Goal: Task Accomplishment & Management: Use online tool/utility

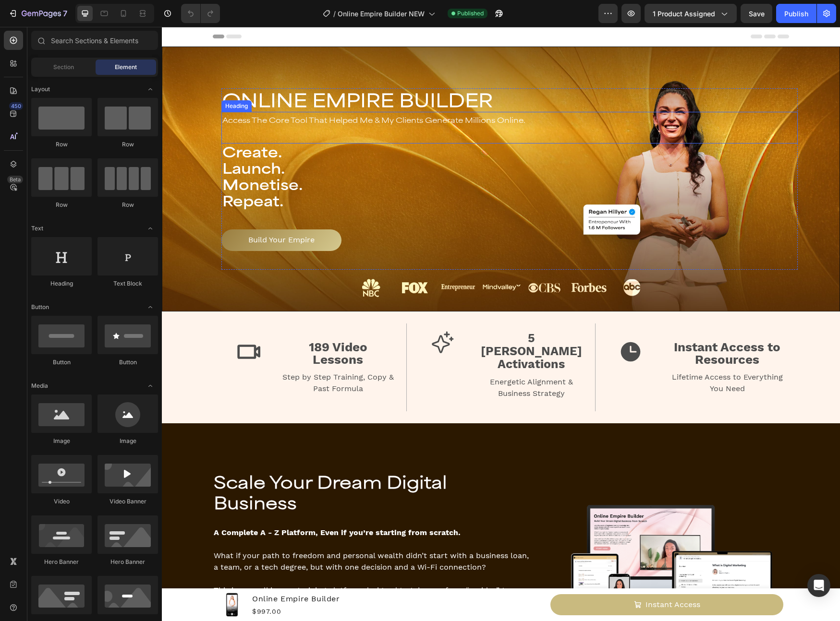
click at [452, 121] on span "Access The Core Tool That Helped Me & My Clients Generate Millions Online." at bounding box center [373, 120] width 303 height 9
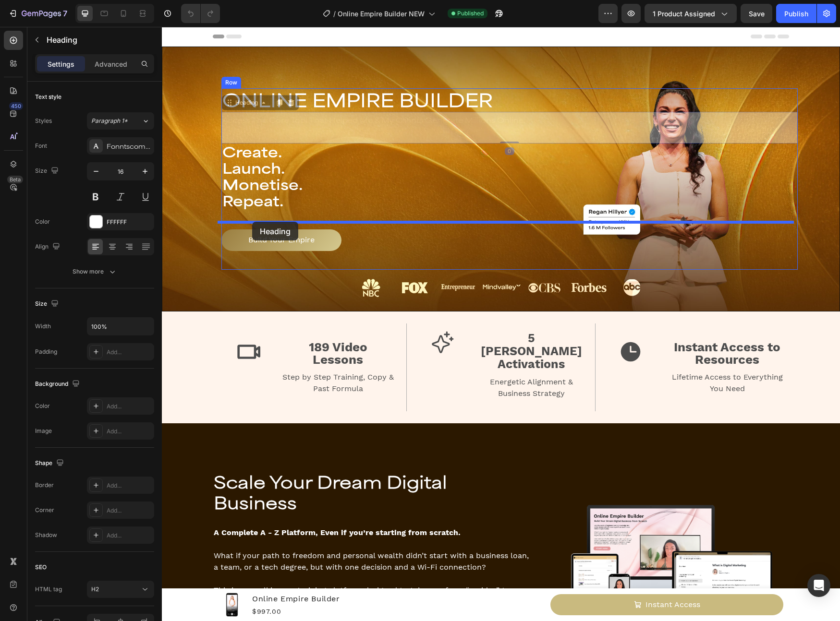
drag, startPoint x: 222, startPoint y: 105, endPoint x: 252, endPoint y: 222, distance: 120.4
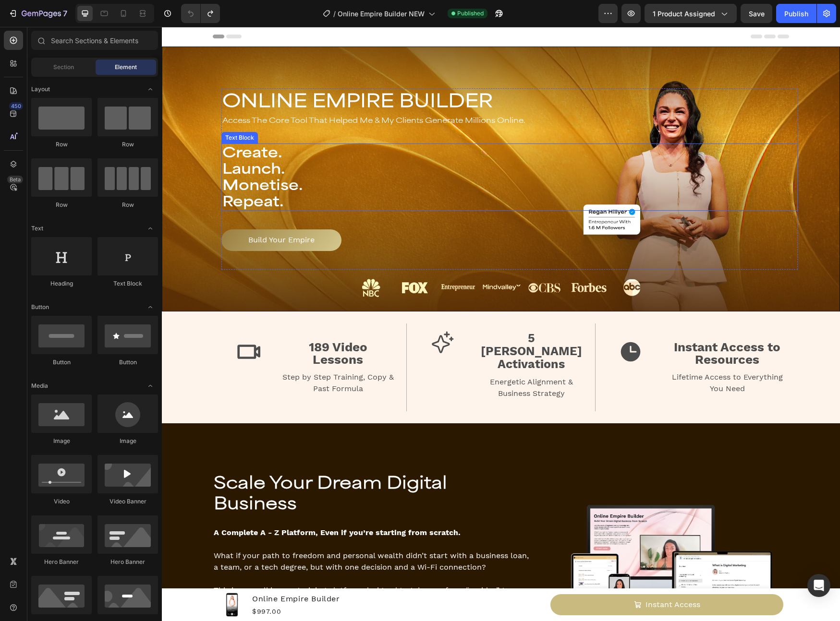
click at [420, 154] on p "Create." at bounding box center [509, 152] width 574 height 16
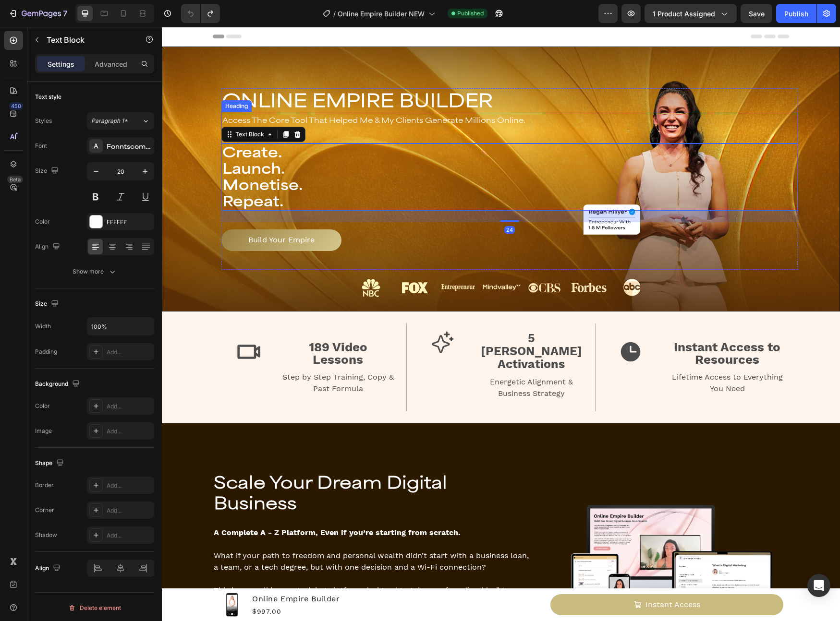
click at [482, 116] on span "Access The Core Tool That Helped Me & My Clients Generate Millions Online." at bounding box center [373, 120] width 303 height 9
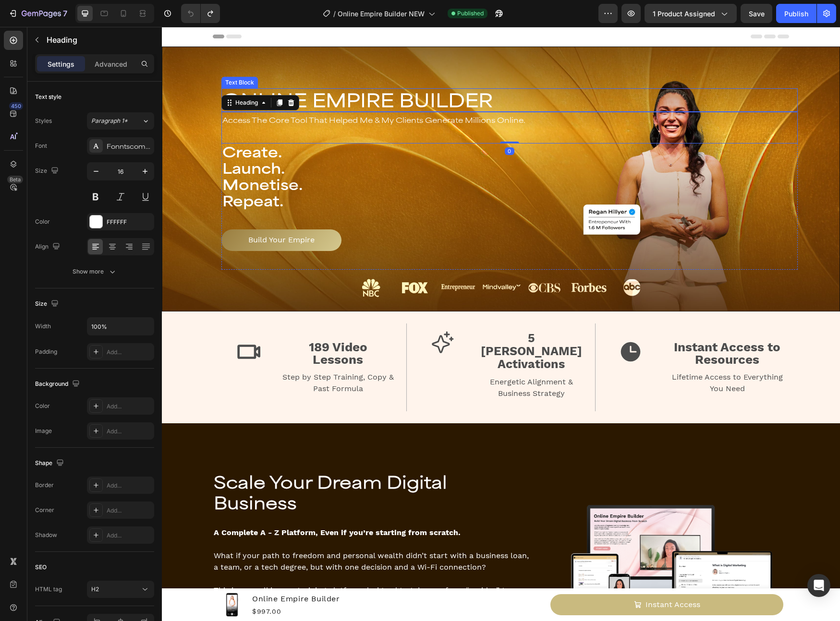
click at [504, 102] on p "ONLINE EMPIRE BUILDER" at bounding box center [509, 100] width 574 height 22
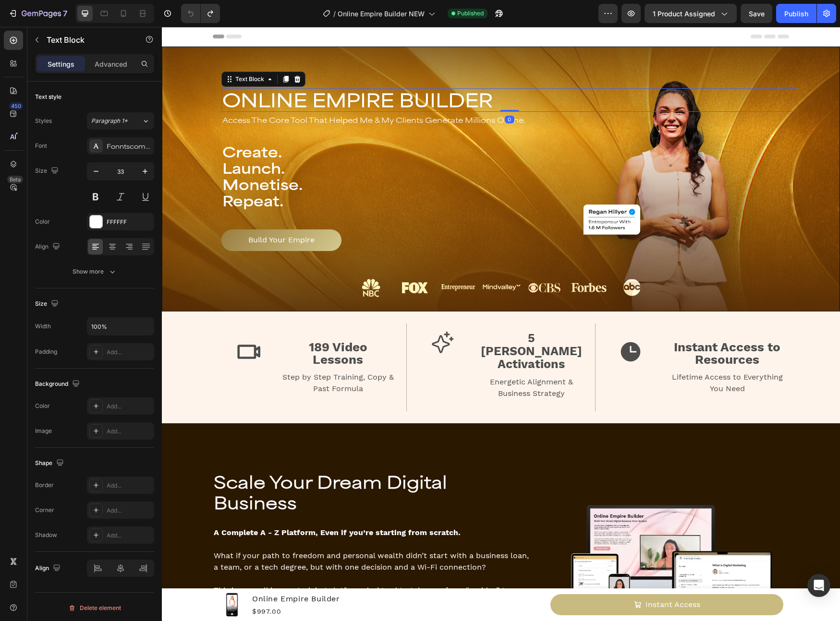
click at [504, 102] on p "ONLINE EMPIRE BUILDER" at bounding box center [509, 100] width 574 height 22
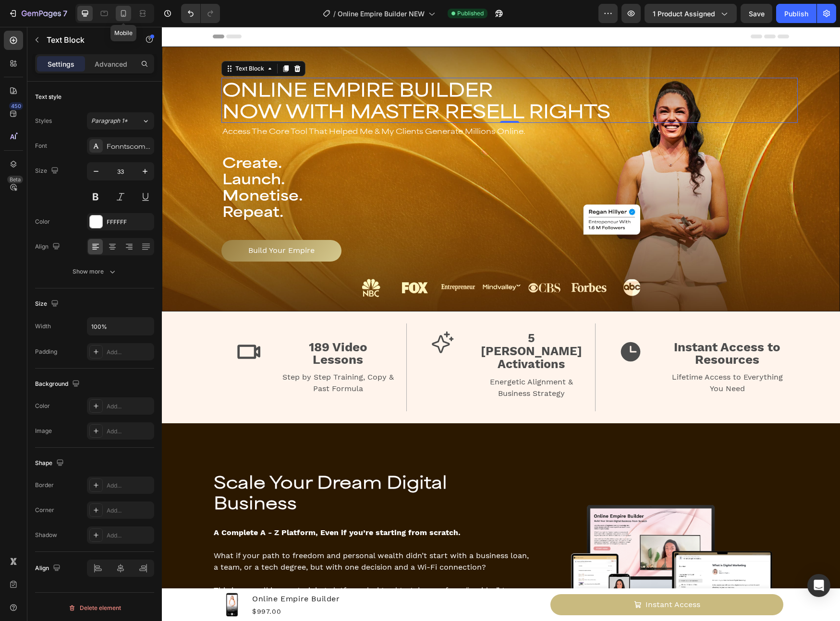
click at [131, 14] on div at bounding box center [123, 13] width 15 height 15
type input "24"
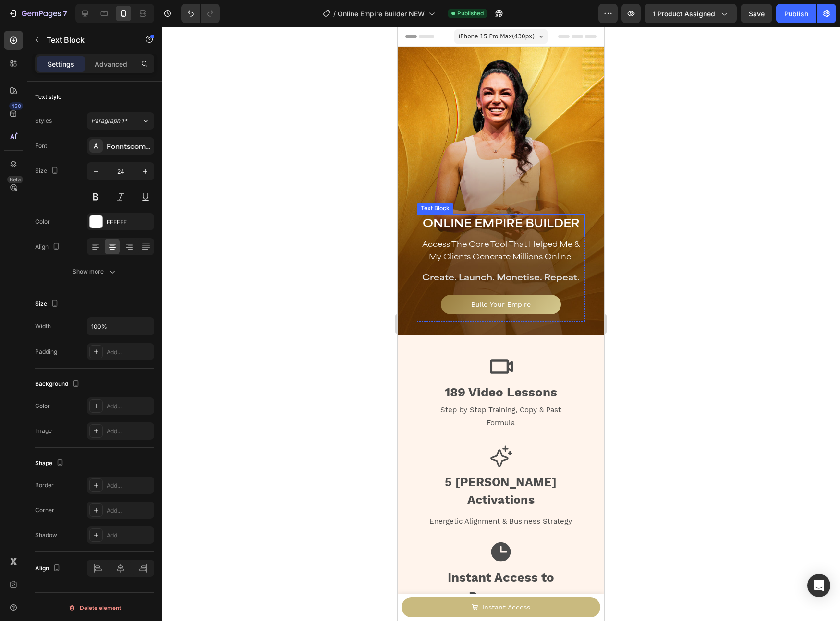
click at [538, 223] on span "ONLINE EMPIRE BUILDER" at bounding box center [500, 222] width 157 height 13
click at [542, 223] on span "ONLINE EMPIRE BUILDER" at bounding box center [500, 222] width 157 height 13
click at [574, 225] on span "ONLINE EMPIRE BUILDER" at bounding box center [500, 222] width 157 height 13
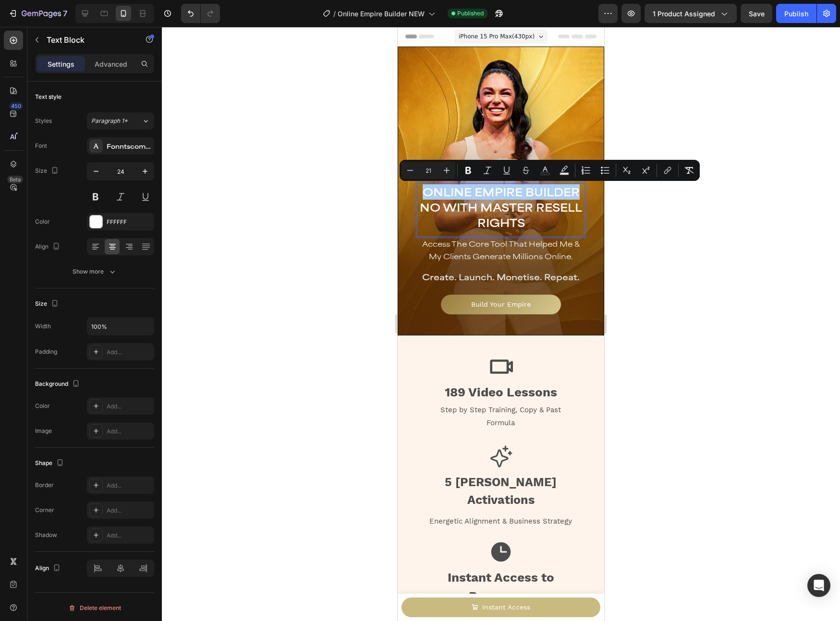
click at [429, 169] on input "21" at bounding box center [428, 171] width 19 height 12
click at [433, 173] on input "21" at bounding box center [428, 171] width 19 height 12
drag, startPoint x: 432, startPoint y: 172, endPoint x: 422, endPoint y: 169, distance: 9.7
click at [421, 172] on input "21" at bounding box center [428, 171] width 19 height 12
type input "18"
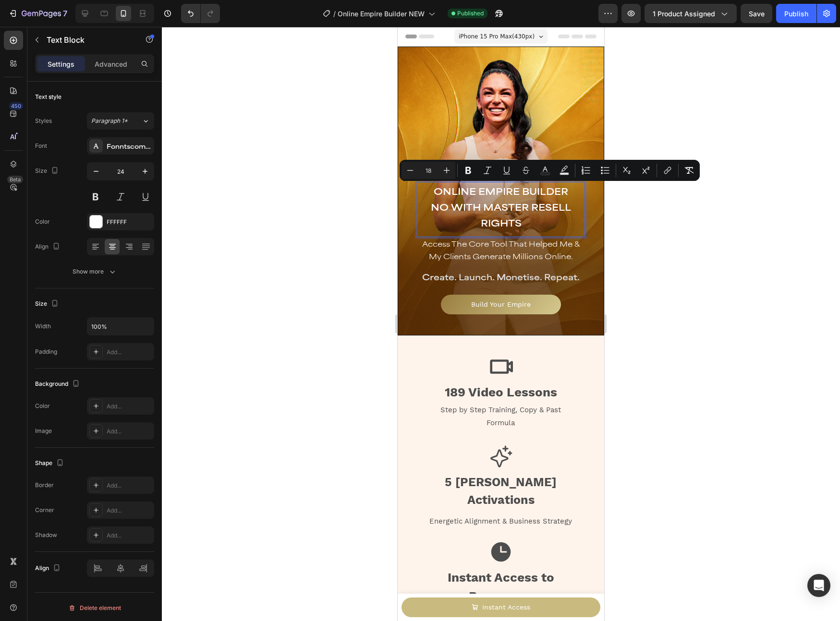
click at [513, 218] on span "NO WITH MASTER RESELL RIGHTS" at bounding box center [501, 214] width 140 height 27
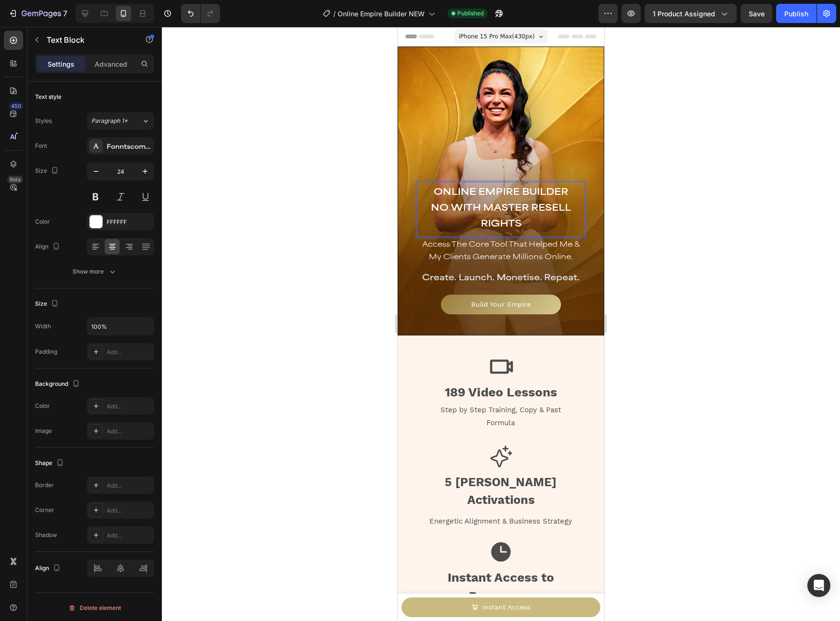
click at [445, 207] on span "NO WITH MASTER RESELL RIGHTS" at bounding box center [501, 214] width 140 height 27
click at [674, 241] on div at bounding box center [501, 324] width 678 height 594
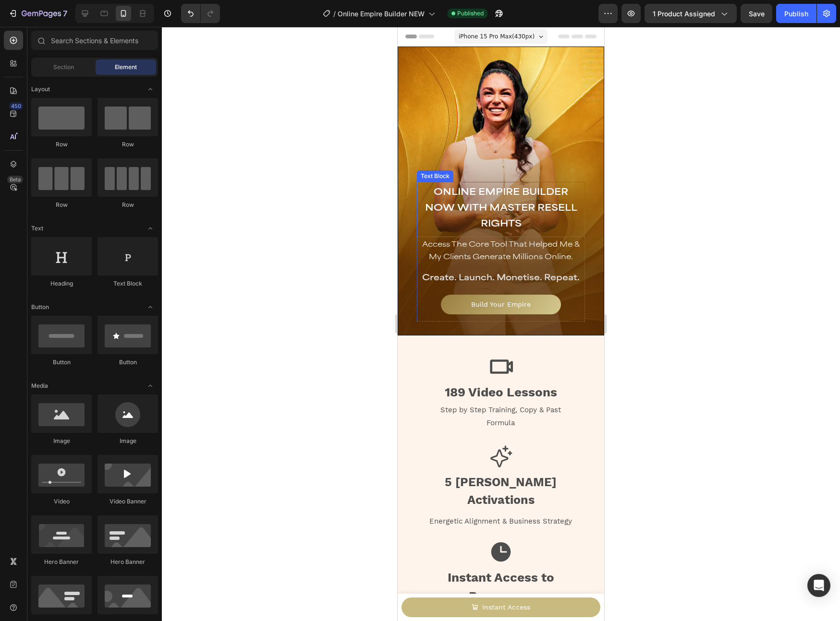
click at [539, 224] on p "NOW WITH MASTER RESELL RIGHTS" at bounding box center [501, 215] width 166 height 32
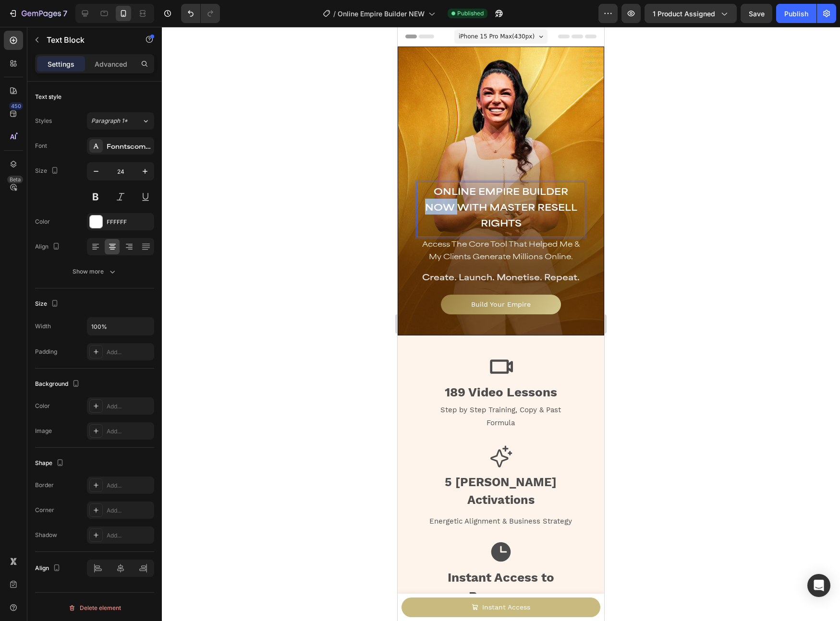
drag, startPoint x: 457, startPoint y: 207, endPoint x: 421, endPoint y: 205, distance: 36.1
click at [425, 205] on span "NOW WITH MASTER RESELL RIGHTS" at bounding box center [501, 214] width 152 height 27
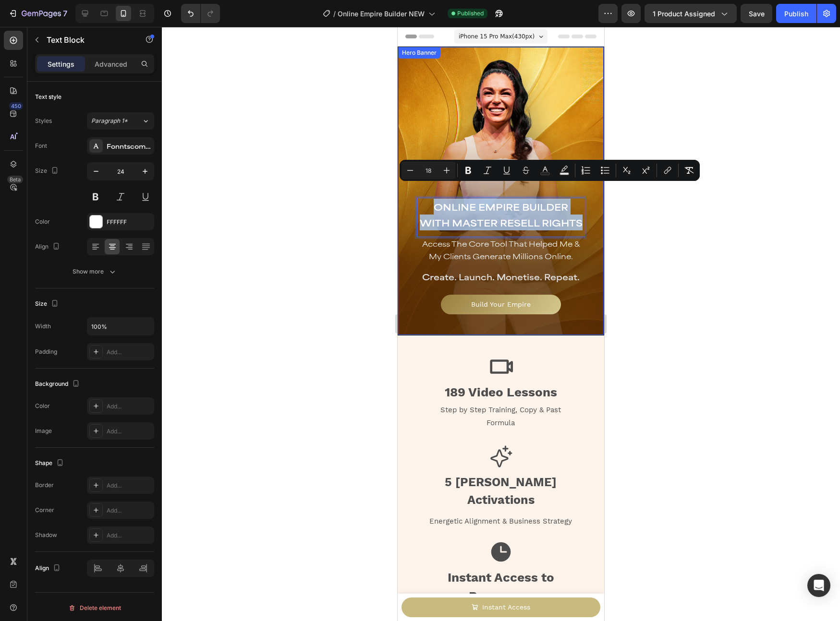
drag, startPoint x: 542, startPoint y: 228, endPoint x: 412, endPoint y: 190, distance: 135.5
click at [412, 198] on div "ONLINE EMPIRE BUILDER NOW WITH MASTER RESELL RIGHTS Text Block ONLINE EMPIRE BU…" at bounding box center [500, 260] width 179 height 124
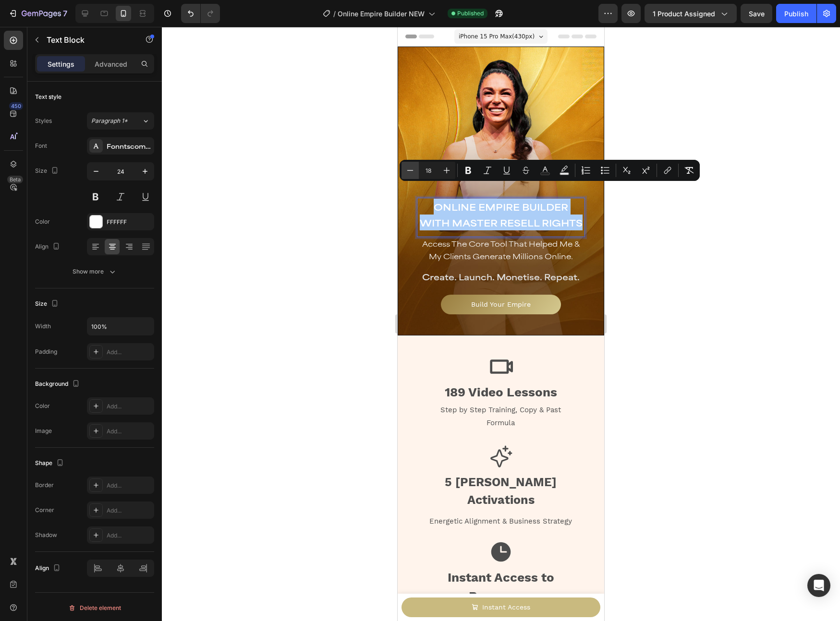
click at [414, 169] on icon "Editor contextual toolbar" at bounding box center [410, 171] width 10 height 10
type input "17"
click at [352, 210] on div at bounding box center [501, 324] width 678 height 594
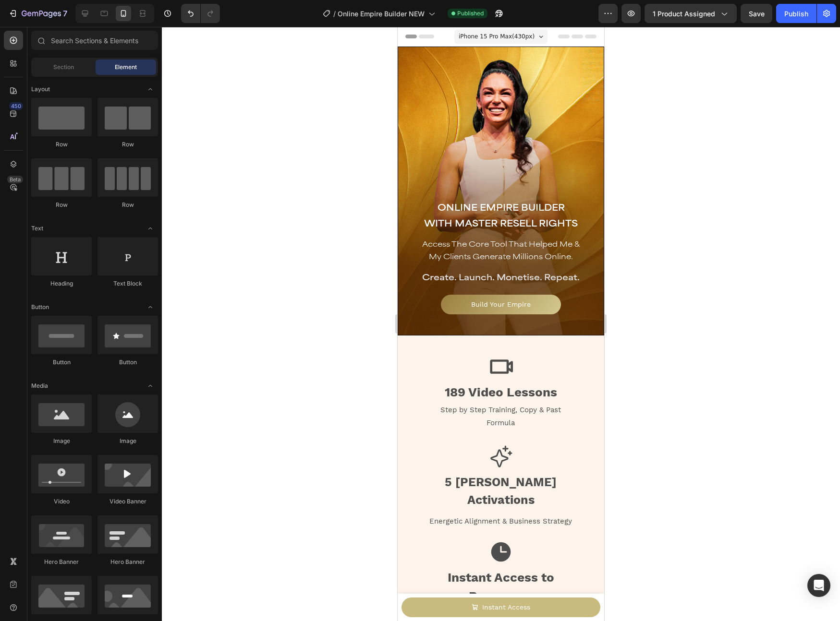
click at [520, 37] on span "iPhone 15 Pro Max ( 430 px)" at bounding box center [496, 37] width 76 height 10
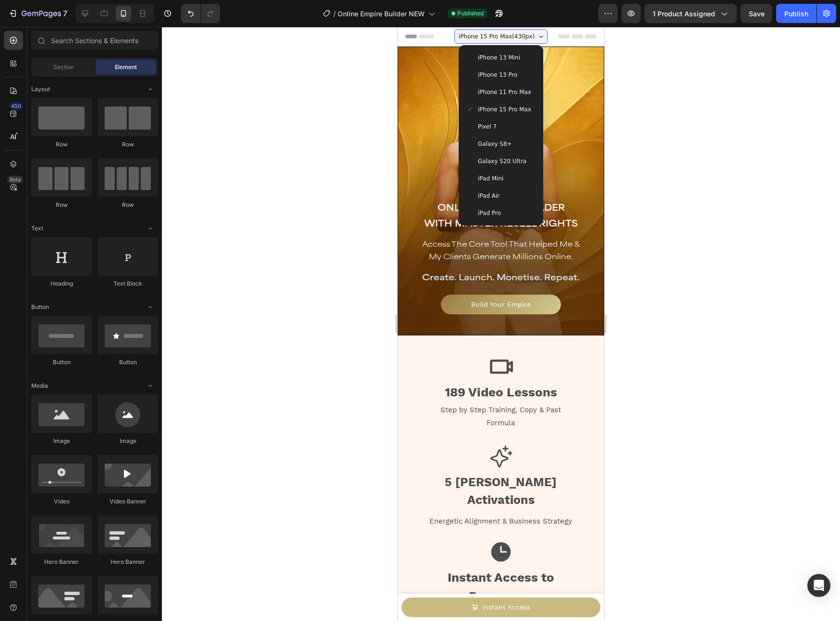
click at [512, 92] on span "iPhone 11 Pro Max" at bounding box center [504, 92] width 53 height 10
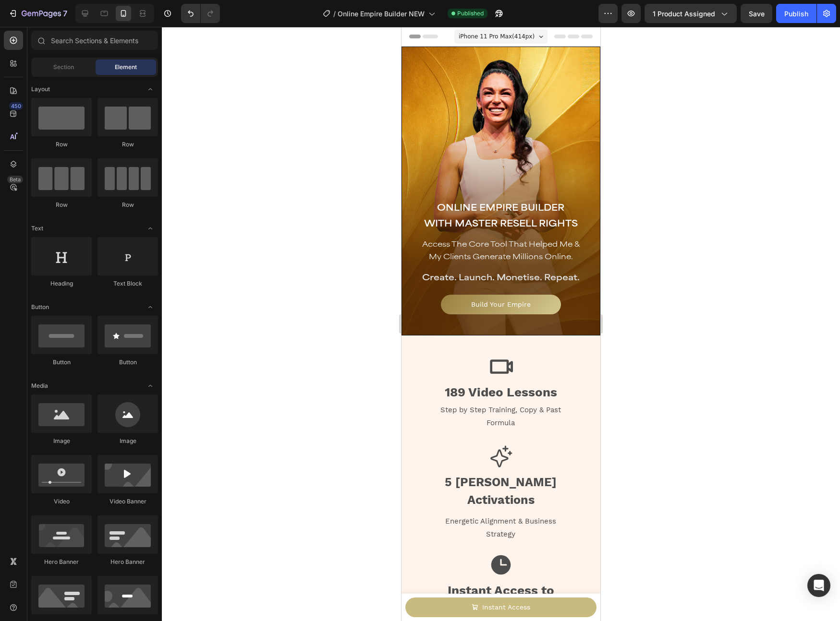
click at [514, 30] on div "iPhone 11 Pro Max ( 414 px)" at bounding box center [500, 36] width 93 height 14
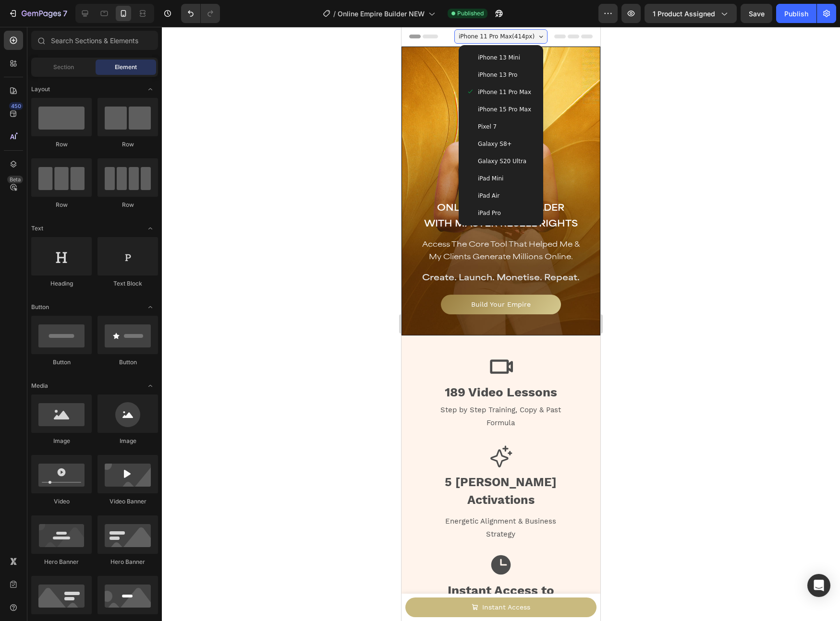
click at [509, 108] on span "iPhone 15 Pro Max" at bounding box center [504, 110] width 53 height 10
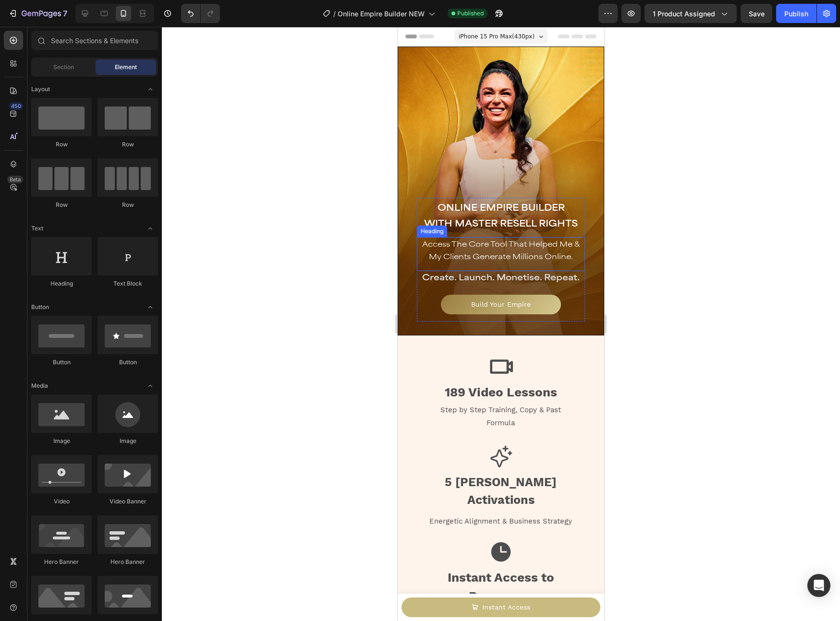
click at [544, 248] on span "Access The Core Tool That Helped Me & My Clients Generate Millions Online." at bounding box center [500, 250] width 157 height 21
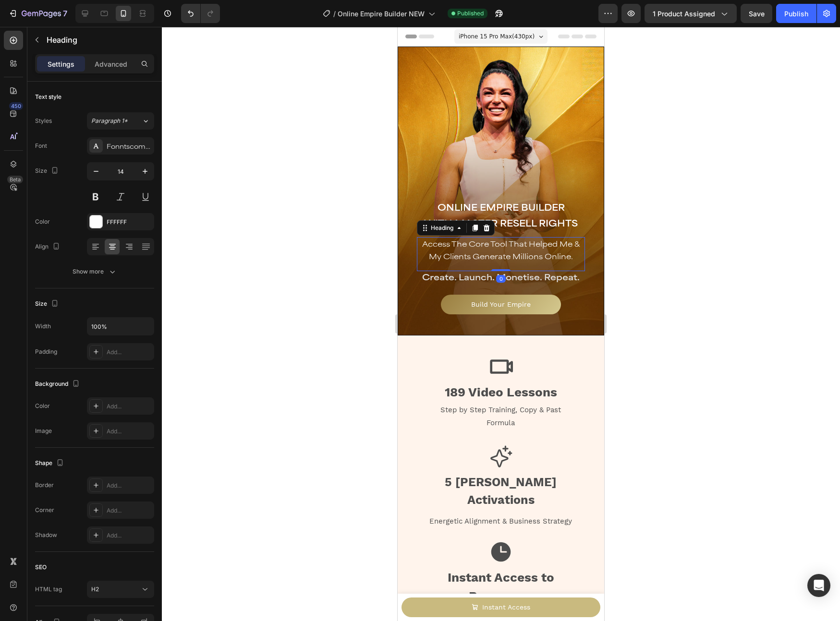
click at [621, 240] on div at bounding box center [501, 324] width 678 height 594
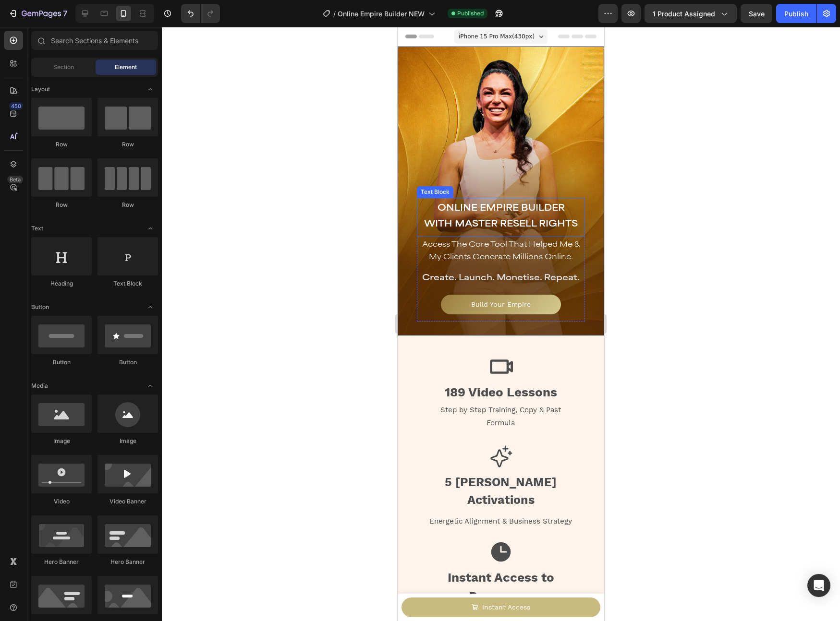
click at [536, 222] on span "WITH MASTER RESELL RIGHTS" at bounding box center [501, 222] width 154 height 11
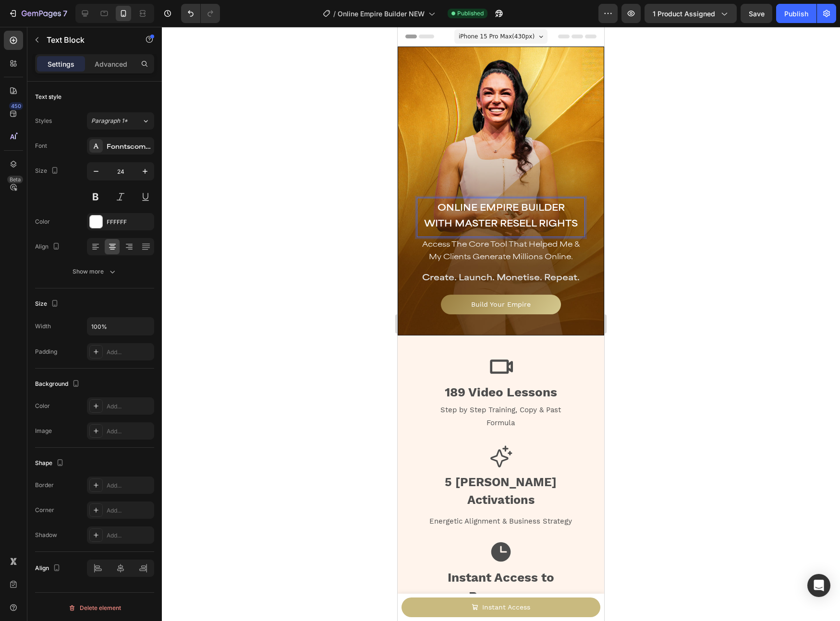
click at [536, 222] on span "WITH MASTER RESELL RIGHTS" at bounding box center [501, 222] width 154 height 11
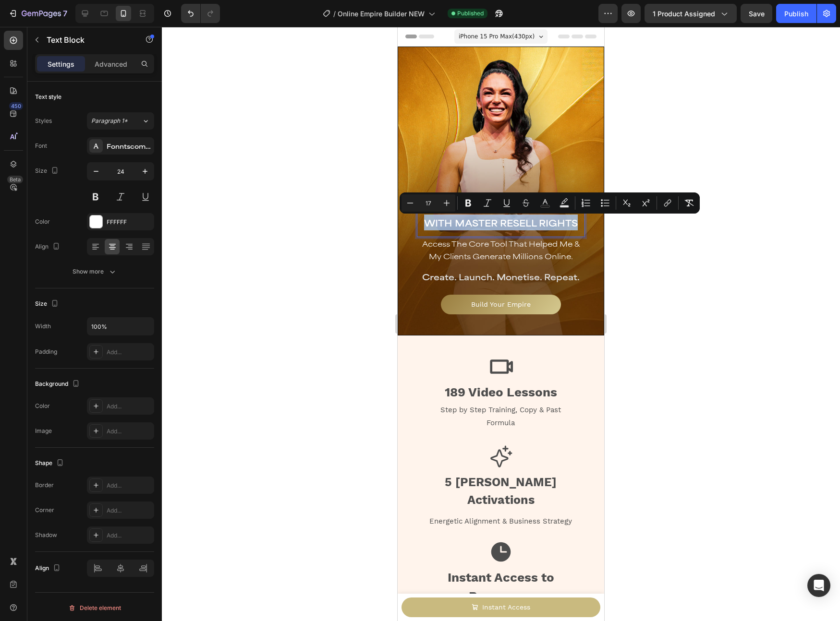
click at [571, 226] on span "WITH MASTER RESELL RIGHTS" at bounding box center [501, 222] width 154 height 11
drag, startPoint x: 573, startPoint y: 225, endPoint x: 424, endPoint y: 229, distance: 148.9
click at [424, 229] on p "WITH MASTER RESELL RIGHTS" at bounding box center [501, 223] width 166 height 16
click at [411, 206] on icon "Editor contextual toolbar" at bounding box center [410, 203] width 10 height 10
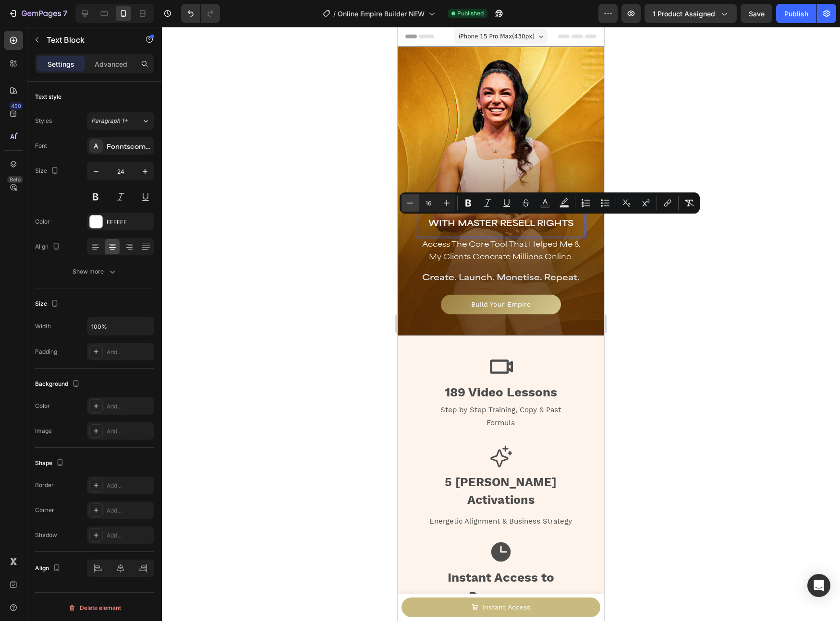
type input "15"
click at [376, 237] on div at bounding box center [501, 324] width 678 height 594
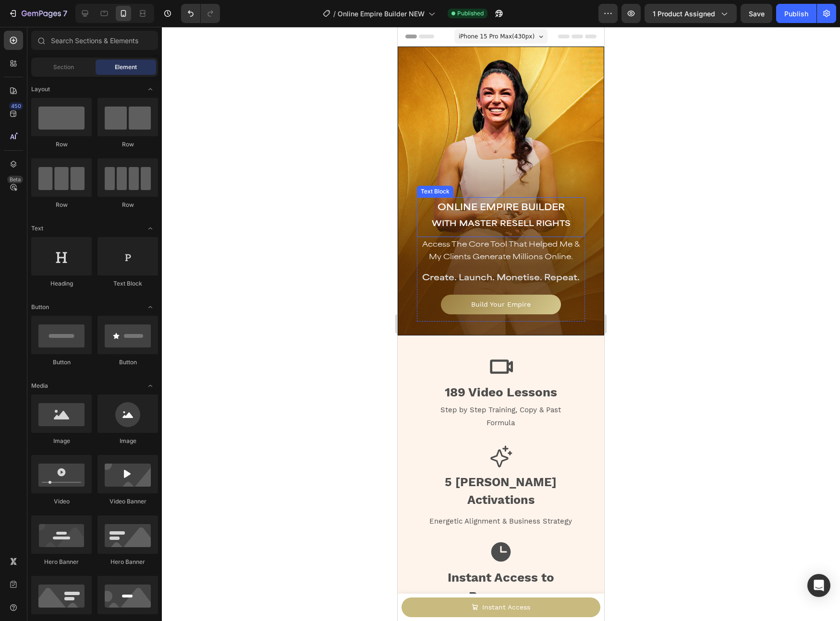
click at [505, 203] on span "ONLINE EMPIRE BUILDER" at bounding box center [500, 206] width 127 height 11
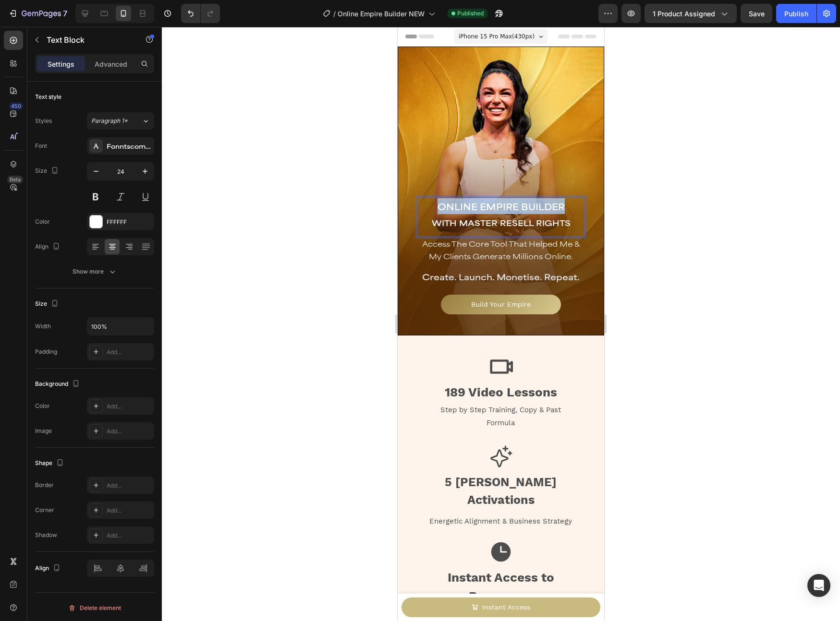
click at [505, 203] on span "ONLINE EMPIRE BUILDER" at bounding box center [500, 206] width 127 height 11
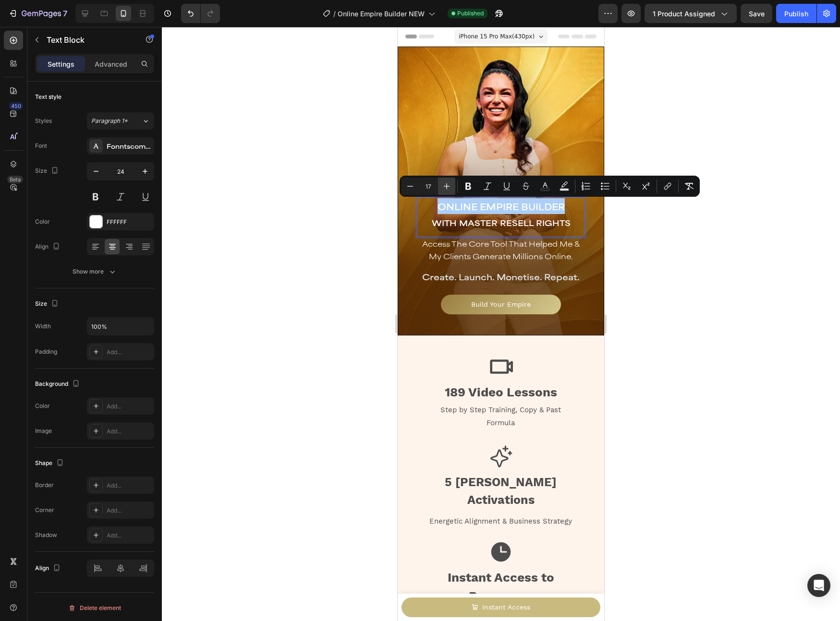
click at [446, 190] on icon "Editor contextual toolbar" at bounding box center [447, 186] width 10 height 10
type input "20"
click at [321, 208] on div at bounding box center [501, 324] width 678 height 594
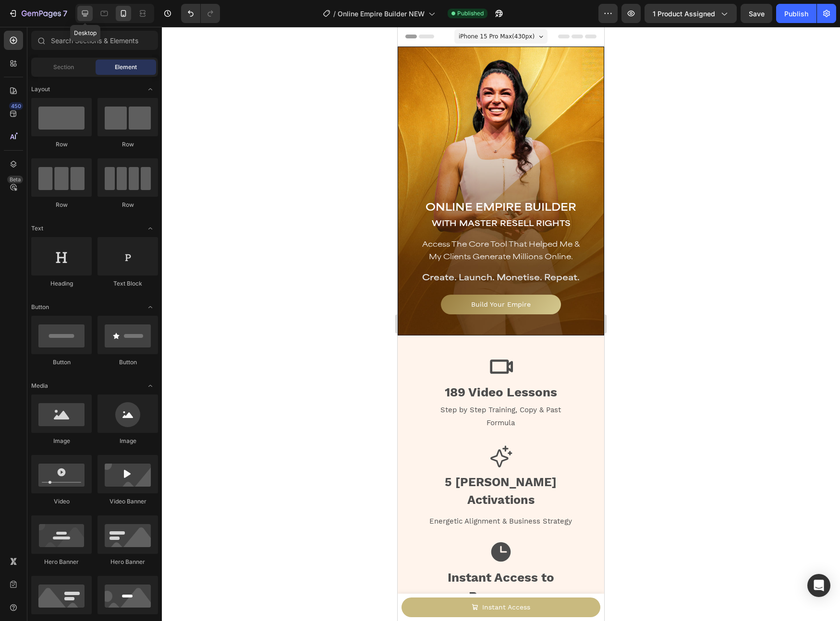
click at [86, 18] on icon at bounding box center [85, 14] width 10 height 10
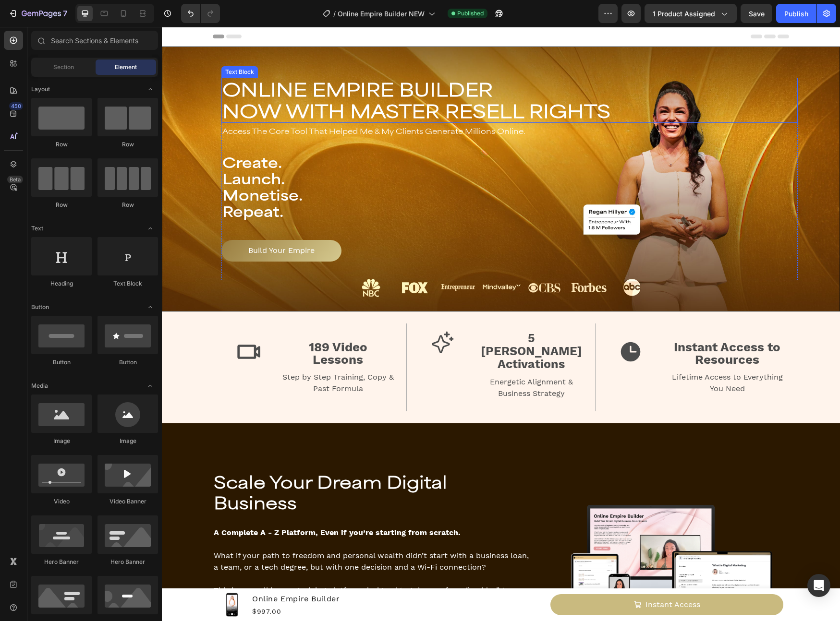
click at [371, 119] on strong "NOW WITH MASTER RESELL RIGHTS" at bounding box center [416, 110] width 388 height 23
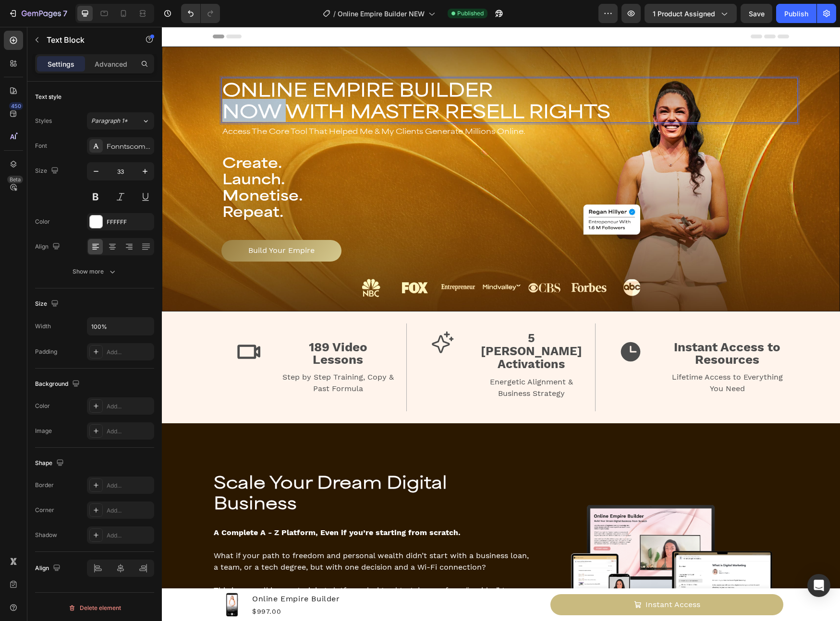
drag, startPoint x: 281, startPoint y: 112, endPoint x: 222, endPoint y: 115, distance: 58.7
click at [222, 115] on strong "NOW WITH MASTER RESELL RIGHTS" at bounding box center [416, 110] width 388 height 23
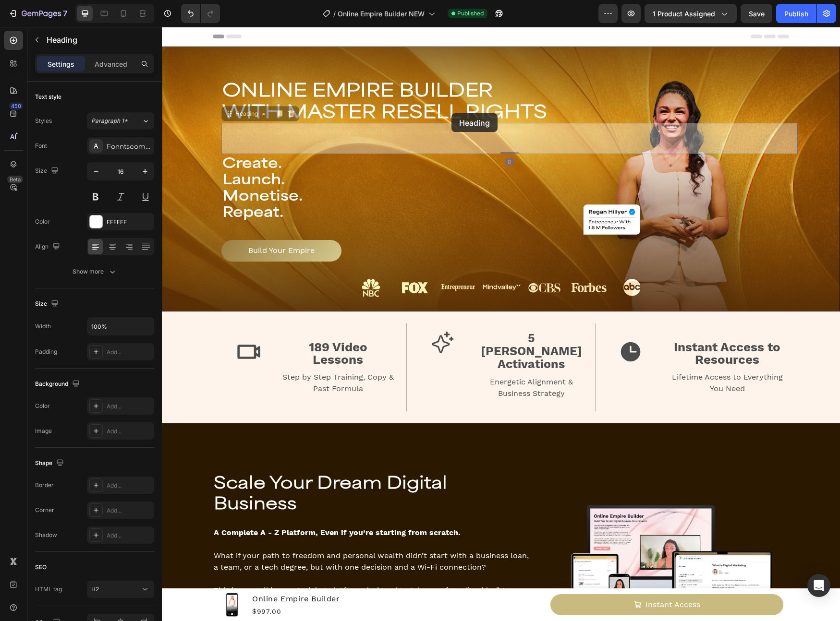
drag, startPoint x: 606, startPoint y: 125, endPoint x: 451, endPoint y: 113, distance: 155.5
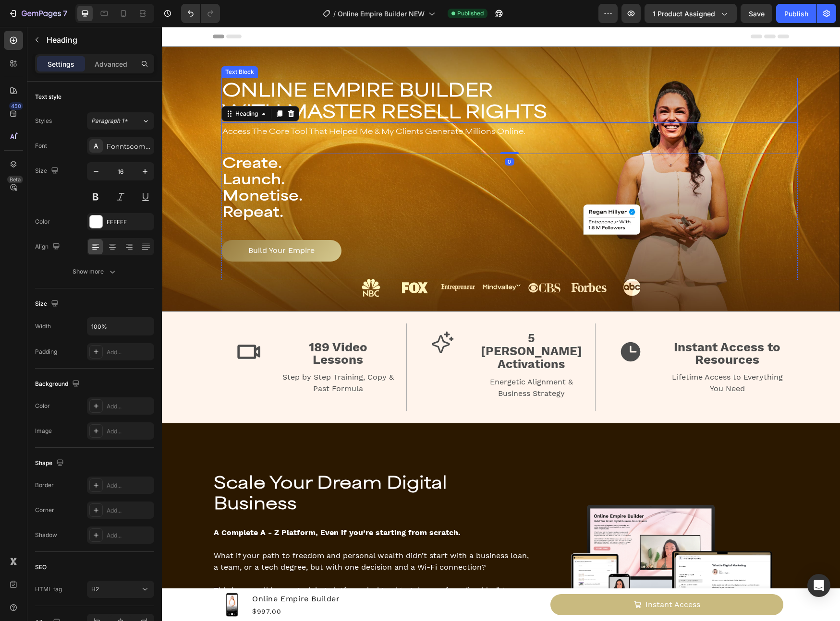
click at [537, 111] on strong "WITH MASTER RESELL RIGHTS" at bounding box center [384, 110] width 325 height 23
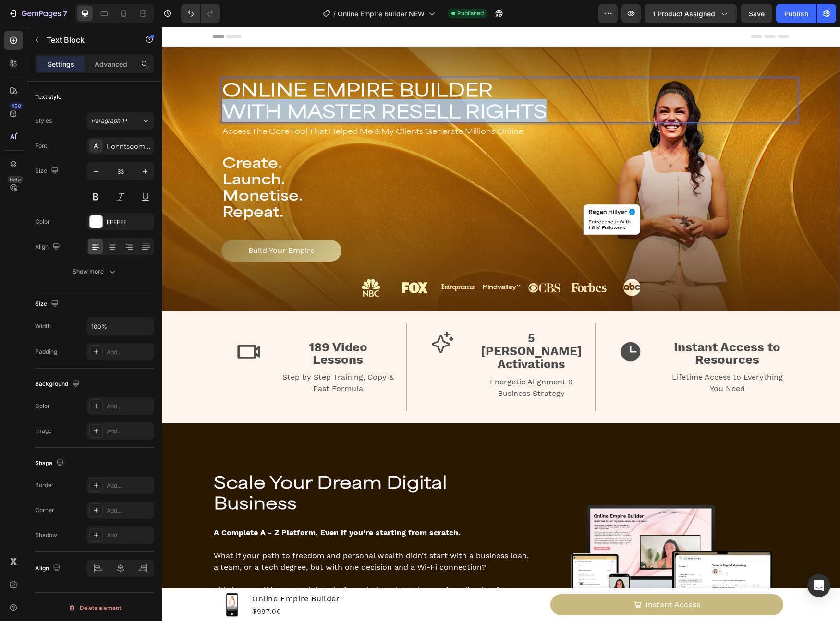
drag, startPoint x: 567, startPoint y: 113, endPoint x: 224, endPoint y: 109, distance: 343.3
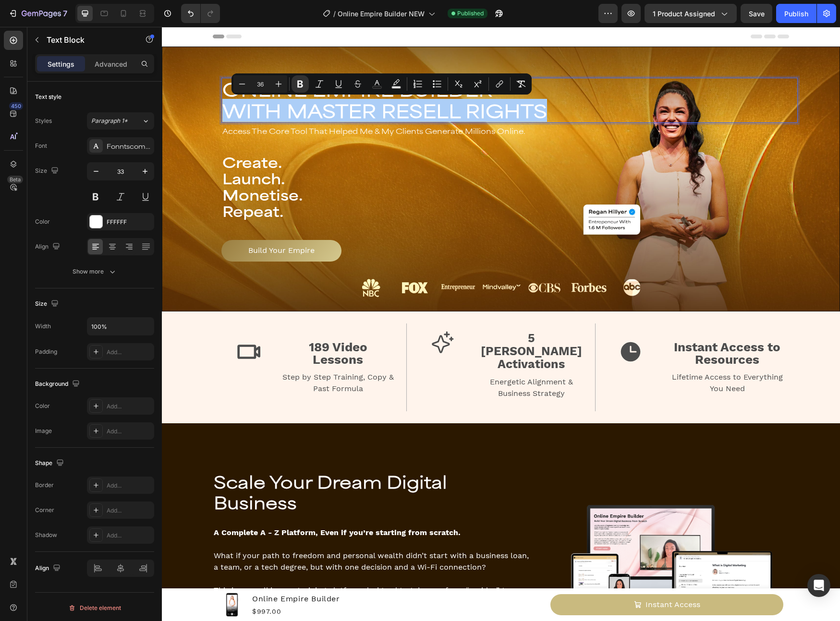
click at [260, 86] on input "36" at bounding box center [260, 84] width 19 height 12
drag, startPoint x: 265, startPoint y: 85, endPoint x: 258, endPoint y: 85, distance: 7.7
click at [258, 85] on input "36" at bounding box center [260, 84] width 19 height 12
type input "28"
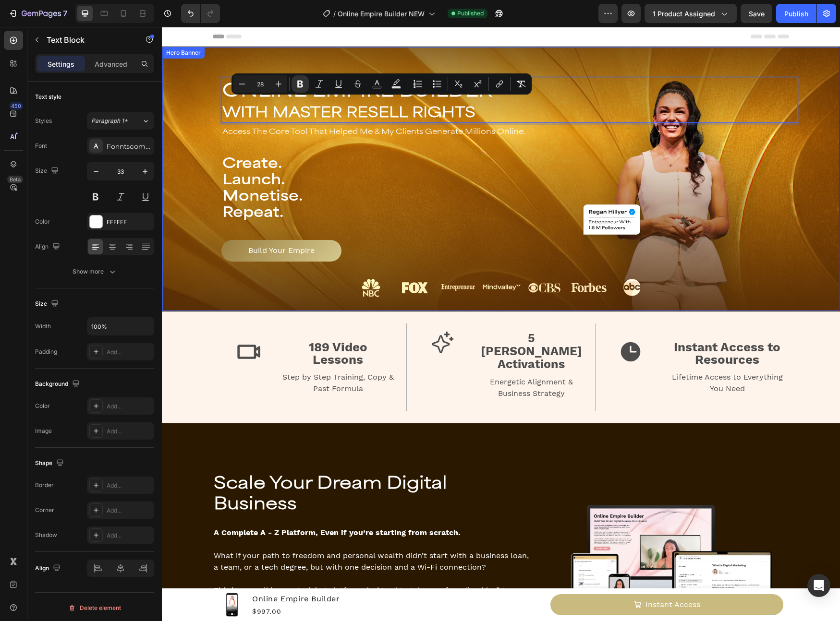
click at [279, 50] on div "Background Image" at bounding box center [500, 179] width 677 height 264
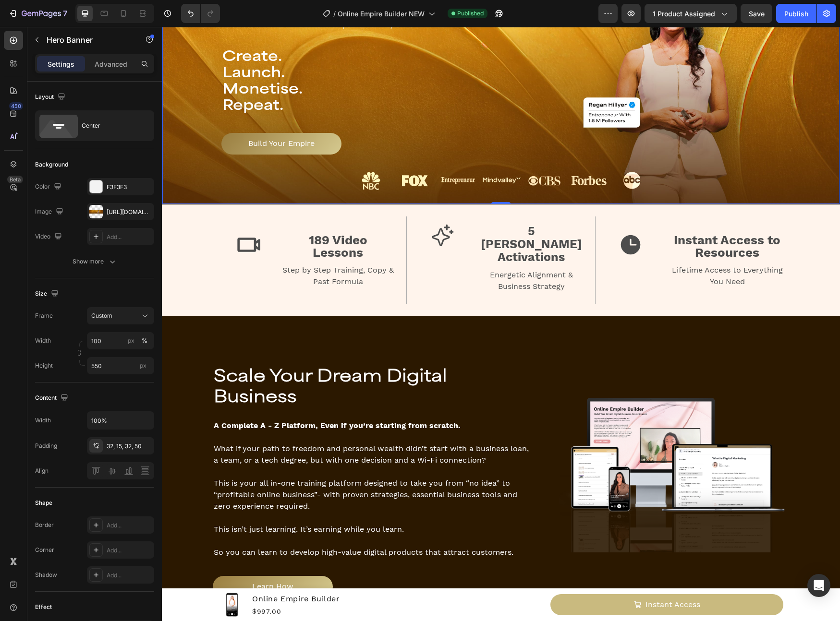
scroll to position [237, 0]
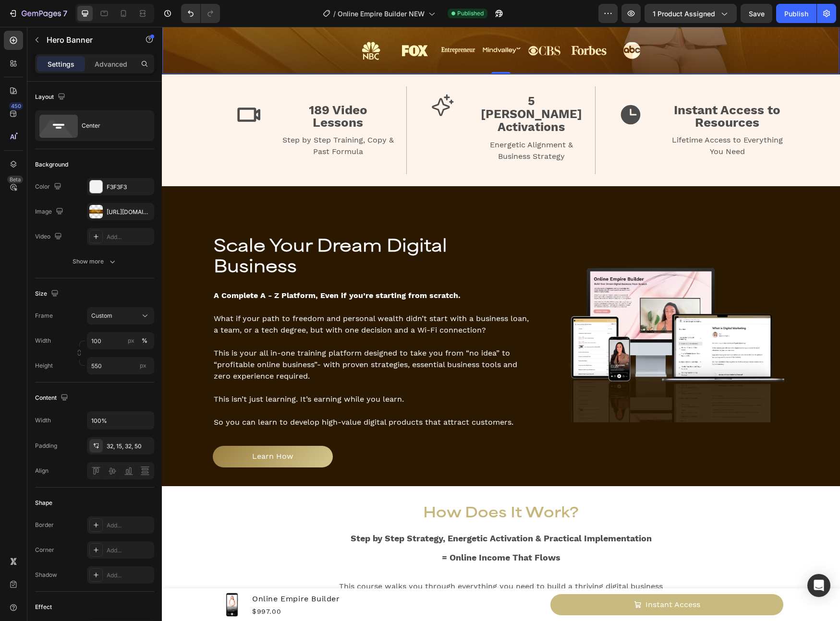
click at [424, 336] on p at bounding box center [374, 342] width 320 height 12
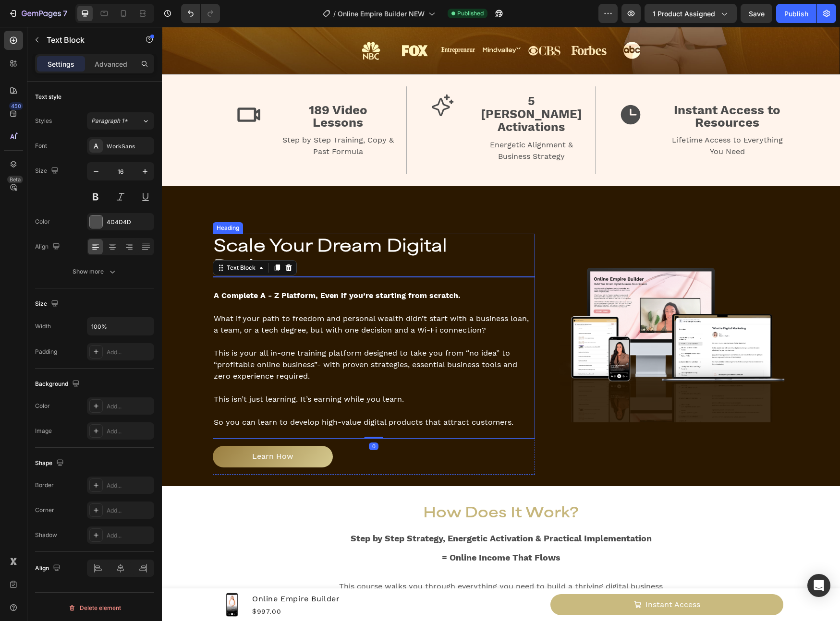
click at [460, 235] on h2 "Scale Your Dream Digital Business" at bounding box center [374, 255] width 322 height 43
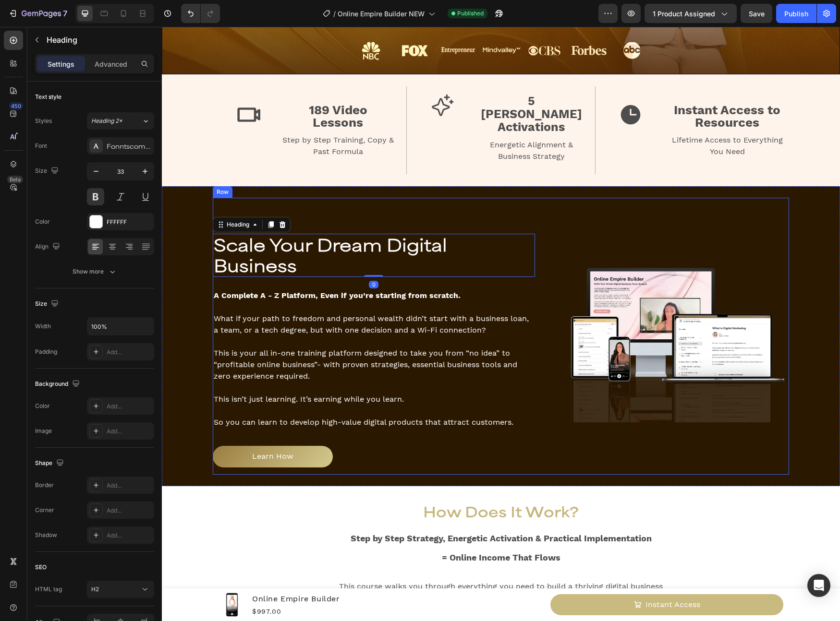
click at [493, 186] on div "Scale Your Dream Digital Business Heading 0 A Complete A - Z Platform, Even if …" at bounding box center [501, 336] width 678 height 300
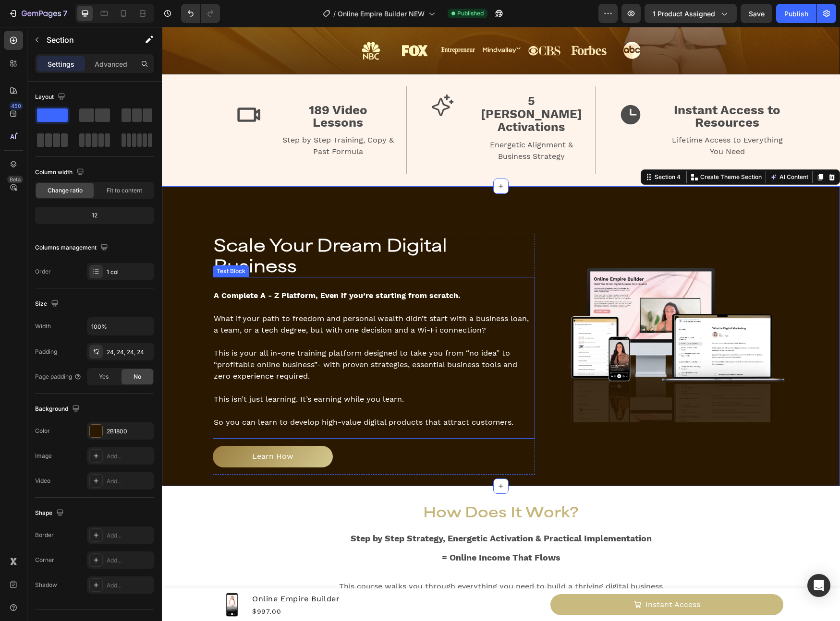
click at [337, 313] on p "What if your path to freedom and personal wealth didn’t start with a business l…" at bounding box center [374, 324] width 320 height 23
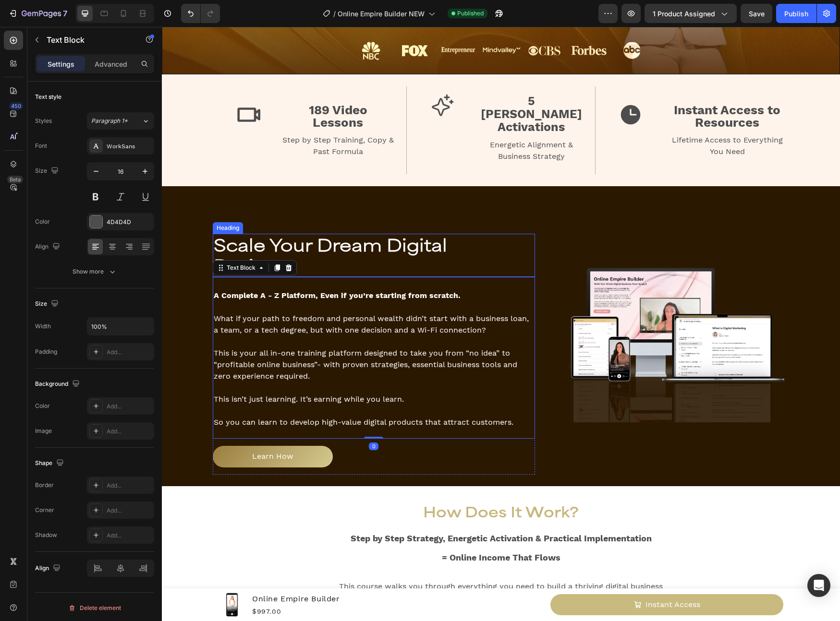
click at [422, 234] on h2 "Scale Your Dream Digital Business" at bounding box center [374, 255] width 322 height 43
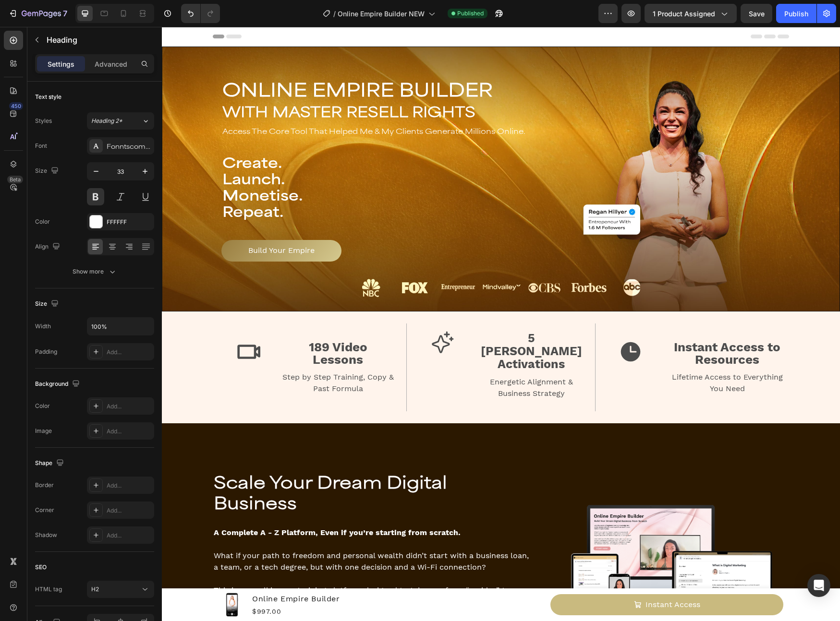
scroll to position [133, 0]
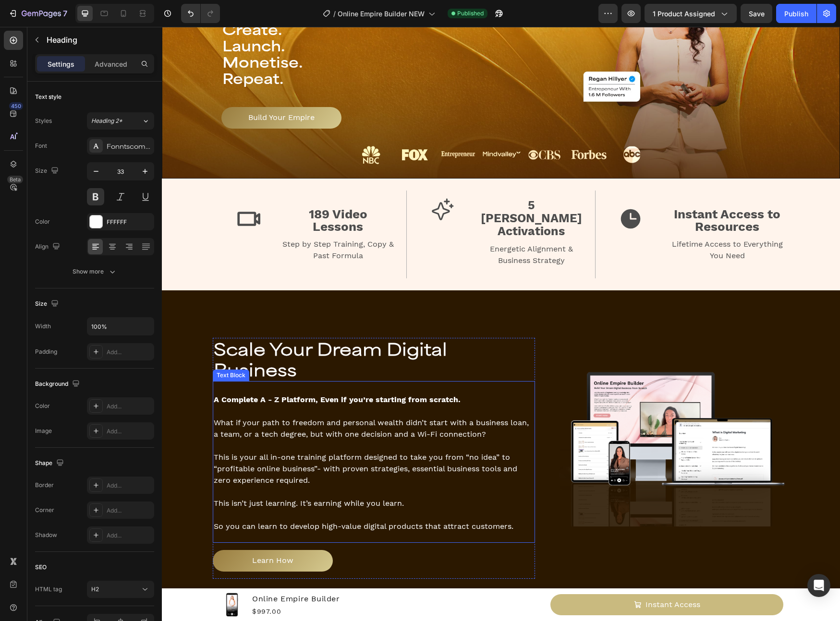
click at [369, 453] on span "This is your all in-one training platform designed to take you from “no idea” t…" at bounding box center [365, 469] width 303 height 32
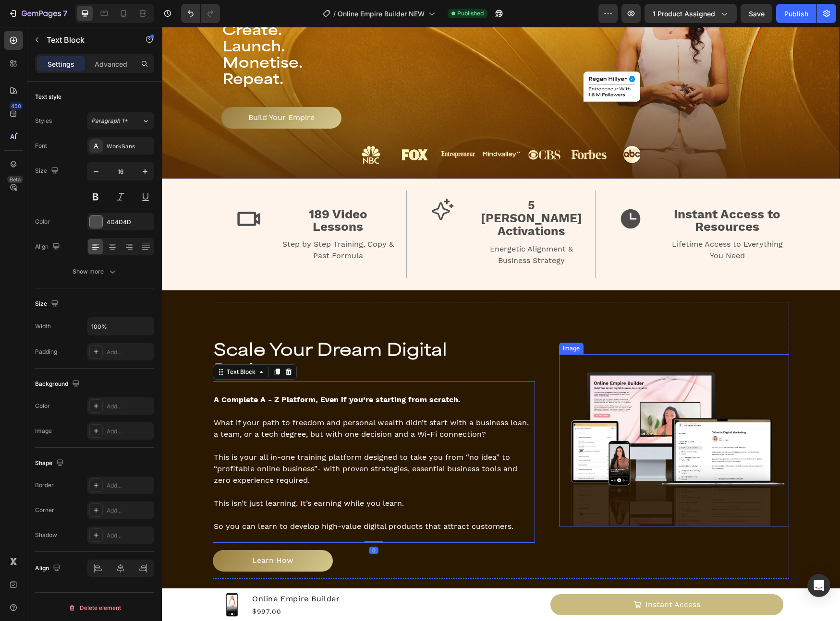
click at [728, 383] on img at bounding box center [674, 440] width 230 height 172
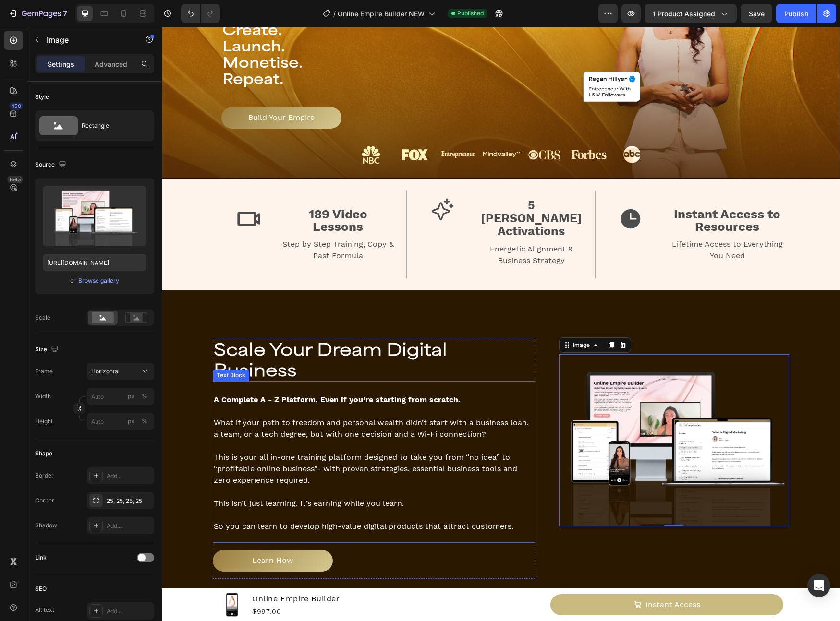
click at [301, 395] on strong "A Complete A - Z Platform, Even if you’re starting from scratch." at bounding box center [337, 399] width 247 height 9
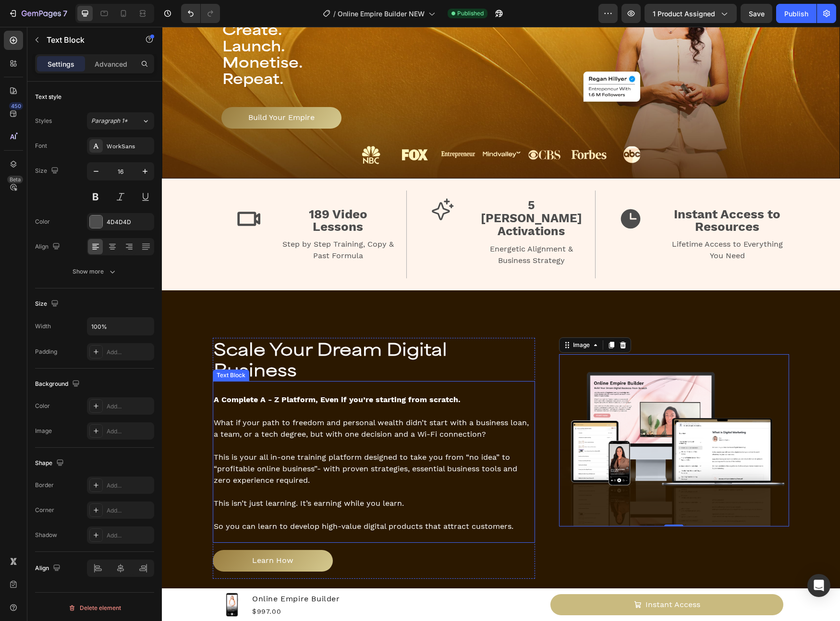
click at [301, 395] on strong "A Complete A - Z Platform, Even if you’re starting from scratch." at bounding box center [337, 399] width 247 height 9
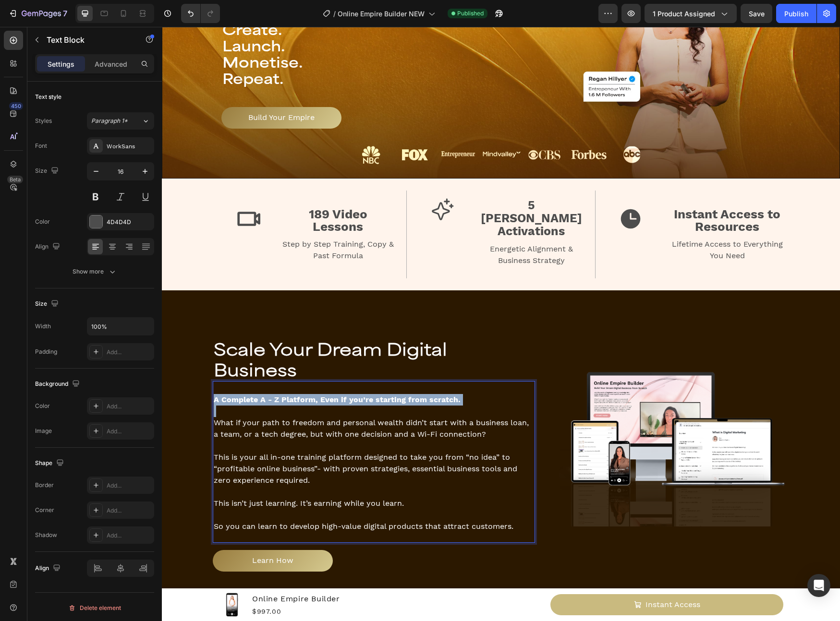
click at [301, 395] on strong "A Complete A - Z Platform, Even if you’re starting from scratch." at bounding box center [337, 399] width 247 height 9
click at [441, 395] on strong "A Complete A - Z Platform, Even if you’re starting from scratch." at bounding box center [337, 399] width 247 height 9
click at [214, 395] on strong "A Complete A - Z Platform, Even if you’re starting from scratch." at bounding box center [337, 399] width 247 height 9
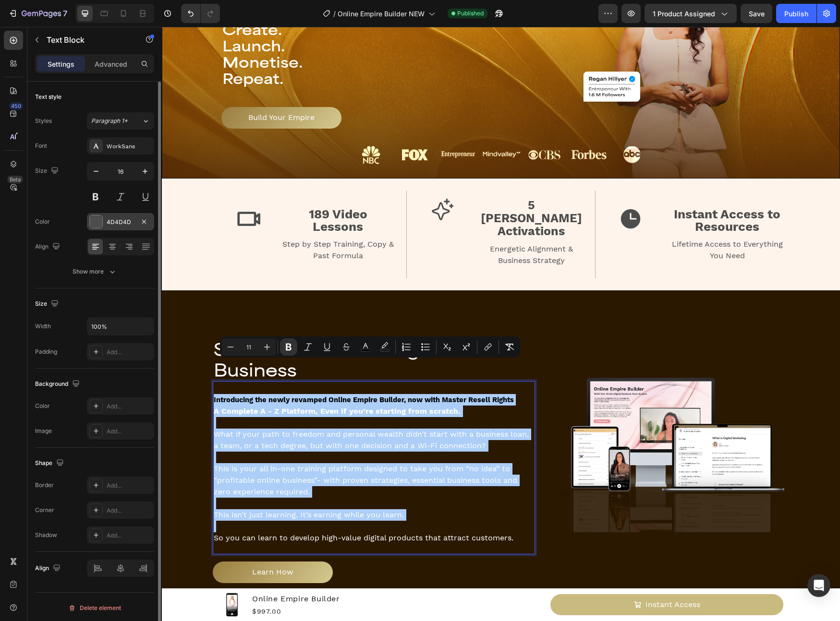
click at [97, 217] on div at bounding box center [96, 222] width 12 height 12
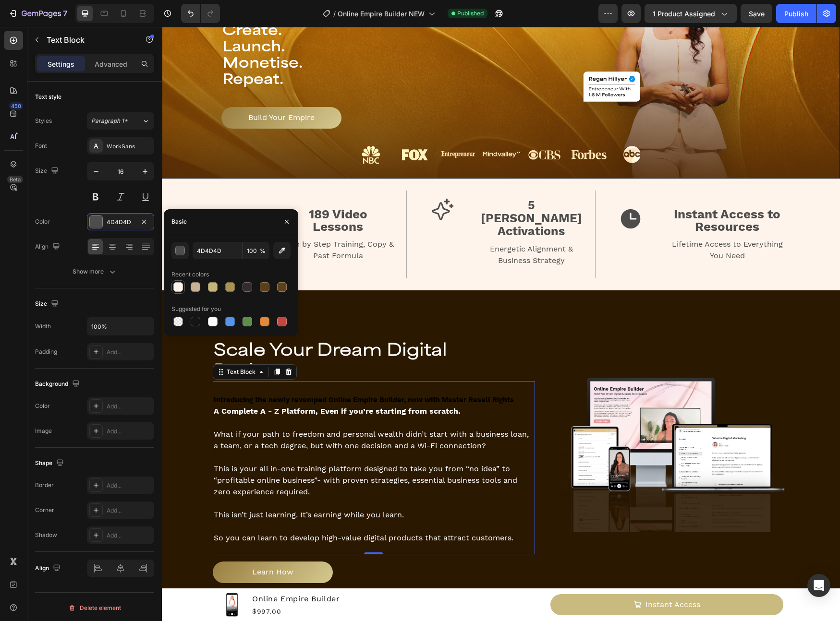
click at [177, 289] on div at bounding box center [178, 287] width 10 height 10
type input "FFF4EC"
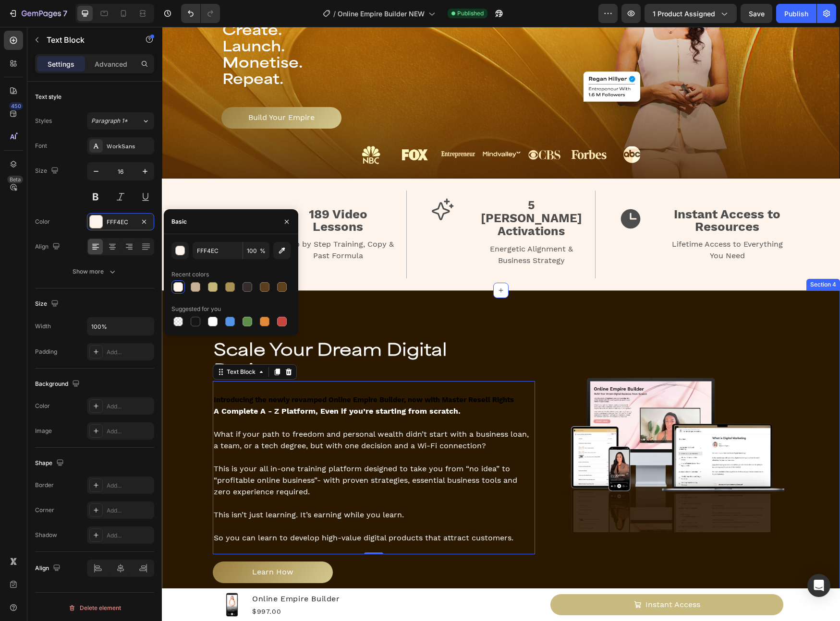
click at [177, 419] on div "Scale Your Dream Digital Business Heading Introducing the newly revamped Online…" at bounding box center [500, 446] width 655 height 289
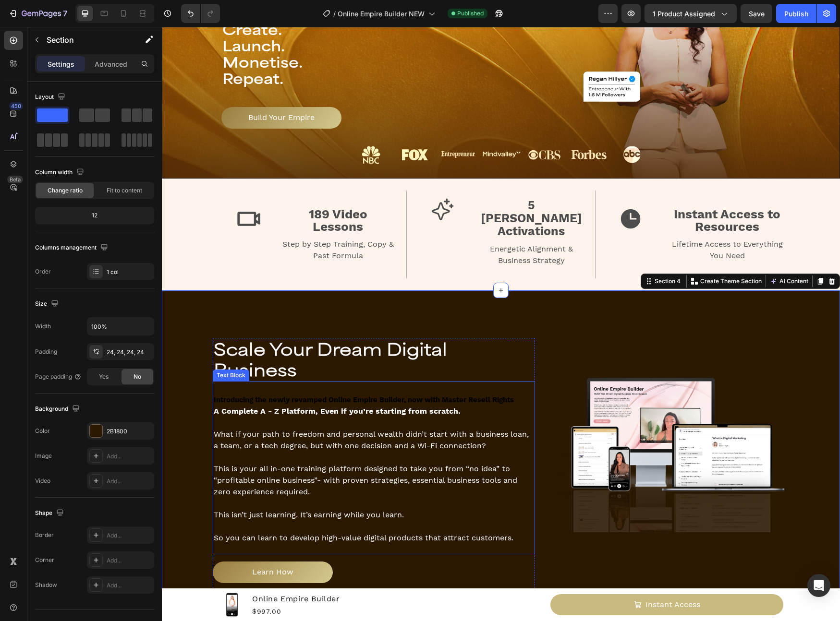
click at [327, 463] on p "This is your all in-one training platform designed to take you from “no idea” t…" at bounding box center [374, 480] width 320 height 35
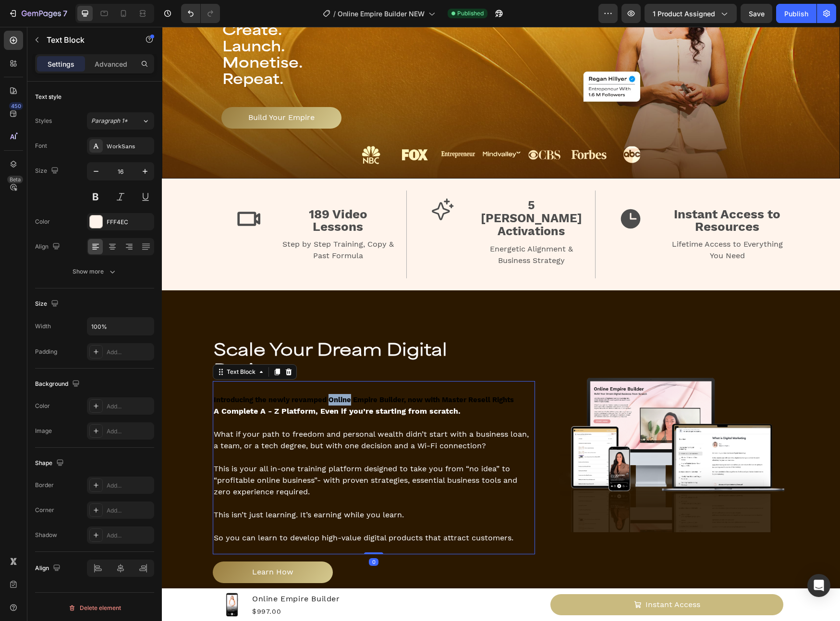
click at [338, 396] on strong "Introducing the newly revamped Online Empire Builder, now with Master Resell Ri…" at bounding box center [364, 400] width 300 height 9
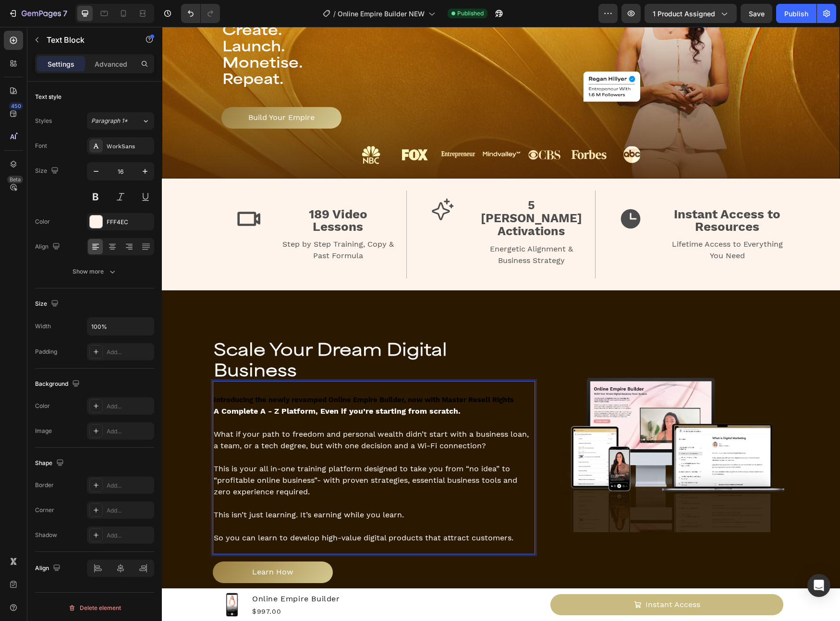
click at [377, 396] on strong "Introducing the newly revamped Online Empire Builder, now with Master Resell Ri…" at bounding box center [364, 400] width 300 height 9
click at [379, 396] on strong "Introducing the newly revamped Online Empire Builder, now with Master Resell Ri…" at bounding box center [364, 400] width 300 height 9
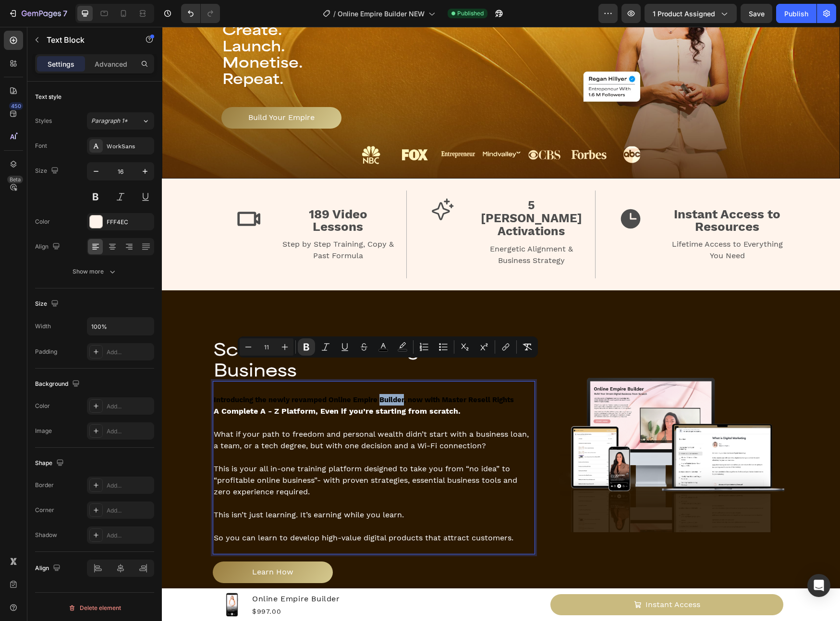
click at [383, 396] on strong "Introducing the newly revamped Online Empire Builder, now with Master Resell Ri…" at bounding box center [364, 400] width 300 height 9
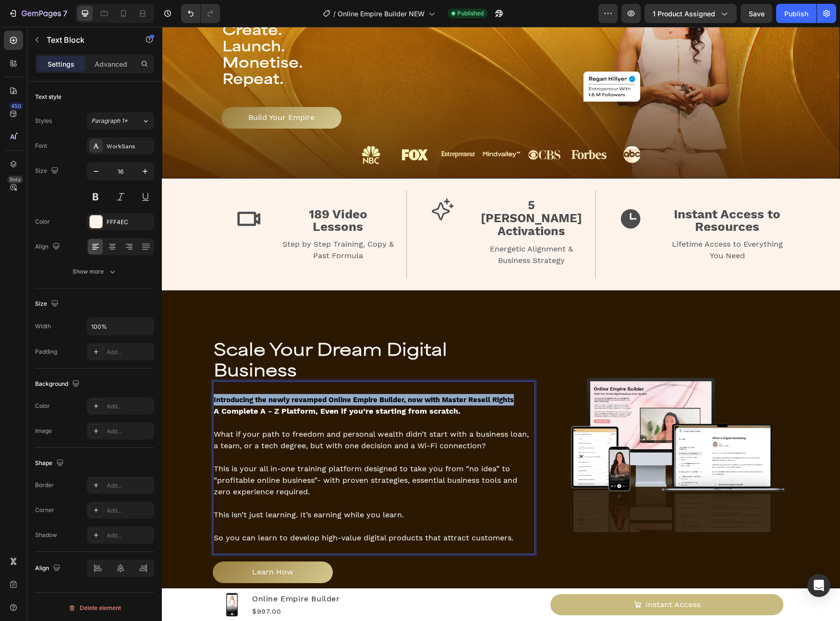
click at [383, 396] on strong "Introducing the newly revamped Online Empire Builder, now with Master Resell Ri…" at bounding box center [364, 400] width 300 height 9
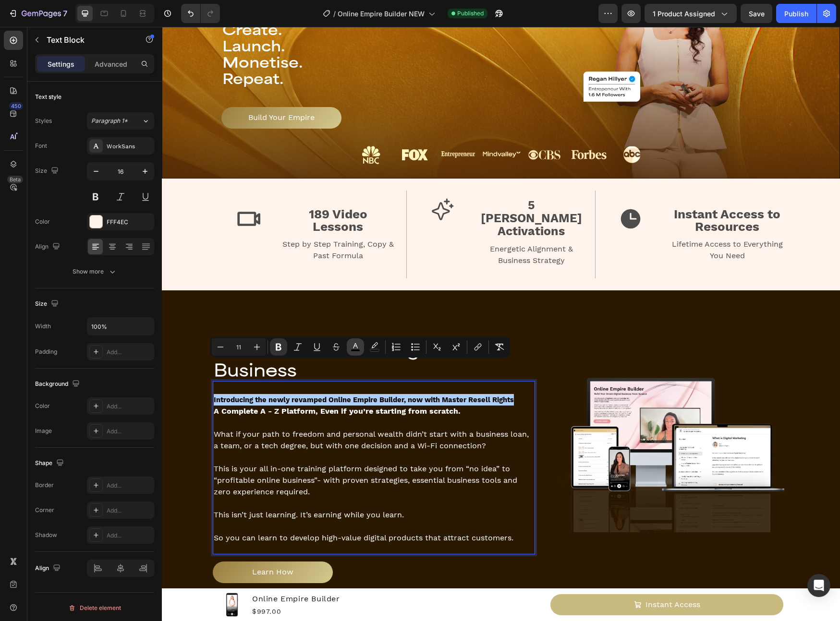
click at [349, 351] on button "color" at bounding box center [355, 346] width 17 height 17
type input "000000"
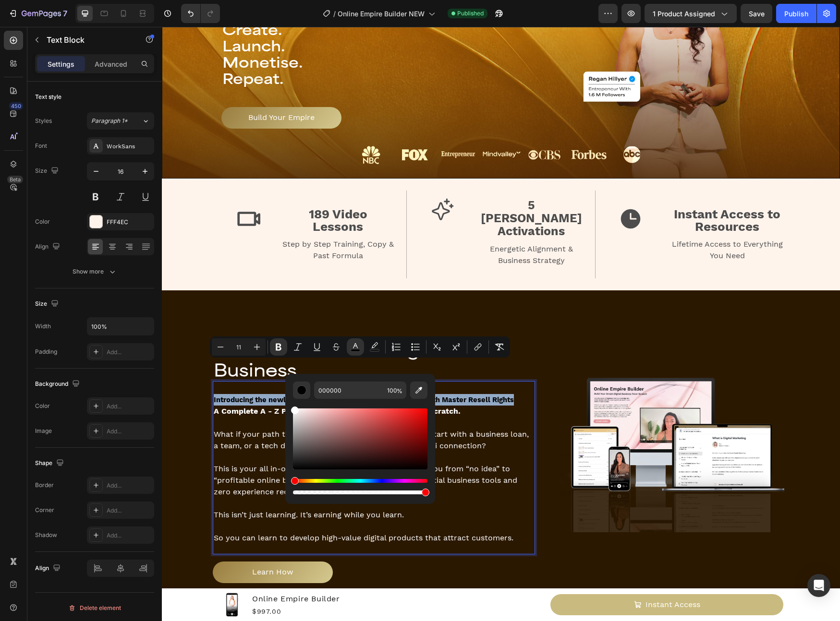
type input "FFFFFF"
drag, startPoint x: 461, startPoint y: 441, endPoint x: 283, endPoint y: 398, distance: 183.3
click at [367, 348] on button "color" at bounding box center [374, 346] width 17 height 17
type input "000000"
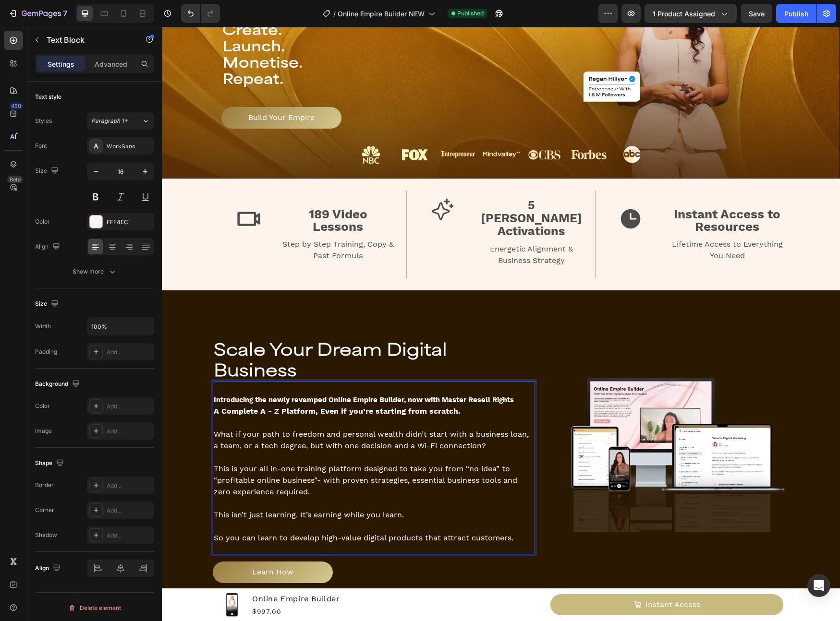
click at [472, 452] on p "Rich Text Editor. Editing area: main" at bounding box center [374, 458] width 320 height 12
click at [434, 430] on span "What if your path to freedom and personal wealth didn’t start with a business l…" at bounding box center [371, 440] width 315 height 21
click at [294, 396] on strong "Introducing the newly revamped Online Empire Builder, now with Master Resell Ri…" at bounding box center [364, 400] width 300 height 9
click at [293, 407] on strong "A Complete A - Z Platform, Even if you’re starting from scratch." at bounding box center [337, 411] width 247 height 9
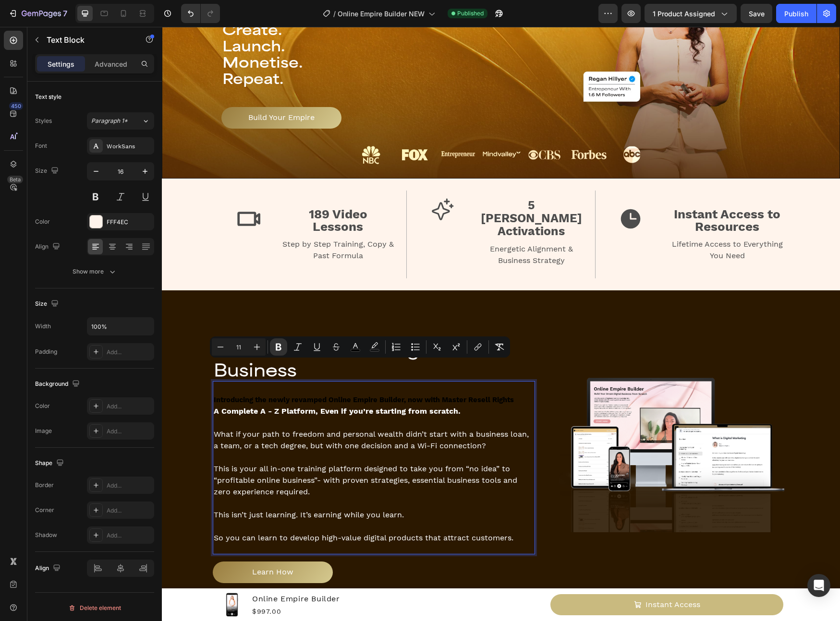
type input "16"
click at [277, 407] on strong "A Complete A - Z Platform, Even if you’re starting from scratch." at bounding box center [337, 411] width 247 height 9
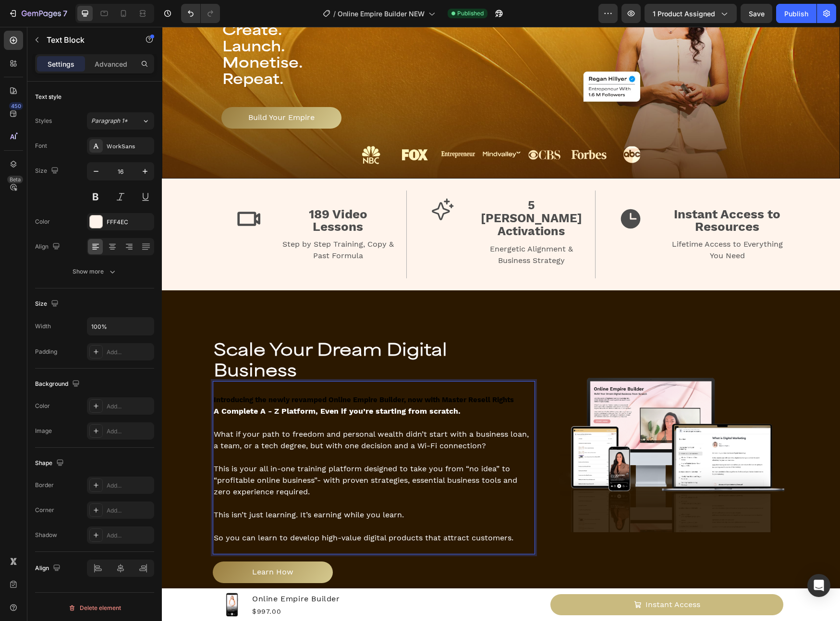
click at [279, 407] on strong "A Complete A - Z Platform, Even if you’re starting from scratch." at bounding box center [337, 411] width 247 height 9
click at [280, 417] on p "Rich Text Editor. Editing area: main" at bounding box center [374, 423] width 320 height 12
click at [336, 396] on strong "Introducing the newly revamped Online Empire Builder, now with Master Resell Ri…" at bounding box center [364, 400] width 300 height 9
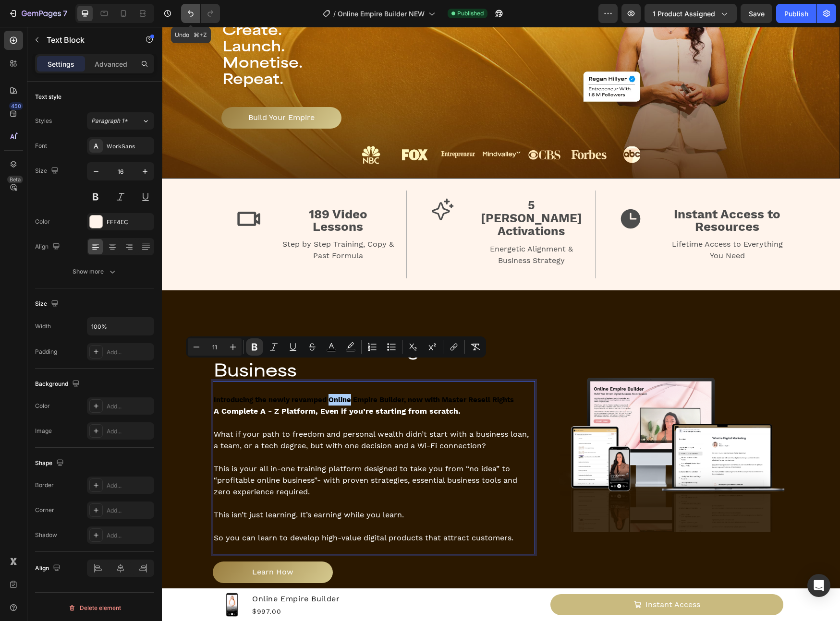
click at [187, 20] on button "Undo/Redo" at bounding box center [190, 13] width 19 height 19
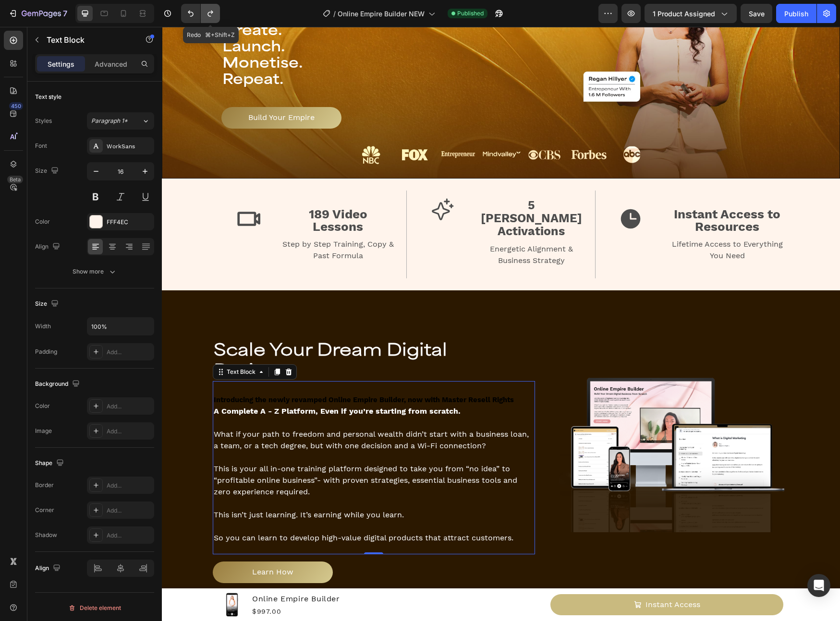
click at [210, 18] on icon "Undo/Redo" at bounding box center [210, 14] width 10 height 10
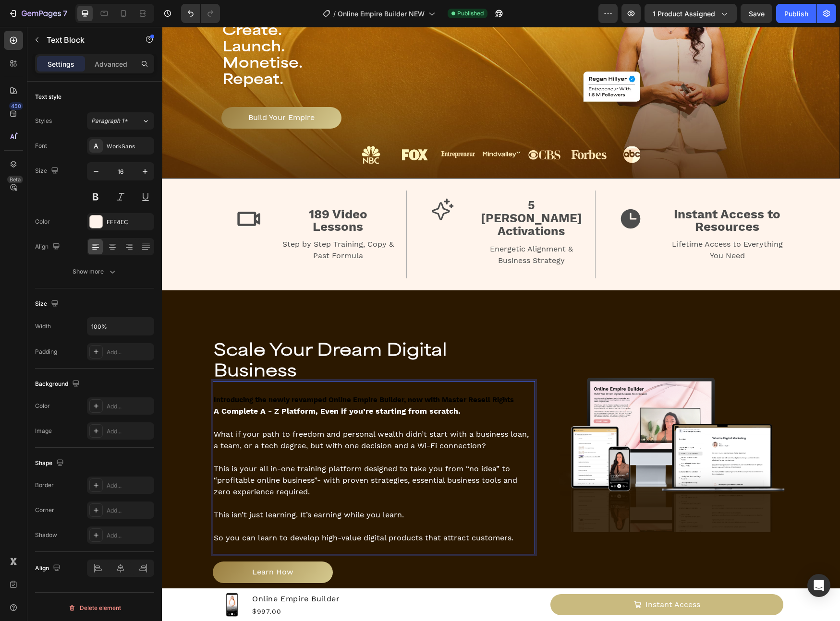
click at [452, 396] on strong "Introducing the newly revamped Online Empire Builder, now with Master Resell Ri…" at bounding box center [364, 400] width 300 height 9
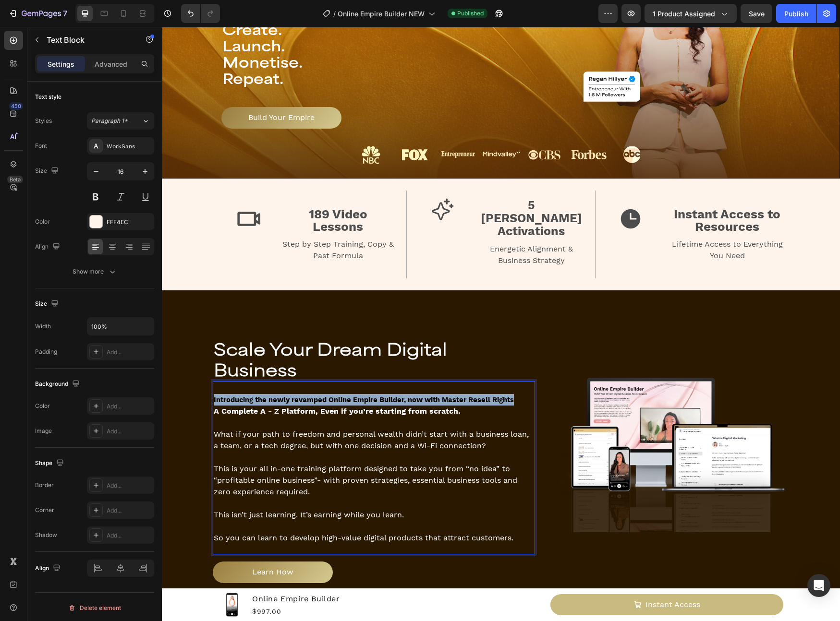
click at [452, 396] on strong "Introducing the newly revamped Online Empire Builder, now with Master Resell Ri…" at bounding box center [364, 400] width 300 height 9
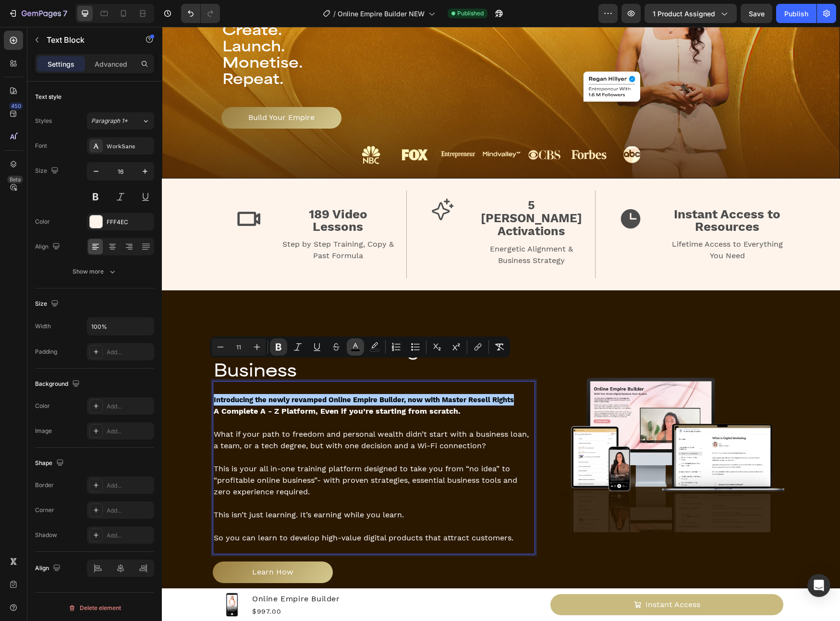
click at [355, 350] on rect "Editor contextual toolbar" at bounding box center [355, 350] width 9 height 2
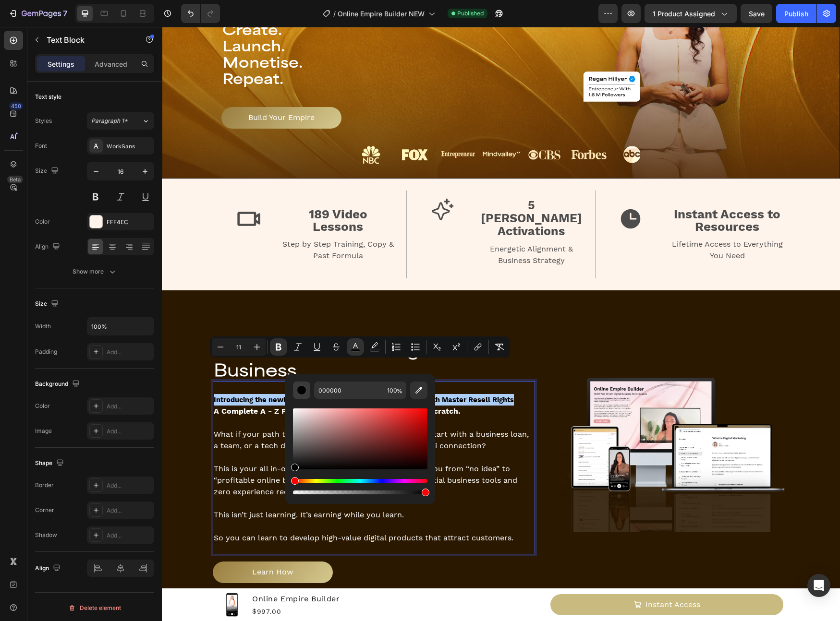
click at [309, 391] on button "Editor contextual toolbar" at bounding box center [301, 390] width 17 height 17
drag, startPoint x: 297, startPoint y: 422, endPoint x: 287, endPoint y: 396, distance: 28.4
click at [286, 396] on div "C9C9C9 100 %" at bounding box center [360, 435] width 150 height 122
type input "FFFFFF"
click at [457, 396] on strong "Introducing the newly revamped Online Empire Builder, now with Master Resell Ri…" at bounding box center [364, 400] width 300 height 9
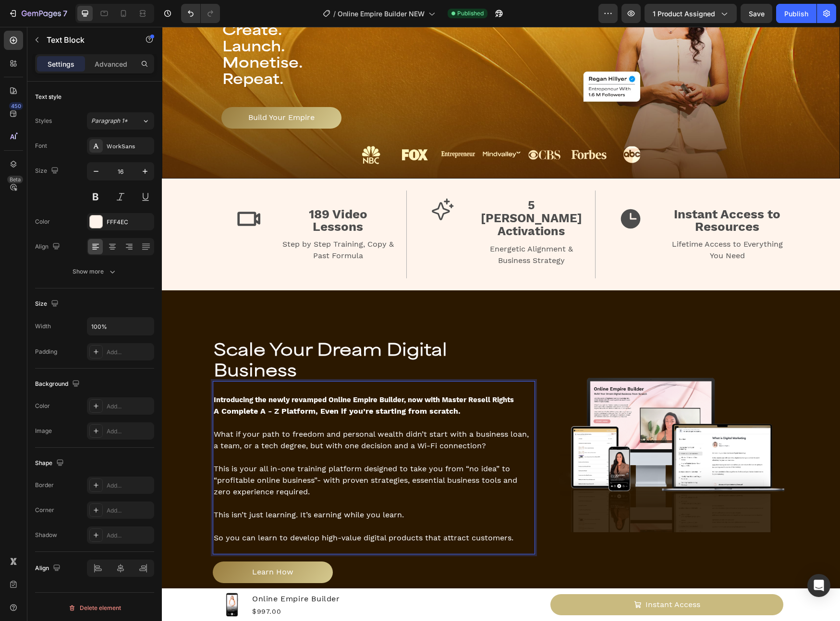
click at [403, 396] on strong "Introducing the newly revamped Online Empire Builder, now with Master Resell Ri…" at bounding box center [364, 400] width 300 height 9
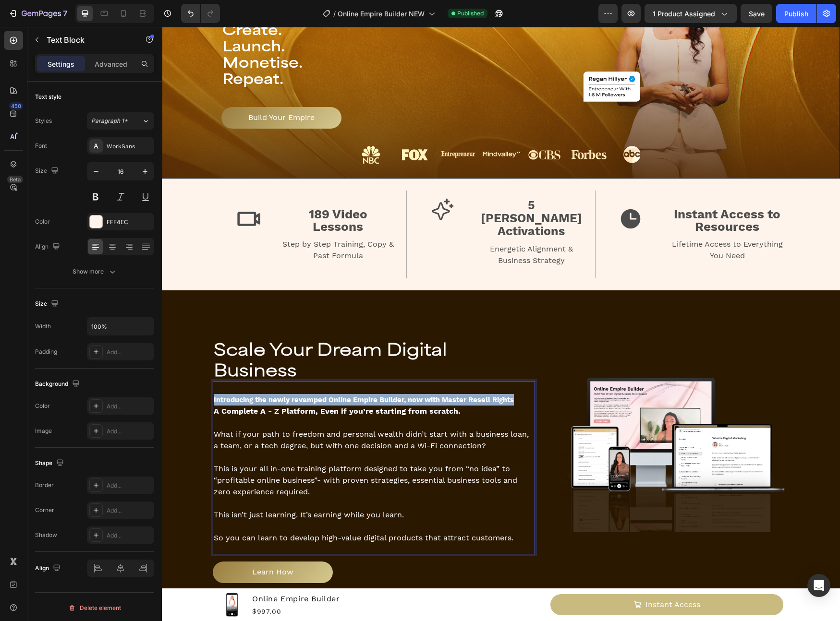
click at [403, 396] on strong "Introducing the newly revamped Online Empire Builder, now with Master Resell Ri…" at bounding box center [364, 400] width 300 height 9
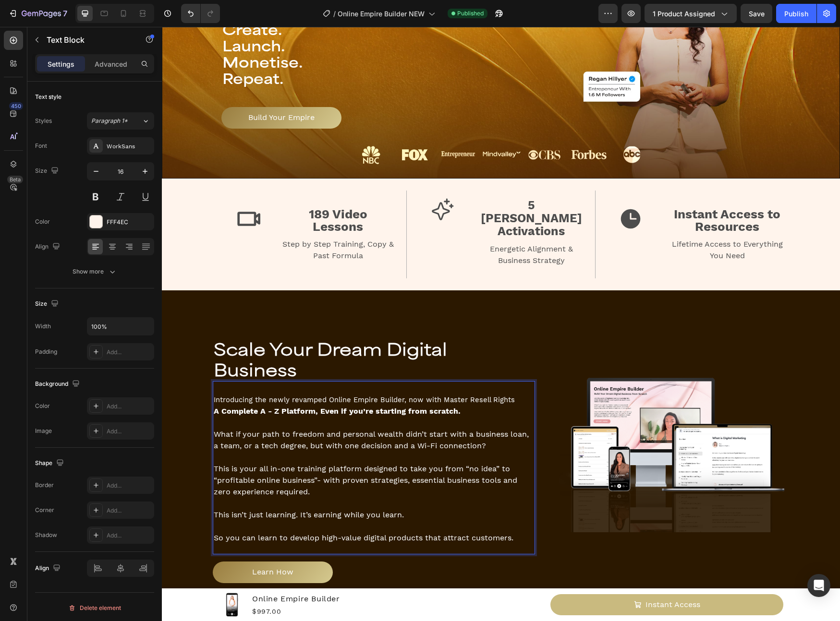
click at [426, 429] on p "What if your path to freedom and personal wealth didn’t start with a business l…" at bounding box center [374, 440] width 320 height 23
click at [422, 407] on strong "A Complete A - Z Platform, Even if you’re starting from scratch." at bounding box center [337, 411] width 247 height 9
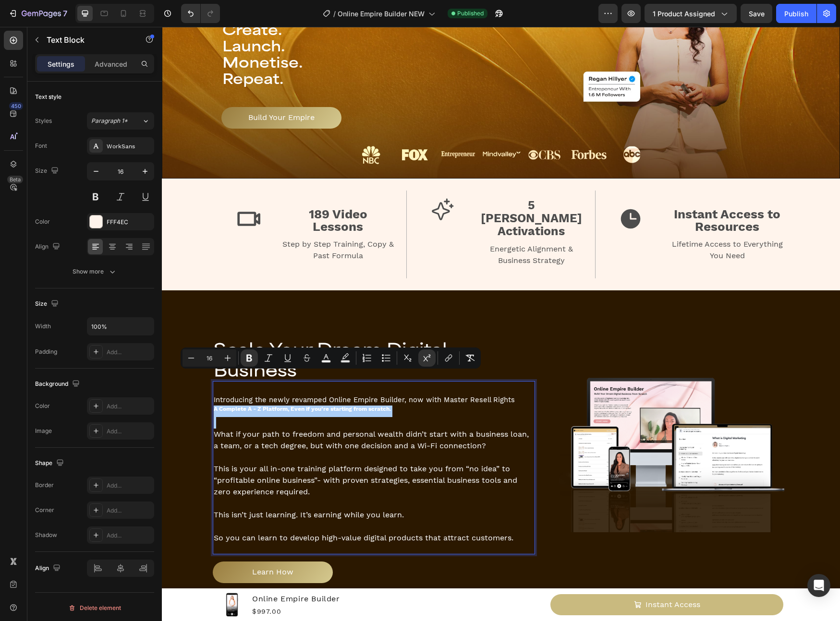
click at [421, 366] on button "Superscript" at bounding box center [426, 357] width 17 height 17
click at [433, 417] on p "Rich Text Editor. Editing area: main" at bounding box center [374, 423] width 320 height 12
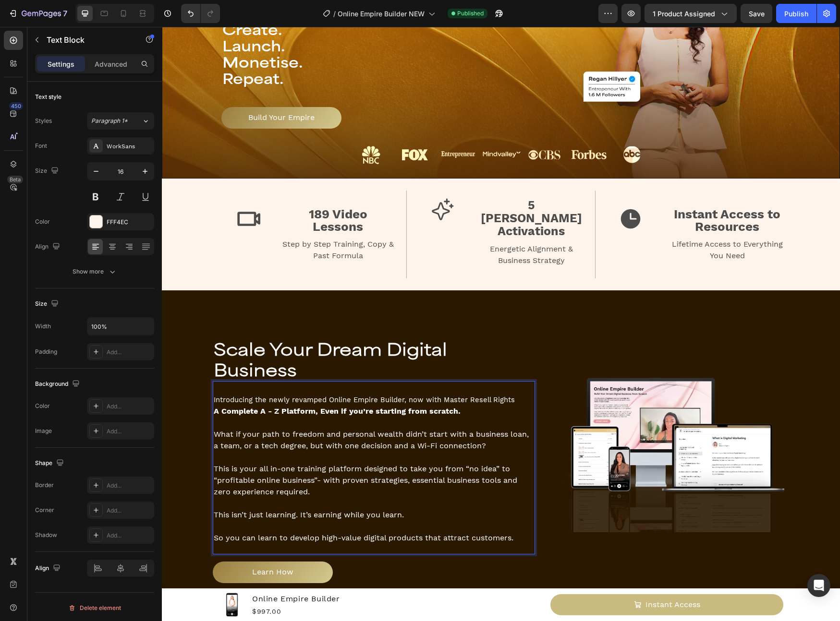
click at [405, 396] on span "Introducing the newly revamped Online Empire Builder, now with Master Resell Ri…" at bounding box center [364, 400] width 301 height 9
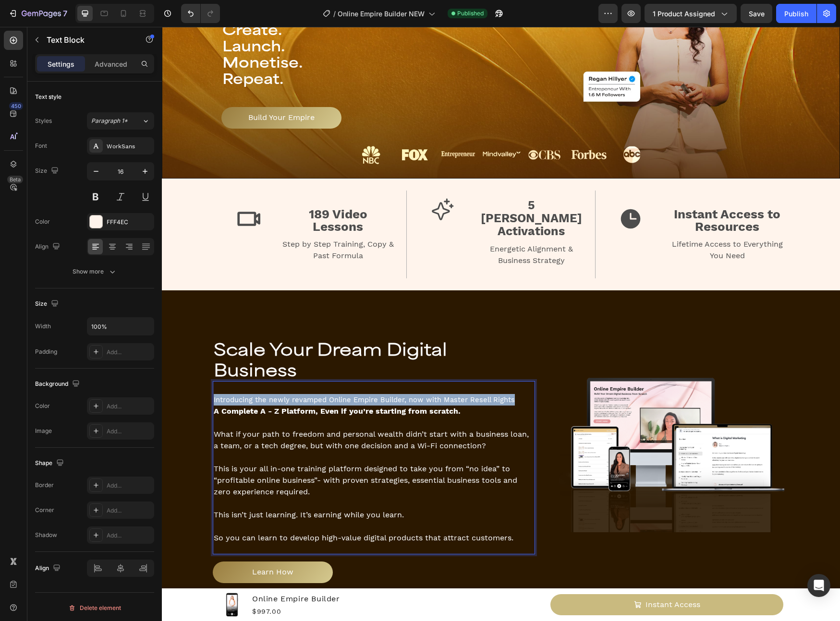
click at [405, 396] on span "Introducing the newly revamped Online Empire Builder, now with Master Resell Ri…" at bounding box center [364, 400] width 301 height 9
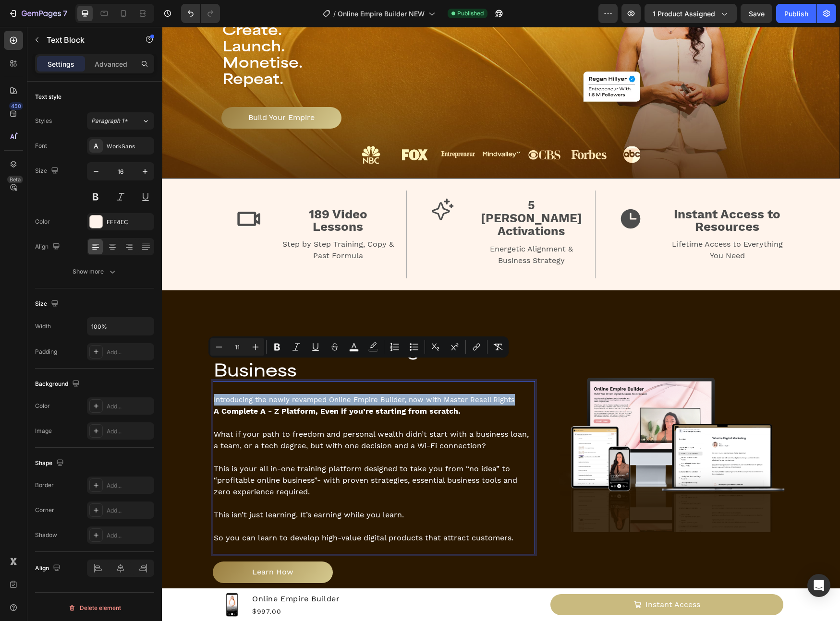
type input "16"
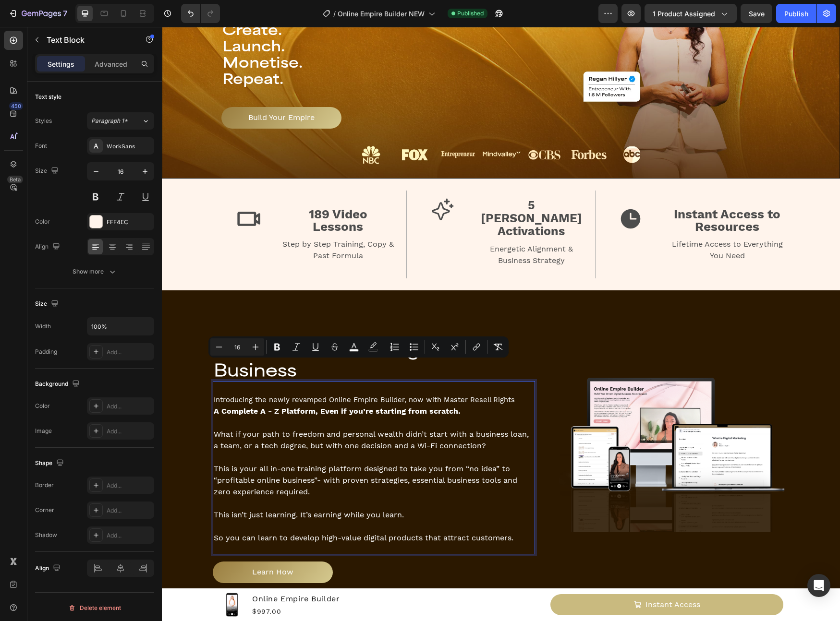
click at [279, 407] on strong "A Complete A - Z Platform, Even if you’re starting from scratch." at bounding box center [337, 411] width 247 height 9
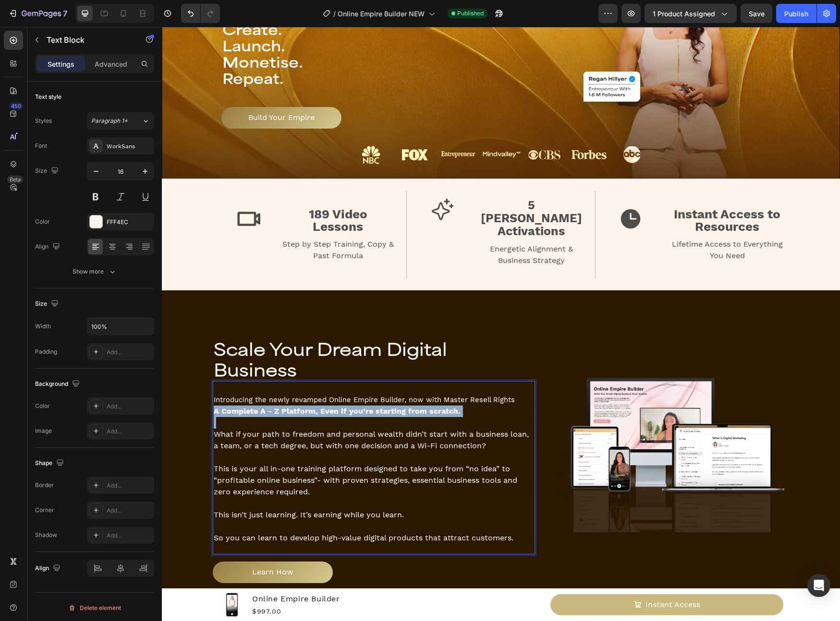
click at [279, 407] on strong "A Complete A - Z Platform, Even if you’re starting from scratch." at bounding box center [337, 411] width 247 height 9
click at [332, 430] on span "What if your path to freedom and personal wealth didn’t start with a business l…" at bounding box center [371, 440] width 315 height 21
click at [295, 396] on span "Introducing the newly revamped Online Empire Builder, now with Master Resell Ri…" at bounding box center [364, 400] width 301 height 9
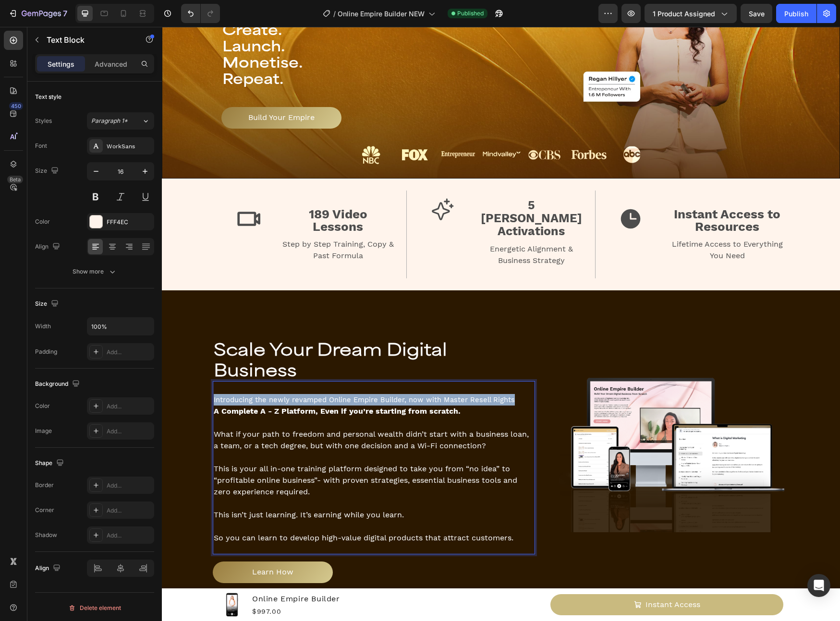
click at [295, 396] on span "Introducing the newly revamped Online Empire Builder, now with Master Resell Ri…" at bounding box center [364, 400] width 301 height 9
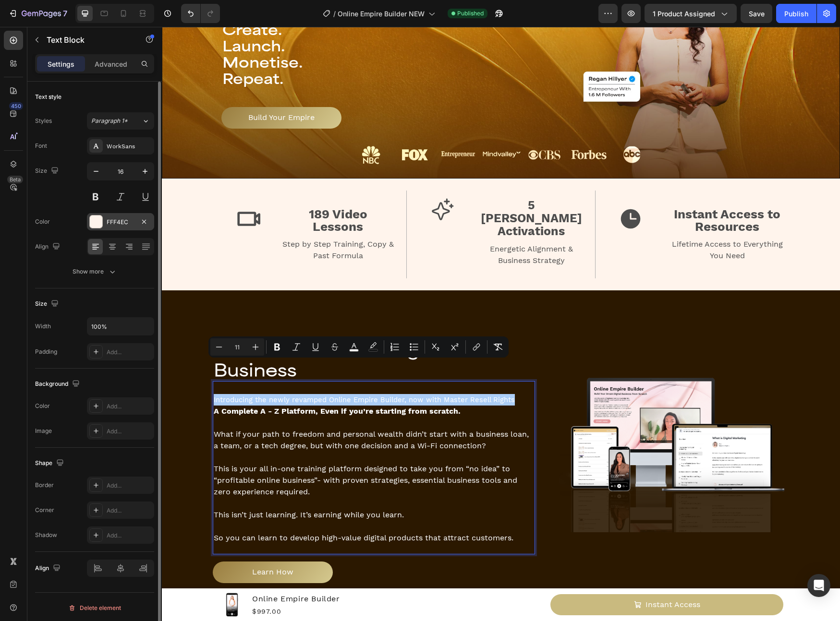
click at [133, 221] on div "FFF4EC" at bounding box center [121, 222] width 28 height 9
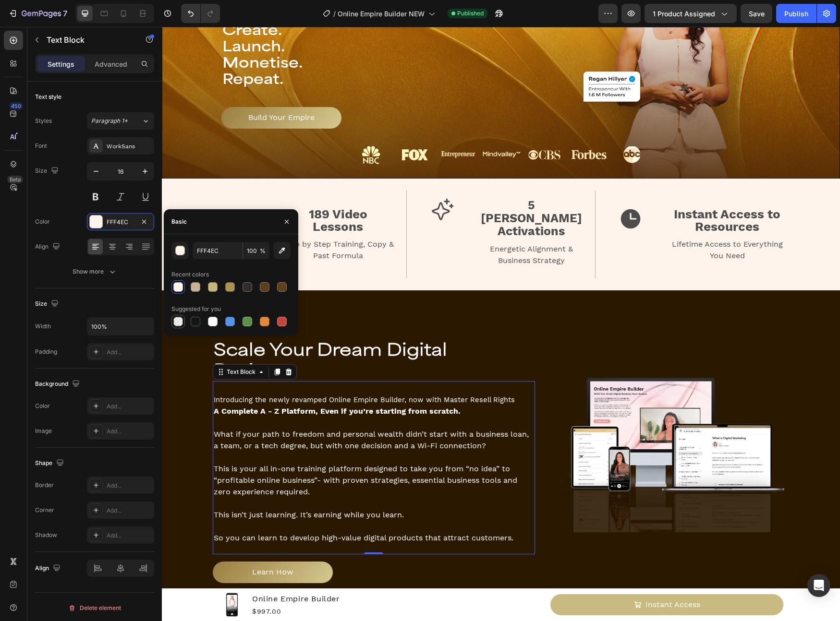
click at [182, 320] on div at bounding box center [178, 322] width 10 height 10
type input "000000"
type input "0"
click at [185, 247] on button "button" at bounding box center [179, 250] width 17 height 17
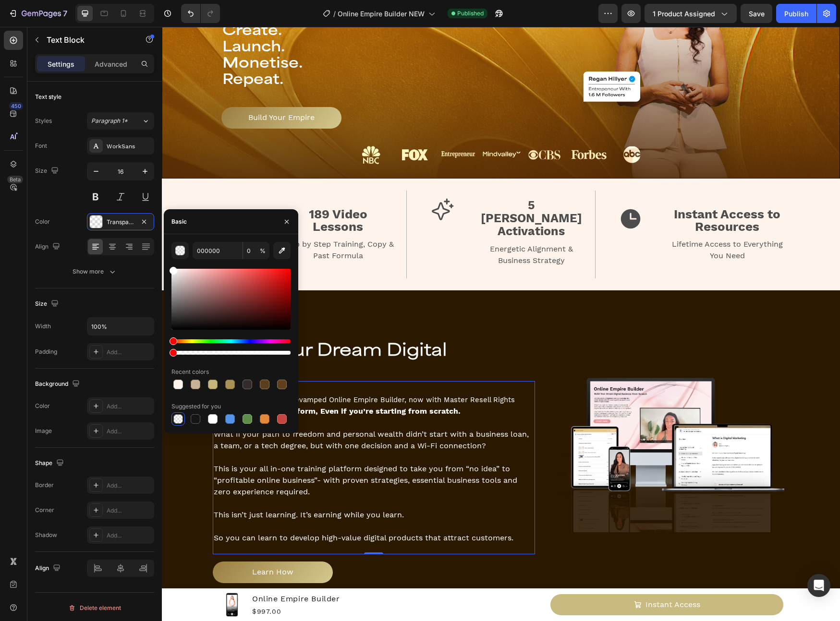
drag, startPoint x: 174, startPoint y: 278, endPoint x: 170, endPoint y: 260, distance: 18.6
click at [170, 260] on div "000000 0 % Recent colors Suggested for you" at bounding box center [231, 334] width 134 height 184
type input "FFFFFF"
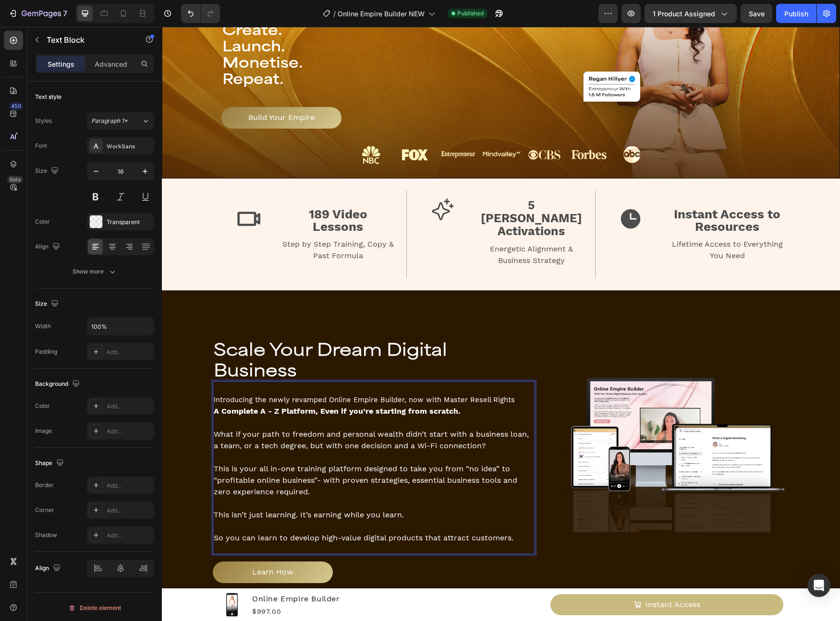
click at [426, 417] on p "Rich Text Editor. Editing area: main" at bounding box center [374, 423] width 320 height 12
click at [412, 396] on span "Introducing the newly revamped Online Empire Builder, now with Master Resell Ri…" at bounding box center [364, 400] width 301 height 9
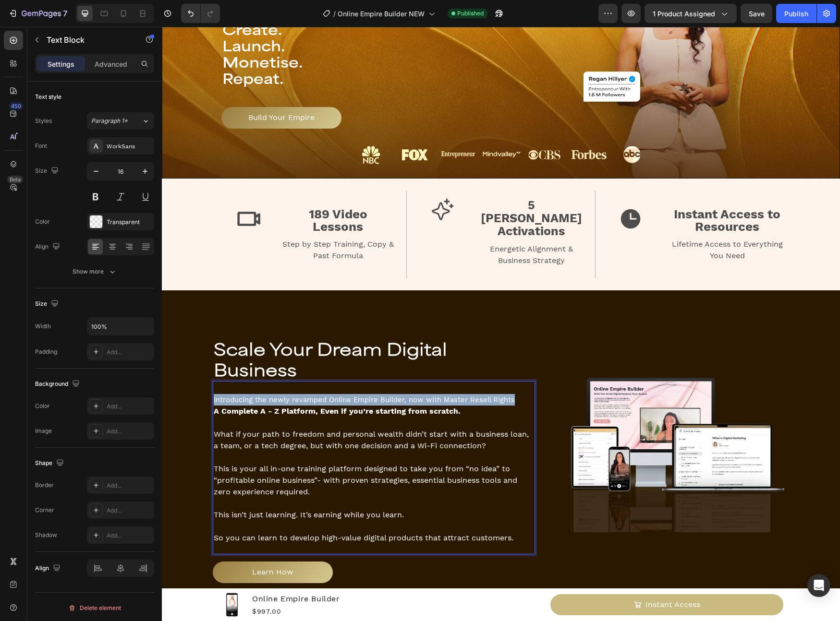
click at [412, 396] on span "Introducing the newly revamped Online Empire Builder, now with Master Resell Ri…" at bounding box center [364, 400] width 301 height 9
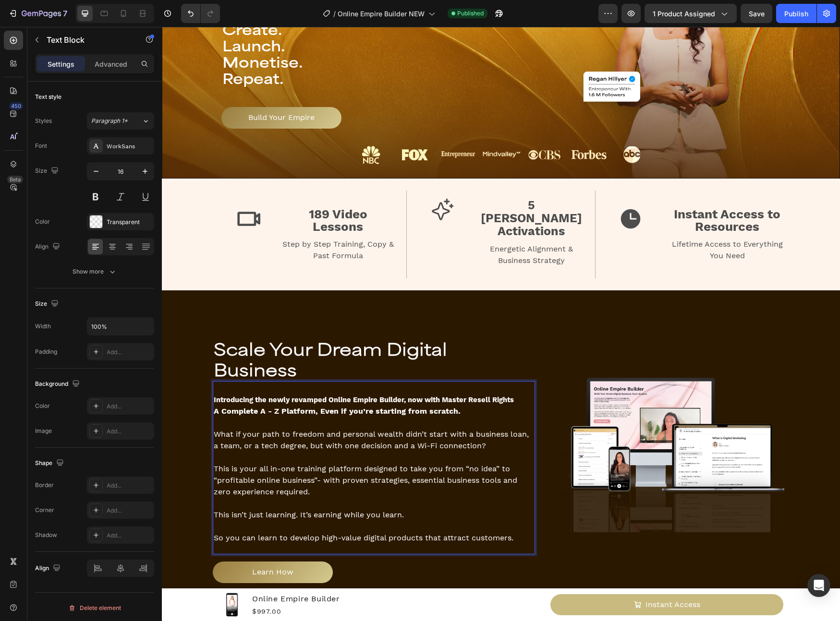
click at [401, 429] on p "What if your path to freedom and personal wealth didn’t start with a business l…" at bounding box center [374, 440] width 320 height 23
click at [506, 396] on strong "Introducing the newly revamped Online Empire Builder, now with Master Resell Ri…" at bounding box center [364, 400] width 300 height 9
click at [509, 396] on strong "Introducing the newly revamped Online Empire Builder, now with Master Resell Ri…" at bounding box center [364, 400] width 300 height 9
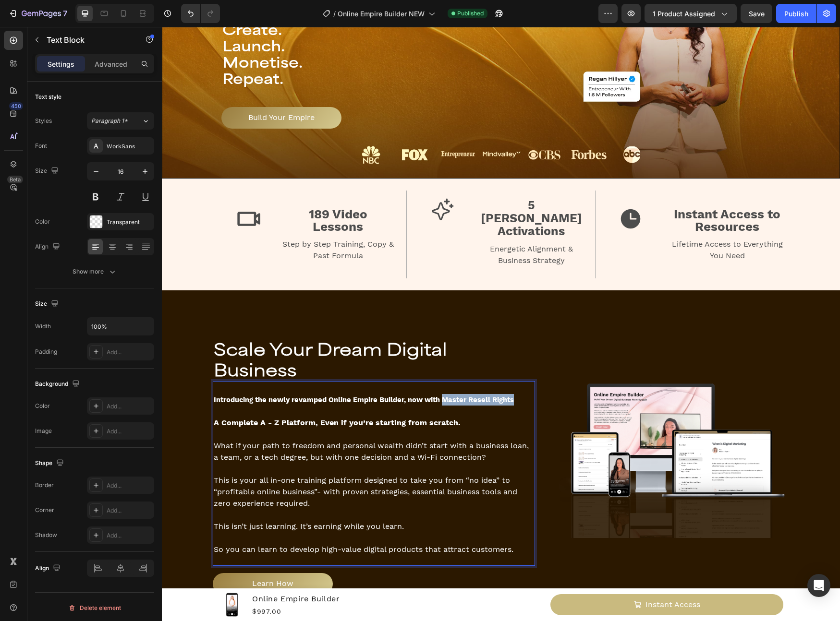
drag, startPoint x: 513, startPoint y: 367, endPoint x: 440, endPoint y: 367, distance: 73.5
click at [440, 394] on p "Introducing the newly revamped Online Empire Builder, now with Master Resell Ri…" at bounding box center [374, 400] width 320 height 12
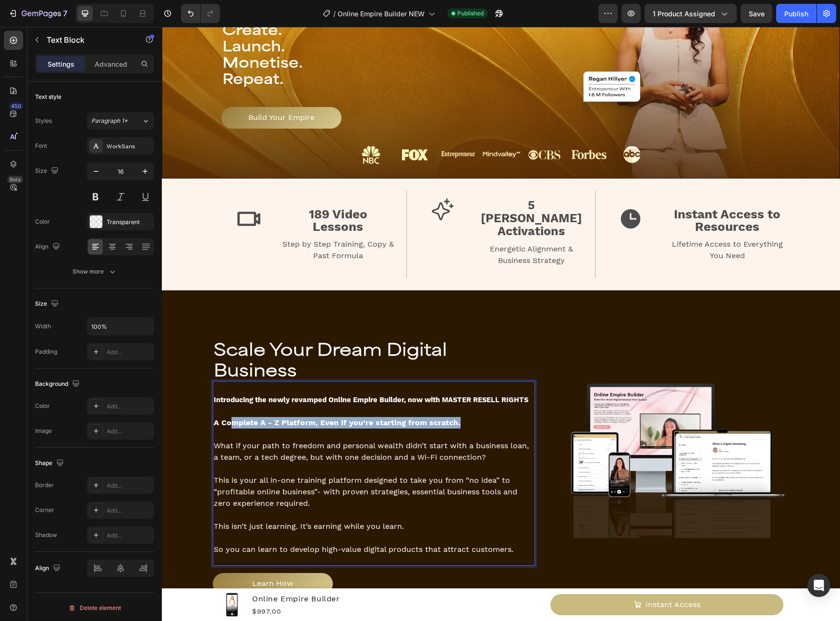
drag, startPoint x: 430, startPoint y: 390, endPoint x: 227, endPoint y: 391, distance: 202.6
click at [227, 417] on p "A Complete A - Z Platform, Even if you’re starting from scratch." at bounding box center [374, 423] width 320 height 12
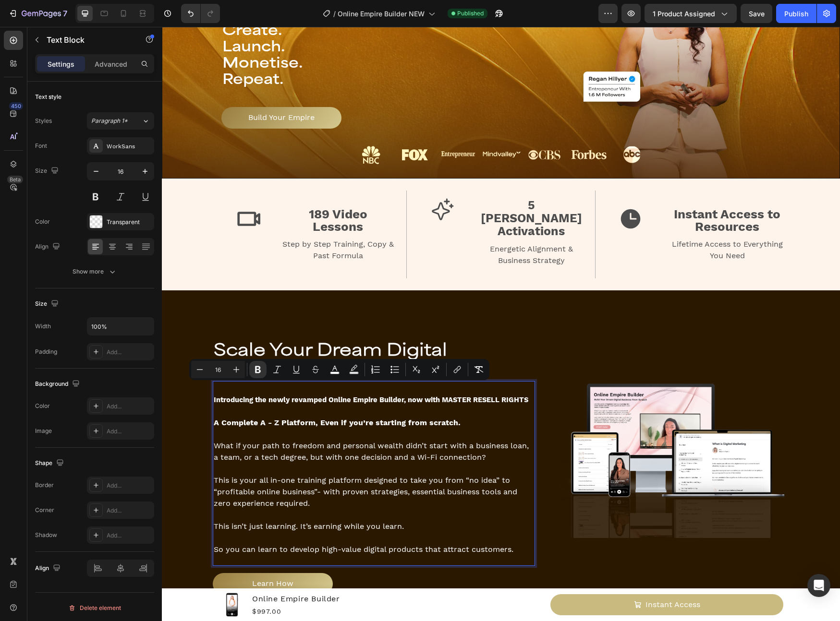
click at [413, 441] on span "What if your path to freedom and personal wealth didn’t start with a business l…" at bounding box center [371, 451] width 315 height 21
click at [349, 509] on p "Rich Text Editor. Editing area: main" at bounding box center [374, 515] width 320 height 12
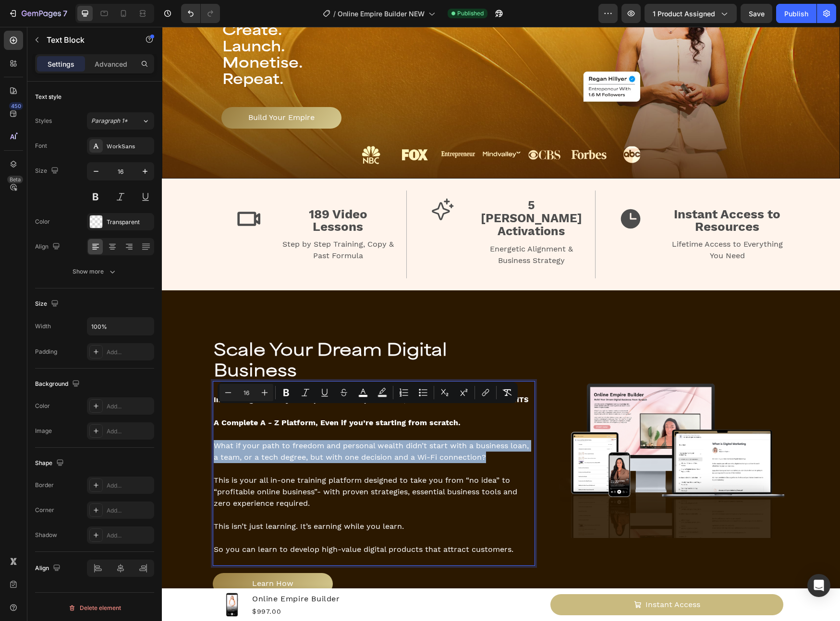
drag, startPoint x: 501, startPoint y: 419, endPoint x: 212, endPoint y: 416, distance: 289.0
click at [214, 440] on p "What if your path to freedom and personal wealth didn’t start with a business l…" at bounding box center [374, 451] width 320 height 23
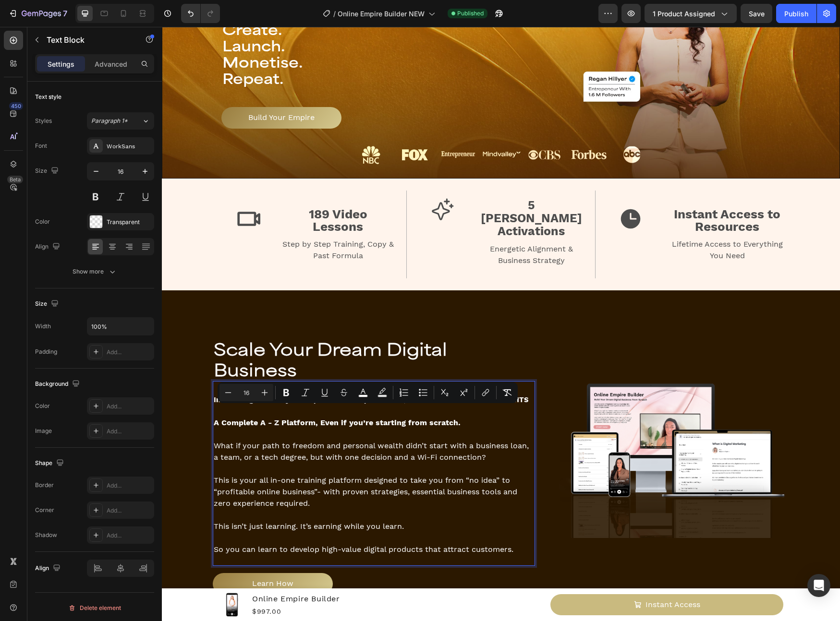
click at [437, 521] on p "This isn’t just learning. It’s earning while you learn." at bounding box center [374, 527] width 320 height 12
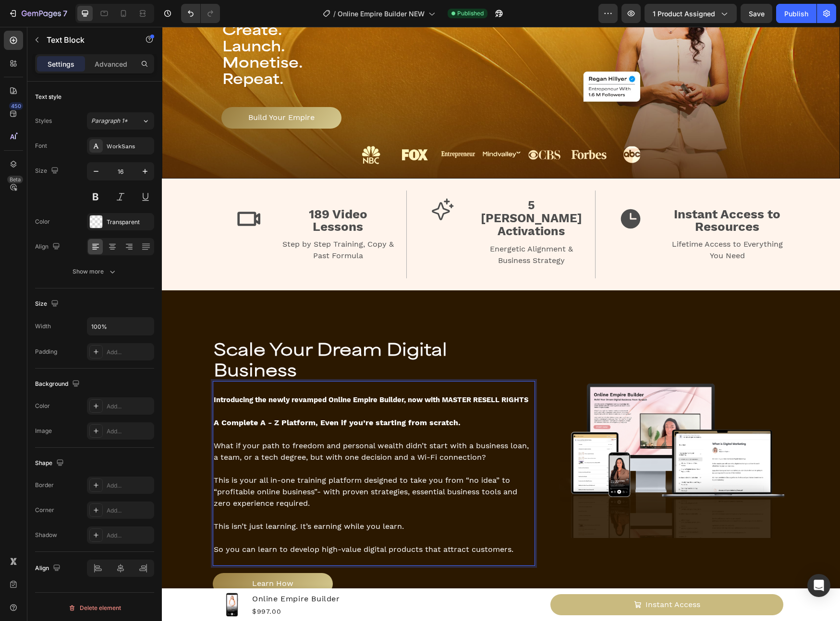
click at [477, 417] on p "A Complete A - Z Platform, Even if you’re starting from scratch." at bounding box center [374, 423] width 320 height 12
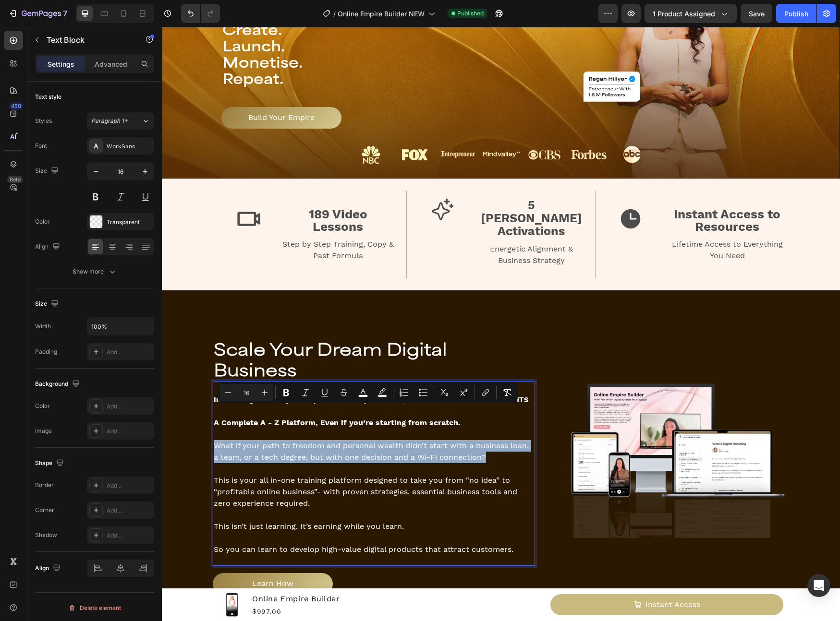
drag, startPoint x: 492, startPoint y: 427, endPoint x: 211, endPoint y: 416, distance: 281.0
click at [214, 440] on p "What if your path to freedom and personal wealth didn’t start with a business l…" at bounding box center [374, 451] width 320 height 23
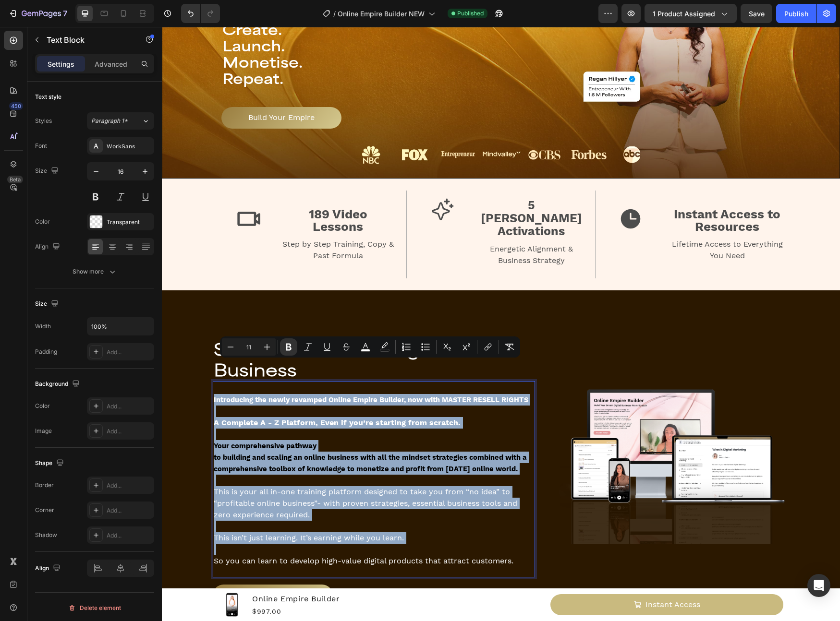
click at [346, 475] on p "Rich Text Editor. Editing area: main" at bounding box center [374, 481] width 320 height 12
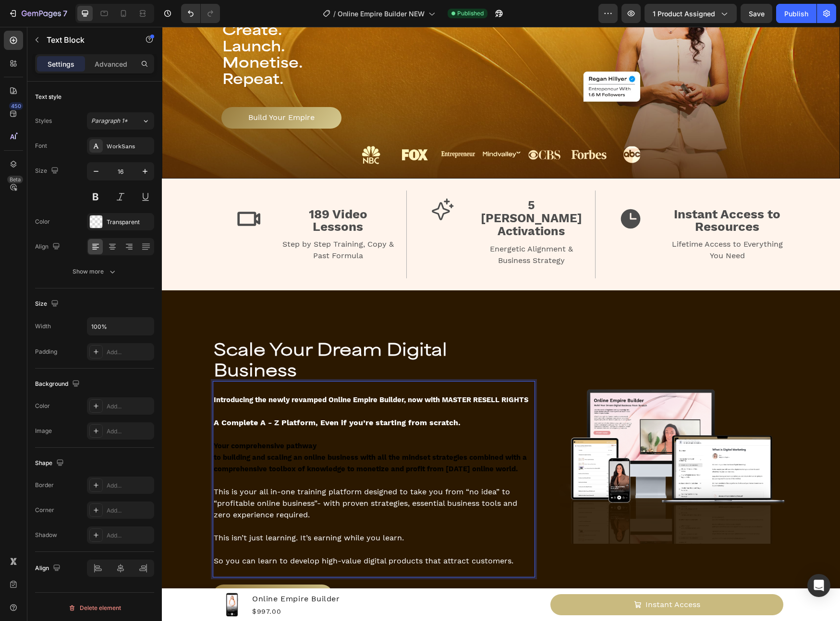
click at [214, 453] on strong "to building and scaling an online business with all the mindset strategies comb…" at bounding box center [370, 463] width 313 height 20
click at [302, 453] on strong "to building and scaling an online business with all the mindset strategies comb…" at bounding box center [370, 463] width 313 height 20
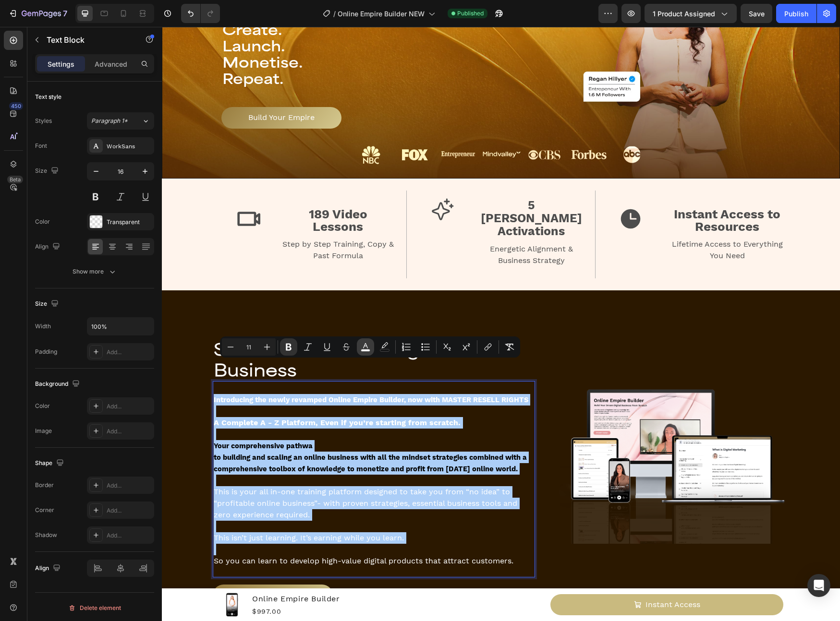
click at [370, 349] on rect "Editor contextual toolbar" at bounding box center [365, 350] width 9 height 2
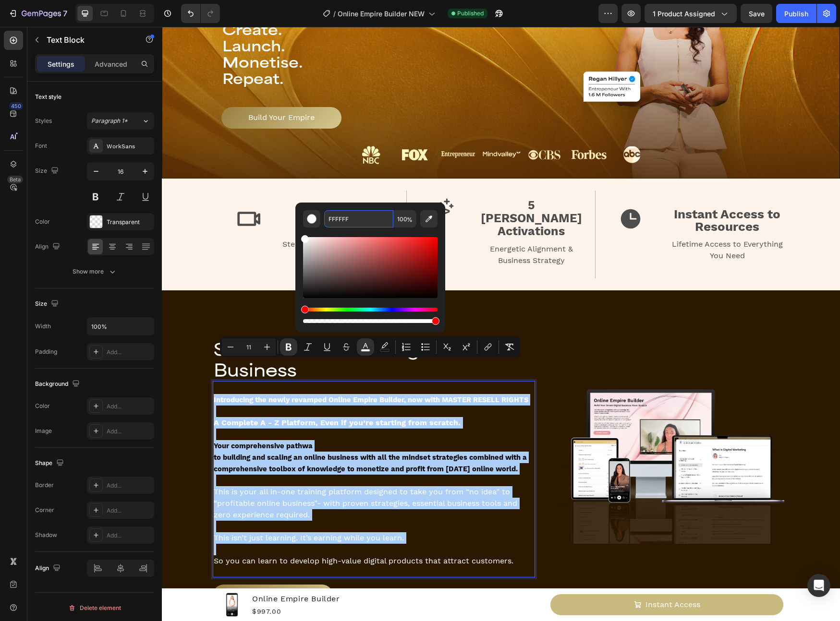
click at [353, 218] on input "FFFFFF" at bounding box center [358, 218] width 69 height 17
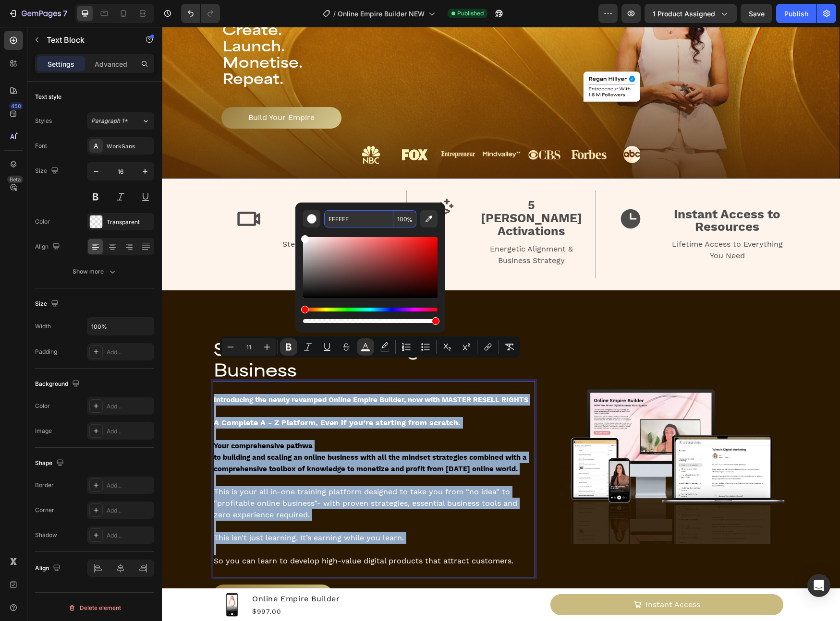
click at [373, 429] on p "Rich Text Editor. Editing area: main" at bounding box center [374, 435] width 320 height 12
type input "16"
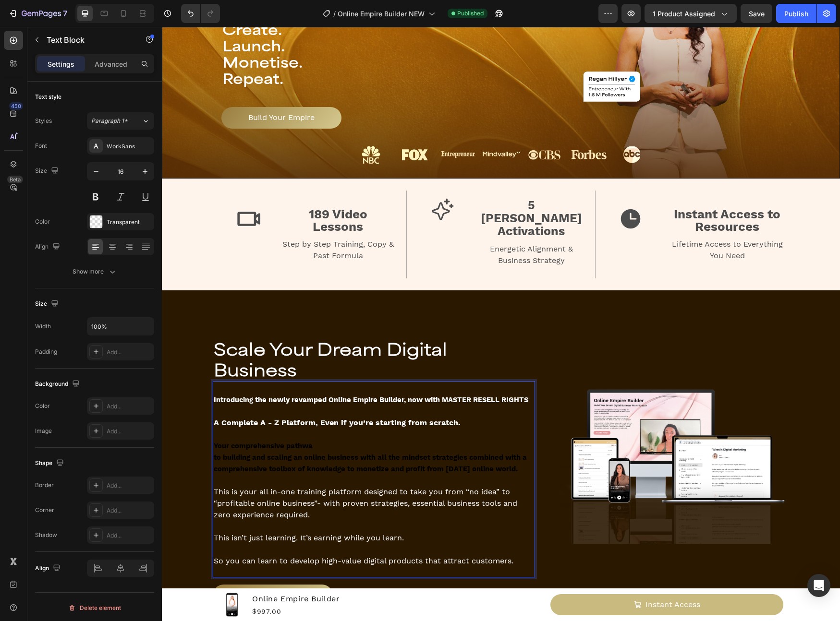
click at [336, 453] on strong "to building and scaling an online business with all the mindset strategies comb…" at bounding box center [370, 463] width 313 height 20
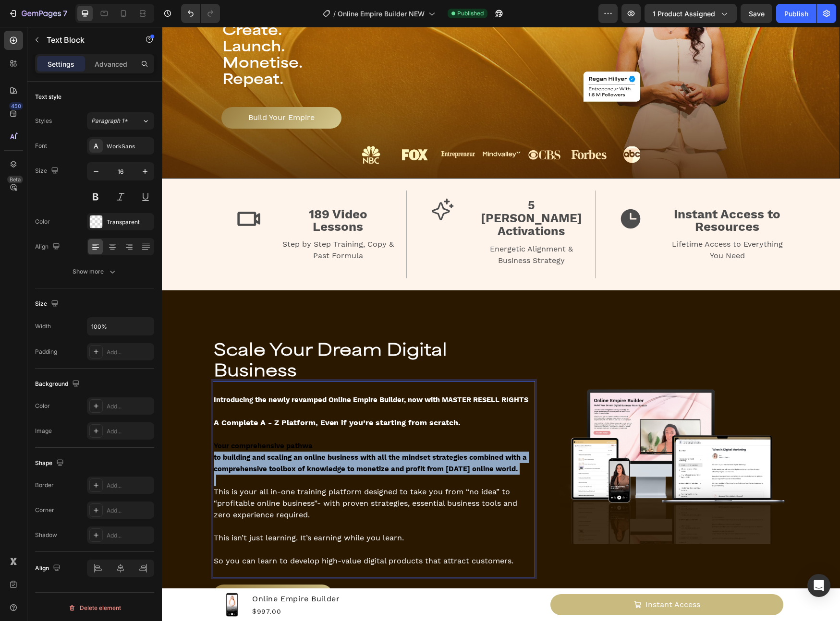
click at [336, 453] on strong "to building and scaling an online business with all the mindset strategies comb…" at bounding box center [370, 463] width 313 height 20
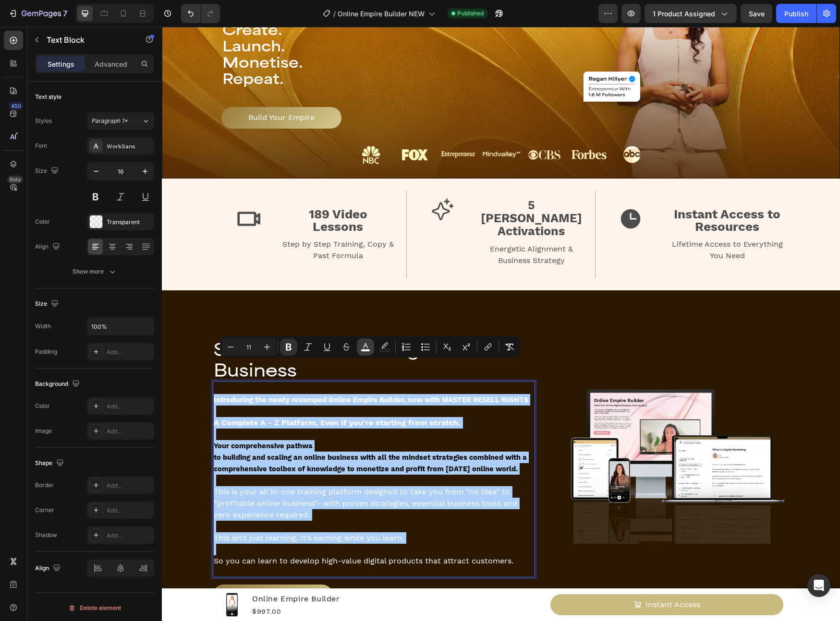
click at [358, 344] on button "color" at bounding box center [365, 346] width 17 height 17
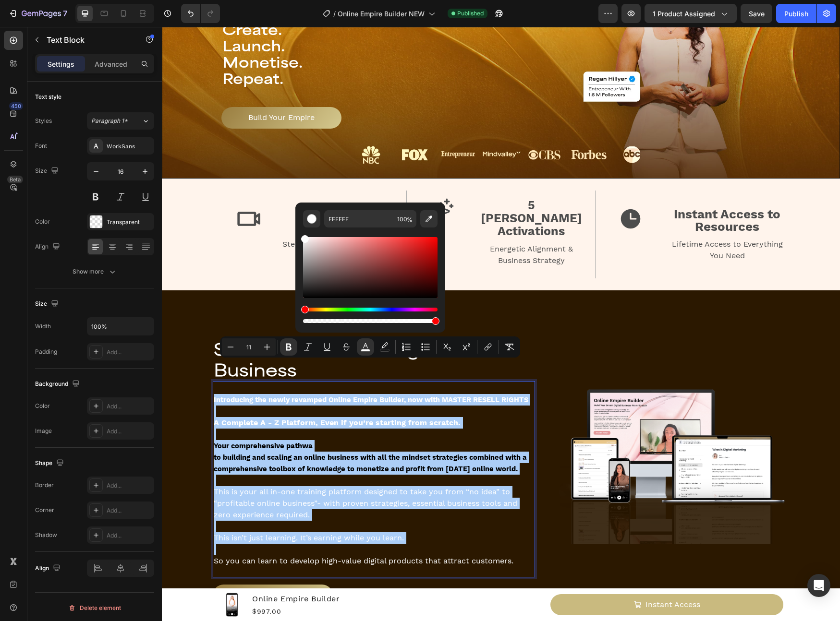
drag, startPoint x: 313, startPoint y: 254, endPoint x: 295, endPoint y: 227, distance: 33.2
click at [295, 227] on div "FFFFFF 100 %" at bounding box center [370, 264] width 150 height 122
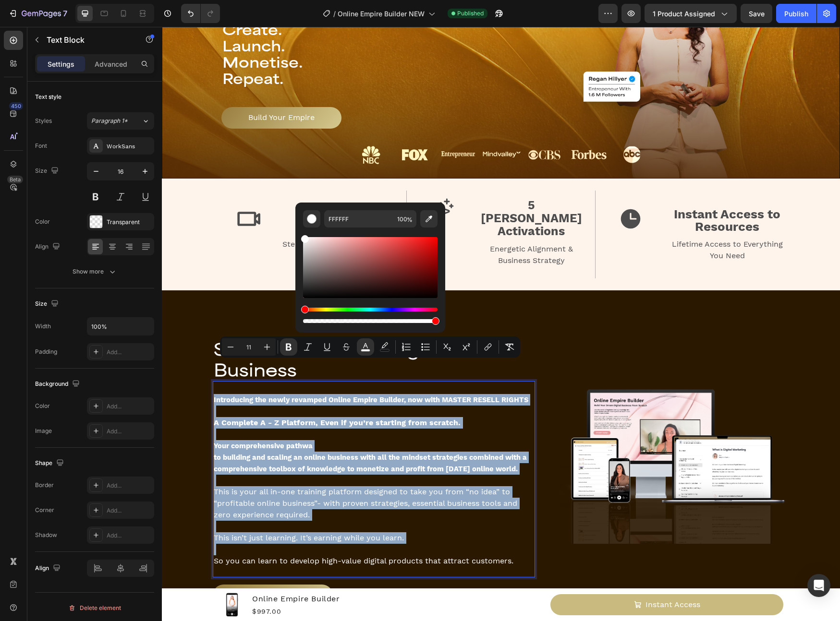
click at [363, 475] on p "Rich Text Editor. Editing area: main" at bounding box center [374, 481] width 320 height 12
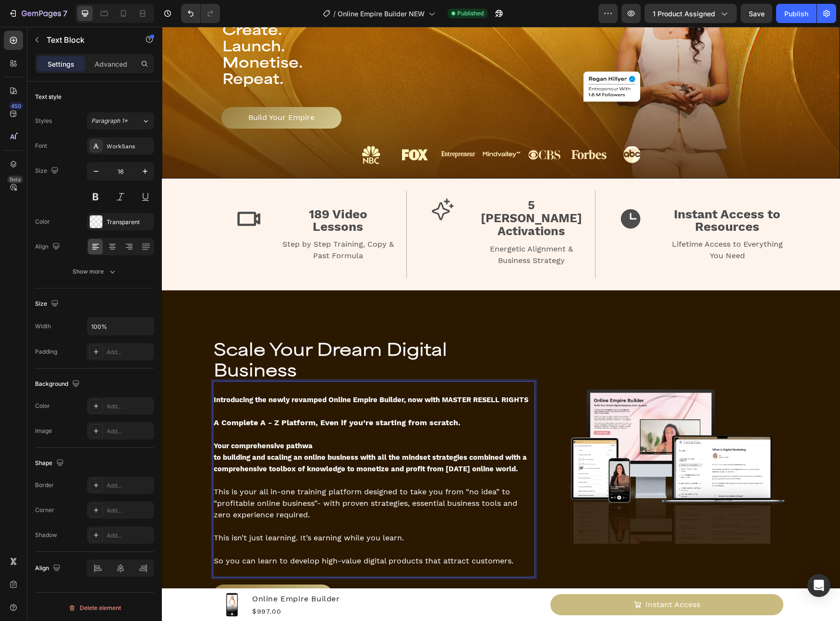
click at [415, 532] on p "This isn’t just learning. It’s earning while you learn." at bounding box center [374, 538] width 320 height 12
click at [214, 453] on strong "to building and scaling an online business with all the mindset strategies comb…" at bounding box center [370, 463] width 313 height 20
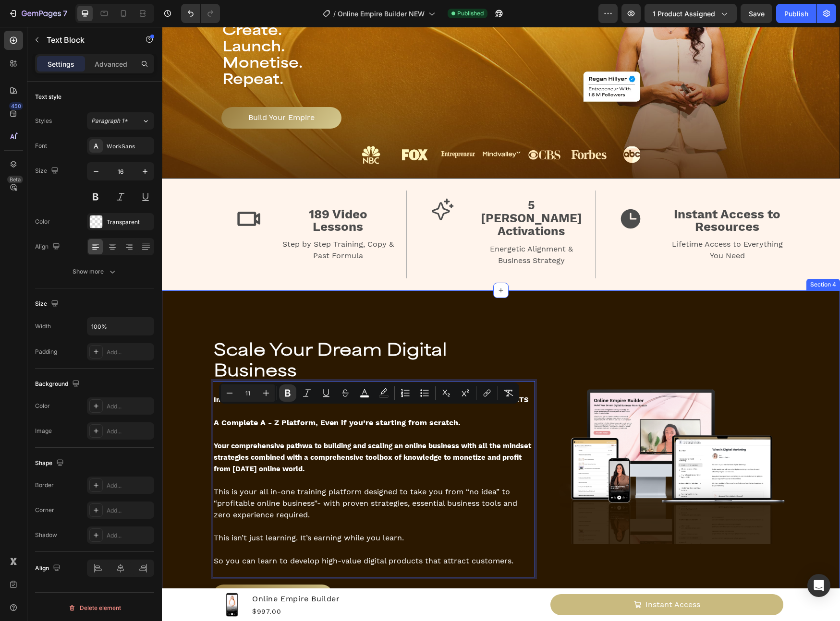
drag, startPoint x: 296, startPoint y: 427, endPoint x: 203, endPoint y: 412, distance: 93.9
click at [203, 412] on div "Scale Your Dream Digital Business Heading Introducing the newly revamped Online…" at bounding box center [500, 458] width 655 height 312
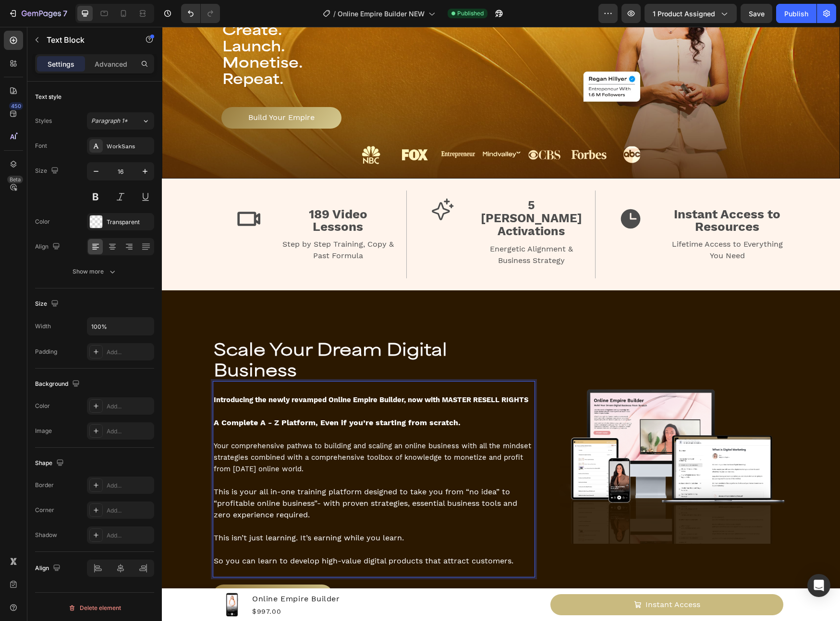
click at [371, 487] on span "This is your all in-one training platform designed to take you from “no idea” t…" at bounding box center [365, 503] width 303 height 32
click at [631, 515] on img at bounding box center [674, 458] width 230 height 172
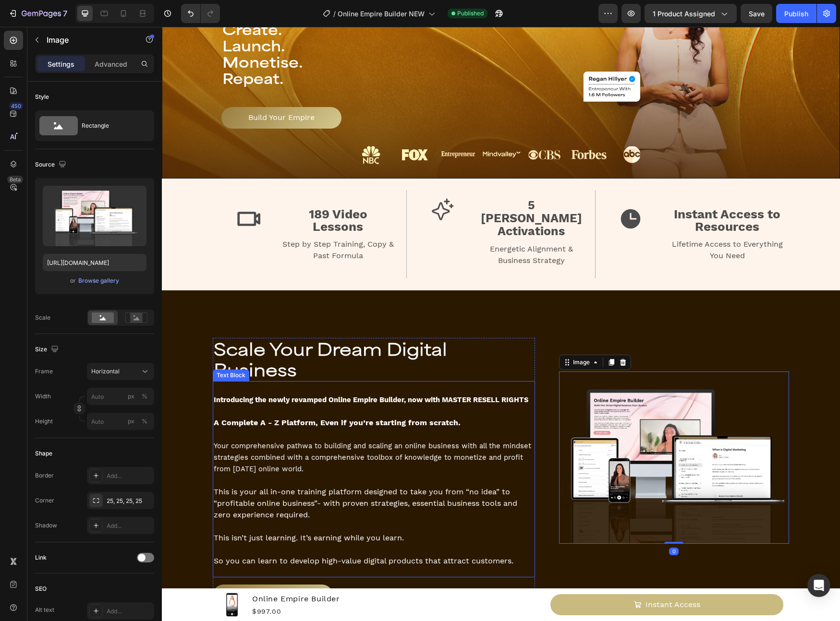
click at [369, 533] on span "This isn’t just learning. It’s earning while you learn." at bounding box center [309, 537] width 190 height 9
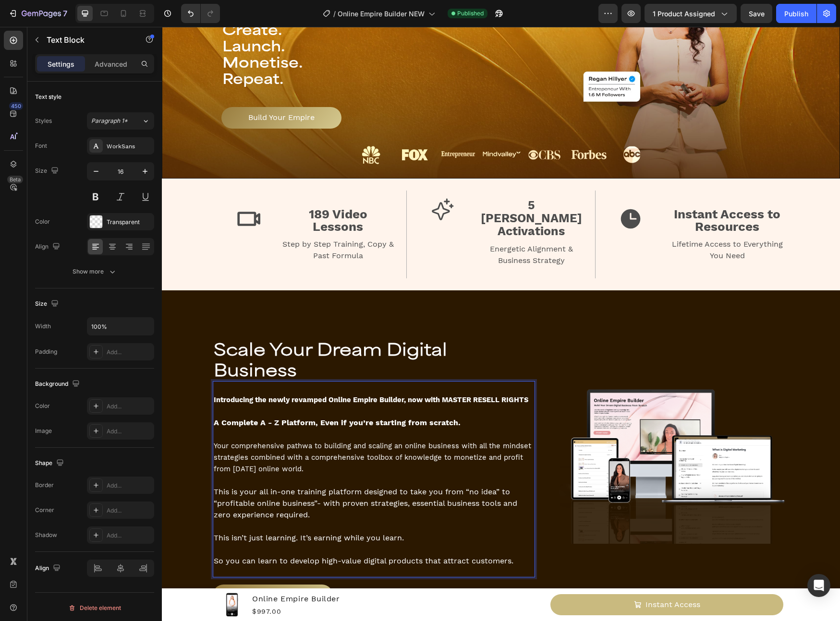
click at [455, 532] on p "This isn’t just learning. It’s earning while you learn." at bounding box center [374, 538] width 320 height 12
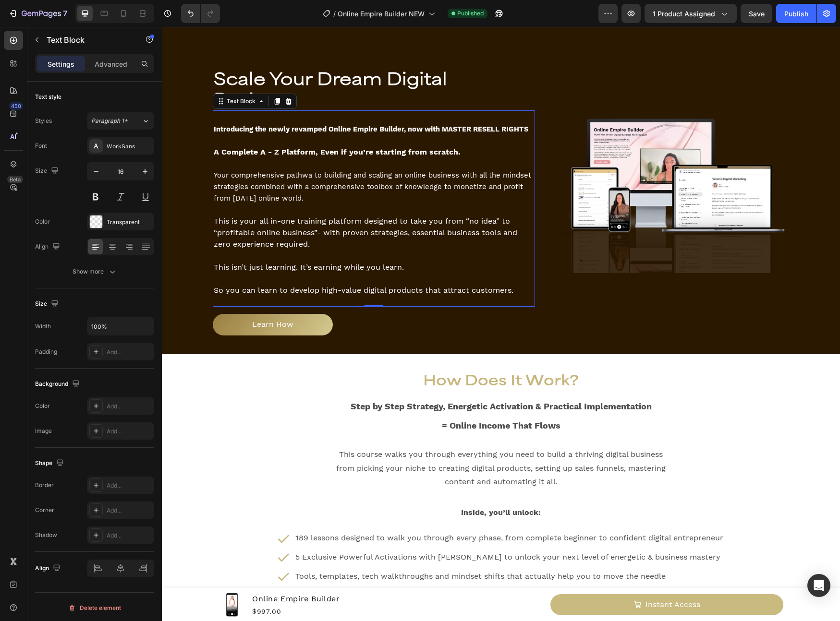
scroll to position [457, 0]
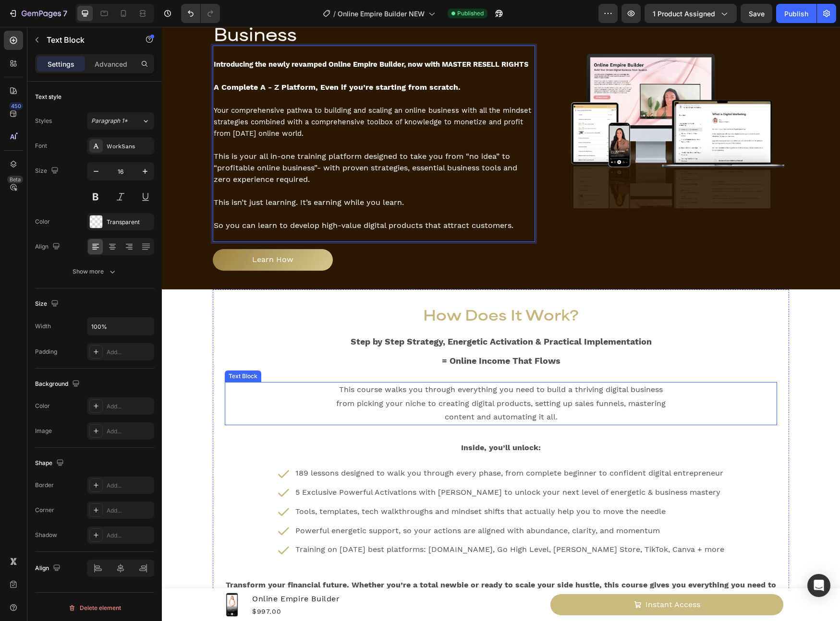
click at [534, 385] on p "This course walks you through everything you need to build a thriving digital b…" at bounding box center [500, 403] width 329 height 41
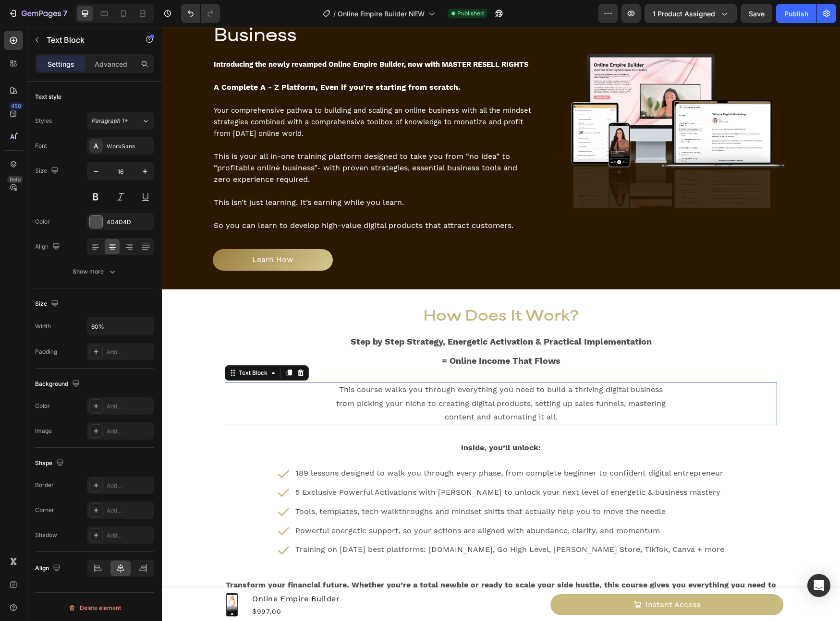
click at [534, 385] on p "This course walks you through everything you need to build a thriving digital b…" at bounding box center [500, 403] width 329 height 41
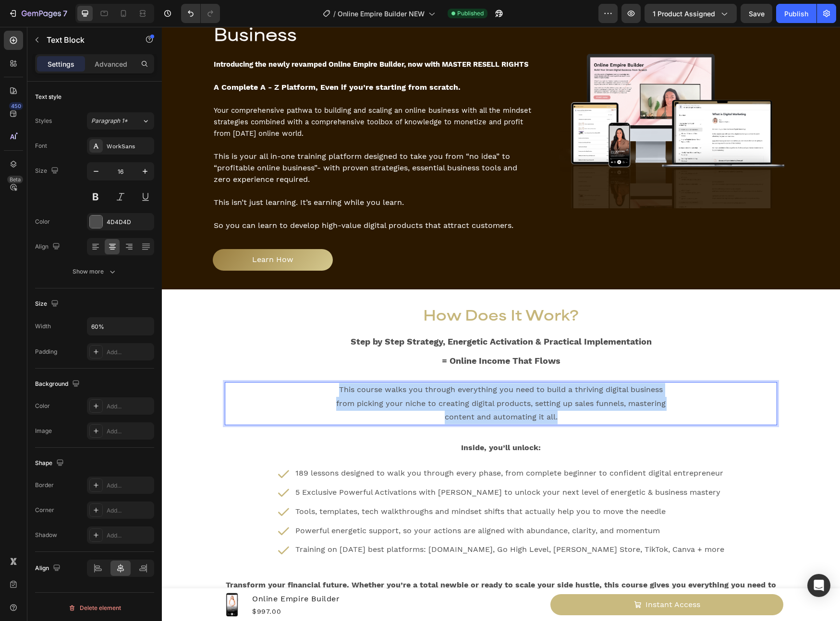
click at [534, 385] on p "This course walks you through everything you need to build a thriving digital b…" at bounding box center [500, 403] width 329 height 41
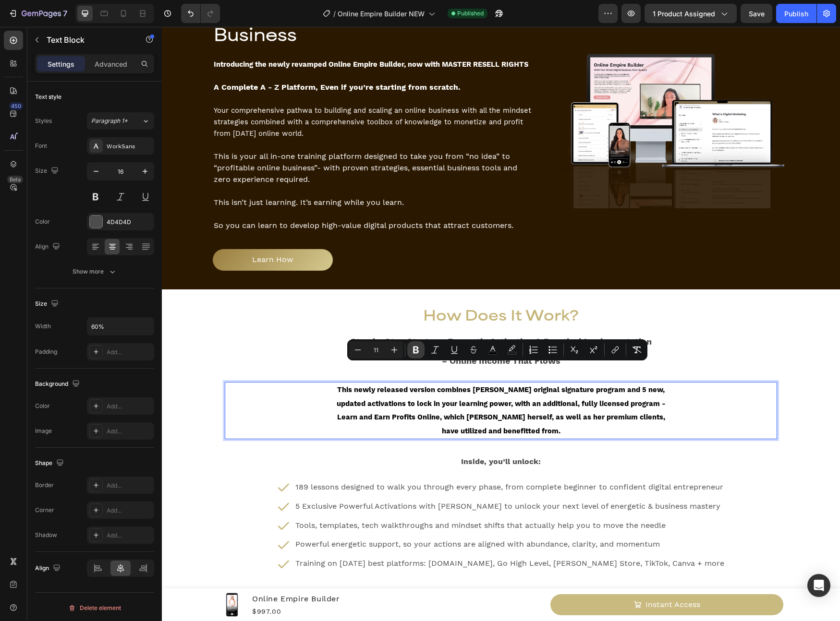
click at [409, 351] on button "Bold" at bounding box center [415, 349] width 17 height 17
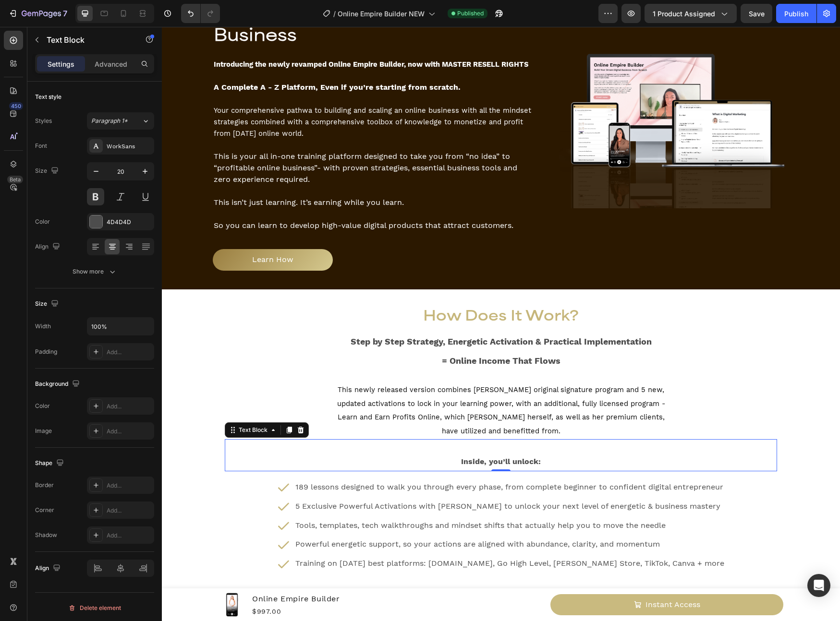
click at [488, 451] on div "Inside, you’ll unlock:" at bounding box center [501, 461] width 552 height 20
click at [524, 500] on p "5 Exclusive Powerful Activations with Regan Hillyer to unlock your next level o…" at bounding box center [509, 507] width 429 height 14
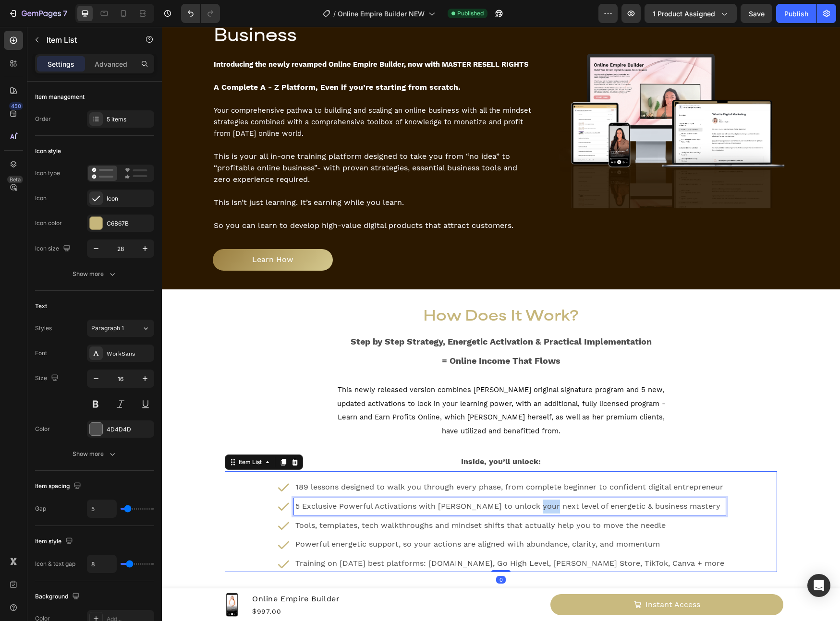
click at [524, 500] on p "5 Exclusive Powerful Activations with Regan Hillyer to unlock your next level o…" at bounding box center [509, 507] width 429 height 14
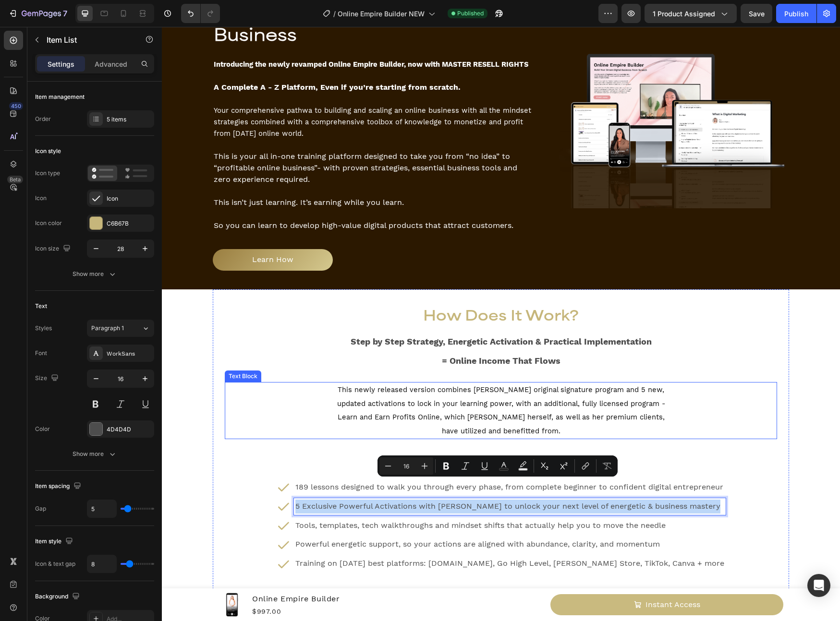
click at [522, 395] on span "This newly released version combines Regan’s original signature program and 5 n…" at bounding box center [501, 410] width 328 height 50
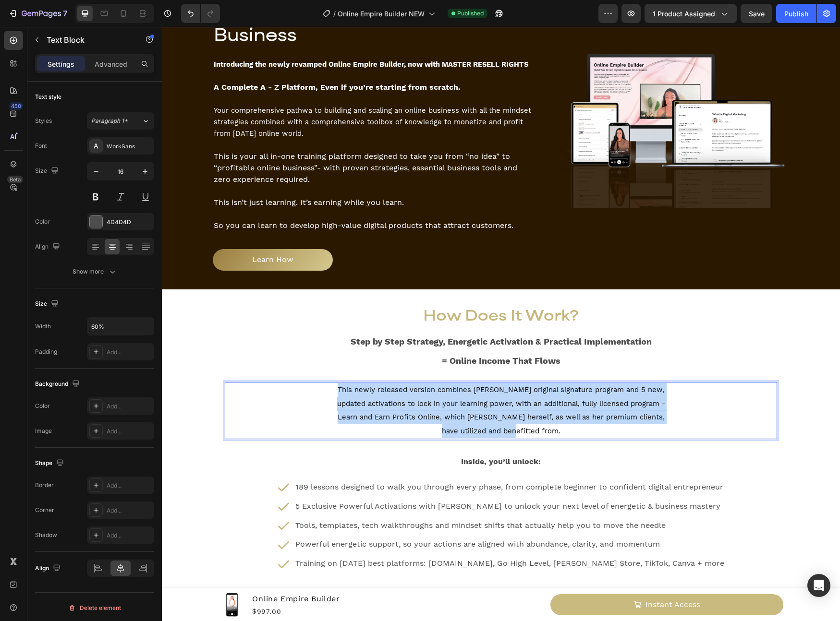
click at [522, 395] on span "This newly released version combines Regan’s original signature program and 5 n…" at bounding box center [501, 410] width 328 height 50
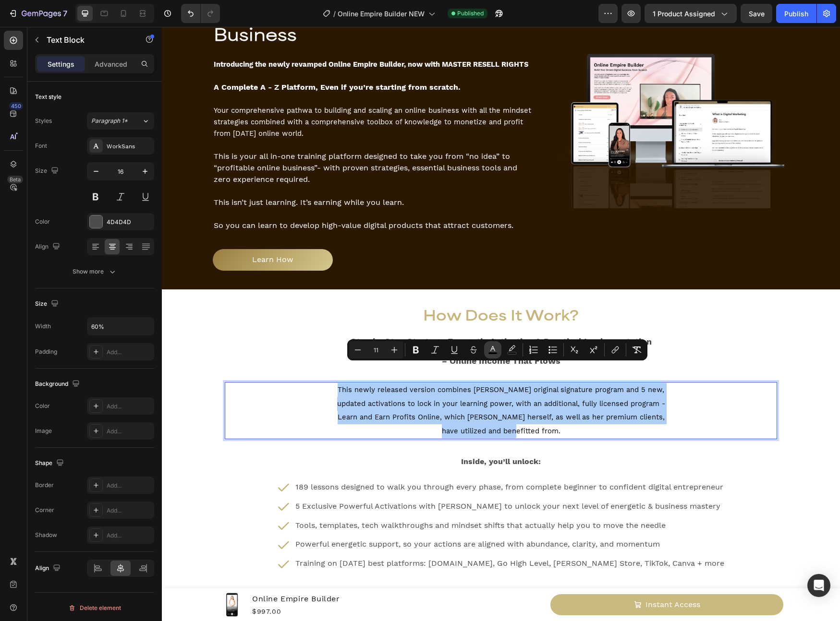
click at [493, 348] on icon "Editor contextual toolbar" at bounding box center [492, 348] width 5 height 5
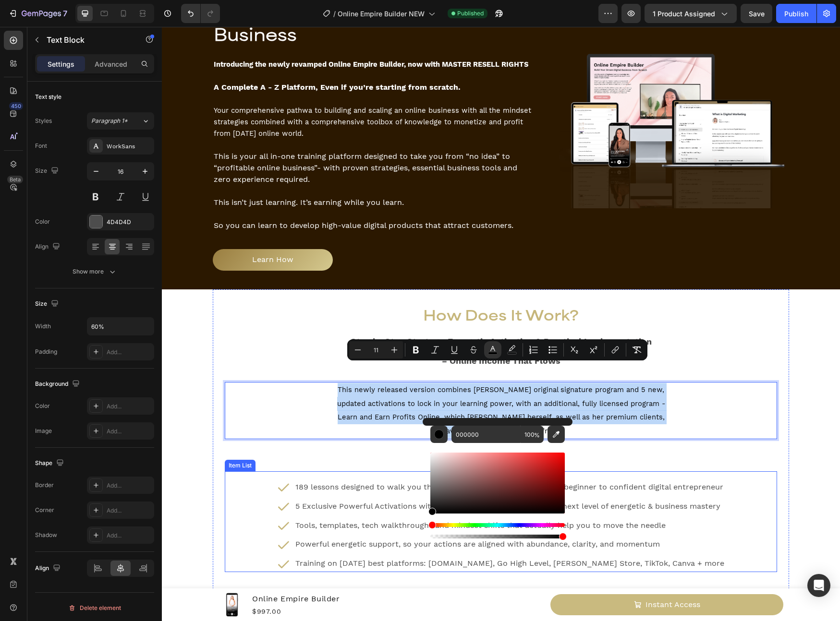
click at [367, 481] on p "189 lessons designed to walk you through every phase, from complete beginner to…" at bounding box center [509, 488] width 429 height 14
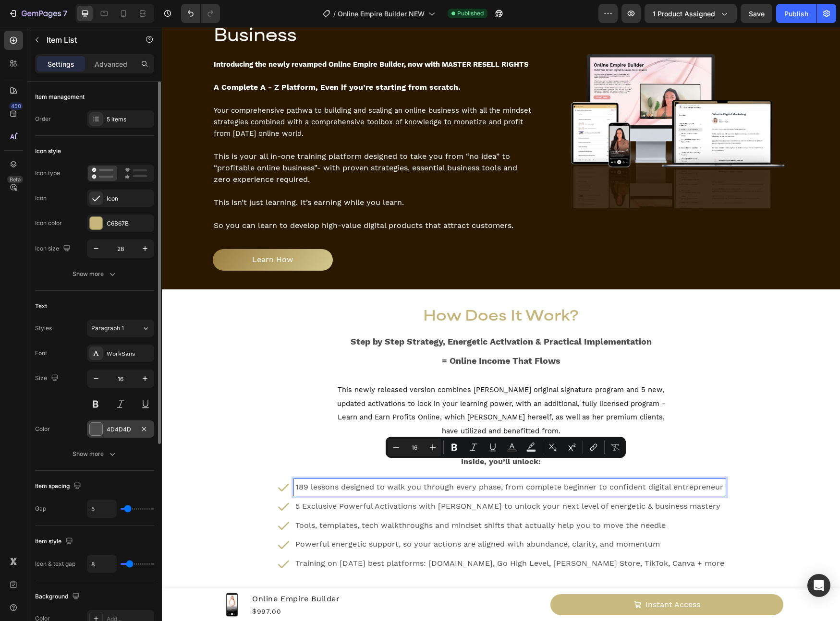
click at [118, 421] on div "4D4D4D" at bounding box center [120, 429] width 67 height 17
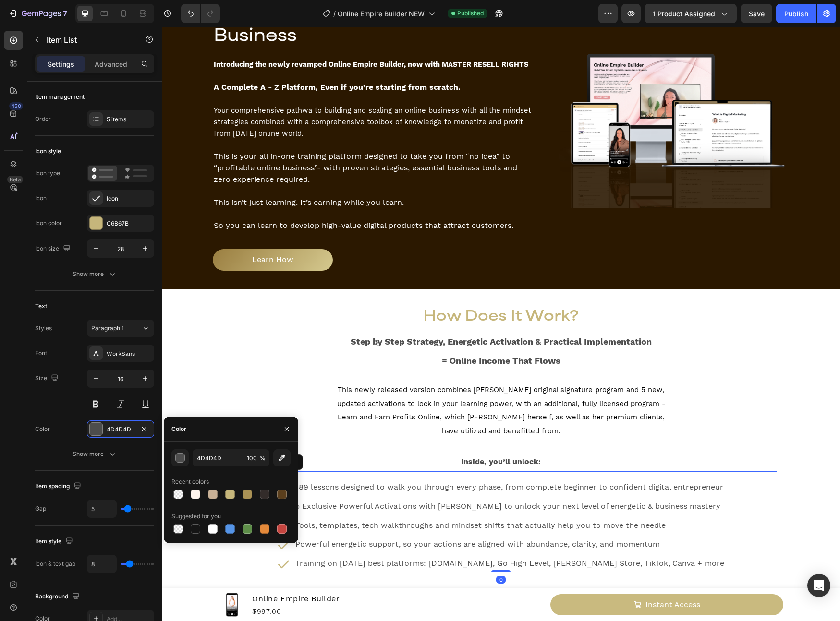
click at [205, 447] on div "4D4D4D 100 % Recent colors Suggested for you" at bounding box center [231, 493] width 134 height 102
click at [209, 451] on input "4D4D4D" at bounding box center [218, 457] width 50 height 17
click at [487, 388] on p "This newly released version combines Regan’s original signature program and 5 n…" at bounding box center [500, 410] width 329 height 55
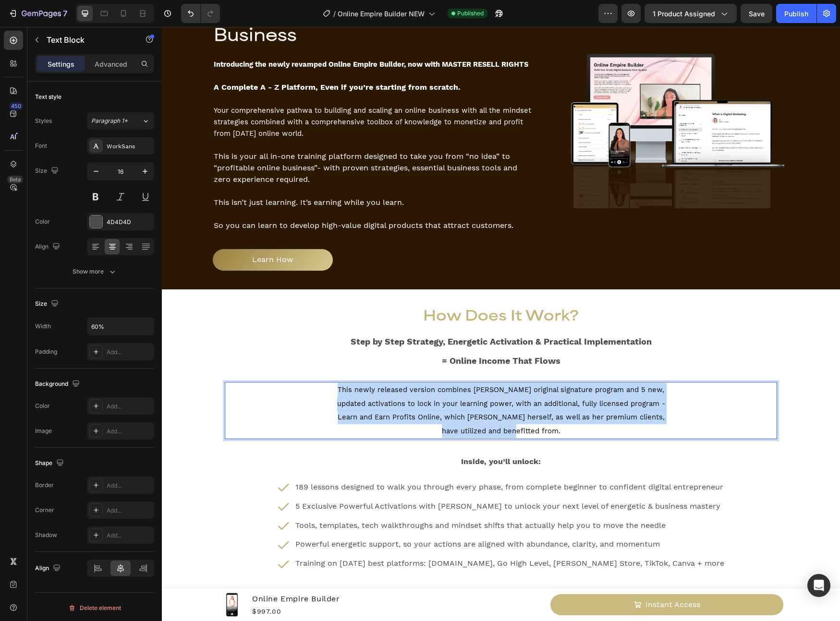
click at [487, 388] on p "This newly released version combines Regan’s original signature program and 5 n…" at bounding box center [500, 410] width 329 height 55
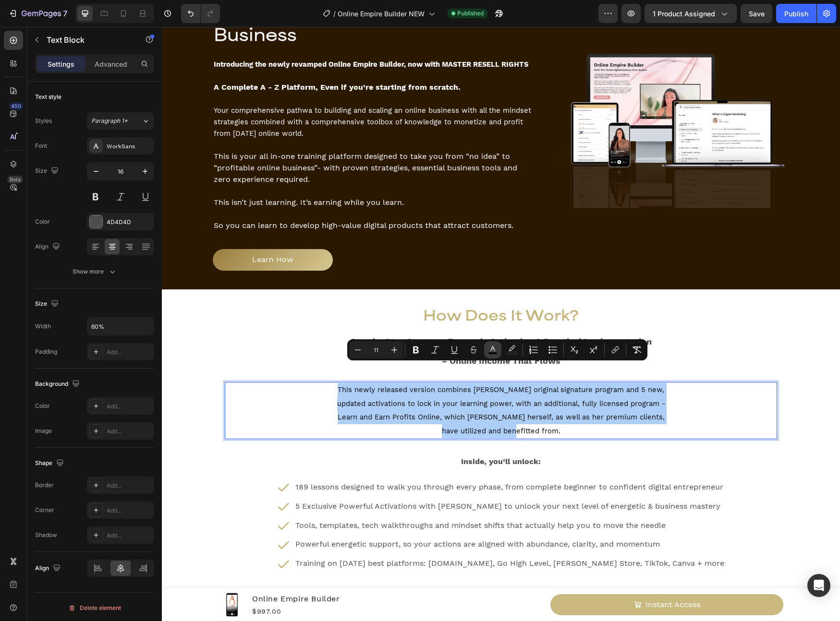
click at [489, 351] on icon "Editor contextual toolbar" at bounding box center [493, 350] width 10 height 10
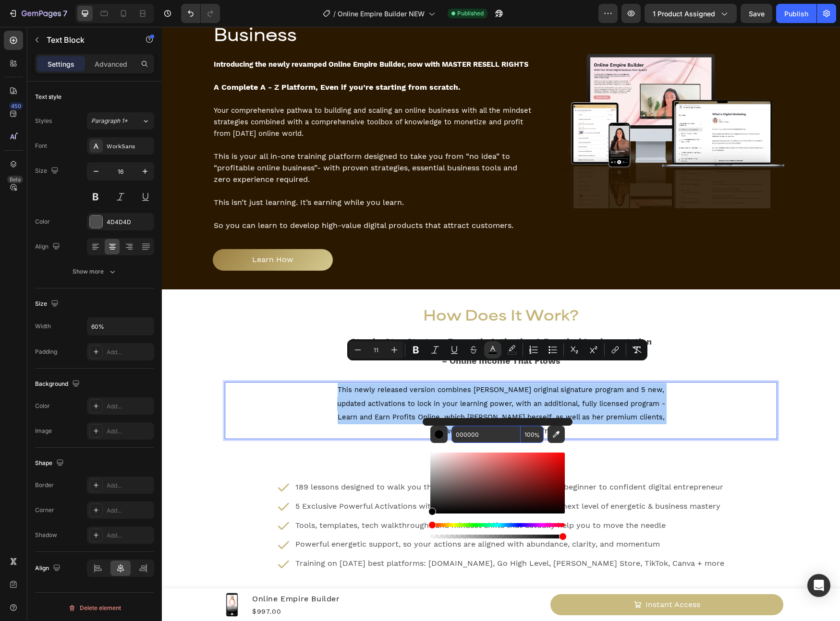
click at [485, 435] on input "000000" at bounding box center [485, 434] width 69 height 17
paste input "4D4D4D"
type input "4D4D4D"
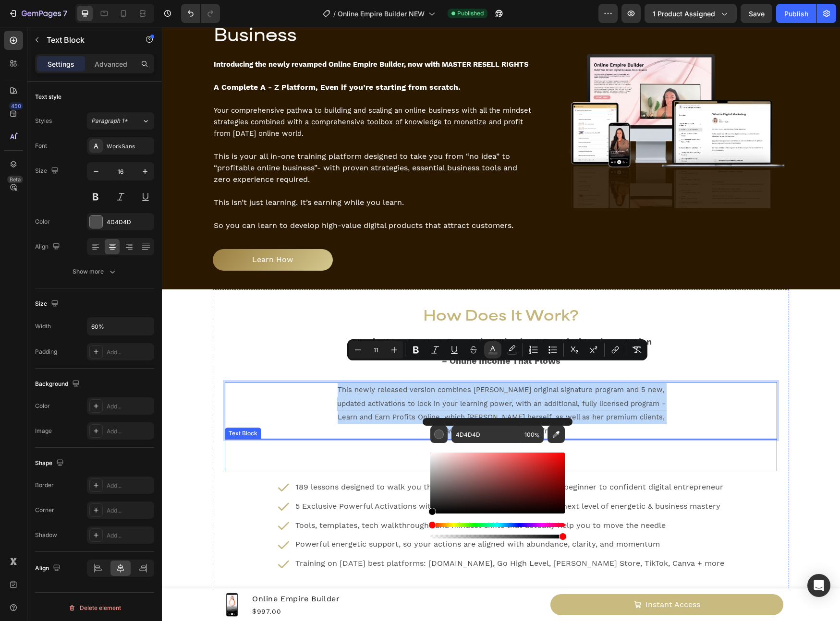
click at [747, 452] on p "Inside, you’ll unlock:" at bounding box center [501, 461] width 550 height 18
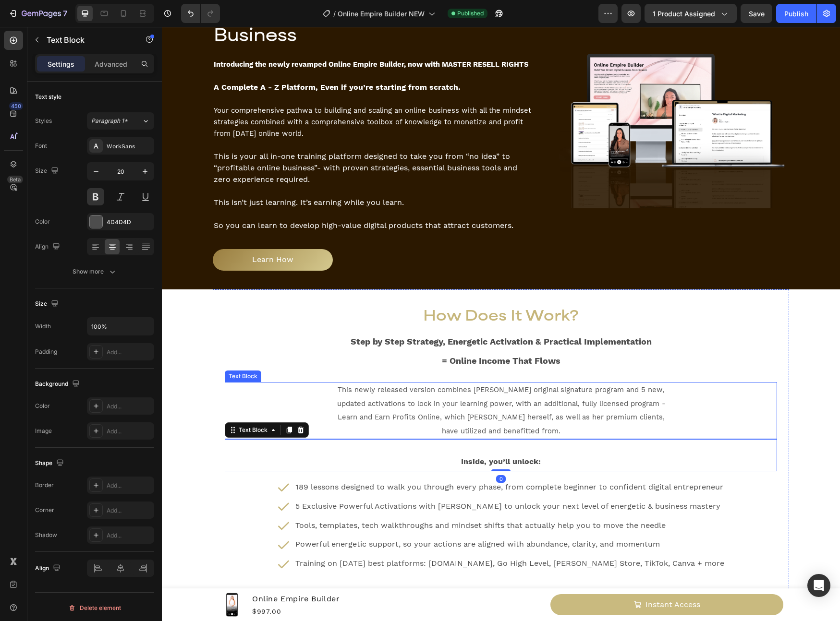
click at [599, 386] on span "This newly released version combines Regan’s original signature program and 5 n…" at bounding box center [501, 410] width 328 height 50
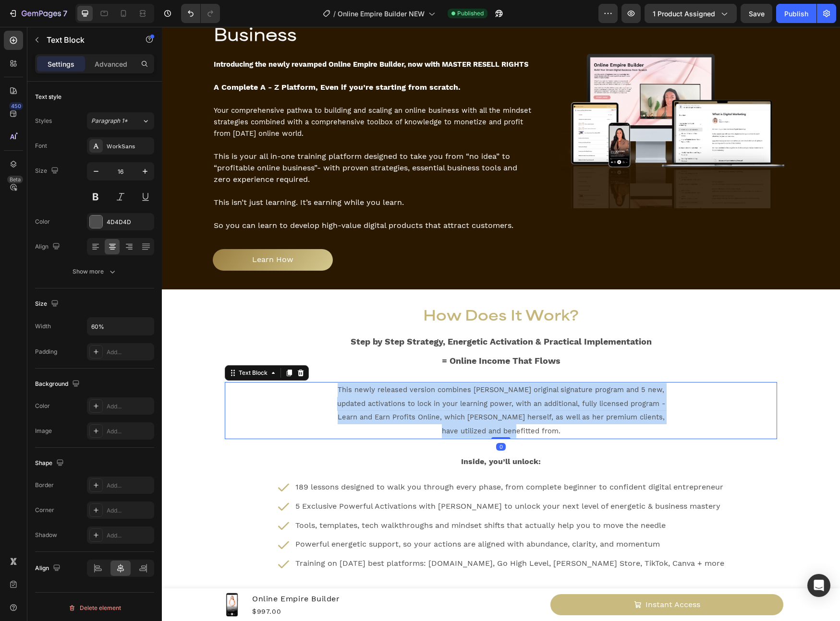
click at [599, 386] on span "This newly released version combines Regan’s original signature program and 5 n…" at bounding box center [501, 410] width 328 height 50
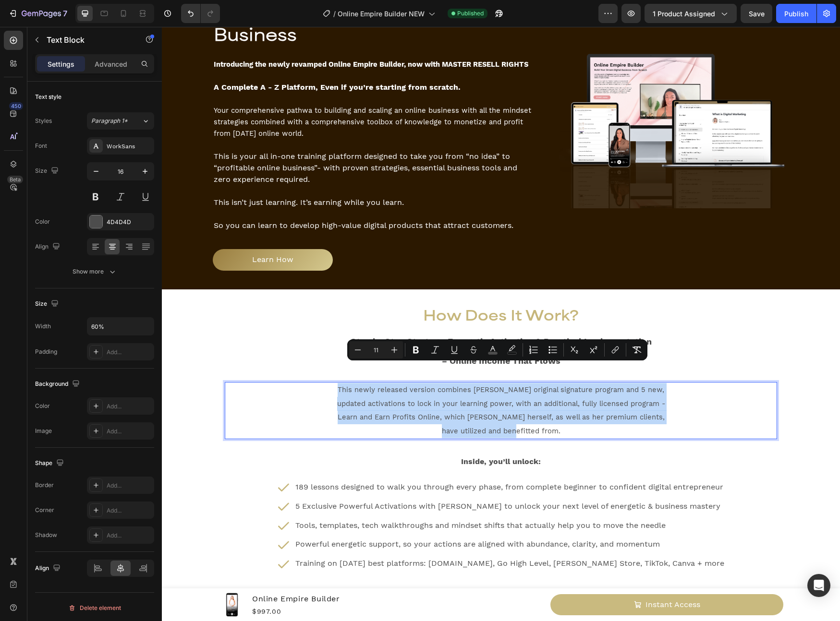
click at [450, 397] on span "This newly released version combines Regan’s original signature program and 5 n…" at bounding box center [501, 410] width 328 height 50
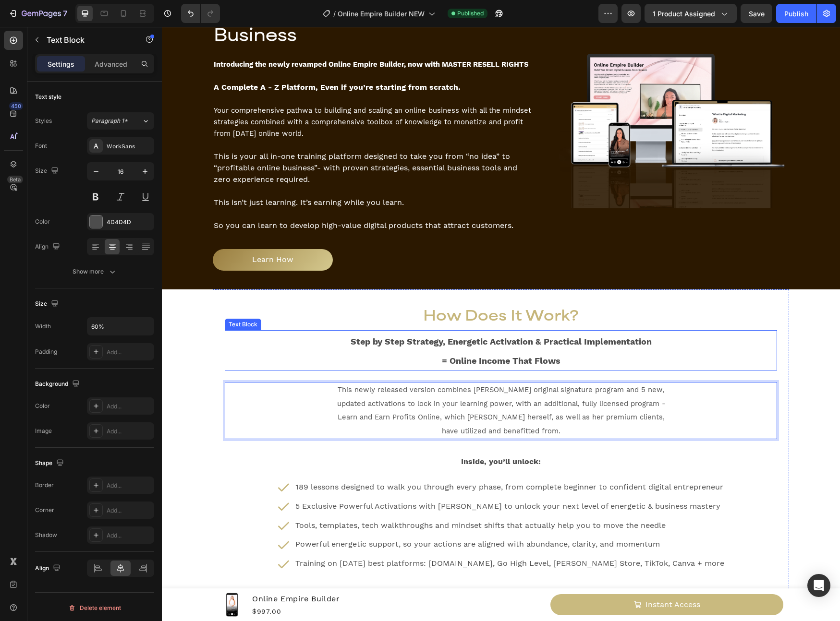
click at [321, 331] on p "Step by Step Strategy, Energetic Activation & Practical Implementation = Online…" at bounding box center [501, 350] width 550 height 38
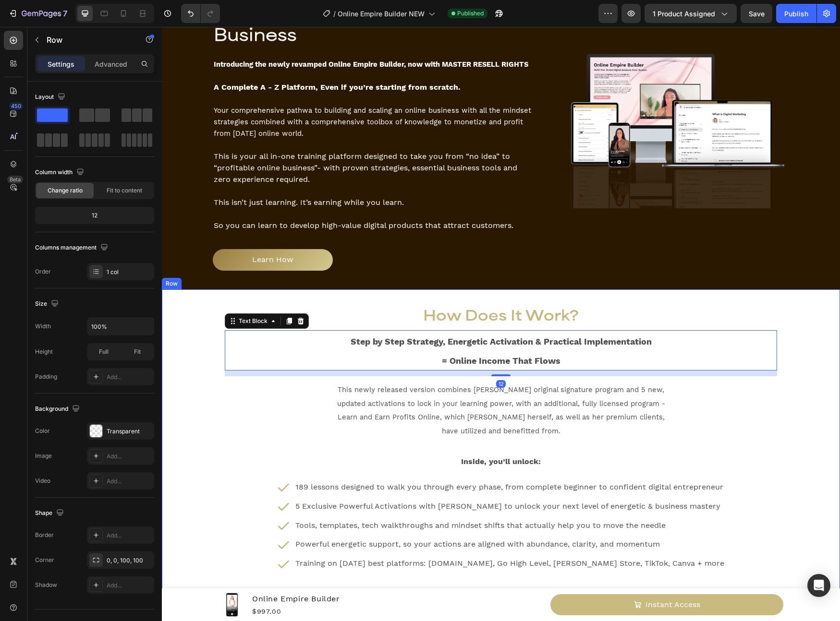
click at [178, 310] on div "How Does It Work? Heading Step by Step Strategy, Energetic Activation & Practic…" at bounding box center [501, 579] width 678 height 581
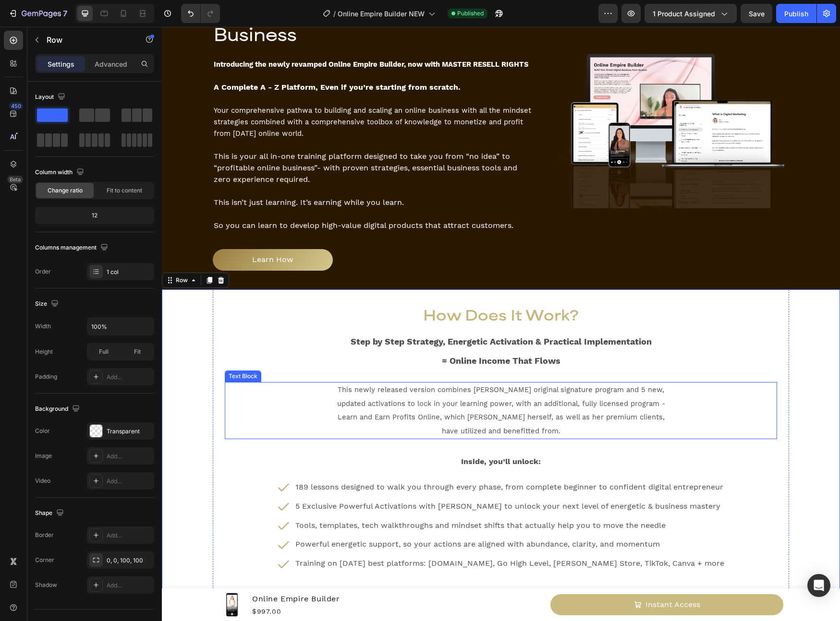
click at [463, 388] on p "This newly released version combines Regan’s original signature program and 5 n…" at bounding box center [500, 410] width 329 height 55
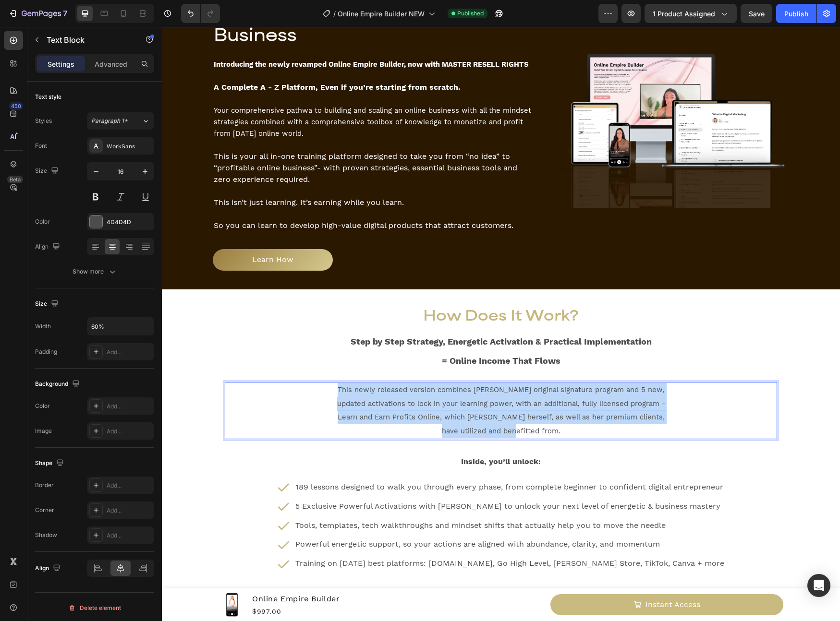
click at [463, 388] on p "This newly released version combines Regan’s original signature program and 5 n…" at bounding box center [500, 410] width 329 height 55
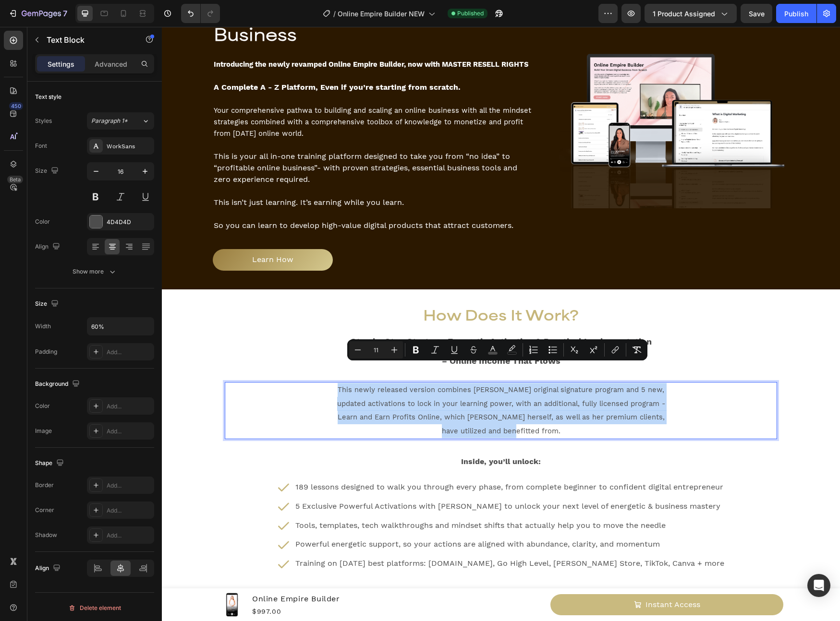
click at [406, 397] on span "This newly released version combines Regan’s original signature program and 5 n…" at bounding box center [501, 410] width 328 height 50
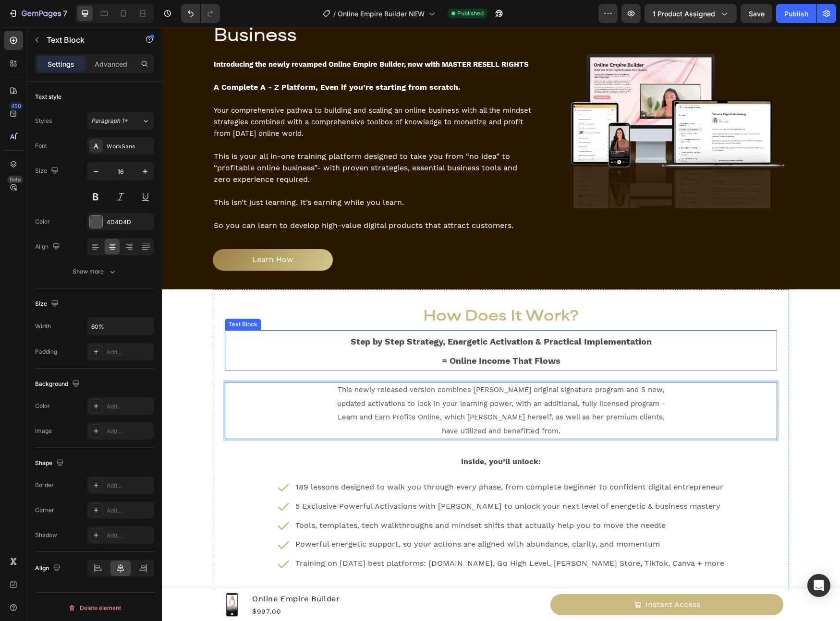
click at [331, 349] on p "Step by Step Strategy, Energetic Activation & Practical Implementation = Online…" at bounding box center [501, 350] width 550 height 38
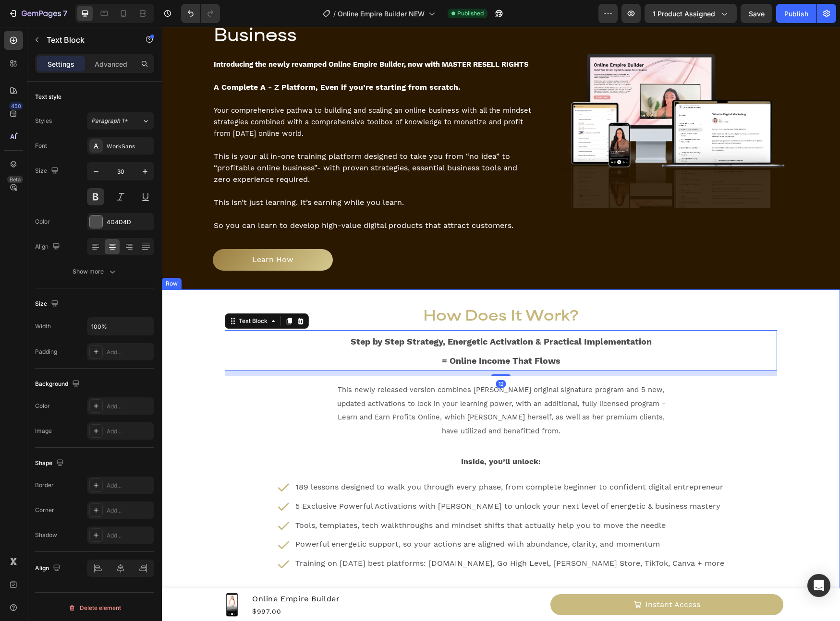
click at [196, 345] on div "How Does It Work? Heading Step by Step Strategy, Energetic Activation & Practic…" at bounding box center [501, 579] width 678 height 581
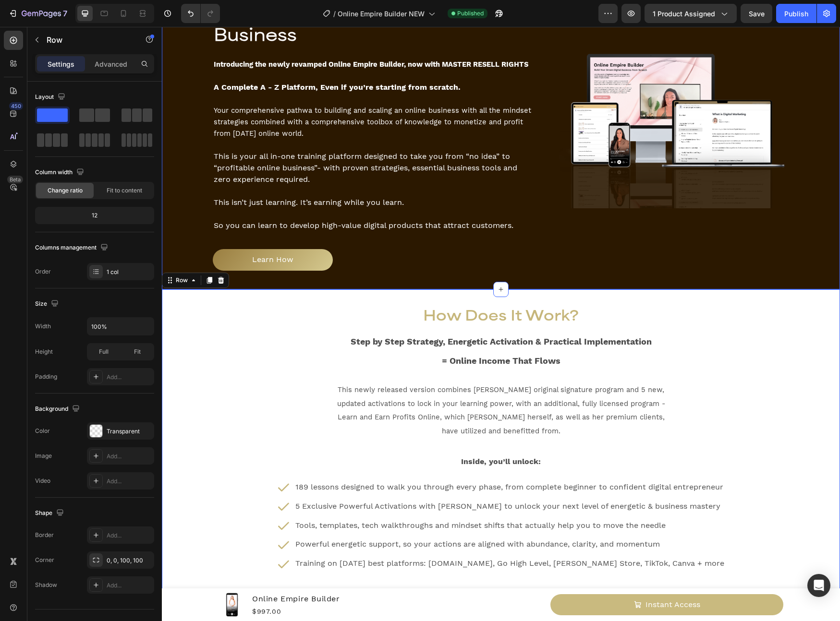
click at [280, 262] on div "Scale Your Dream Digital Business Heading Introducing the newly revamped Online…" at bounding box center [501, 122] width 678 height 335
click at [271, 289] on div "How Does It Work? Heading Step by Step Strategy, Energetic Activation & Practic…" at bounding box center [501, 579] width 576 height 581
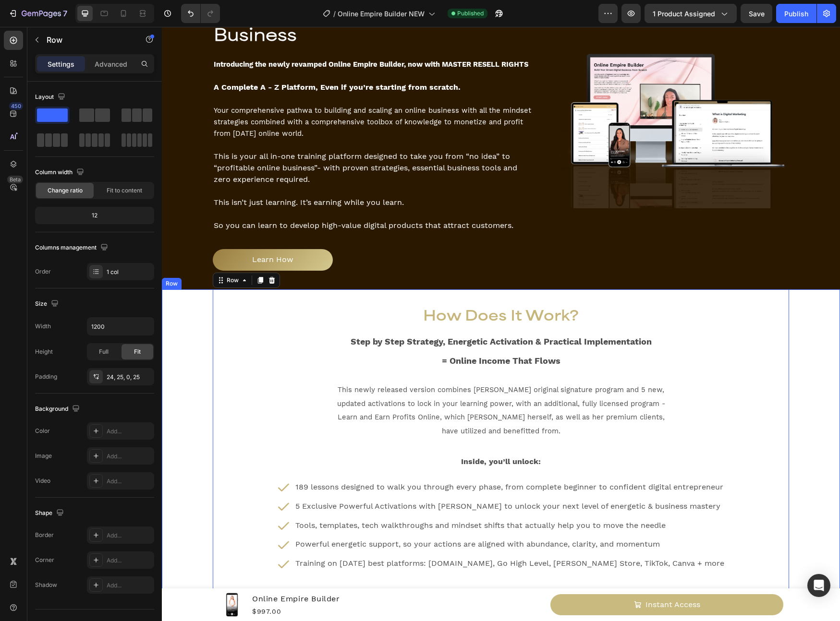
click at [202, 317] on div "How Does It Work? Heading Step by Step Strategy, Energetic Activation & Practic…" at bounding box center [501, 579] width 678 height 581
click at [436, 360] on div "How Does It Work? Heading Step by Step Strategy, Energetic Activation & Practic…" at bounding box center [501, 586] width 552 height 570
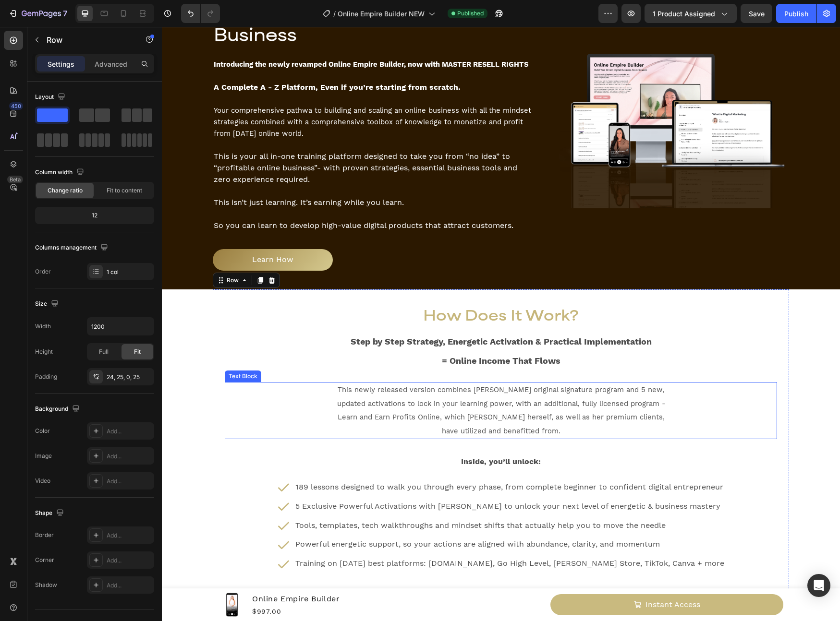
click at [441, 385] on span "This newly released version combines Regan’s original signature program and 5 n…" at bounding box center [501, 410] width 328 height 50
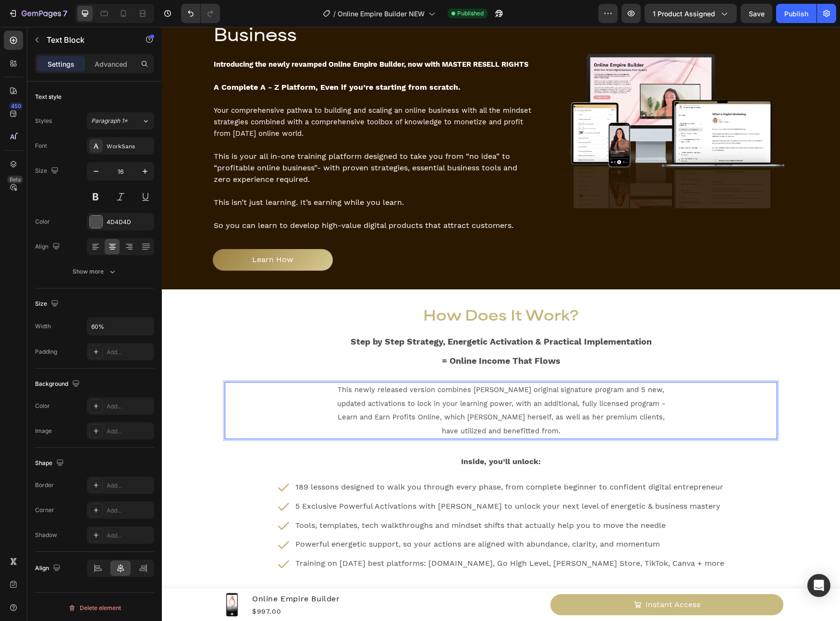
click at [596, 385] on span "This newly released version combines Regan’s original signature program and 5 n…" at bounding box center [501, 410] width 328 height 50
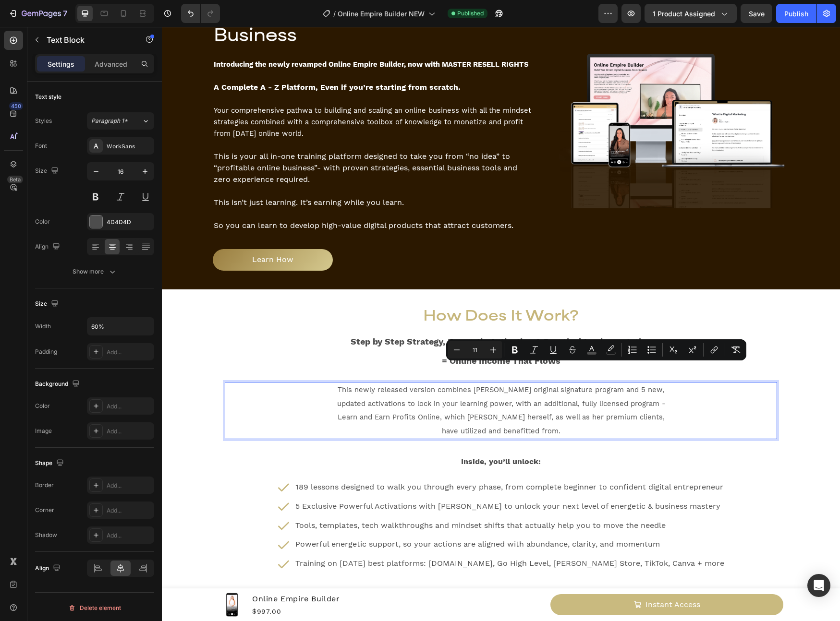
click at [638, 391] on p "This newly released version combines Regan’s original signature program and 5 n…" at bounding box center [500, 410] width 329 height 55
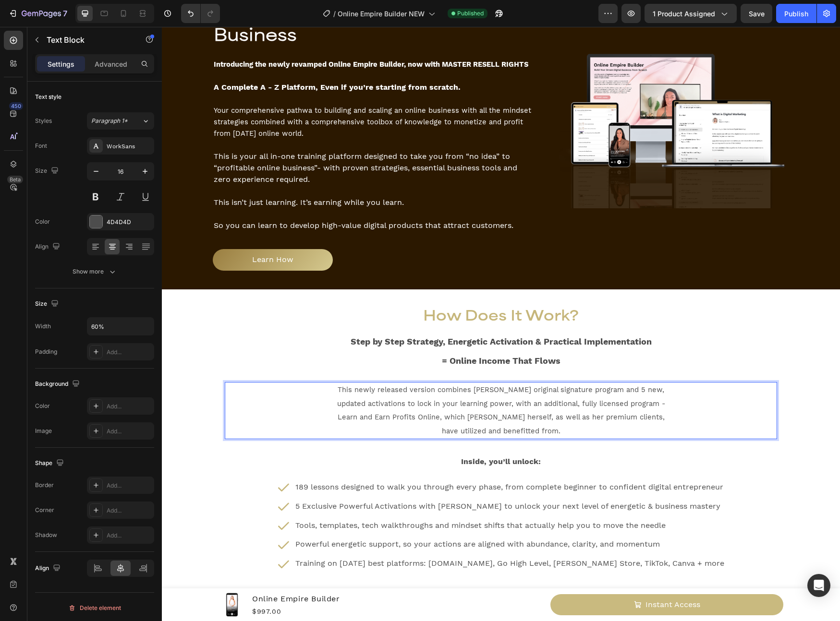
click at [552, 385] on span "This newly released version combines Regan’s original signature program and 5 n…" at bounding box center [501, 410] width 328 height 50
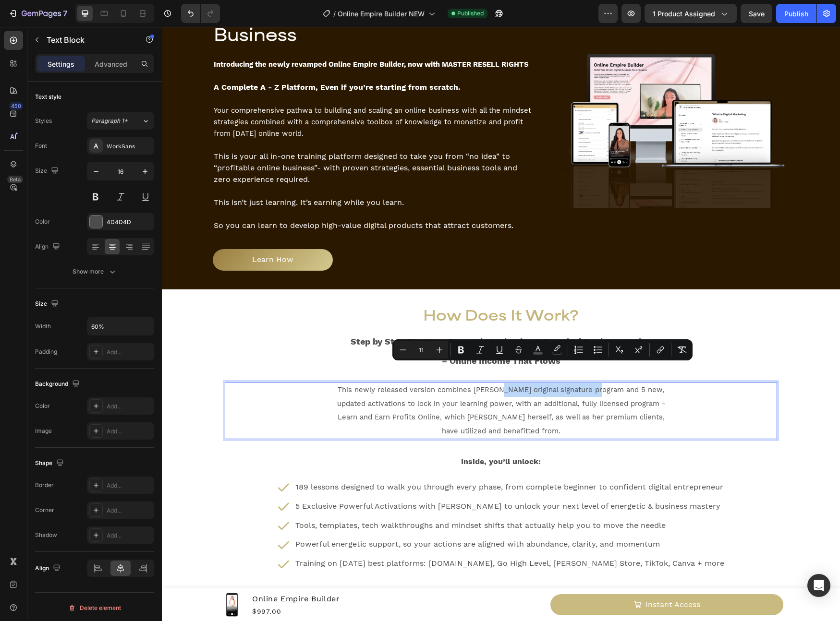
drag, startPoint x: 495, startPoint y: 371, endPoint x: 590, endPoint y: 373, distance: 95.1
click at [590, 385] on span "This newly released version combines Regan’s original signature program and 5 n…" at bounding box center [501, 410] width 328 height 50
click at [505, 385] on span "This newly released version combines Regan’sexcluisve actiavtiomsand 5 new, upd…" at bounding box center [501, 410] width 324 height 50
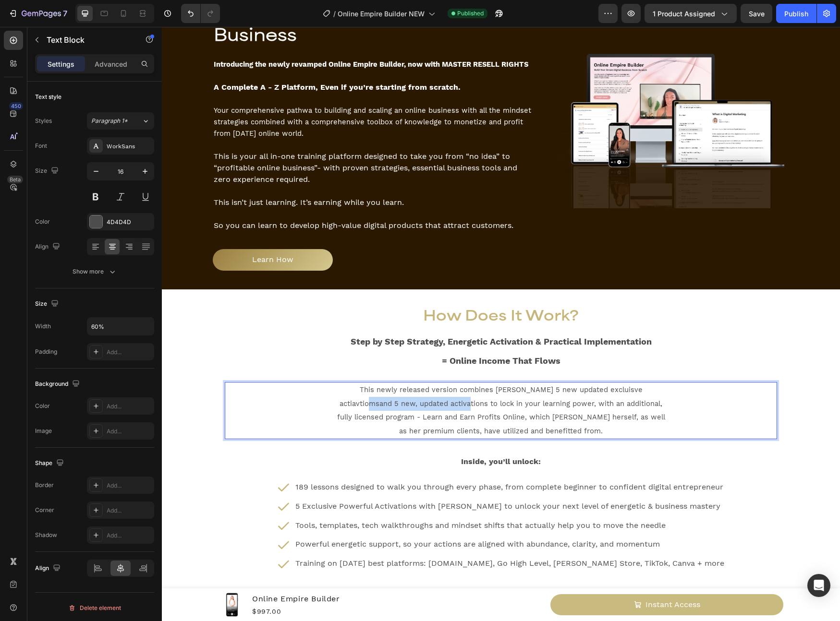
drag, startPoint x: 403, startPoint y: 385, endPoint x: 638, endPoint y: 373, distance: 236.0
click at [638, 383] on p "This newly released version combines Regan’s 5 new updated excluisve actiavtiom…" at bounding box center [500, 410] width 329 height 55
click at [636, 397] on span "This newly released version combines Regan’s 5 new updated excluisve actiavtiom…" at bounding box center [500, 410] width 327 height 50
click at [597, 385] on span "This newly released version combines Regan’s 5 new updated excluisve actiavtiom…" at bounding box center [500, 410] width 327 height 50
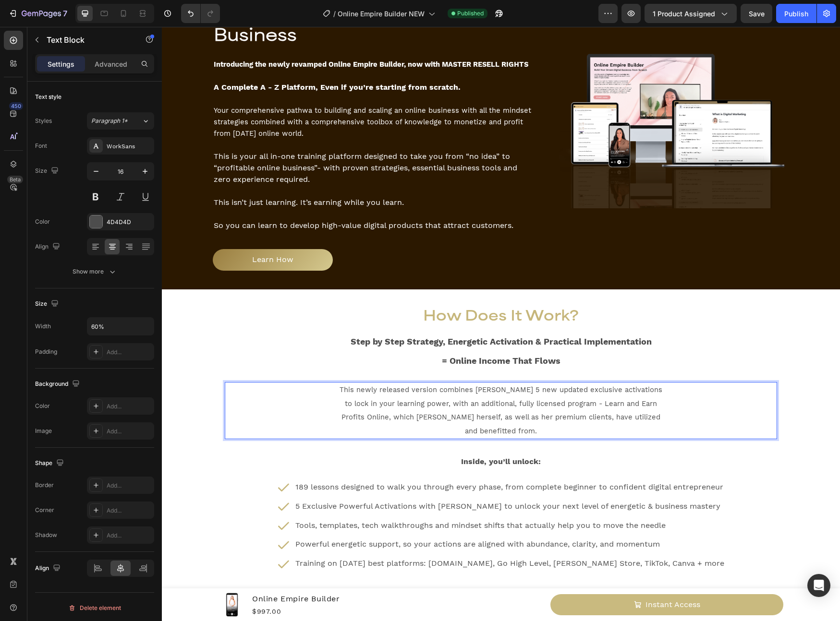
click at [553, 385] on span "This newly released version combines Regan’s 5 new updated exclusive activation…" at bounding box center [500, 410] width 323 height 50
click at [555, 386] on span "This newly released version combines [PERSON_NAME] 5 new updated exclusive acti…" at bounding box center [500, 410] width 327 height 50
click at [473, 387] on span "This newly released version combines [PERSON_NAME] 5 new updated exclusive acti…" at bounding box center [500, 410] width 327 height 50
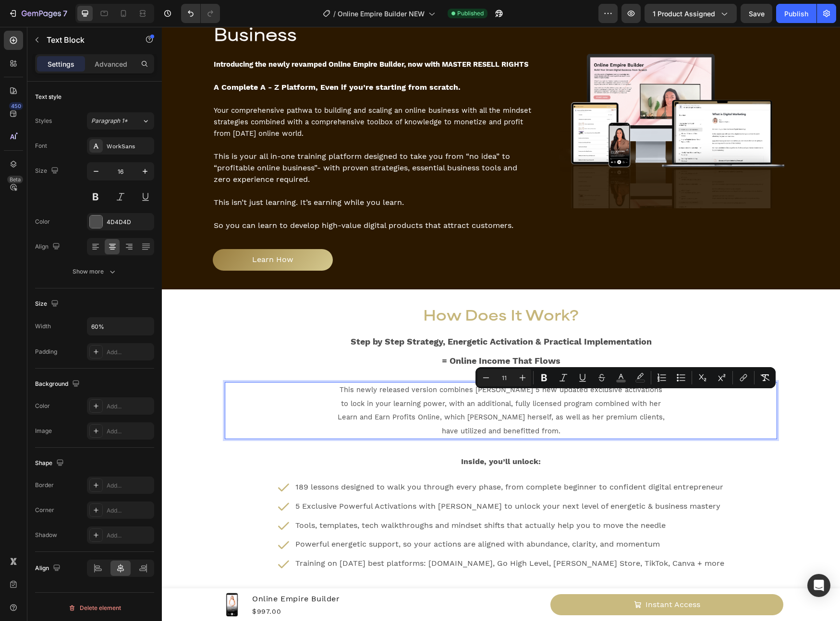
click at [652, 409] on p "This newly released version combines [PERSON_NAME] 5 new updated exclusive acti…" at bounding box center [500, 410] width 329 height 55
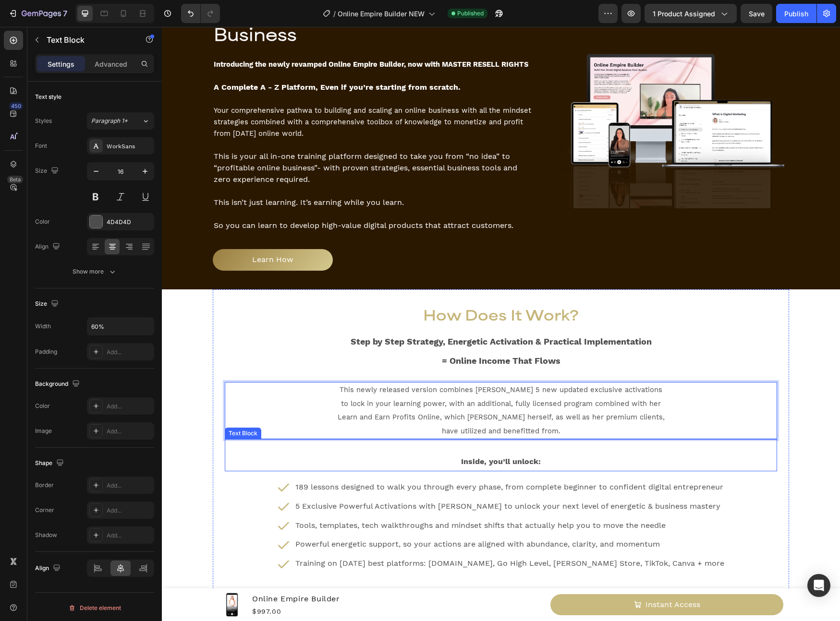
scroll to position [469, 0]
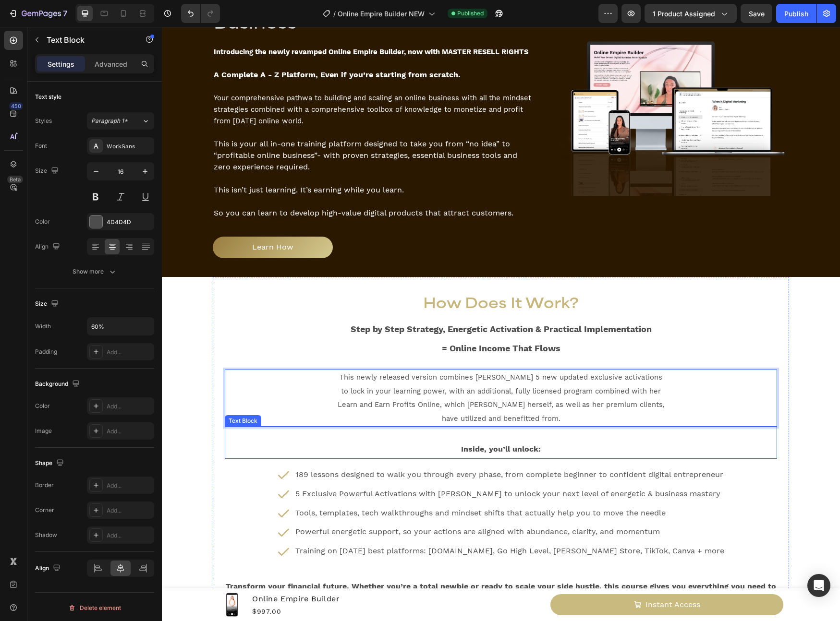
click at [496, 440] on p "Inside, you’ll unlock:" at bounding box center [501, 449] width 550 height 18
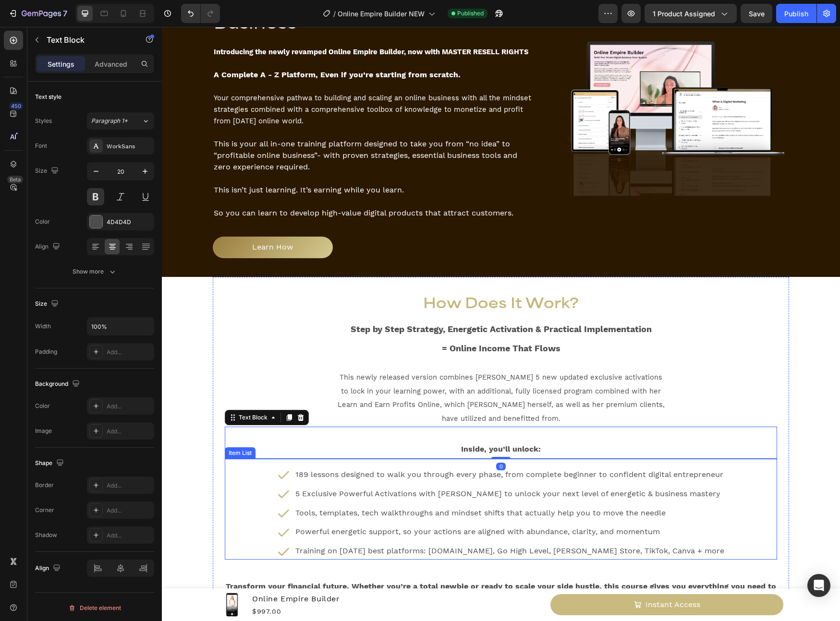
click at [457, 487] on p "5 Exclusive Powerful Activations with Regan Hillyer to unlock your next level o…" at bounding box center [509, 494] width 429 height 14
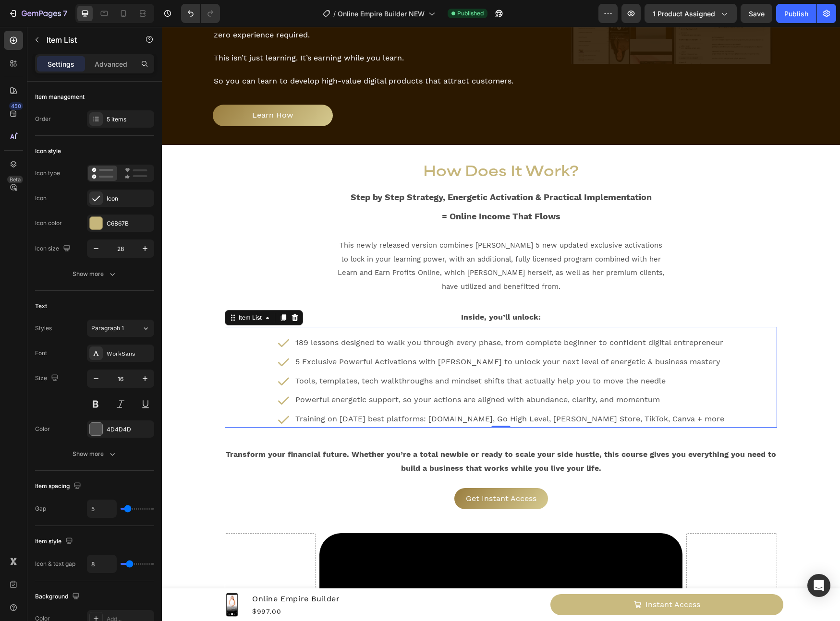
scroll to position [666, 0]
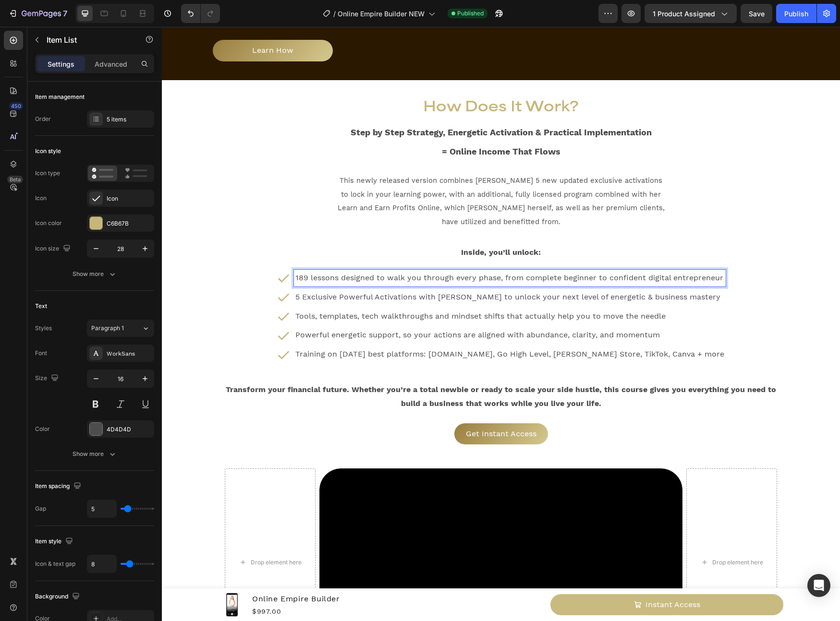
click at [407, 290] on p "5 Exclusive Powerful Activations with Regan Hillyer to unlock your next level o…" at bounding box center [509, 297] width 429 height 14
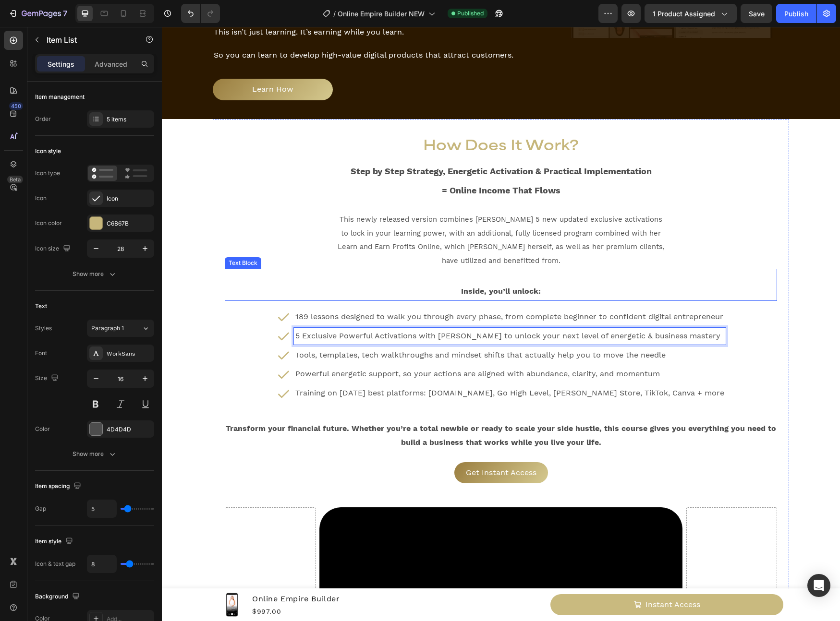
scroll to position [692, 0]
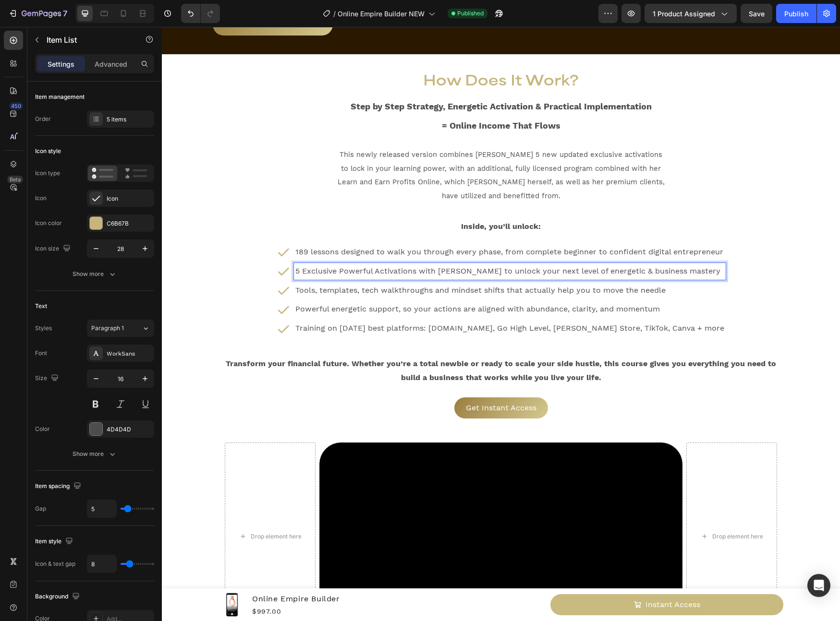
click at [485, 245] on p "189 lessons designed to walk you through every phase, from complete beginner to…" at bounding box center [509, 252] width 429 height 14
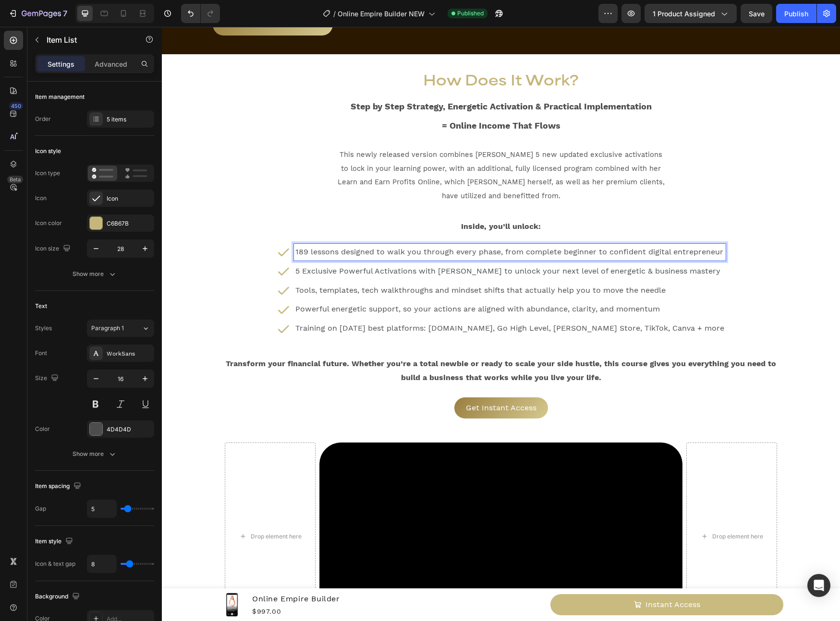
click at [646, 301] on div "Powerful energetic support, so your actions are aligned with abundance, clarity…" at bounding box center [510, 309] width 432 height 17
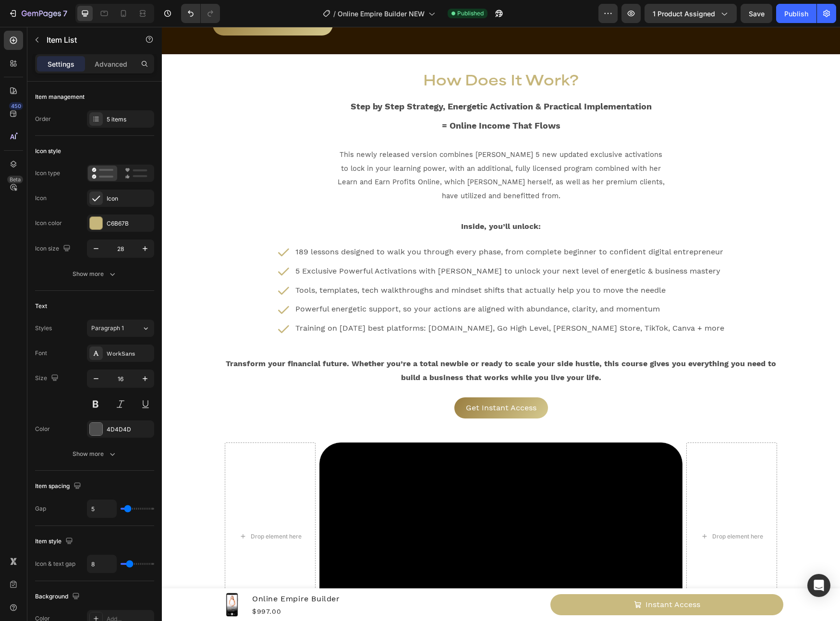
click at [729, 244] on div "189 lessons designed to walk you through every phase, from complete beginner to…" at bounding box center [501, 290] width 552 height 93
click at [727, 244] on div "189 lessons designed to walk you through every phase, from complete beginner to…" at bounding box center [501, 290] width 552 height 93
click at [734, 244] on div "189 lessons designed to walk you through every phase, from complete beginner to…" at bounding box center [501, 290] width 552 height 93
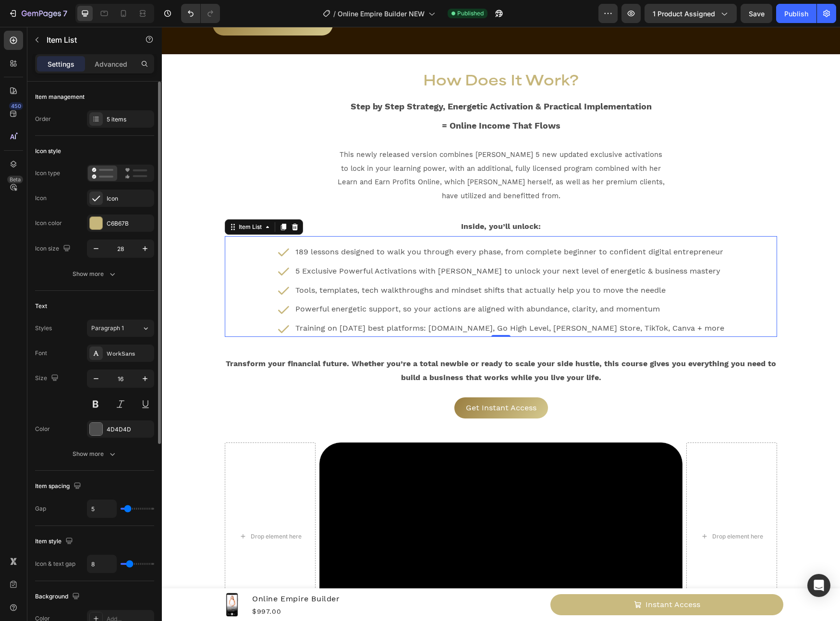
click at [136, 291] on div "Item management Order 5 items" at bounding box center [94, 381] width 119 height 180
click at [134, 124] on div "5 items" at bounding box center [120, 118] width 67 height 17
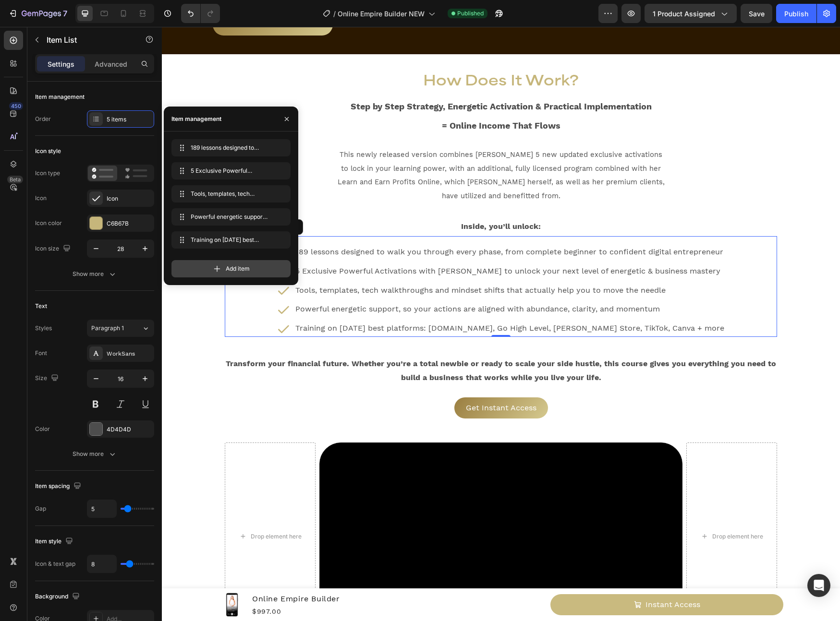
click at [230, 271] on span "Add item" at bounding box center [238, 269] width 24 height 9
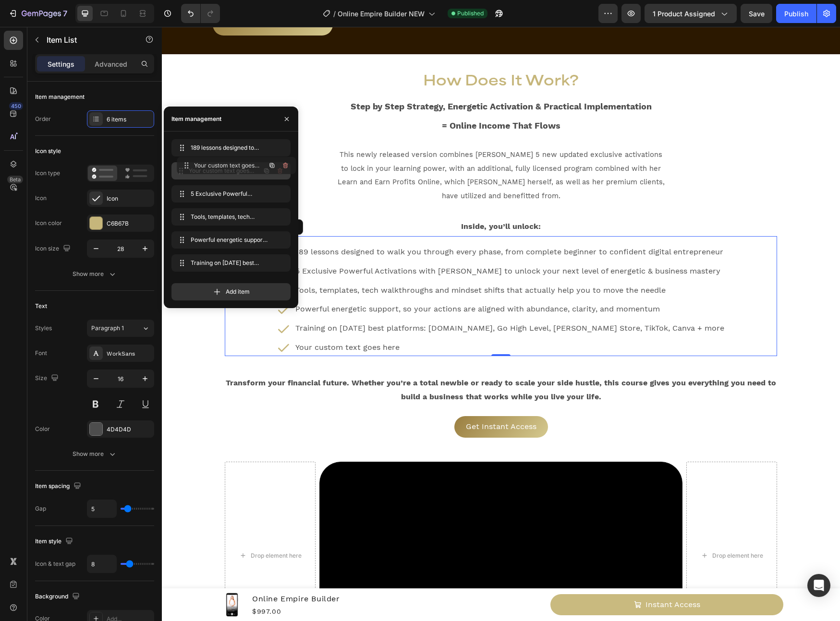
drag, startPoint x: 184, startPoint y: 249, endPoint x: 187, endPoint y: 165, distance: 84.5
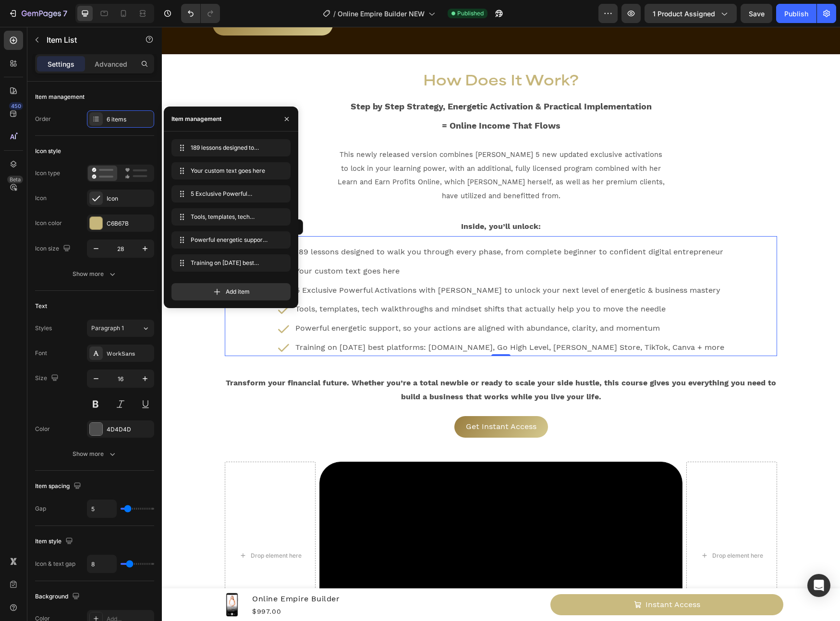
click at [382, 263] on div "Your custom text goes here" at bounding box center [510, 271] width 432 height 17
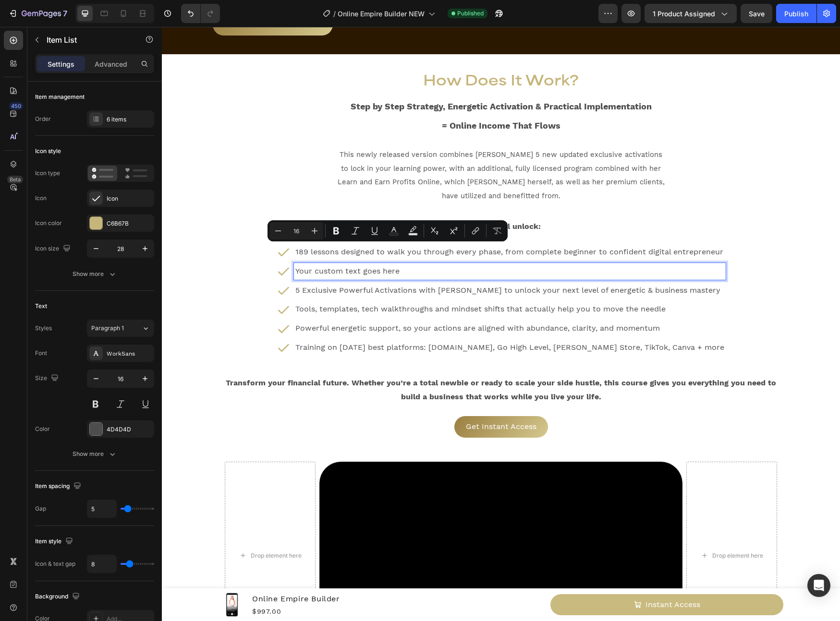
click at [382, 265] on p "Your custom text goes here" at bounding box center [509, 272] width 429 height 14
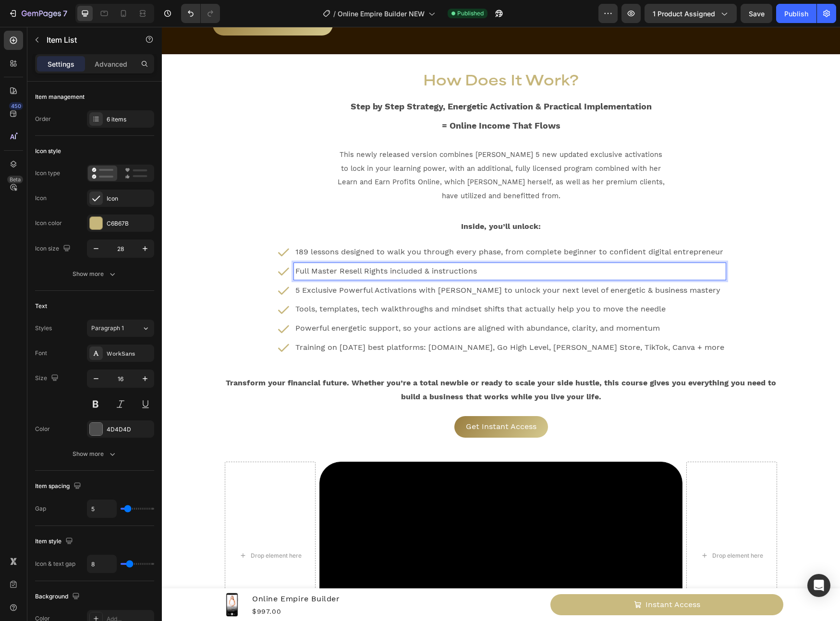
click at [496, 265] on p "Full Master Resell Rights included & instructions" at bounding box center [509, 272] width 429 height 14
click at [638, 378] on p "Transform your financial future. Whether you’re a total newbie or ready to scal…" at bounding box center [501, 390] width 550 height 28
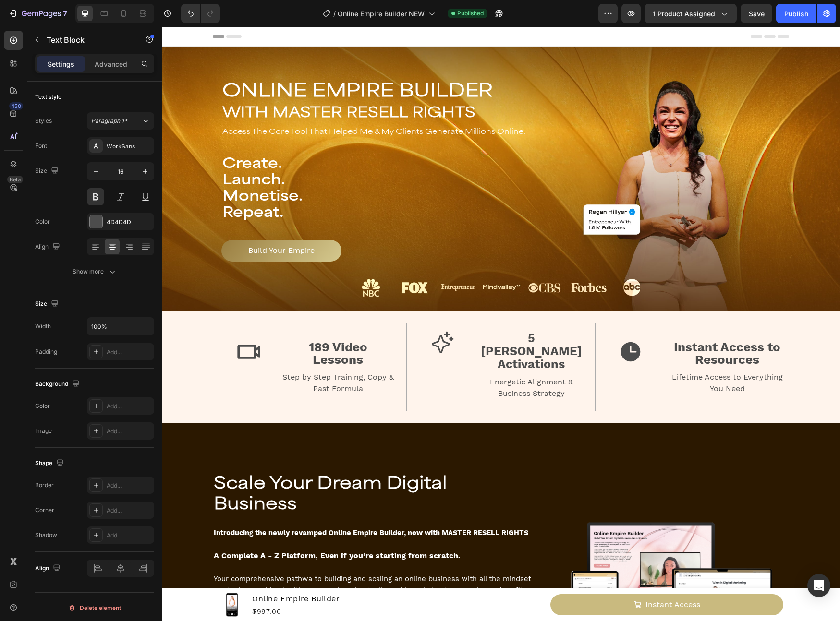
scroll to position [409, 0]
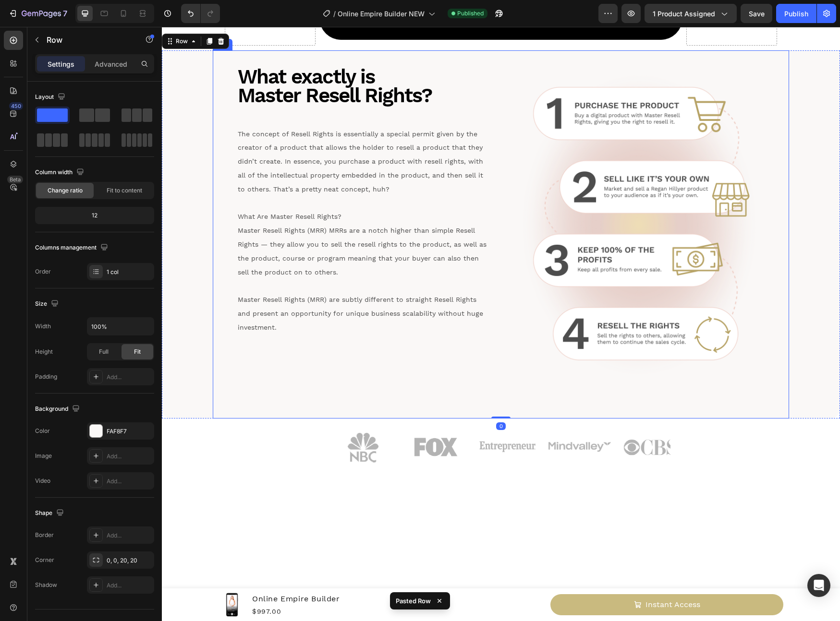
scroll to position [964, 0]
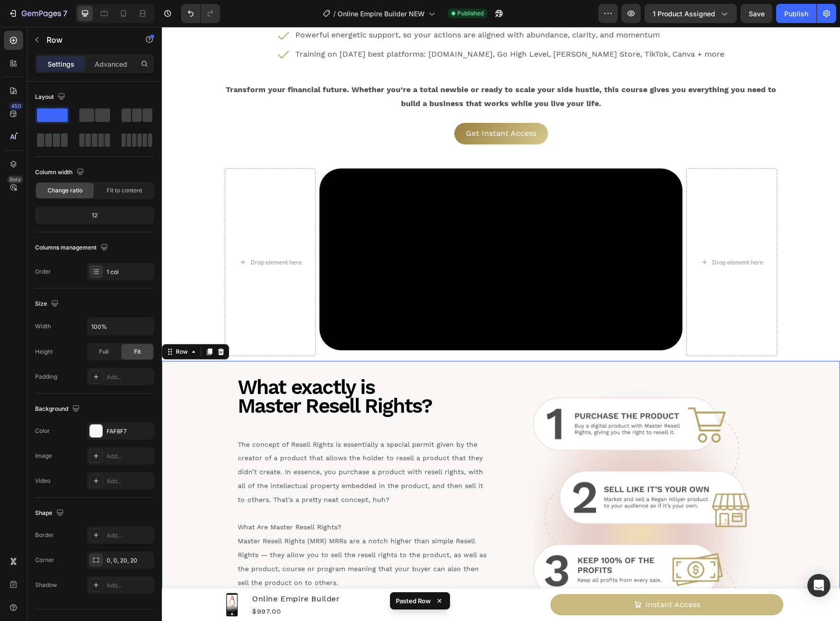
click at [199, 421] on div "What exactly is Master Resell Rights? Heading The concept of Resell Rights is e…" at bounding box center [501, 545] width 678 height 368
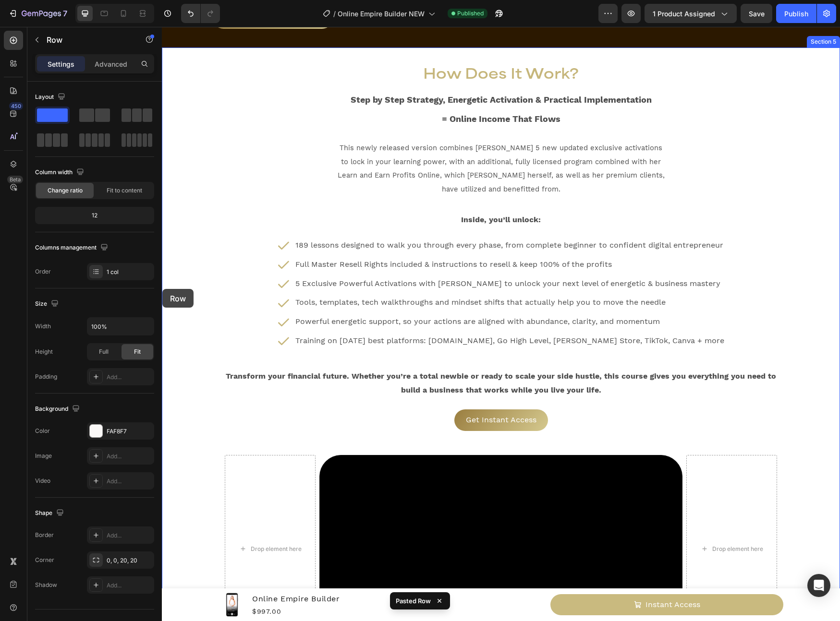
scroll to position [634, 0]
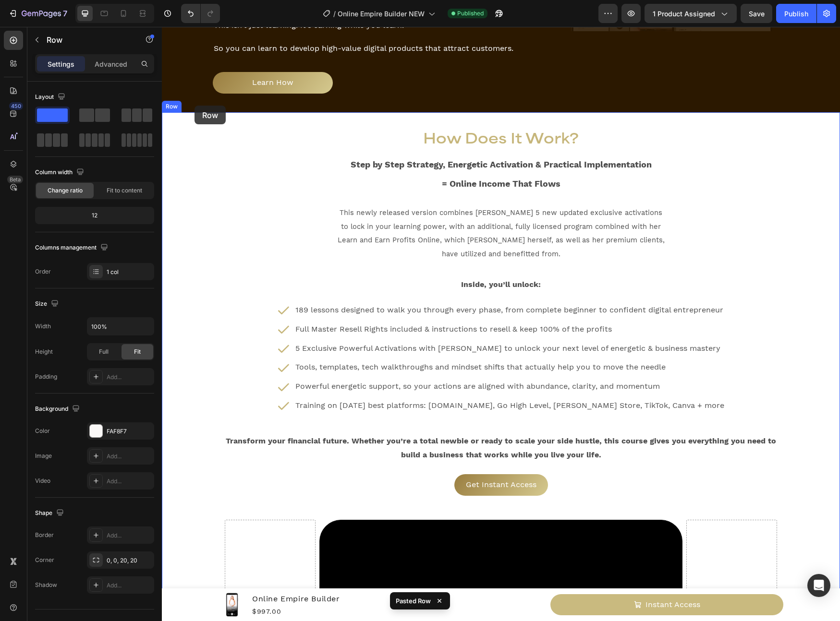
drag, startPoint x: 172, startPoint y: 365, endPoint x: 194, endPoint y: 106, distance: 260.2
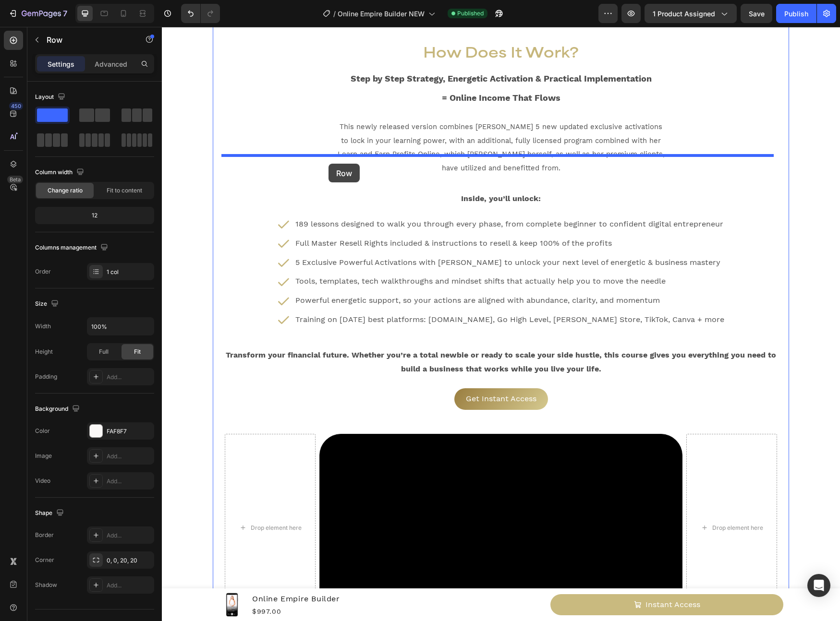
scroll to position [458, 0]
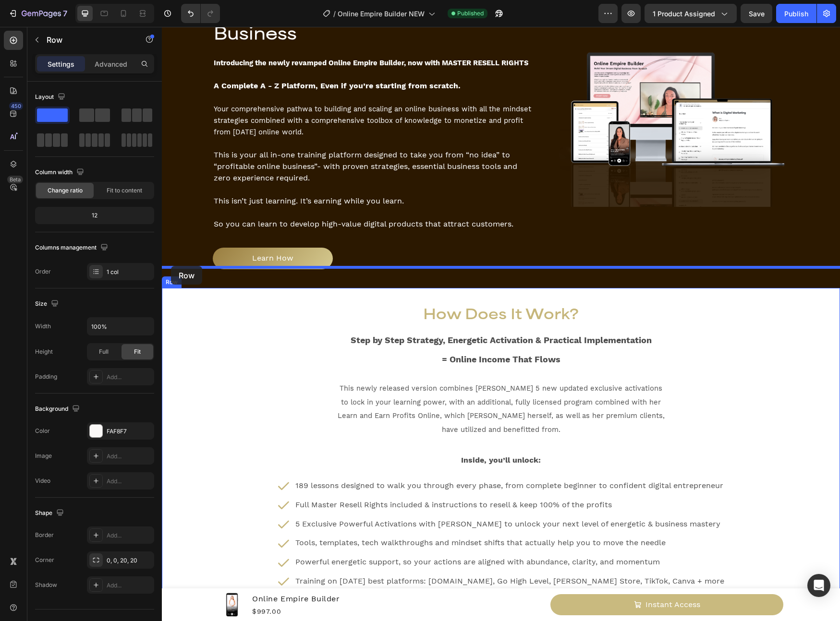
drag, startPoint x: 167, startPoint y: 325, endPoint x: 171, endPoint y: 266, distance: 59.2
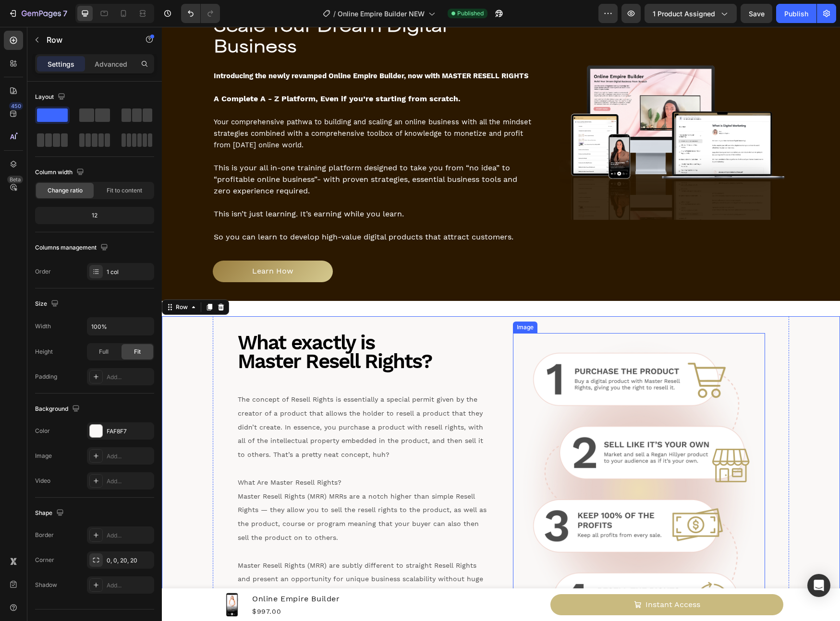
scroll to position [317, 0]
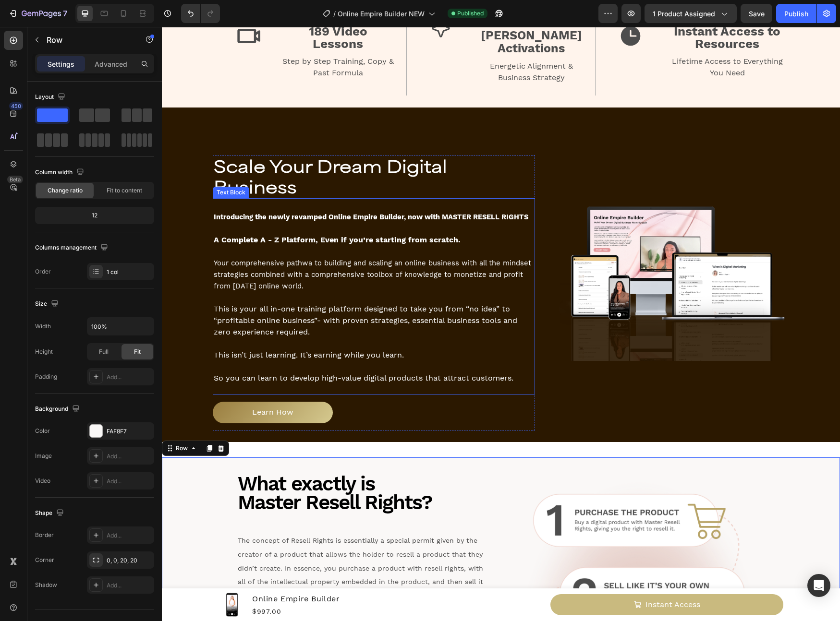
click at [527, 361] on p at bounding box center [374, 367] width 320 height 12
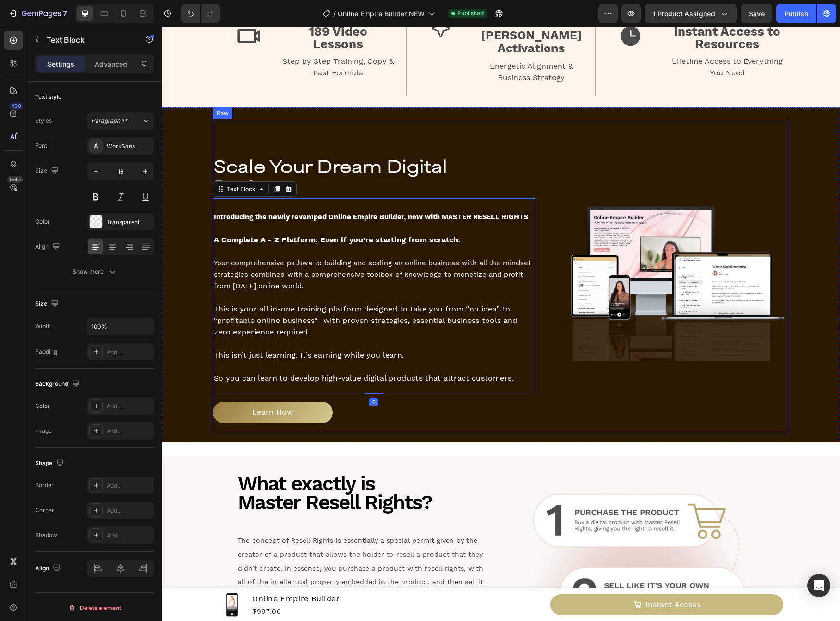
click at [583, 380] on div "Image" at bounding box center [674, 275] width 230 height 312
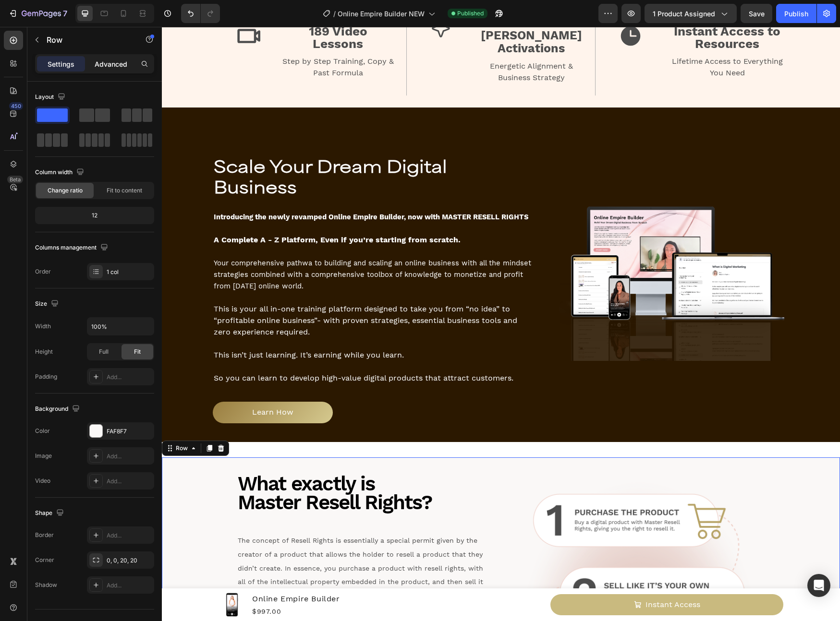
click at [112, 70] on div "Advanced" at bounding box center [111, 63] width 48 height 15
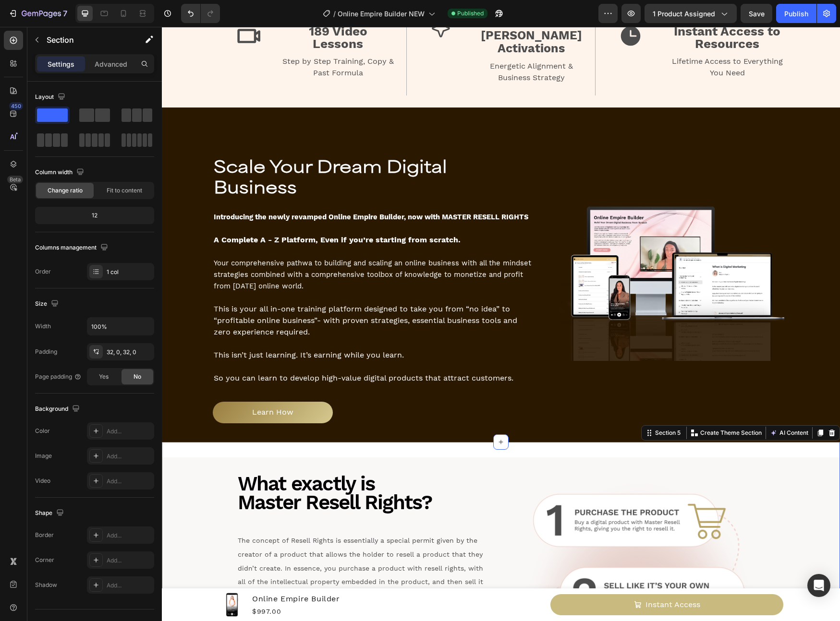
click at [119, 72] on div "Settings Advanced" at bounding box center [94, 63] width 119 height 19
click at [120, 70] on div "Advanced" at bounding box center [111, 63] width 48 height 15
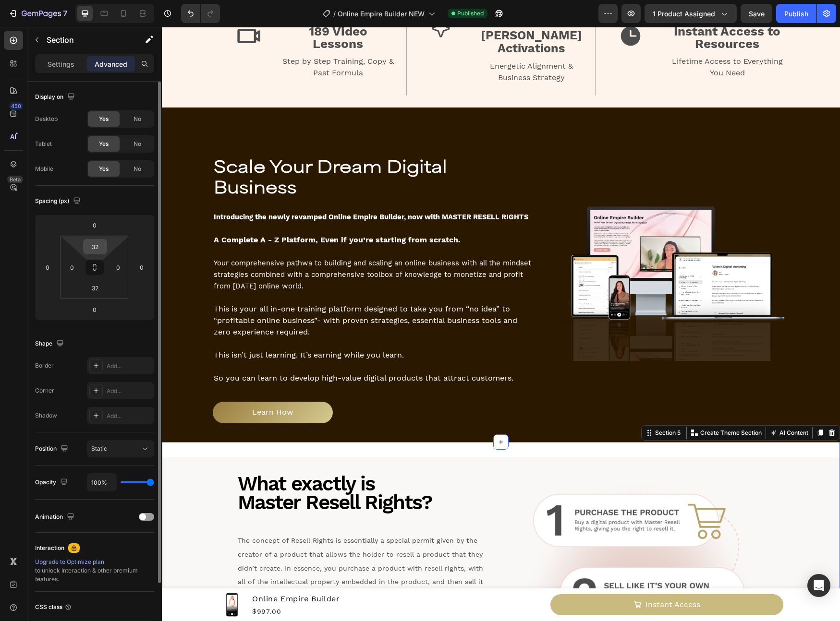
click at [101, 245] on input "32" at bounding box center [94, 247] width 19 height 14
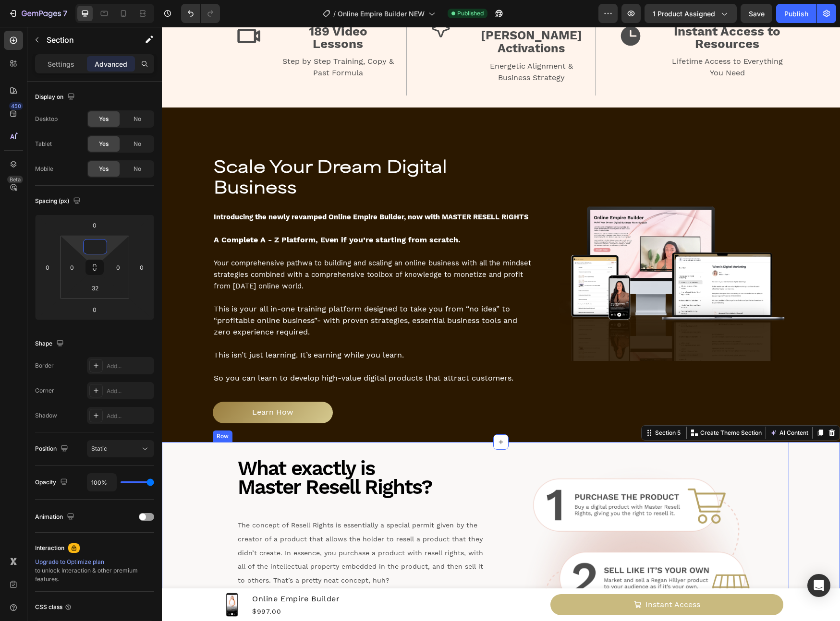
click at [501, 395] on div "Learn How Button" at bounding box center [374, 413] width 322 height 36
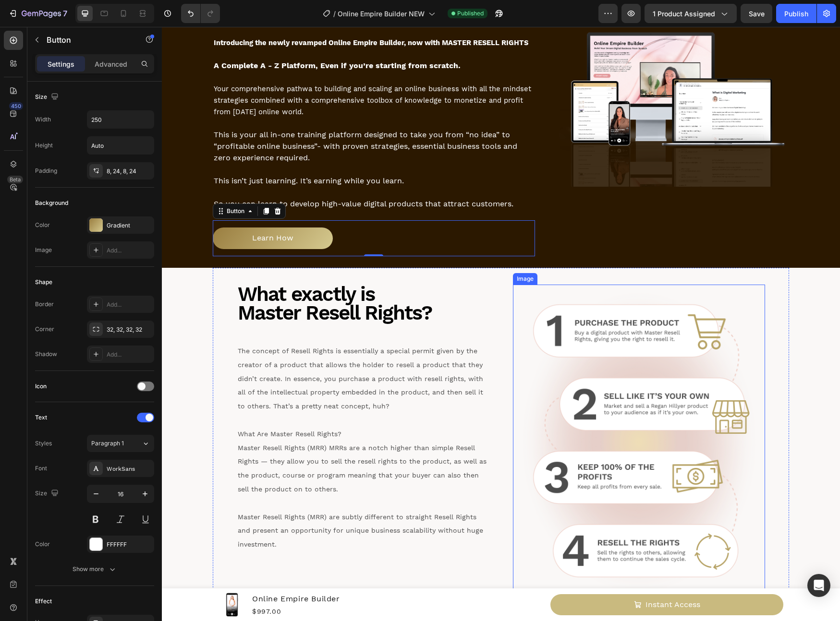
scroll to position [543, 0]
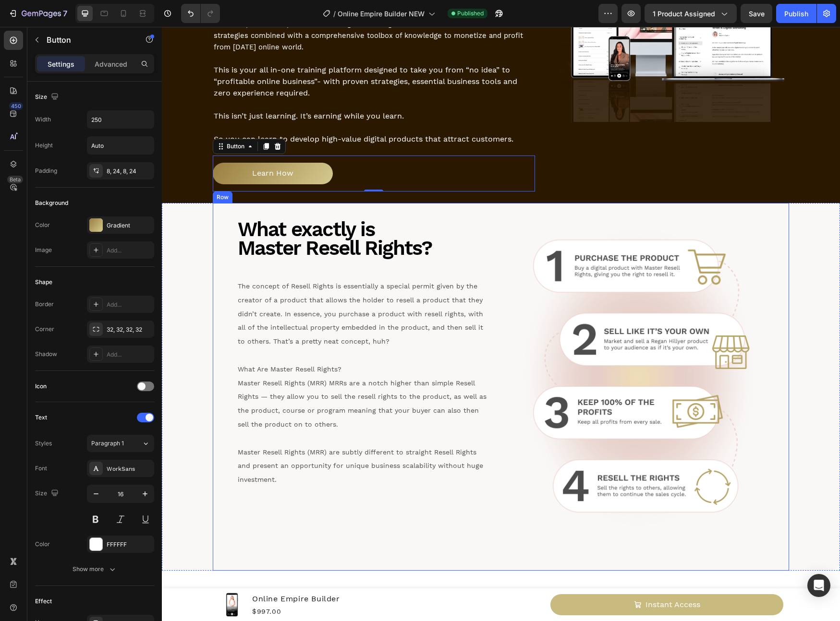
click at [349, 500] on div "What exactly is Master Resell Rights? Heading The concept of Resell Rights is e…" at bounding box center [363, 377] width 252 height 315
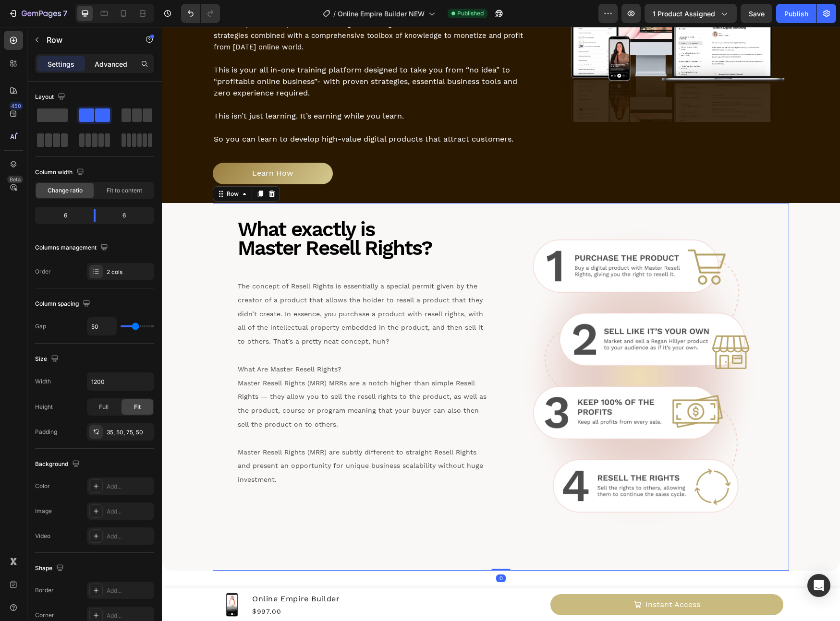
click at [97, 64] on p "Advanced" at bounding box center [111, 64] width 33 height 10
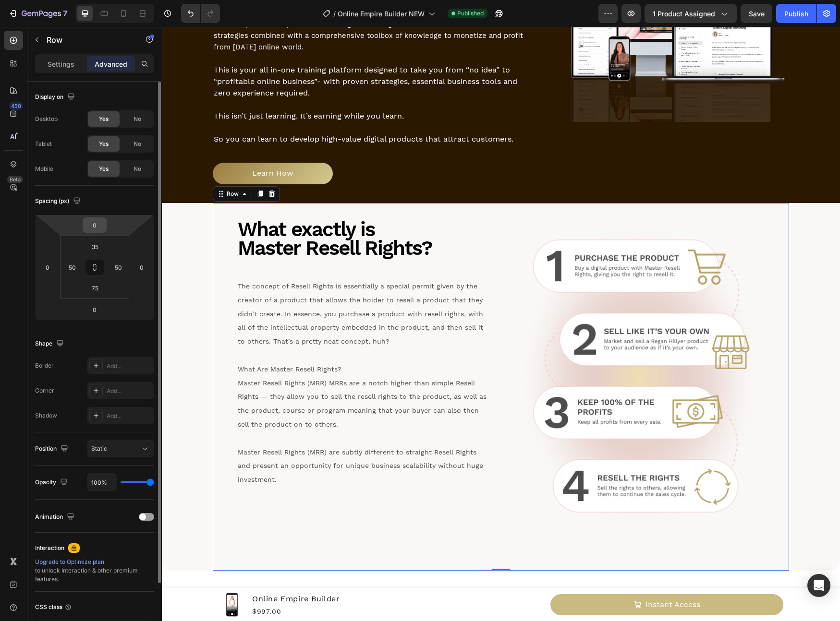
click at [100, 227] on input "0" at bounding box center [94, 225] width 19 height 14
type input "50"
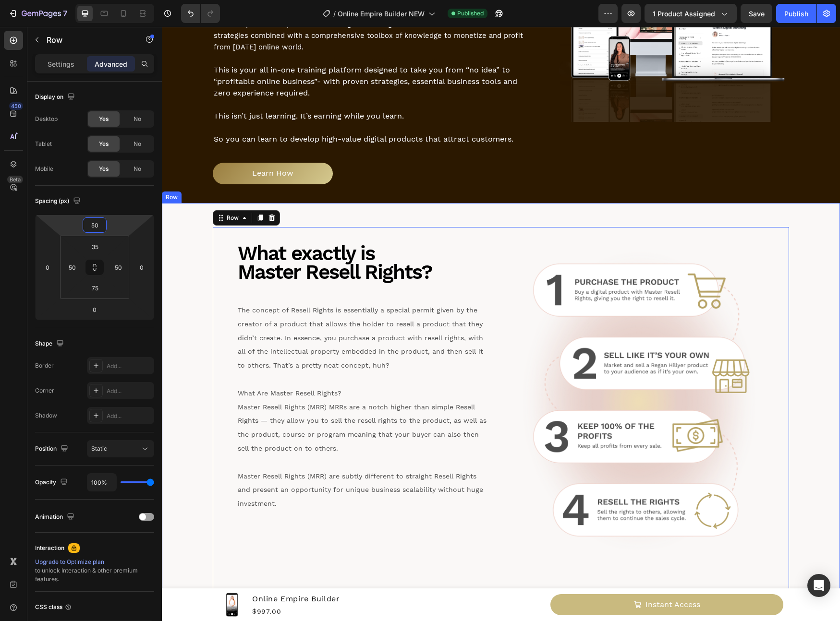
click at [188, 239] on div "What exactly is Master Resell Rights? Heading The concept of Resell Rights is e…" at bounding box center [501, 399] width 678 height 392
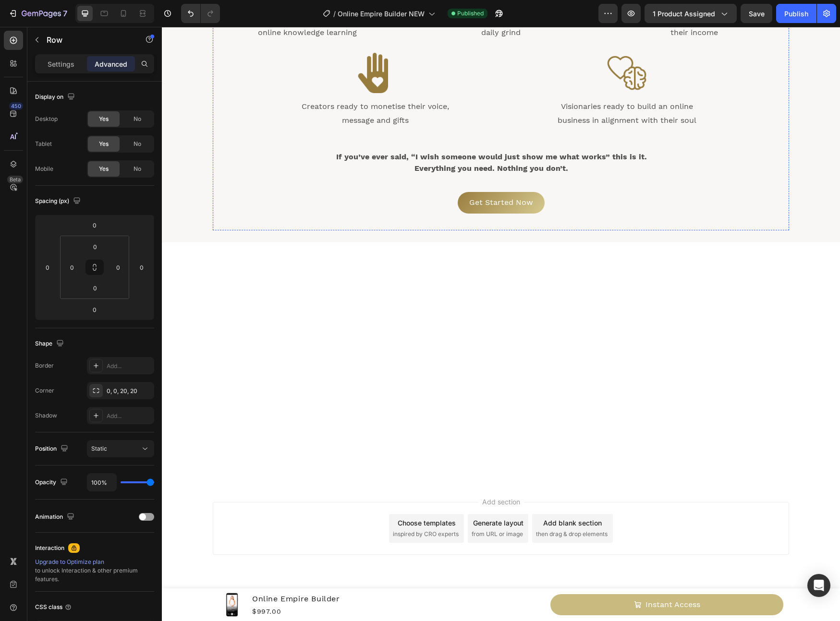
scroll to position [2906, 0]
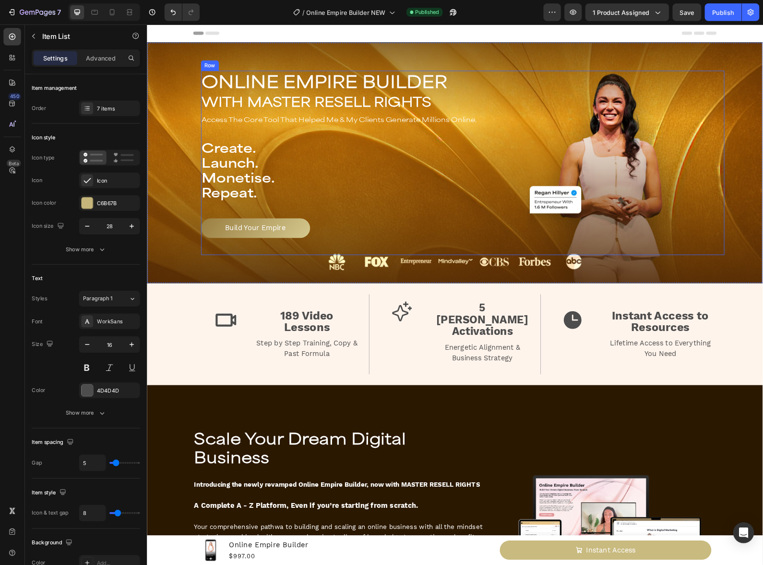
scroll to position [6, 0]
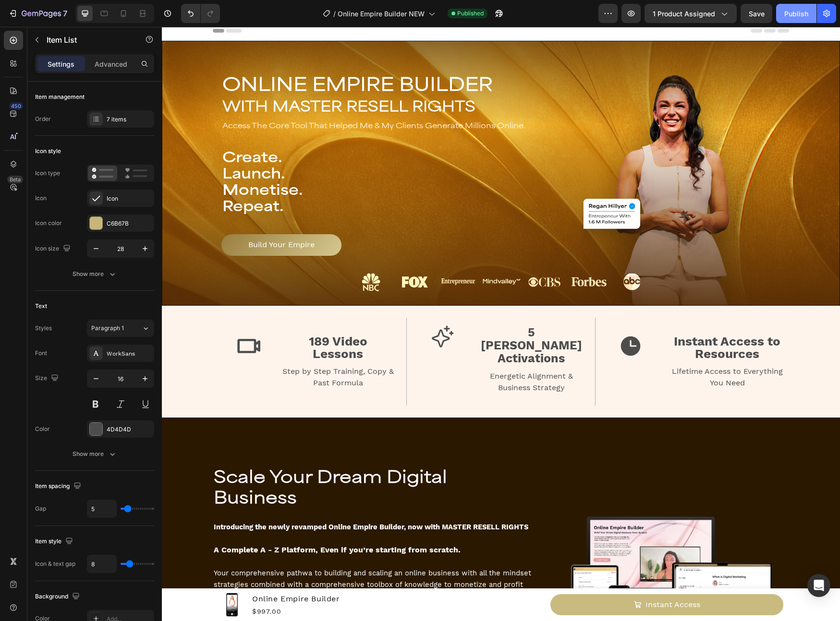
click at [794, 19] on button "Publish" at bounding box center [796, 13] width 40 height 19
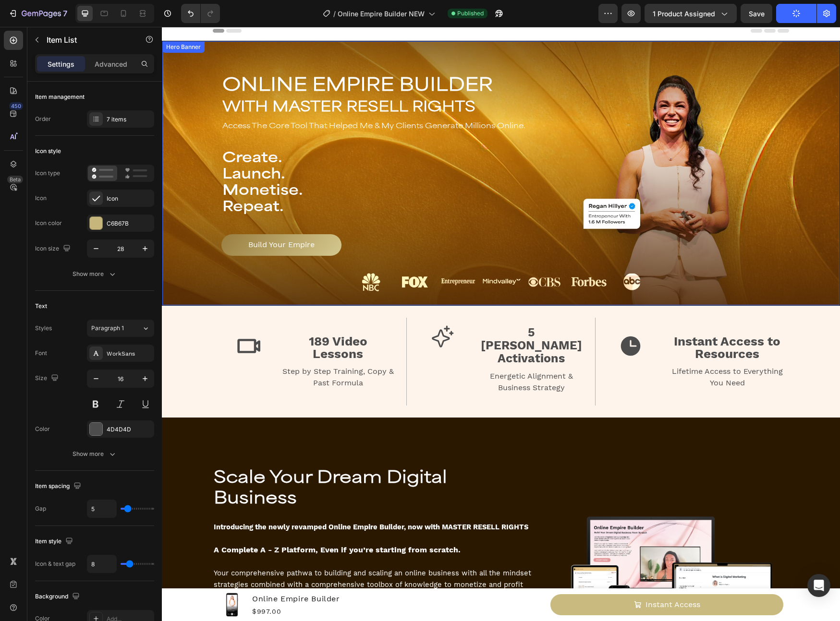
click at [802, 218] on div "ONLINE EMPIRE BUILDER WITH MASTER RESELL RIGHTS Text Block Access The Core Tool…" at bounding box center [509, 173] width 646 height 203
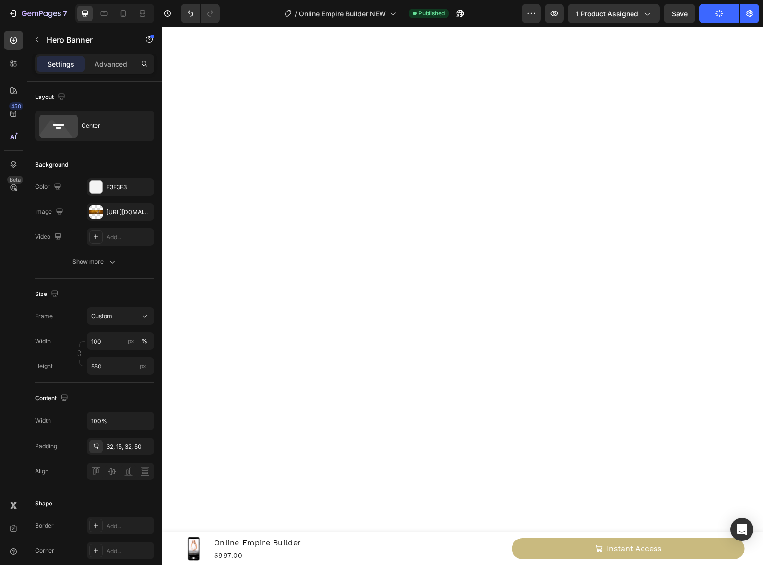
scroll to position [0, 0]
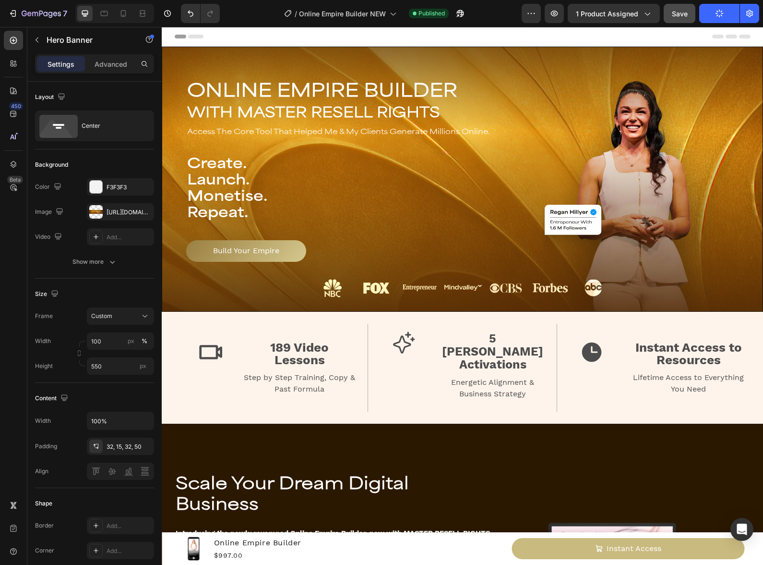
drag, startPoint x: 699, startPoint y: 22, endPoint x: 674, endPoint y: 8, distance: 29.0
click at [698, 22] on div "Preview 1 product assigned Save Publish" at bounding box center [641, 13] width 238 height 19
click at [674, 9] on div "Save" at bounding box center [680, 14] width 16 height 10
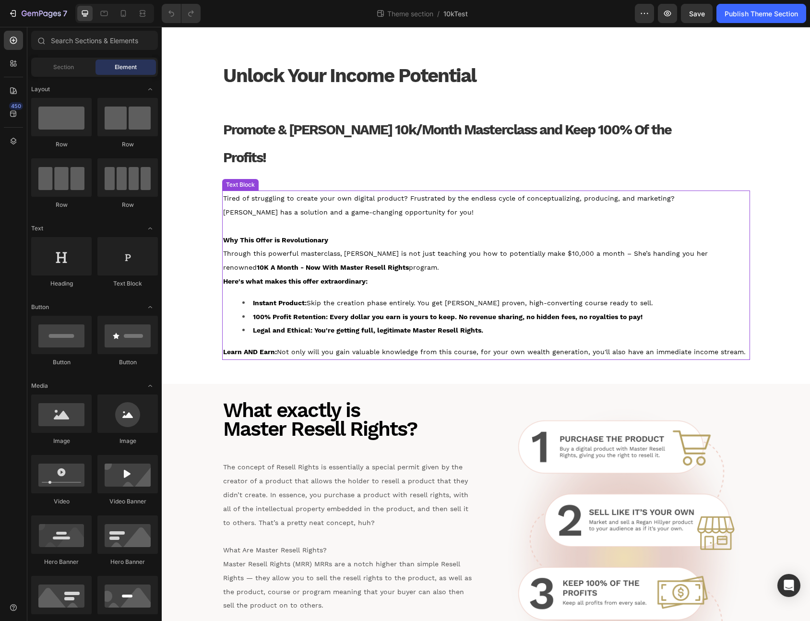
scroll to position [297, 0]
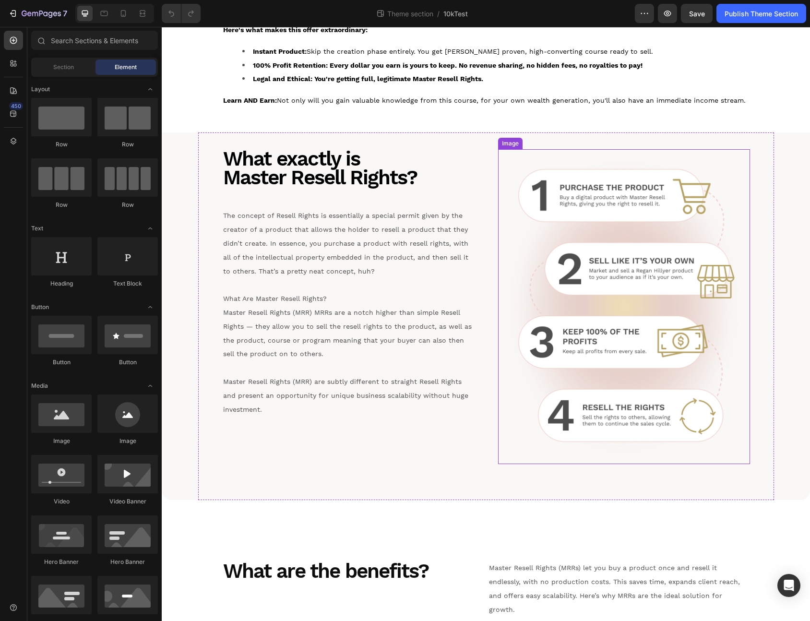
click at [633, 243] on img at bounding box center [624, 306] width 252 height 315
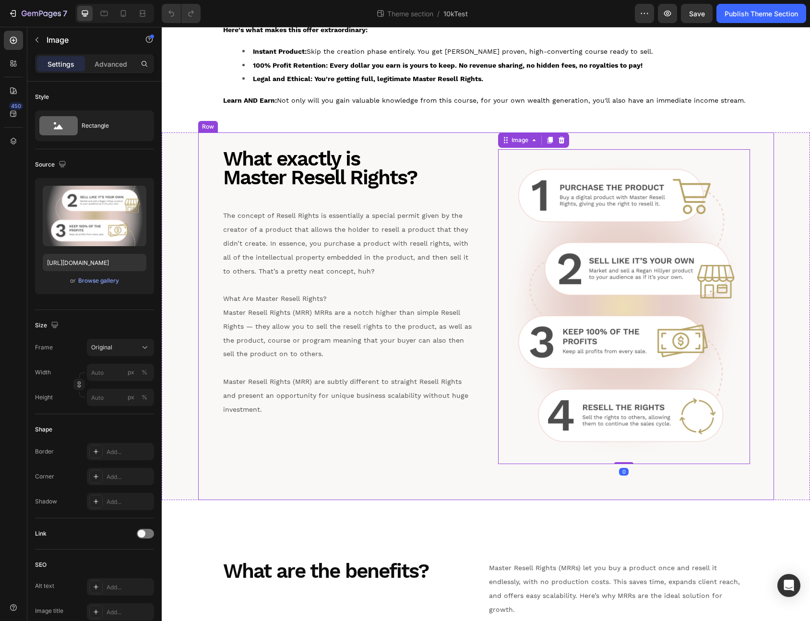
click at [426, 459] on div "What exactly is Master Resell Rights? Heading The concept of Resell Rights is e…" at bounding box center [486, 316] width 576 height 368
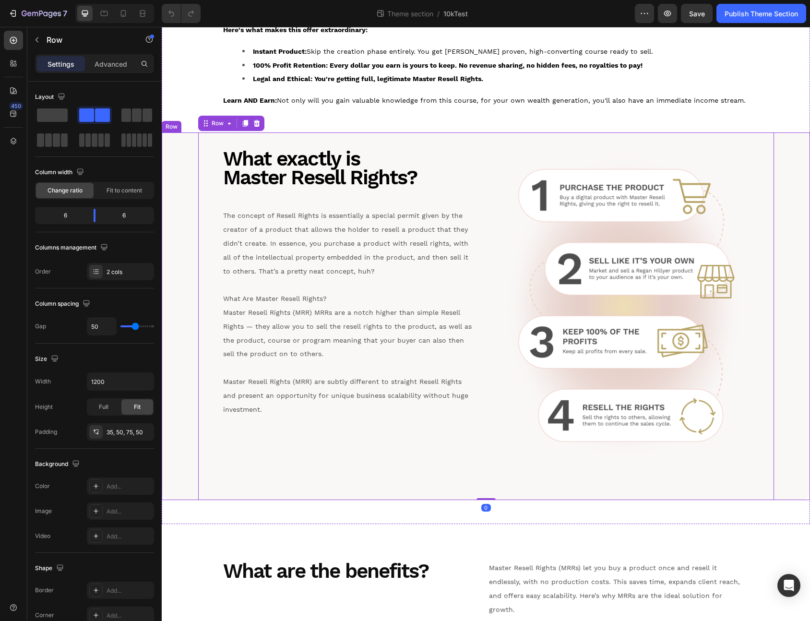
click at [177, 416] on div "What exactly is Master Resell Rights? Heading The concept of Resell Rights is e…" at bounding box center [486, 316] width 649 height 368
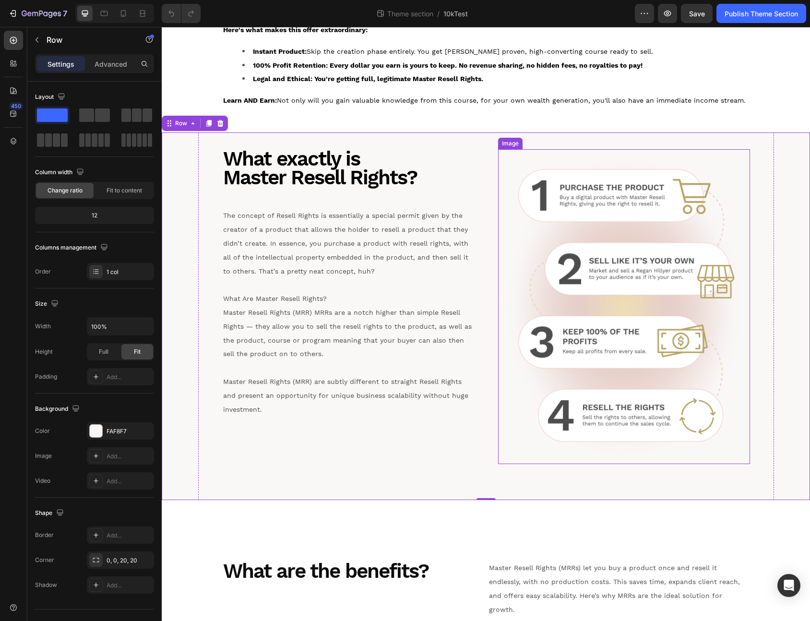
click at [604, 316] on img at bounding box center [624, 306] width 252 height 315
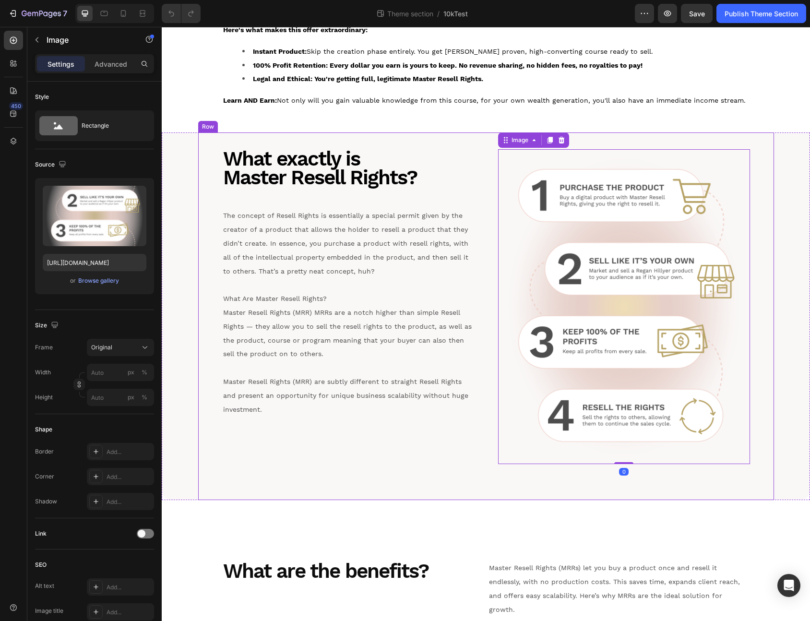
click at [373, 445] on div "What exactly is Master Resell Rights? Heading The concept of Resell Rights is e…" at bounding box center [486, 316] width 576 height 368
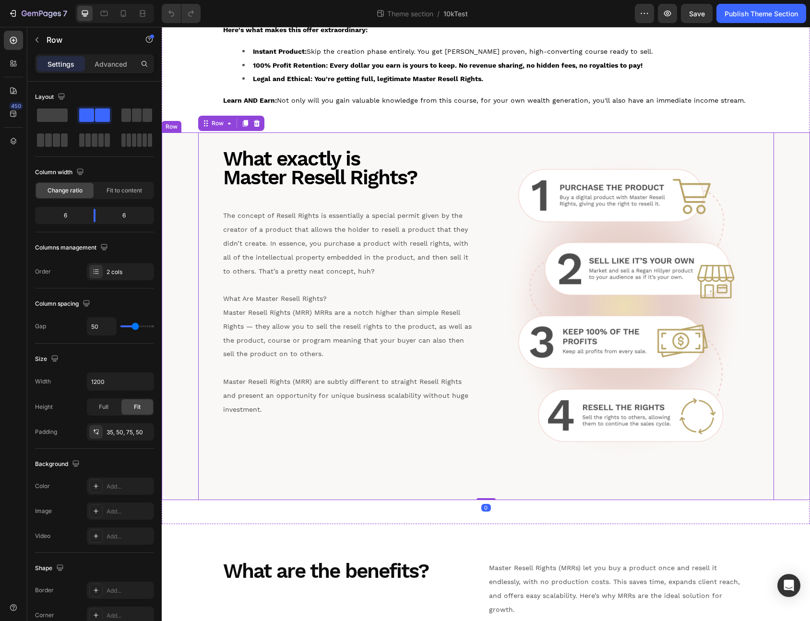
click at [187, 318] on div "What exactly is Master Resell Rights? Heading The concept of Resell Rights is e…" at bounding box center [486, 316] width 649 height 368
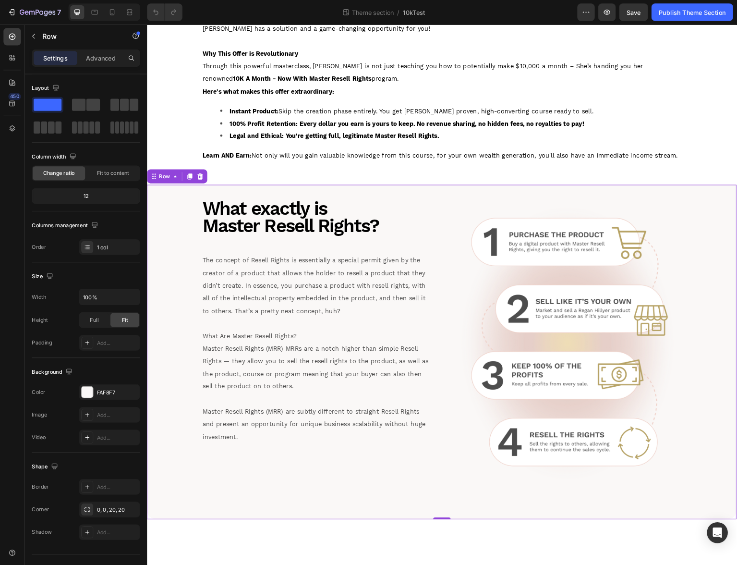
scroll to position [0, 0]
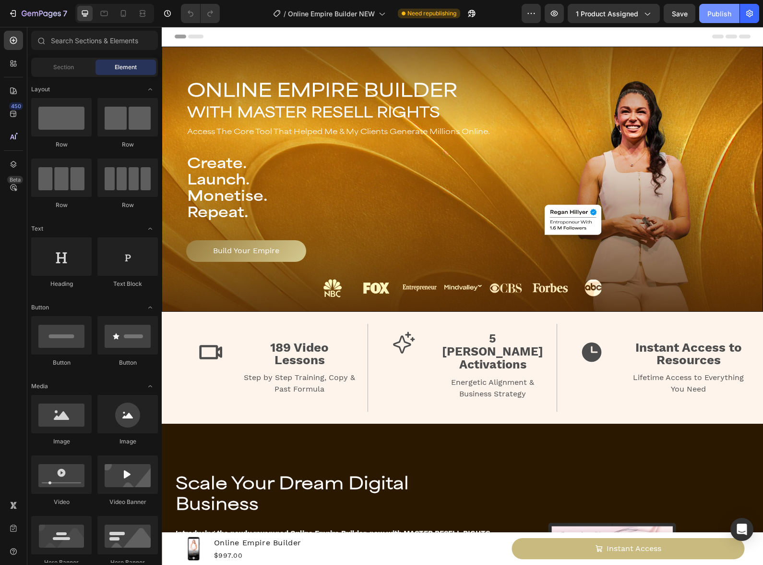
click at [717, 16] on div "Publish" at bounding box center [720, 14] width 24 height 10
click at [497, 43] on div "Header" at bounding box center [463, 36] width 576 height 19
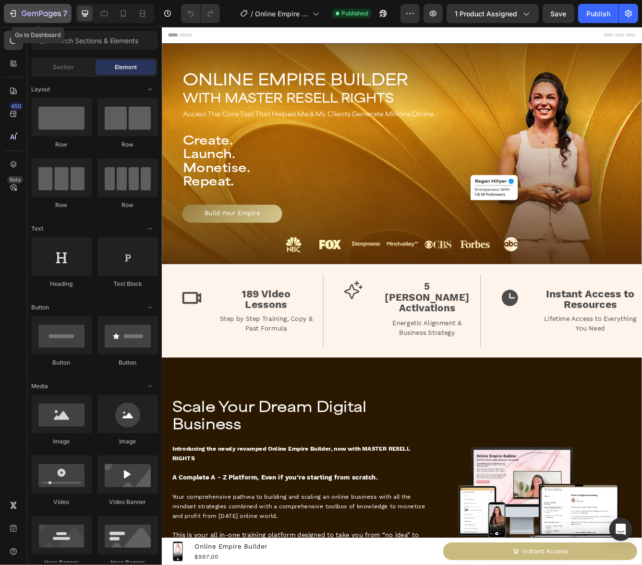
click at [28, 14] on icon "button" at bounding box center [41, 14] width 39 height 8
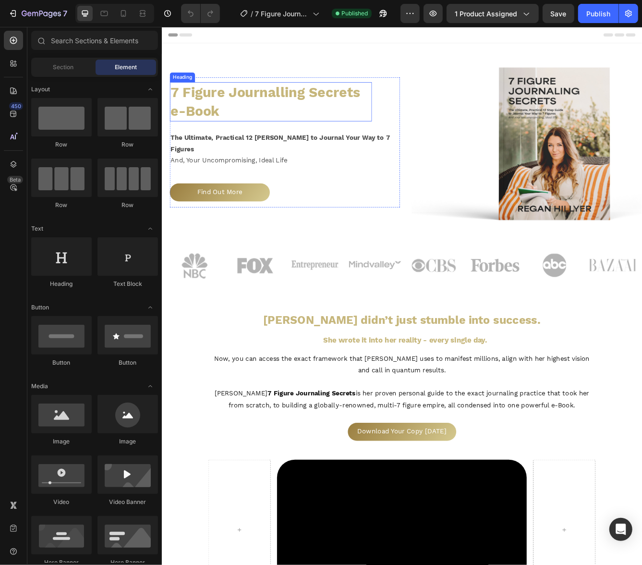
click at [294, 109] on span "7 Figure Journalling Secrets e-Book" at bounding box center [286, 116] width 228 height 42
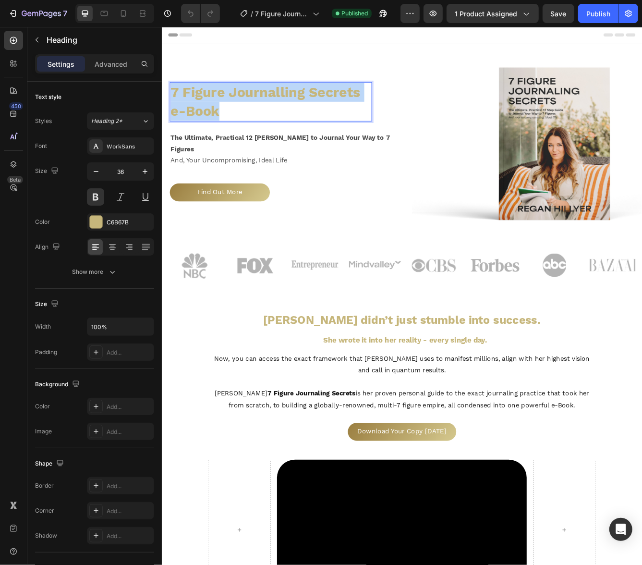
click at [294, 109] on span "7 Figure Journalling Secrets e-Book" at bounding box center [286, 116] width 228 height 42
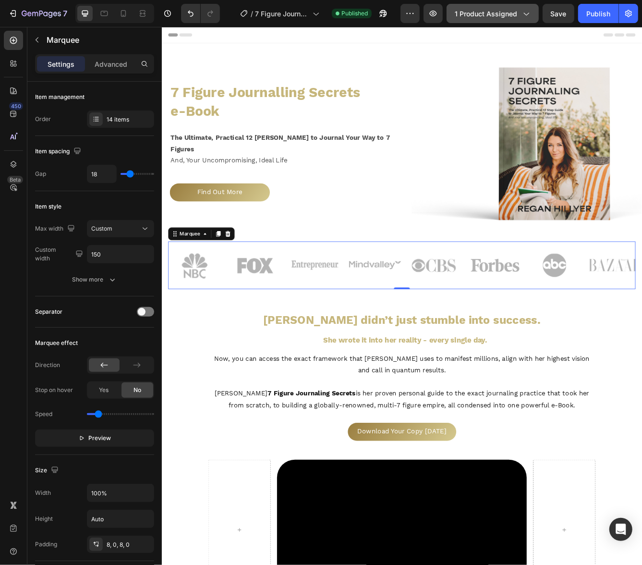
click at [526, 14] on icon "button" at bounding box center [526, 14] width 10 height 10
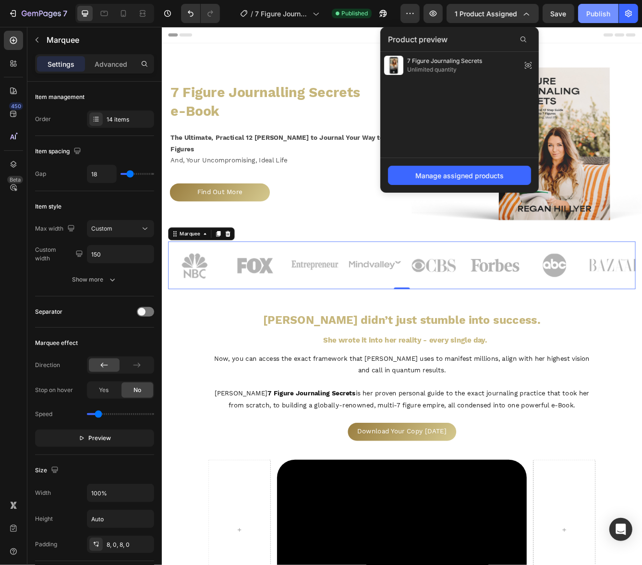
click at [596, 12] on div "Publish" at bounding box center [598, 14] width 24 height 10
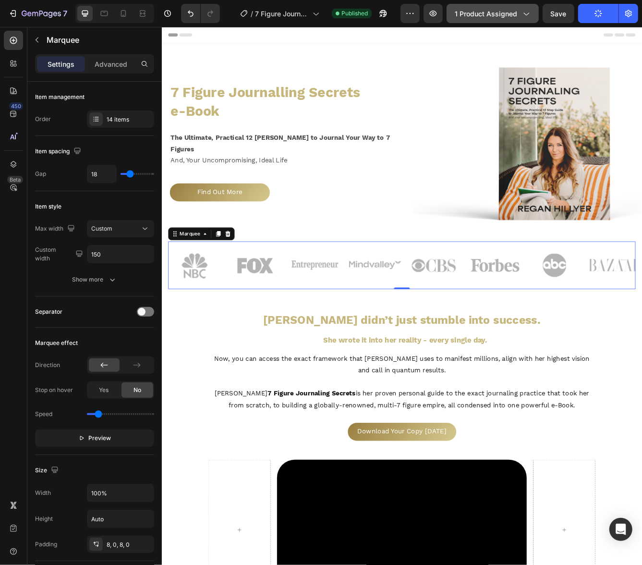
click at [518, 13] on div "1 product assigned" at bounding box center [493, 14] width 76 height 10
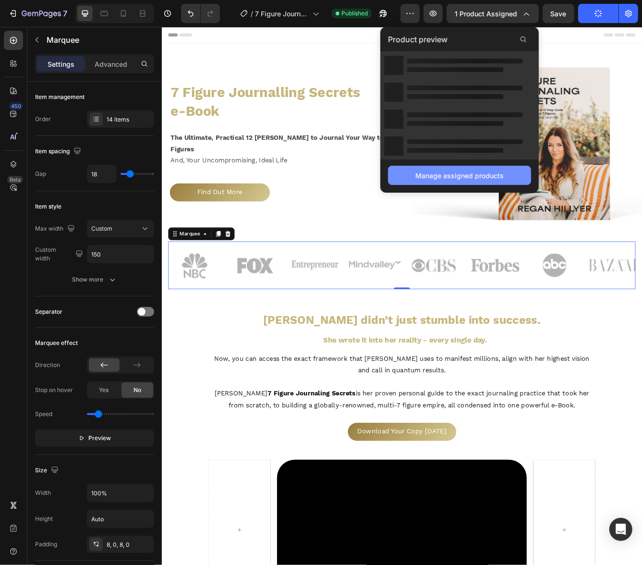
click at [442, 176] on div "Manage assigned products" at bounding box center [459, 175] width 88 height 10
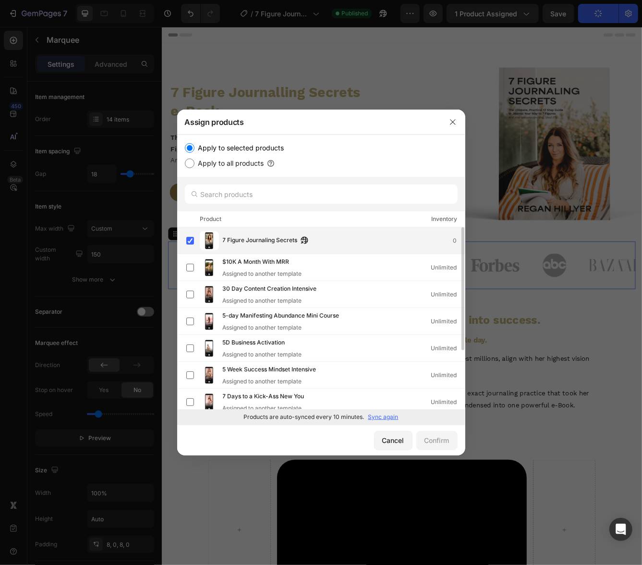
click at [251, 236] on span "7 Figure Journaling Secrets" at bounding box center [260, 240] width 75 height 11
click at [238, 235] on span "7 Figure Journaling Secrets" at bounding box center [260, 235] width 75 height 11
click at [386, 417] on p "Sync again" at bounding box center [383, 416] width 30 height 9
click at [224, 274] on div "Assigned to another template" at bounding box center [264, 273] width 82 height 9
click at [232, 248] on div "7 Figure Journaling Secrets 0" at bounding box center [325, 240] width 278 height 19
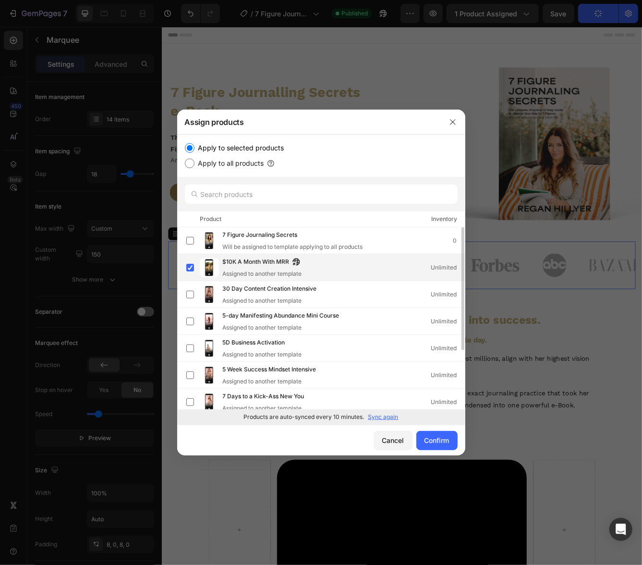
click at [228, 264] on span "$10K A Month With MRR" at bounding box center [256, 262] width 67 height 11
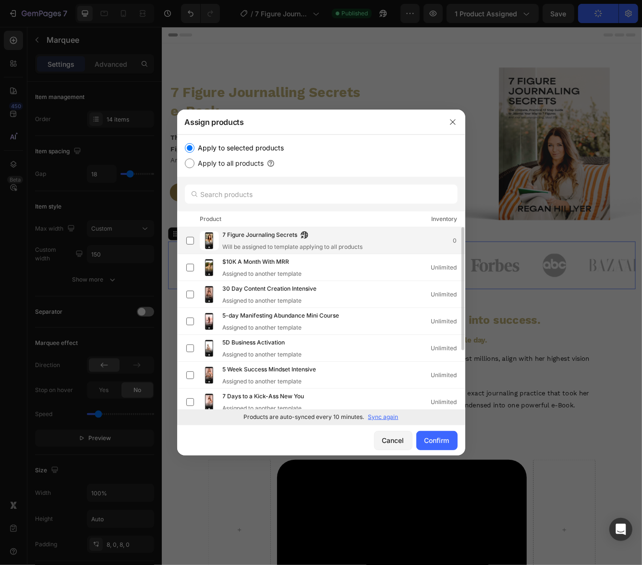
click at [232, 243] on div "Will be assigned to template applying to all products" at bounding box center [293, 246] width 140 height 9
click at [390, 436] on div "Cancel" at bounding box center [393, 440] width 22 height 10
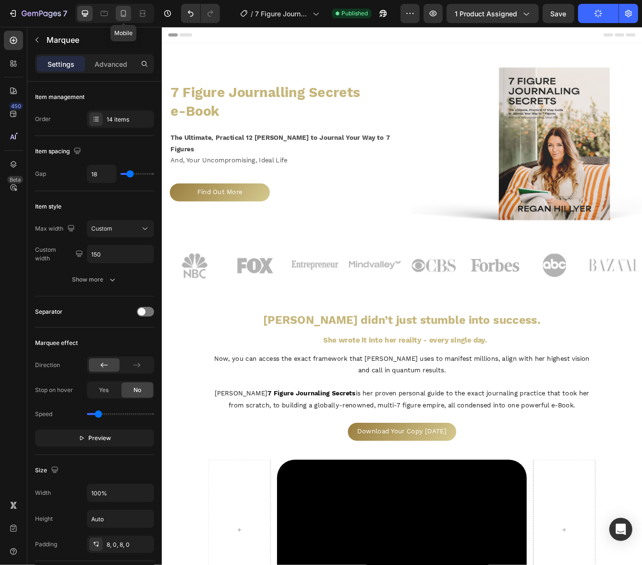
click at [130, 17] on div at bounding box center [123, 13] width 15 height 15
type input "20"
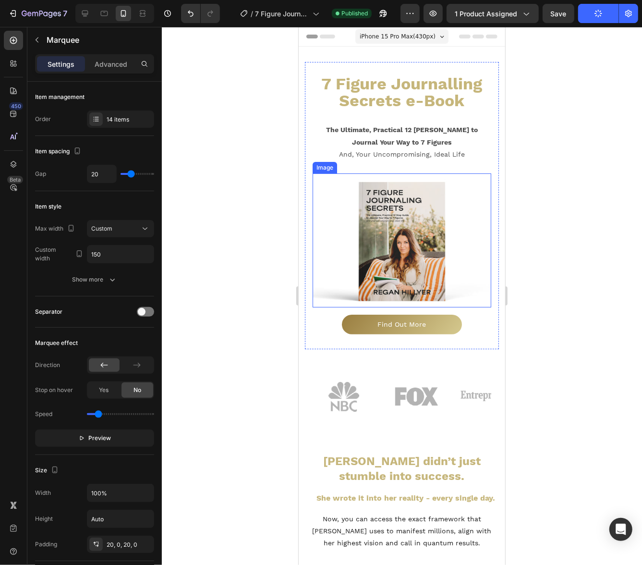
click at [436, 214] on img at bounding box center [401, 240] width 179 height 134
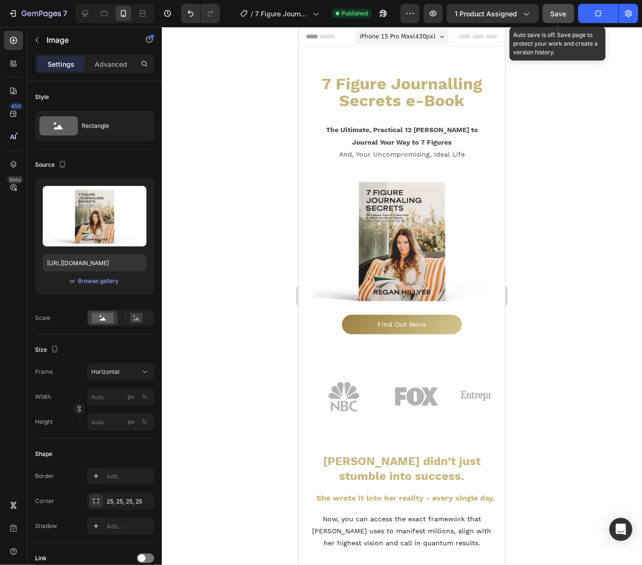
click at [562, 15] on span "Save" at bounding box center [559, 14] width 16 height 8
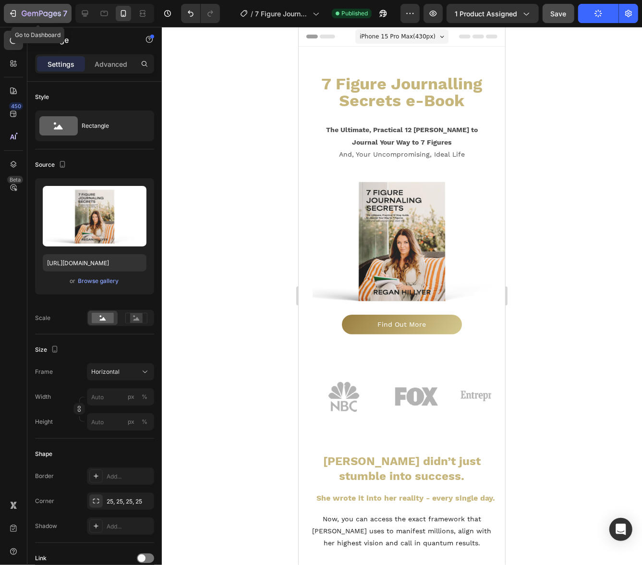
click at [17, 7] on button "7" at bounding box center [38, 13] width 68 height 19
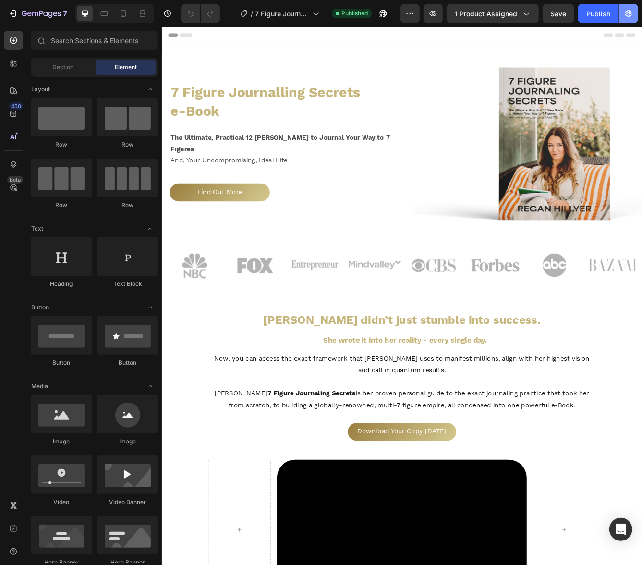
click at [631, 23] on button "button" at bounding box center [628, 13] width 19 height 19
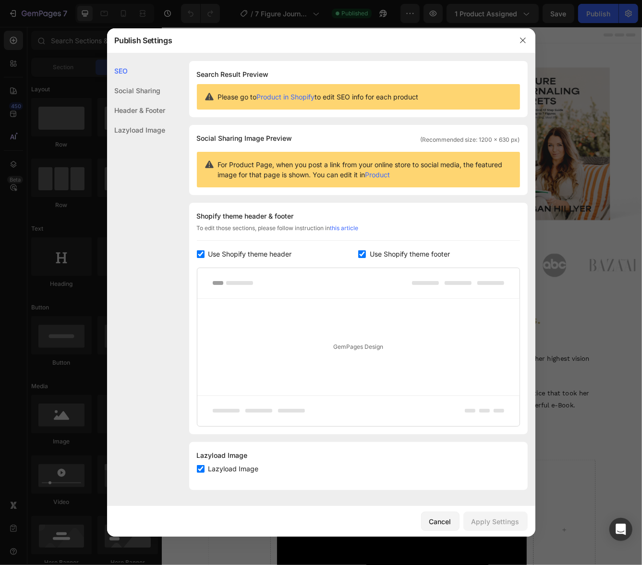
click at [153, 120] on div "Header & Footer" at bounding box center [136, 130] width 59 height 20
click at [146, 100] on div "Social Sharing" at bounding box center [136, 110] width 59 height 20
click at [145, 120] on div "Header & Footer" at bounding box center [136, 130] width 59 height 20
click at [286, 95] on link "Product in Shopify" at bounding box center [286, 97] width 58 height 8
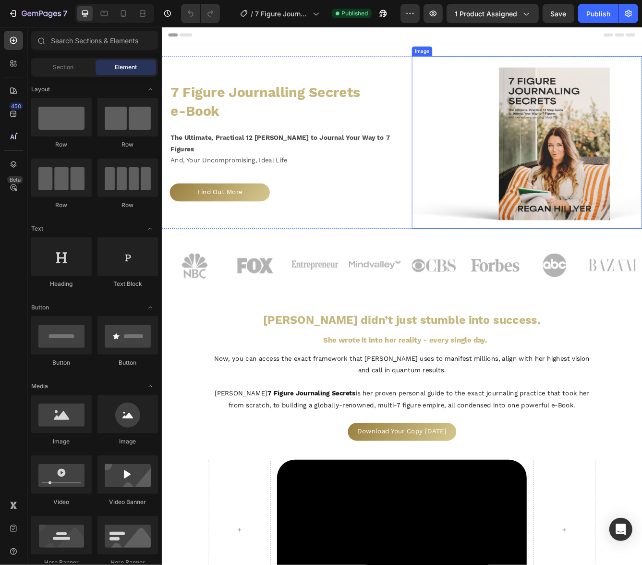
click at [551, 249] on img at bounding box center [599, 164] width 276 height 207
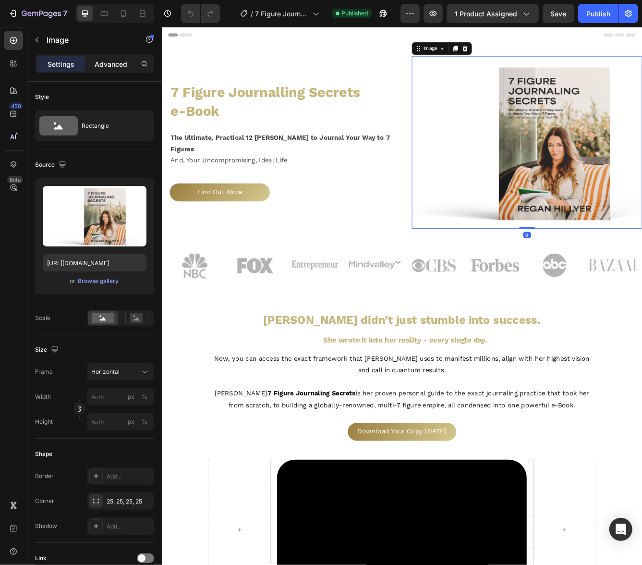
click at [123, 70] on div "Advanced" at bounding box center [111, 63] width 48 height 15
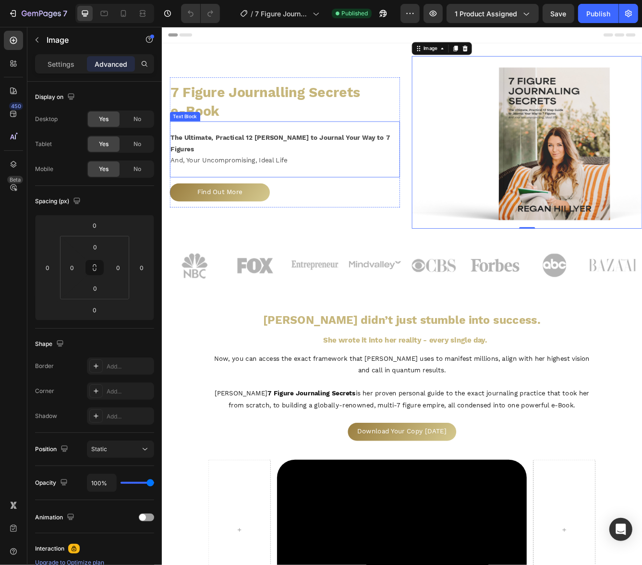
click at [387, 233] on div "Find Out More Button" at bounding box center [309, 225] width 276 height 36
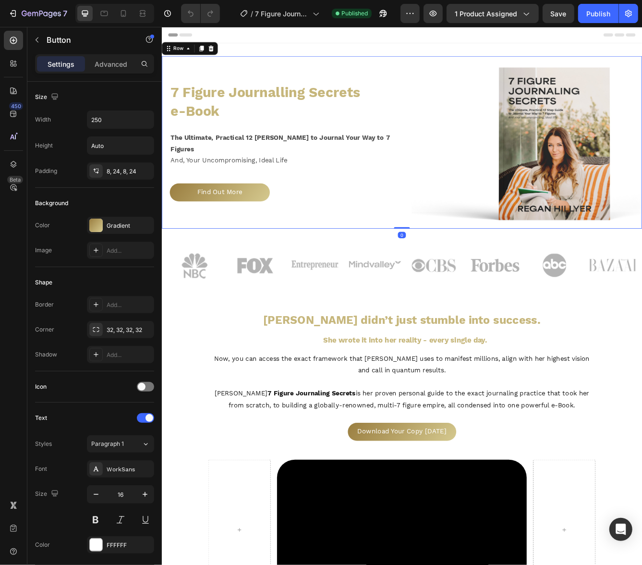
click at [396, 260] on div "7 Figure Journalling Secrets e-Book Heading The Ultimate, Practical 12 [PERSON_…" at bounding box center [299, 164] width 276 height 207
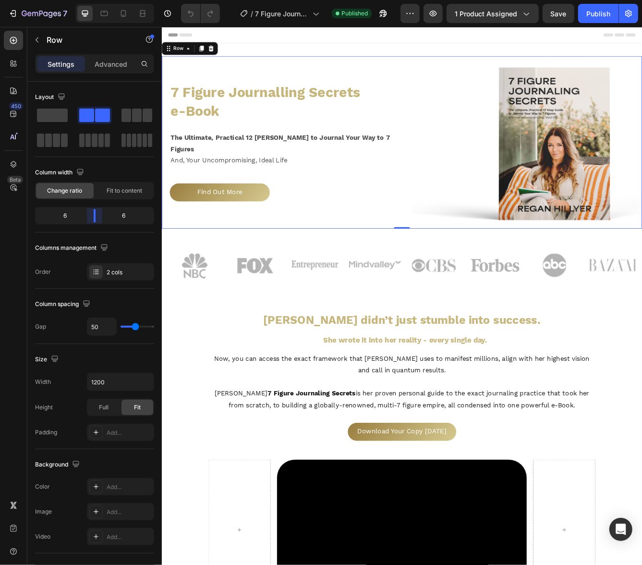
click at [97, 0] on body "7 Version history / 7 Figure Journaling Secrets NEW Published Preview 1 product…" at bounding box center [321, 0] width 642 height 0
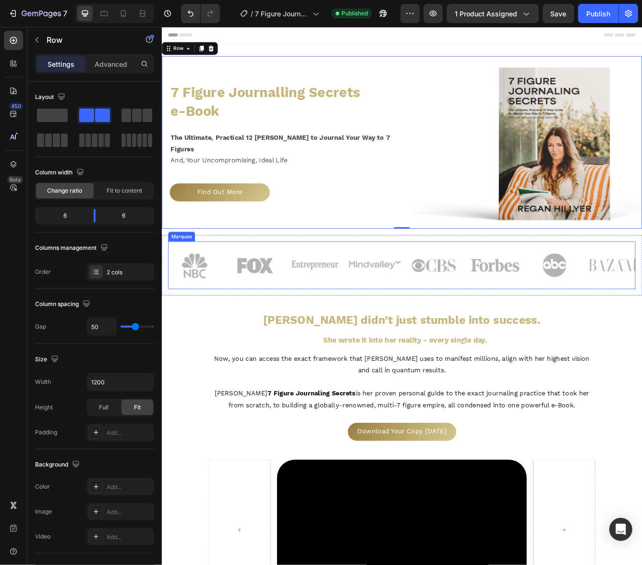
click at [375, 284] on div "Image Image Image Image Image Image Image Image Image Image Image Image Image I…" at bounding box center [449, 312] width 561 height 57
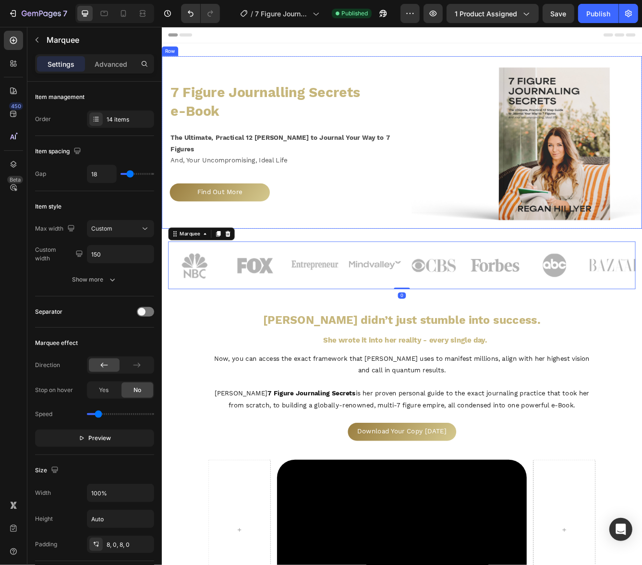
click at [387, 240] on div "7 Figure Journalling Secrets e-Book Heading The Ultimate, Practical 12 [PERSON_…" at bounding box center [299, 164] width 276 height 207
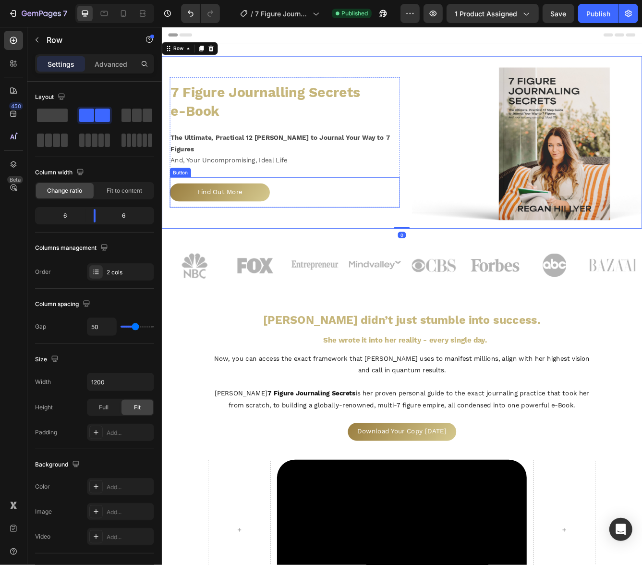
click at [432, 211] on div "Find Out More Button" at bounding box center [309, 225] width 276 height 36
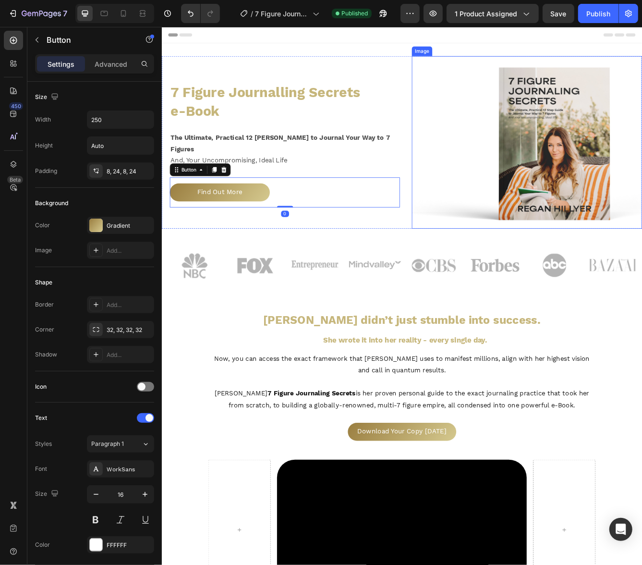
click at [481, 204] on img at bounding box center [599, 164] width 276 height 207
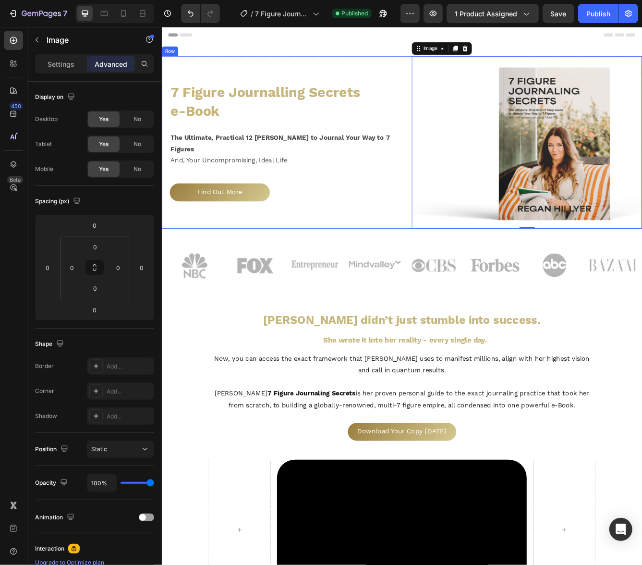
click at [447, 200] on div "7 Figure Journalling Secrets e-Book Heading The Ultimate, Practical 12 [PERSON_…" at bounding box center [449, 164] width 576 height 207
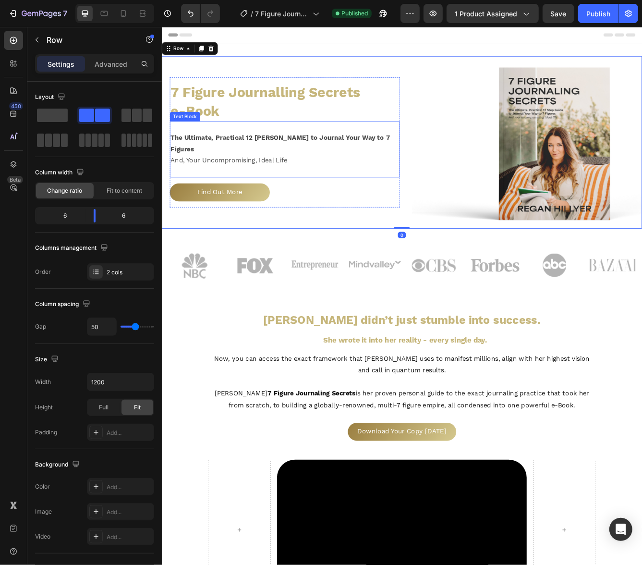
click at [434, 195] on div "The Ultimate, Practical 12 [PERSON_NAME] to Journal Your Way to 7 Figures And, …" at bounding box center [309, 173] width 276 height 67
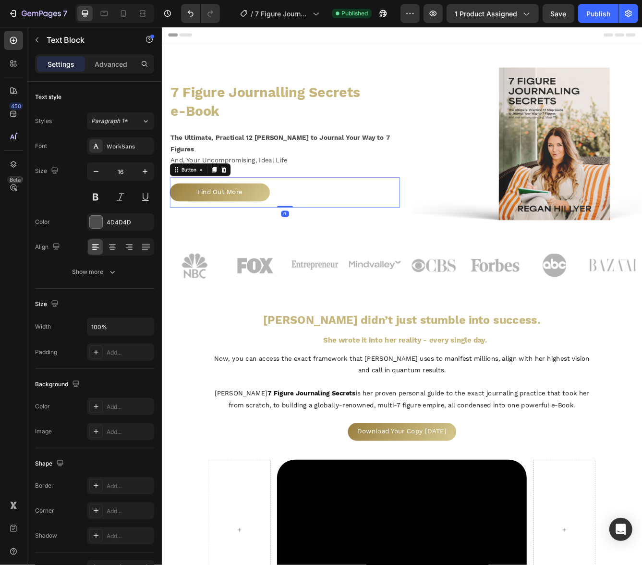
click at [438, 207] on div "Find Out More Button 0" at bounding box center [309, 225] width 276 height 36
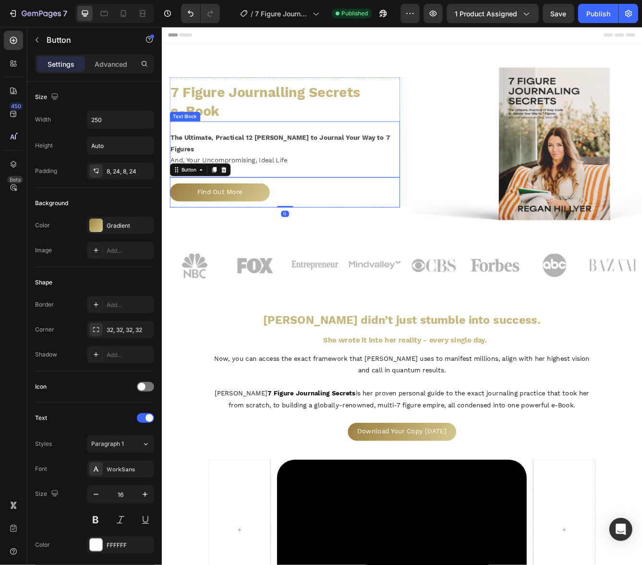
click at [437, 180] on p "And, Your Uncompromising, Ideal Life" at bounding box center [309, 187] width 274 height 14
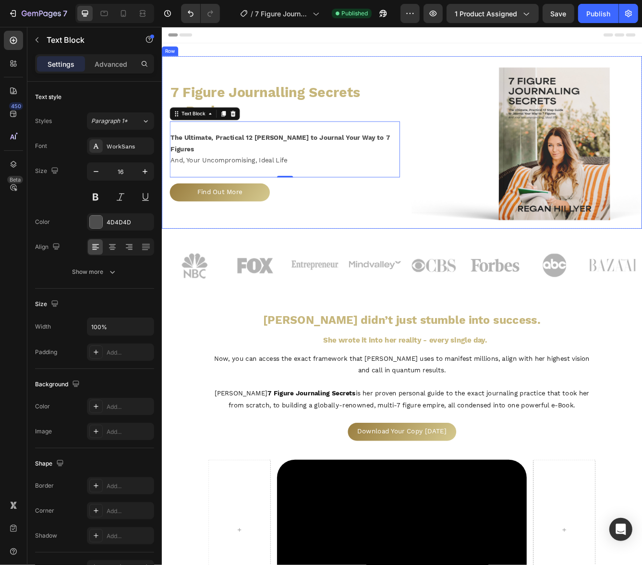
click at [578, 205] on img at bounding box center [599, 164] width 276 height 207
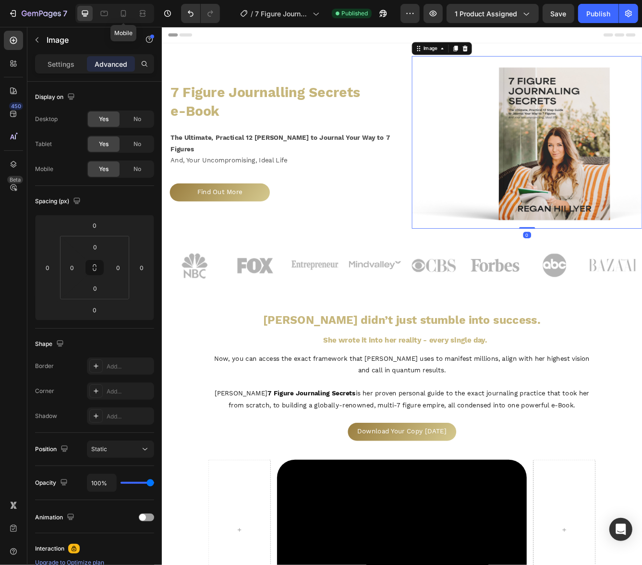
click at [125, 16] on icon at bounding box center [123, 13] width 5 height 7
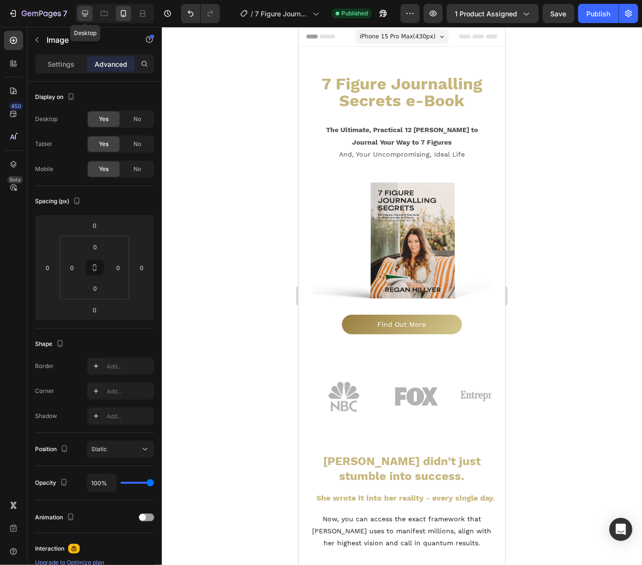
click at [85, 15] on icon at bounding box center [85, 14] width 10 height 10
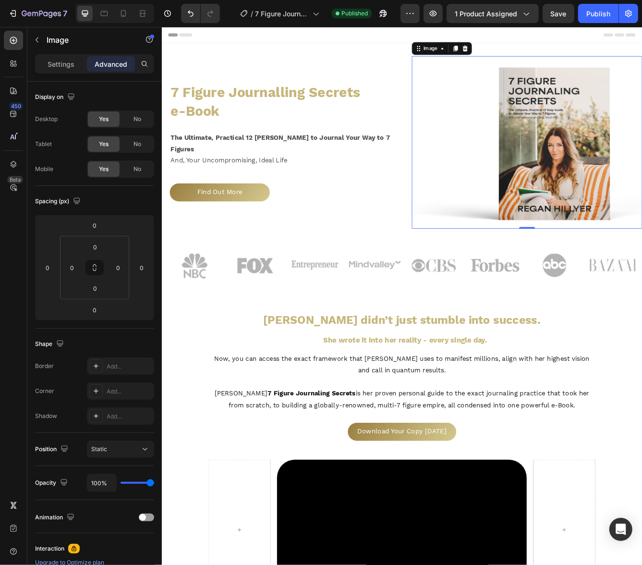
scroll to position [1, 0]
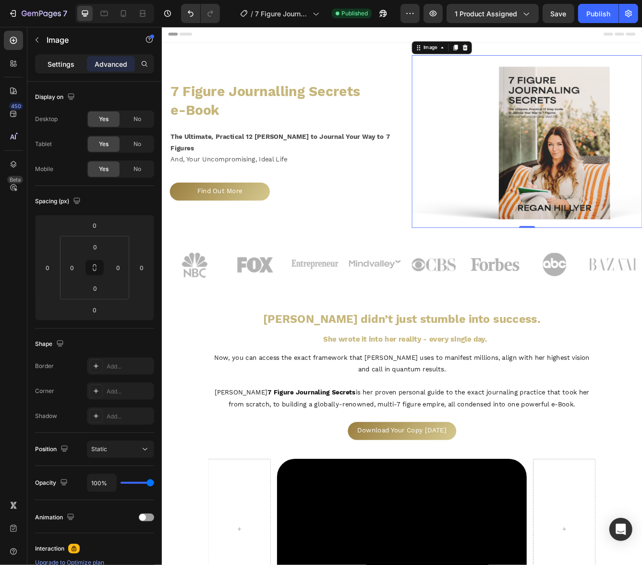
click at [76, 69] on div "Settings" at bounding box center [61, 63] width 48 height 15
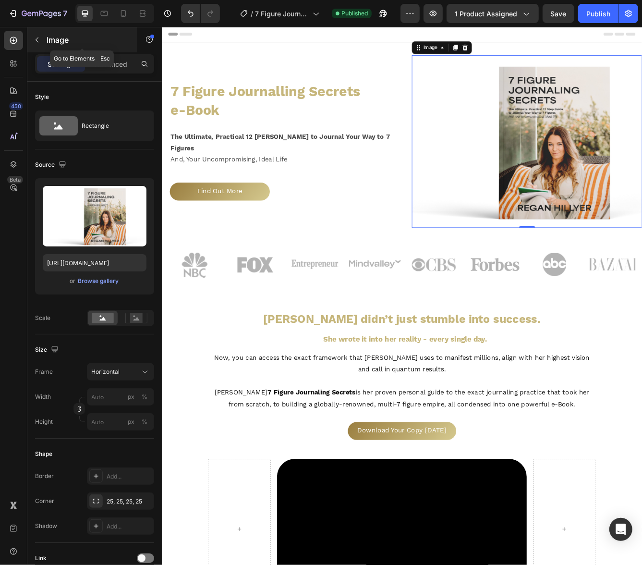
click at [47, 40] on p "Image" at bounding box center [88, 40] width 82 height 12
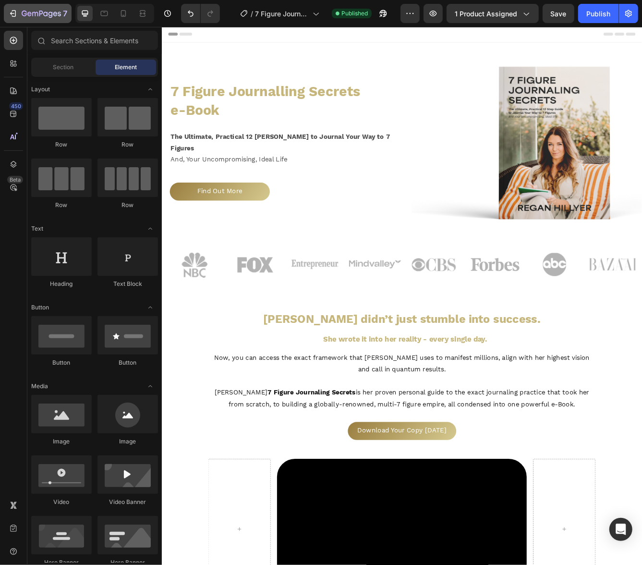
click at [53, 18] on div "7" at bounding box center [45, 14] width 46 height 12
click at [52, 17] on icon "button" at bounding box center [41, 14] width 39 height 8
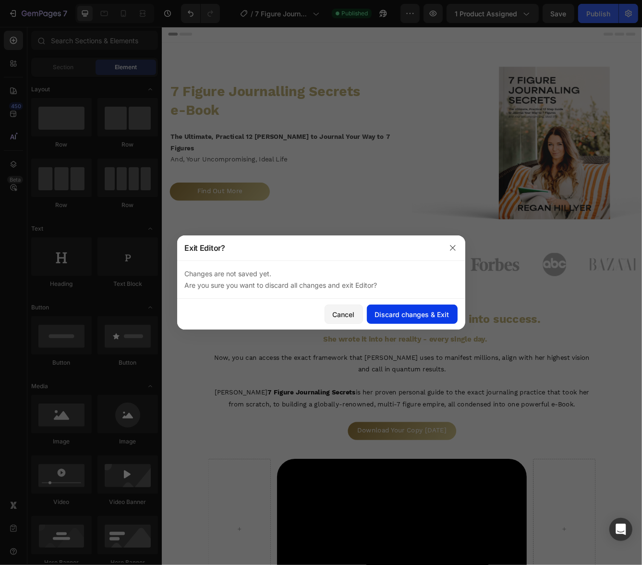
click at [395, 306] on button "Discard changes & Exit" at bounding box center [412, 313] width 91 height 19
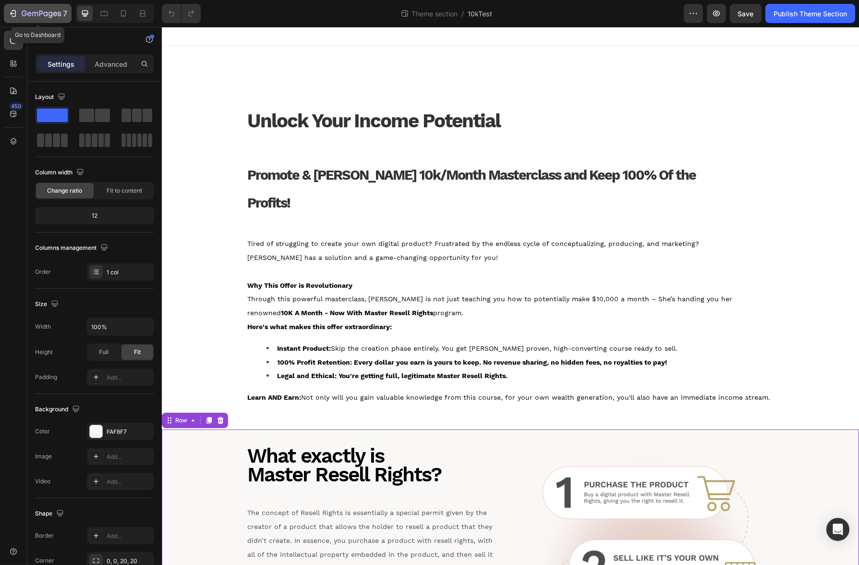
click at [25, 12] on icon "button" at bounding box center [41, 14] width 39 height 8
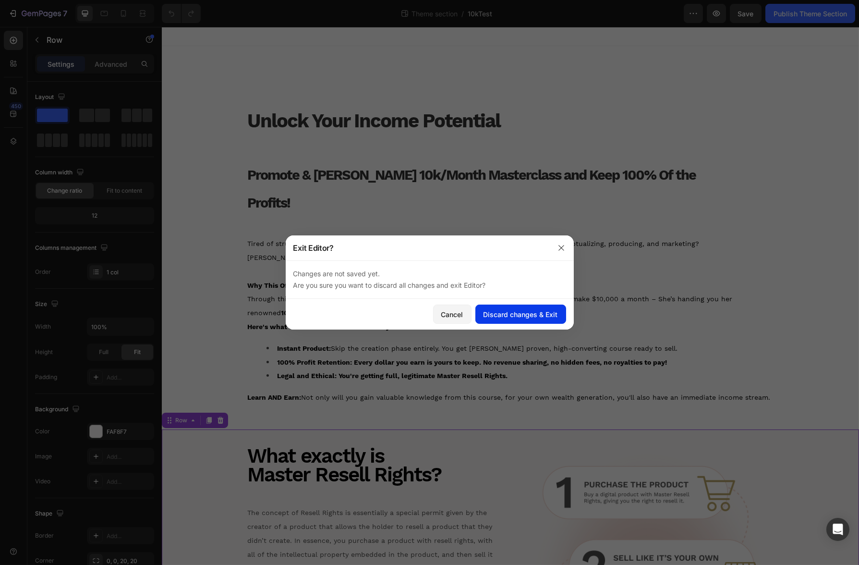
click at [502, 321] on button "Discard changes & Exit" at bounding box center [520, 313] width 91 height 19
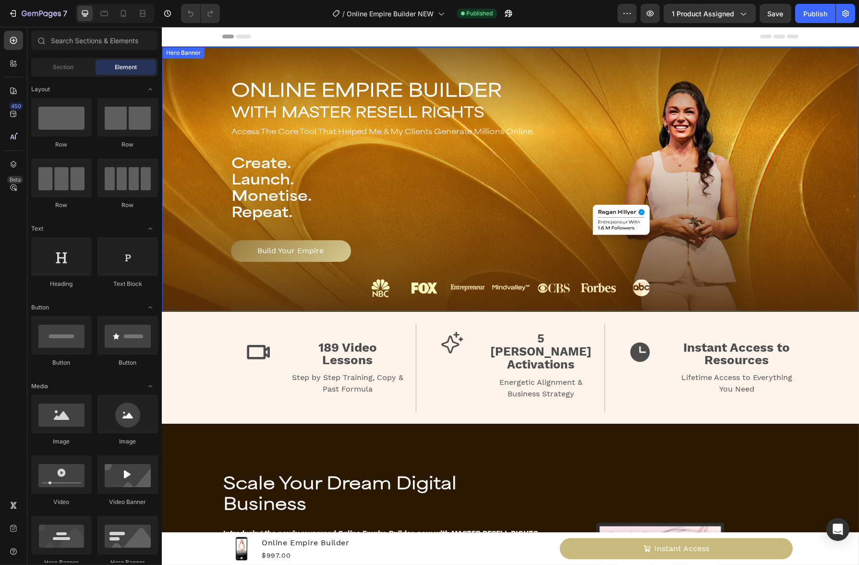
click at [733, 296] on div "Background Image" at bounding box center [510, 179] width 696 height 264
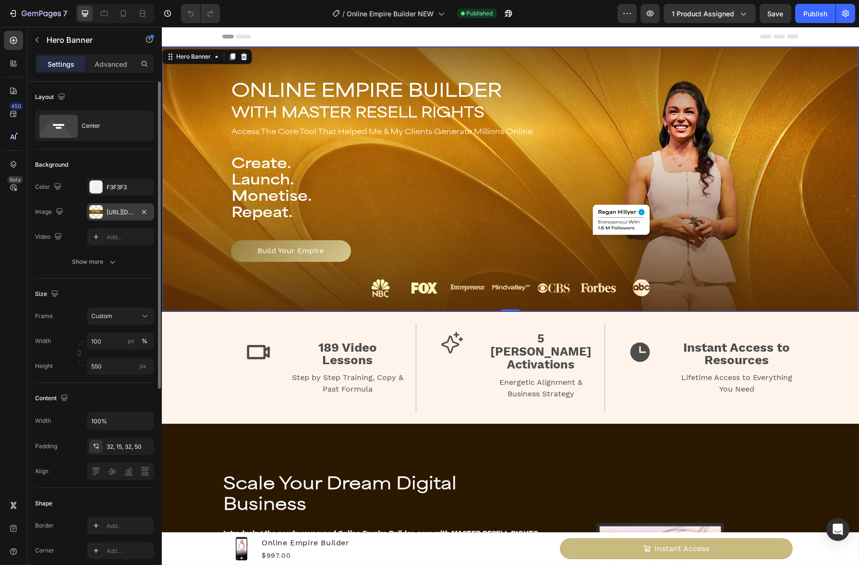
click at [119, 211] on div "https://cdn.shopify.com/s/files/1/0655/2666/1306/files/gempages_533010238576526…" at bounding box center [121, 212] width 28 height 9
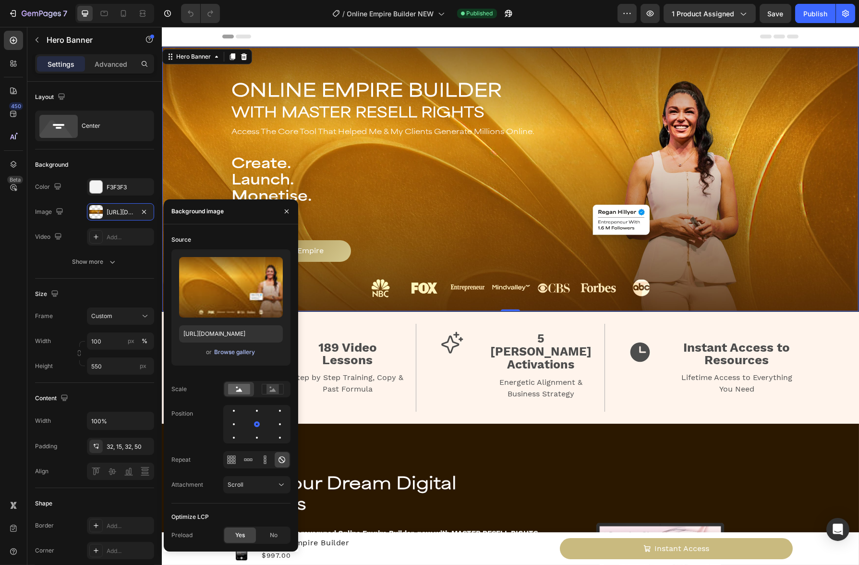
click at [245, 352] on div "Browse gallery" at bounding box center [234, 352] width 41 height 9
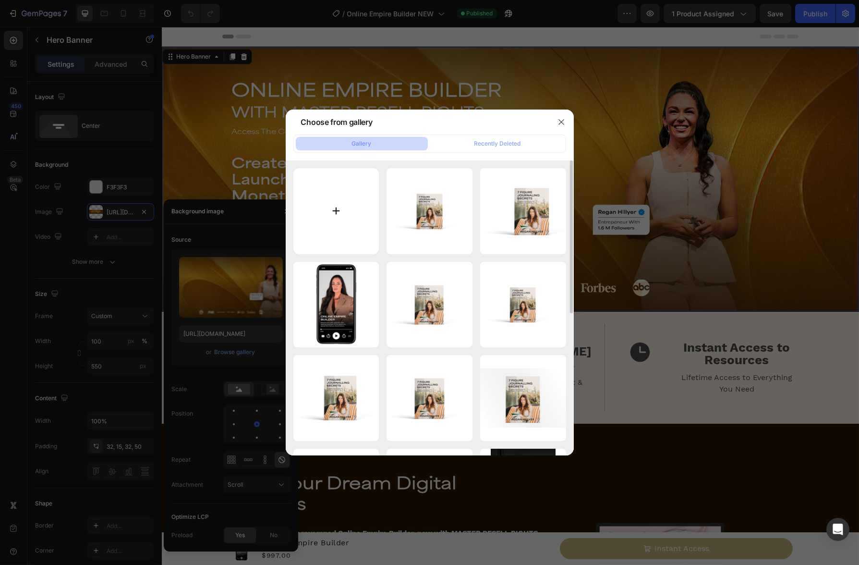
click at [361, 213] on input "file" at bounding box center [336, 211] width 86 height 86
type input "C:\fakepath\OEB_LandingPage_Banner 3840_1400 (1).jpg"
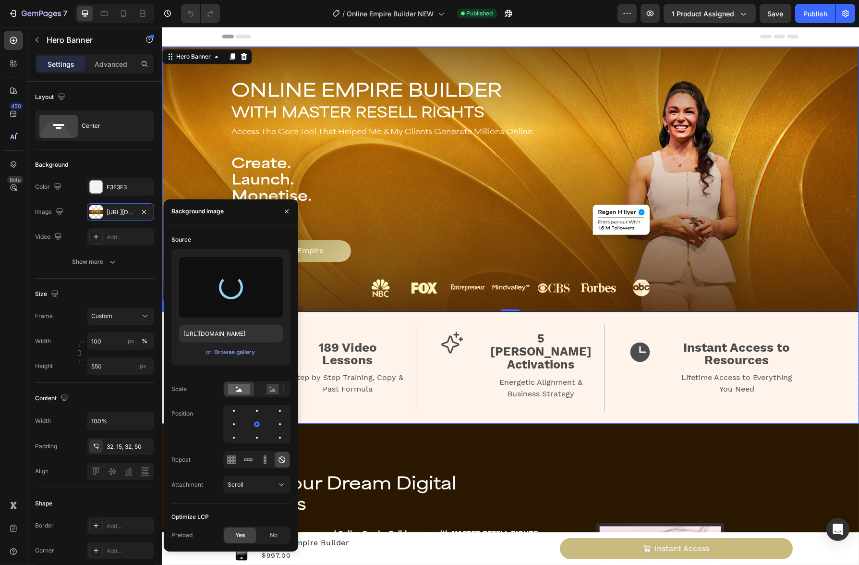
type input "https://cdn.shopify.com/s/files/1/0655/2666/1306/files/gempages_533010238576526…"
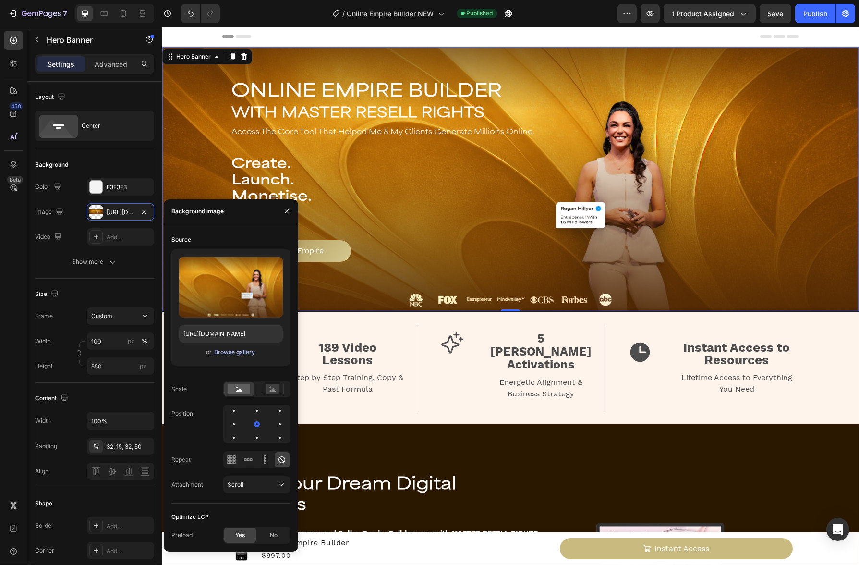
click at [245, 349] on div "Browse gallery" at bounding box center [234, 352] width 41 height 9
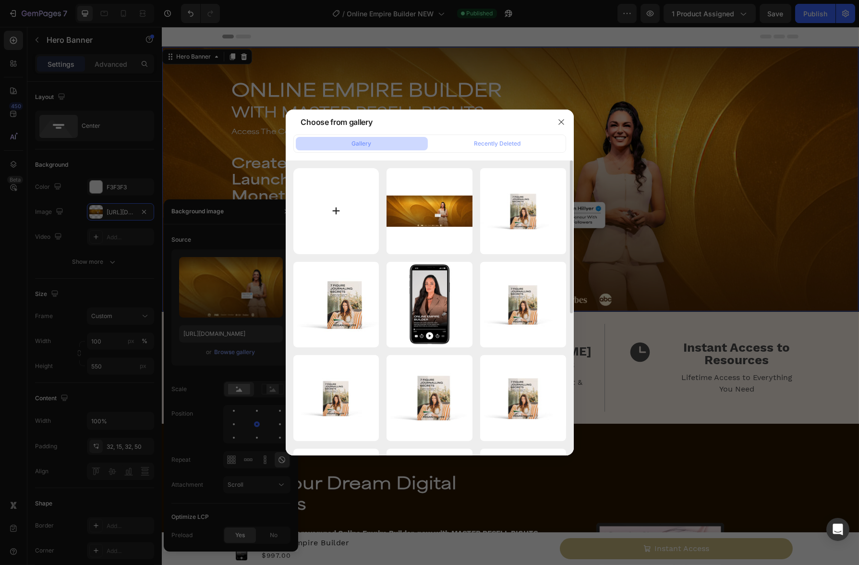
click at [322, 212] on input "file" at bounding box center [336, 211] width 86 height 86
type input "C:\fakepath\OEB_LandingPage_Banner 3840_1080 (2).jpg"
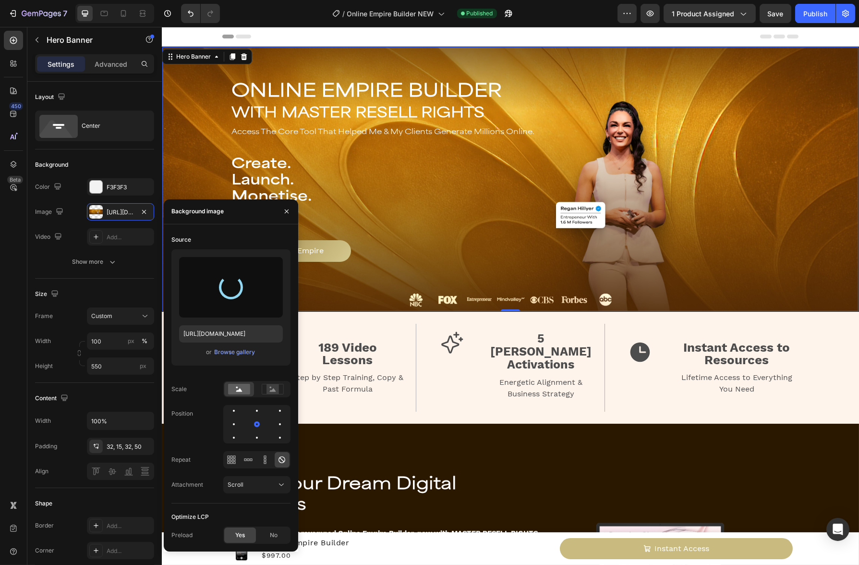
type input "https://cdn.shopify.com/s/files/1/0655/2666/1306/files/gempages_533010238576526…"
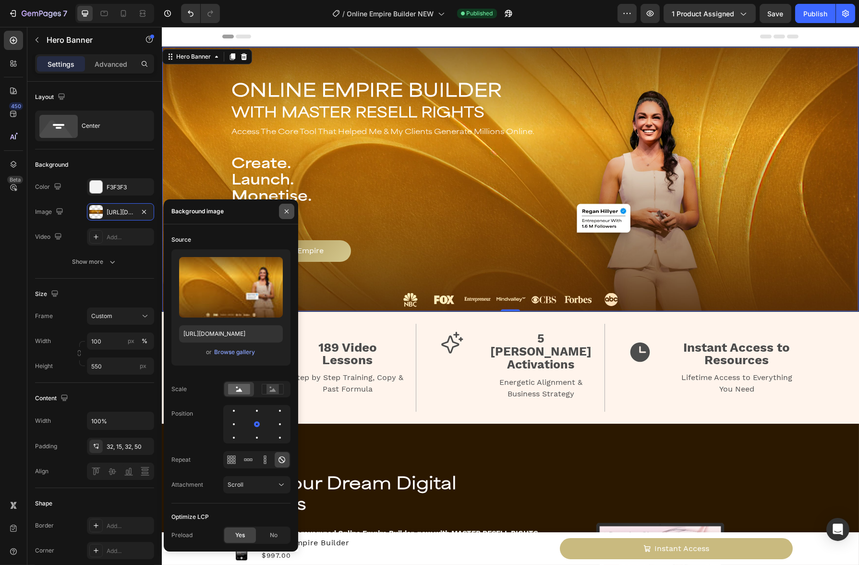
click at [288, 213] on icon "button" at bounding box center [287, 211] width 8 height 8
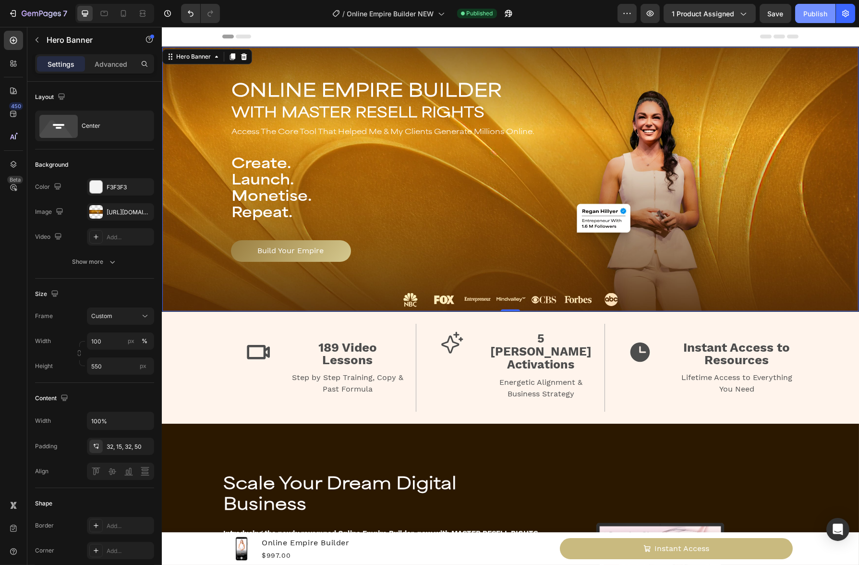
click at [814, 19] on button "Publish" at bounding box center [815, 13] width 40 height 19
click at [779, 21] on button "Save" at bounding box center [775, 13] width 32 height 19
click at [56, 18] on div "7" at bounding box center [45, 14] width 46 height 12
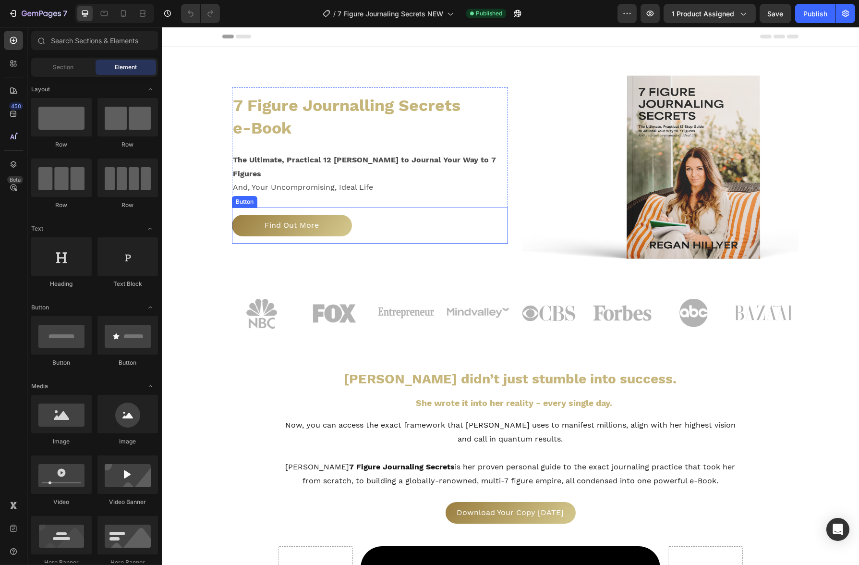
click at [384, 218] on div "Find Out More Button" at bounding box center [369, 225] width 276 height 36
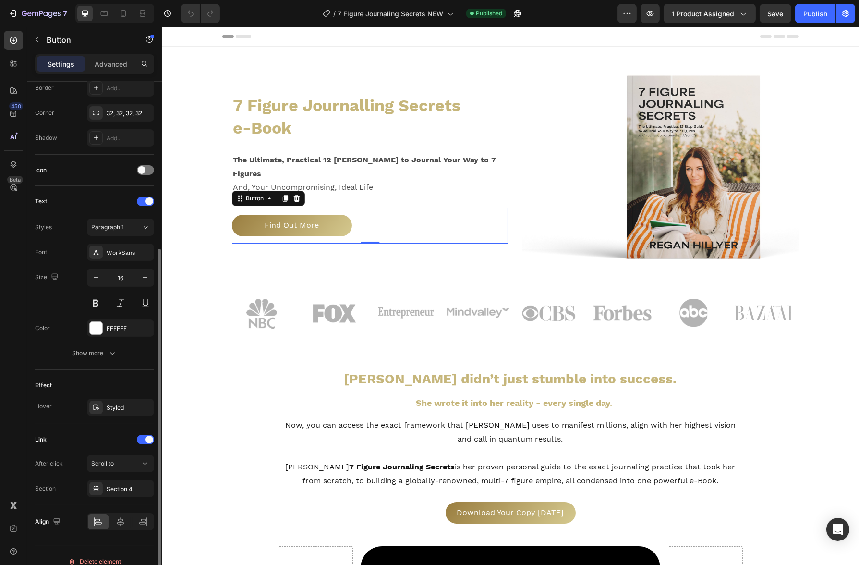
scroll to position [227, 0]
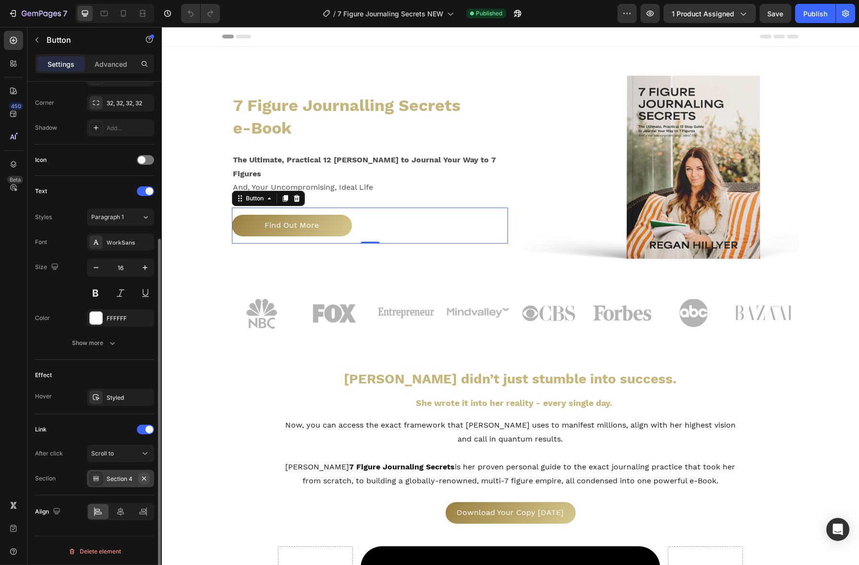
click at [142, 477] on icon "button" at bounding box center [144, 478] width 8 height 8
click at [129, 478] on div "Add..." at bounding box center [129, 478] width 45 height 9
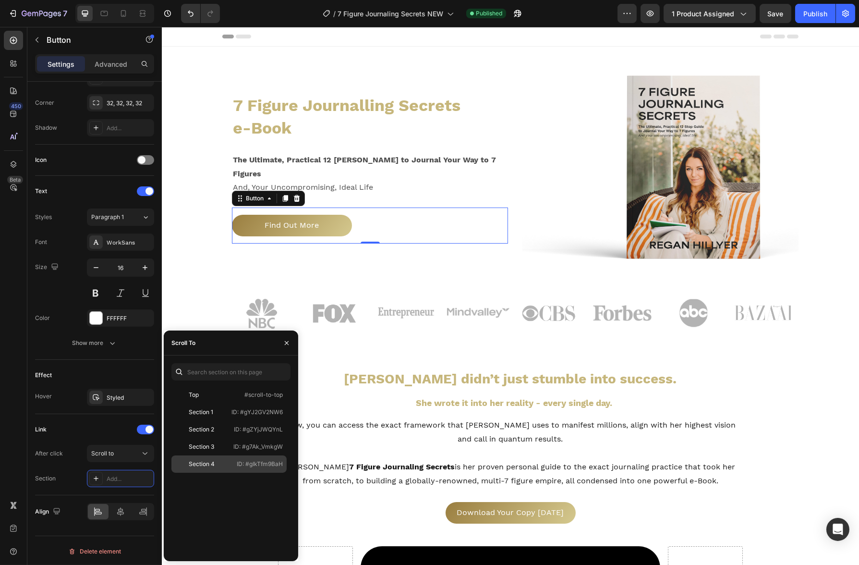
click at [244, 463] on p "ID: #gIkTfm9BaH" at bounding box center [260, 463] width 46 height 9
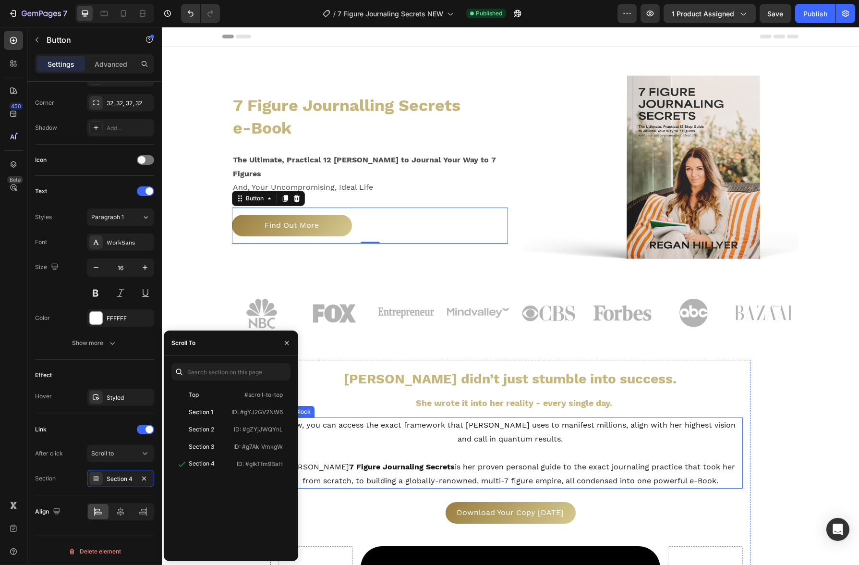
click at [391, 427] on p "Now, you can access the exact framework that [PERSON_NAME] uses to manifest mil…" at bounding box center [509, 432] width 463 height 28
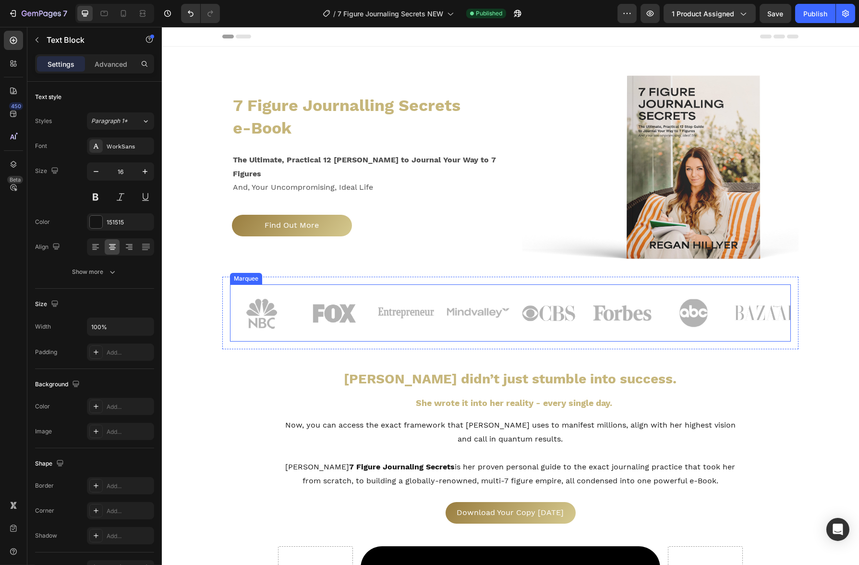
scroll to position [58, 0]
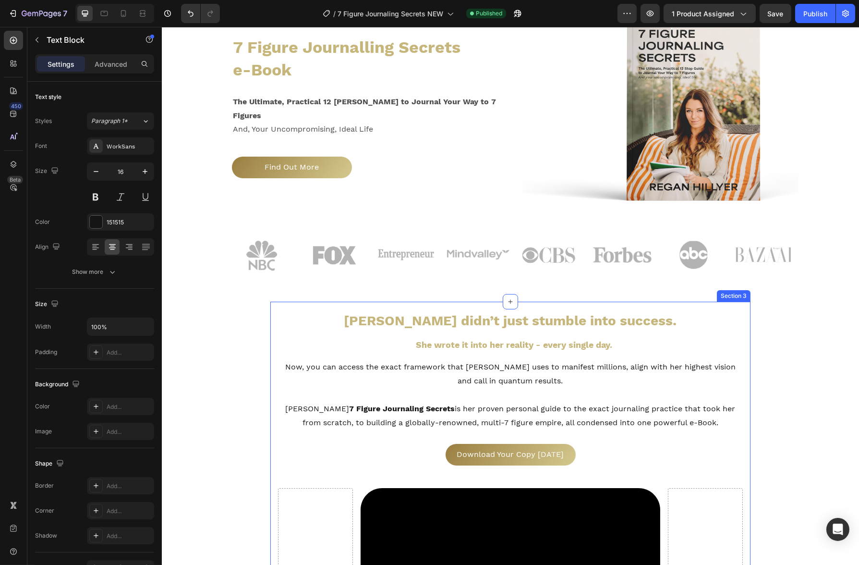
click at [596, 454] on div "Download Your Copy [DATE] Button" at bounding box center [510, 455] width 480 height 22
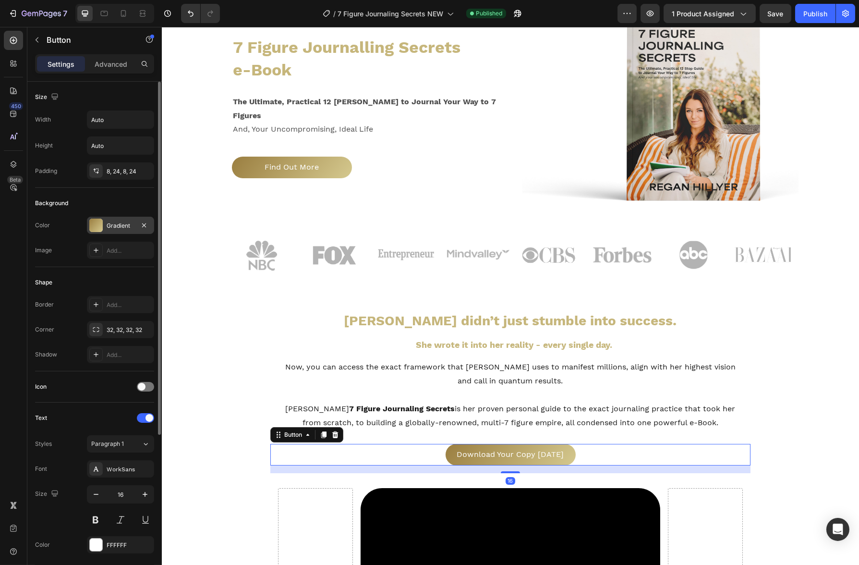
click at [132, 225] on div "Gradient" at bounding box center [121, 225] width 28 height 9
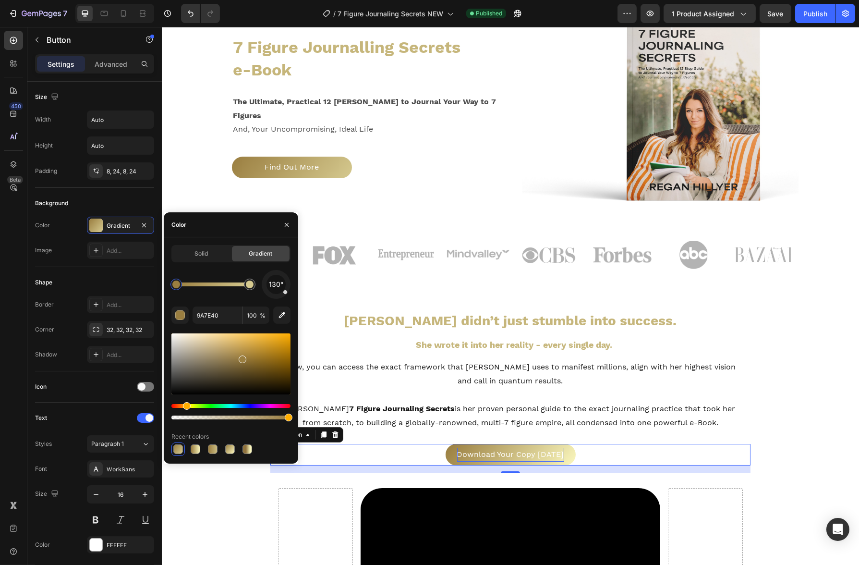
click at [484, 459] on p "Download Your Copy [DATE]" at bounding box center [510, 454] width 107 height 14
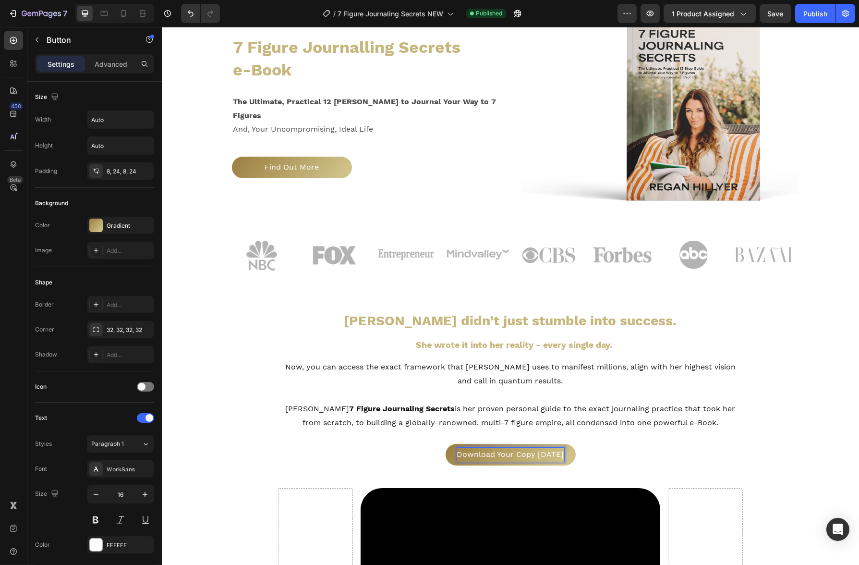
click at [419, 456] on div "Download Your Copy Today Button 16" at bounding box center [510, 455] width 480 height 22
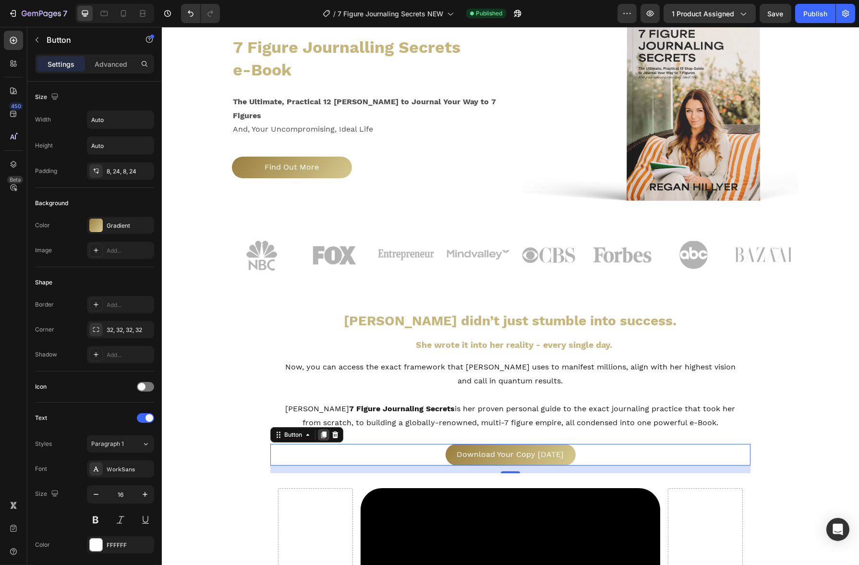
click at [321, 433] on icon at bounding box center [323, 435] width 5 height 7
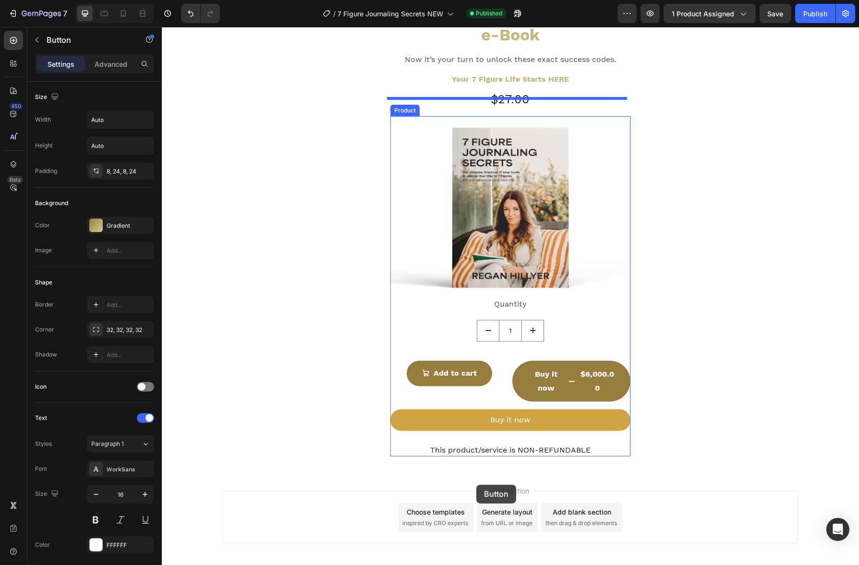
scroll to position [1237, 0]
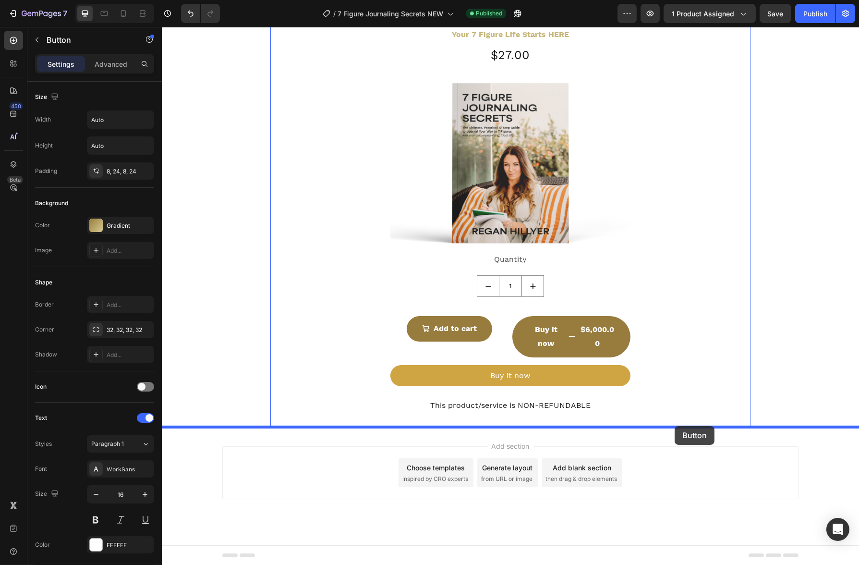
drag, startPoint x: 275, startPoint y: 477, endPoint x: 674, endPoint y: 426, distance: 402.6
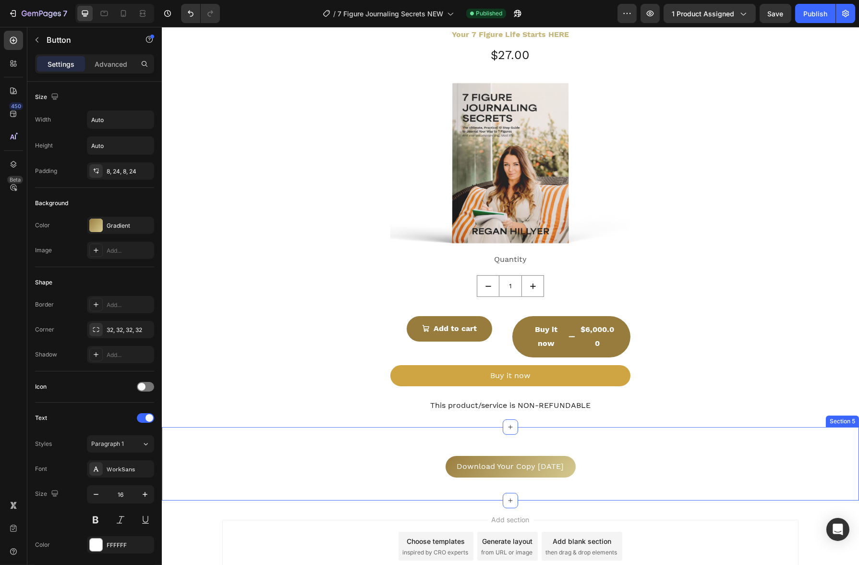
click at [602, 466] on div "Download Your Copy [DATE] Button 0" at bounding box center [509, 467] width 697 height 22
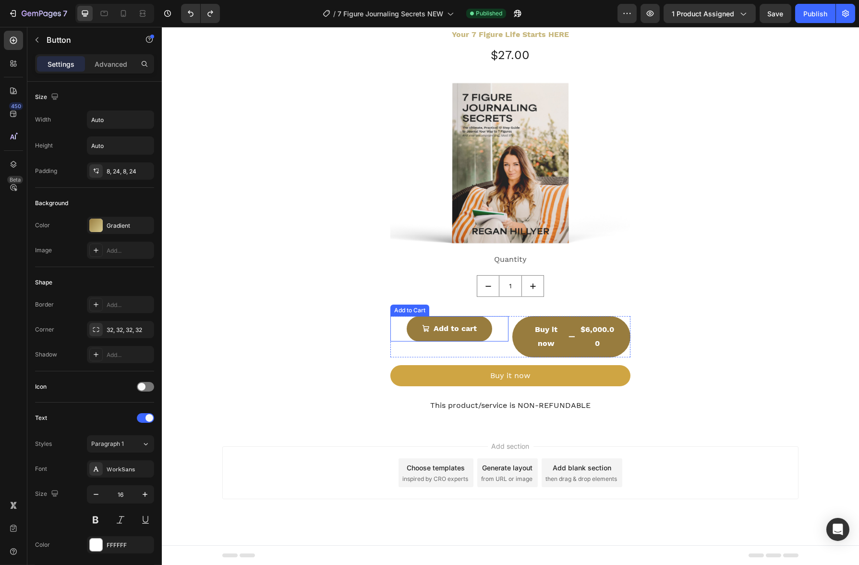
click at [488, 329] on div "Add to cart Add to Cart" at bounding box center [449, 328] width 118 height 25
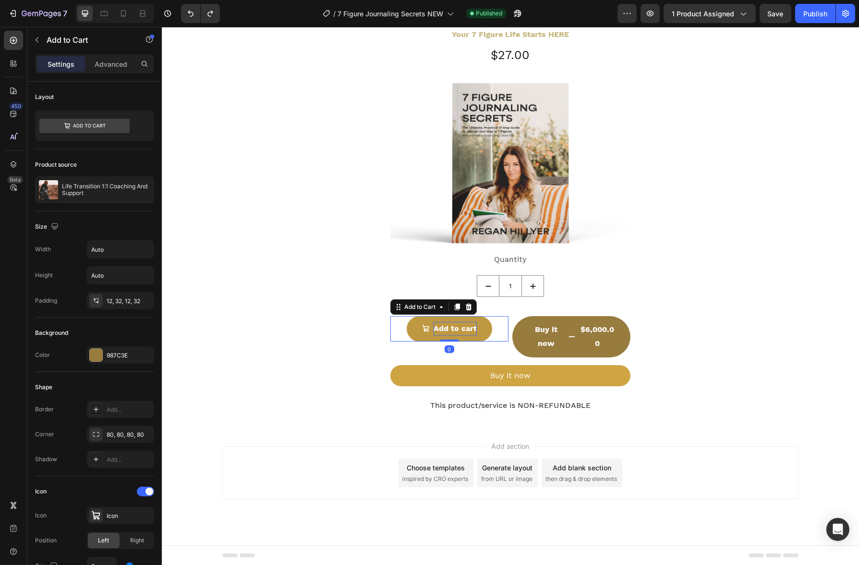
click at [467, 326] on div "Add to cart" at bounding box center [454, 329] width 43 height 14
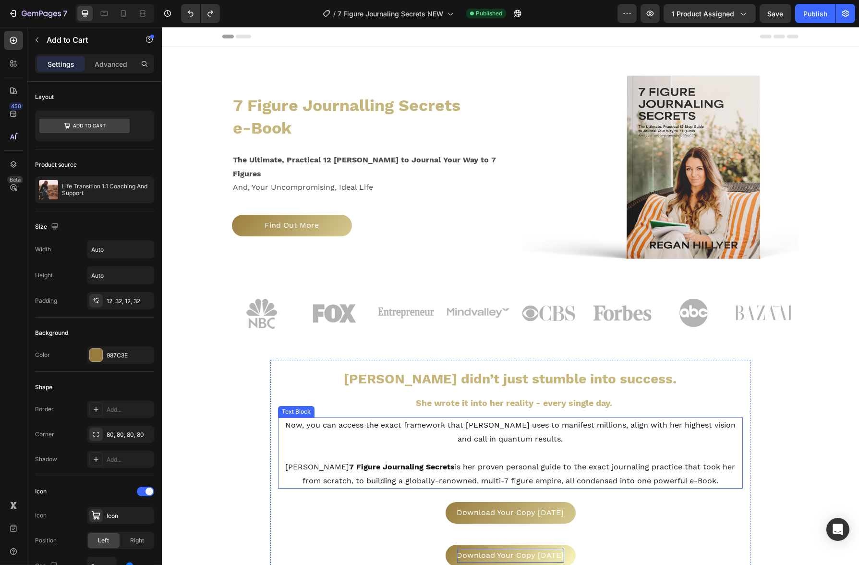
scroll to position [100, 0]
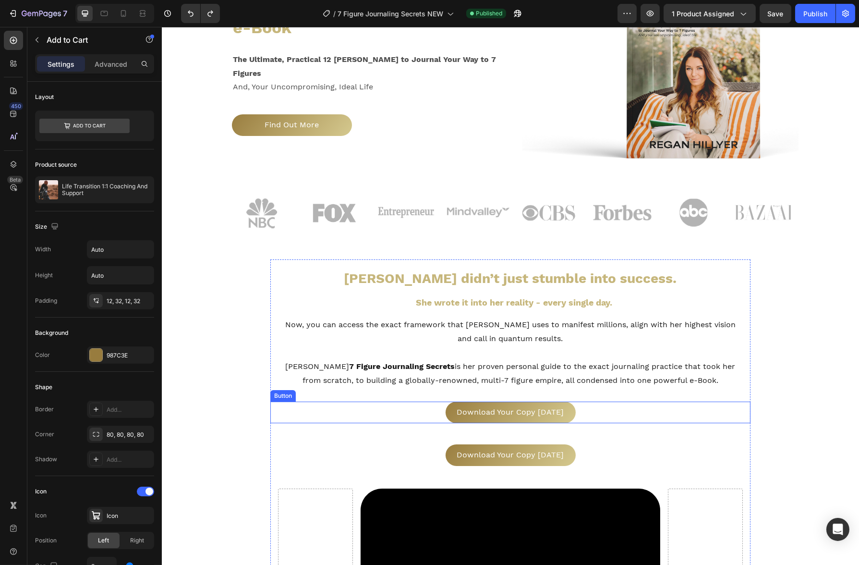
click at [603, 420] on div "Download Your Copy Today Button" at bounding box center [510, 412] width 480 height 22
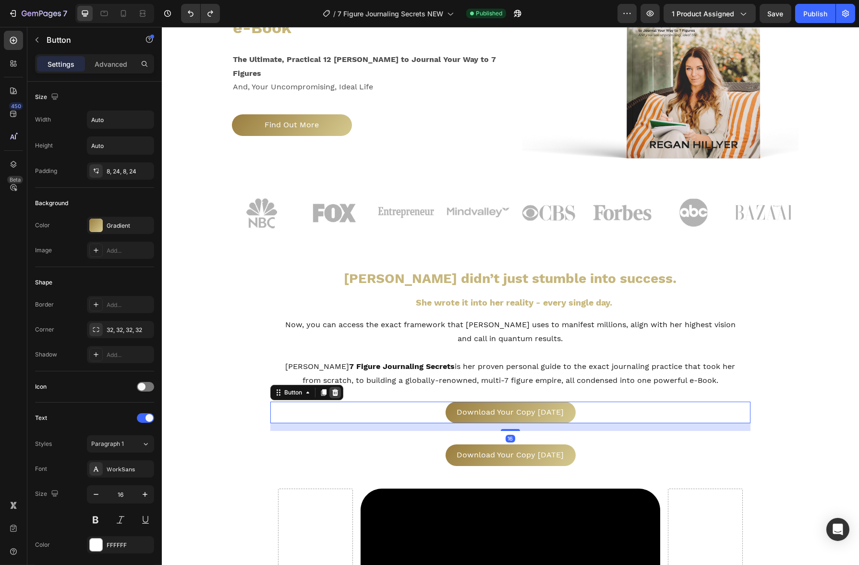
click at [332, 395] on icon at bounding box center [335, 392] width 6 height 7
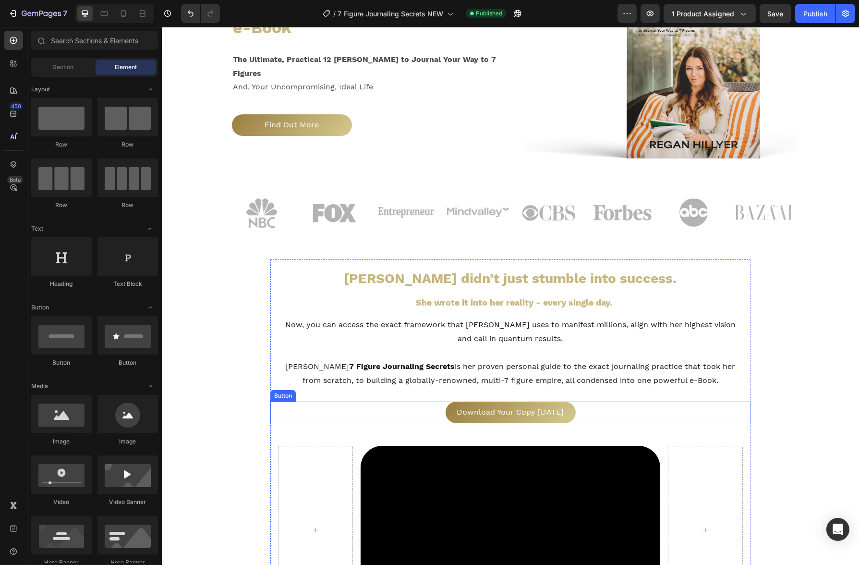
click at [628, 403] on div "Download Your Copy Today Button" at bounding box center [510, 412] width 480 height 22
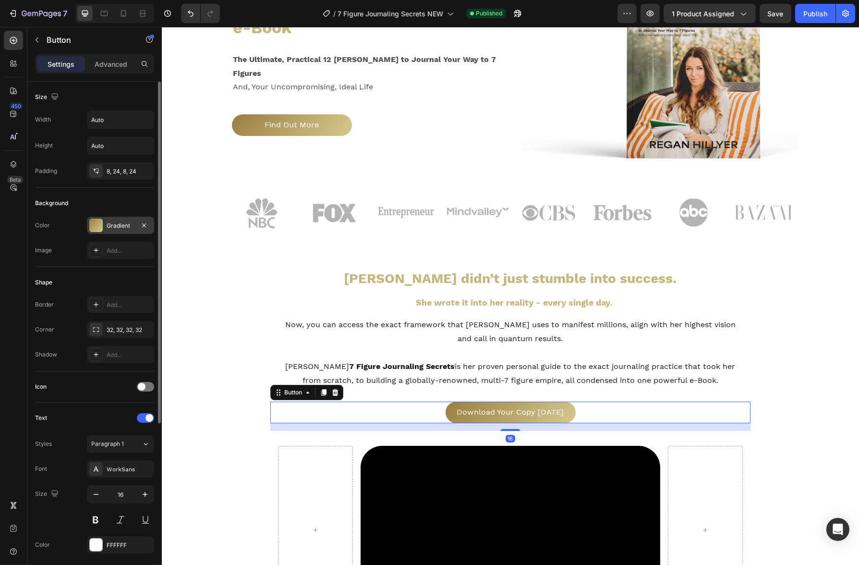
click at [129, 227] on div "Gradient" at bounding box center [121, 225] width 28 height 9
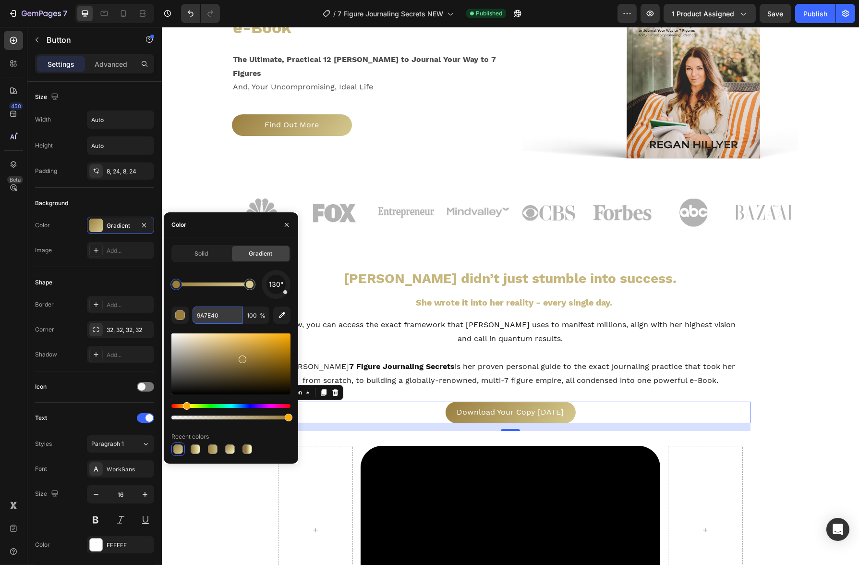
click at [230, 310] on input "9A7E40" at bounding box center [218, 314] width 50 height 17
type input "D5C98F"
click at [251, 288] on div at bounding box center [250, 284] width 12 height 12
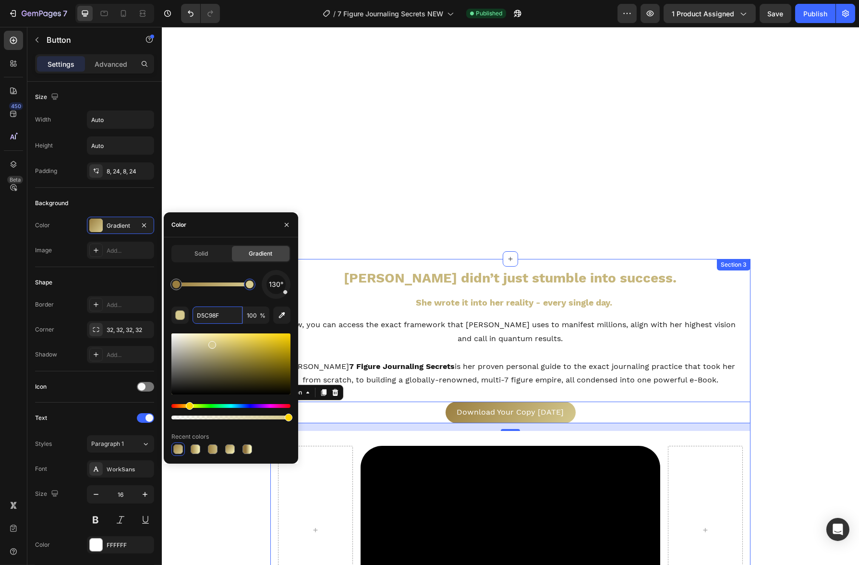
scroll to position [1195, 0]
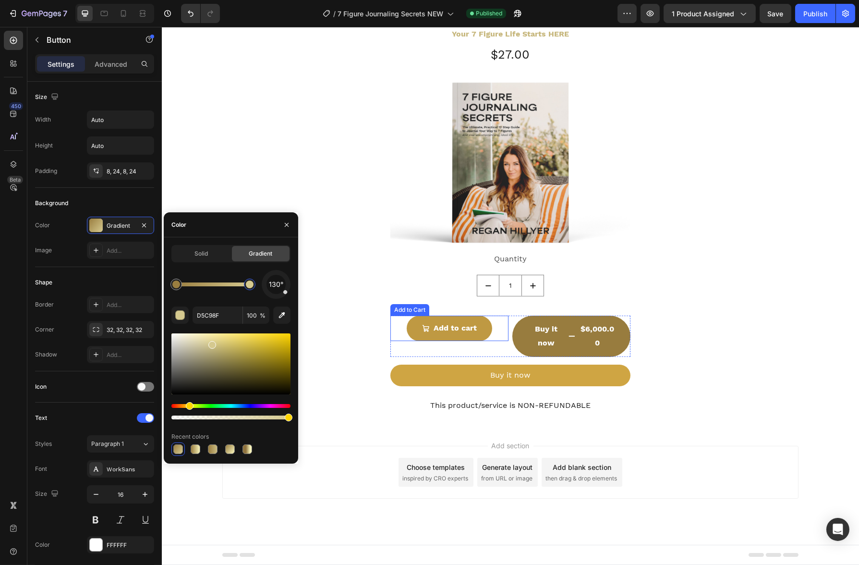
click at [478, 335] on button "Add to cart" at bounding box center [448, 327] width 85 height 25
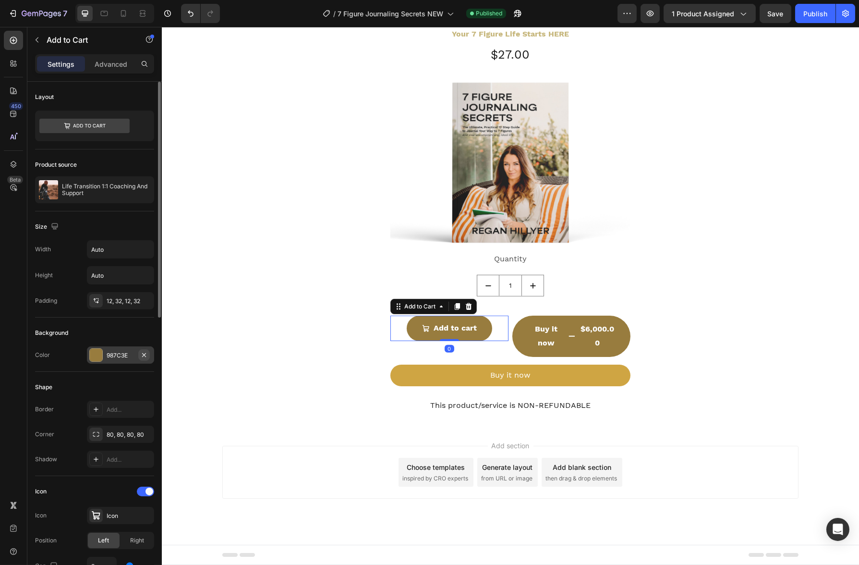
click at [145, 355] on icon "button" at bounding box center [144, 354] width 4 height 4
click at [124, 355] on div "Add..." at bounding box center [129, 355] width 45 height 9
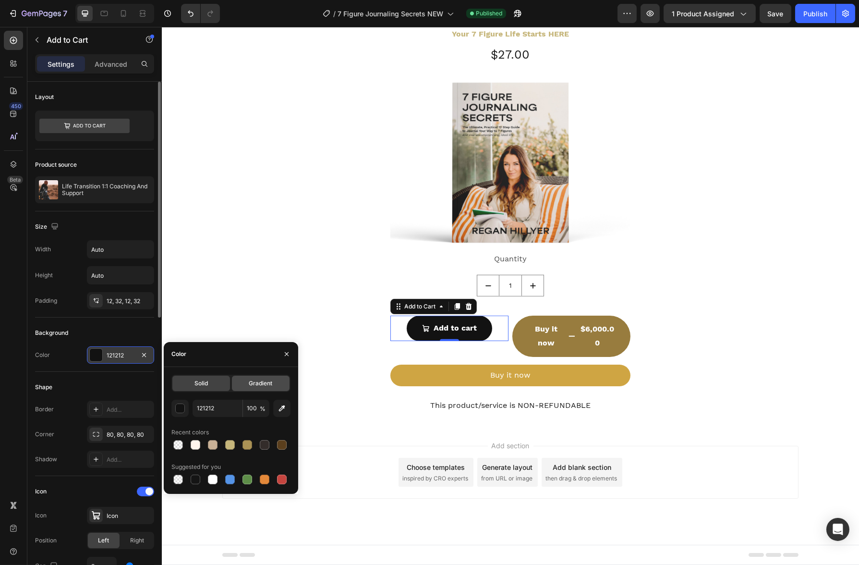
click at [260, 385] on span "Gradient" at bounding box center [261, 383] width 24 height 9
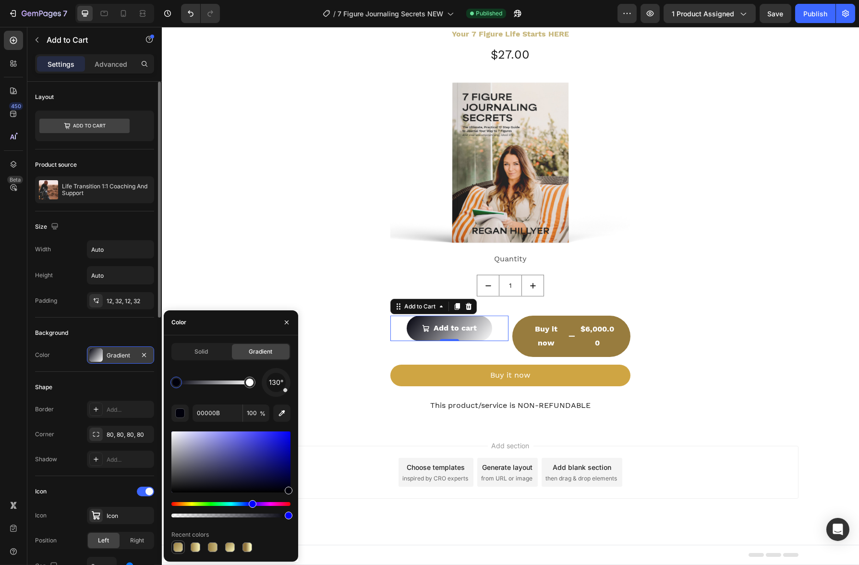
click at [178, 547] on div at bounding box center [178, 547] width 10 height 10
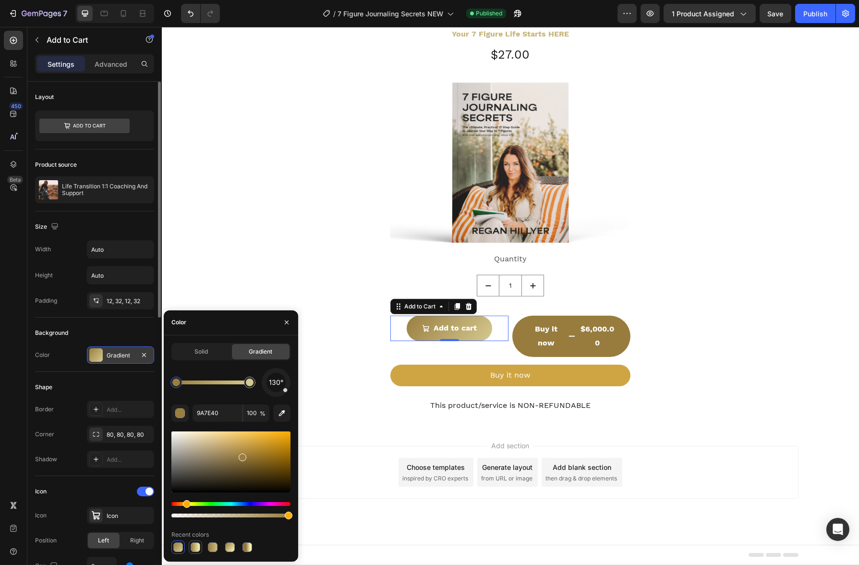
click at [198, 548] on div at bounding box center [196, 547] width 10 height 10
click at [173, 547] on div at bounding box center [178, 547] width 10 height 10
type input "9A7E40"
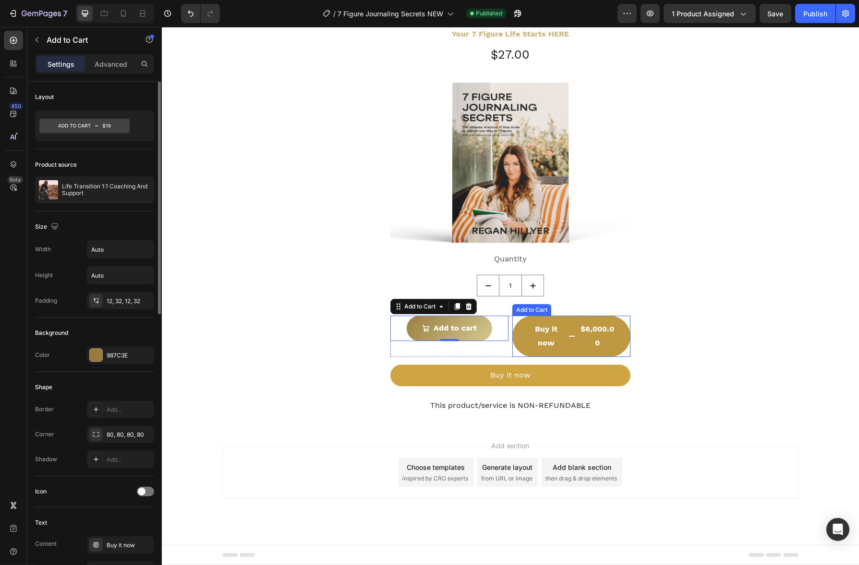
click at [512, 343] on button "Buy it now $6,000.00" at bounding box center [571, 335] width 118 height 41
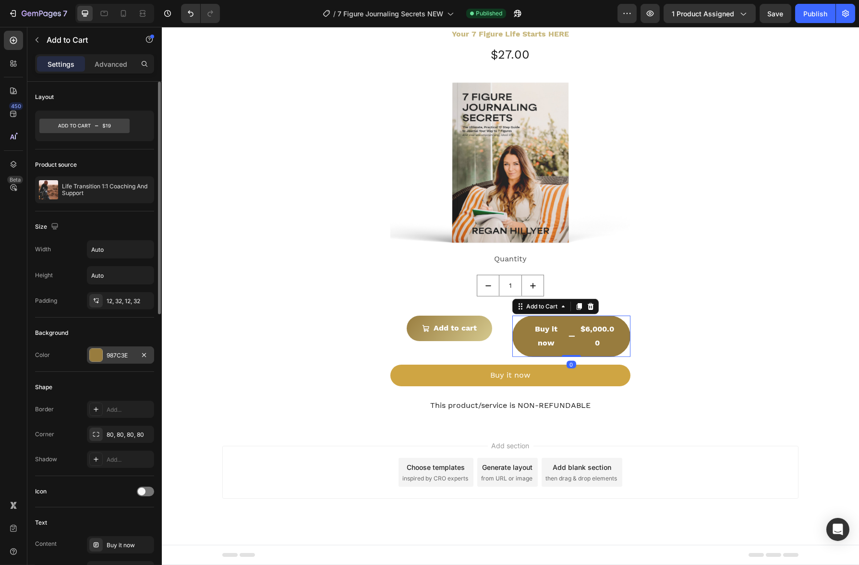
click at [111, 346] on div "987C3E" at bounding box center [120, 354] width 67 height 17
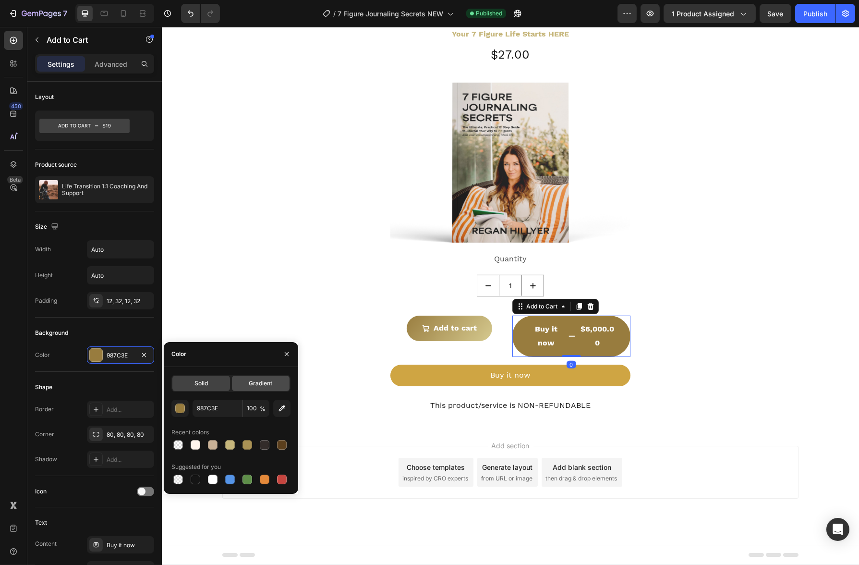
click at [265, 381] on span "Gradient" at bounding box center [261, 383] width 24 height 9
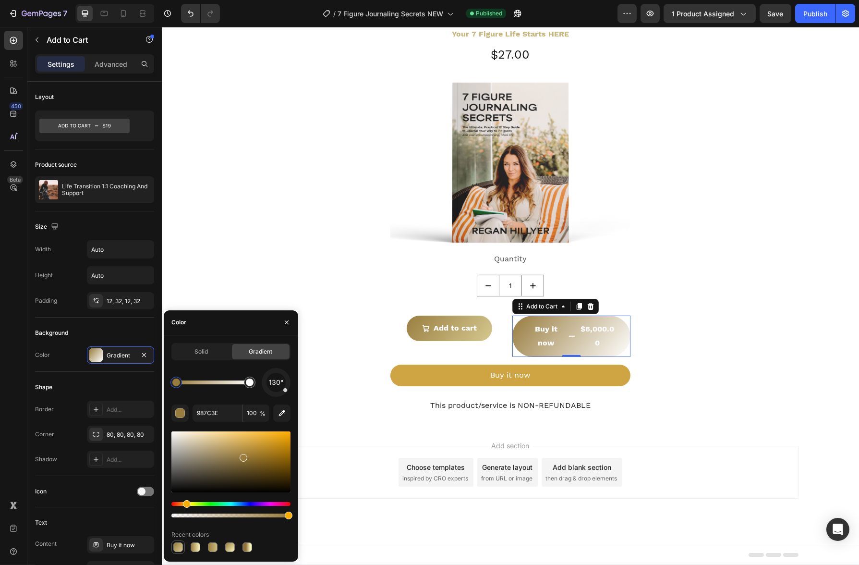
click at [180, 545] on div at bounding box center [178, 547] width 10 height 10
type input "9A7E40"
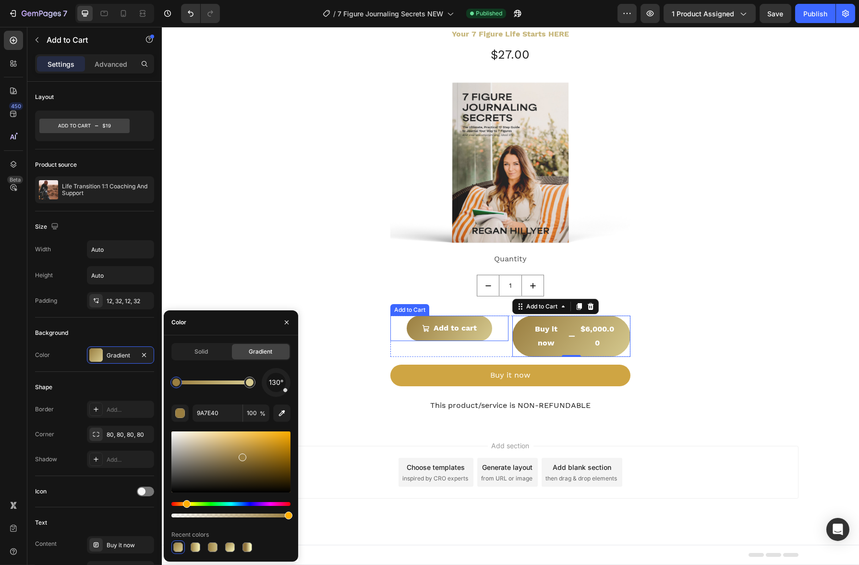
click at [489, 335] on div "Add to cart Add to Cart" at bounding box center [449, 327] width 118 height 25
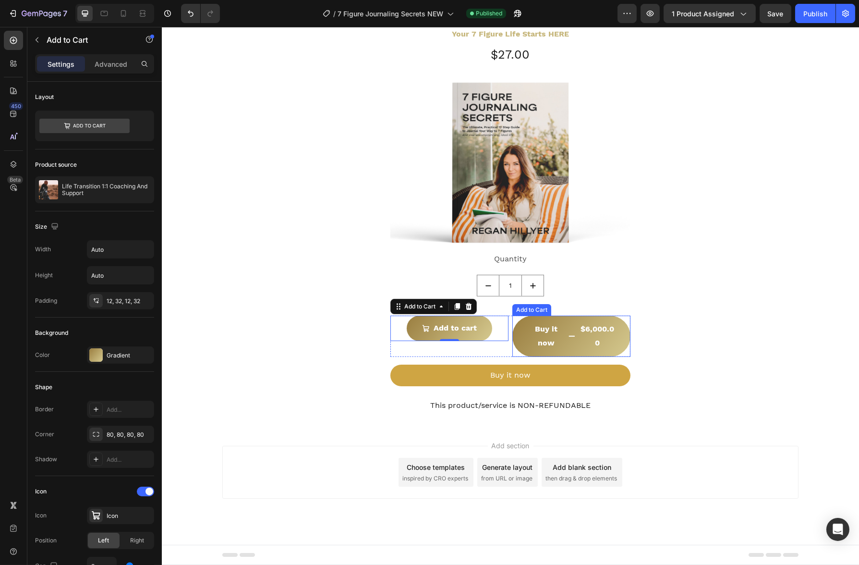
click at [512, 352] on div "Buy it now $6,000.00 Add to Cart" at bounding box center [571, 335] width 118 height 41
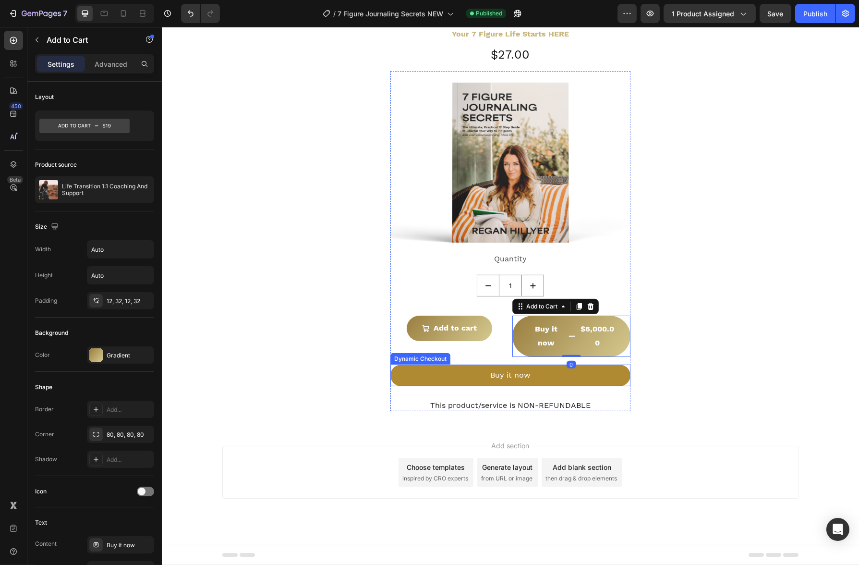
click at [568, 384] on button "Buy it now" at bounding box center [510, 375] width 240 height 22
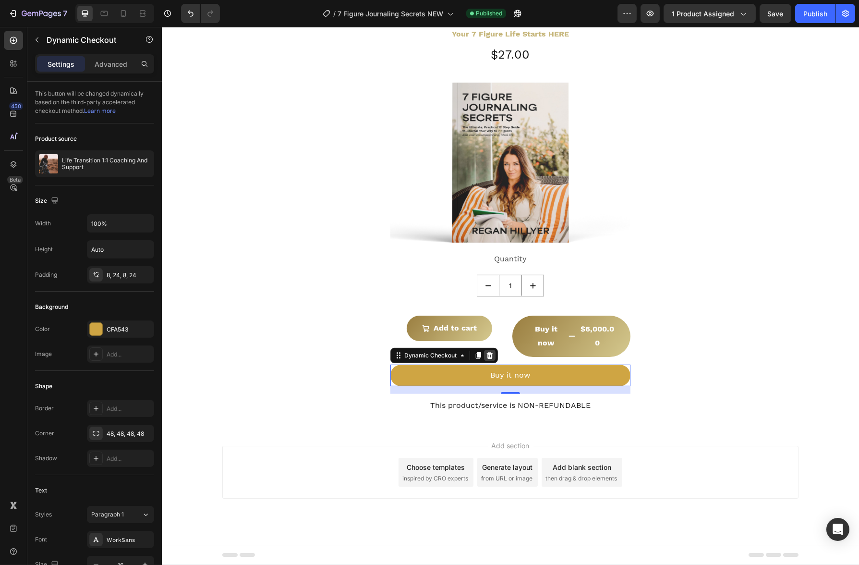
click at [488, 354] on icon at bounding box center [489, 355] width 8 height 8
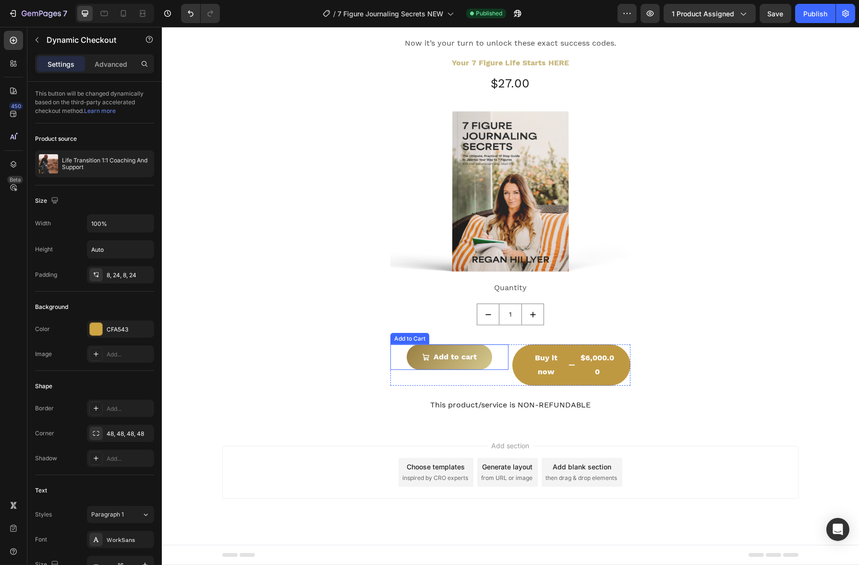
scroll to position [1166, 0]
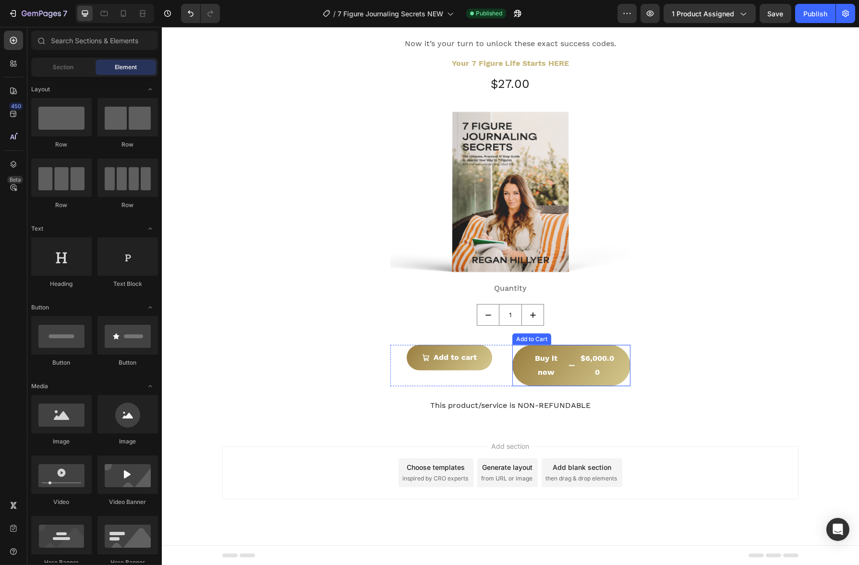
click at [512, 379] on div "Buy it now $6,000.00 Add to Cart" at bounding box center [571, 365] width 118 height 41
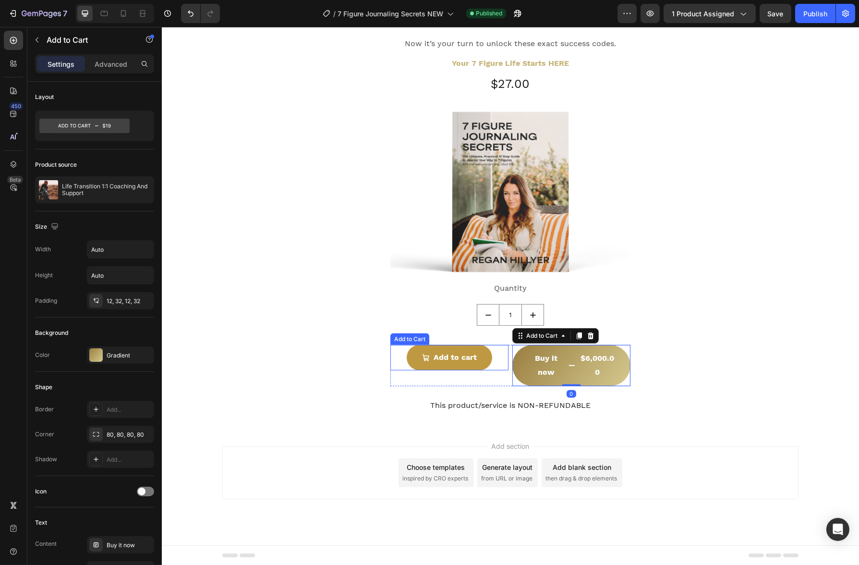
click at [483, 349] on button "Add to cart" at bounding box center [448, 357] width 85 height 25
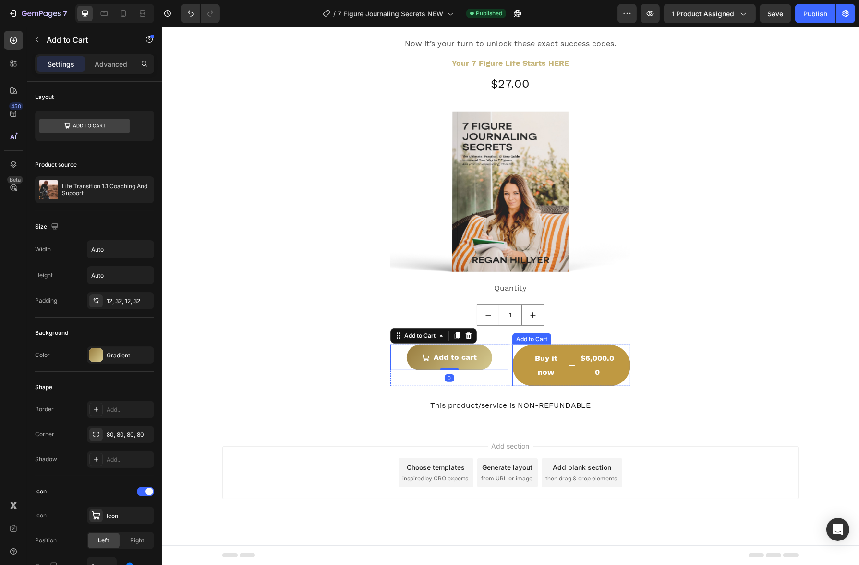
click at [512, 372] on button "Buy it now $6,000.00" at bounding box center [571, 365] width 118 height 41
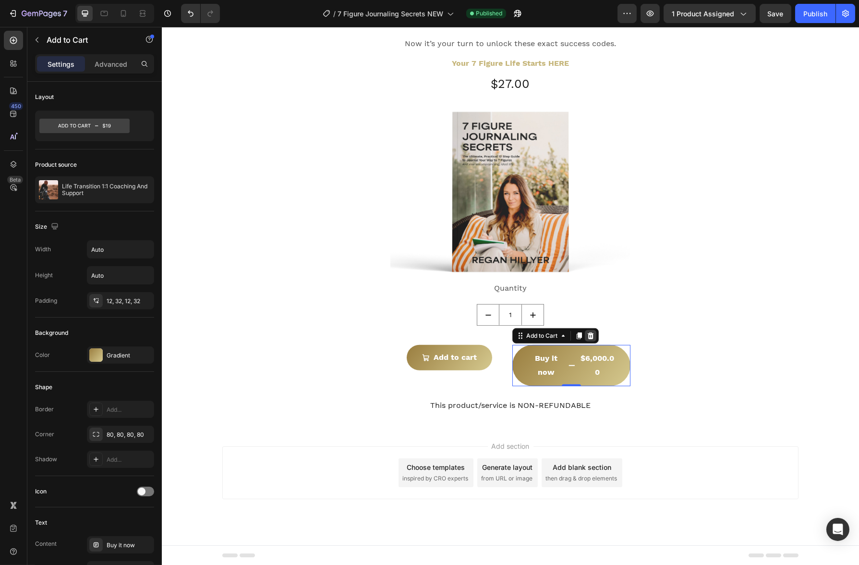
click at [590, 337] on icon at bounding box center [590, 336] width 8 height 8
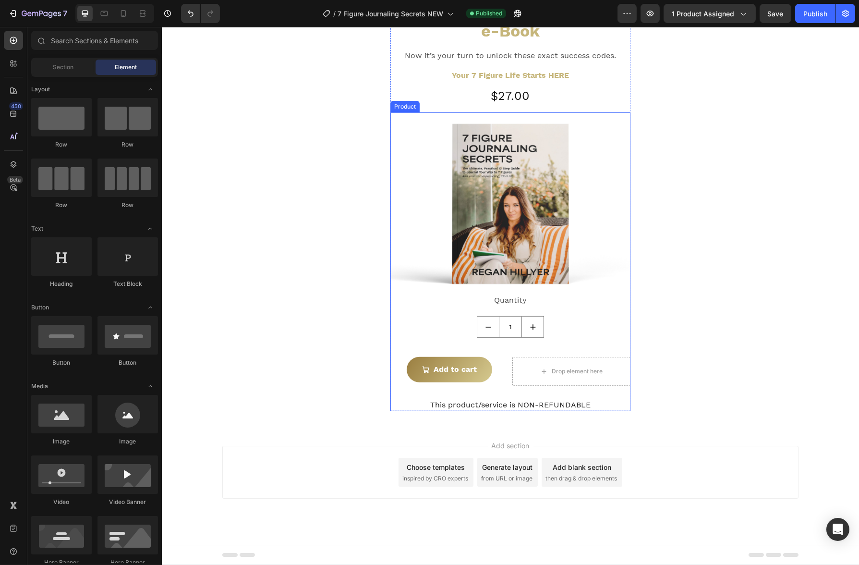
scroll to position [1153, 0]
click at [512, 378] on div "Drop element here" at bounding box center [571, 371] width 118 height 29
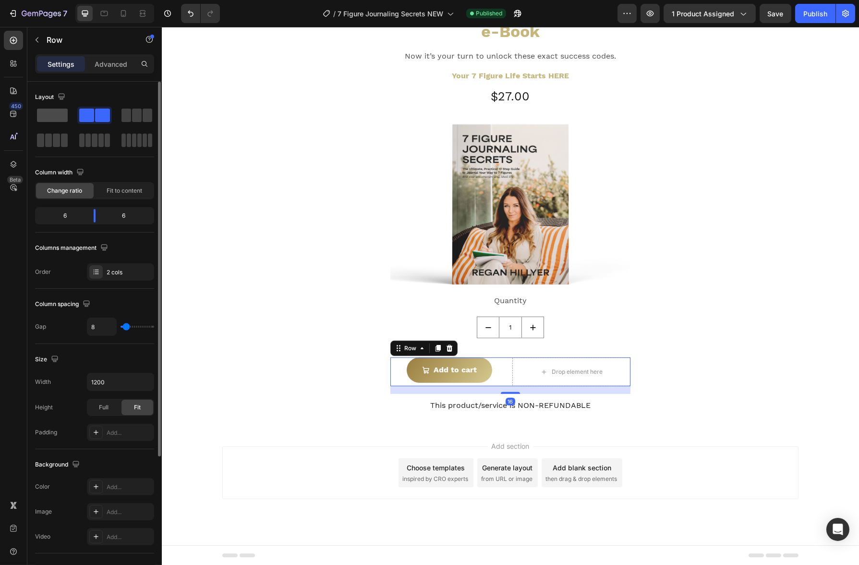
click at [59, 120] on span at bounding box center [52, 114] width 31 height 13
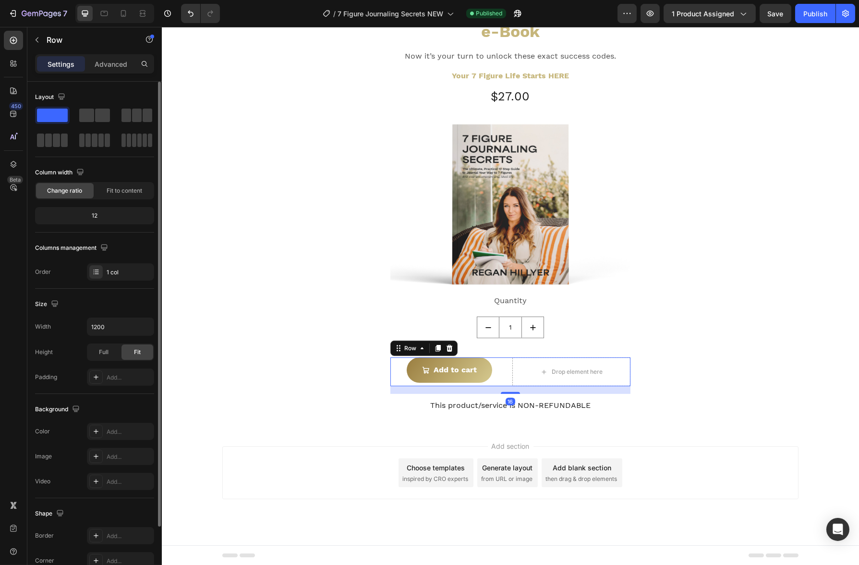
scroll to position [1150, 0]
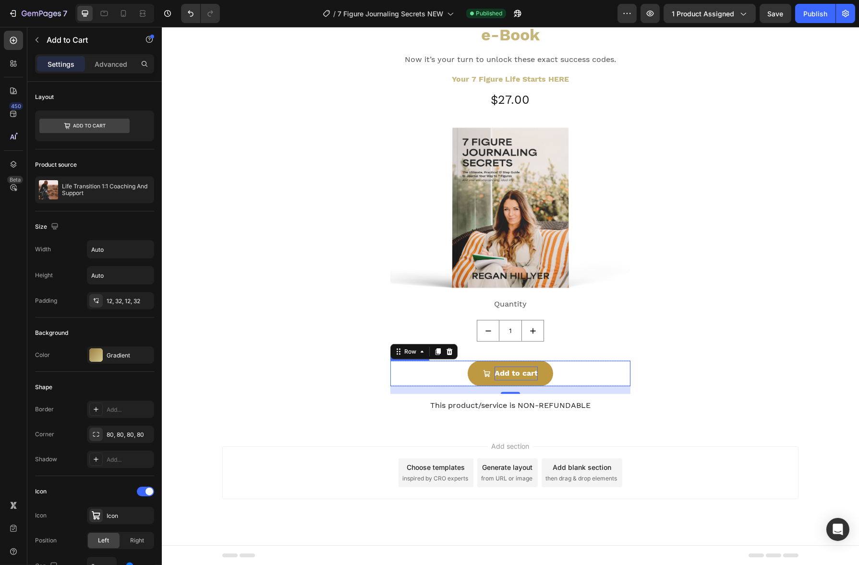
click at [510, 371] on div "Add to cart" at bounding box center [515, 373] width 43 height 14
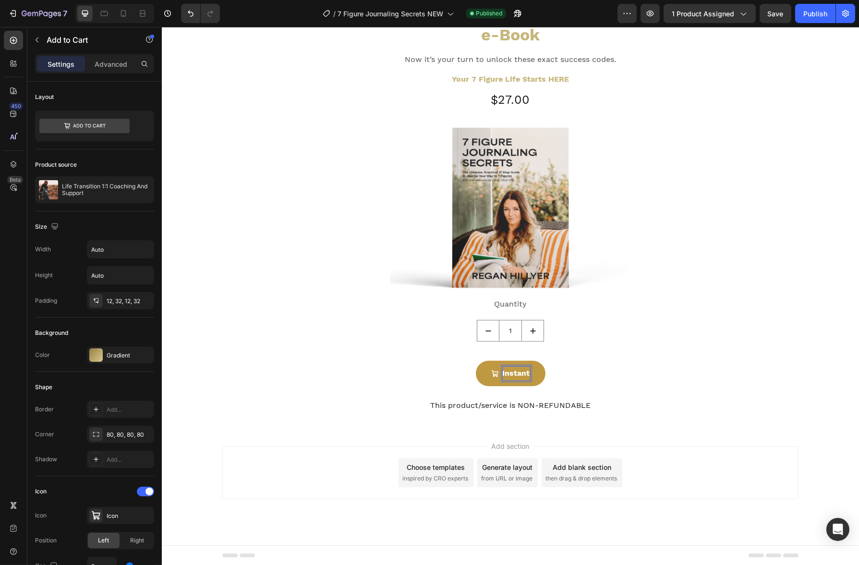
click at [475, 361] on button "Instant" at bounding box center [510, 373] width 70 height 25
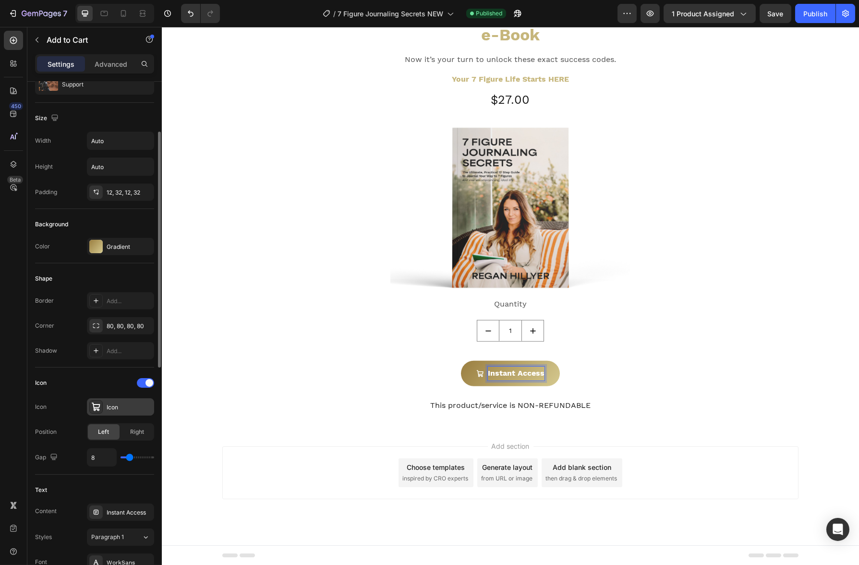
click at [120, 403] on div "Icon" at bounding box center [129, 407] width 45 height 9
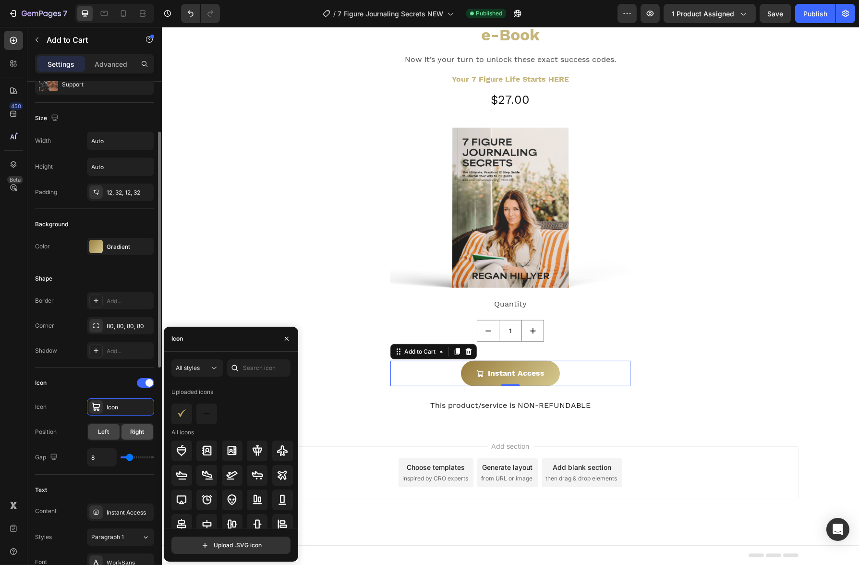
click at [131, 424] on div "Right" at bounding box center [137, 431] width 32 height 15
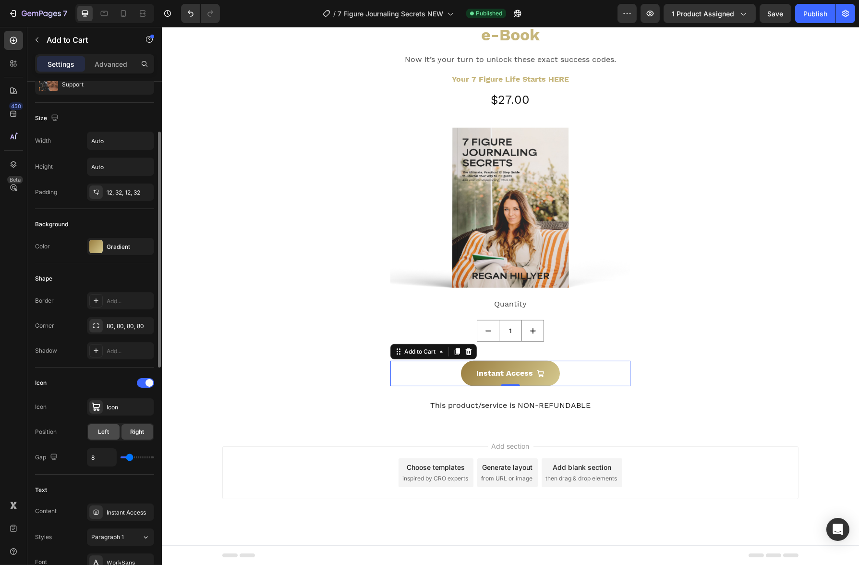
click at [106, 430] on span "Left" at bounding box center [103, 431] width 11 height 9
click at [121, 249] on div "Gradient" at bounding box center [121, 246] width 28 height 9
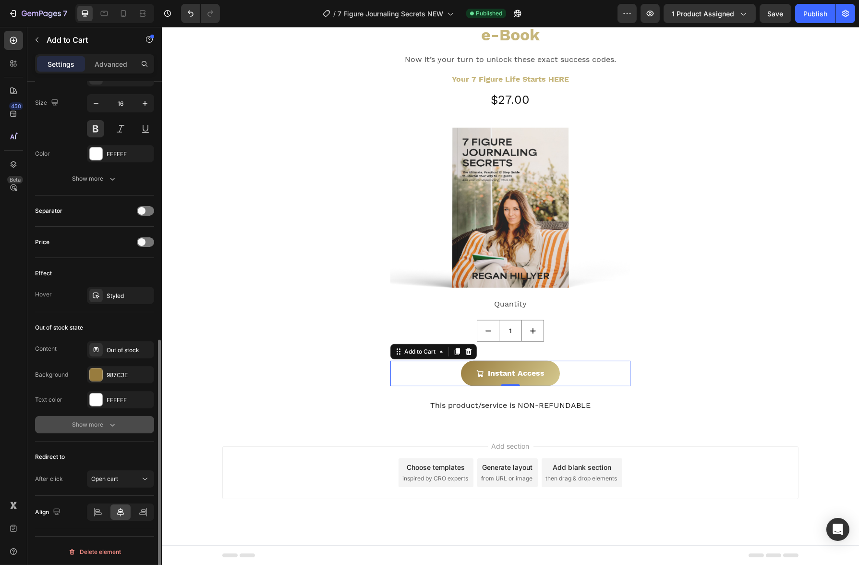
scroll to position [576, 0]
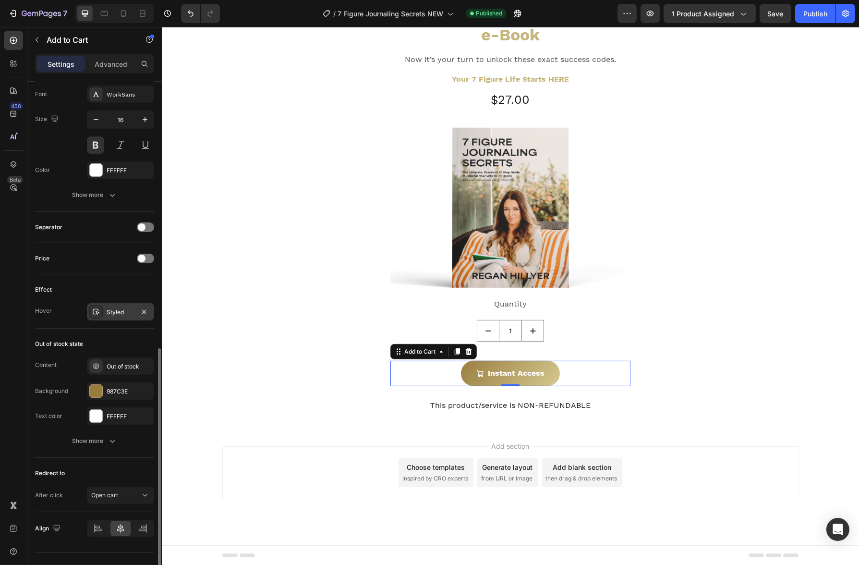
click at [118, 317] on div "Styled" at bounding box center [120, 311] width 67 height 17
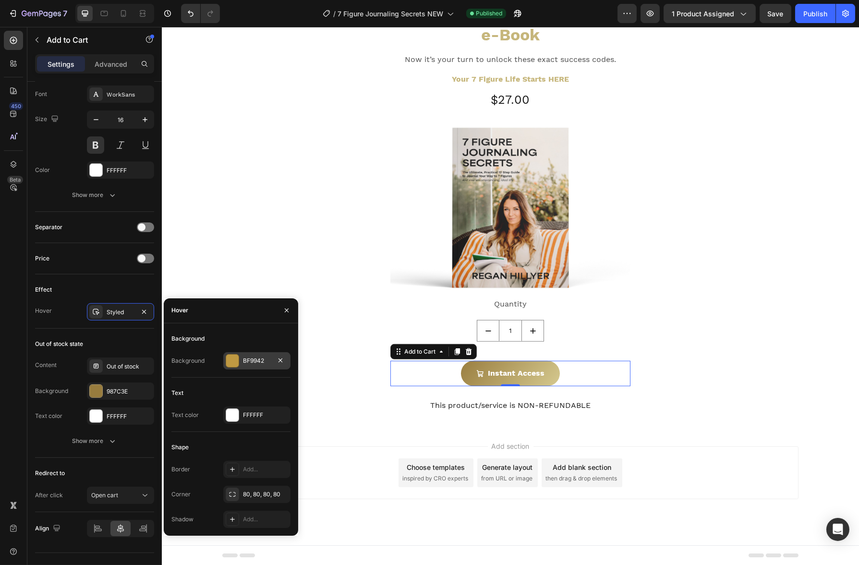
click at [262, 363] on div "BF9942" at bounding box center [257, 360] width 28 height 9
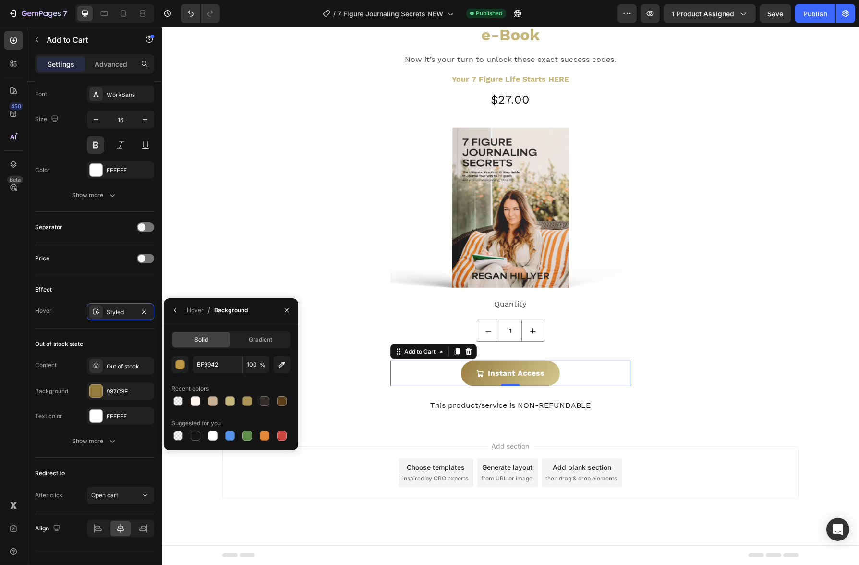
click at [256, 325] on div "Solid Gradient BF9942 100 % Recent colors Suggested for you" at bounding box center [231, 386] width 134 height 127
click at [257, 337] on span "Gradient" at bounding box center [261, 339] width 24 height 9
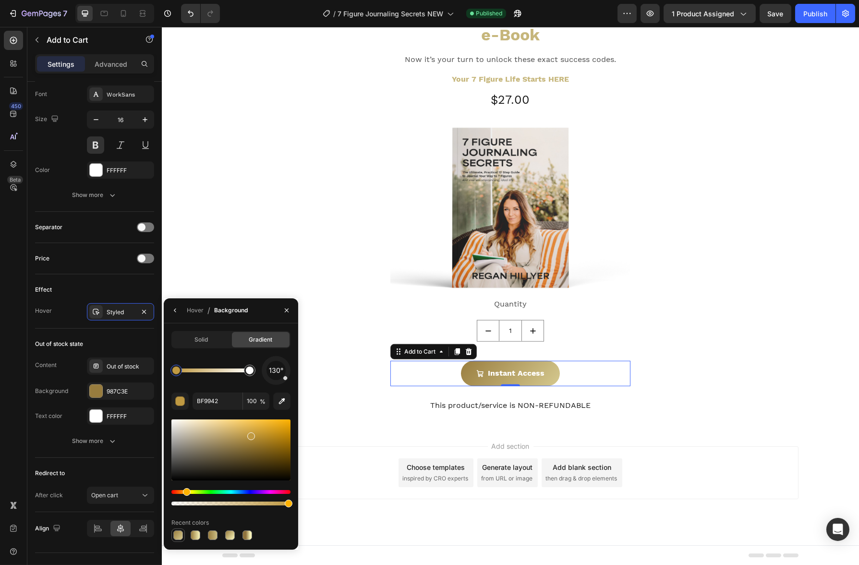
click at [180, 533] on div at bounding box center [178, 535] width 10 height 10
click at [228, 536] on div at bounding box center [230, 535] width 10 height 10
click at [248, 536] on div at bounding box center [247, 535] width 10 height 10
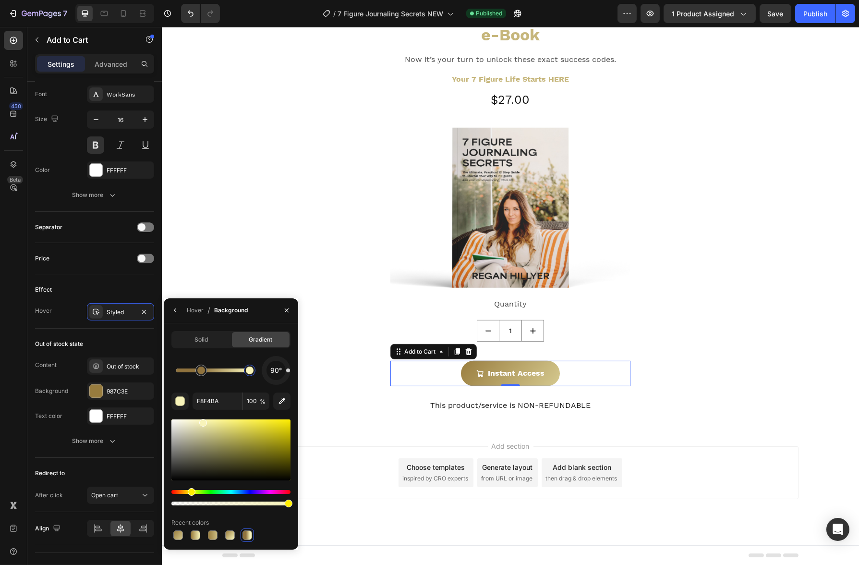
drag, startPoint x: 239, startPoint y: 373, endPoint x: 249, endPoint y: 375, distance: 10.3
click at [258, 373] on div "90°" at bounding box center [230, 370] width 119 height 29
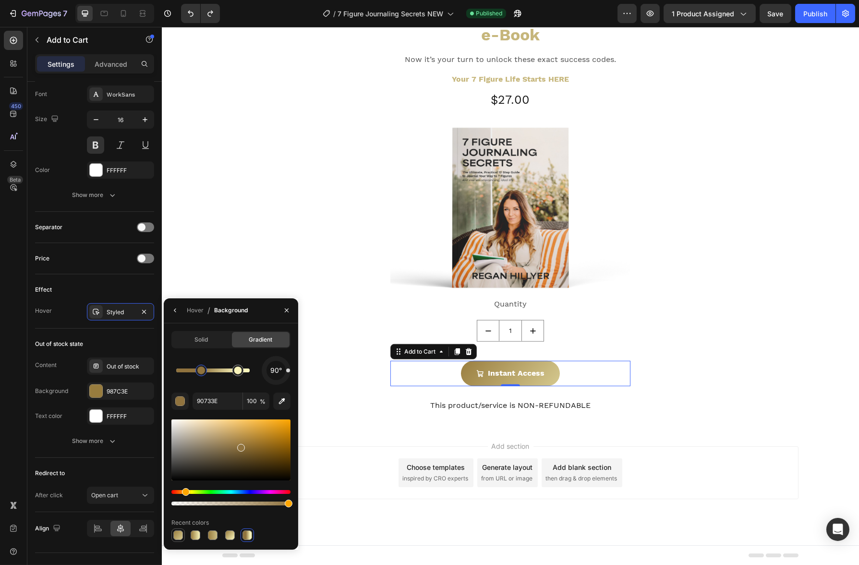
click at [175, 534] on div at bounding box center [178, 535] width 10 height 10
click at [248, 373] on div at bounding box center [250, 370] width 8 height 8
click at [203, 430] on div at bounding box center [230, 449] width 119 height 61
click at [194, 431] on div at bounding box center [230, 449] width 119 height 61
click at [180, 373] on div at bounding box center [176, 370] width 12 height 12
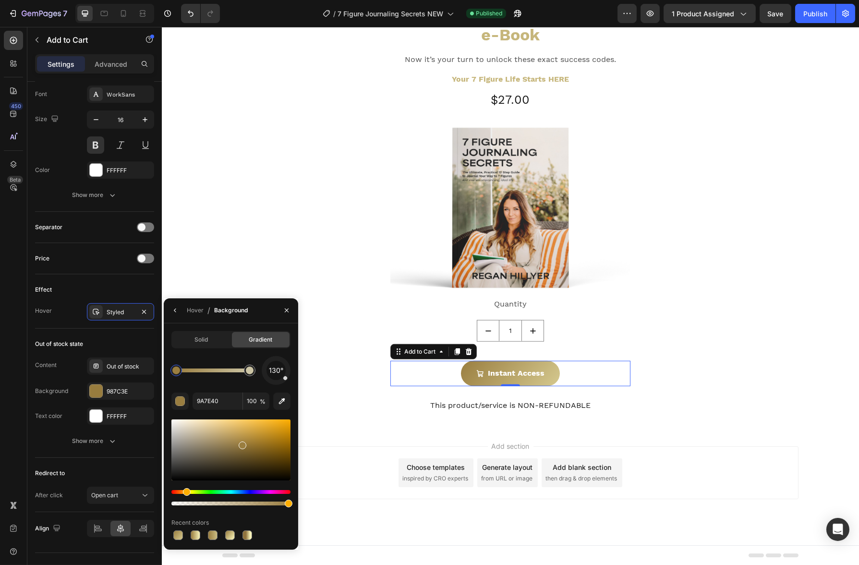
click at [254, 445] on div at bounding box center [230, 449] width 119 height 61
type input "91712D"
click at [292, 277] on div "7 Figure Journaling Secrets e-Book Heading Now it’s your turn to unlock these e…" at bounding box center [510, 204] width 480 height 446
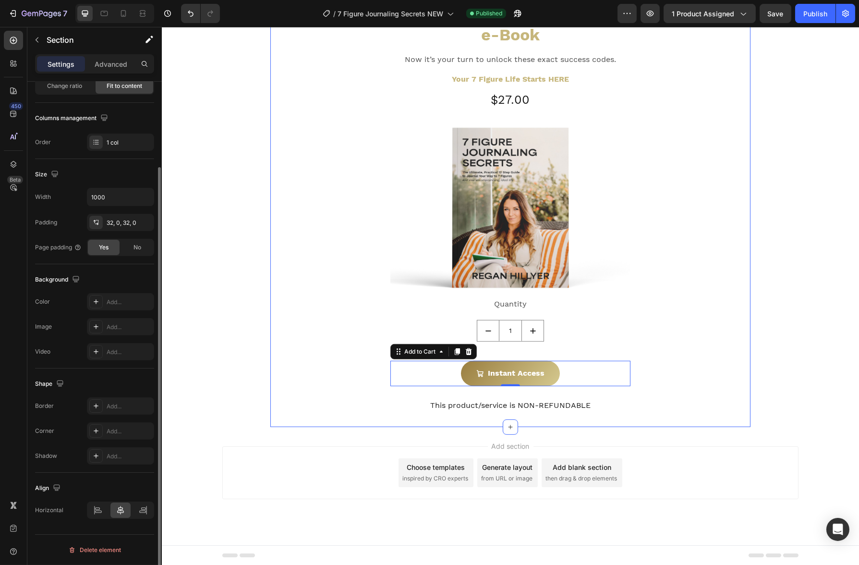
scroll to position [0, 0]
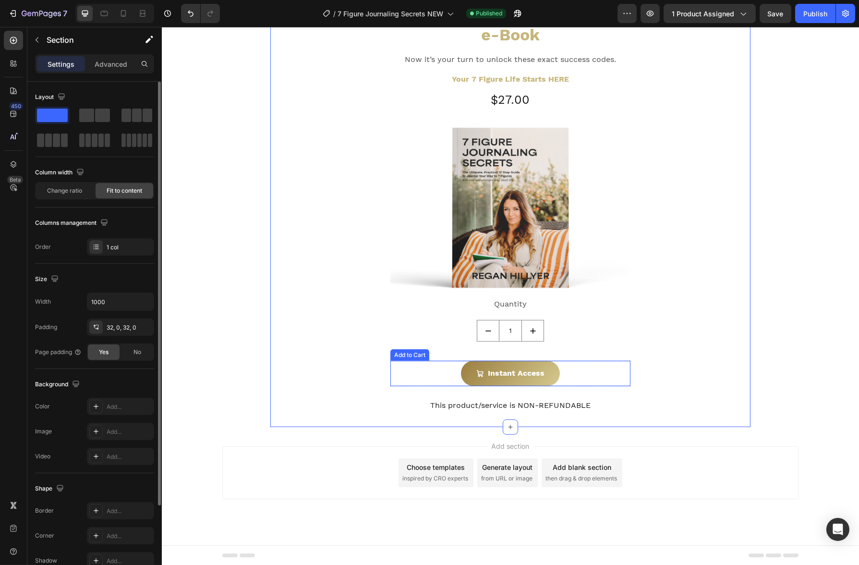
click at [433, 366] on div "Instant Access Add to Cart" at bounding box center [510, 373] width 240 height 25
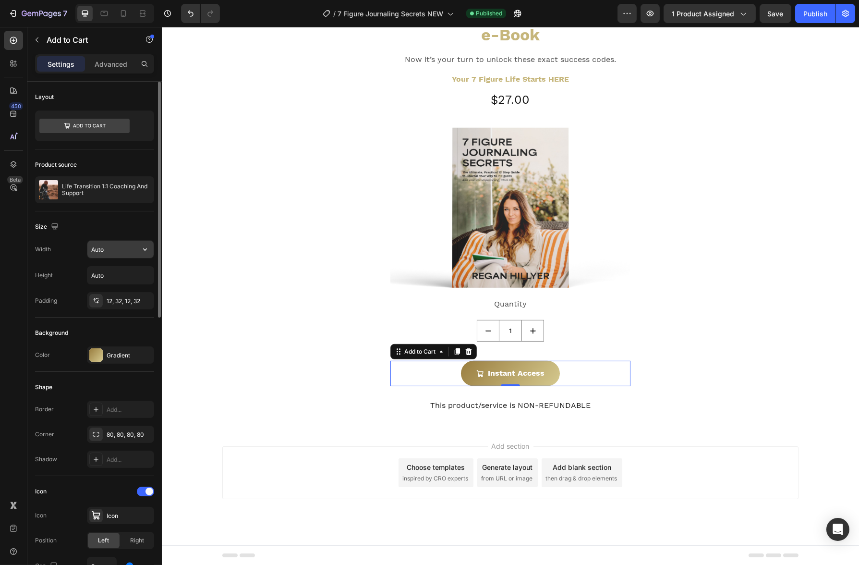
click at [121, 241] on input "Auto" at bounding box center [120, 249] width 66 height 17
click at [145, 255] on button "button" at bounding box center [144, 249] width 17 height 17
click at [124, 285] on div "Full 100%" at bounding box center [110, 291] width 79 height 18
type input "100%"
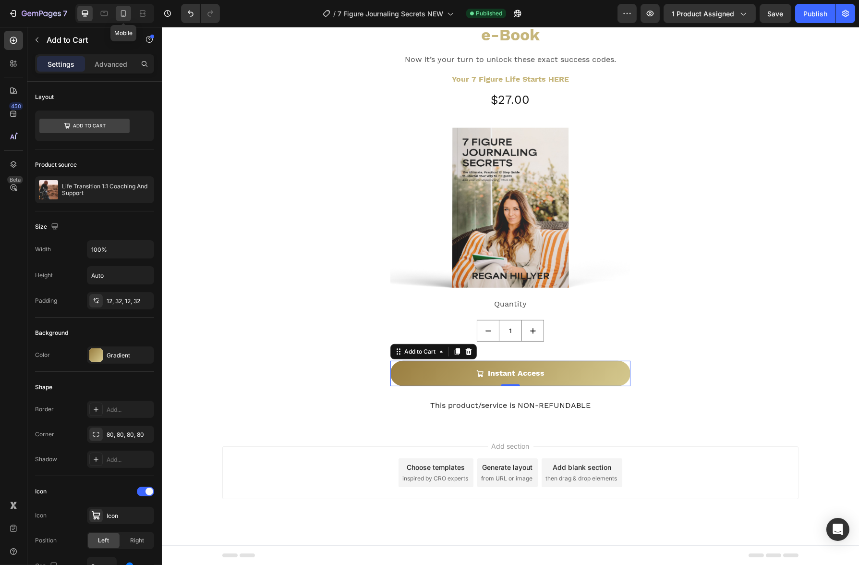
click at [130, 19] on div at bounding box center [123, 13] width 15 height 15
type input "14"
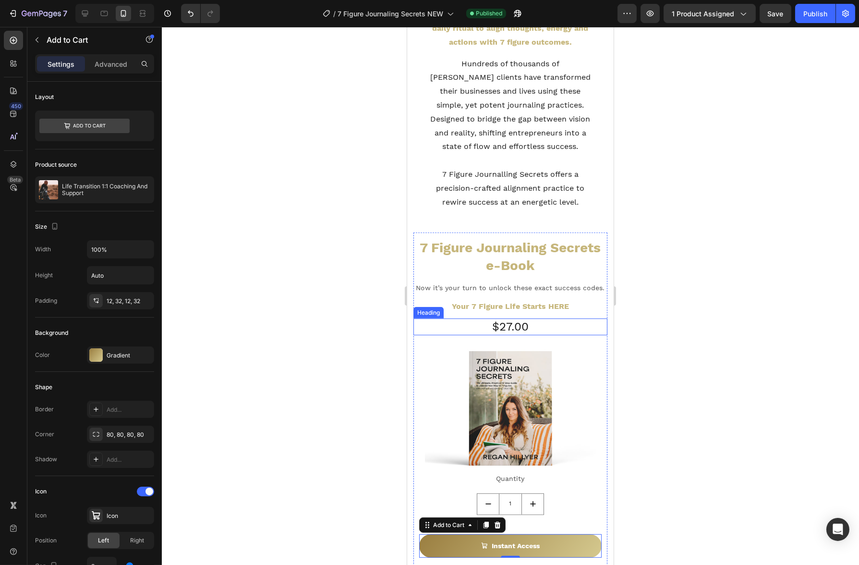
scroll to position [1348, 0]
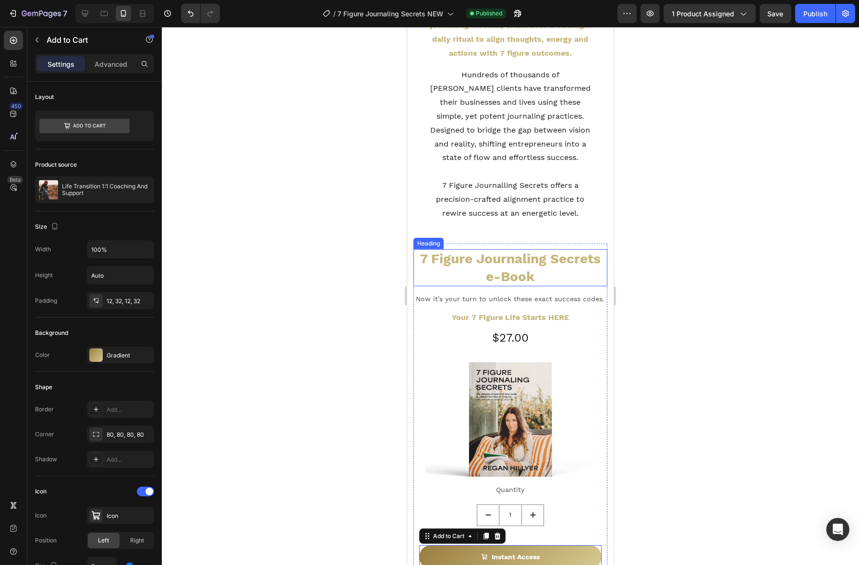
click at [540, 259] on h2 "7 Figure Journaling Secrets e-Book" at bounding box center [510, 267] width 194 height 37
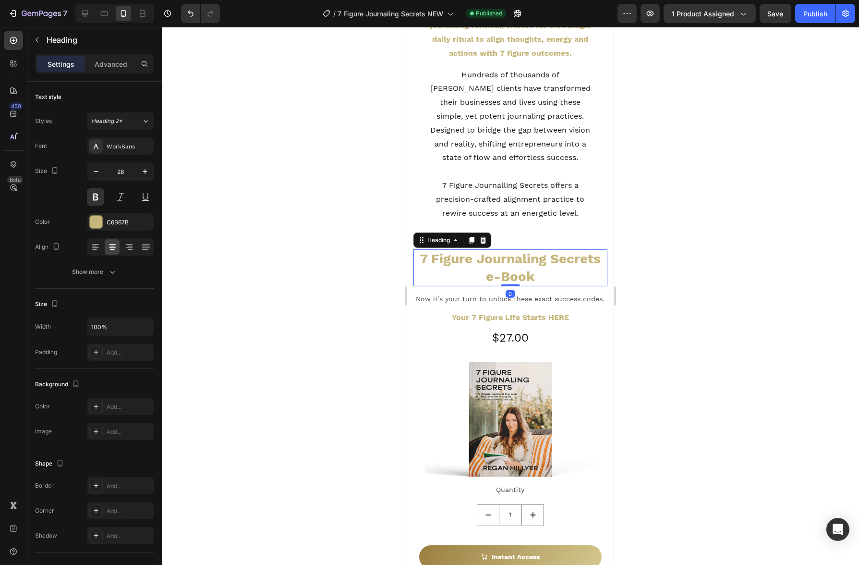
click at [555, 256] on h2 "7 Figure Journaling Secrets e-Book" at bounding box center [510, 267] width 194 height 37
click at [548, 250] on p "7 Figure Journaling Secrets e-Book" at bounding box center [510, 267] width 192 height 35
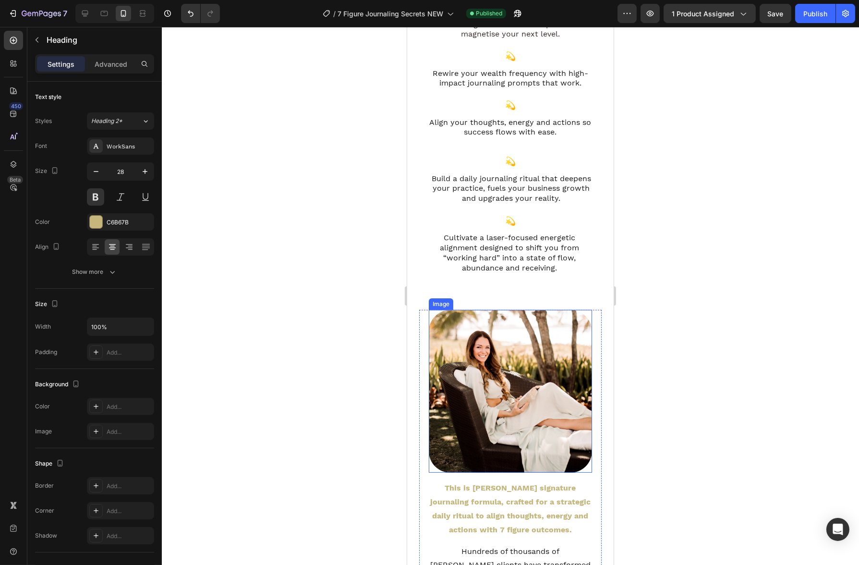
scroll to position [630, 0]
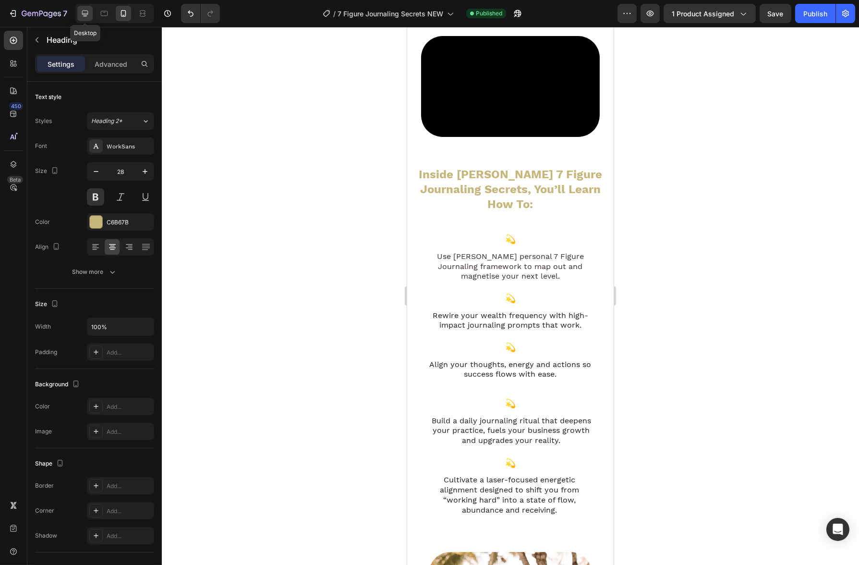
click at [84, 8] on div at bounding box center [84, 13] width 15 height 15
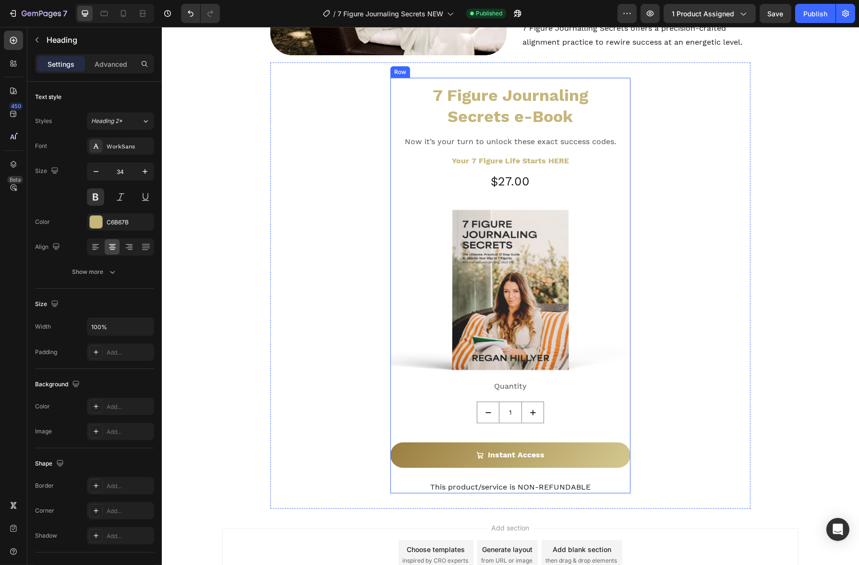
scroll to position [859, 0]
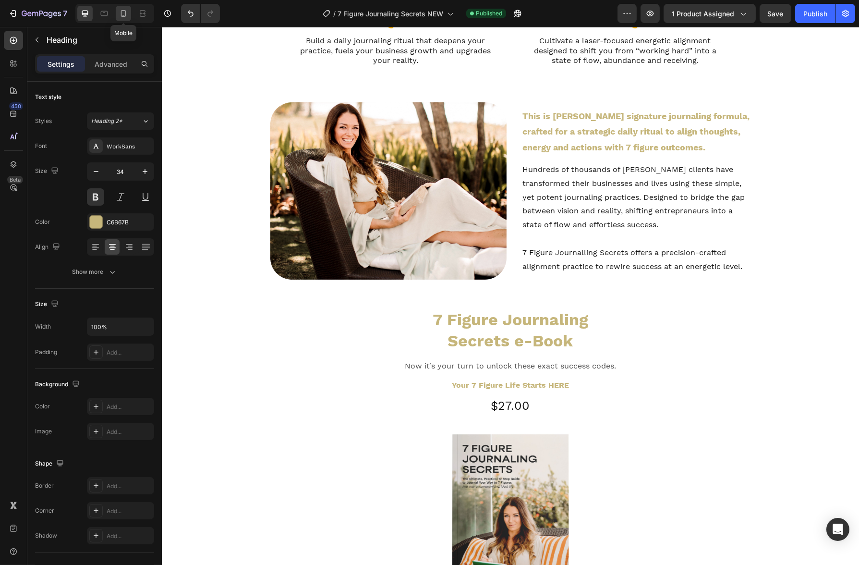
click at [119, 14] on icon at bounding box center [124, 14] width 10 height 10
type input "28"
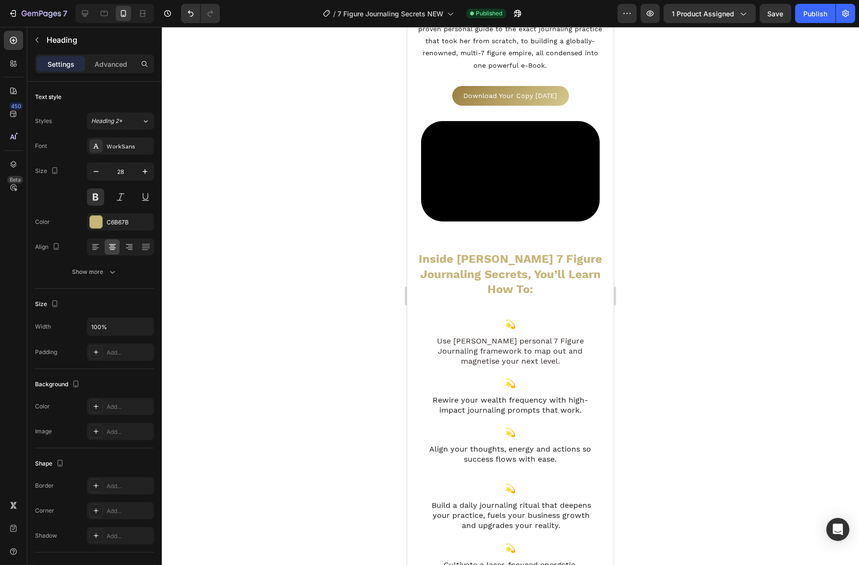
scroll to position [528, 0]
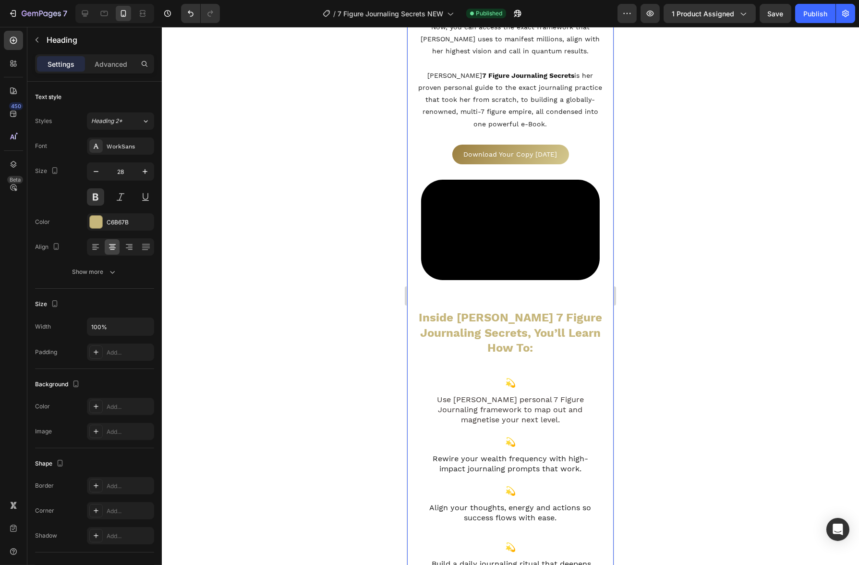
click at [549, 346] on div "Regan didn’t just stumble into success. Heading Row She wrote it into her reali…" at bounding box center [510, 525] width 206 height 1129
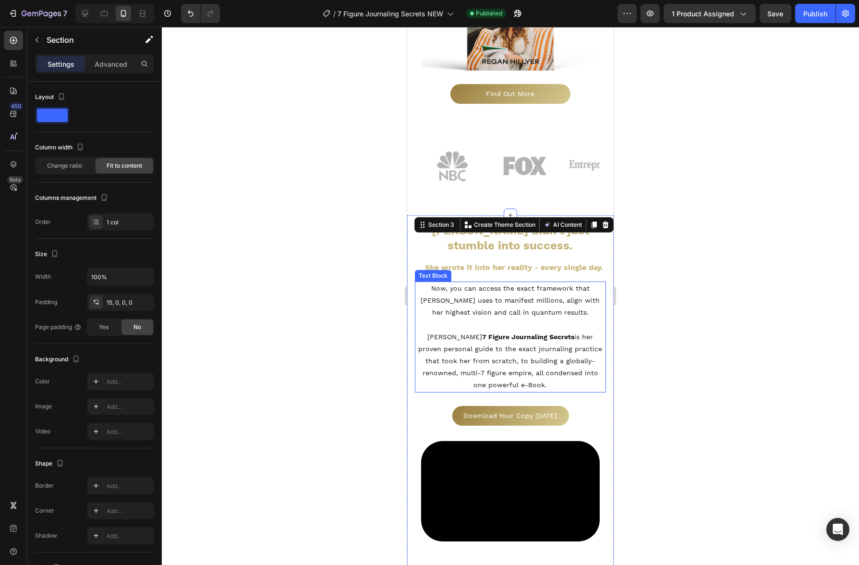
scroll to position [469, 0]
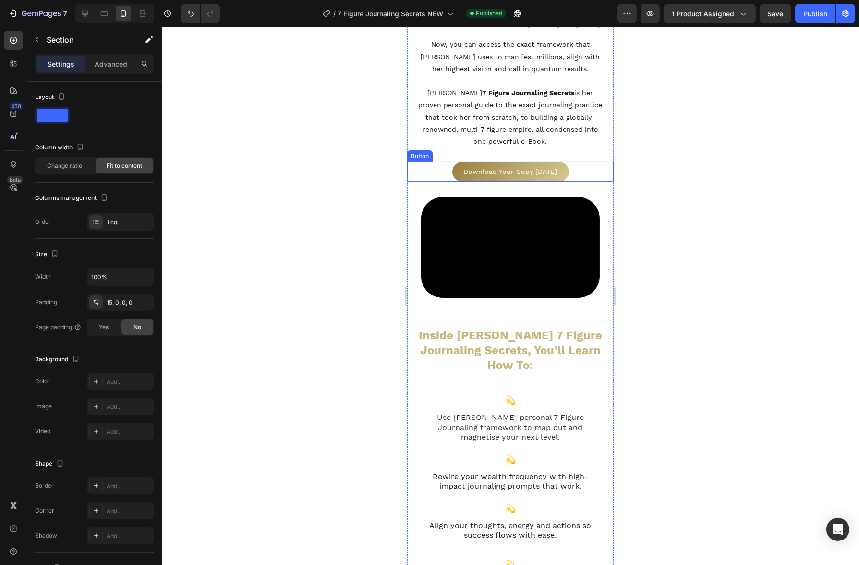
click at [571, 168] on div "Download Your Copy Today Button" at bounding box center [510, 172] width 206 height 20
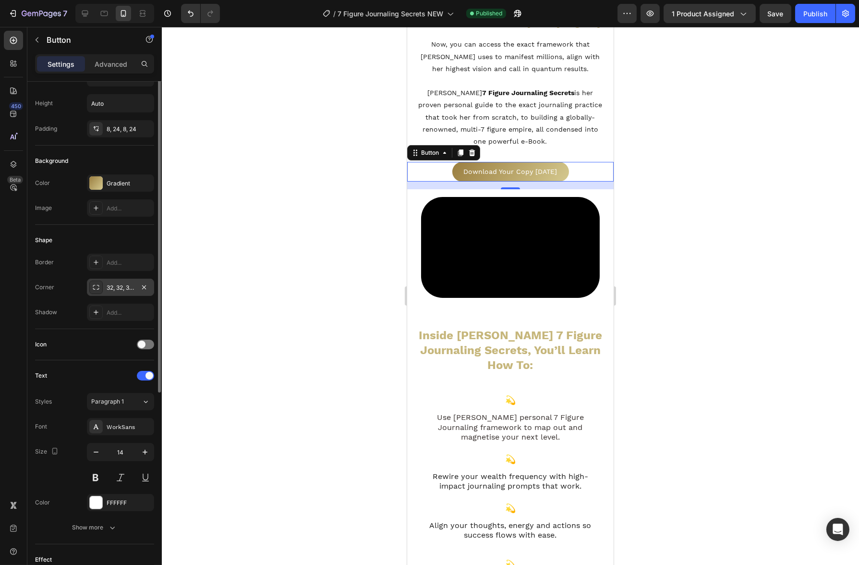
scroll to position [0, 0]
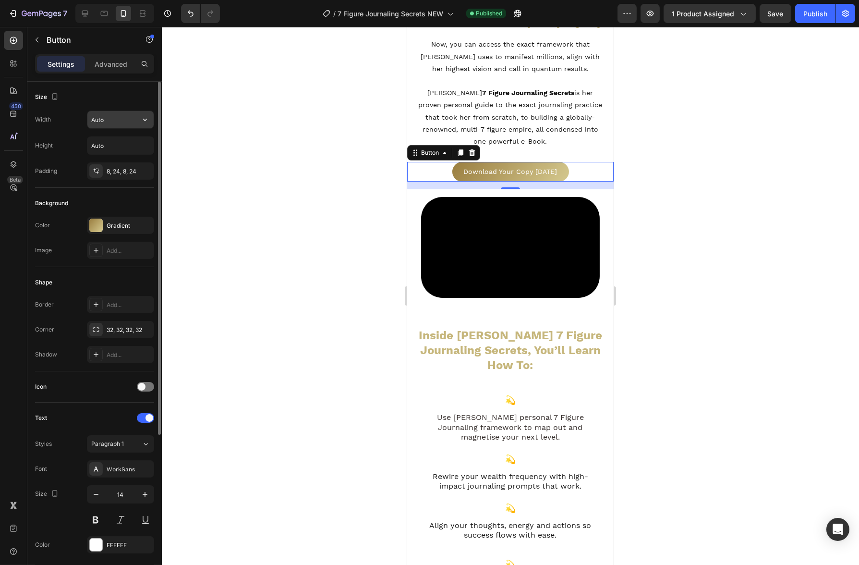
click at [120, 125] on input "Auto" at bounding box center [120, 119] width 66 height 17
click at [141, 119] on icon "button" at bounding box center [145, 120] width 10 height 10
click at [125, 158] on p "Full 100%" at bounding box center [118, 162] width 55 height 9
type input "100%"
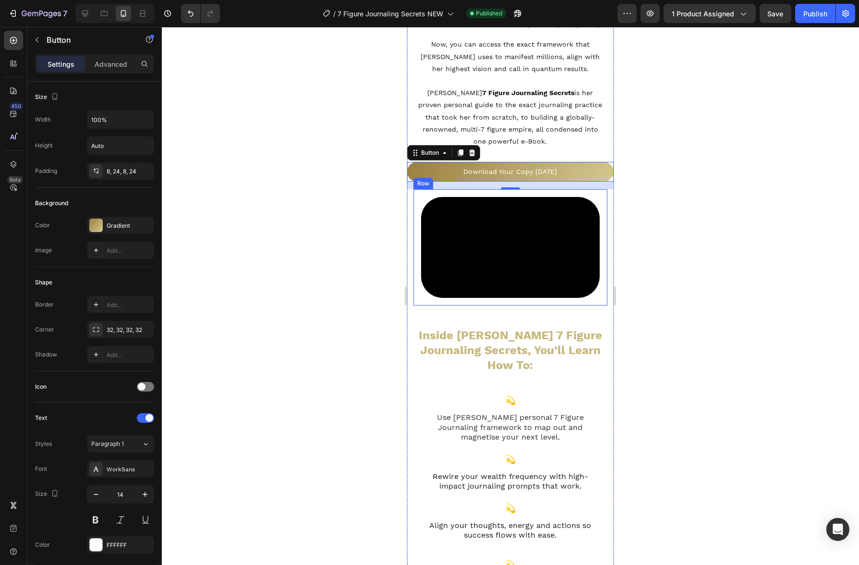
click at [528, 361] on div "Regan didn’t just stumble into success. Heading Row She wrote it into her reali…" at bounding box center [510, 542] width 206 height 1129
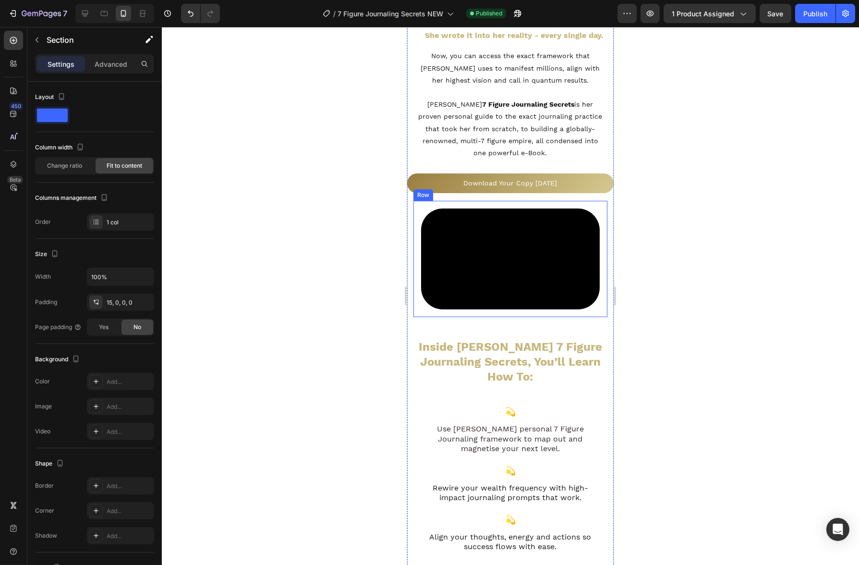
scroll to position [358, 0]
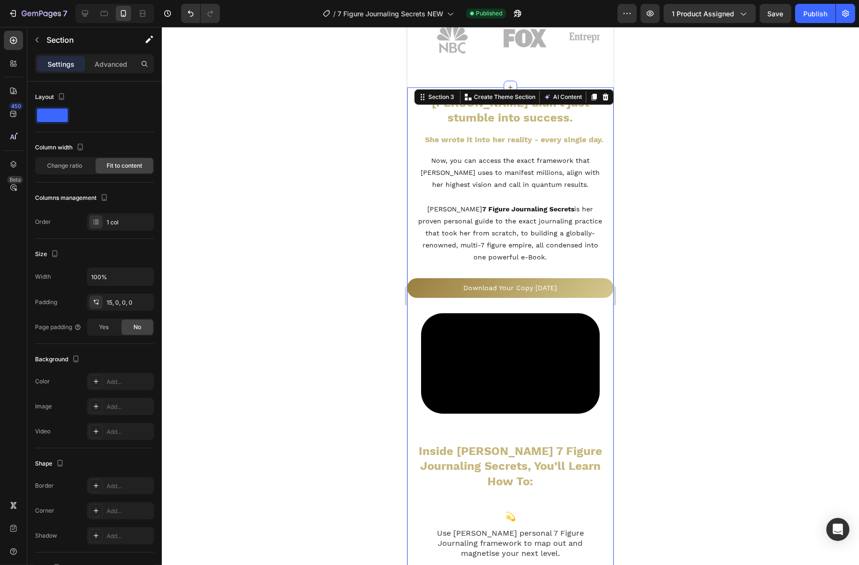
click at [114, 69] on div "Advanced" at bounding box center [111, 63] width 48 height 15
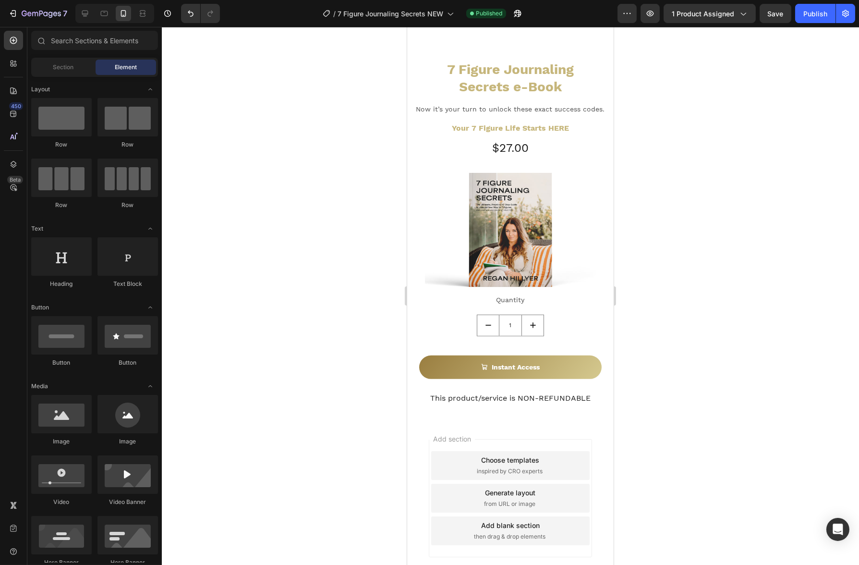
scroll to position [1539, 0]
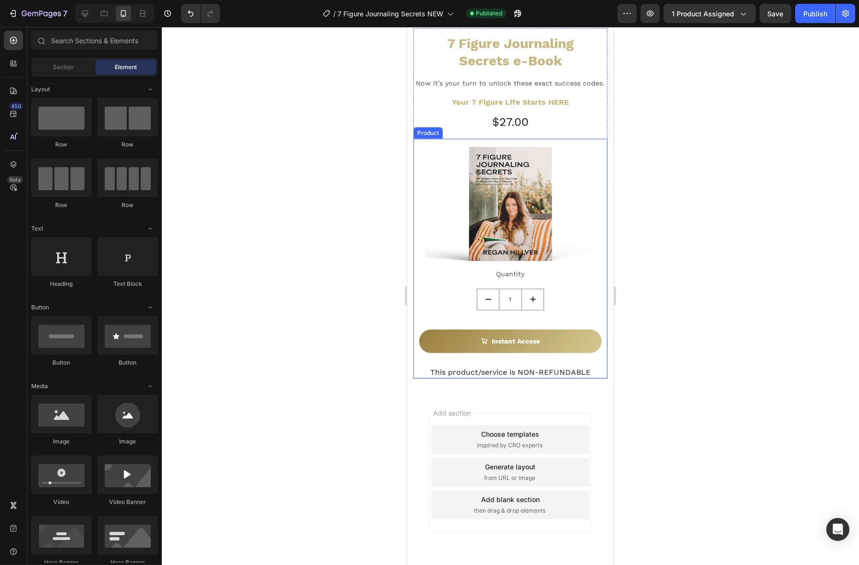
click at [597, 337] on div "Quantity Text Block 1 Product Quantity Instant Access Add to Cart Row This prod…" at bounding box center [510, 322] width 194 height 111
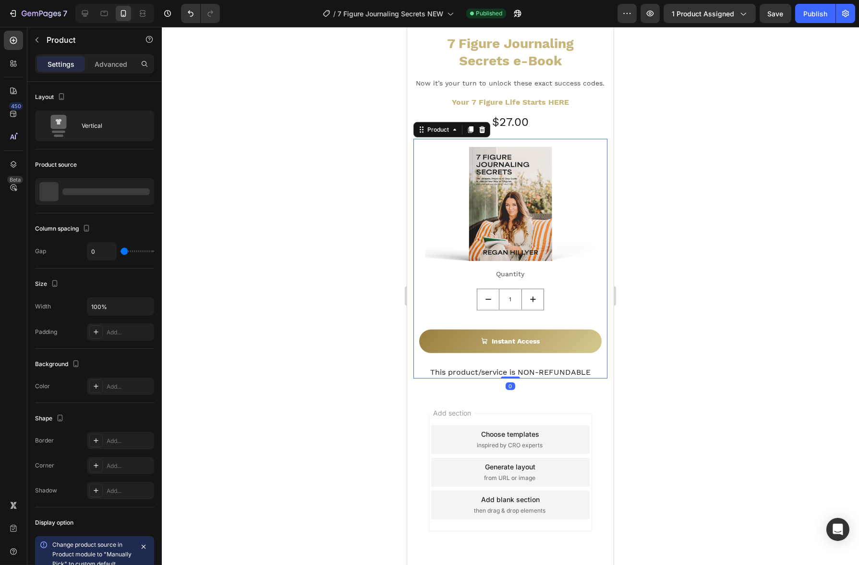
click at [111, 74] on div "Settings Advanced" at bounding box center [94, 67] width 134 height 27
click at [111, 69] on div "Advanced" at bounding box center [111, 63] width 48 height 15
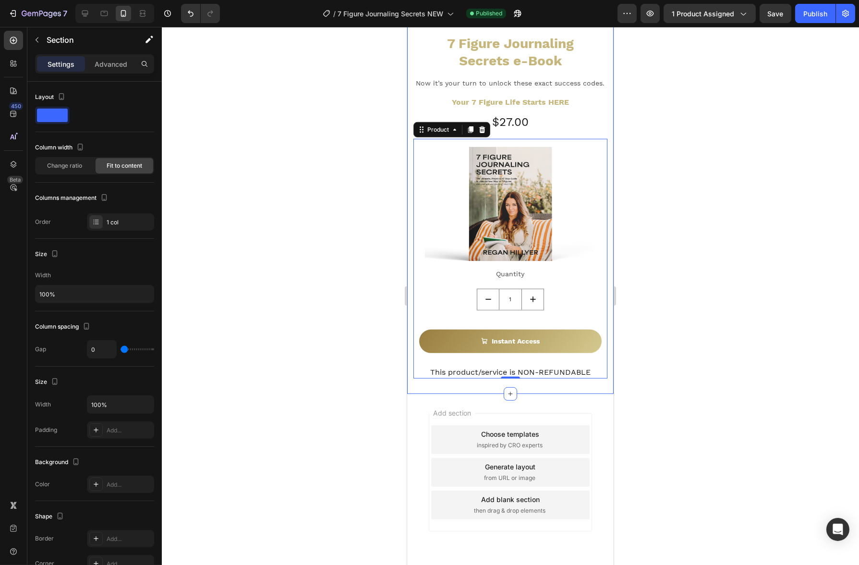
click at [410, 238] on div "7 Figure Journaling Secrets e-Book Heading Now it’s your turn to unlock these e…" at bounding box center [510, 203] width 206 height 350
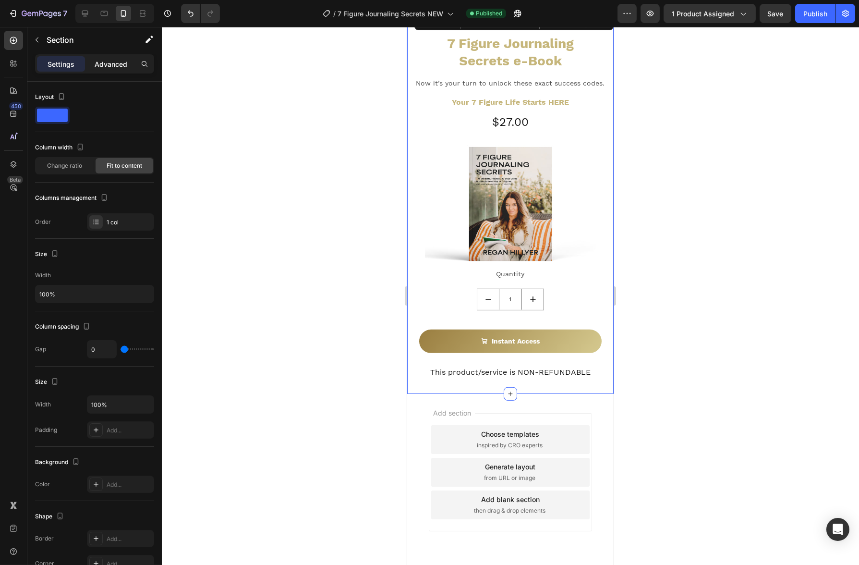
click at [99, 65] on p "Advanced" at bounding box center [111, 64] width 33 height 10
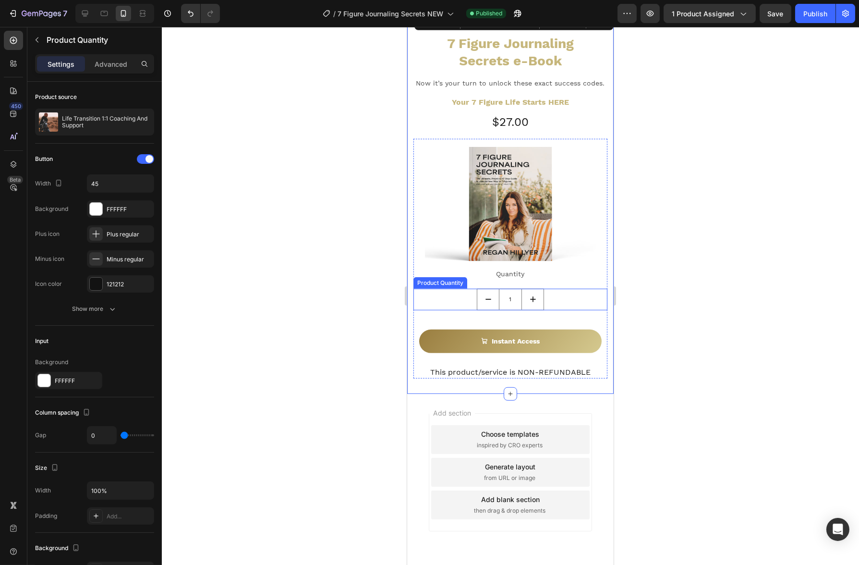
click at [426, 300] on div "1" at bounding box center [510, 300] width 194 height 22
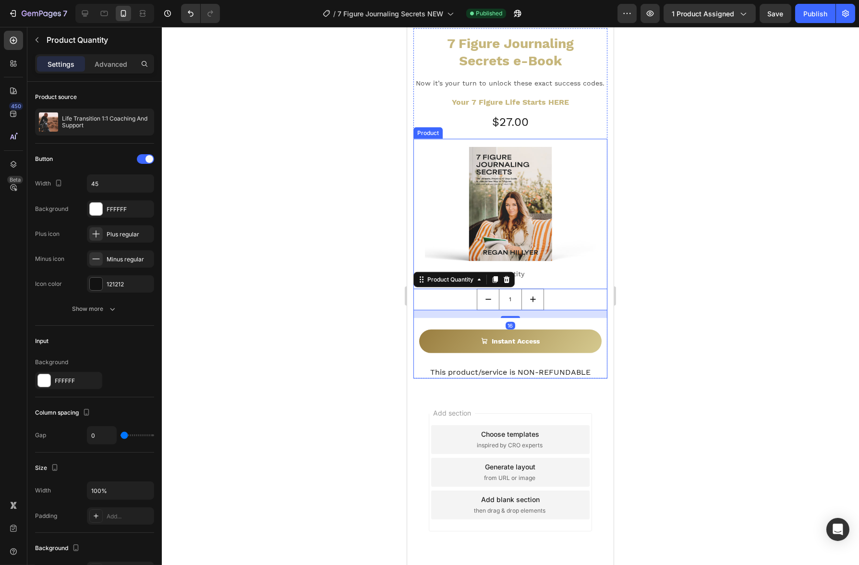
click at [412, 315] on div "7 Figure Journaling Secrets e-Book Heading Now it’s your turn to unlock these e…" at bounding box center [510, 203] width 206 height 350
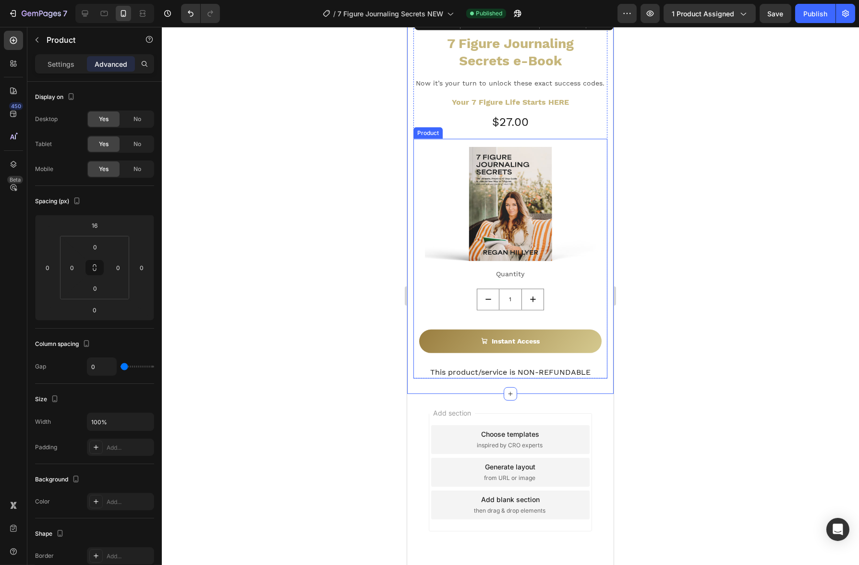
click at [415, 315] on div "Quantity Text Block 1 Product Quantity Instant Access Add to Cart Row This prod…" at bounding box center [510, 322] width 194 height 111
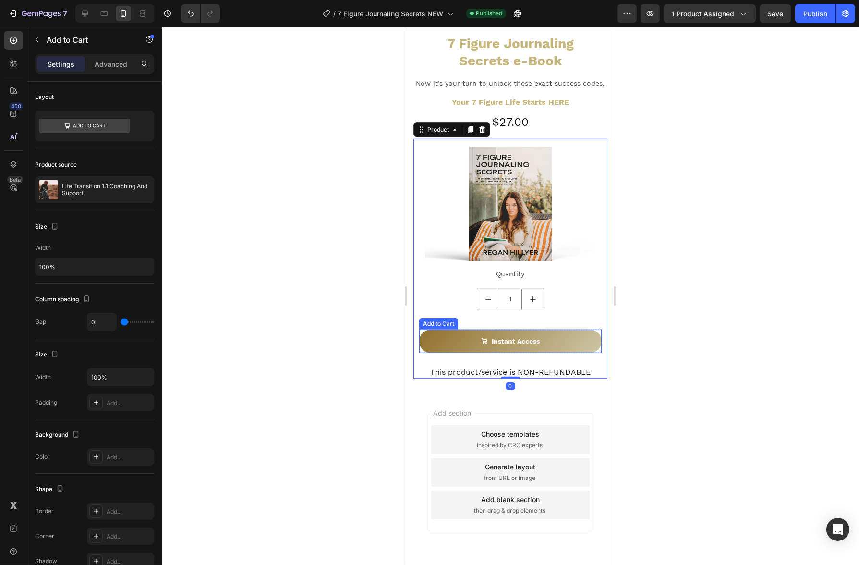
click at [591, 336] on button "Instant Access" at bounding box center [510, 341] width 182 height 24
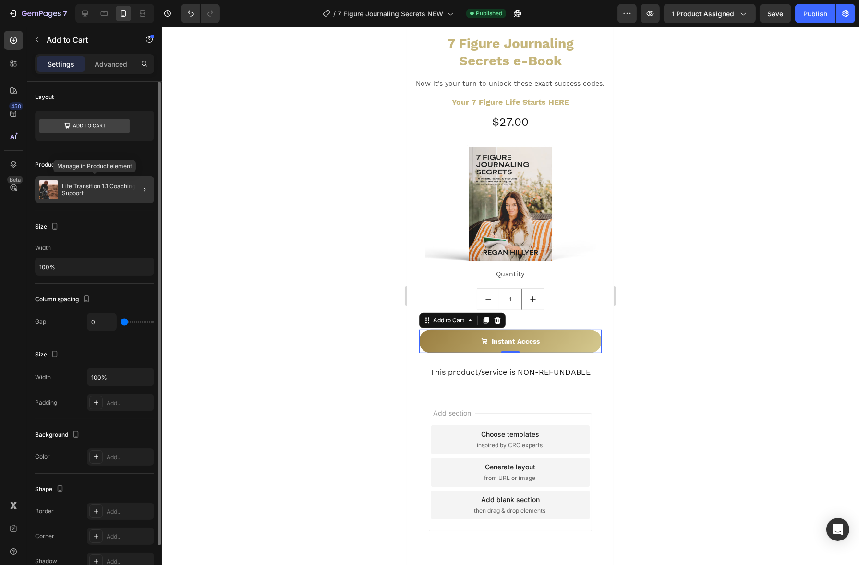
click at [118, 190] on p "Life Transition 1:1 Coaching And Support" at bounding box center [106, 189] width 88 height 13
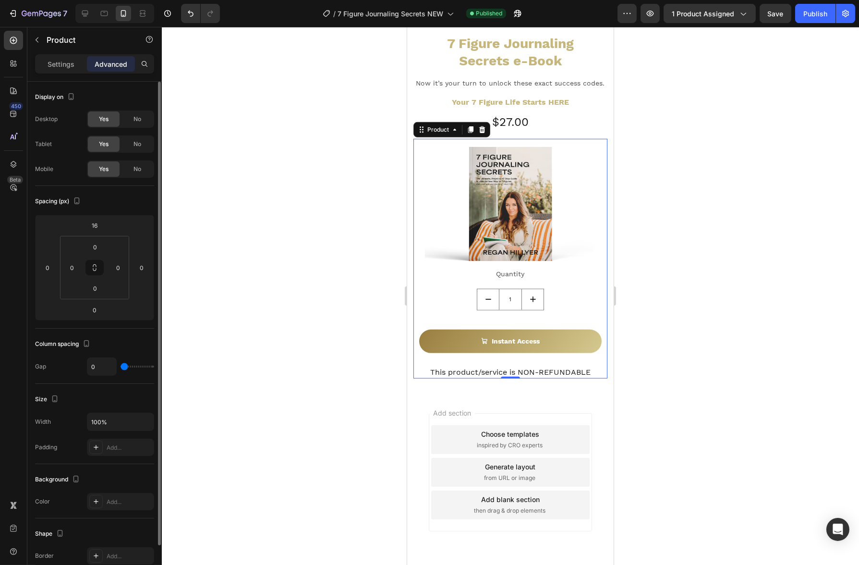
click at [68, 72] on div "Settings Advanced" at bounding box center [94, 63] width 119 height 19
click at [69, 69] on div "Settings" at bounding box center [61, 63] width 48 height 15
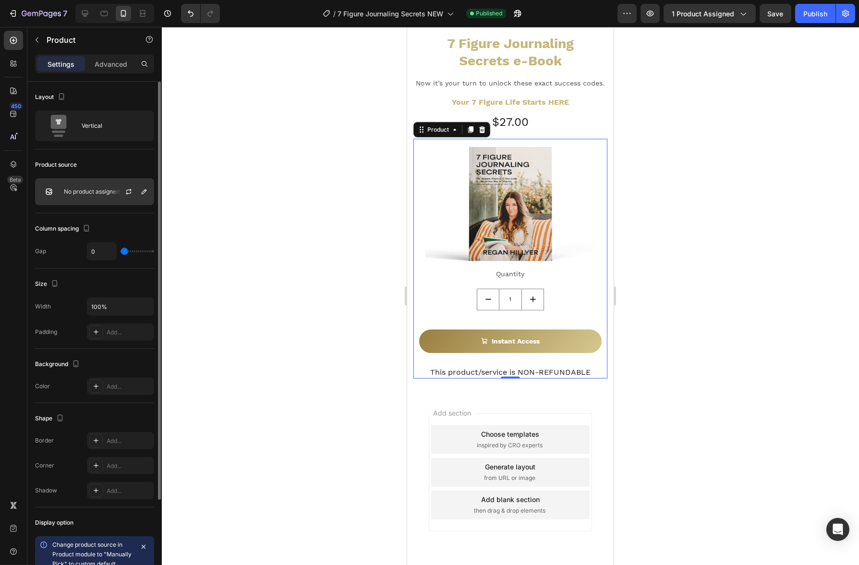
click at [96, 200] on div "No product assigned" at bounding box center [94, 191] width 119 height 27
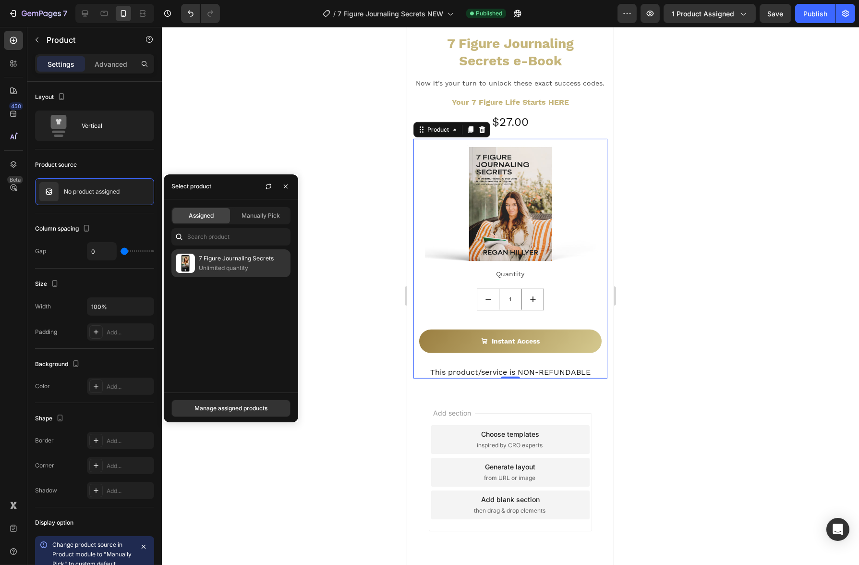
click at [253, 260] on p "7 Figure Journaling Secrets" at bounding box center [242, 258] width 87 height 10
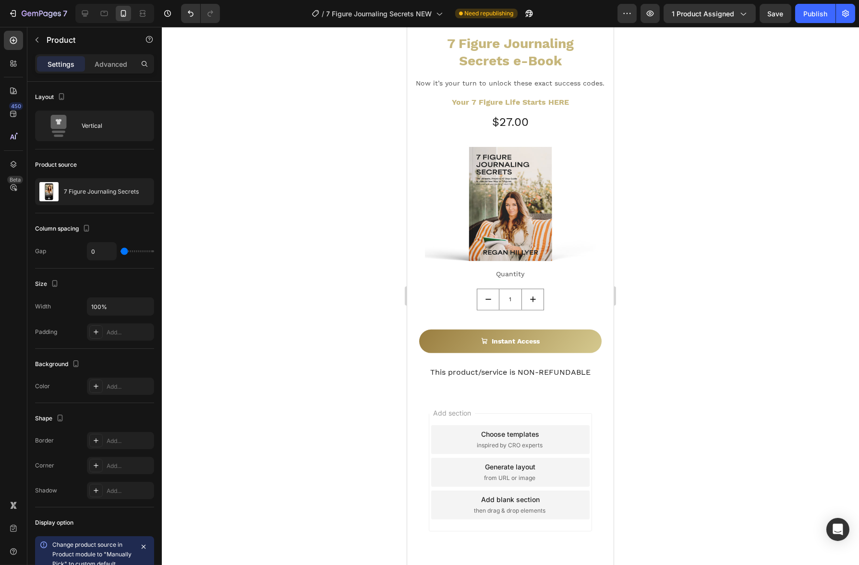
click at [312, 308] on div at bounding box center [510, 296] width 697 height 538
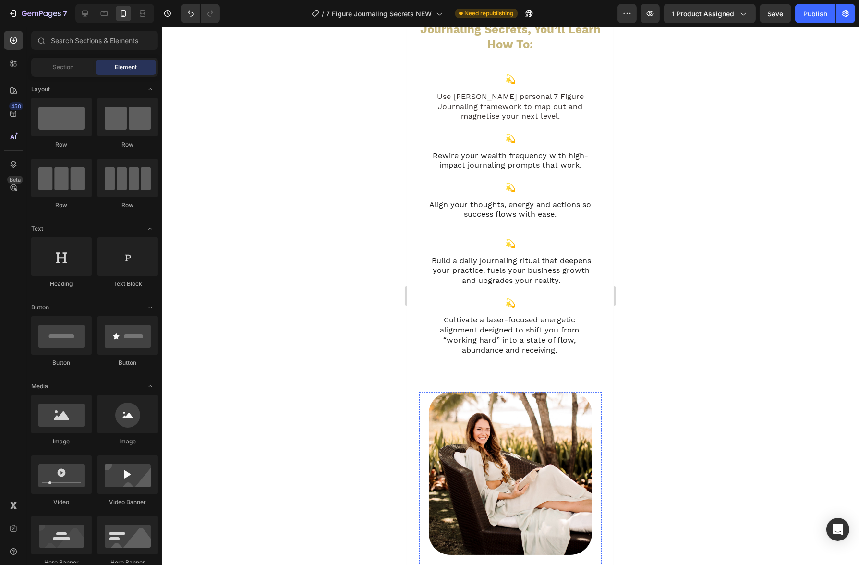
scroll to position [537, 0]
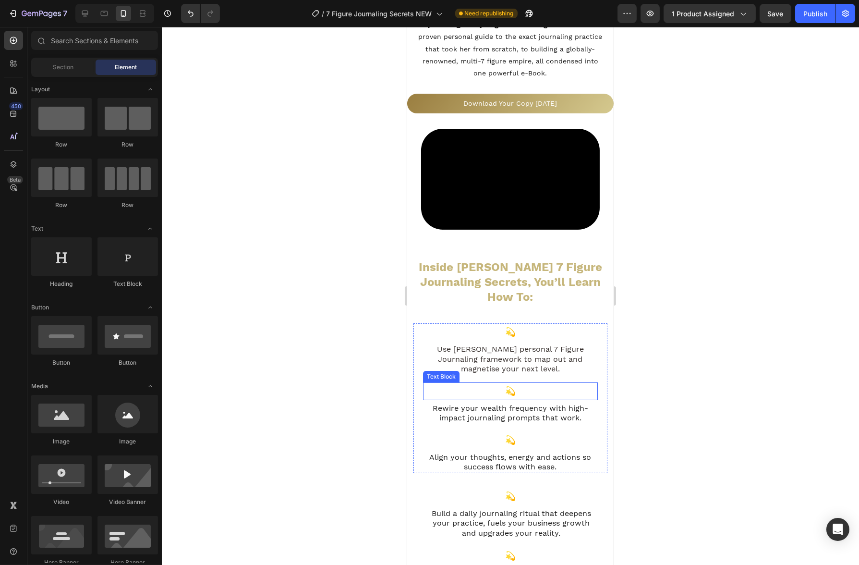
click at [540, 383] on p "💫" at bounding box center [509, 390] width 173 height 15
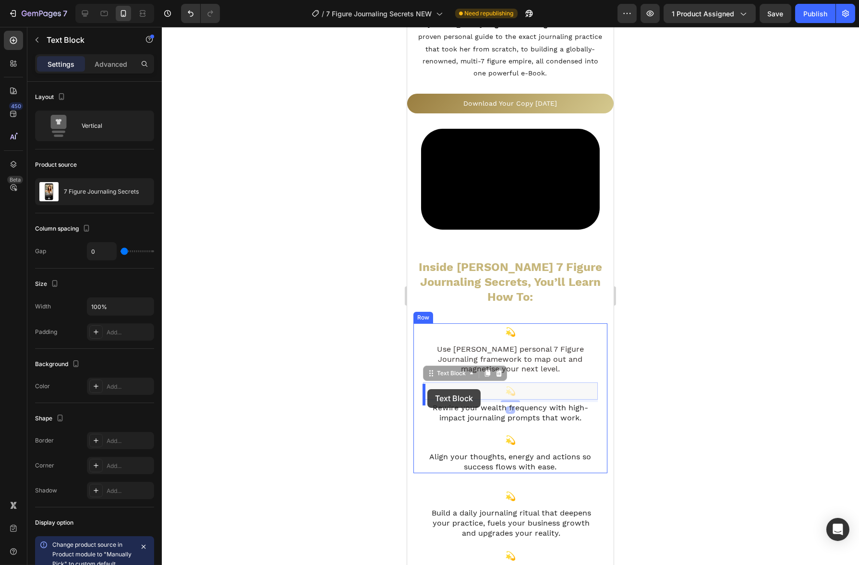
drag, startPoint x: 432, startPoint y: 357, endPoint x: 427, endPoint y: 389, distance: 32.0
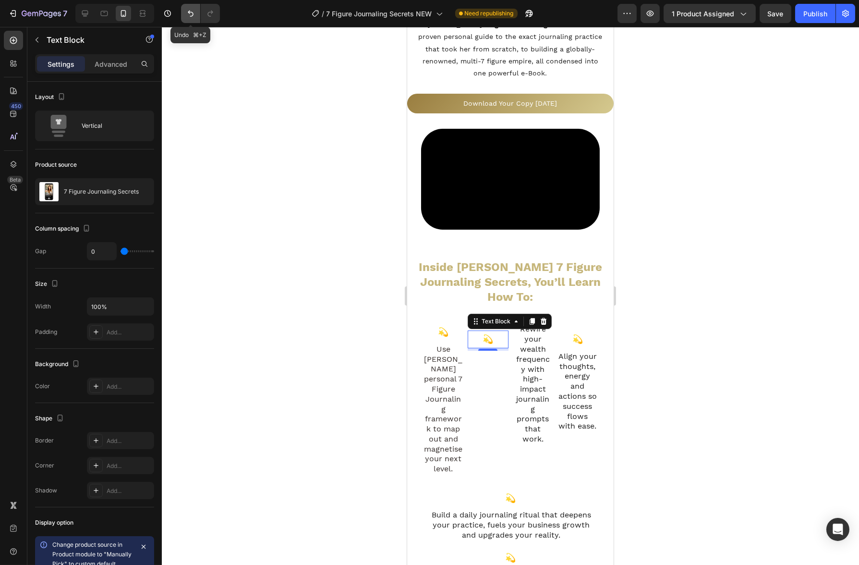
click at [188, 19] on button "Undo/Redo" at bounding box center [190, 13] width 19 height 19
click at [251, 166] on div at bounding box center [510, 296] width 697 height 538
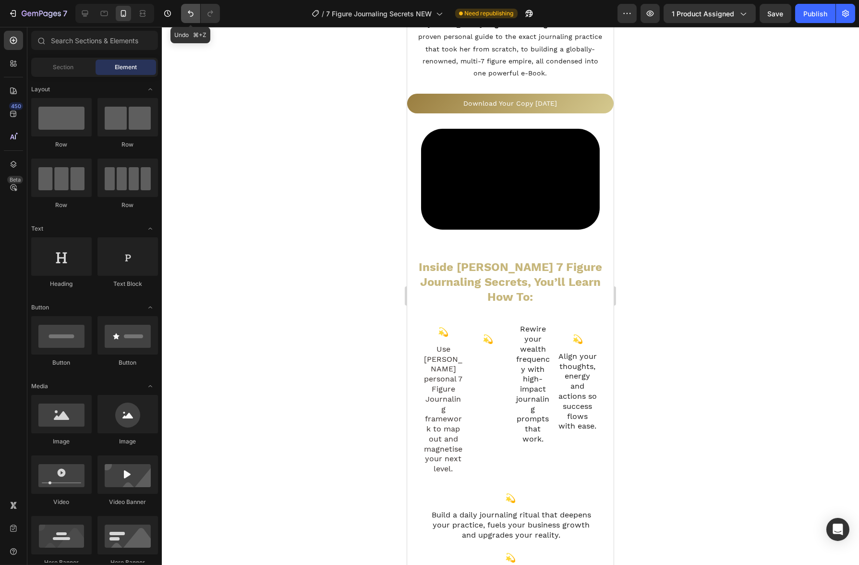
click at [190, 19] on button "Undo/Redo" at bounding box center [190, 13] width 19 height 19
click at [343, 243] on div at bounding box center [510, 296] width 697 height 538
click at [487, 331] on p "💫" at bounding box center [487, 338] width 39 height 15
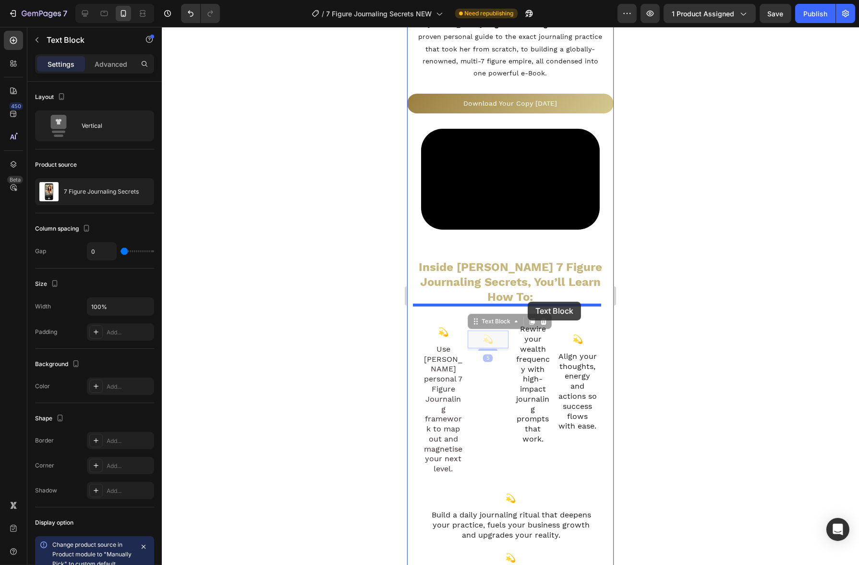
drag, startPoint x: 475, startPoint y: 303, endPoint x: 527, endPoint y: 301, distance: 51.9
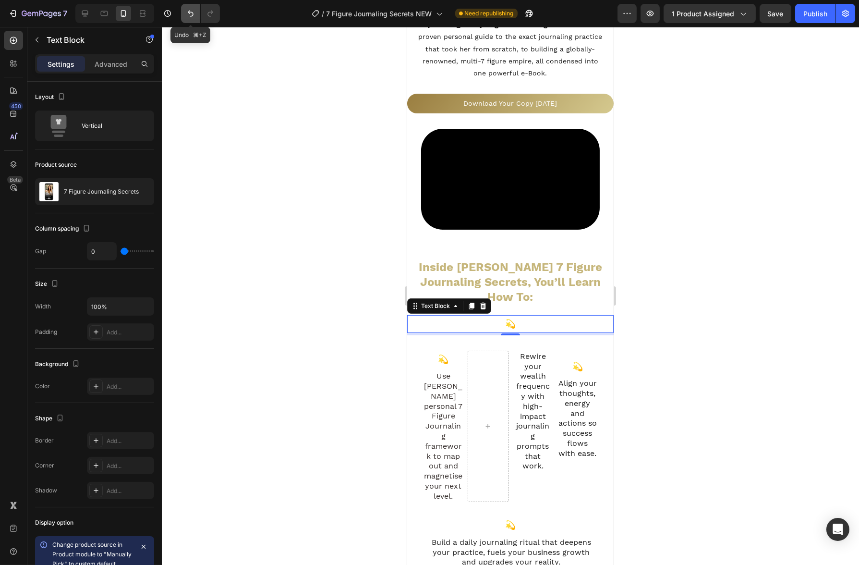
click at [196, 20] on button "Undo/Redo" at bounding box center [190, 13] width 19 height 19
click at [195, 16] on button "Undo/Redo" at bounding box center [190, 13] width 19 height 19
click at [196, 14] on button "Undo/Redo" at bounding box center [190, 13] width 19 height 19
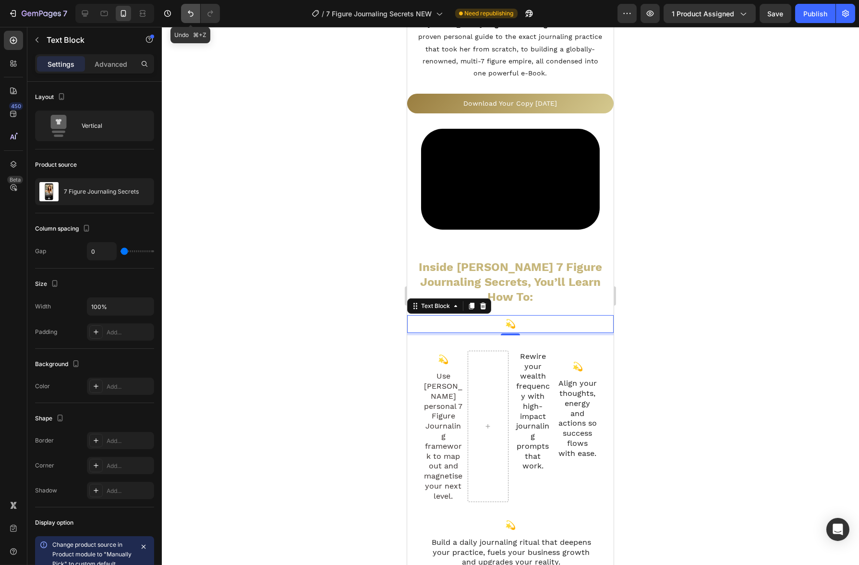
click at [196, 14] on button "Undo/Redo" at bounding box center [190, 13] width 19 height 19
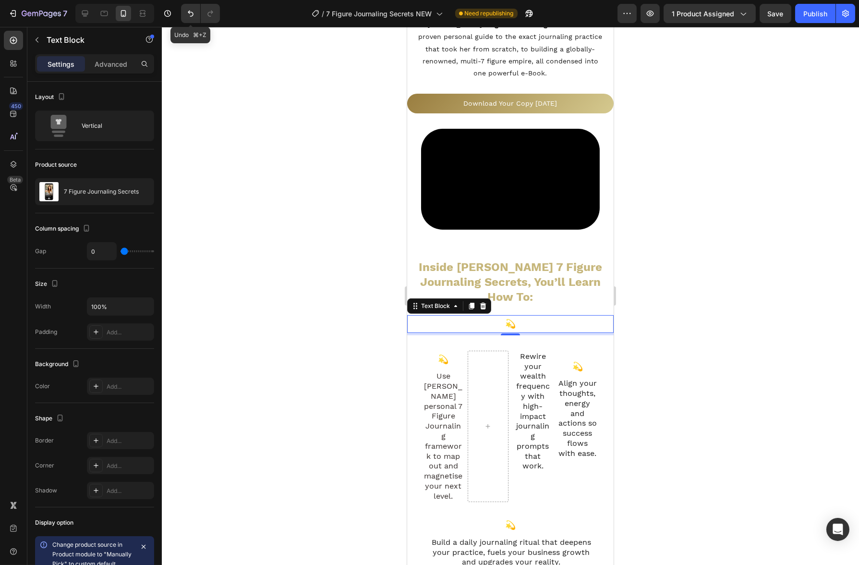
click at [294, 193] on div at bounding box center [510, 296] width 697 height 538
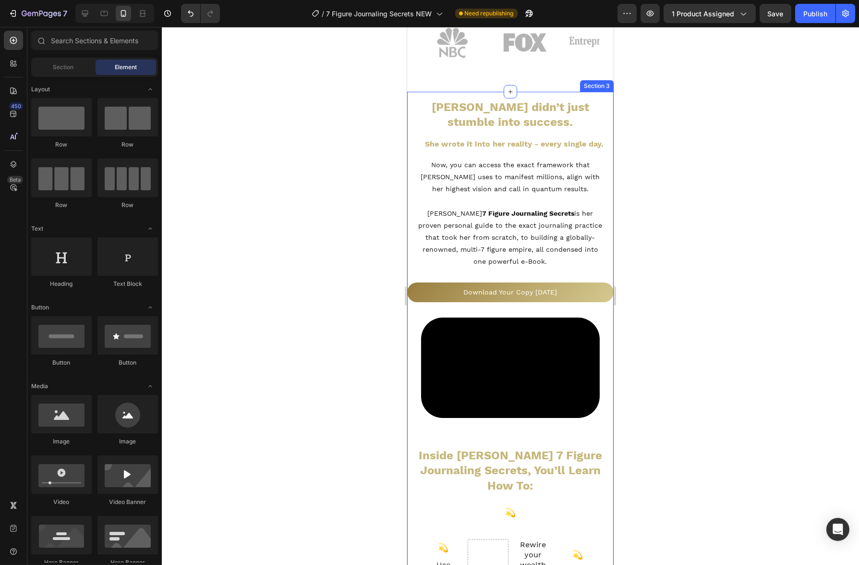
scroll to position [649, 0]
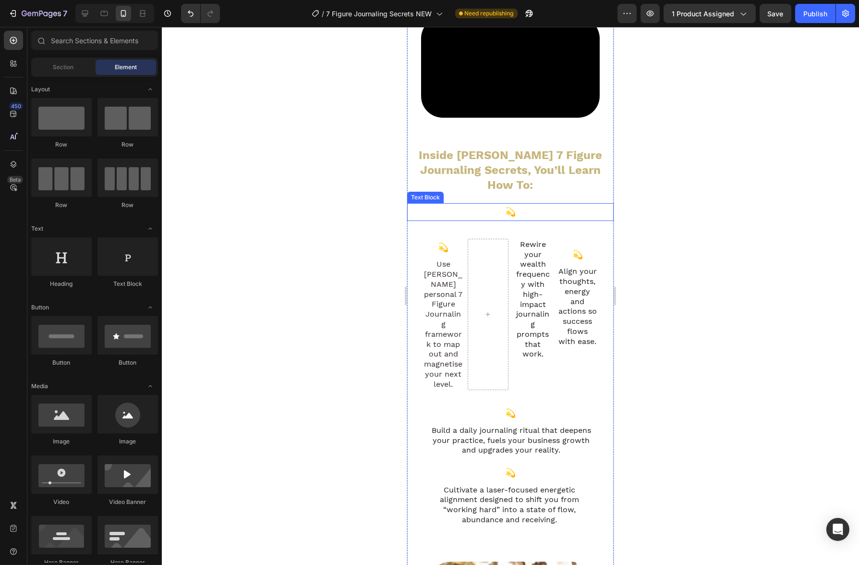
click at [507, 204] on p "💫" at bounding box center [510, 211] width 205 height 15
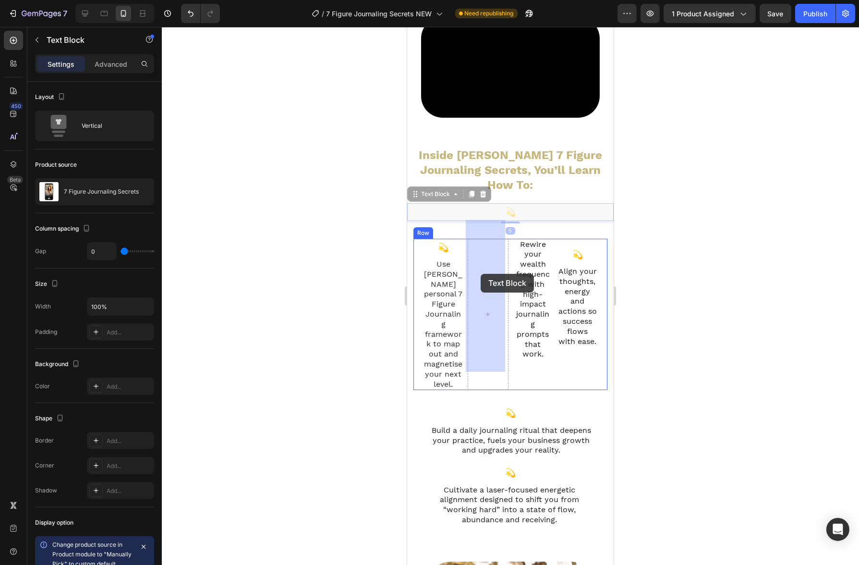
drag, startPoint x: 414, startPoint y: 177, endPoint x: 480, endPoint y: 274, distance: 117.2
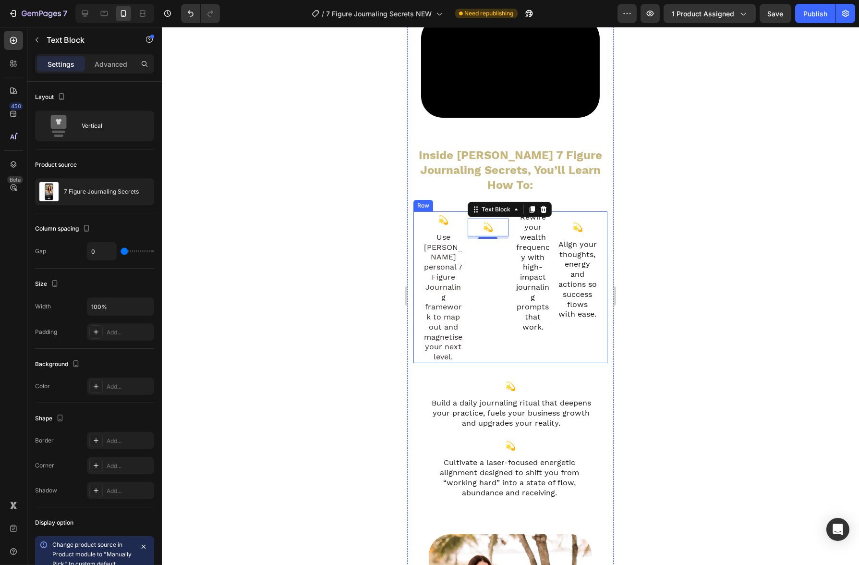
click at [533, 338] on div "Rewire your wealth frequency with high-impact journaling prompts that work. Hea…" at bounding box center [532, 287] width 41 height 152
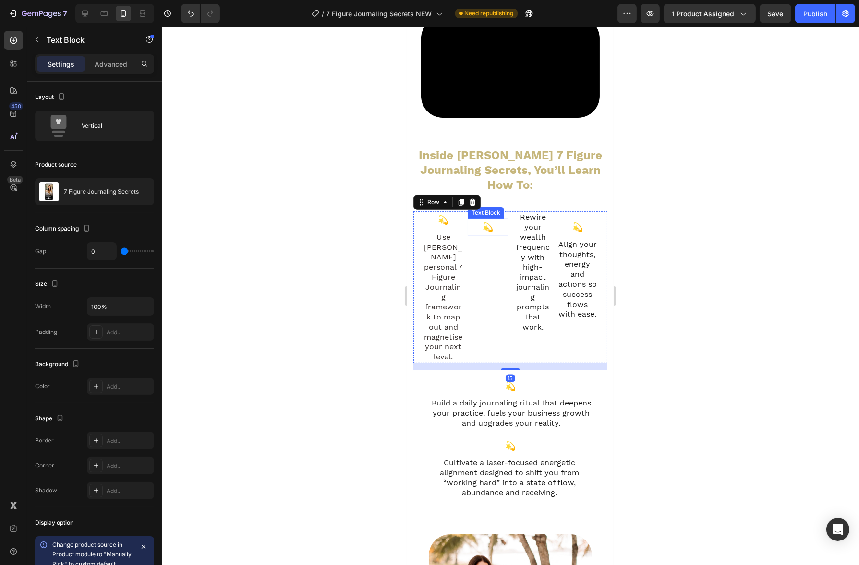
click at [490, 219] on p "💫" at bounding box center [487, 226] width 39 height 15
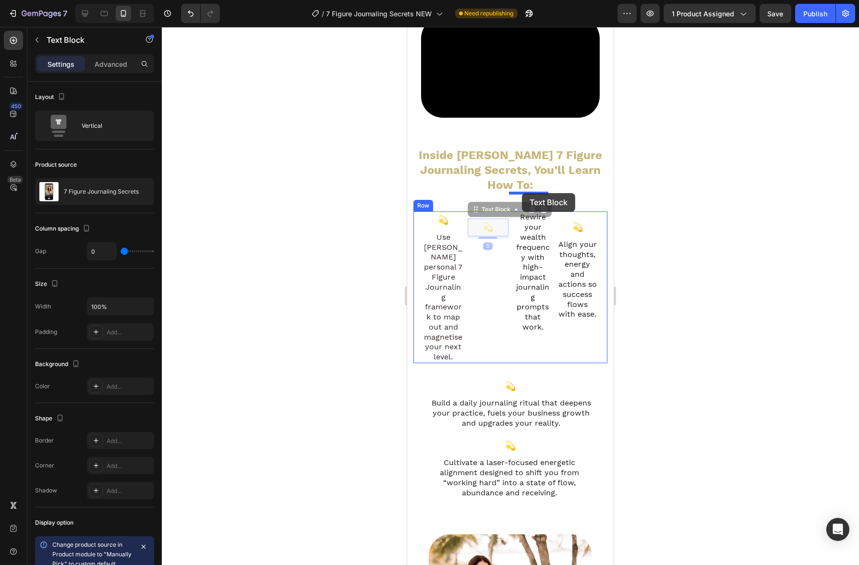
drag, startPoint x: 469, startPoint y: 193, endPoint x: 521, endPoint y: 193, distance: 52.8
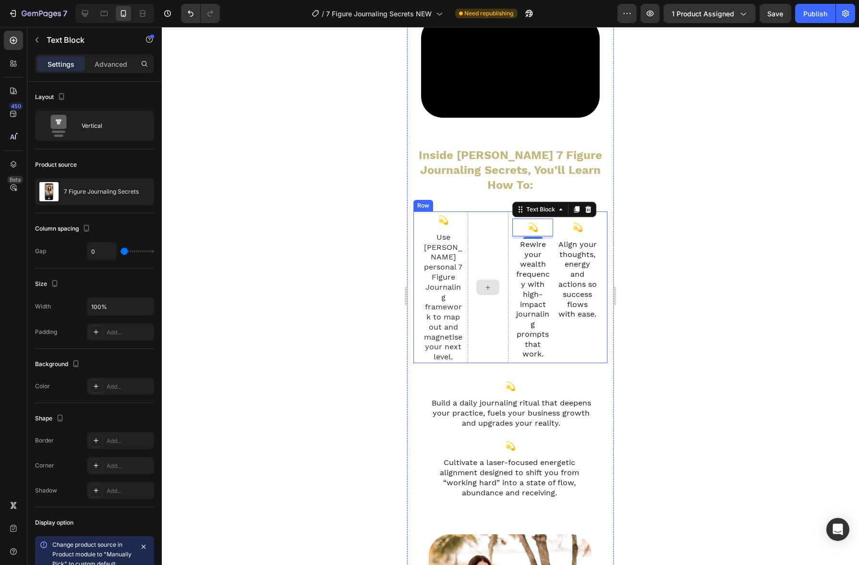
click at [467, 342] on div at bounding box center [487, 287] width 41 height 152
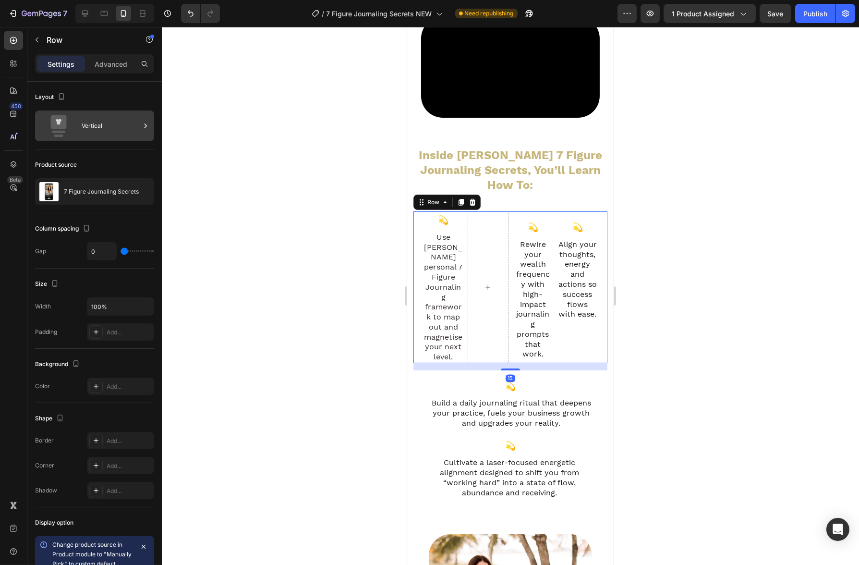
click at [84, 122] on div "Vertical" at bounding box center [111, 126] width 59 height 22
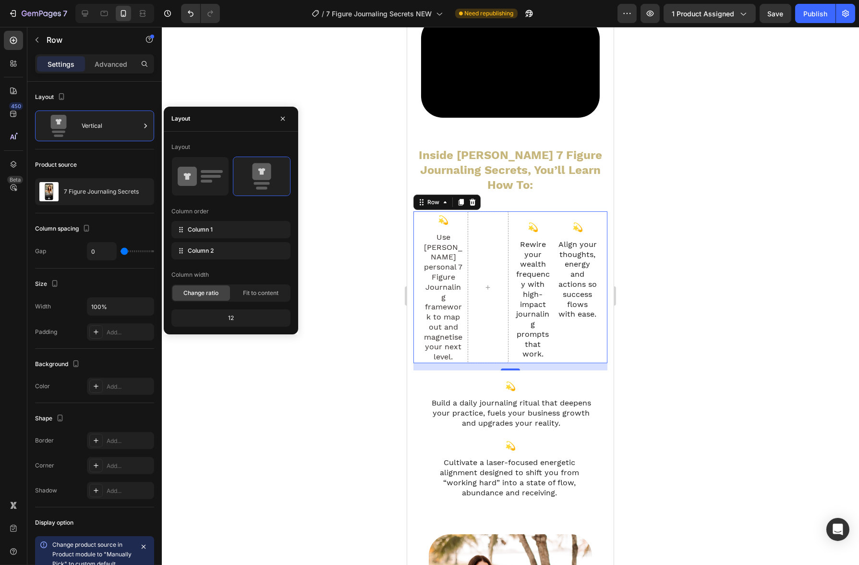
click at [219, 198] on div "Layout Column order Column 1 Column 2 Column width Change ratio Fit to content …" at bounding box center [230, 232] width 119 height 187
click at [218, 195] on div at bounding box center [230, 175] width 119 height 39
click at [211, 190] on div at bounding box center [200, 176] width 57 height 38
click at [211, 185] on icon at bounding box center [200, 176] width 45 height 27
click at [268, 181] on icon at bounding box center [261, 176] width 45 height 27
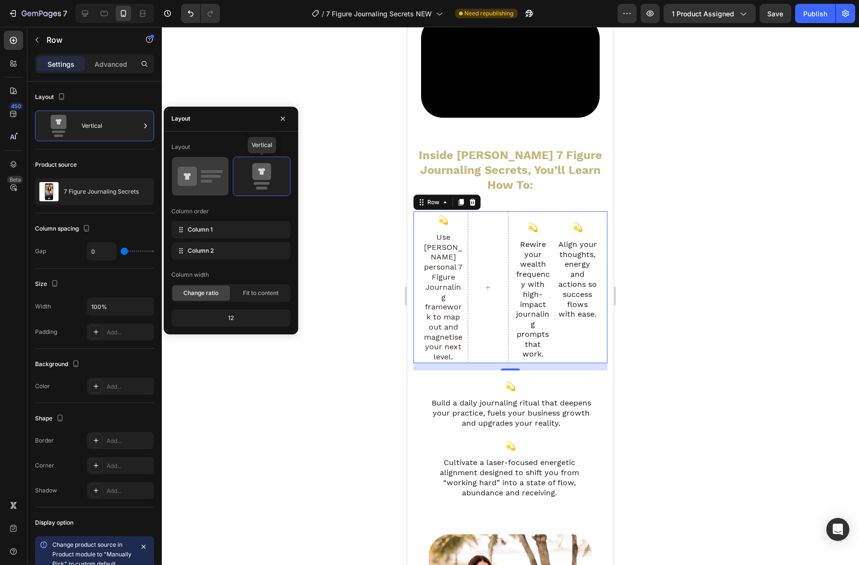
click at [198, 173] on icon at bounding box center [200, 176] width 45 height 27
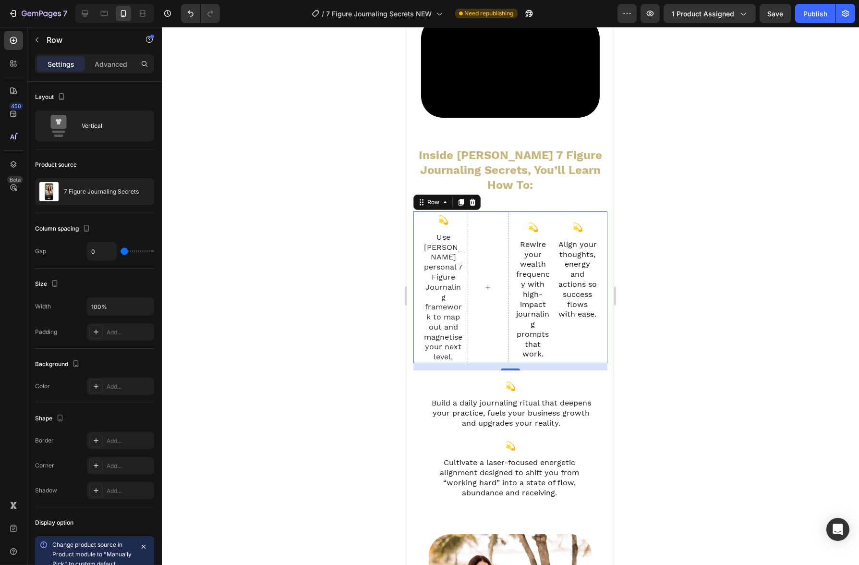
click at [283, 405] on div at bounding box center [510, 296] width 697 height 538
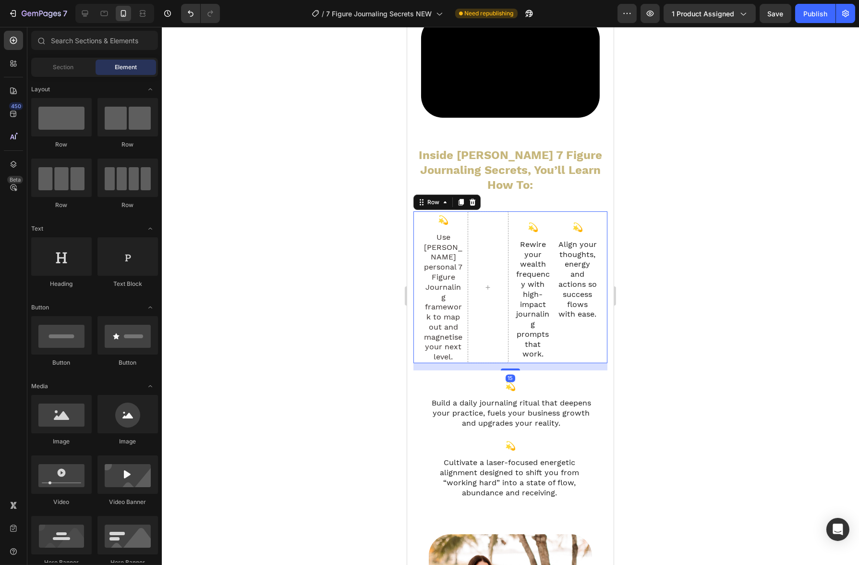
click at [465, 341] on div "💫 Text Block Use Regan’s personal 7 Figure Journaling framework to map out and …" at bounding box center [510, 287] width 194 height 152
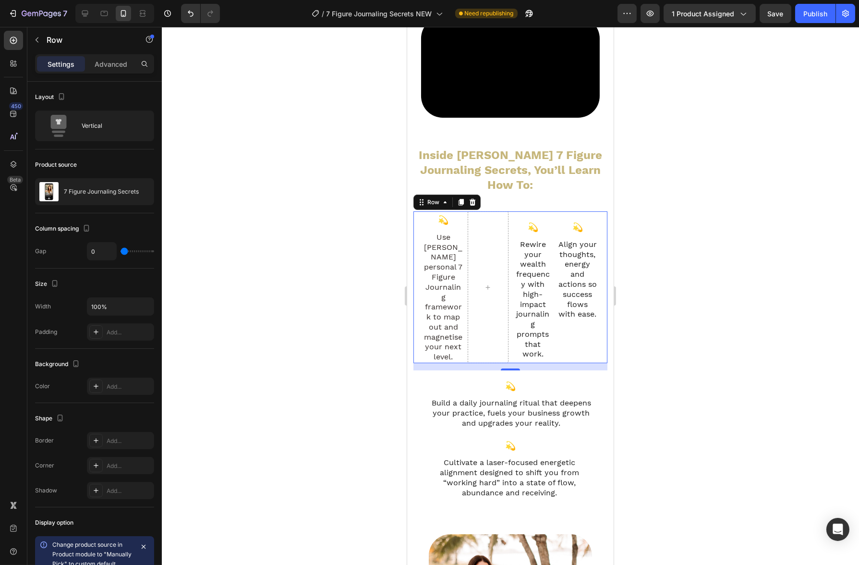
click at [113, 72] on div "Settings Advanced" at bounding box center [94, 63] width 119 height 19
click at [116, 63] on p "Advanced" at bounding box center [111, 64] width 33 height 10
click at [106, 59] on p "Advanced" at bounding box center [111, 64] width 33 height 10
click at [101, 65] on p "Advanced" at bounding box center [111, 64] width 33 height 10
click at [187, 197] on div at bounding box center [510, 296] width 697 height 538
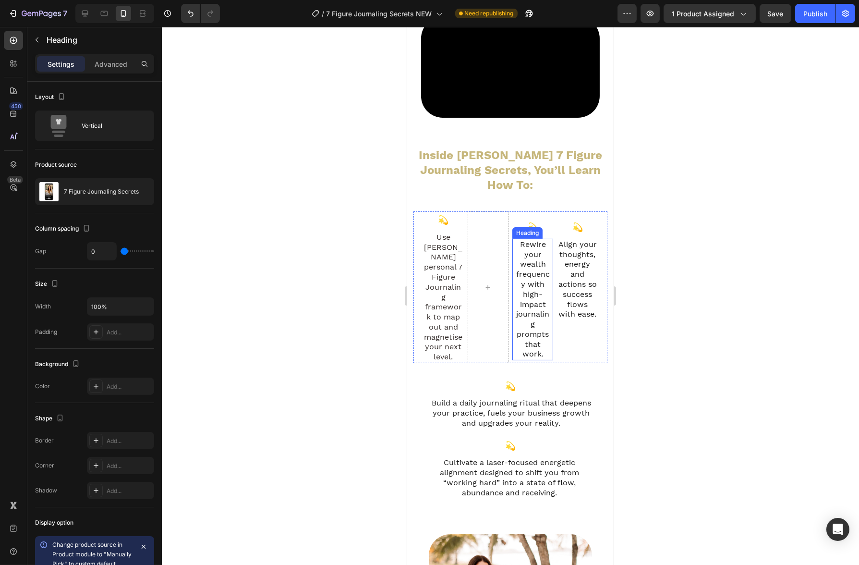
click at [519, 298] on h2 "Rewire your wealth frequency with high-impact journaling prompts that work." at bounding box center [532, 300] width 36 height 122
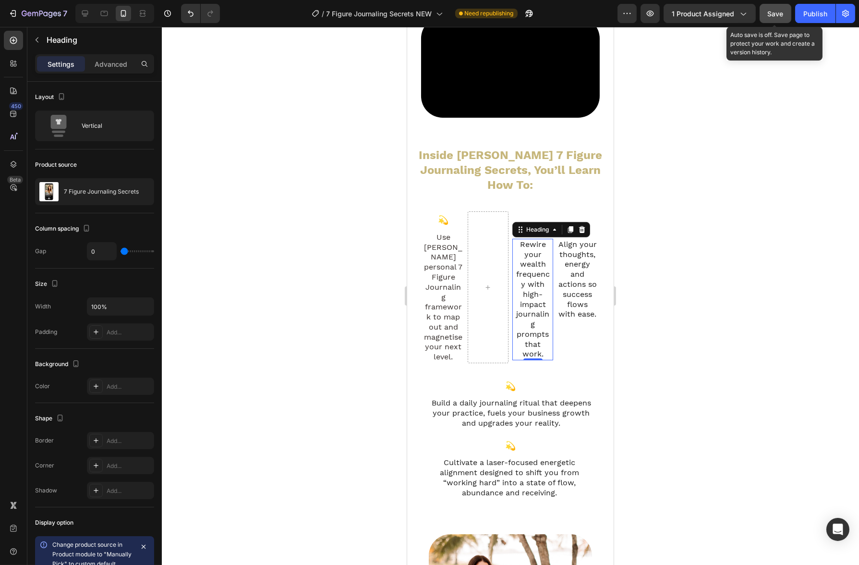
click at [767, 11] on button "Save" at bounding box center [775, 13] width 32 height 19
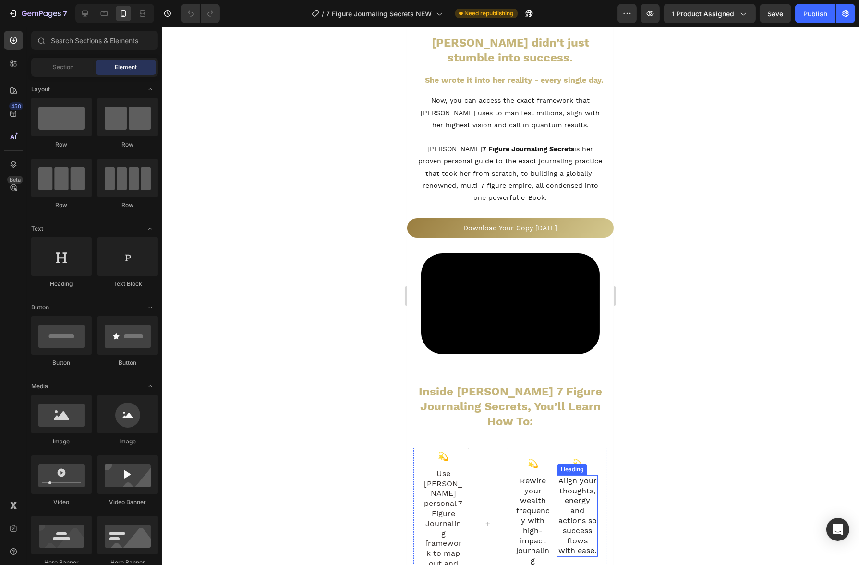
scroll to position [754, 0]
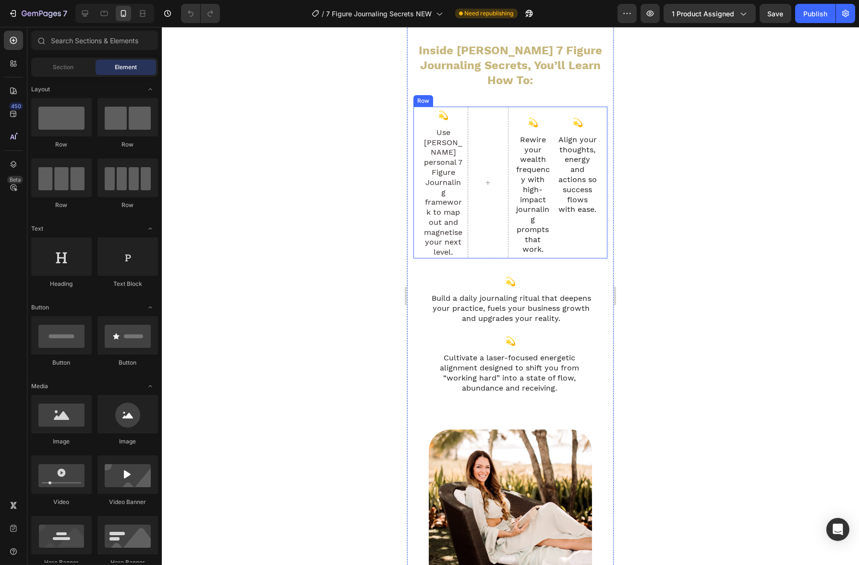
click at [524, 239] on div "💫 Text Block Rewire your wealth frequency with high-impact journaling prompts t…" at bounding box center [532, 183] width 41 height 152
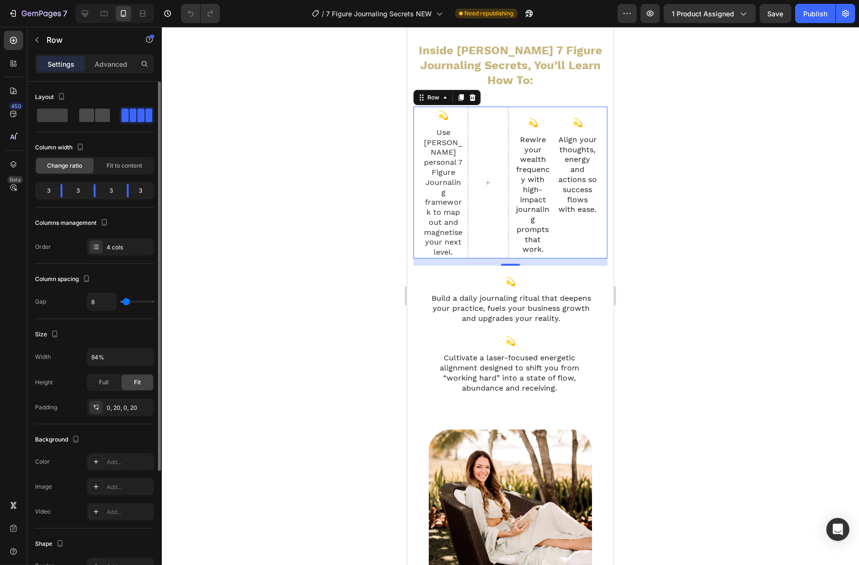
click at [95, 119] on span at bounding box center [102, 114] width 15 height 13
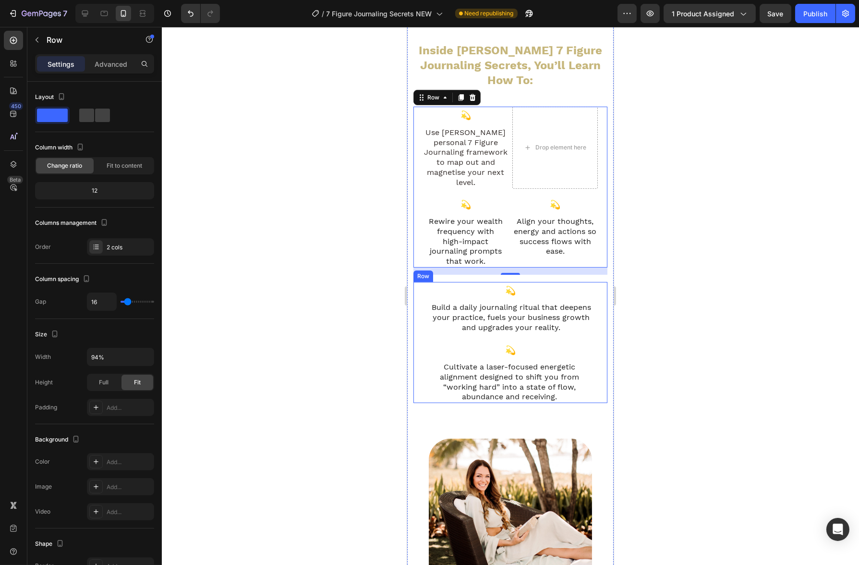
click at [515, 282] on div "💫 Text Block Build a daily journaling ritual that deepens your practice, fuels …" at bounding box center [510, 308] width 194 height 52
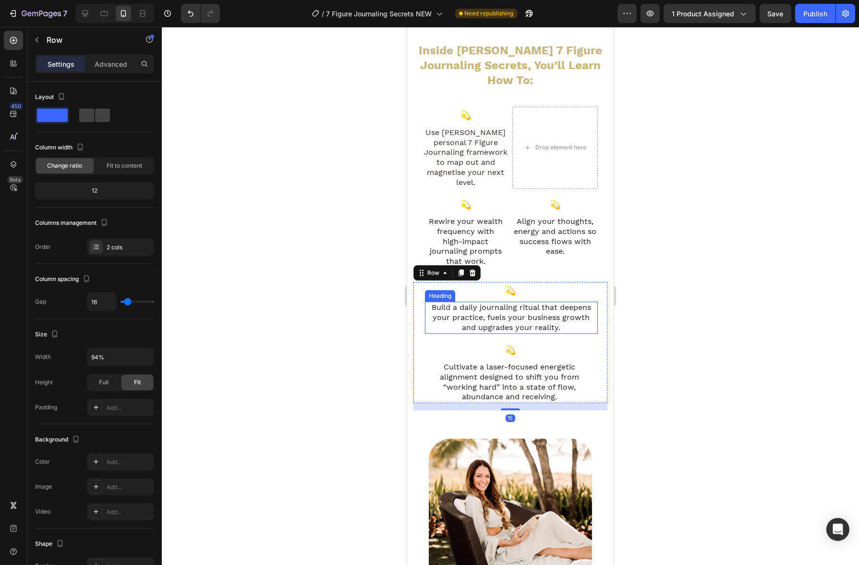
scroll to position [718, 0]
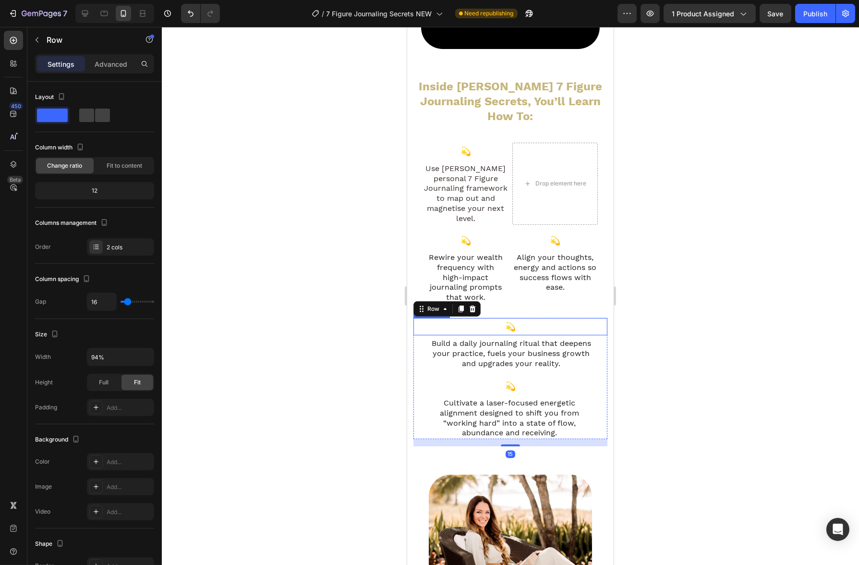
click at [516, 319] on p "💫" at bounding box center [510, 326] width 192 height 15
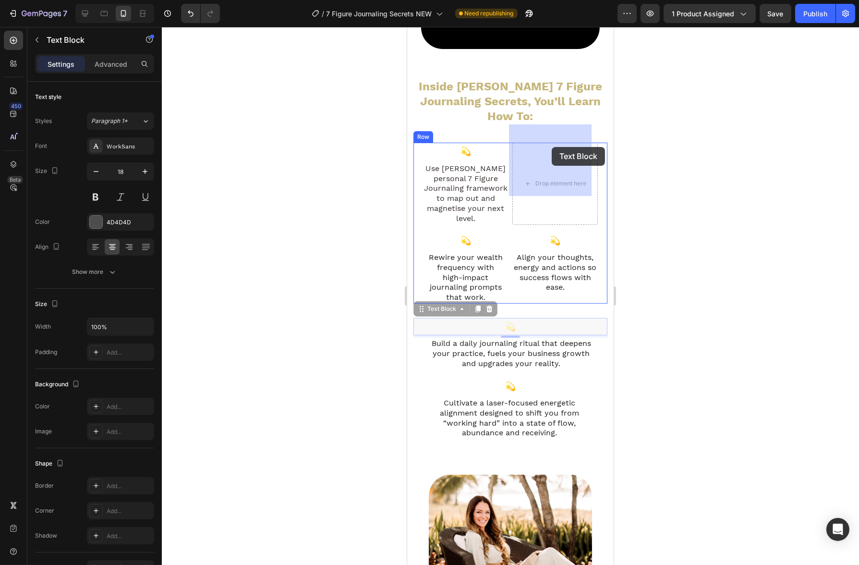
drag, startPoint x: 421, startPoint y: 281, endPoint x: 551, endPoint y: 148, distance: 185.4
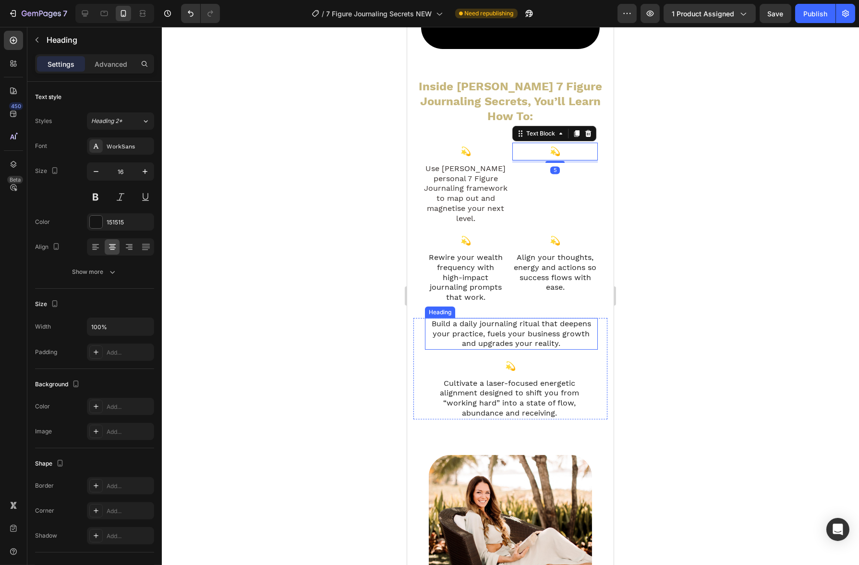
click at [484, 318] on h2 "Build a daily journaling ritual that deepens your practice, fuels your business…" at bounding box center [510, 334] width 173 height 32
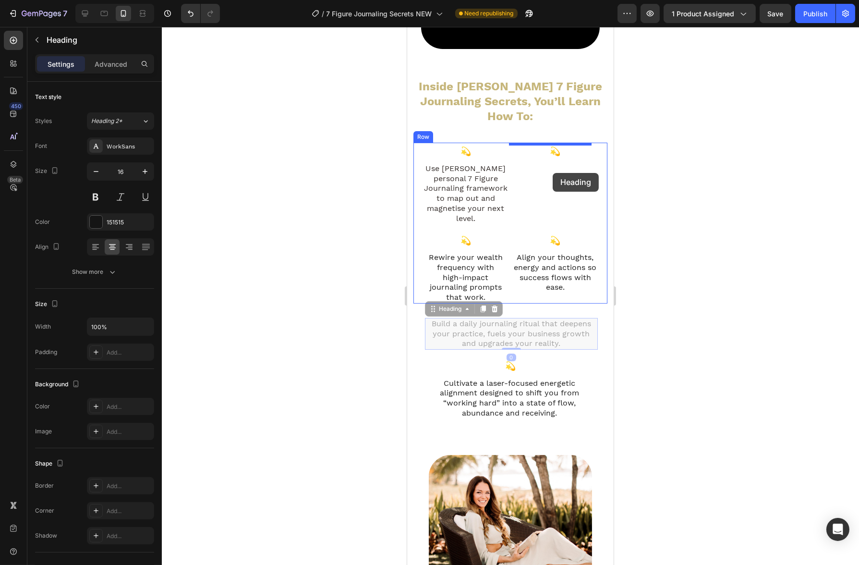
drag, startPoint x: 432, startPoint y: 280, endPoint x: 552, endPoint y: 173, distance: 161.5
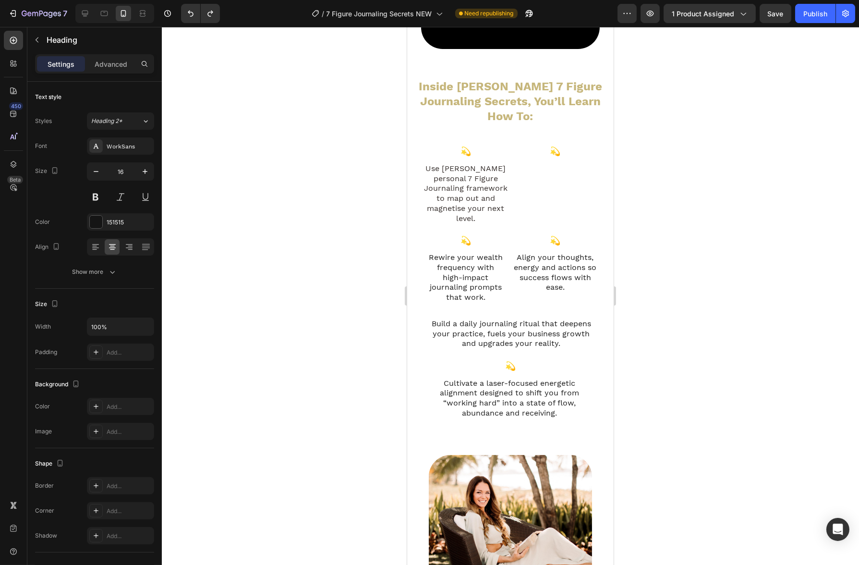
click at [537, 318] on h2 "Build a daily journaling ritual that deepens your practice, fuels your business…" at bounding box center [510, 334] width 173 height 32
click at [515, 319] on p "Build a daily journaling ritual that deepens your practice, fuels your business…" at bounding box center [510, 334] width 171 height 30
click at [569, 319] on p "Build a daily journaling ritual that deepens your practice, fuels your business…" at bounding box center [510, 334] width 171 height 30
drag, startPoint x: 569, startPoint y: 315, endPoint x: 425, endPoint y: 297, distance: 145.6
click at [425, 319] on p "Build a daily journaling ritual that deepens your practice, fuels your business…" at bounding box center [510, 334] width 171 height 30
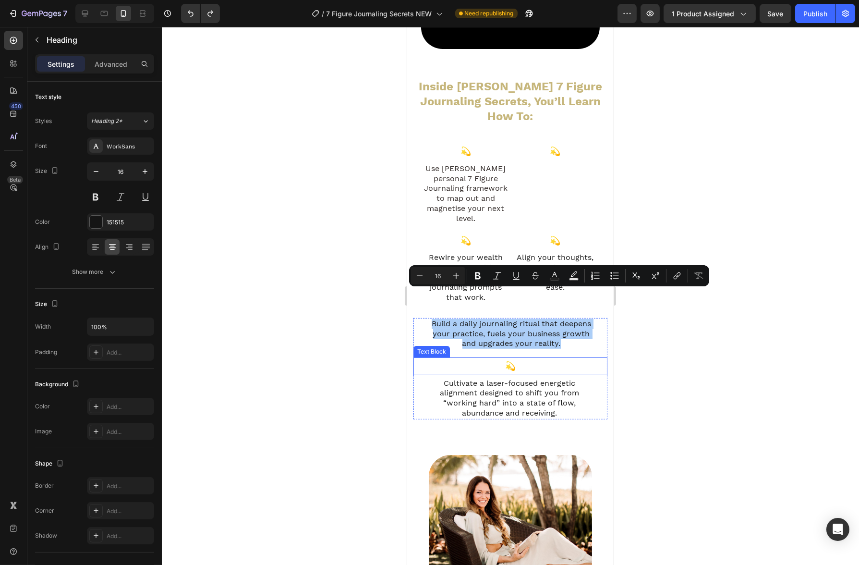
click at [597, 358] on p "💫" at bounding box center [510, 365] width 192 height 15
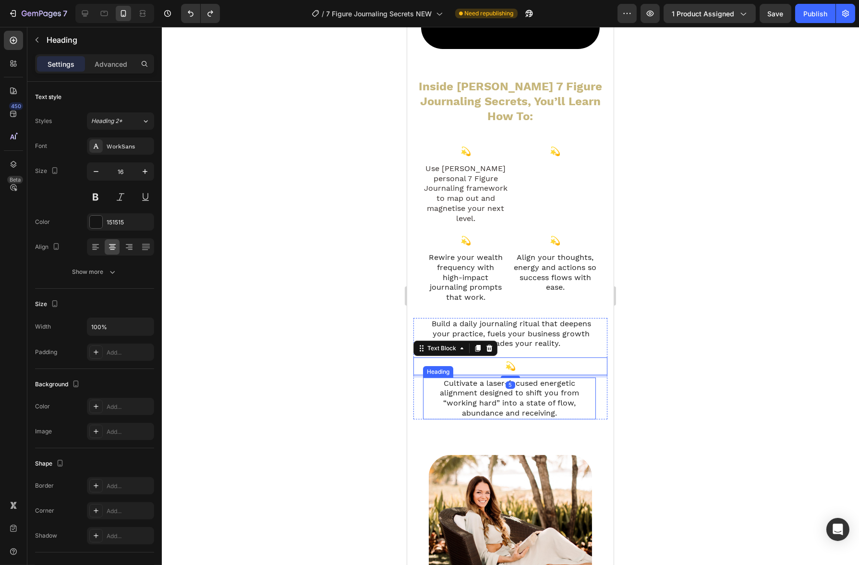
click at [570, 379] on h2 "Cultivate a laser-focused energetic alignment designed to shift you from “worki…" at bounding box center [508, 398] width 173 height 42
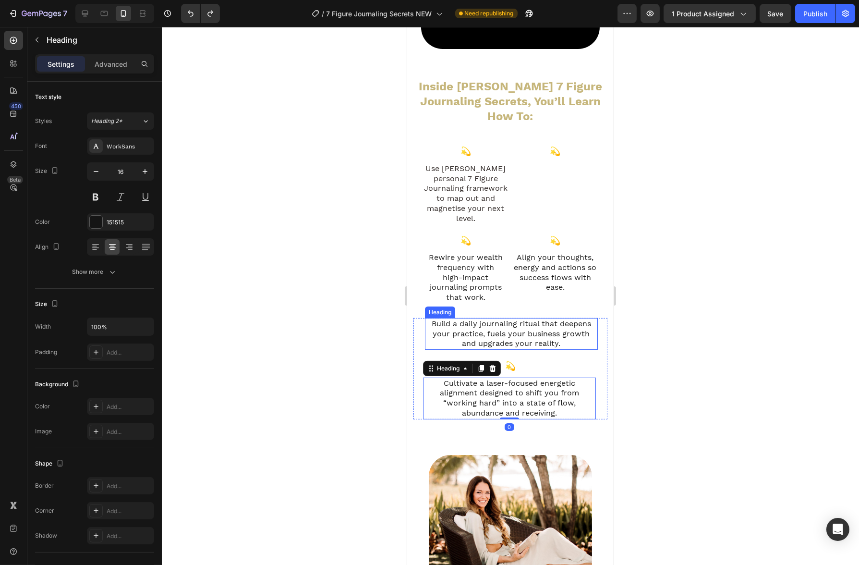
click at [537, 319] on p "Build a daily journaling ritual that deepens your practice, fuels your business…" at bounding box center [510, 334] width 171 height 30
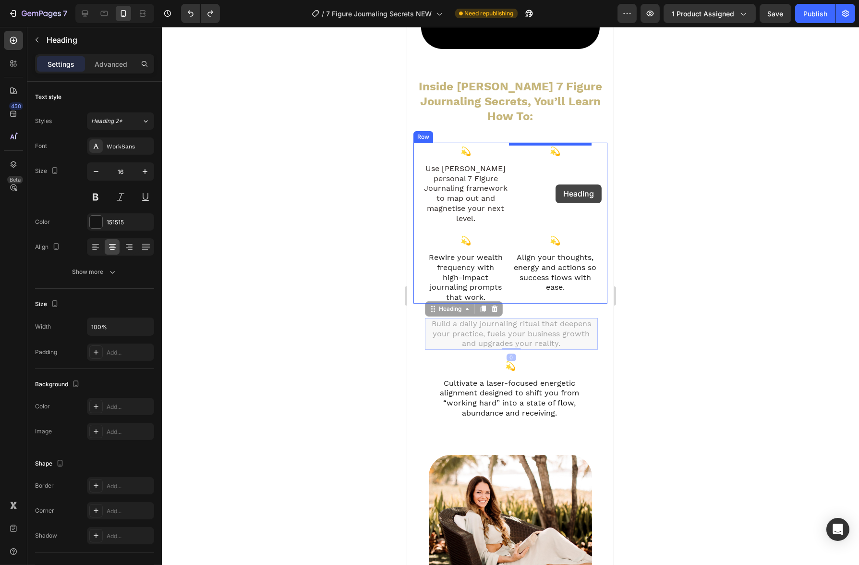
drag, startPoint x: 431, startPoint y: 285, endPoint x: 555, endPoint y: 184, distance: 159.4
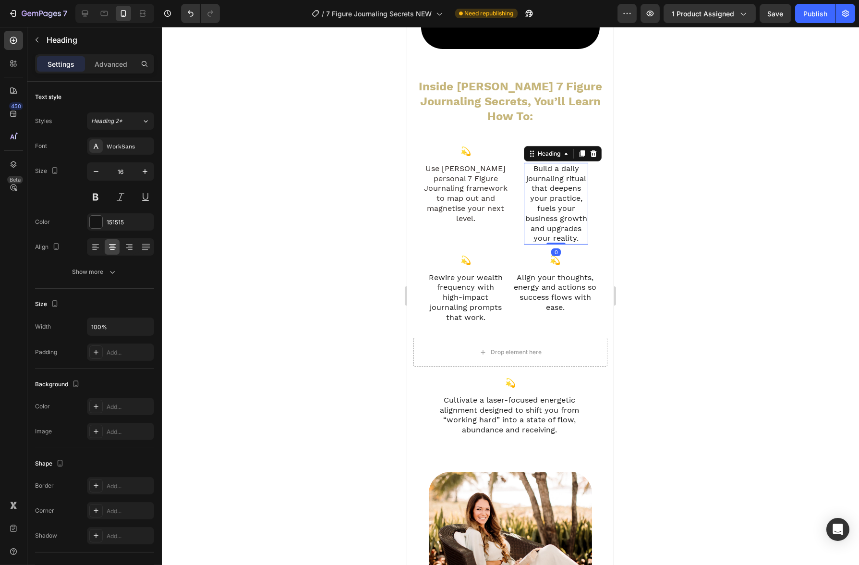
click at [567, 229] on h2 "Build a daily journaling ritual that deepens your practice, fuels your business…" at bounding box center [555, 204] width 64 height 82
click at [571, 285] on h2 "Align your thoughts, energy and actions so success flows with ease." at bounding box center [554, 293] width 85 height 42
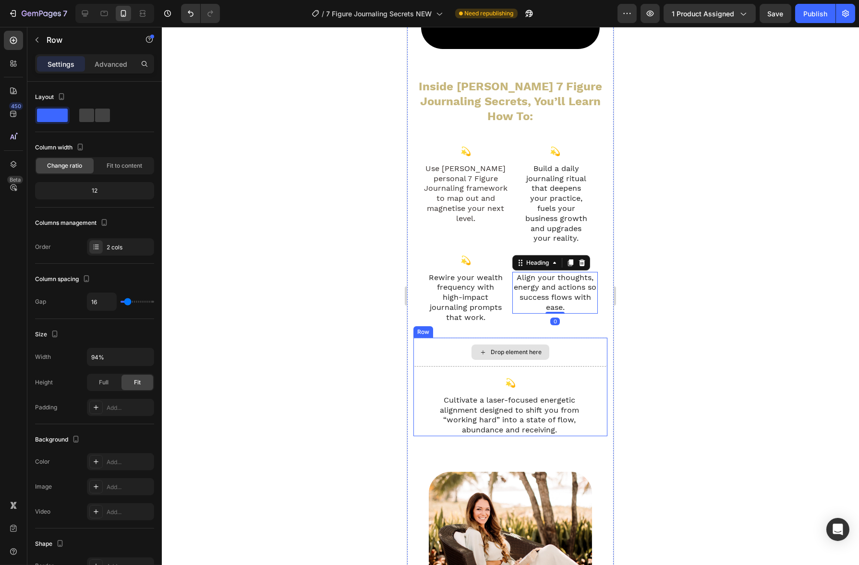
click at [567, 349] on div "Drop element here" at bounding box center [510, 351] width 194 height 29
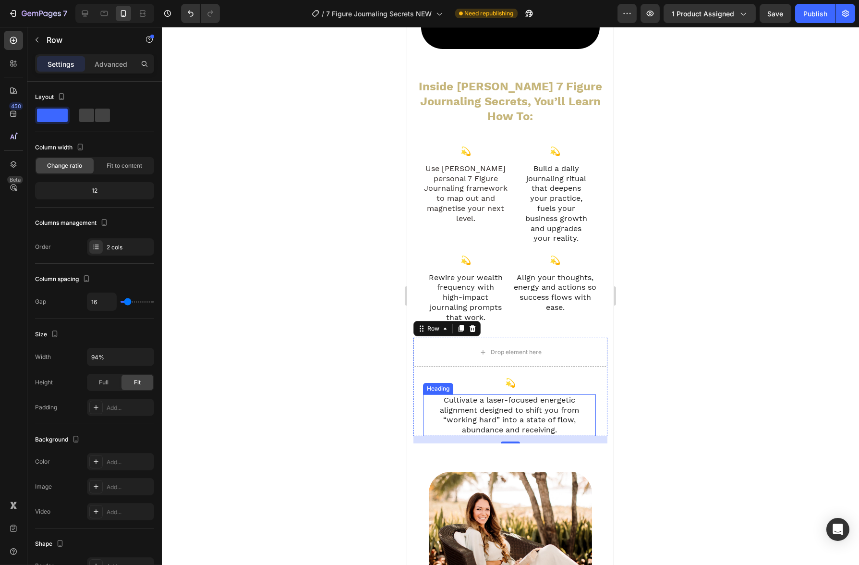
click at [471, 418] on h2 "Cultivate a laser-focused energetic alignment designed to shift you from “worki…" at bounding box center [508, 415] width 173 height 42
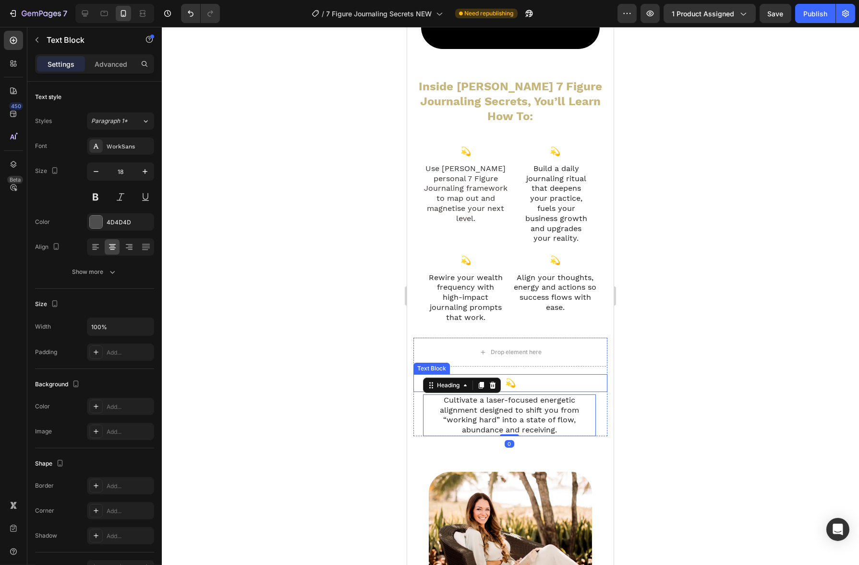
click at [519, 380] on p "💫" at bounding box center [510, 382] width 192 height 15
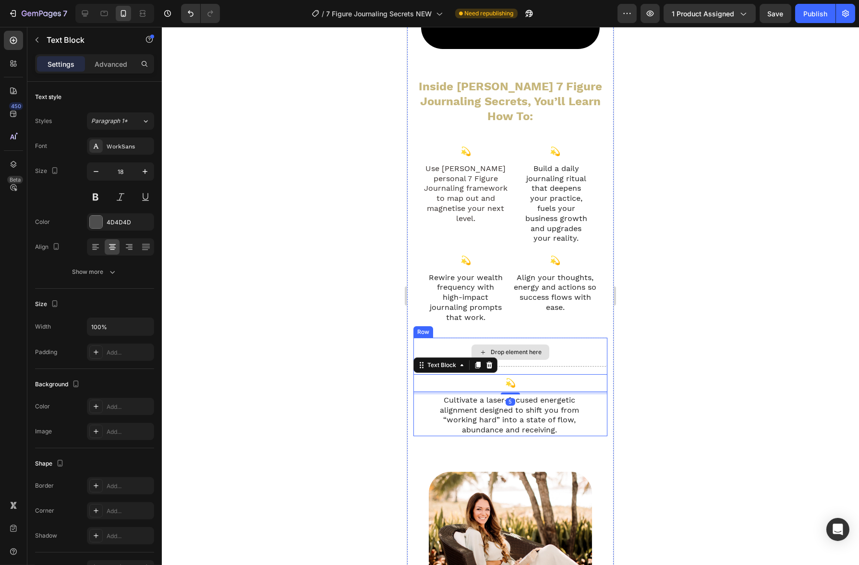
click at [525, 349] on div "Drop element here" at bounding box center [510, 351] width 78 height 15
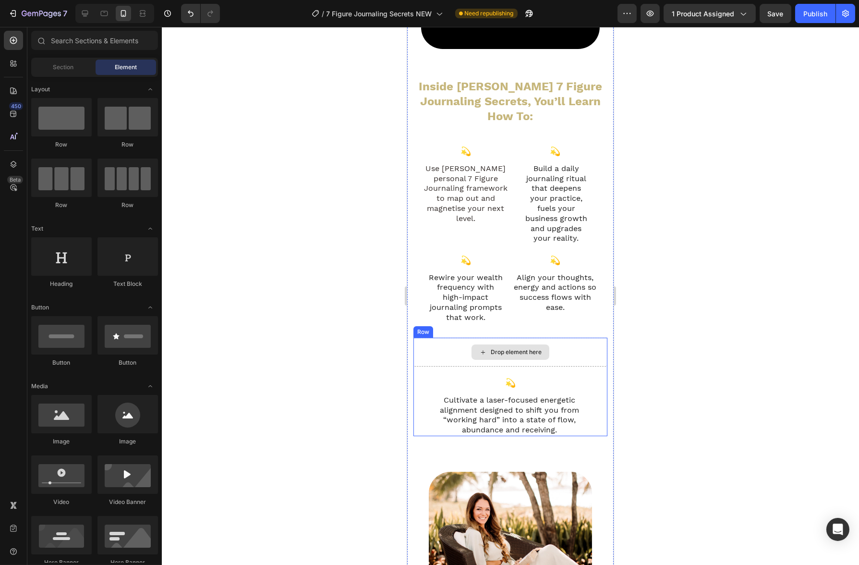
click at [446, 337] on div "Drop element here" at bounding box center [510, 351] width 194 height 29
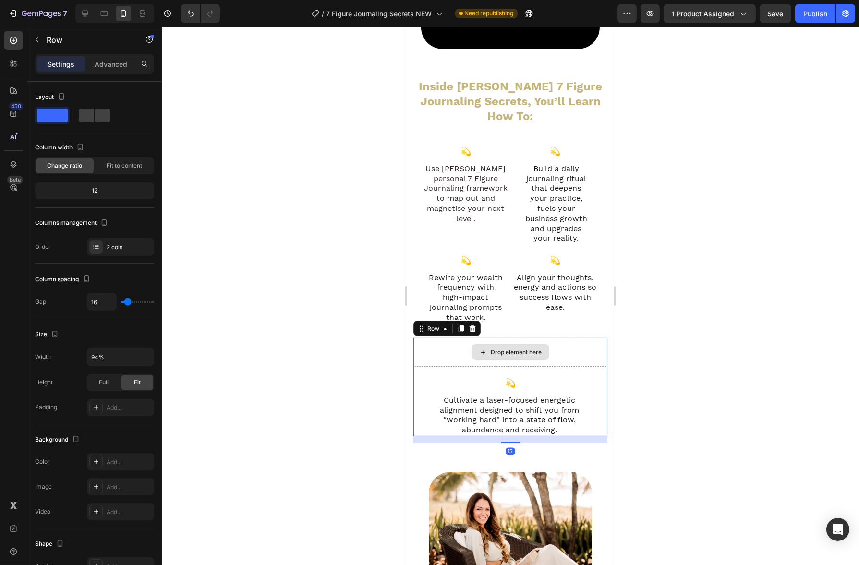
click at [567, 348] on div "Drop element here" at bounding box center [510, 351] width 194 height 29
click at [469, 325] on icon at bounding box center [472, 329] width 8 height 8
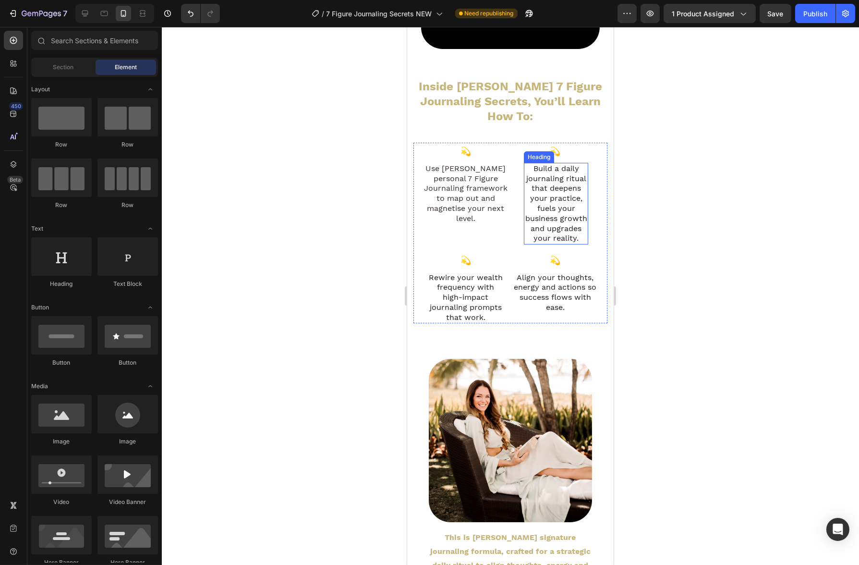
click at [572, 187] on p "Build a daily journaling ritual that deepens your practice, fuels your business…" at bounding box center [555, 204] width 62 height 80
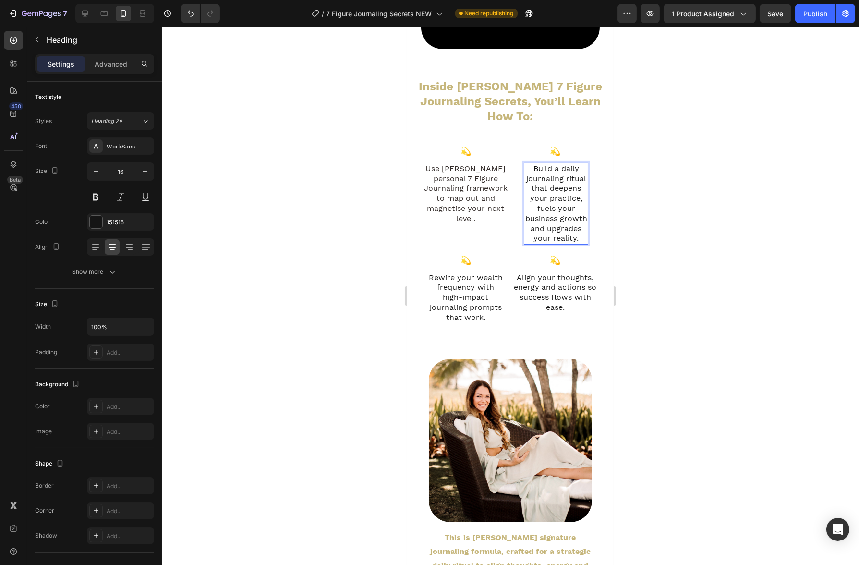
click at [572, 187] on p "Build a daily journaling ritual that deepens your practice, fuels your business…" at bounding box center [555, 204] width 62 height 80
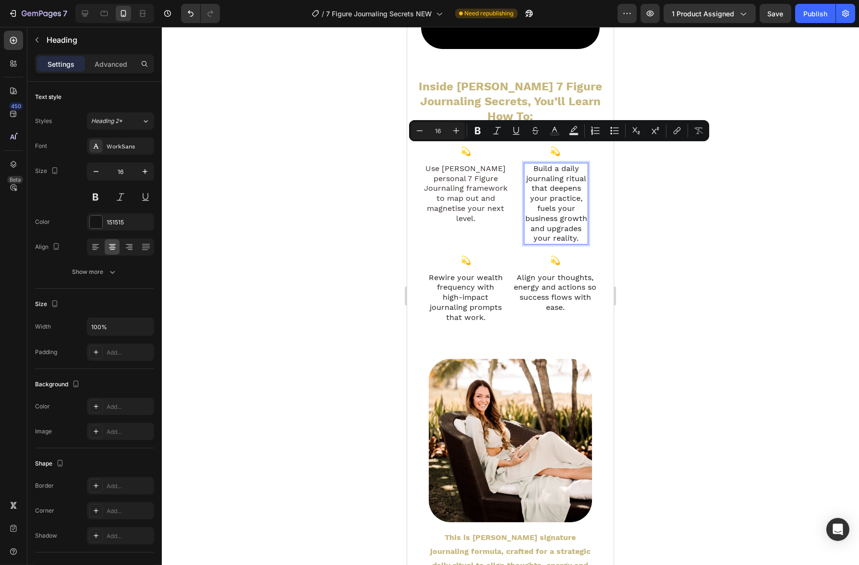
click at [577, 214] on p "Build a daily journaling ritual that deepens your practice, fuels your business…" at bounding box center [555, 204] width 62 height 80
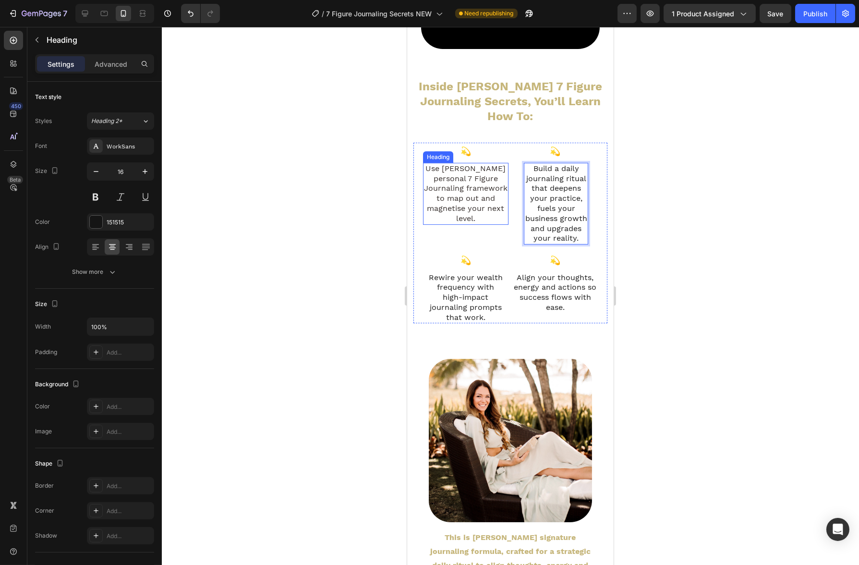
click at [486, 174] on h2 "Use [PERSON_NAME] personal 7 Figure Journaling framework to map out and magneti…" at bounding box center [464, 194] width 85 height 62
click at [551, 185] on p "Build a daily journaling ritual that deepens your practice, fuels your business…" at bounding box center [555, 204] width 62 height 80
click at [486, 288] on h2 "Rewire your wealth frequency with high-impact journaling prompts that work." at bounding box center [465, 298] width 81 height 52
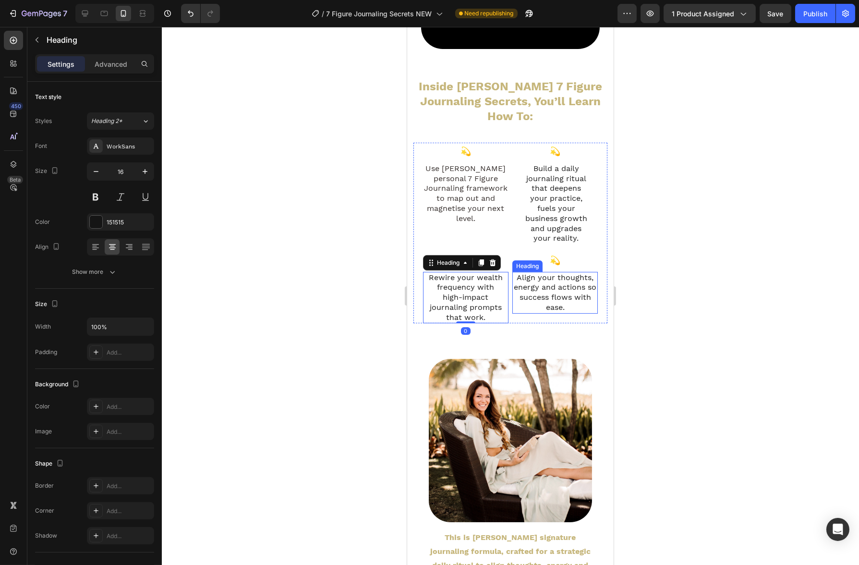
click at [540, 289] on h2 "Align your thoughts, energy and actions so success flows with ease." at bounding box center [554, 293] width 85 height 42
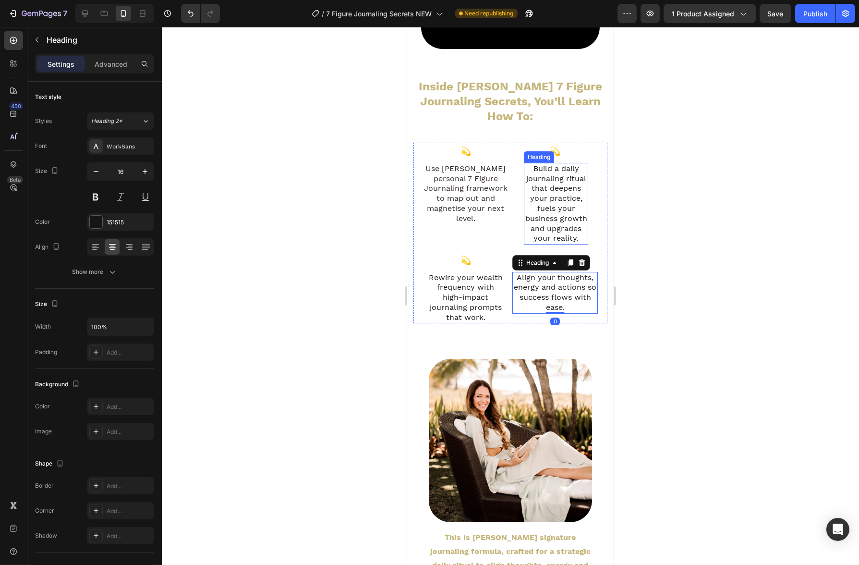
click at [553, 188] on p "Build a daily journaling ritual that deepens your practice, fuels your business…" at bounding box center [555, 204] width 62 height 80
click at [457, 174] on h2 "Use [PERSON_NAME] personal 7 Figure Journaling framework to map out and magneti…" at bounding box center [464, 194] width 85 height 62
click at [554, 190] on p "Build a daily journaling ritual that deepens your practice, fuels your business…" at bounding box center [555, 204] width 62 height 80
click at [556, 184] on p "Build a daily journaling ritual that deepens your practice, fuels your business…" at bounding box center [555, 204] width 62 height 80
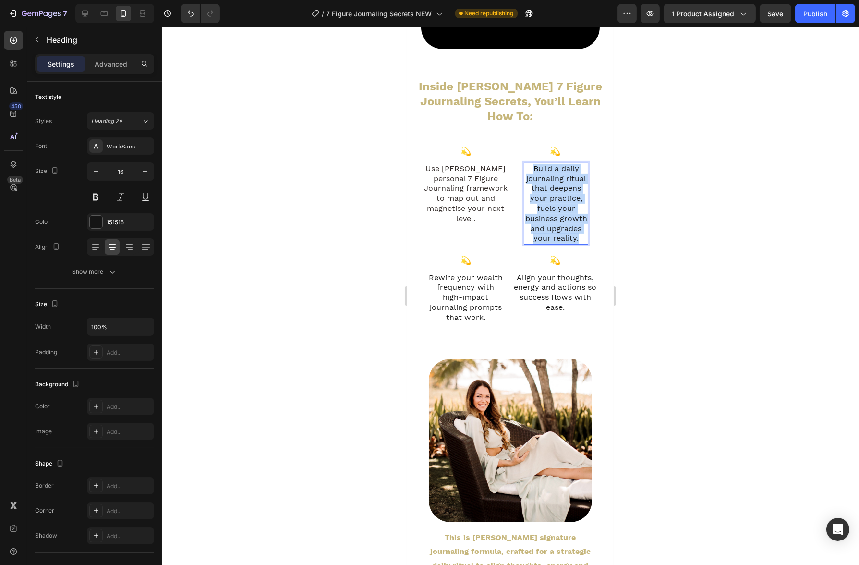
click at [556, 184] on p "Build a daily journaling ritual that deepens your practice, fuels your business…" at bounding box center [555, 204] width 62 height 80
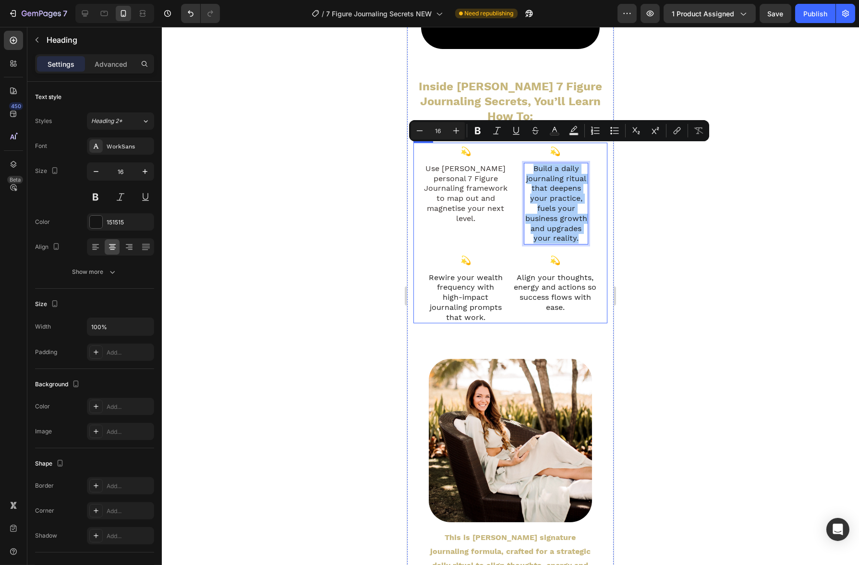
click at [464, 187] on h2 "Use [PERSON_NAME] personal 7 Figure Journaling framework to map out and magneti…" at bounding box center [464, 194] width 85 height 62
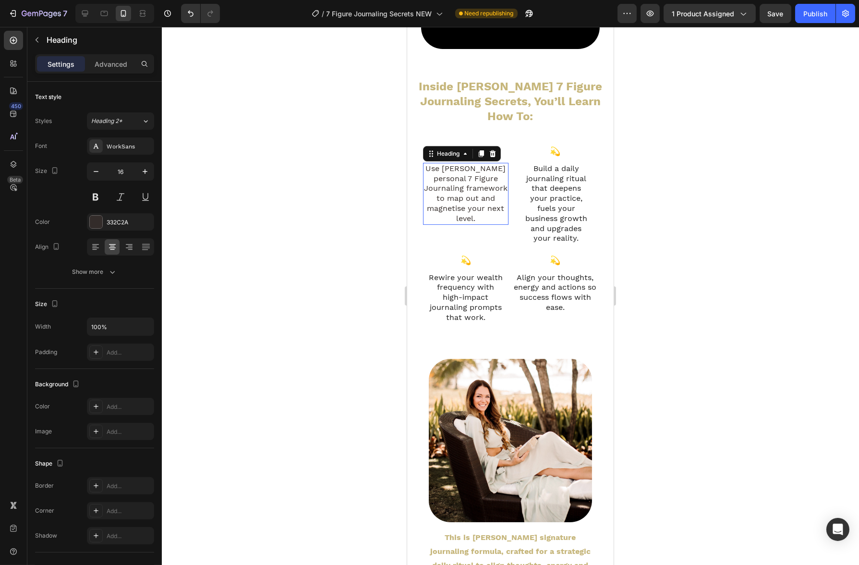
click at [464, 187] on h2 "Use [PERSON_NAME] personal 7 Figure Journaling framework to map out and magneti…" at bounding box center [464, 194] width 85 height 62
click at [464, 187] on p "Use [PERSON_NAME] personal 7 Figure Journaling framework to map out and magneti…" at bounding box center [465, 194] width 84 height 60
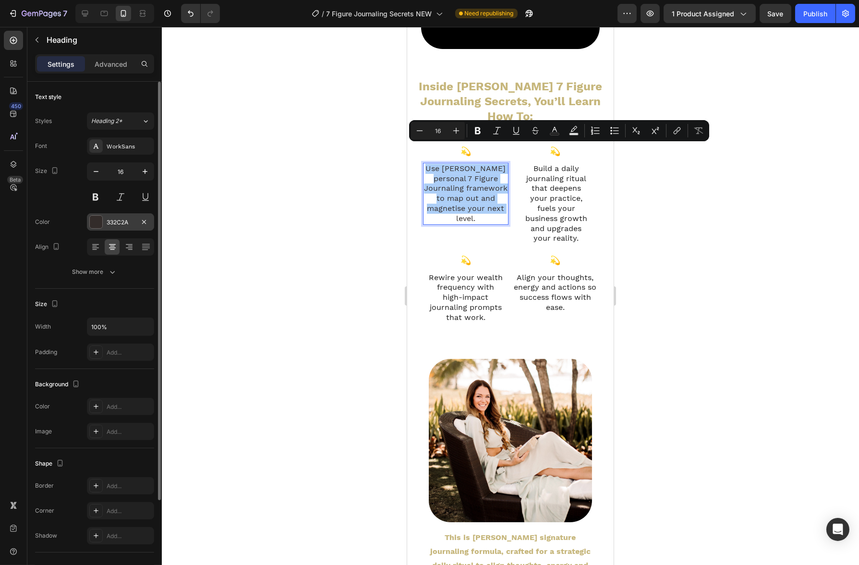
click at [116, 217] on div "332C2A" at bounding box center [120, 221] width 67 height 17
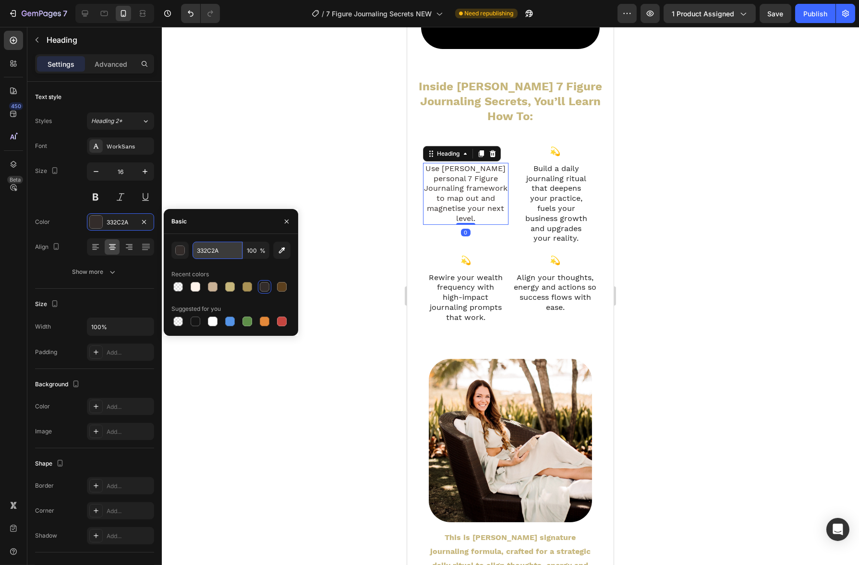
click at [230, 252] on input "332C2A" at bounding box center [218, 249] width 50 height 17
paste input "D5C98F"
type input "D5C98F"
click at [326, 161] on div at bounding box center [510, 296] width 697 height 538
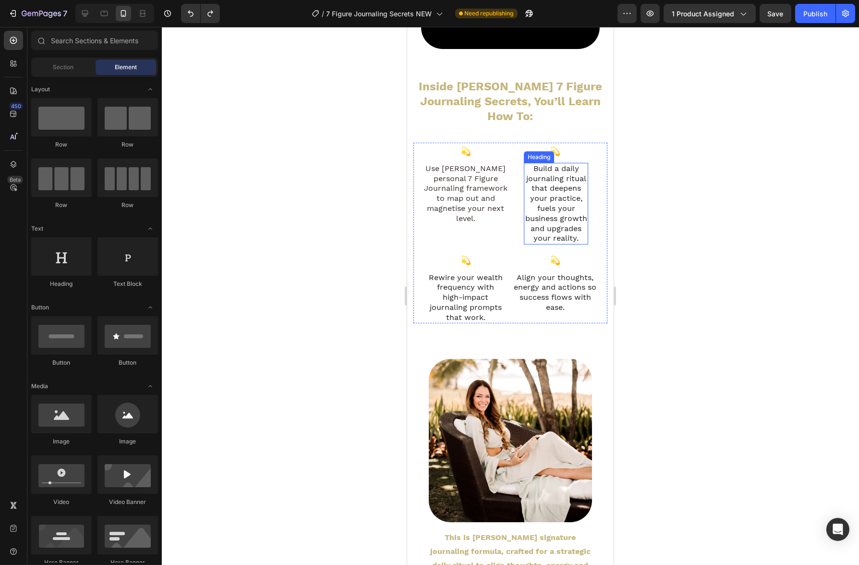
click at [547, 180] on p "Build a daily journaling ritual that deepens your practice, fuels your business…" at bounding box center [555, 204] width 62 height 80
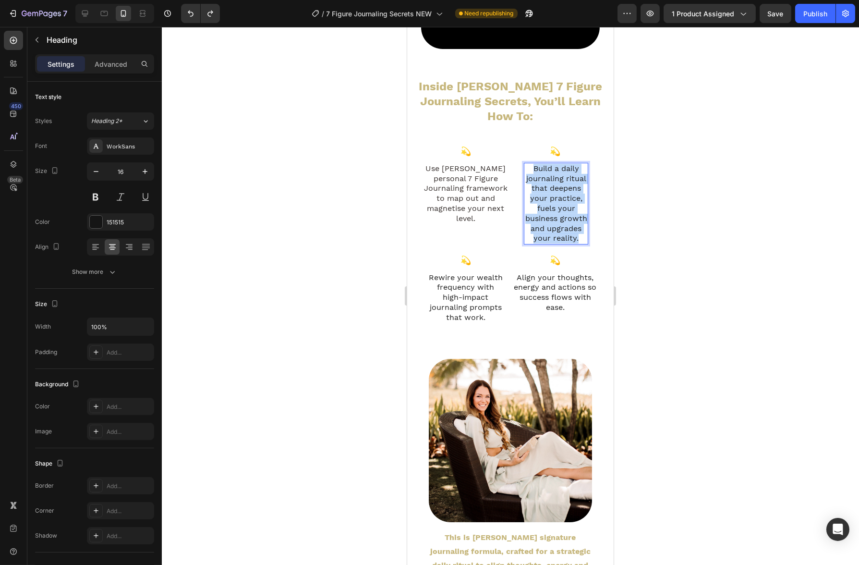
click at [547, 180] on p "Build a daily journaling ritual that deepens your practice, fuels your business…" at bounding box center [555, 204] width 62 height 80
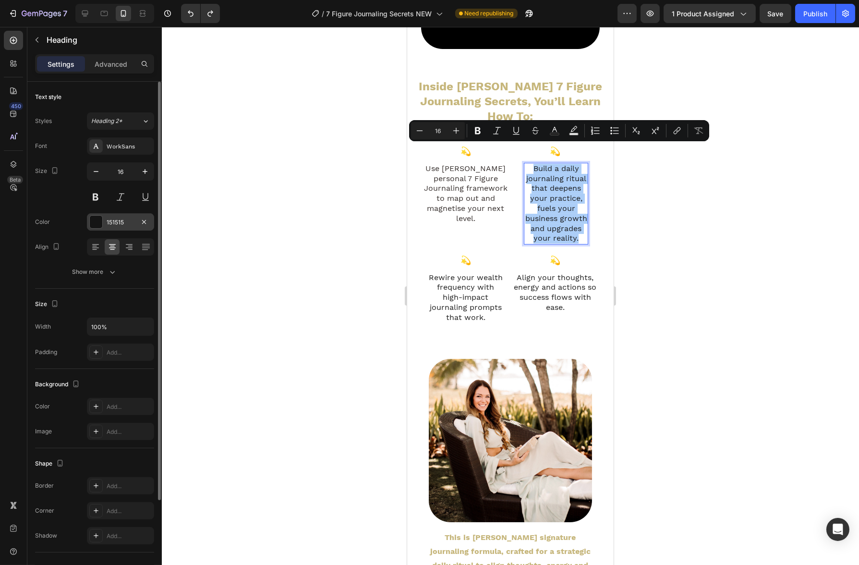
click at [110, 223] on div "151515" at bounding box center [121, 222] width 28 height 9
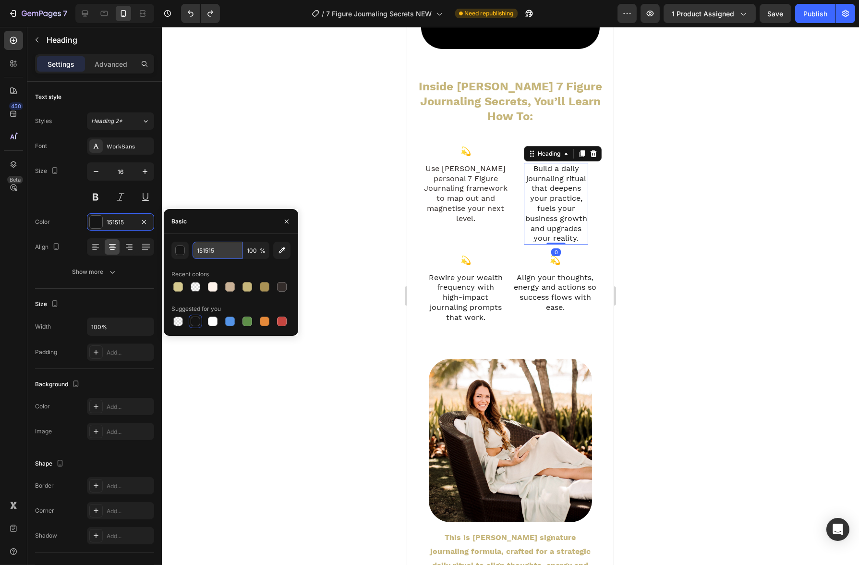
click at [216, 255] on input "151515" at bounding box center [218, 249] width 50 height 17
click at [454, 172] on p "Use [PERSON_NAME] personal 7 Figure Journaling framework to map out and magneti…" at bounding box center [465, 194] width 84 height 60
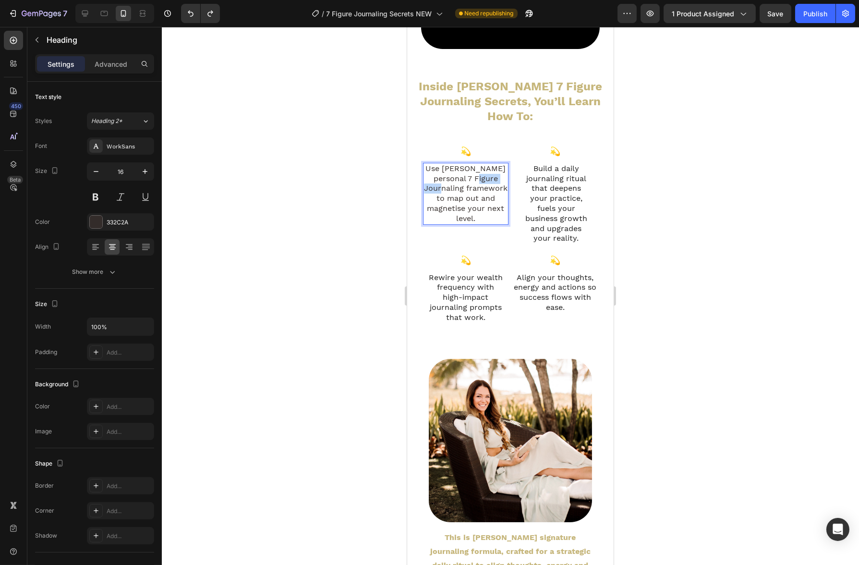
click at [459, 164] on p "Use [PERSON_NAME] personal 7 Figure Journaling framework to map out and magneti…" at bounding box center [465, 194] width 84 height 60
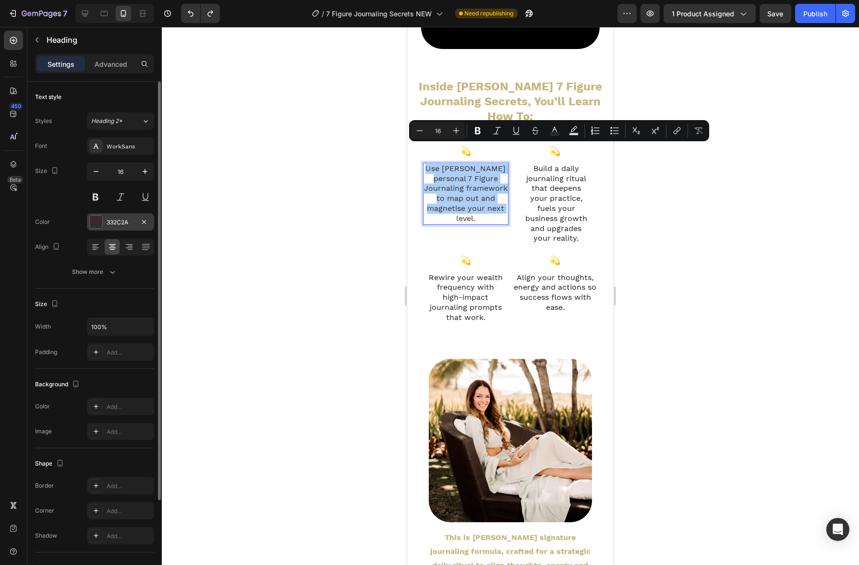
click at [130, 224] on div "332C2A" at bounding box center [121, 222] width 28 height 9
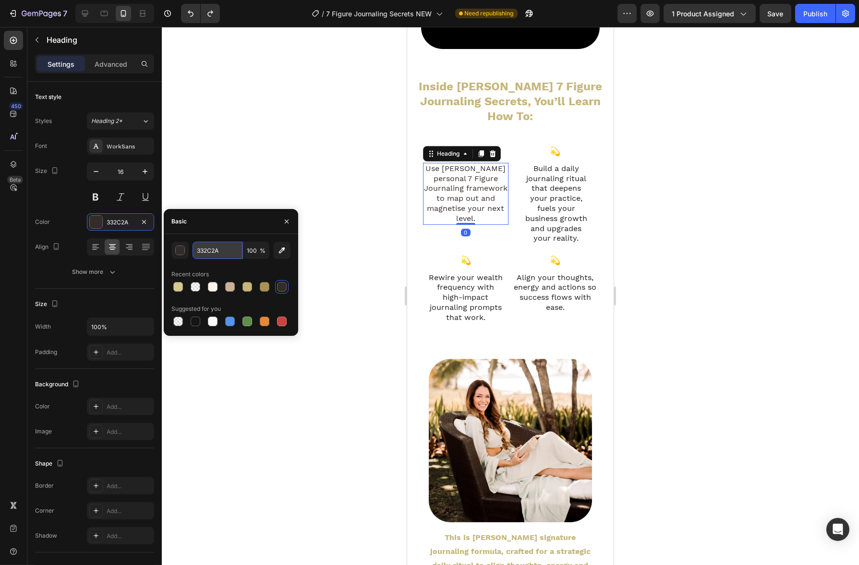
click at [229, 253] on input "332C2A" at bounding box center [218, 249] width 50 height 17
paste input "151515"
type input "151515"
click at [327, 179] on div at bounding box center [510, 296] width 697 height 538
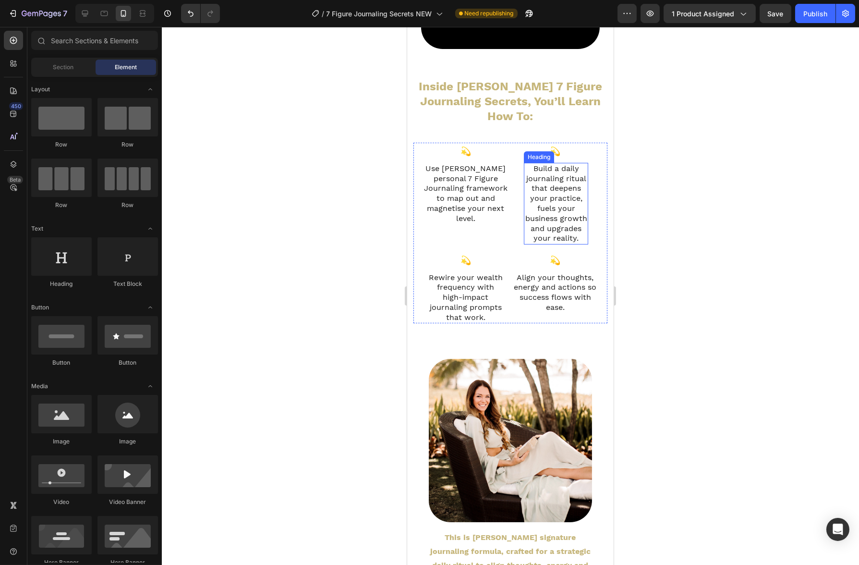
click at [553, 219] on p "Build a daily journaling ritual that deepens your practice, fuels your business…" at bounding box center [555, 204] width 62 height 80
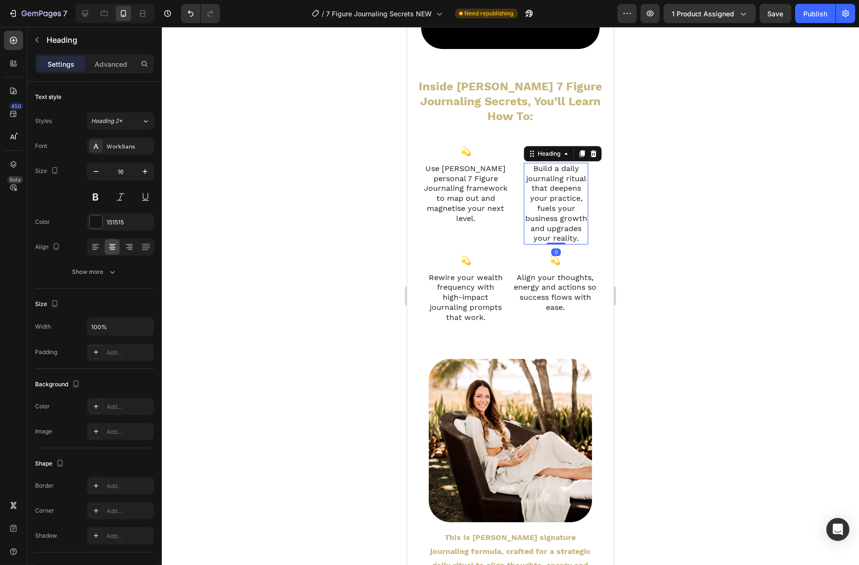
click at [553, 219] on p "Build a daily journaling ritual that deepens your practice, fuels your business…" at bounding box center [555, 204] width 62 height 80
click at [487, 173] on p "Use [PERSON_NAME] personal 7 Figure Journaling framework to map out and magneti…" at bounding box center [465, 194] width 84 height 60
click at [120, 67] on p "Advanced" at bounding box center [111, 64] width 33 height 10
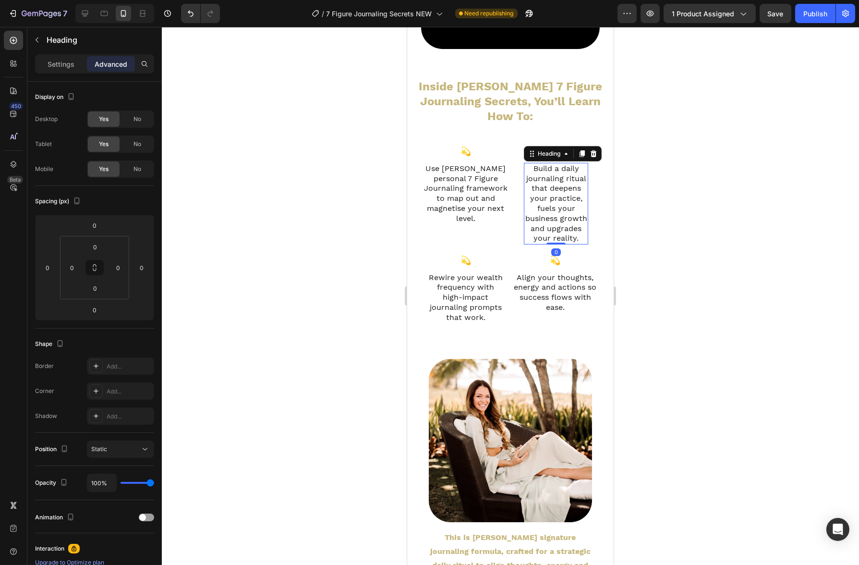
click at [524, 200] on p "Build a daily journaling ritual that deepens your practice, fuels your business…" at bounding box center [555, 204] width 62 height 80
click at [47, 263] on input "24" at bounding box center [47, 267] width 14 height 14
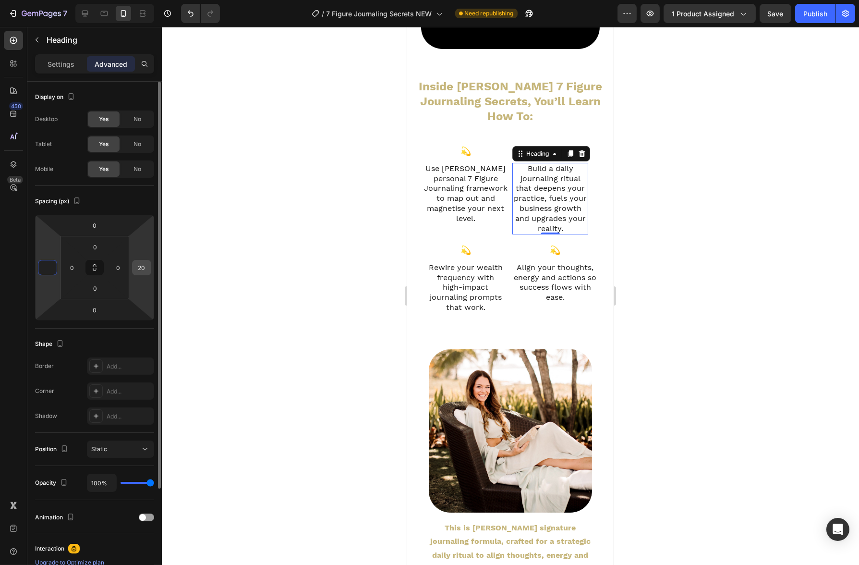
type input "0"
click at [145, 271] on input "20" at bounding box center [141, 267] width 14 height 14
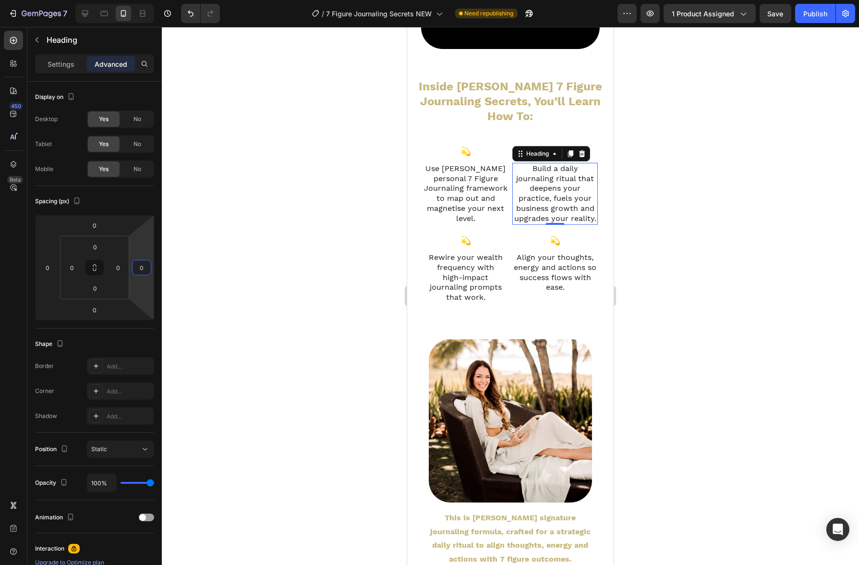
click at [237, 224] on div at bounding box center [510, 296] width 697 height 538
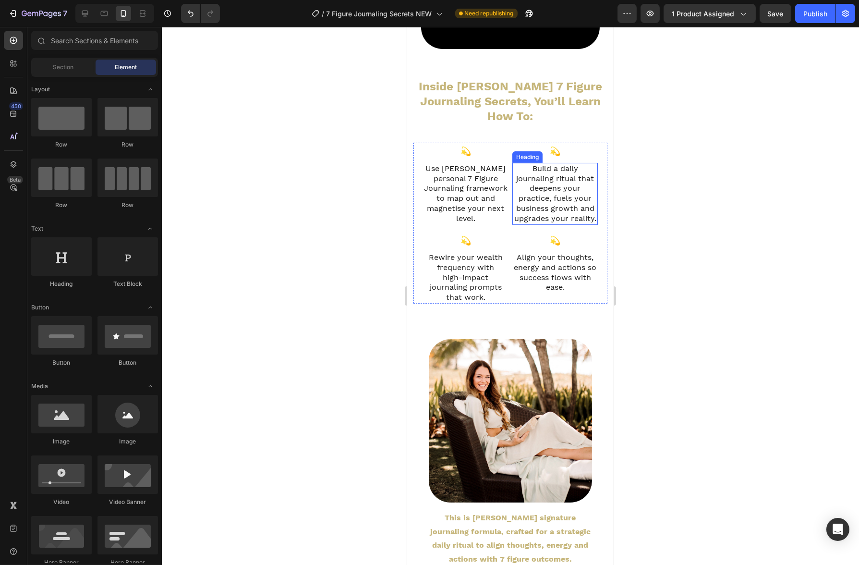
click at [565, 212] on p "Build a daily journaling ritual that deepens your practice, fuels your business…" at bounding box center [555, 194] width 84 height 60
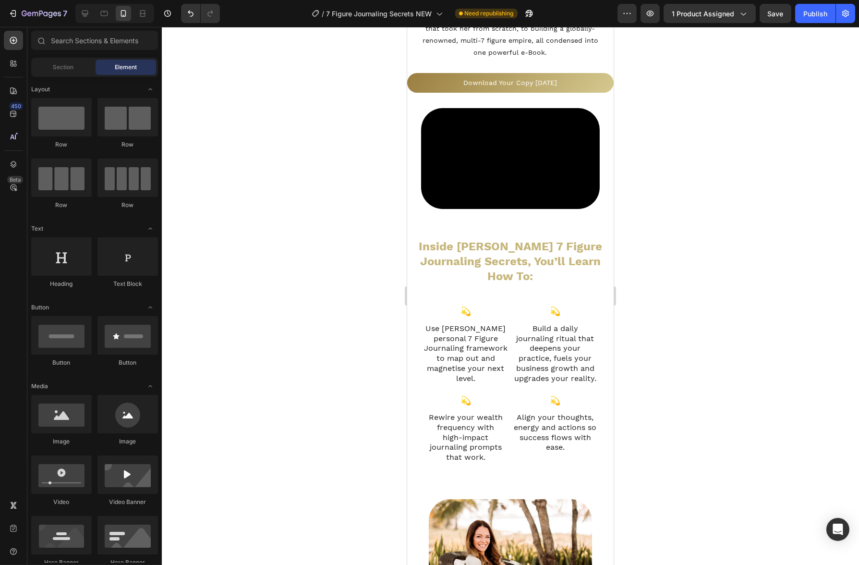
scroll to position [555, 0]
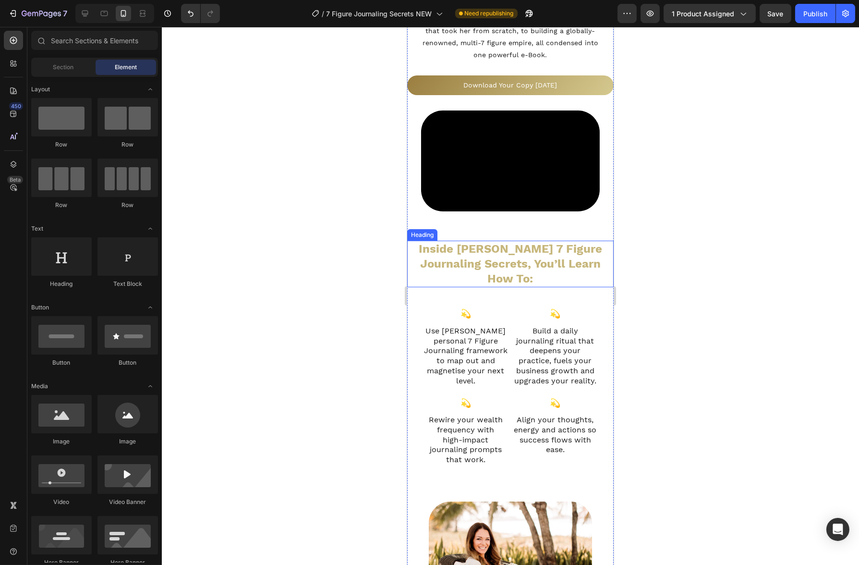
click at [557, 266] on h2 "Inside [PERSON_NAME] 7 Figure Journaling Secrets, You’ll Learn How To:" at bounding box center [510, 264] width 206 height 47
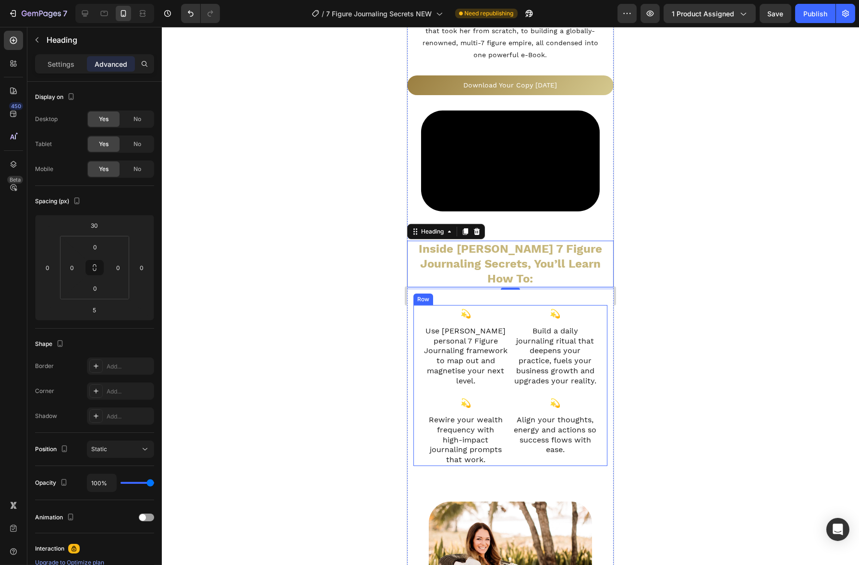
click at [505, 382] on div "💫 Text Block Use Regan’s personal 7 Figure Journaling framework to map out and …" at bounding box center [510, 385] width 194 height 161
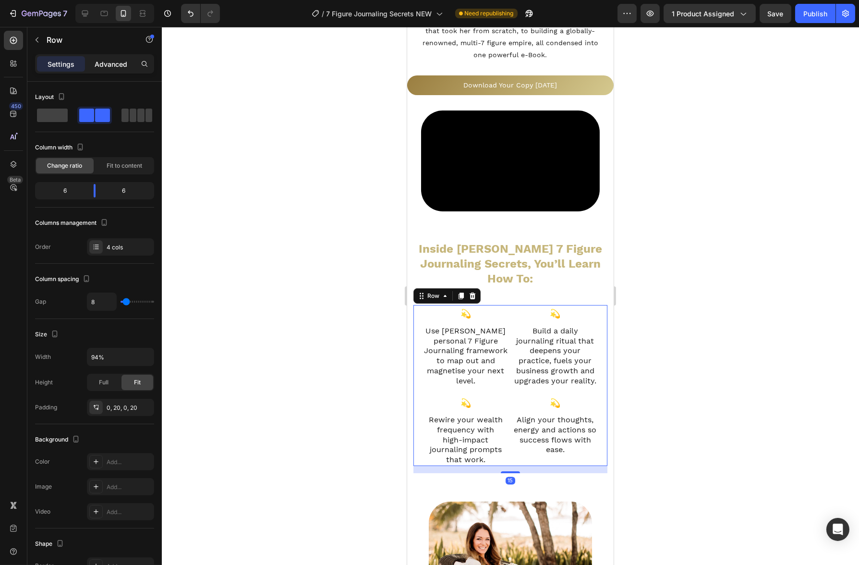
click at [116, 66] on p "Advanced" at bounding box center [111, 64] width 33 height 10
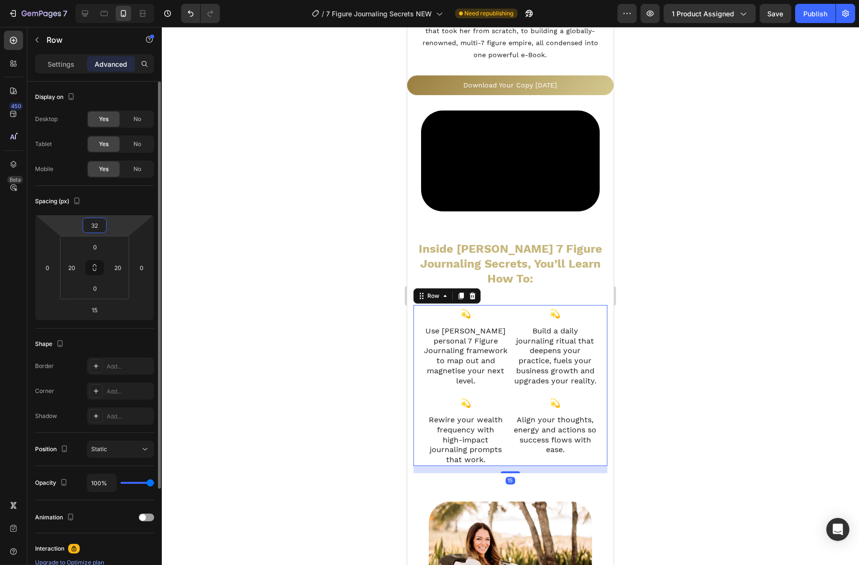
click at [97, 226] on input "32" at bounding box center [94, 225] width 19 height 14
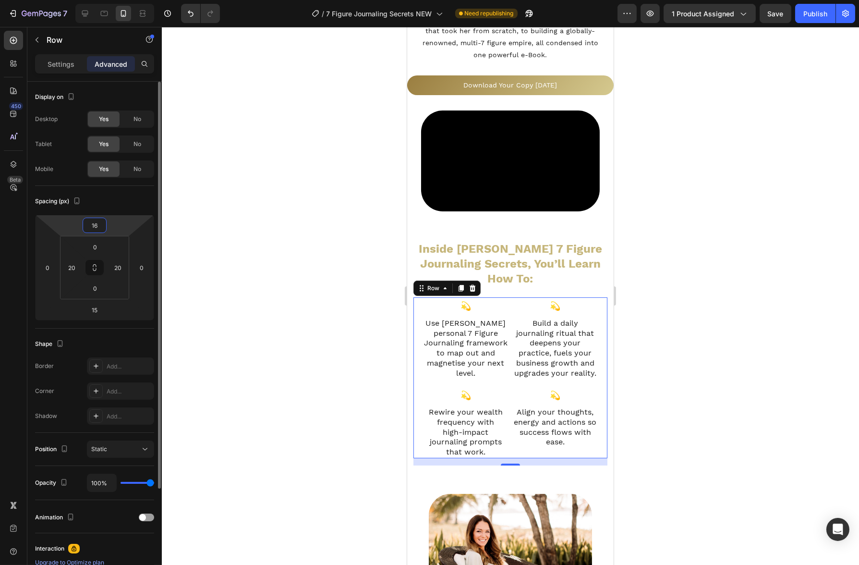
type input "1"
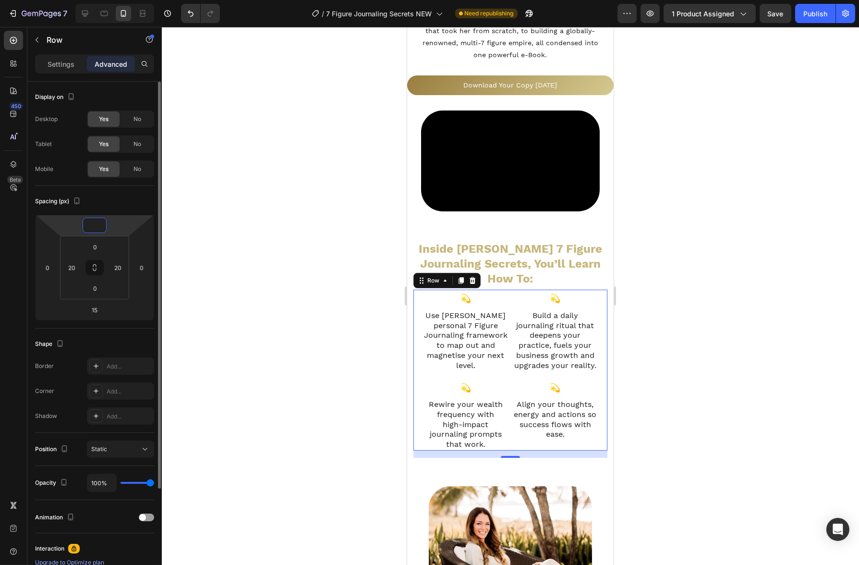
type input "8"
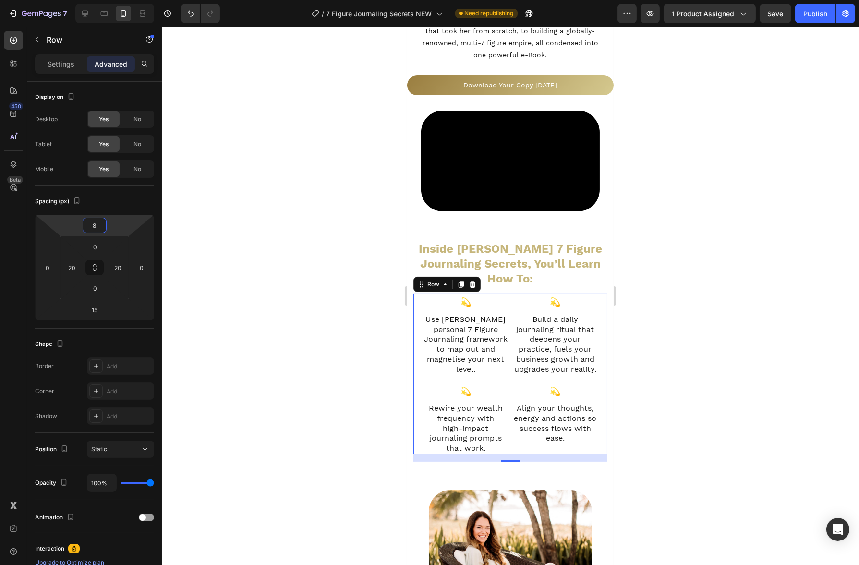
click at [308, 298] on div at bounding box center [510, 296] width 697 height 538
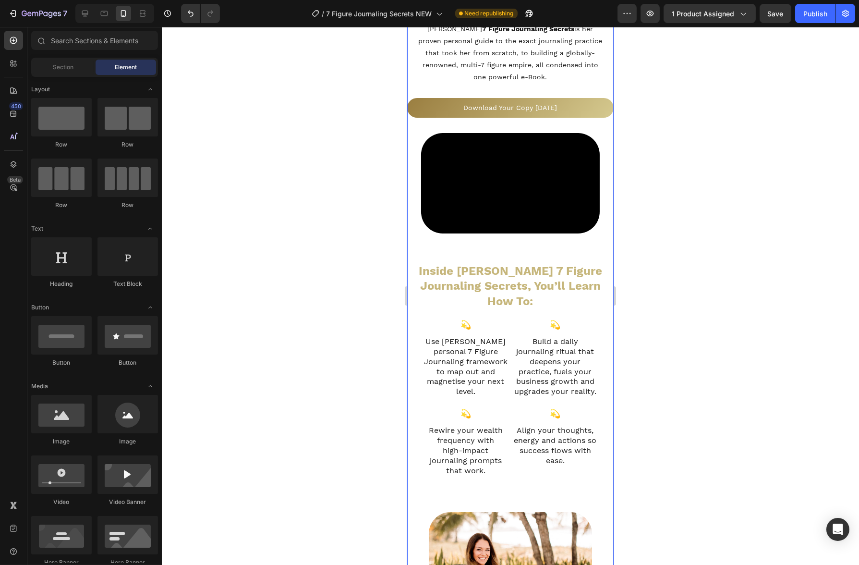
scroll to position [339, 0]
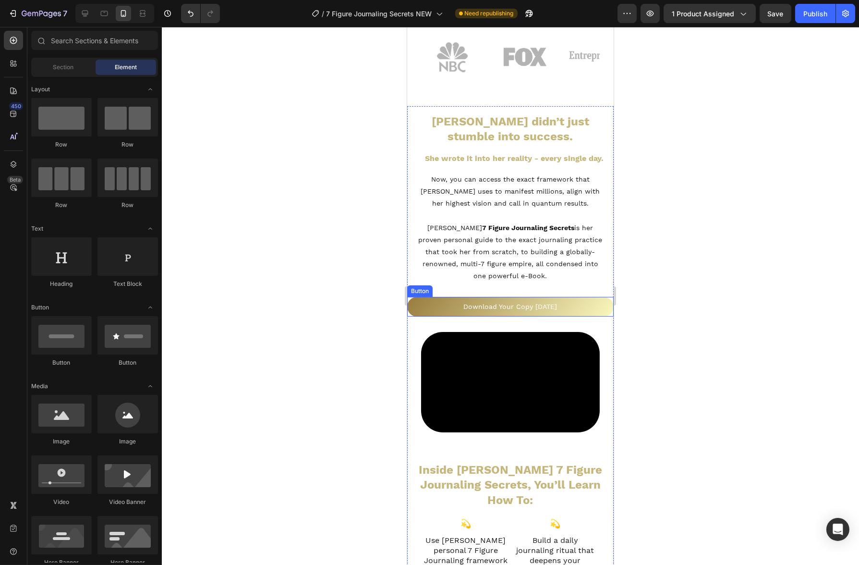
click at [419, 306] on link "Download Your Copy [DATE]" at bounding box center [510, 307] width 206 height 20
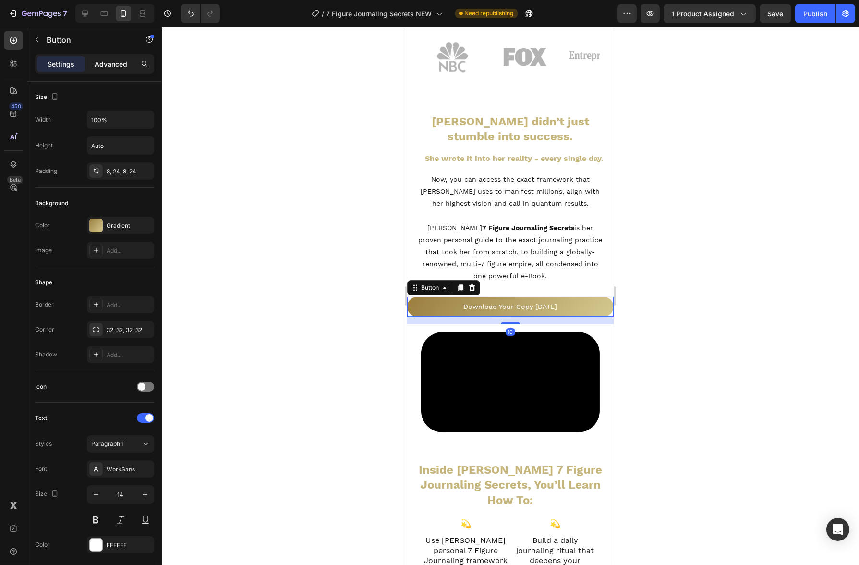
click at [108, 68] on p "Advanced" at bounding box center [111, 64] width 33 height 10
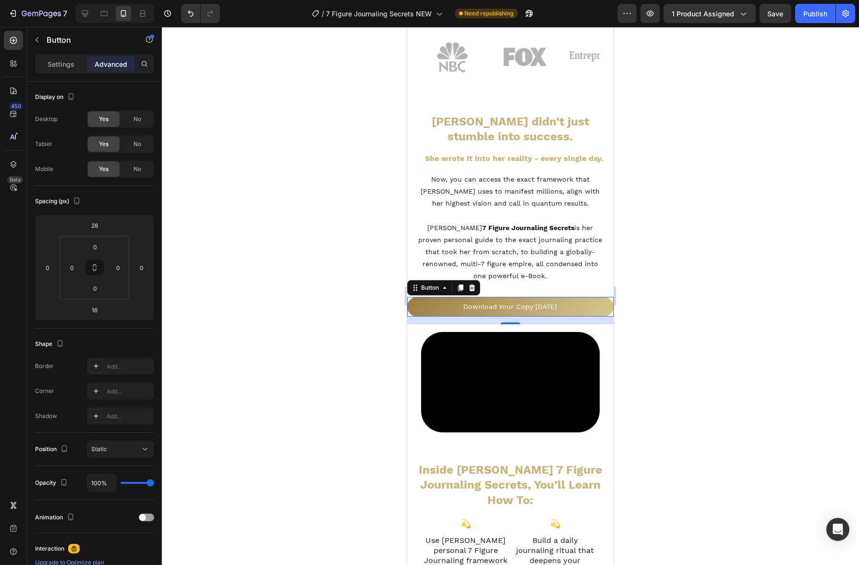
click at [301, 322] on div at bounding box center [510, 296] width 697 height 538
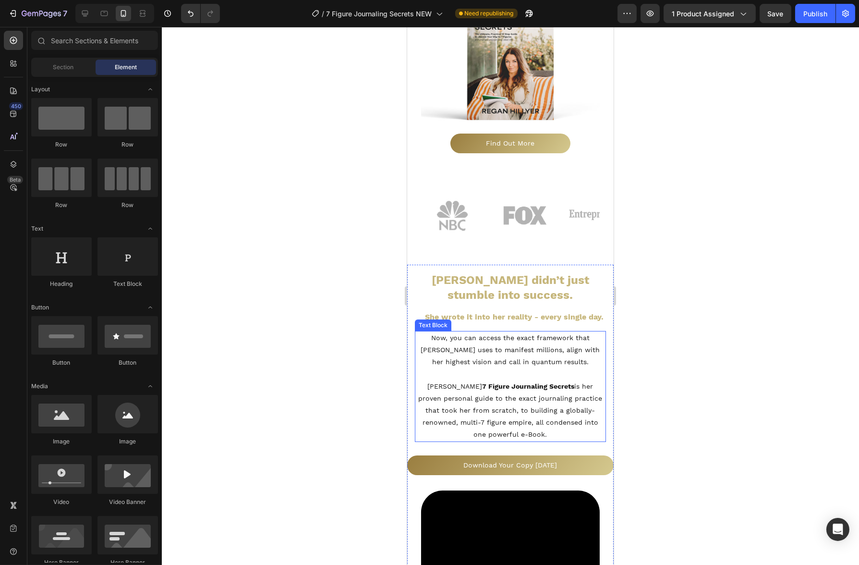
scroll to position [192, 0]
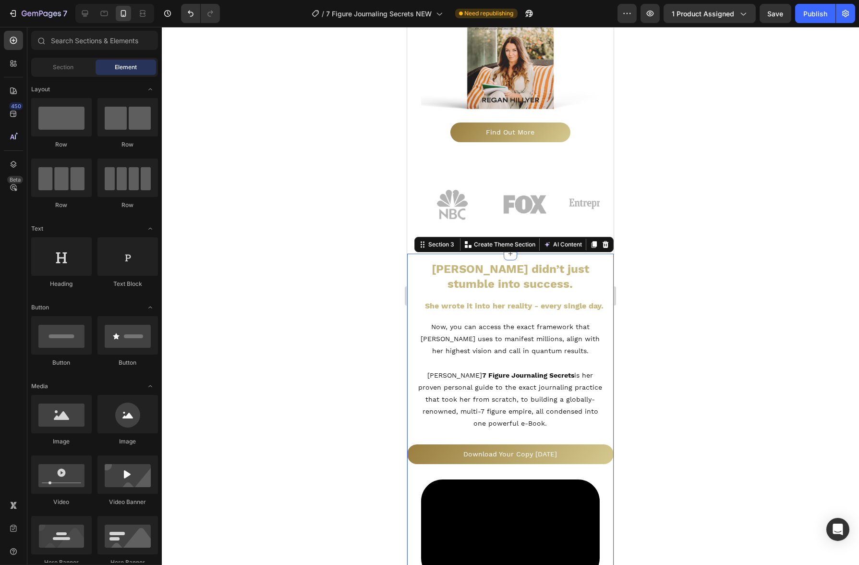
click at [418, 434] on div "Download Your Copy Today Button" at bounding box center [510, 451] width 206 height 41
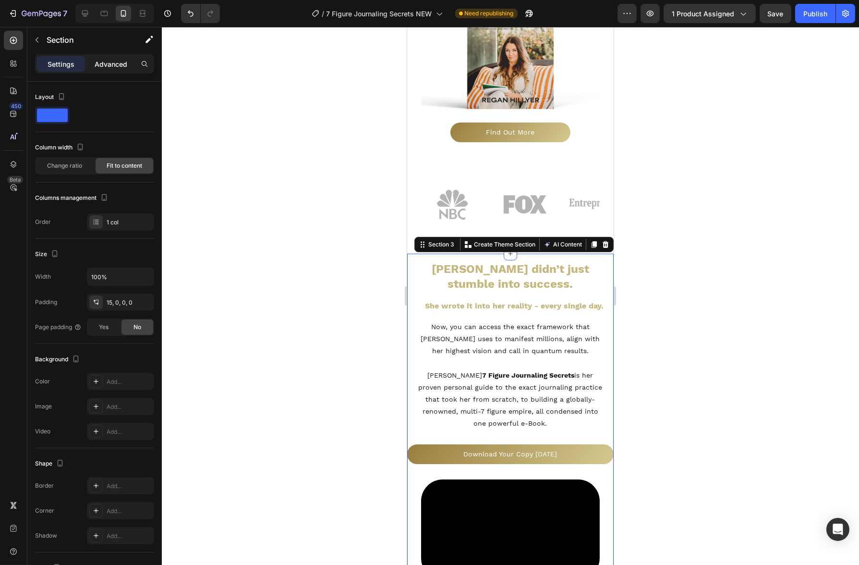
click at [132, 71] on div "Advanced" at bounding box center [111, 63] width 48 height 15
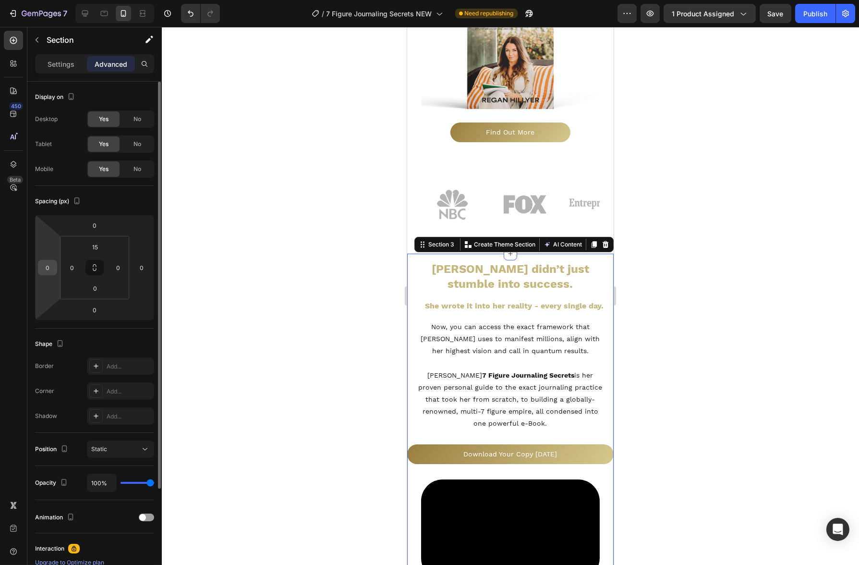
click at [48, 271] on input "0" at bounding box center [47, 267] width 14 height 14
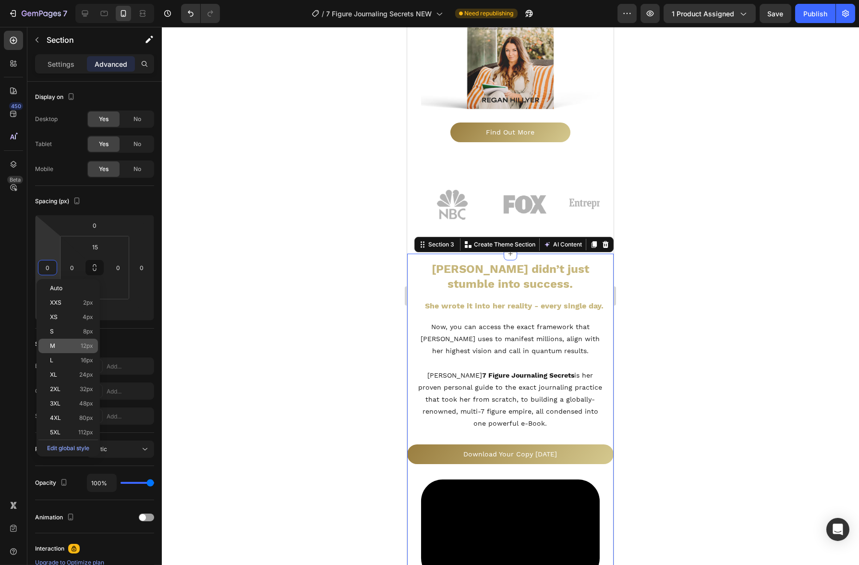
click at [65, 344] on p "M 12px" at bounding box center [71, 345] width 43 height 7
type input "12"
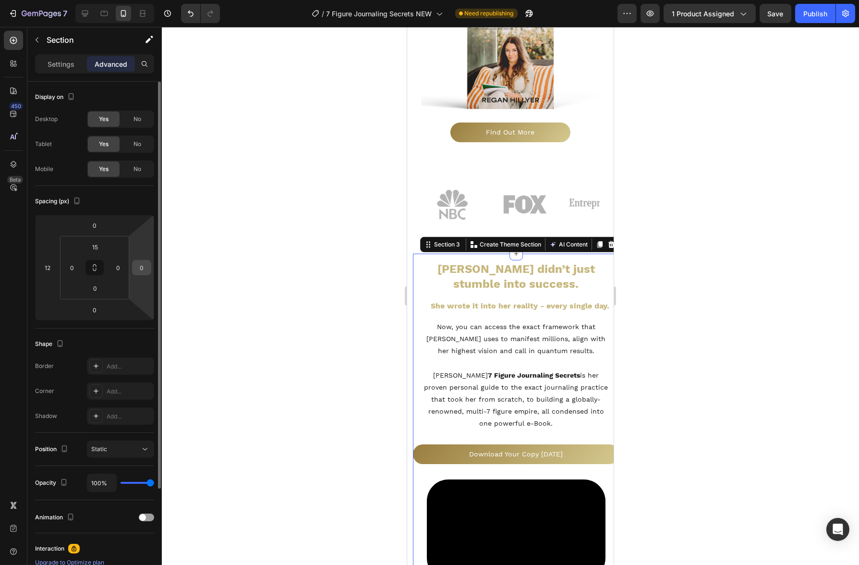
click at [144, 266] on input "0" at bounding box center [141, 267] width 14 height 14
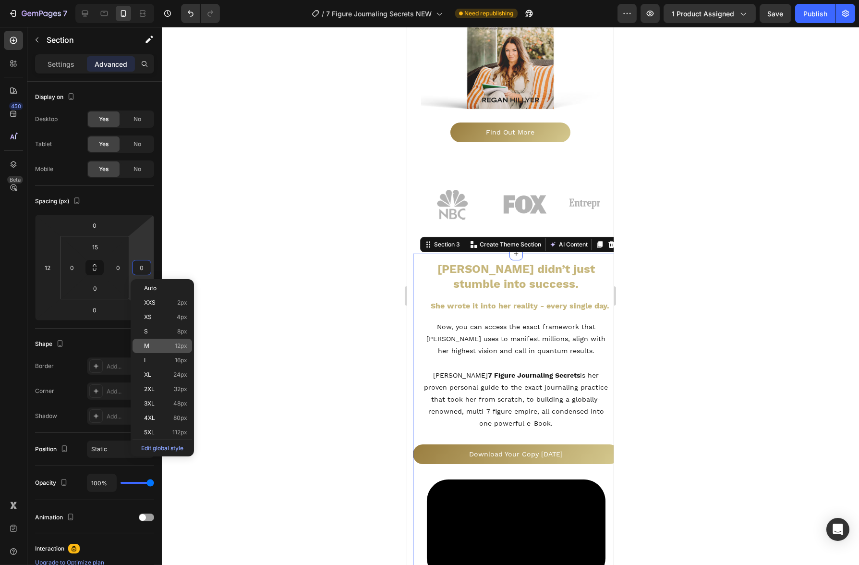
click at [167, 349] on div "M 12px" at bounding box center [162, 345] width 60 height 14
type input "12"
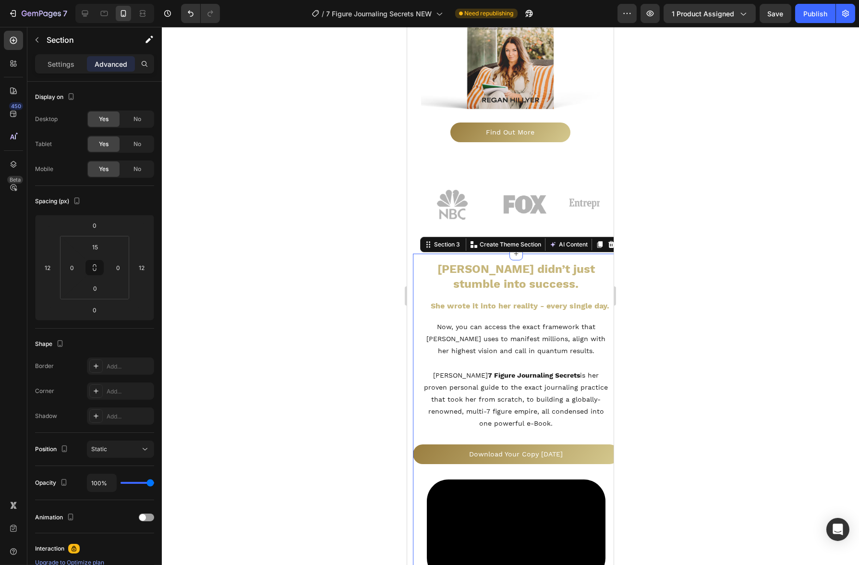
click at [339, 333] on div at bounding box center [510, 296] width 697 height 538
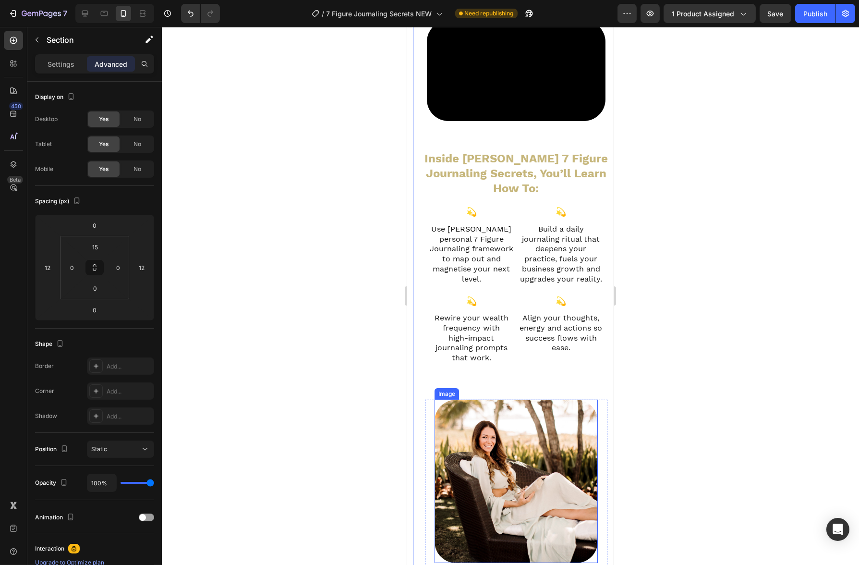
scroll to position [705, 0]
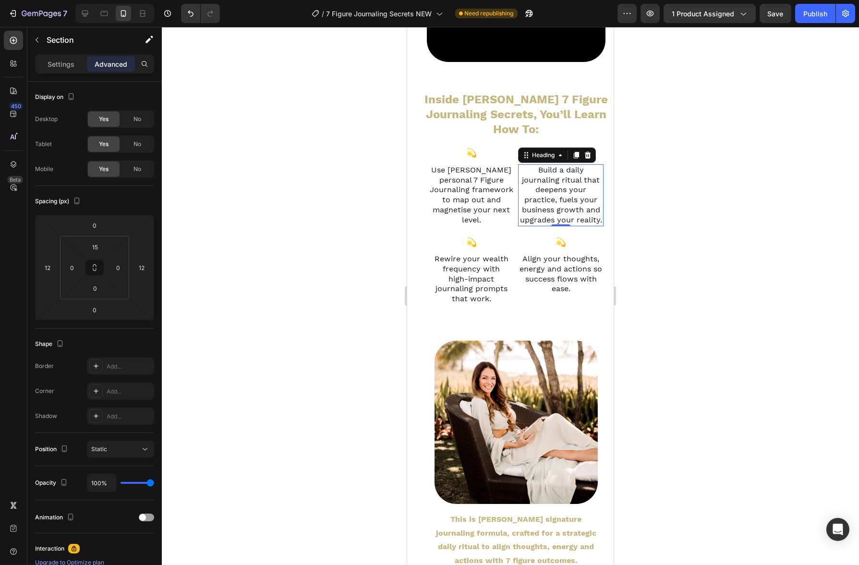
click at [563, 208] on p "Build a daily journaling ritual that deepens your practice, fuels your business…" at bounding box center [560, 195] width 84 height 60
click at [574, 212] on p "Build a daily journaling ritual that deepens your practice, fuels your business…" at bounding box center [560, 195] width 84 height 60
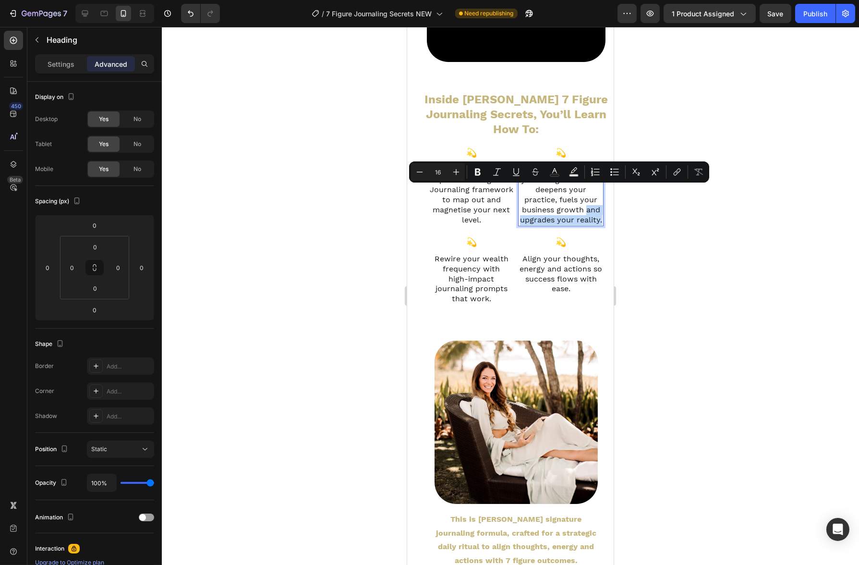
drag, startPoint x: 578, startPoint y: 212, endPoint x: 582, endPoint y: 195, distance: 17.5
click at [582, 195] on p "Build a daily journaling ritual that deepens your practice, fuels your business…" at bounding box center [560, 195] width 84 height 60
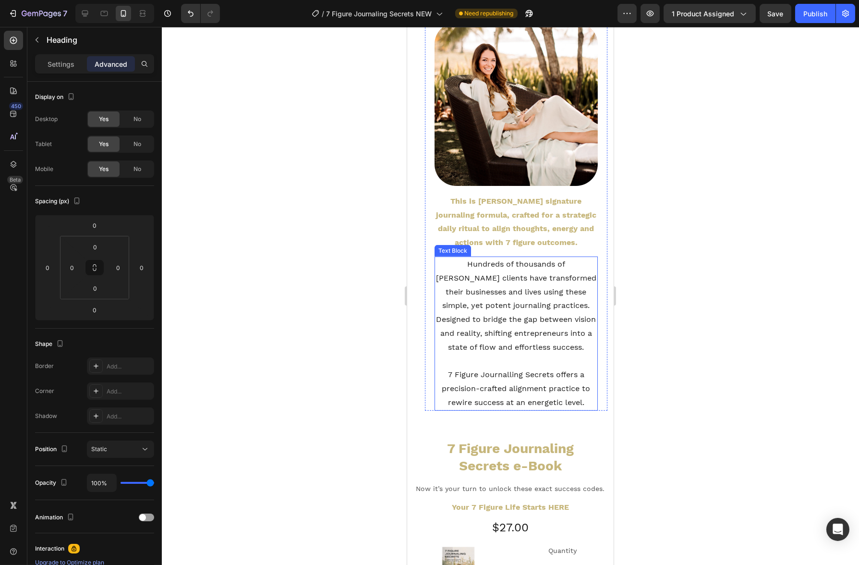
scroll to position [1146, 0]
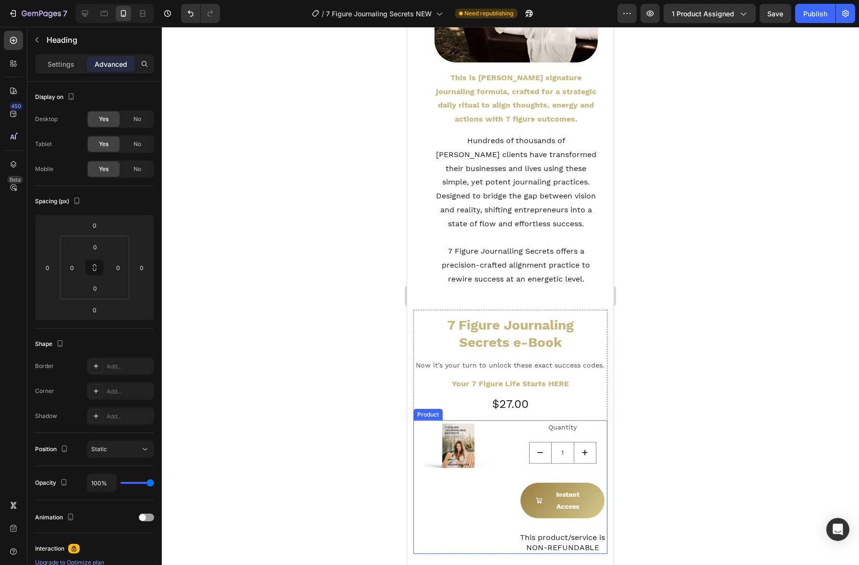
click at [502, 424] on div "Image Quantity Text Block 1 Product Quantity Instant Access Add to Cart Row Thi…" at bounding box center [510, 486] width 194 height 133
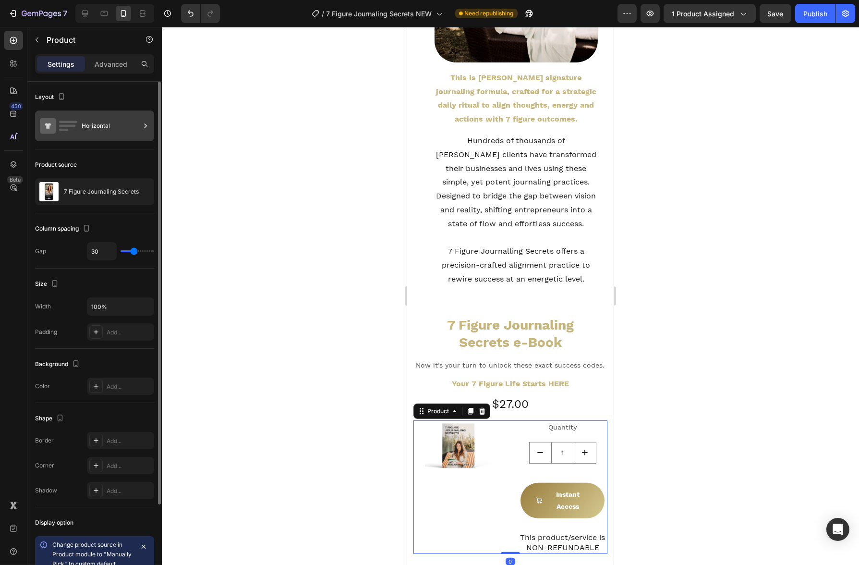
click at [123, 125] on div "Horizontal" at bounding box center [111, 126] width 59 height 22
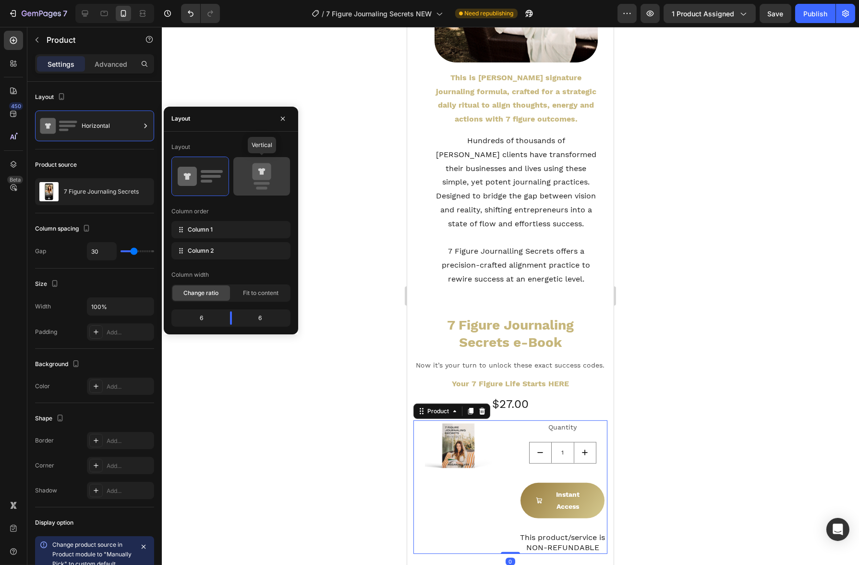
click at [257, 172] on icon at bounding box center [261, 171] width 19 height 17
type input "0"
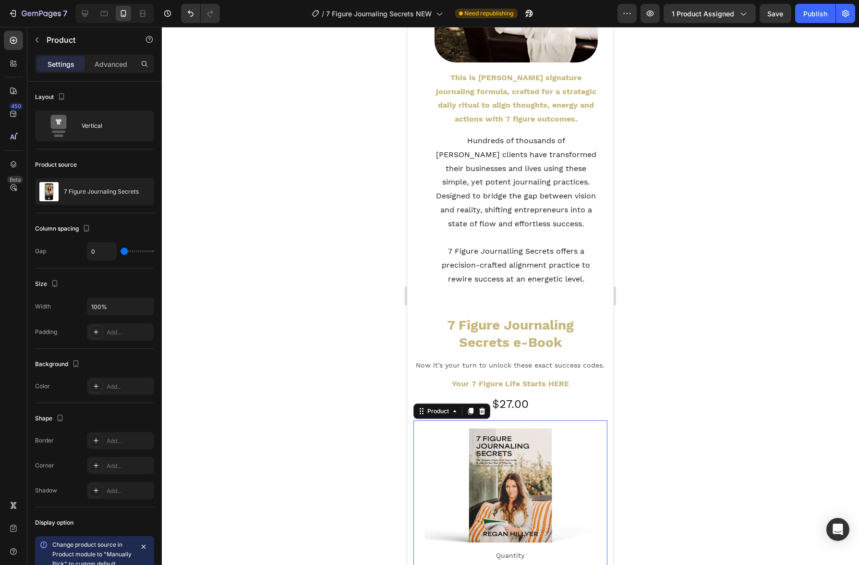
drag, startPoint x: 340, startPoint y: 90, endPoint x: 63, endPoint y: 263, distance: 325.8
click at [340, 90] on div at bounding box center [510, 296] width 697 height 538
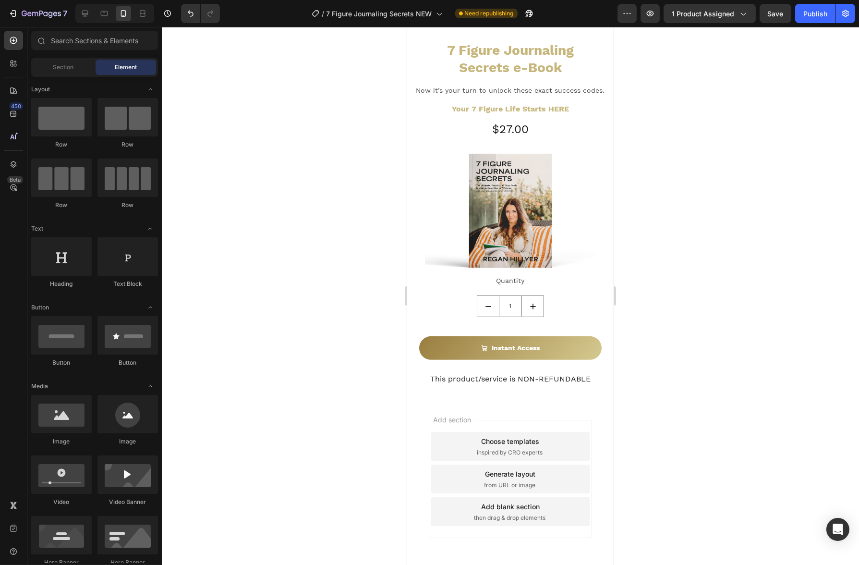
scroll to position [0, 0]
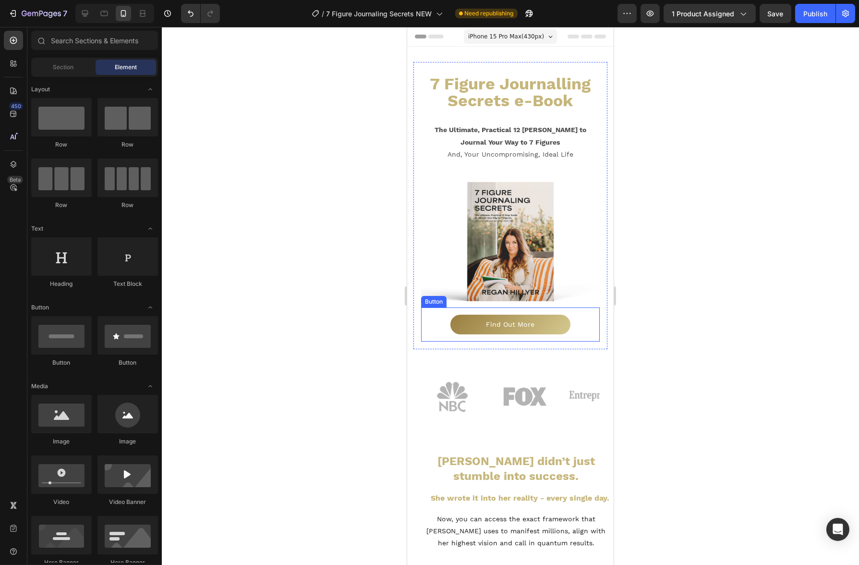
click at [570, 323] on div "Find Out More Button" at bounding box center [510, 324] width 179 height 34
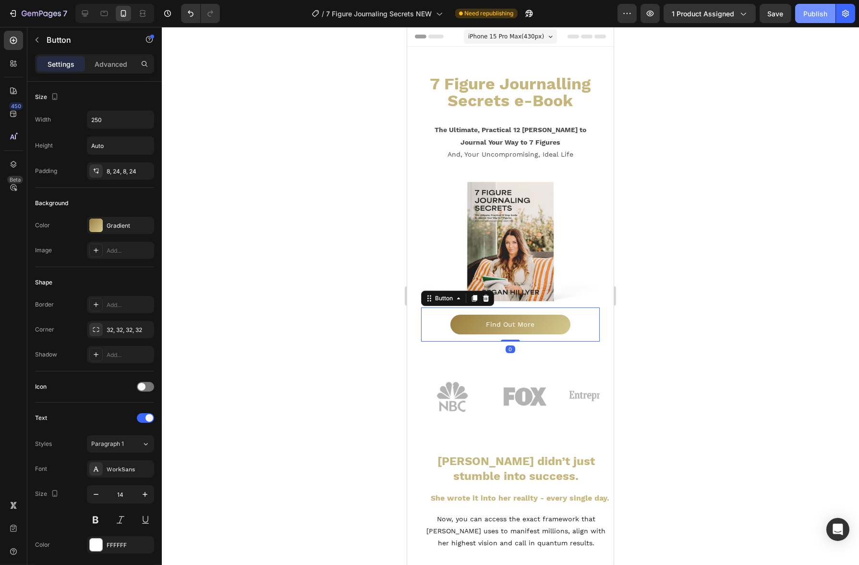
click at [813, 15] on div "Publish" at bounding box center [815, 14] width 24 height 10
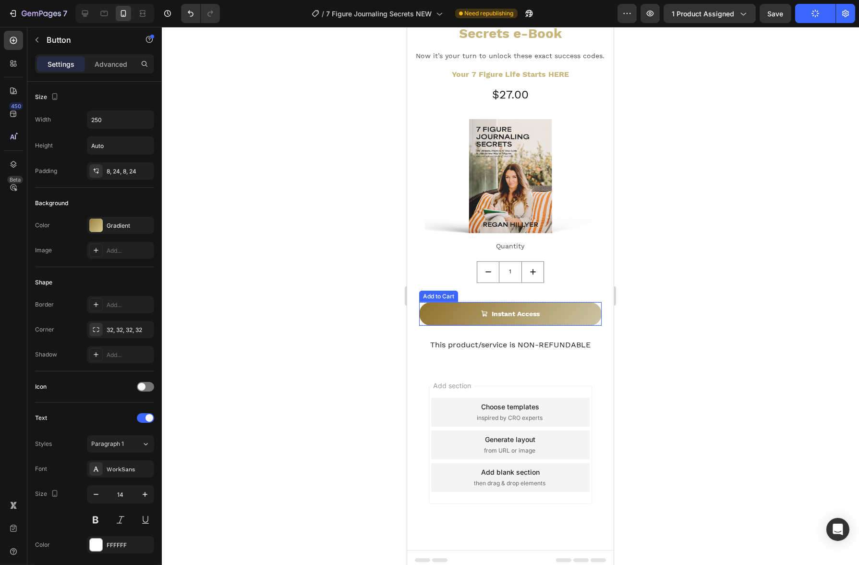
click at [462, 302] on button "Instant Access" at bounding box center [510, 314] width 182 height 24
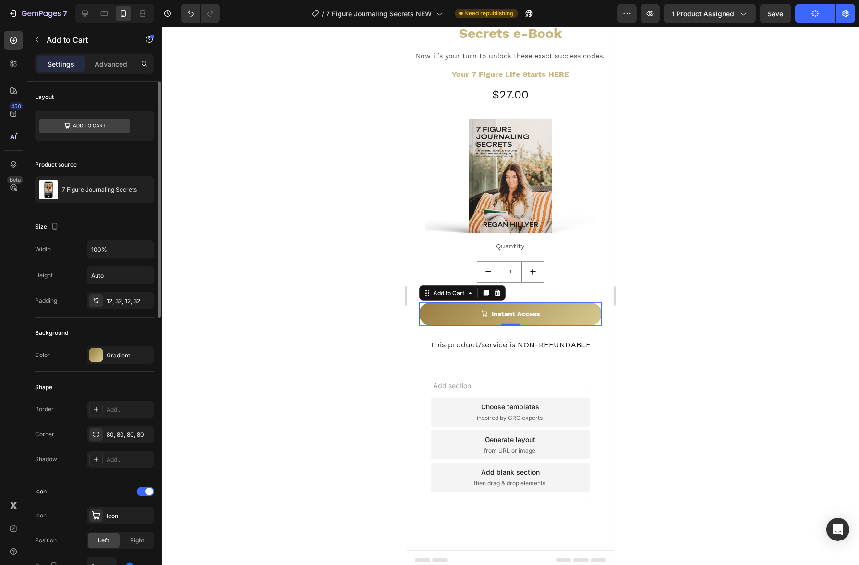
scroll to position [5, 0]
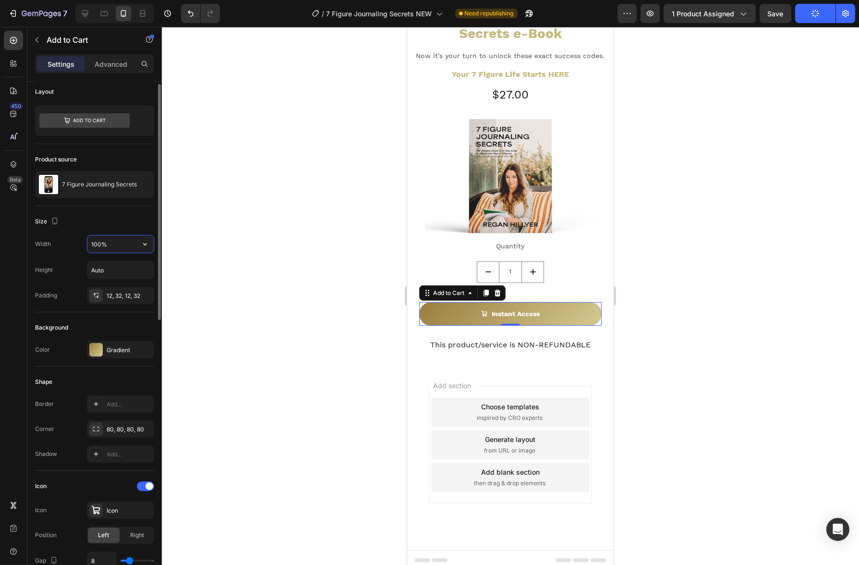
click at [134, 241] on input "100%" at bounding box center [120, 243] width 66 height 17
click at [144, 243] on icon "button" at bounding box center [145, 244] width 10 height 10
click at [129, 270] on p "Fit content Auto" at bounding box center [118, 268] width 55 height 9
click at [148, 244] on icon "button" at bounding box center [145, 244] width 10 height 10
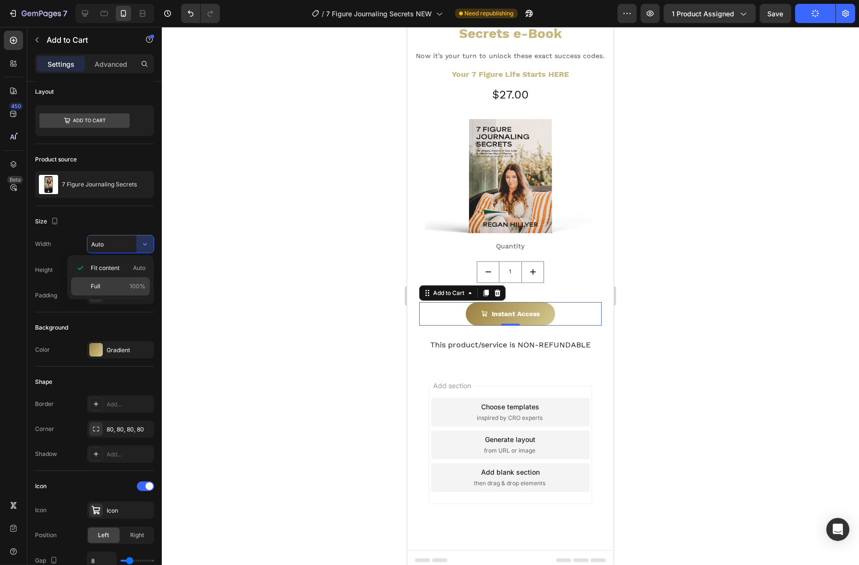
click at [126, 280] on div "Full 100%" at bounding box center [110, 286] width 79 height 18
type input "100%"
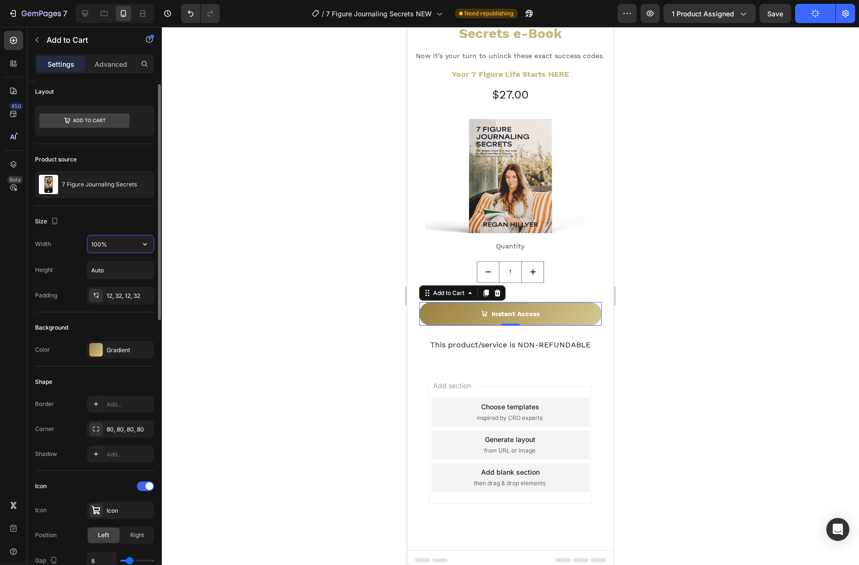
click at [135, 249] on input "100%" at bounding box center [120, 243] width 66 height 17
click at [182, 251] on div at bounding box center [510, 296] width 697 height 538
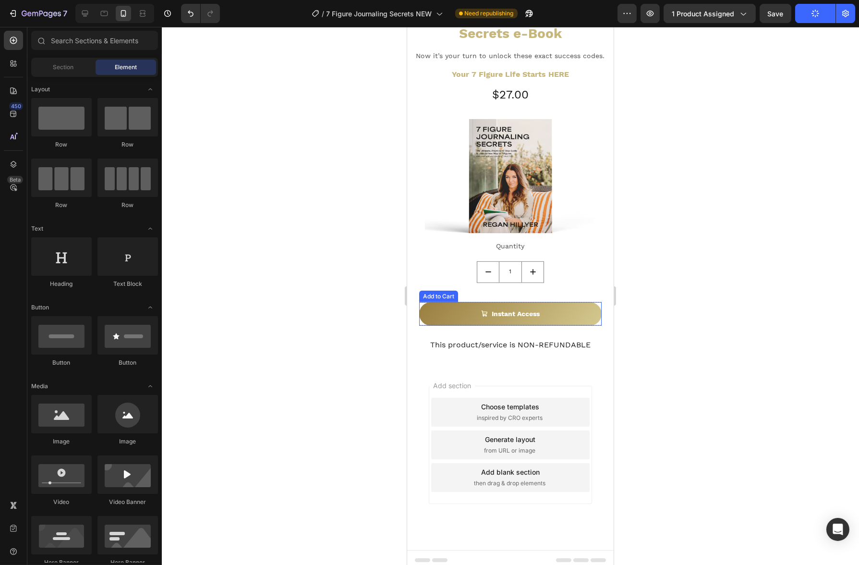
click at [542, 321] on div "Quantity Text Block 1 Product Quantity Instant Access Add to Cart Row This prod…" at bounding box center [510, 294] width 194 height 111
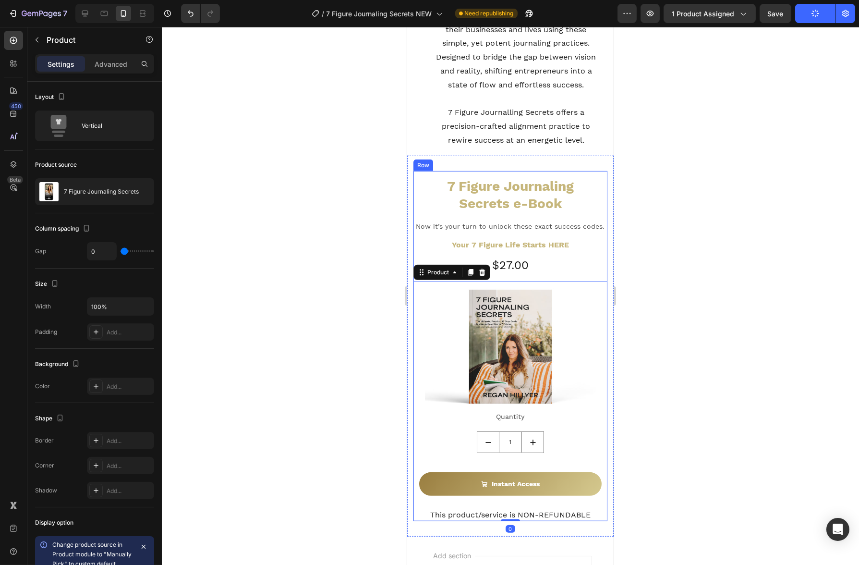
scroll to position [1225, 0]
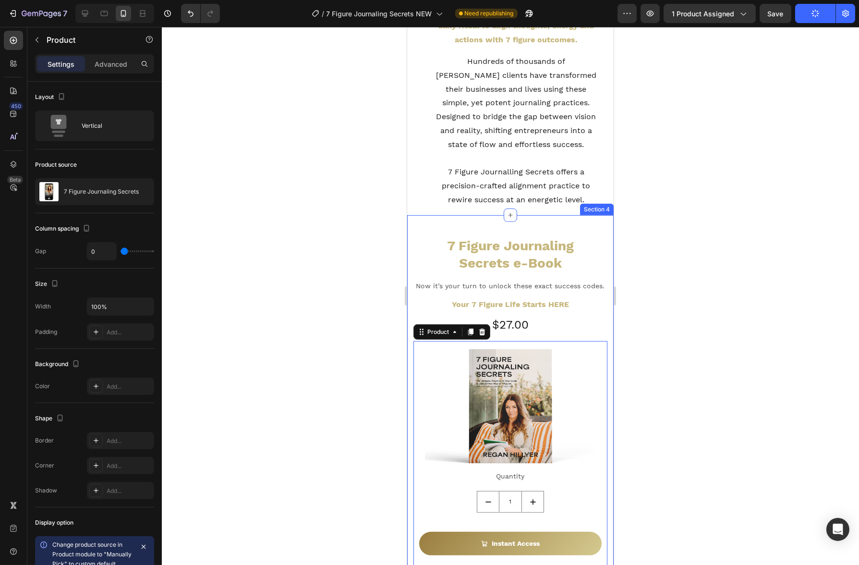
click at [413, 469] on div "Quantity" at bounding box center [510, 476] width 194 height 14
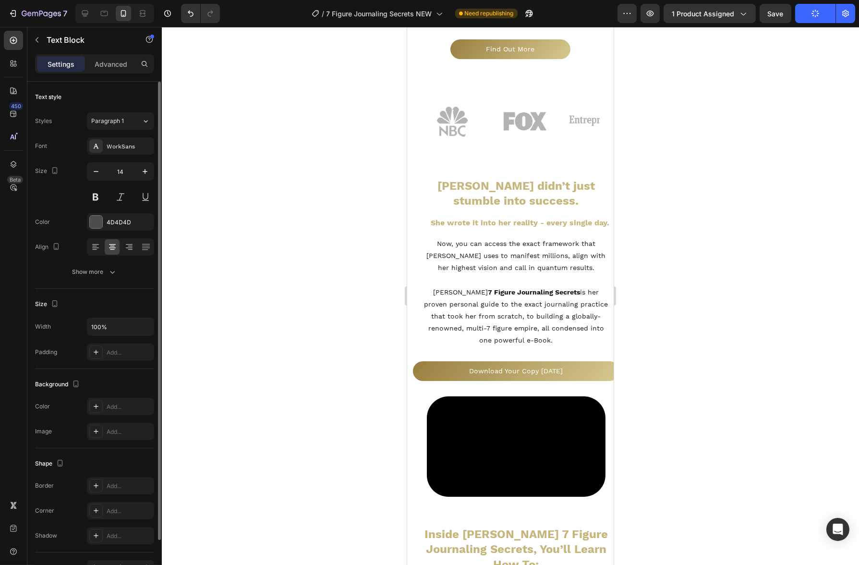
scroll to position [0, 0]
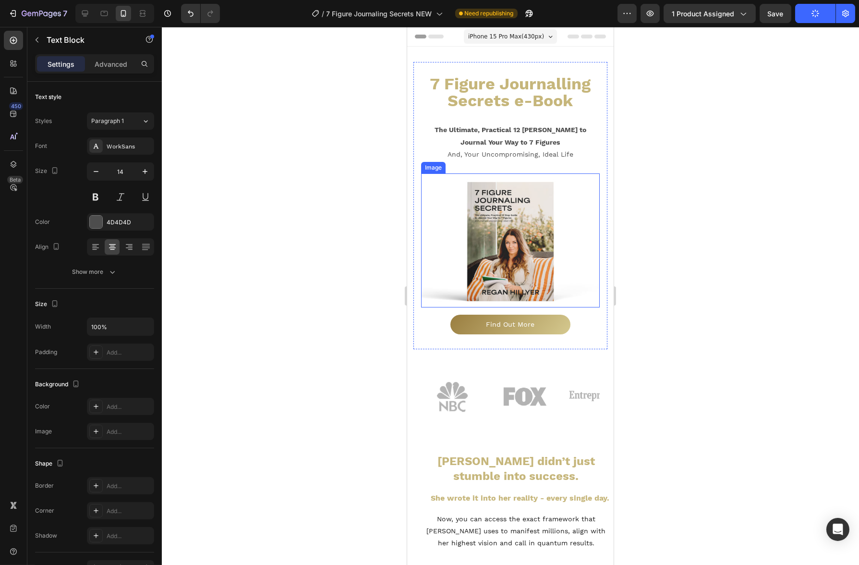
click at [455, 292] on img at bounding box center [510, 240] width 179 height 134
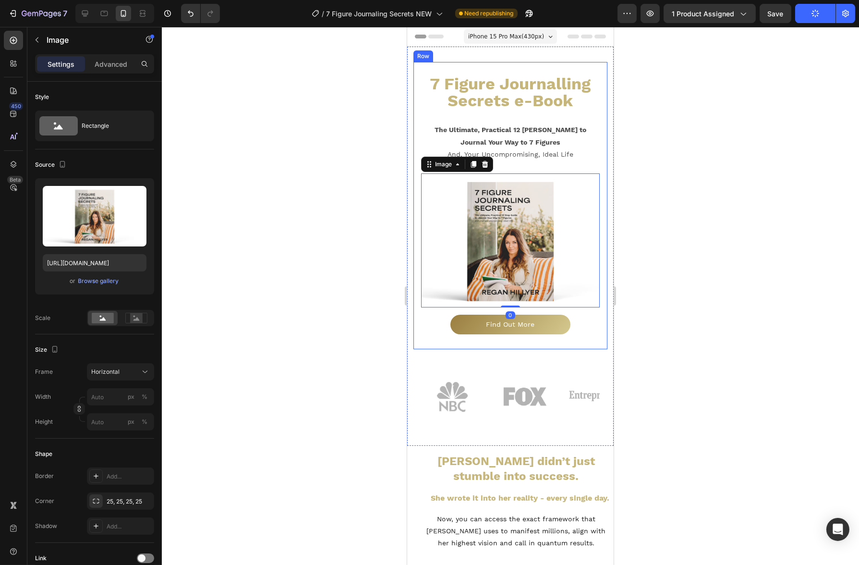
click at [343, 348] on div at bounding box center [510, 296] width 697 height 538
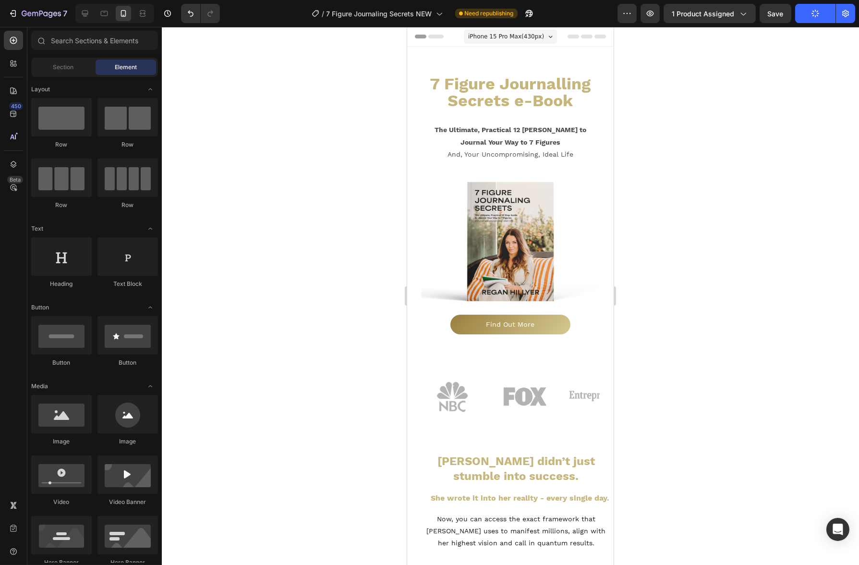
click at [275, 366] on div at bounding box center [510, 296] width 697 height 538
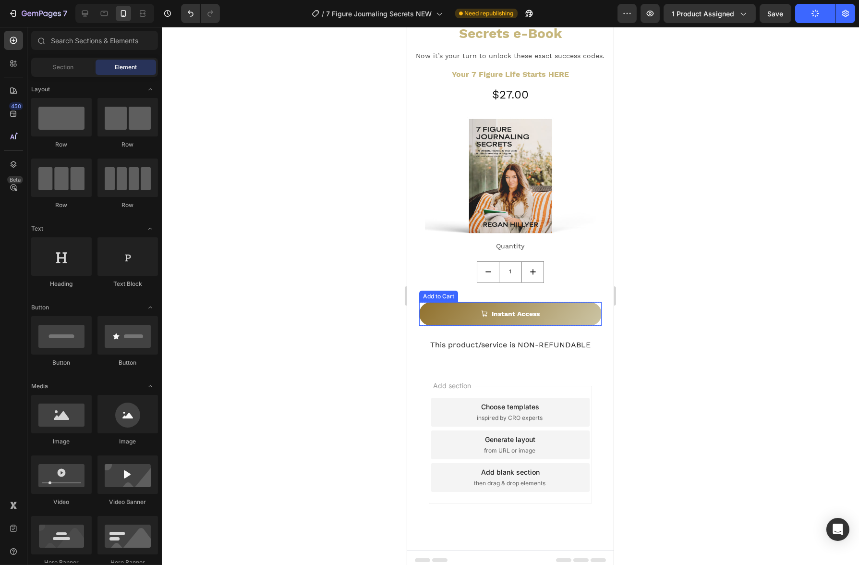
click at [588, 317] on button "Instant Access" at bounding box center [510, 314] width 182 height 24
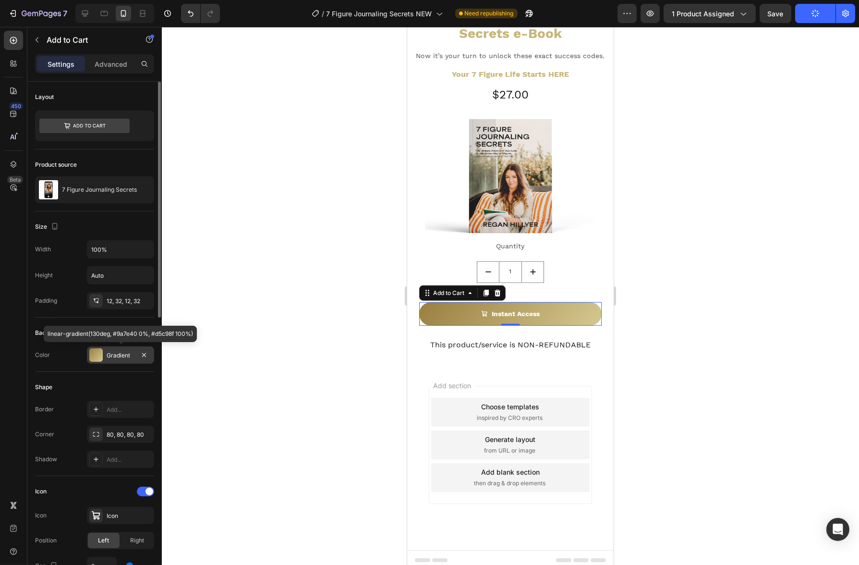
click at [116, 361] on div "Gradient" at bounding box center [120, 354] width 67 height 17
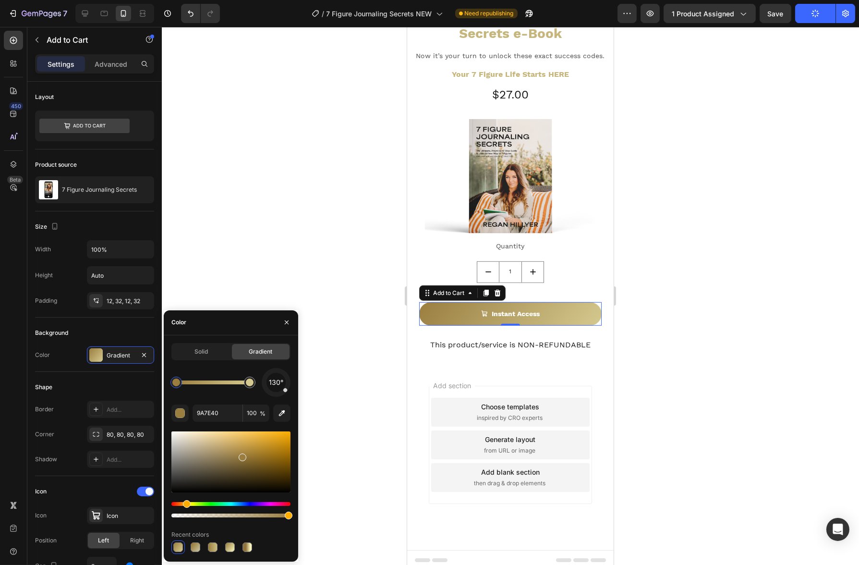
click at [241, 289] on div at bounding box center [510, 296] width 697 height 538
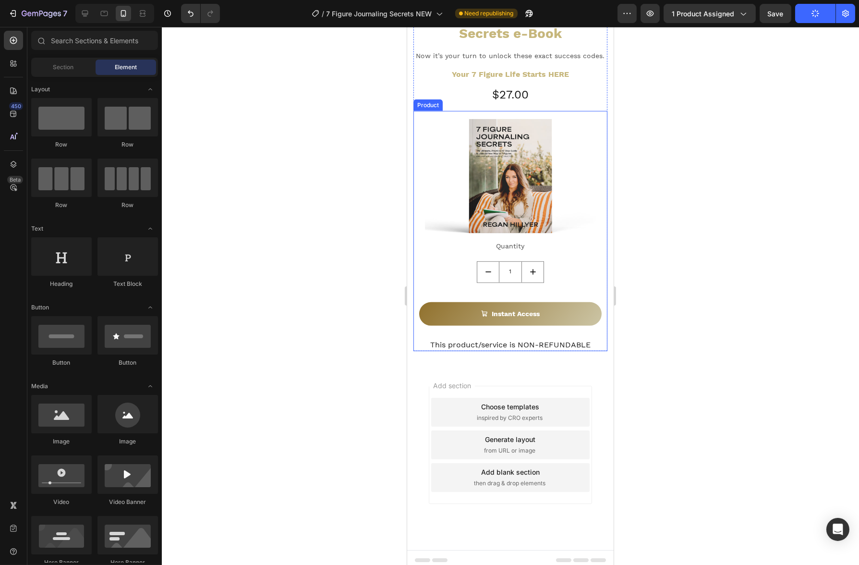
click at [489, 302] on button "Instant Access" at bounding box center [510, 314] width 182 height 24
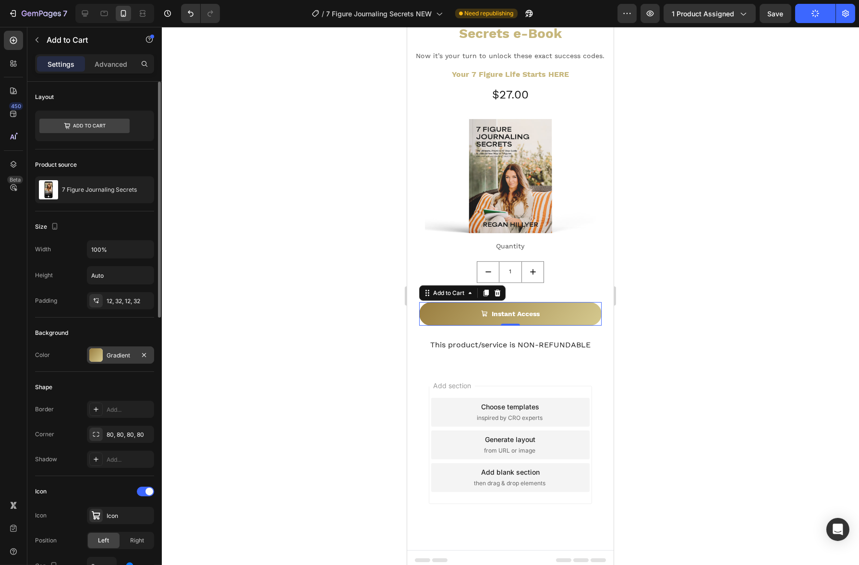
click at [133, 353] on div "Gradient" at bounding box center [121, 355] width 28 height 9
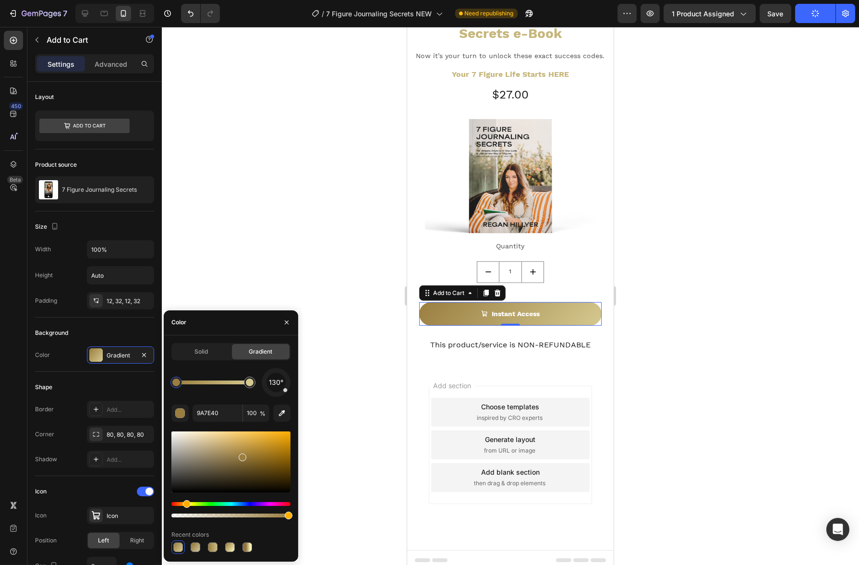
click at [262, 204] on div at bounding box center [510, 296] width 697 height 538
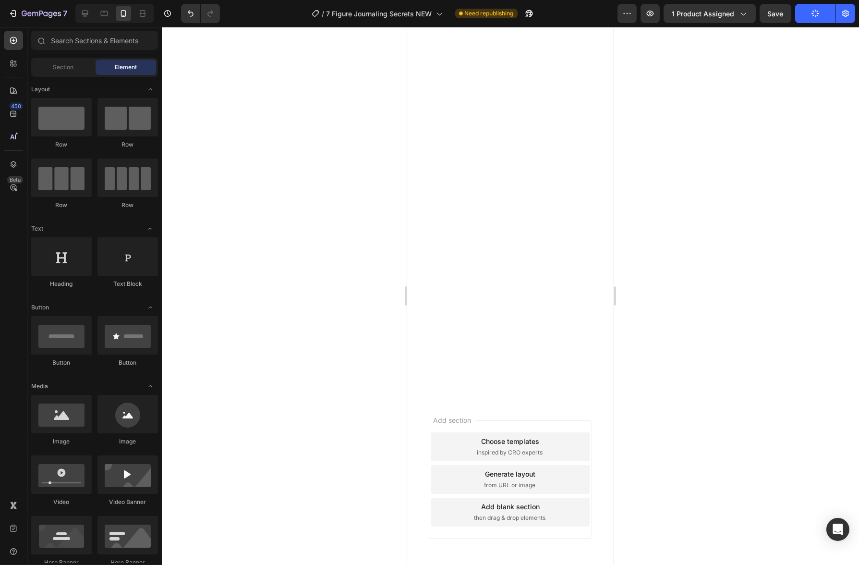
scroll to position [0, 0]
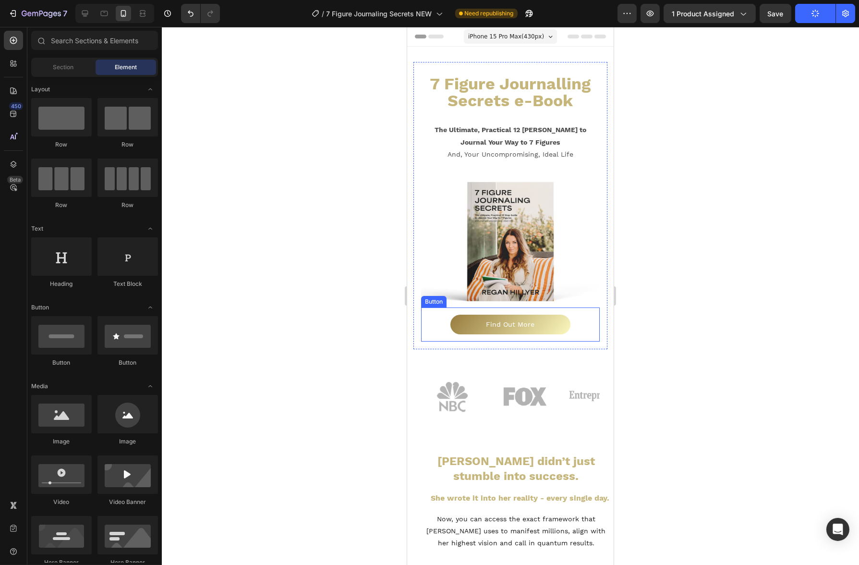
click at [450, 318] on link "Find Out More" at bounding box center [510, 324] width 120 height 20
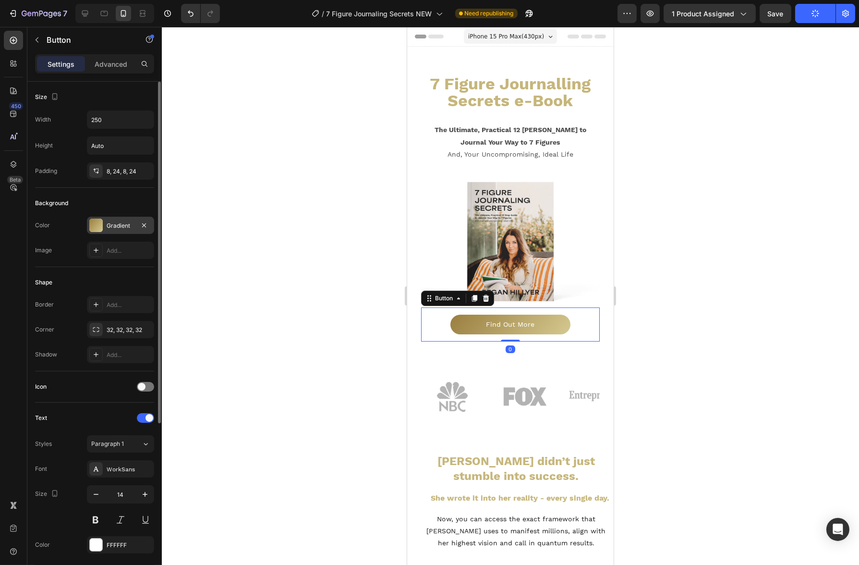
click at [109, 227] on div "Gradient" at bounding box center [121, 225] width 28 height 9
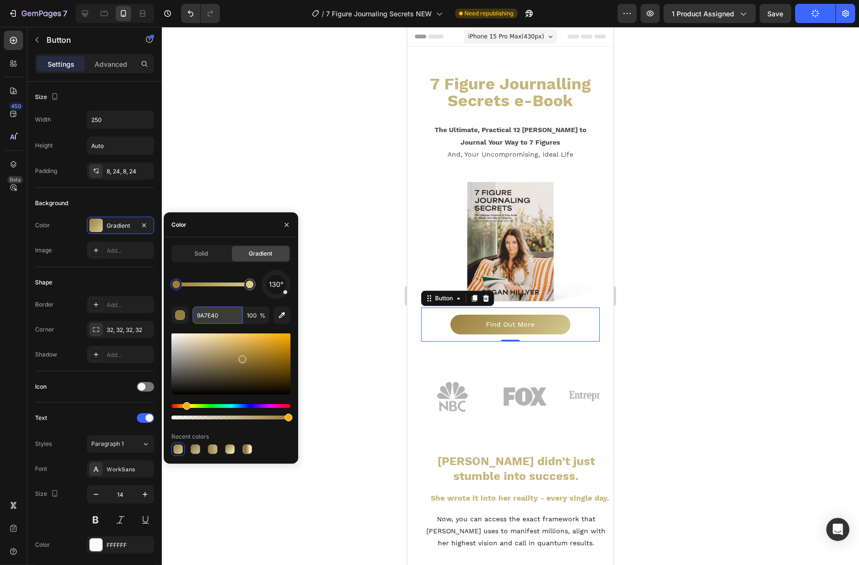
click at [222, 318] on input "9A7E40" at bounding box center [218, 314] width 50 height 17
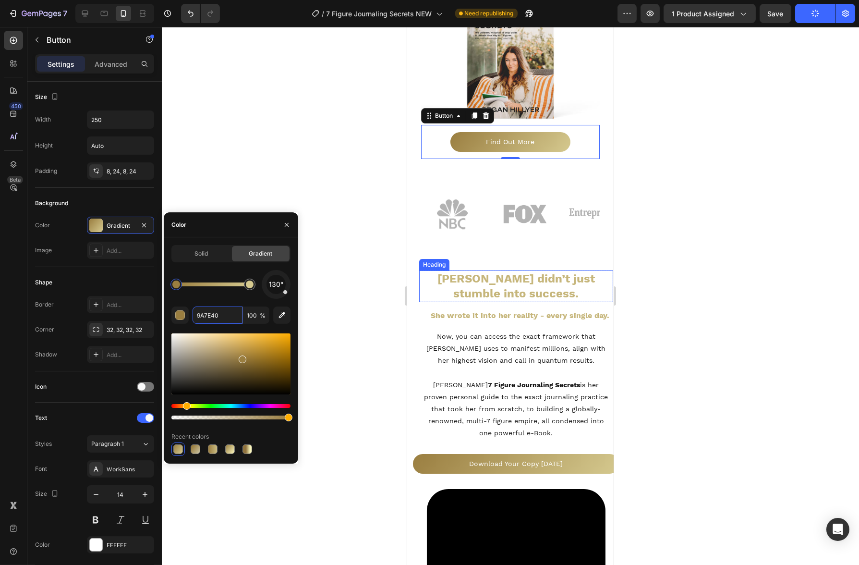
scroll to position [204, 0]
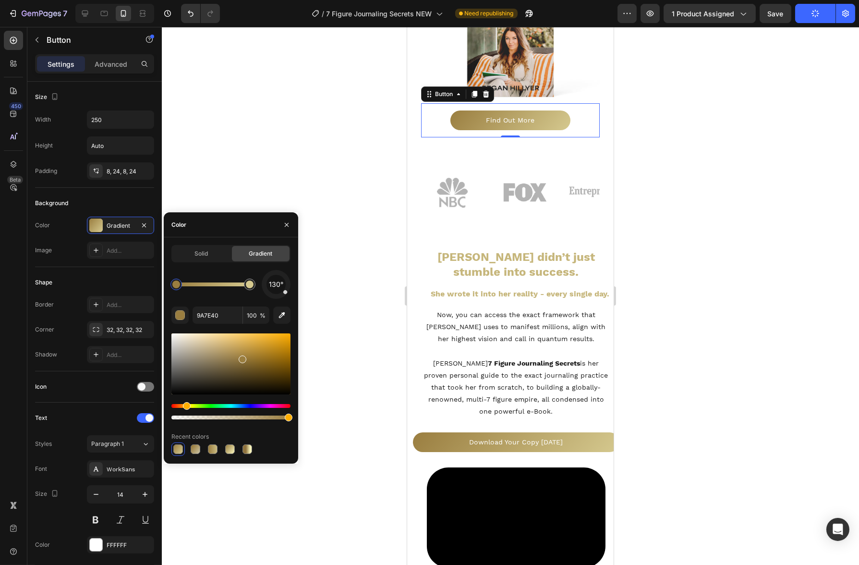
click at [300, 117] on div at bounding box center [510, 296] width 697 height 538
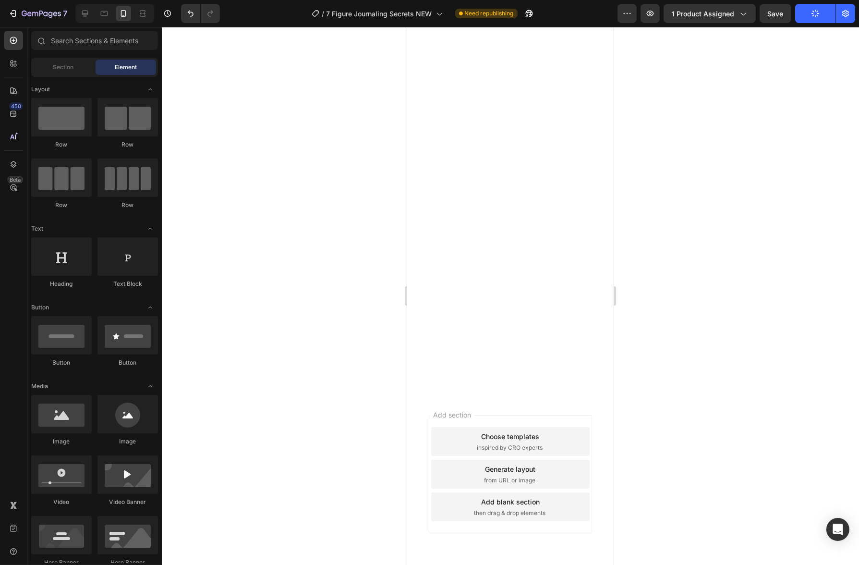
scroll to position [0, 0]
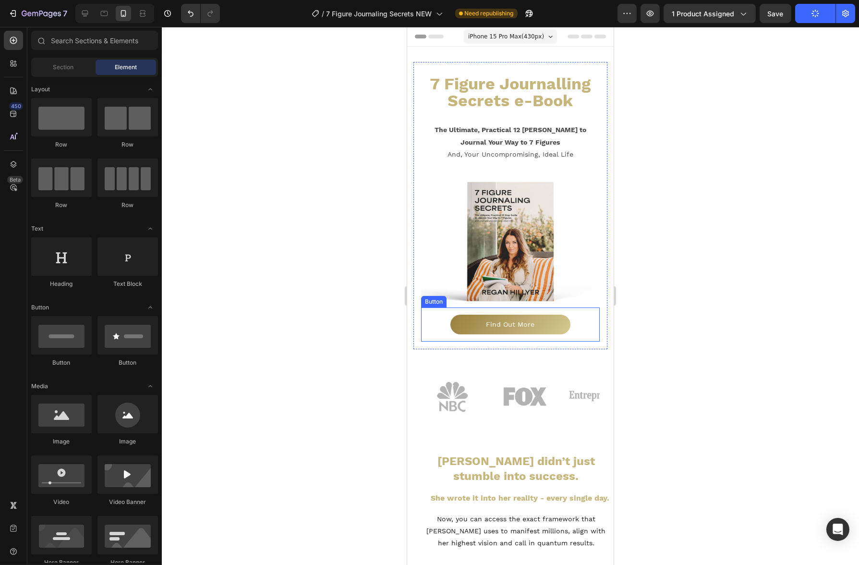
click at [547, 332] on div "Find Out More Button" at bounding box center [510, 324] width 179 height 34
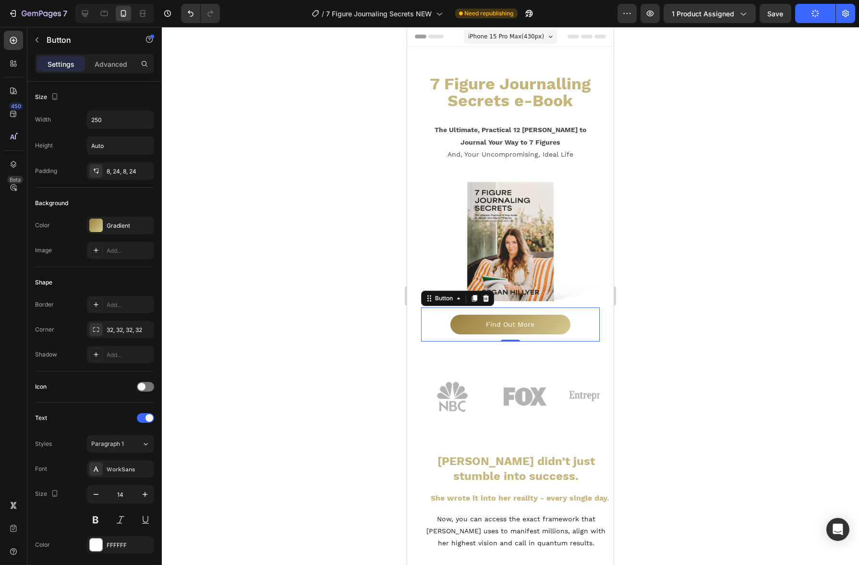
click at [560, 331] on div "Find Out More Button 0" at bounding box center [510, 324] width 179 height 34
click at [111, 234] on div "Color Gradient Image Add..." at bounding box center [94, 238] width 119 height 42
click at [114, 232] on div "Gradient" at bounding box center [120, 225] width 67 height 17
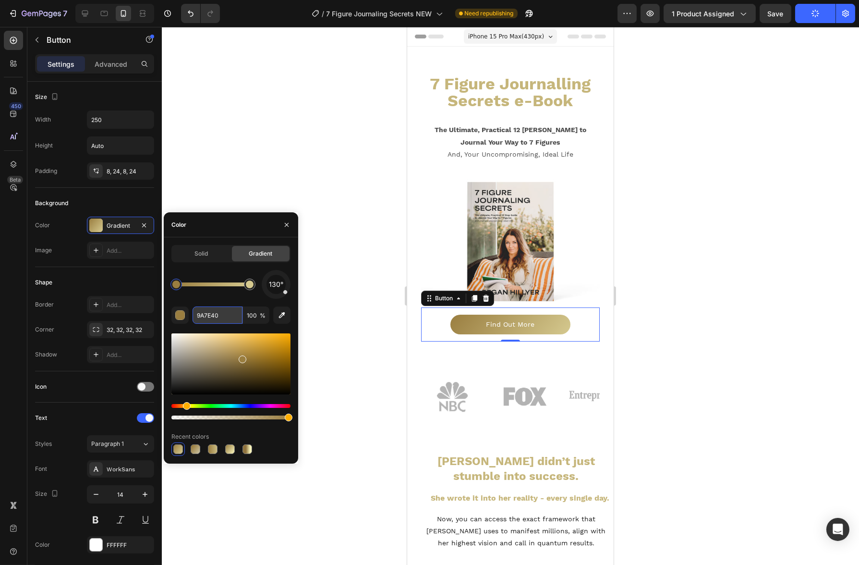
click at [208, 313] on input "9A7E40" at bounding box center [218, 314] width 50 height 17
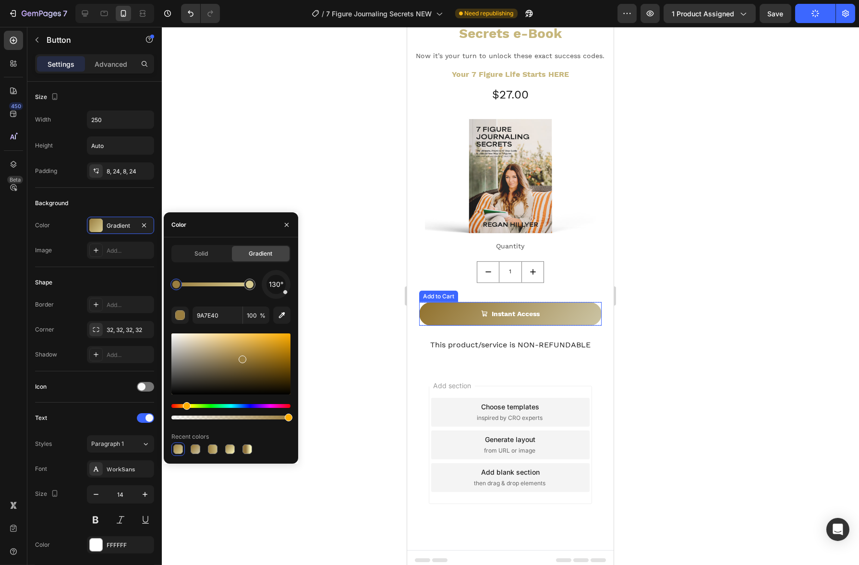
click at [580, 314] on button "Instant Access" at bounding box center [510, 314] width 182 height 24
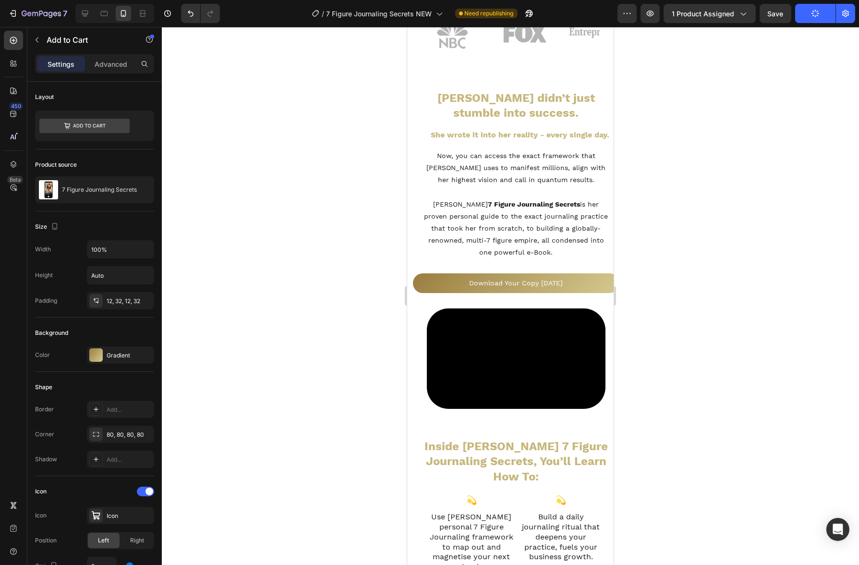
scroll to position [0, 0]
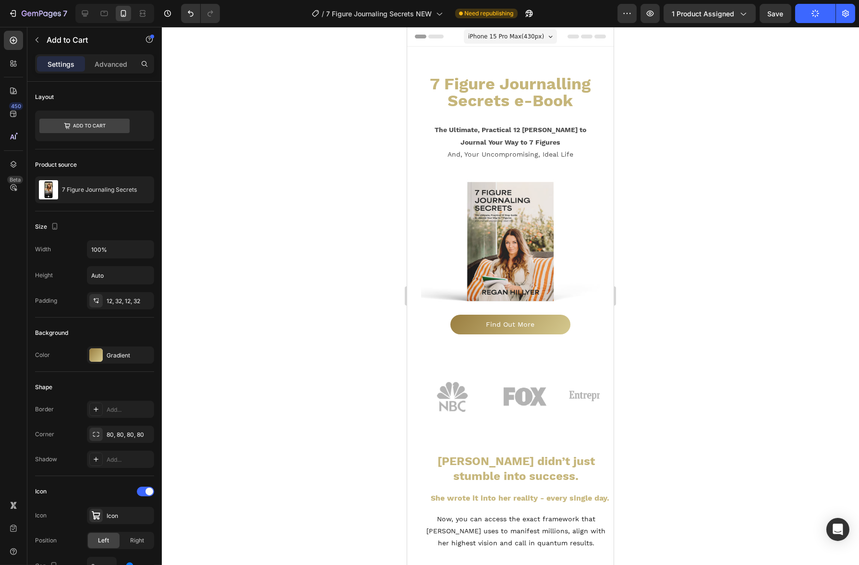
click at [804, 23] on div "7 Version history / 7 Figure Journaling Secrets NEW Need republishing Preview 1…" at bounding box center [429, 13] width 859 height 27
click at [808, 20] on button "Publish" at bounding box center [815, 13] width 40 height 19
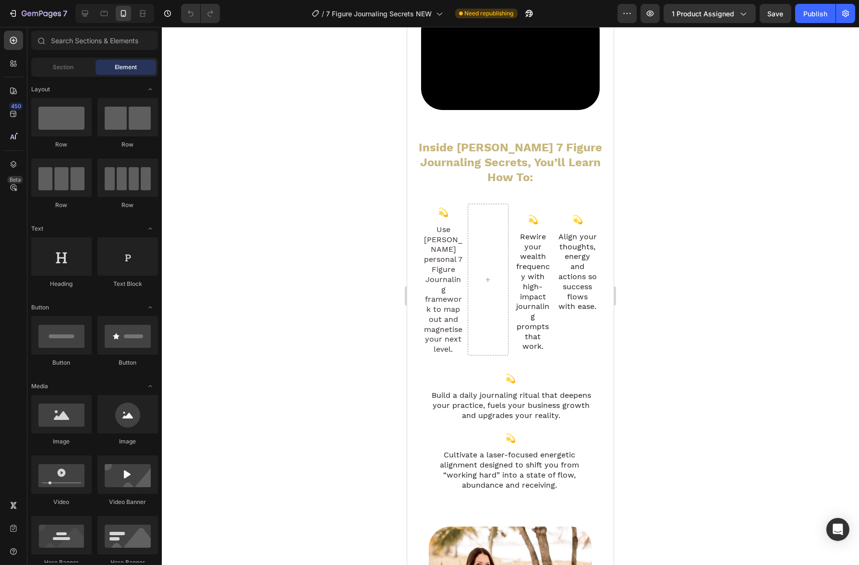
scroll to position [1467, 0]
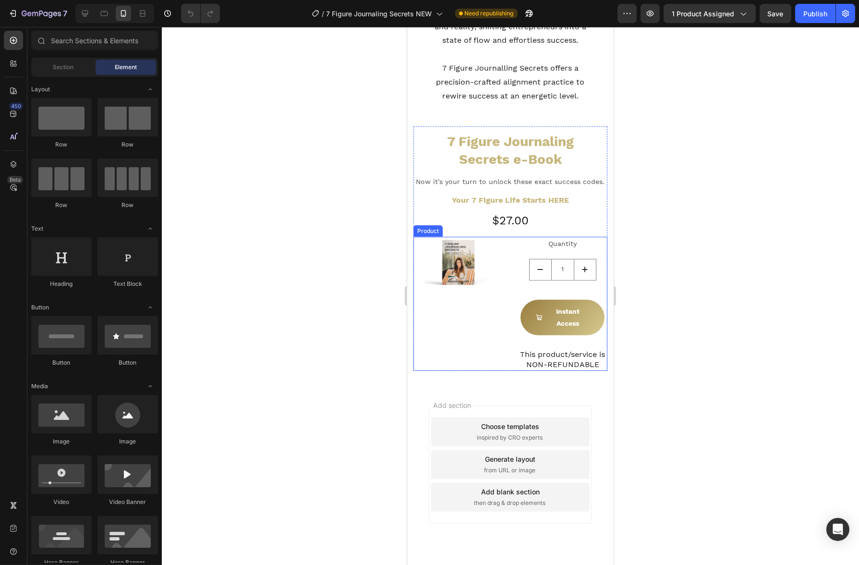
click at [487, 327] on div "Image" at bounding box center [458, 303] width 90 height 133
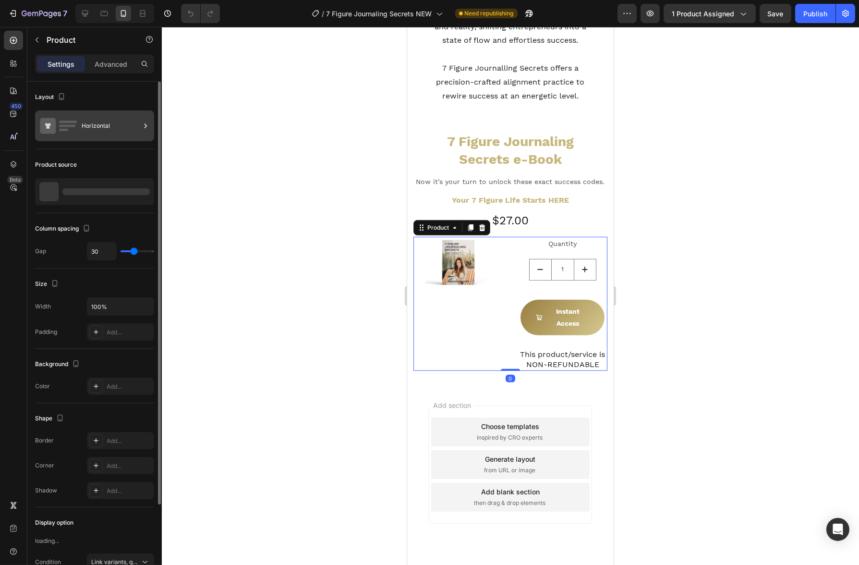
click at [108, 112] on div "Horizontal" at bounding box center [94, 125] width 119 height 31
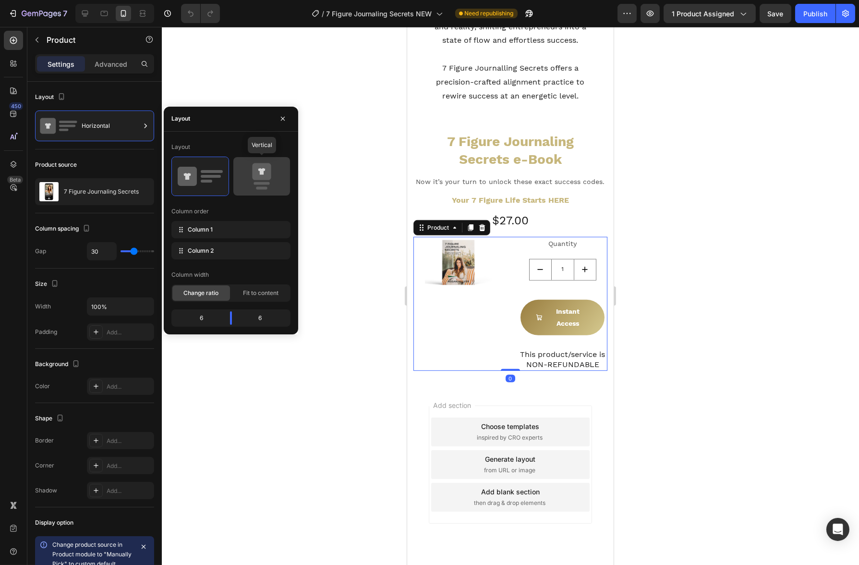
click at [250, 178] on icon at bounding box center [261, 176] width 45 height 27
type input "0"
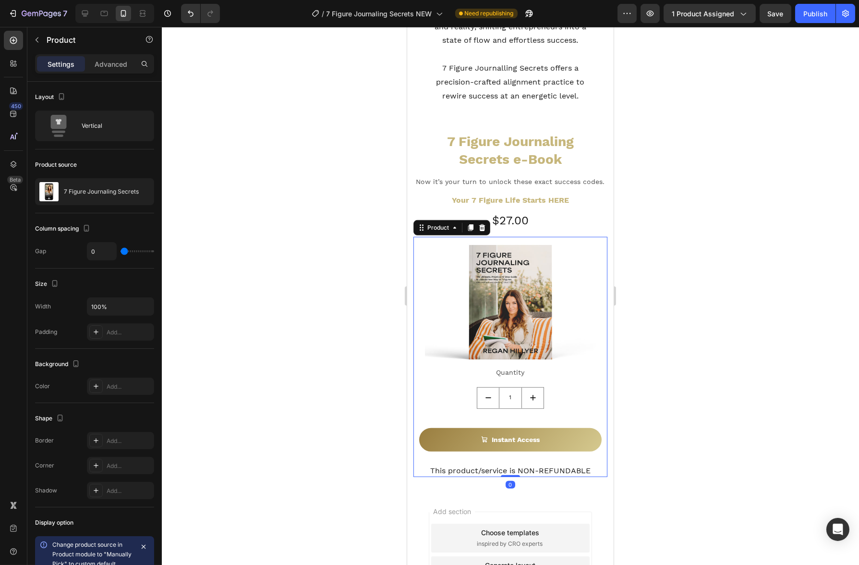
click at [340, 90] on div at bounding box center [510, 296] width 697 height 538
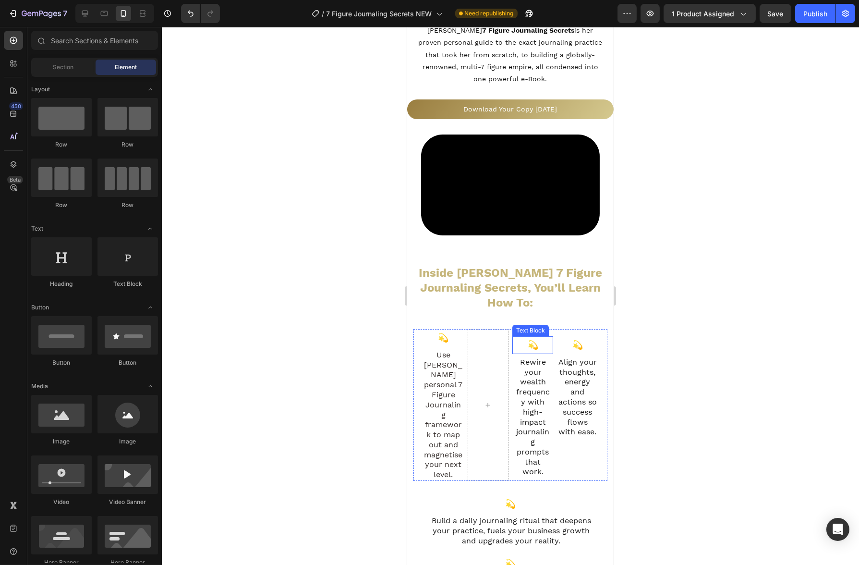
scroll to position [711, 0]
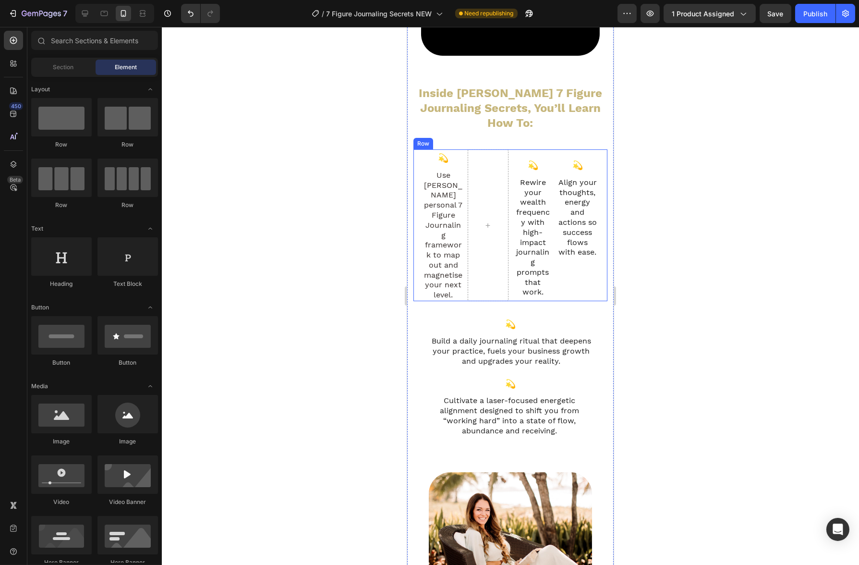
click at [507, 281] on div "💫 Text Block Use [PERSON_NAME] personal 7 Figure Journaling framework to map ou…" at bounding box center [510, 225] width 194 height 152
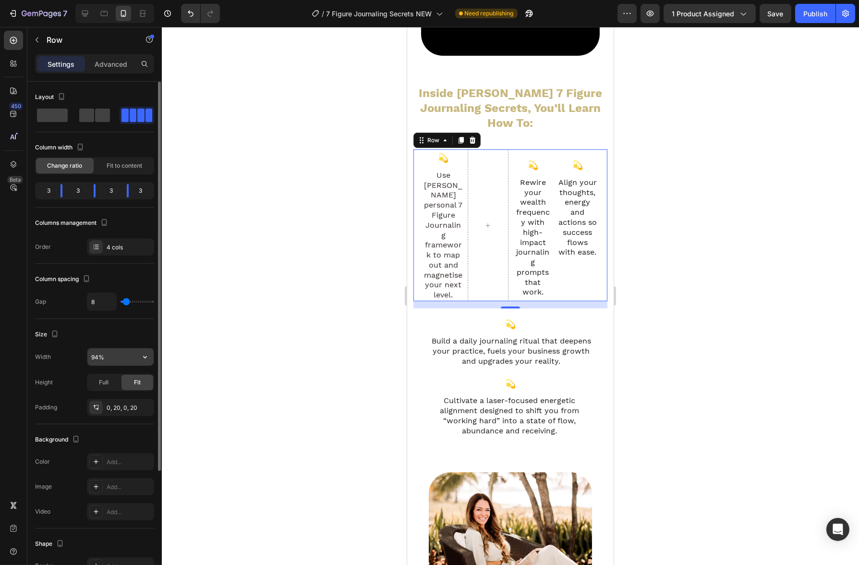
click at [119, 358] on input "94%" at bounding box center [120, 356] width 66 height 17
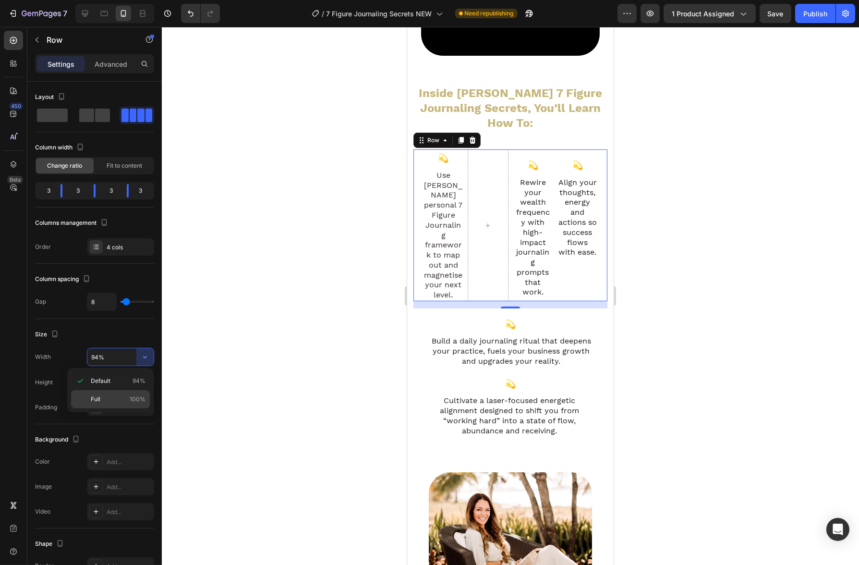
click at [135, 390] on div "Full 100%" at bounding box center [110, 399] width 79 height 18
type input "100%"
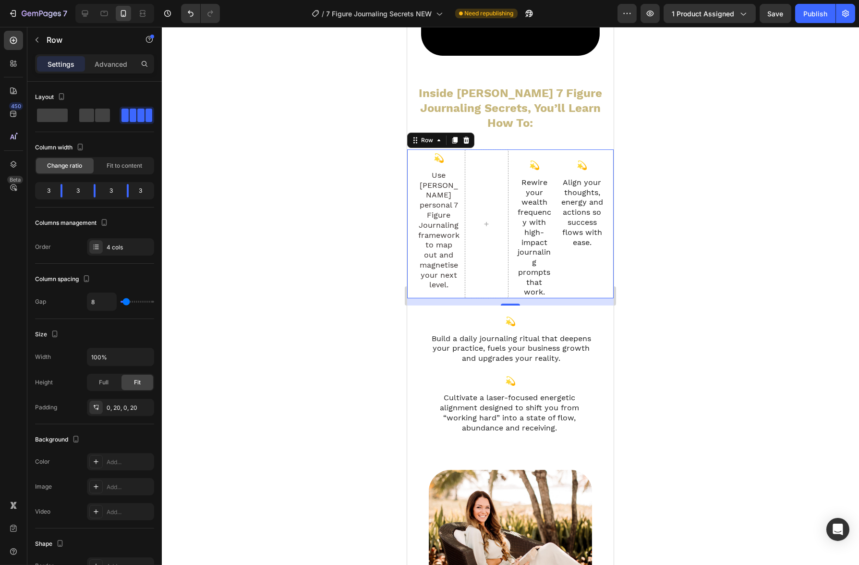
drag, startPoint x: 257, startPoint y: 299, endPoint x: 84, endPoint y: 241, distance: 182.8
click at [257, 299] on div at bounding box center [510, 296] width 697 height 538
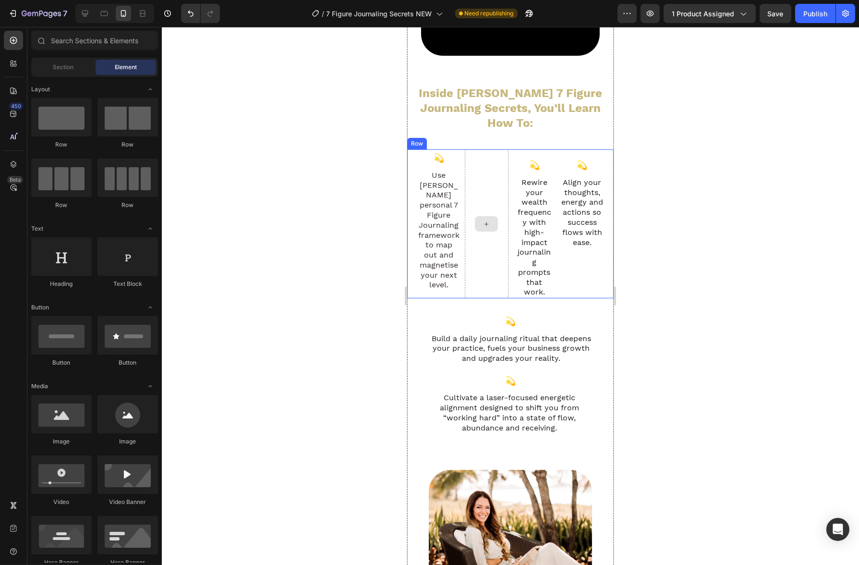
click at [494, 258] on div at bounding box center [486, 223] width 44 height 149
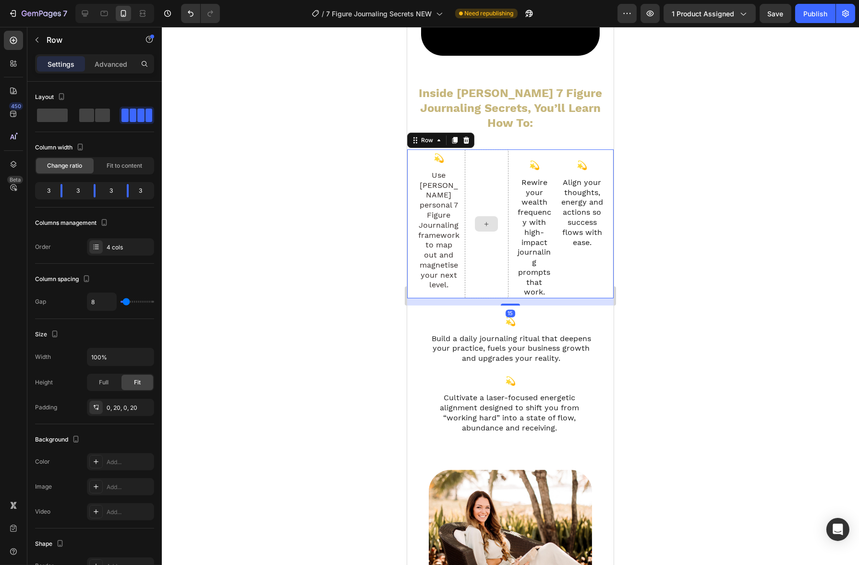
click at [493, 216] on div at bounding box center [485, 223] width 23 height 15
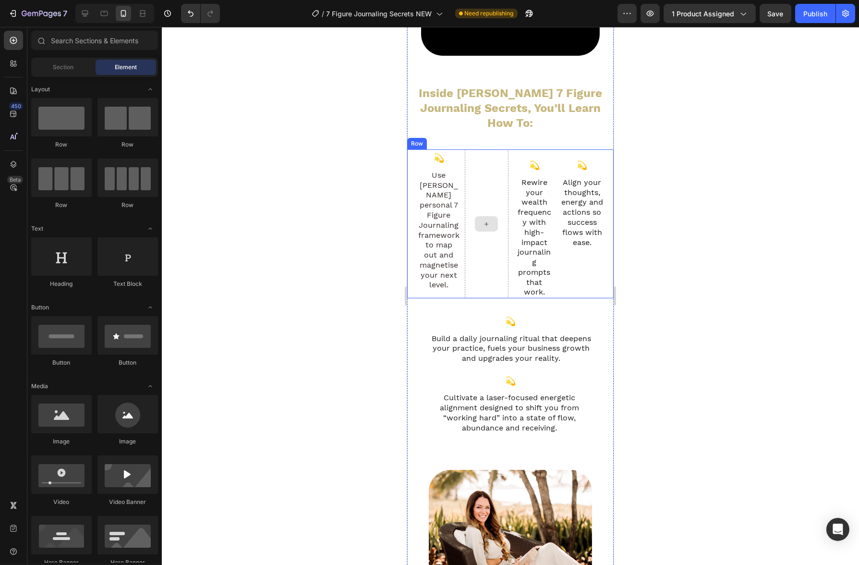
click at [502, 256] on div at bounding box center [486, 223] width 44 height 149
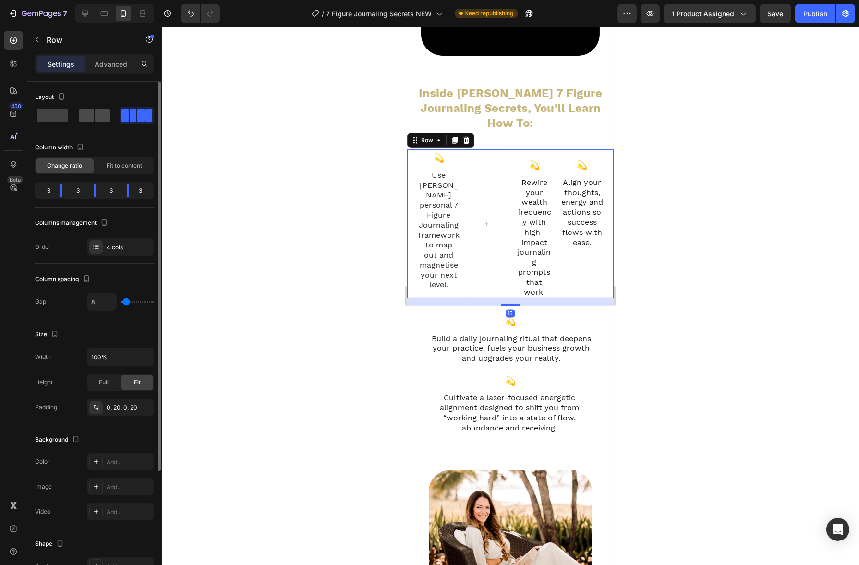
click at [98, 114] on span at bounding box center [102, 114] width 15 height 13
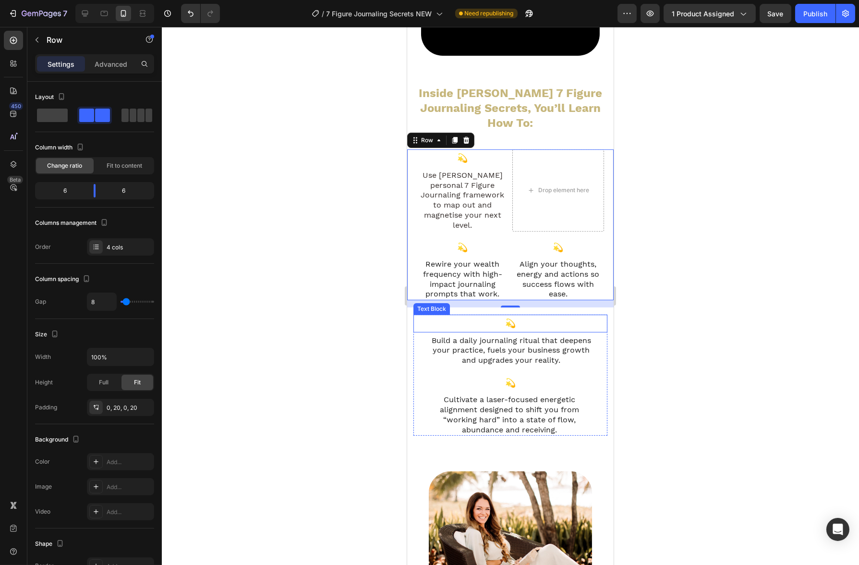
click at [511, 315] on p "💫" at bounding box center [510, 322] width 192 height 15
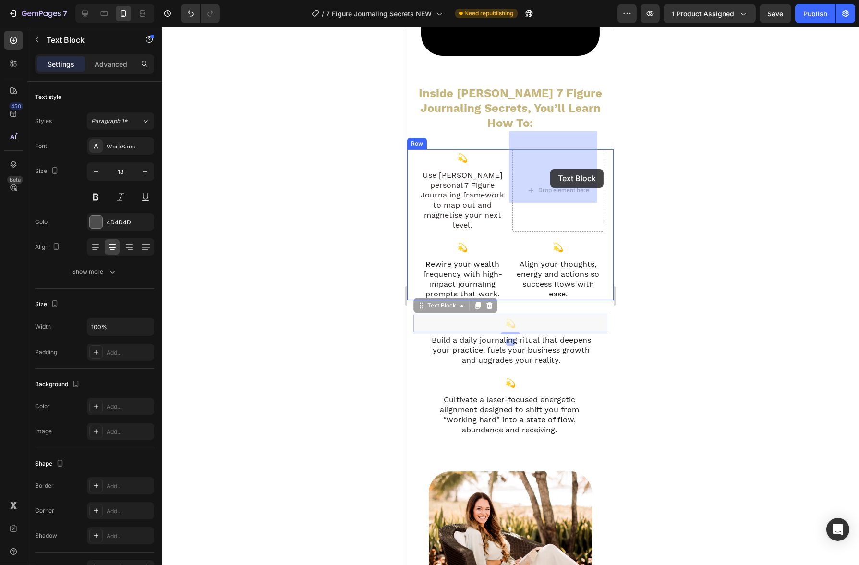
drag, startPoint x: 427, startPoint y: 275, endPoint x: 550, endPoint y: 169, distance: 162.4
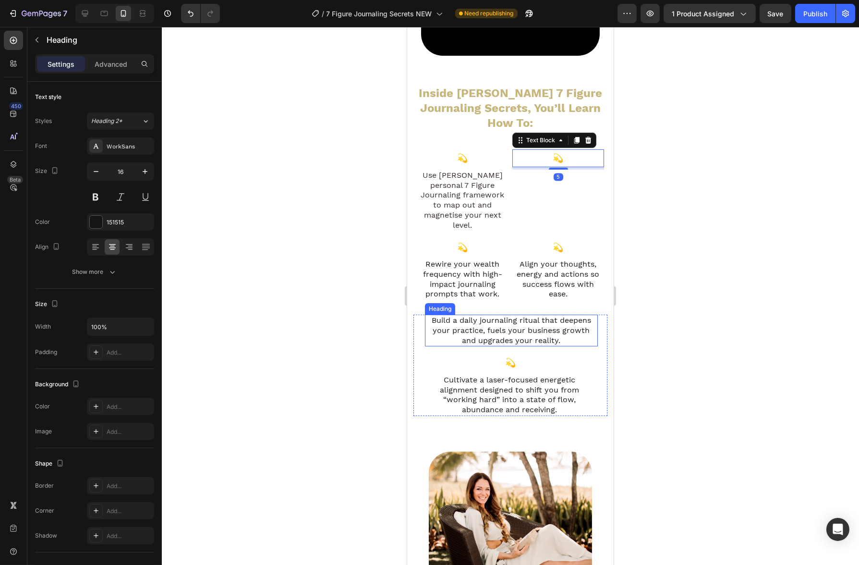
click at [497, 314] on h2 "Build a daily journaling ritual that deepens your practice, fuels your business…" at bounding box center [510, 330] width 173 height 32
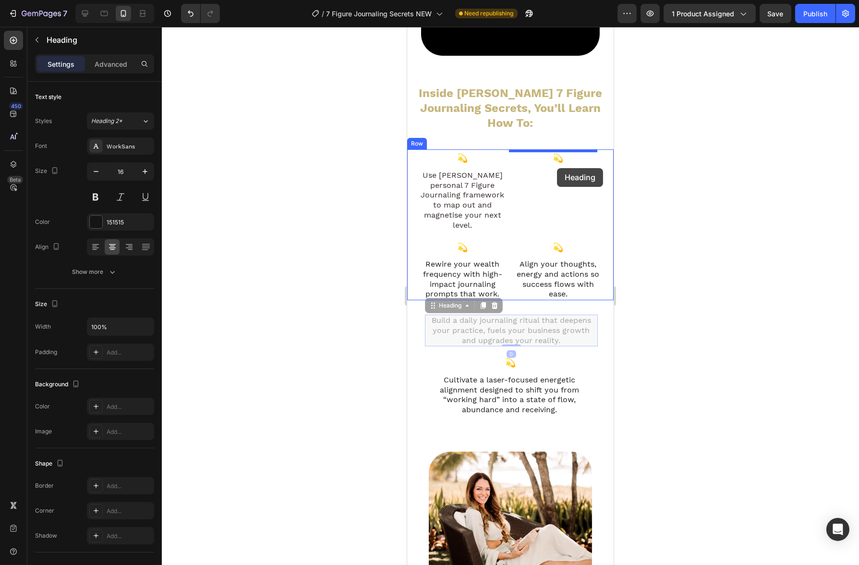
drag, startPoint x: 434, startPoint y: 278, endPoint x: 556, endPoint y: 168, distance: 164.5
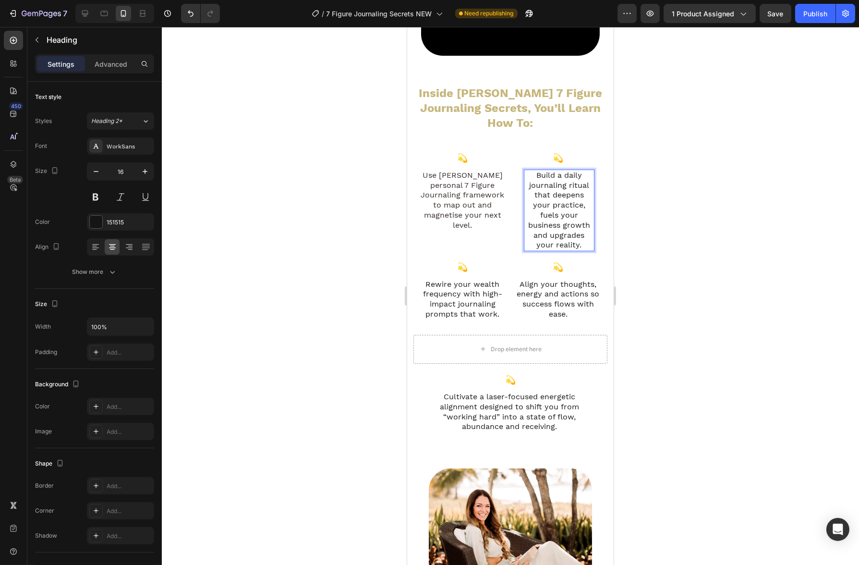
click at [572, 220] on h2 "Build a daily journaling ritual that deepens your practice, fuels your business…" at bounding box center [558, 210] width 71 height 82
click at [572, 220] on p "Build a daily journaling ritual that deepens your practice, fuels your business…" at bounding box center [558, 210] width 69 height 80
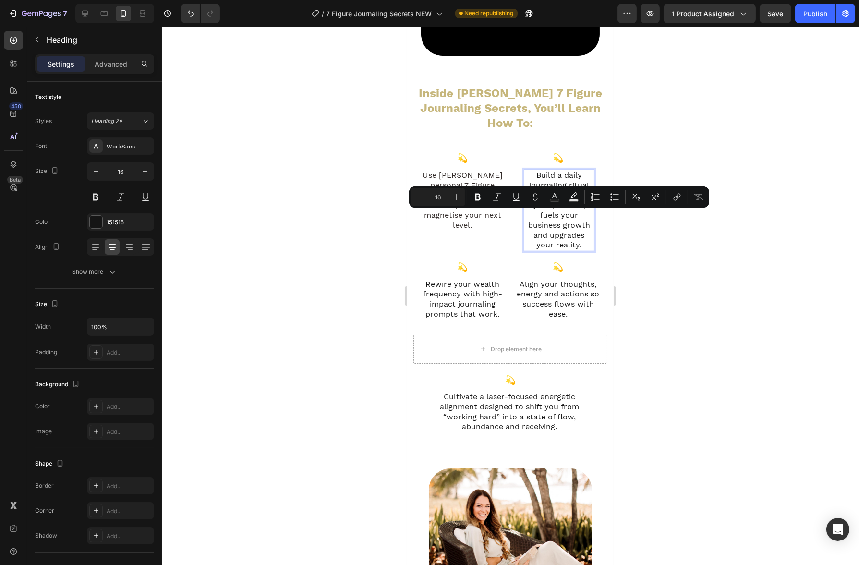
click at [581, 227] on p "Build a daily journaling ritual that deepens your practice, fuels your business…" at bounding box center [558, 210] width 69 height 80
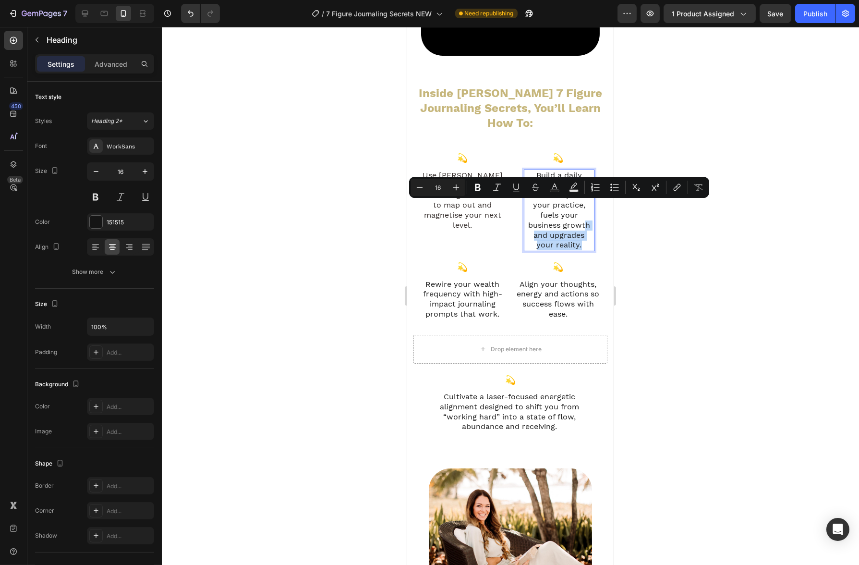
drag, startPoint x: 581, startPoint y: 227, endPoint x: 581, endPoint y: 209, distance: 17.8
click at [581, 209] on p "Build a daily journaling ritual that deepens your practice, fuels your business…" at bounding box center [558, 210] width 69 height 80
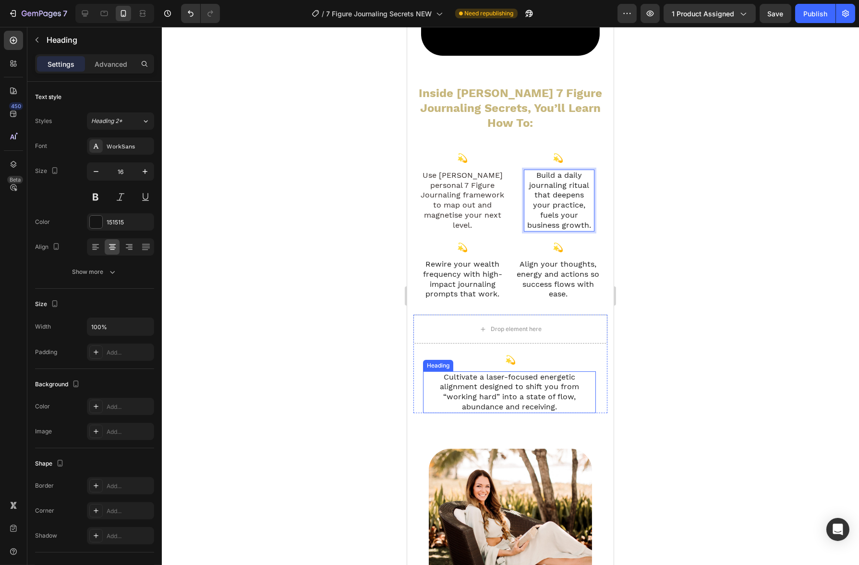
click at [564, 371] on h2 "Cultivate a laser-focused energetic alignment designed to shift you from “worki…" at bounding box center [508, 392] width 173 height 42
click at [567, 314] on div "Drop element here" at bounding box center [510, 328] width 194 height 29
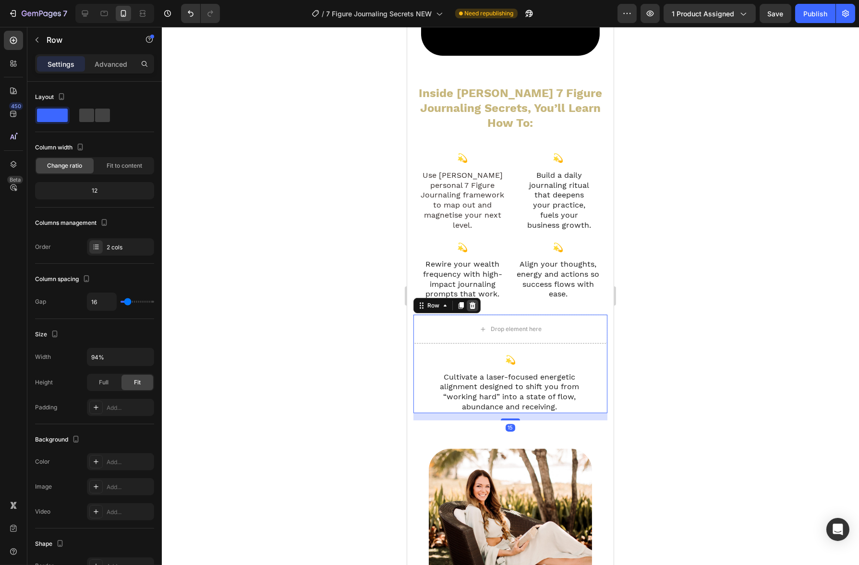
click at [474, 302] on icon at bounding box center [472, 305] width 6 height 7
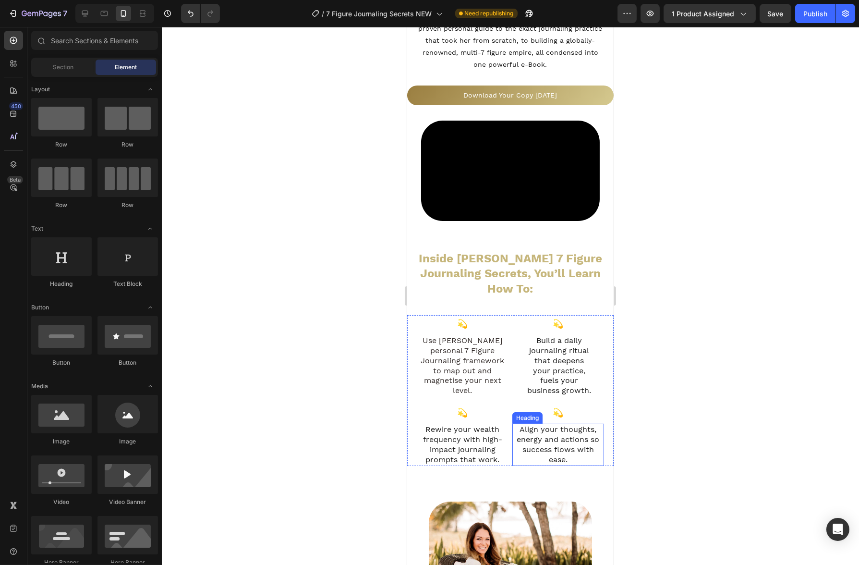
scroll to position [352, 0]
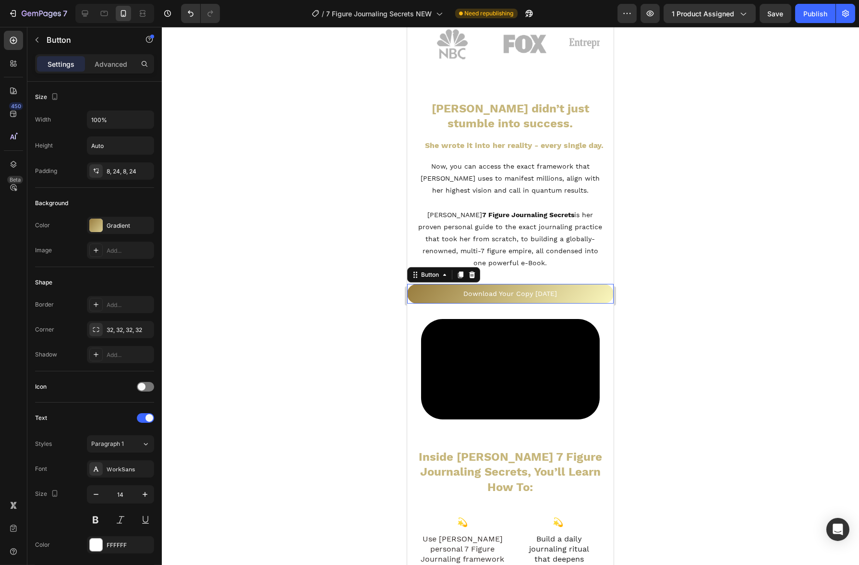
click at [482, 298] on div "Download Your Copy [DATE] Button 0" at bounding box center [510, 294] width 206 height 20
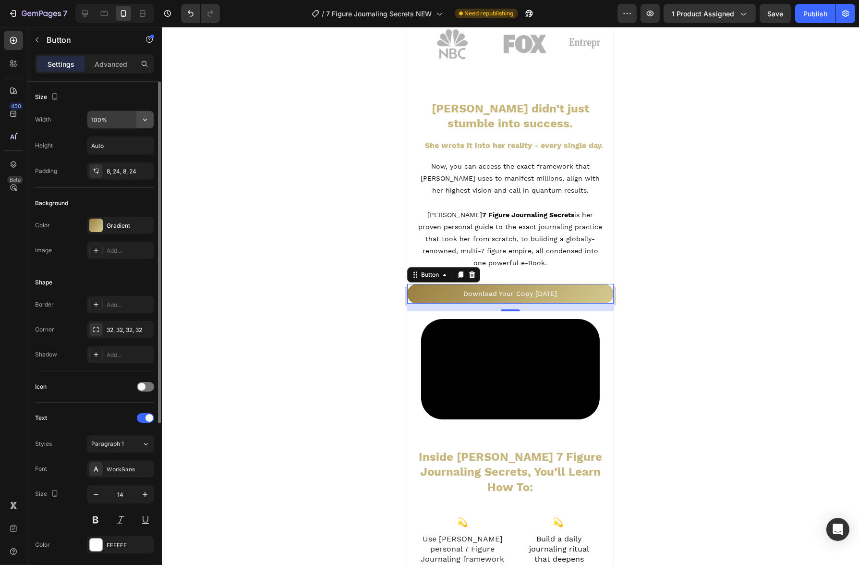
click at [141, 122] on icon "button" at bounding box center [145, 120] width 10 height 10
click at [132, 142] on p "Fit content Auto" at bounding box center [118, 144] width 55 height 9
type input "Auto"
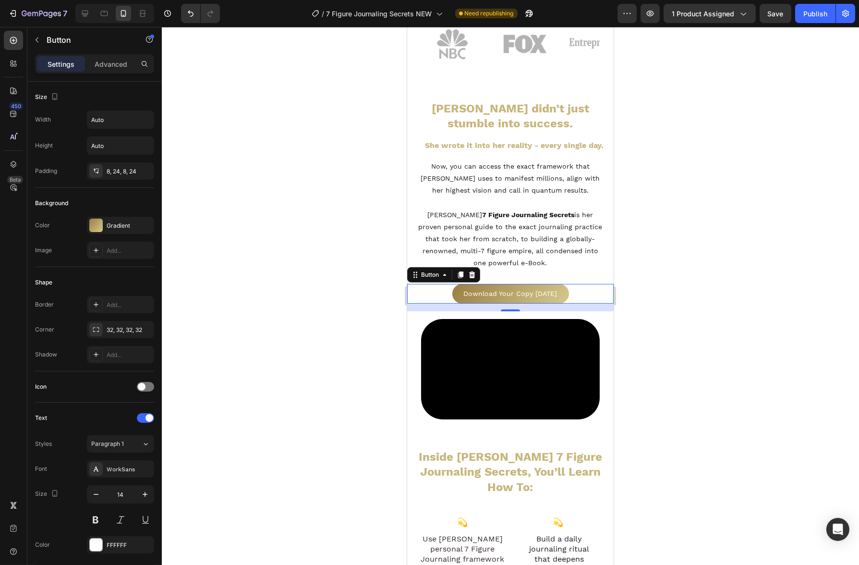
click at [242, 193] on div at bounding box center [510, 296] width 697 height 538
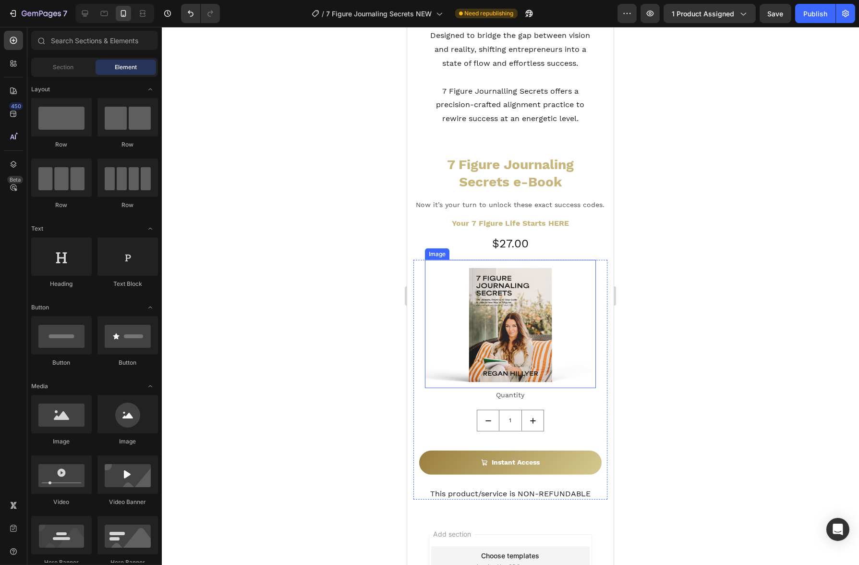
scroll to position [1426, 0]
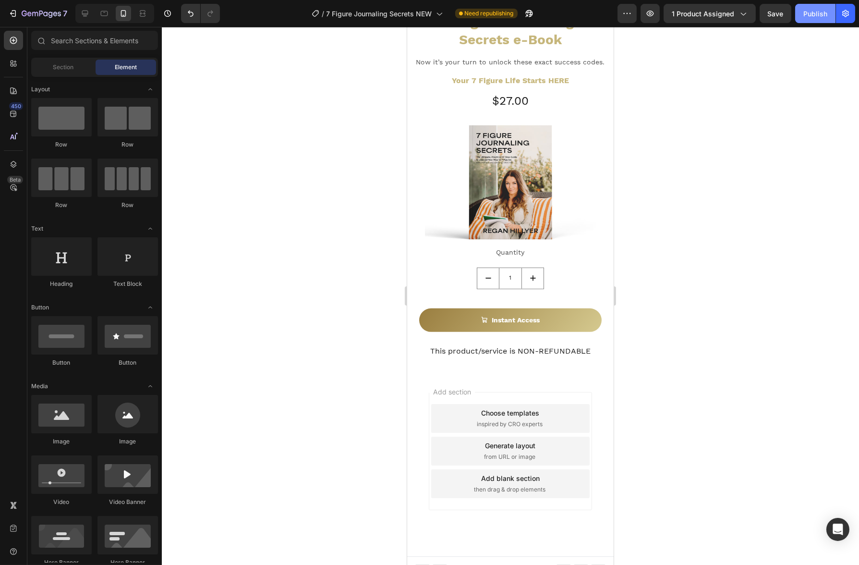
click at [825, 12] on div "Publish" at bounding box center [815, 14] width 24 height 10
click at [518, 250] on div "Quantity" at bounding box center [510, 252] width 194 height 14
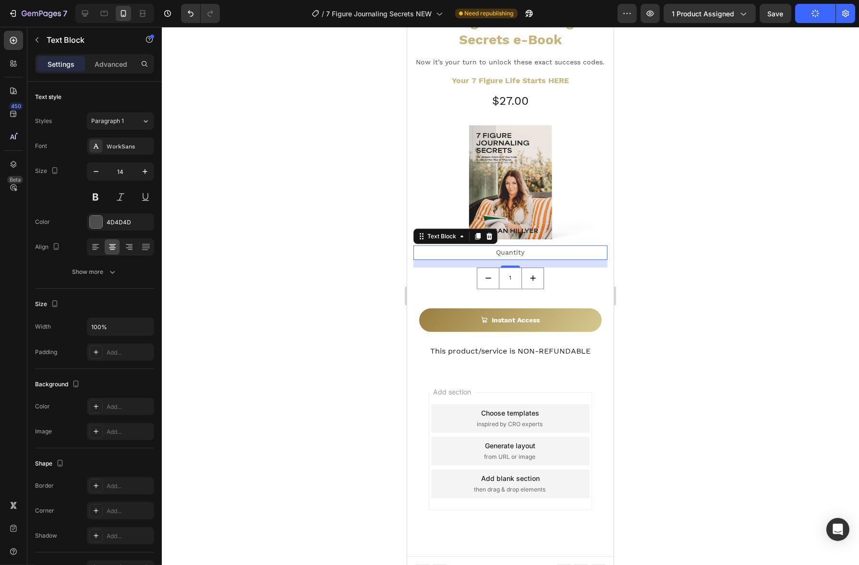
click at [671, 356] on div at bounding box center [510, 296] width 697 height 538
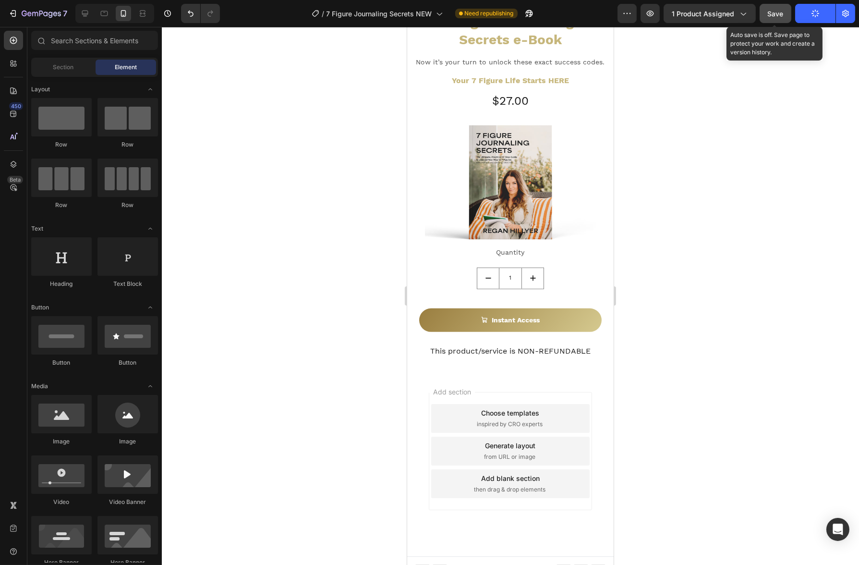
click at [782, 14] on span "Save" at bounding box center [776, 14] width 16 height 8
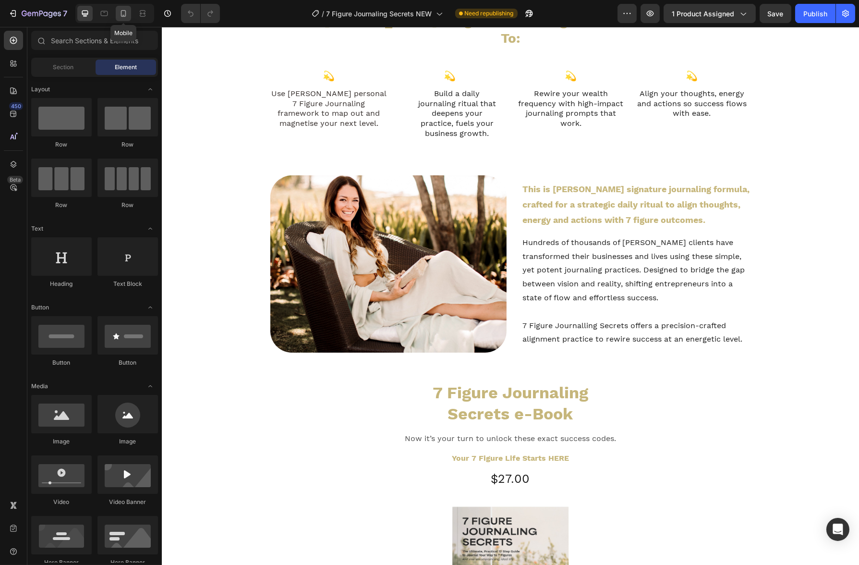
click at [126, 13] on icon at bounding box center [124, 14] width 10 height 10
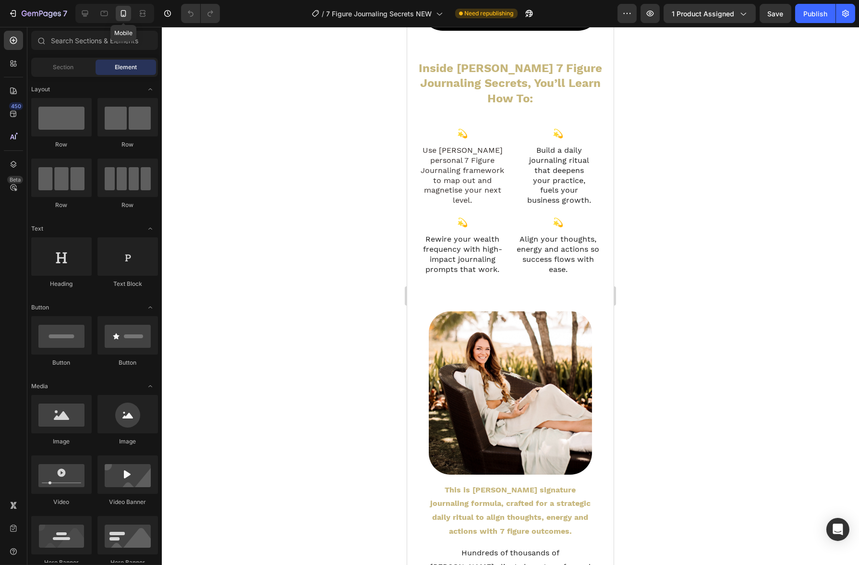
scroll to position [768, 0]
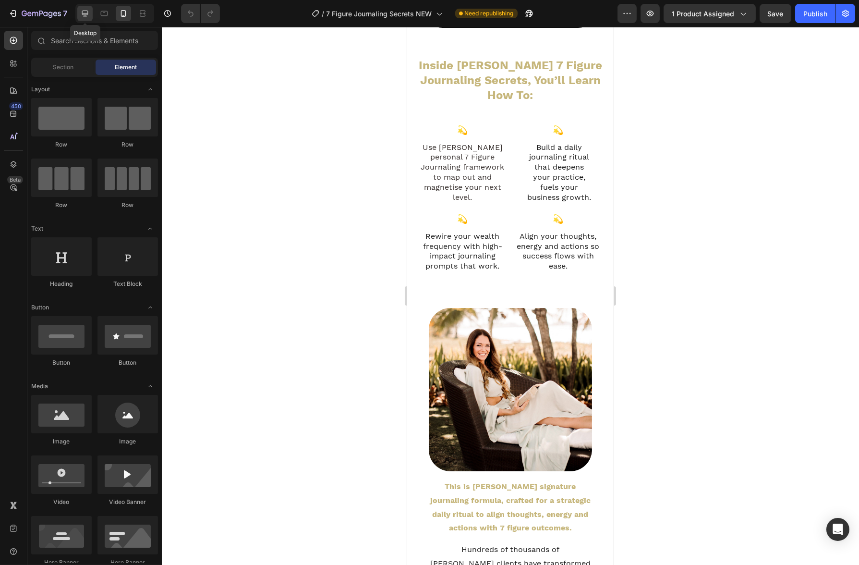
click at [81, 12] on icon at bounding box center [85, 14] width 10 height 10
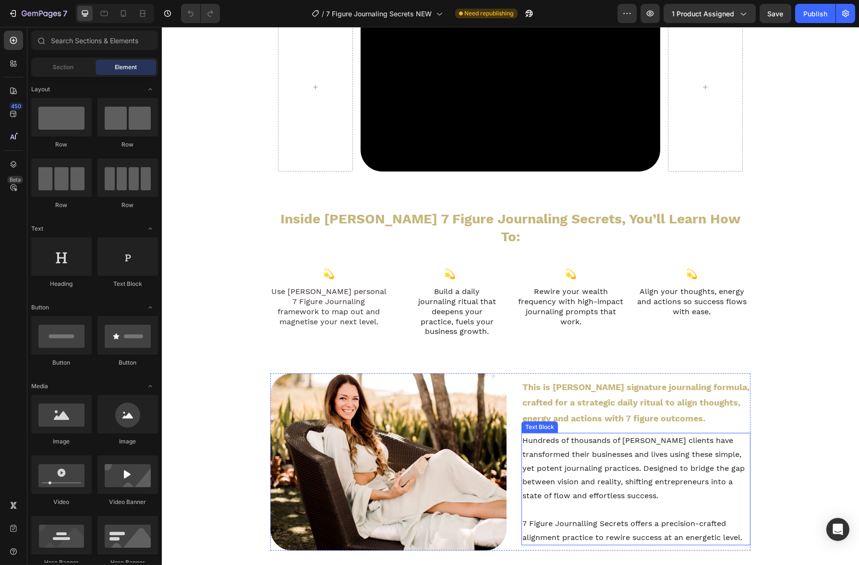
scroll to position [460, 0]
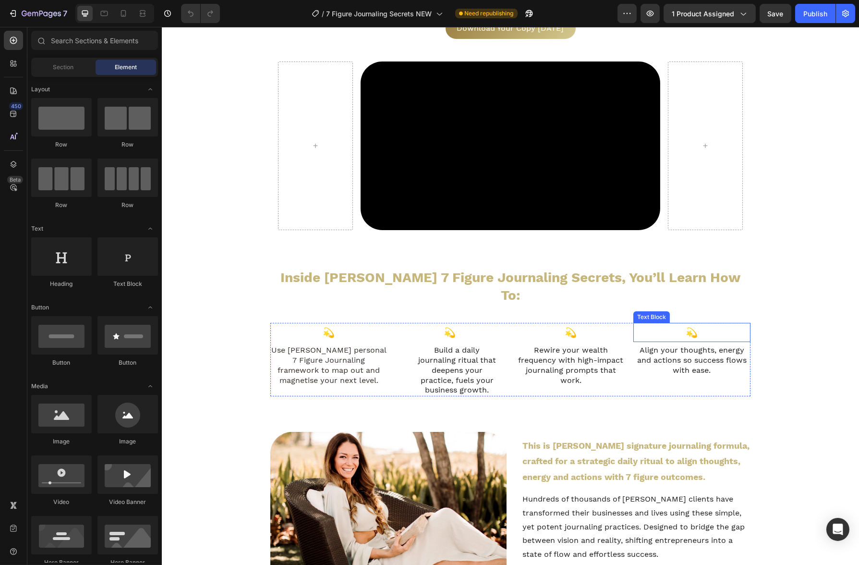
click at [683, 324] on p "💫" at bounding box center [691, 332] width 115 height 17
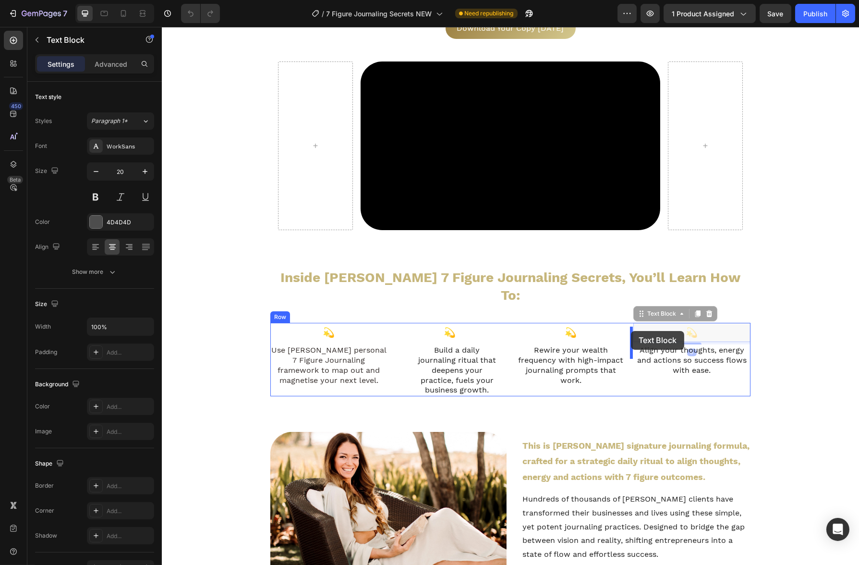
drag, startPoint x: 638, startPoint y: 300, endPoint x: 630, endPoint y: 331, distance: 31.7
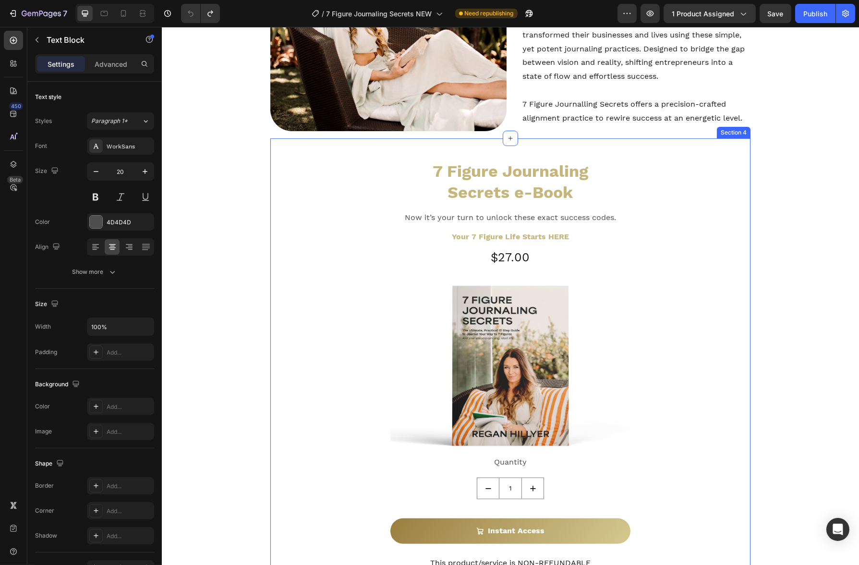
scroll to position [1078, 0]
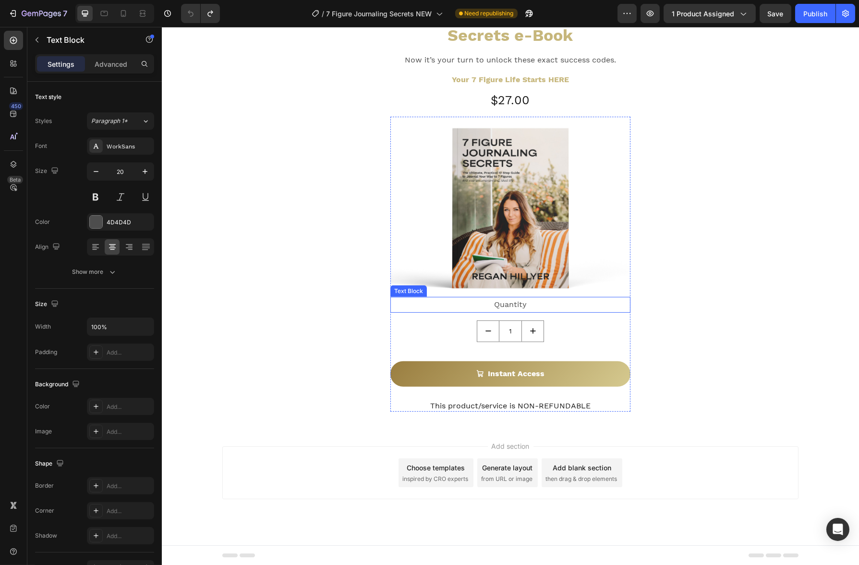
click at [539, 306] on div "Quantity" at bounding box center [510, 305] width 240 height 16
click at [466, 289] on div at bounding box center [466, 288] width 12 height 12
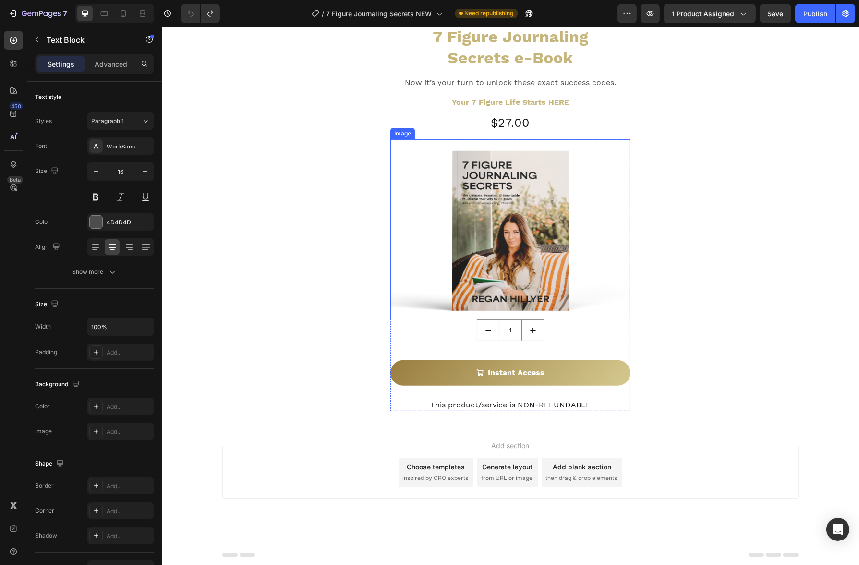
scroll to position [1055, 0]
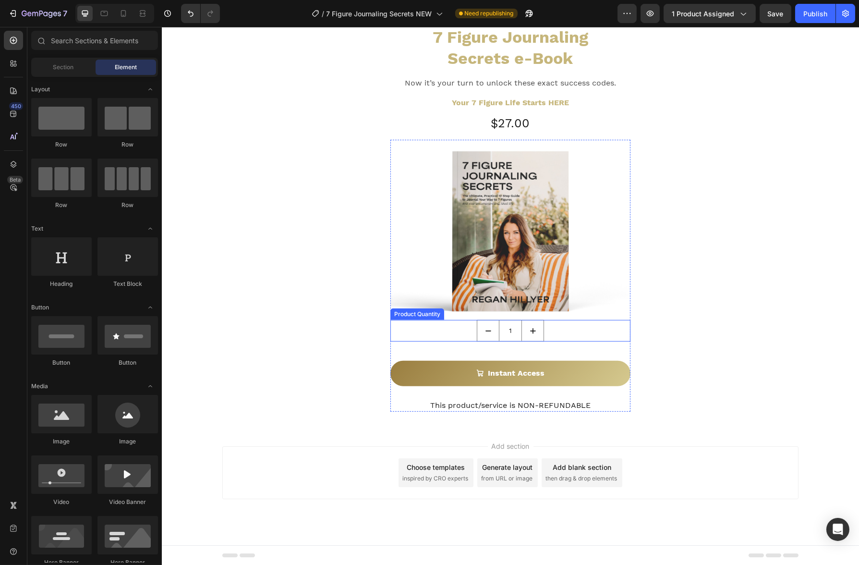
click at [589, 325] on div "1" at bounding box center [510, 331] width 240 height 22
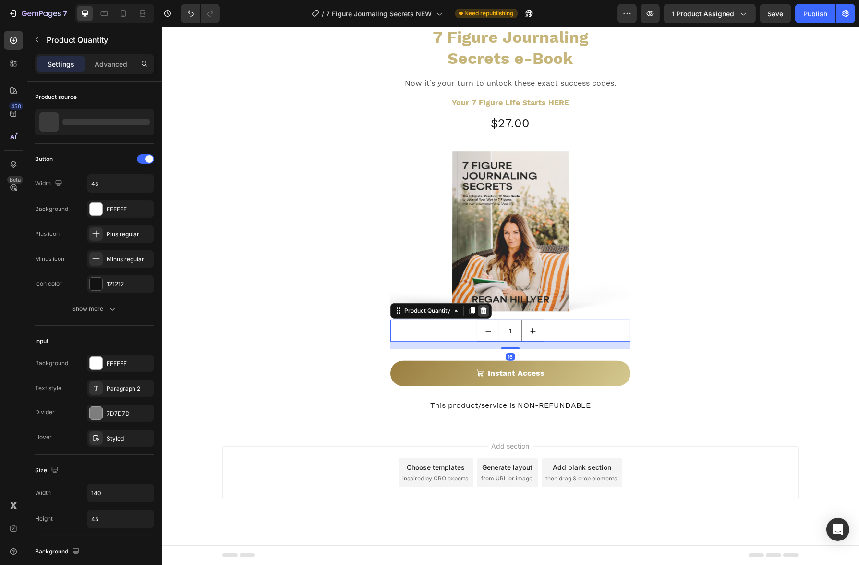
click at [481, 313] on icon at bounding box center [483, 310] width 6 height 7
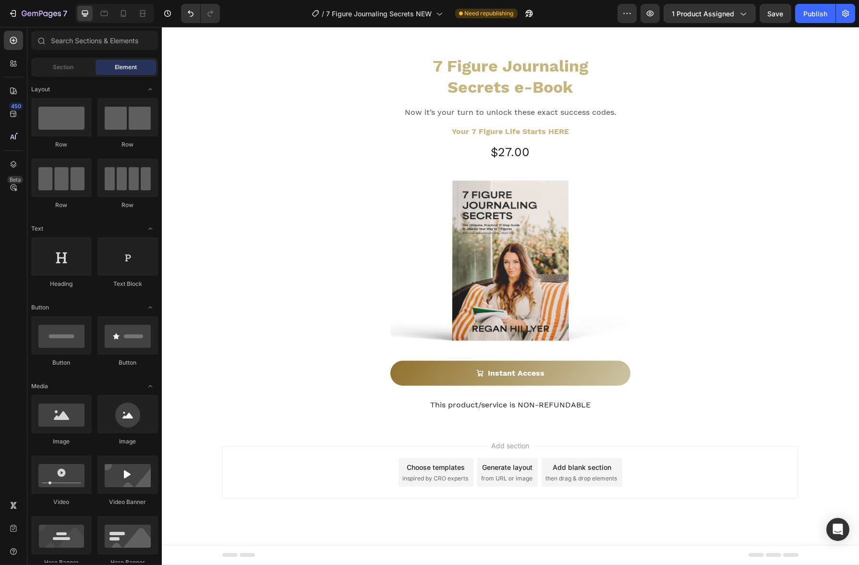
scroll to position [1025, 0]
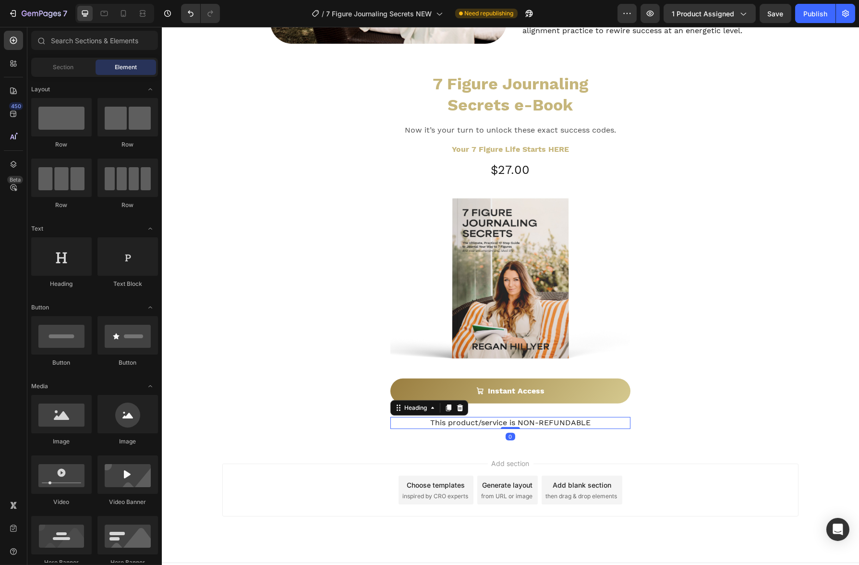
click at [583, 417] on h2 "This product/service is NON-REFUNDABLE" at bounding box center [510, 423] width 240 height 12
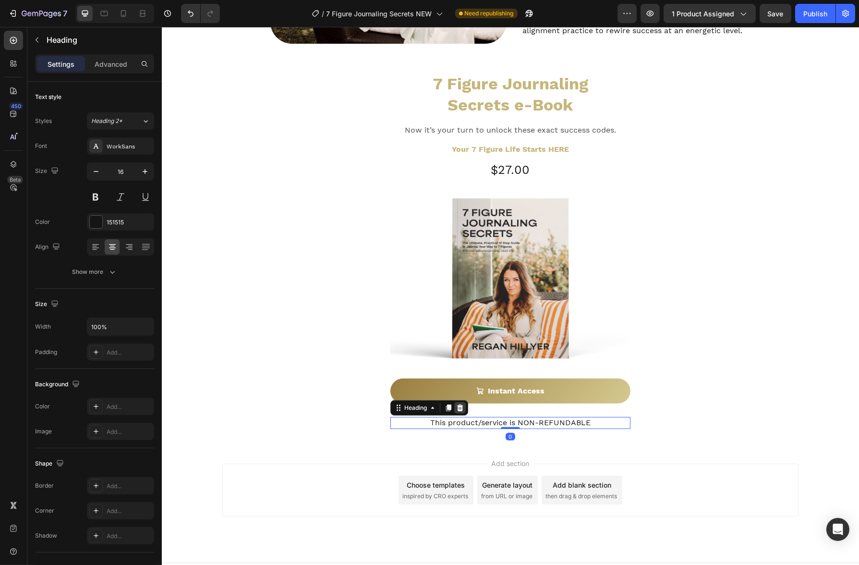
click at [459, 404] on icon at bounding box center [460, 407] width 6 height 7
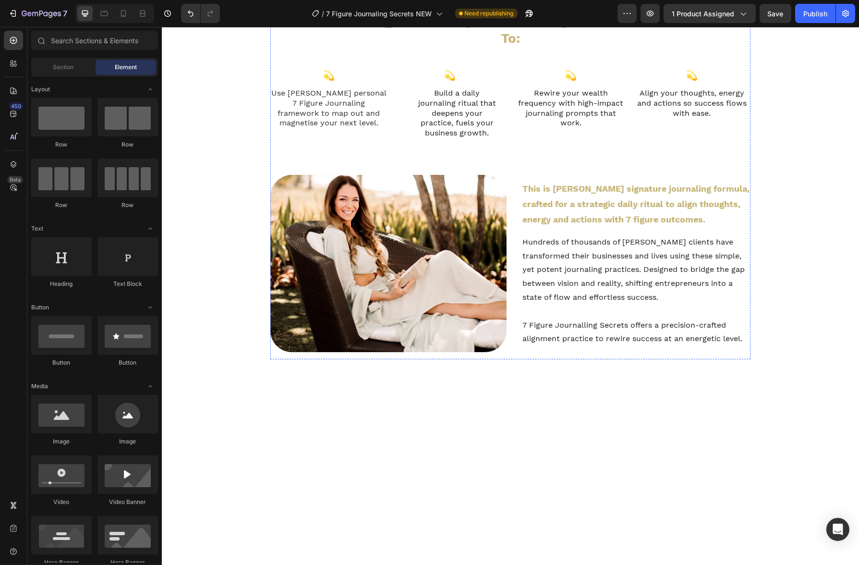
scroll to position [0, 0]
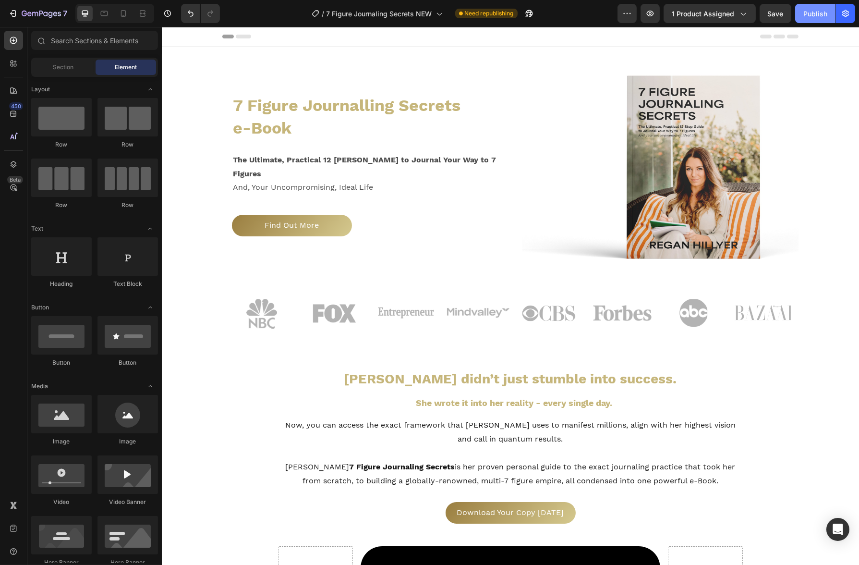
click at [807, 16] on div "Publish" at bounding box center [815, 14] width 24 height 10
click at [244, 37] on icon at bounding box center [242, 37] width 15 height 4
click at [242, 38] on icon at bounding box center [242, 37] width 15 height 4
click at [190, 38] on span "Header" at bounding box center [190, 37] width 21 height 10
click at [205, 65] on div "7 Figure Journalling Secrets e-Book Heading The Ultimate, Practical 12 [PERSON_…" at bounding box center [509, 205] width 697 height 287
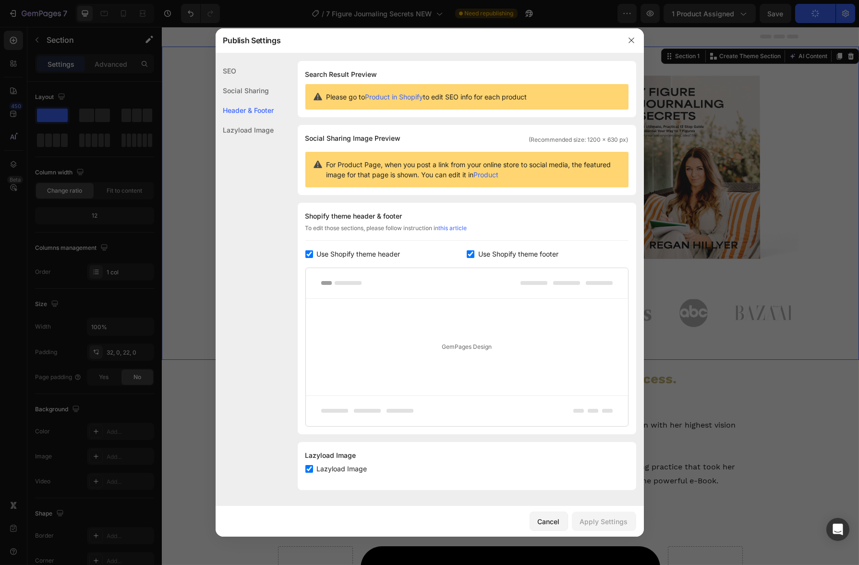
drag, startPoint x: 65, startPoint y: 12, endPoint x: 226, endPoint y: 39, distance: 163.2
click at [226, 39] on div "Publish Settings" at bounding box center [417, 40] width 403 height 25
click at [625, 44] on button "button" at bounding box center [631, 40] width 15 height 15
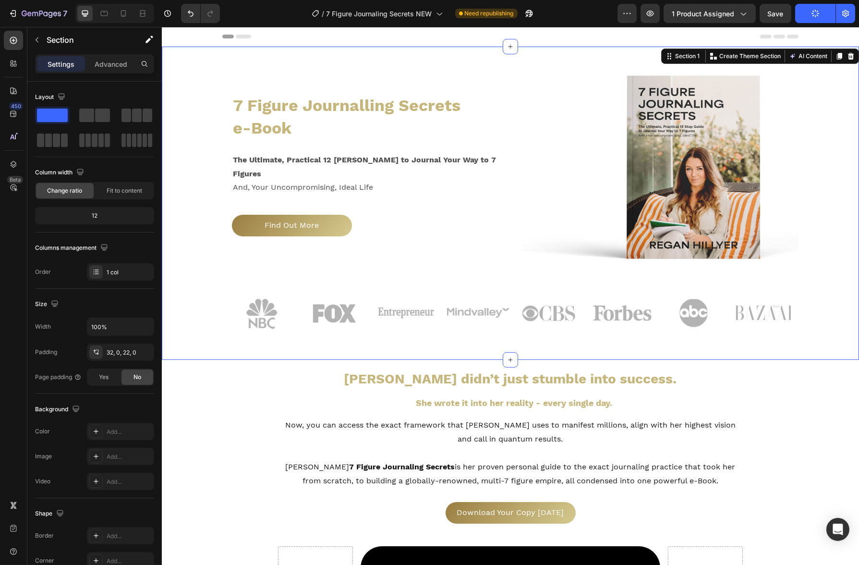
click at [275, 43] on div "Header" at bounding box center [510, 36] width 576 height 19
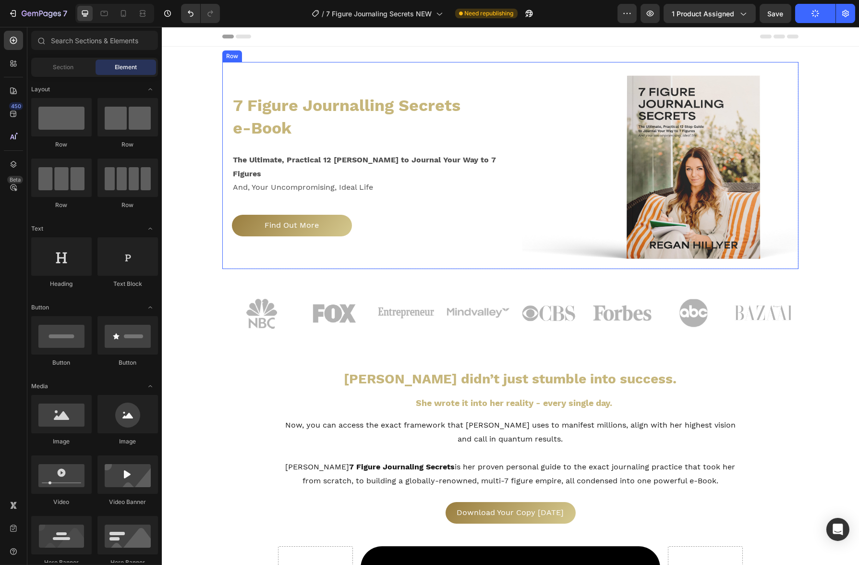
click at [522, 72] on img at bounding box center [660, 165] width 276 height 207
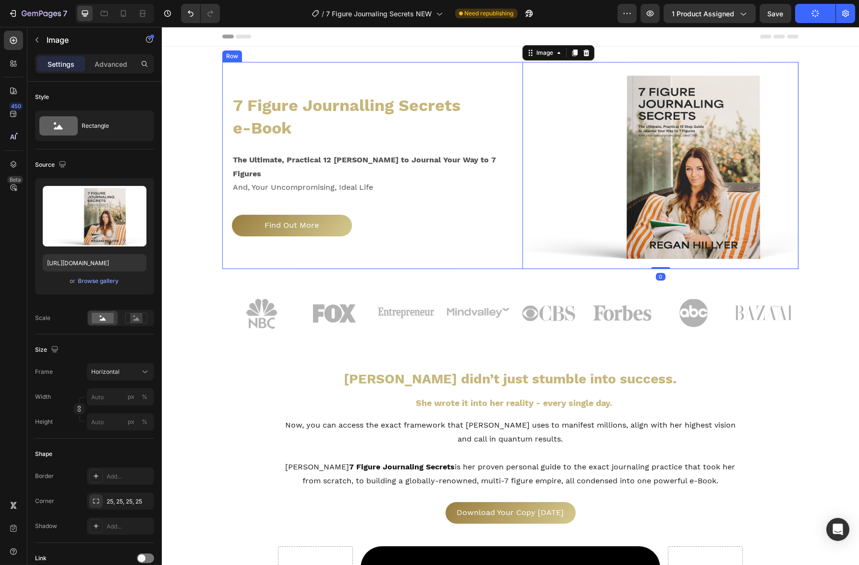
click at [418, 69] on div "7 Figure Journalling Secrets e-Book Heading The Ultimate, Practical 12 [PERSON_…" at bounding box center [360, 165] width 276 height 207
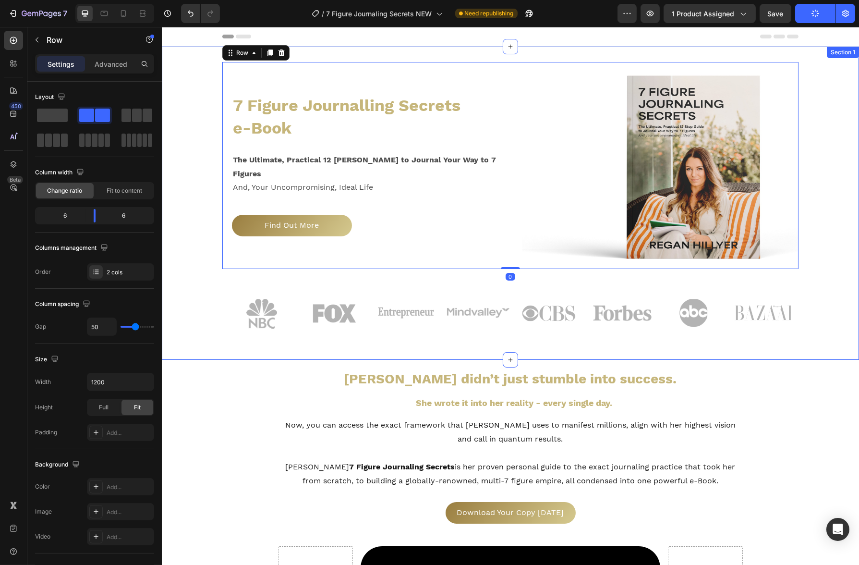
click at [419, 59] on div "7 Figure Journalling Secrets e-Book Heading The Ultimate, Practical 12 [PERSON_…" at bounding box center [509, 203] width 697 height 313
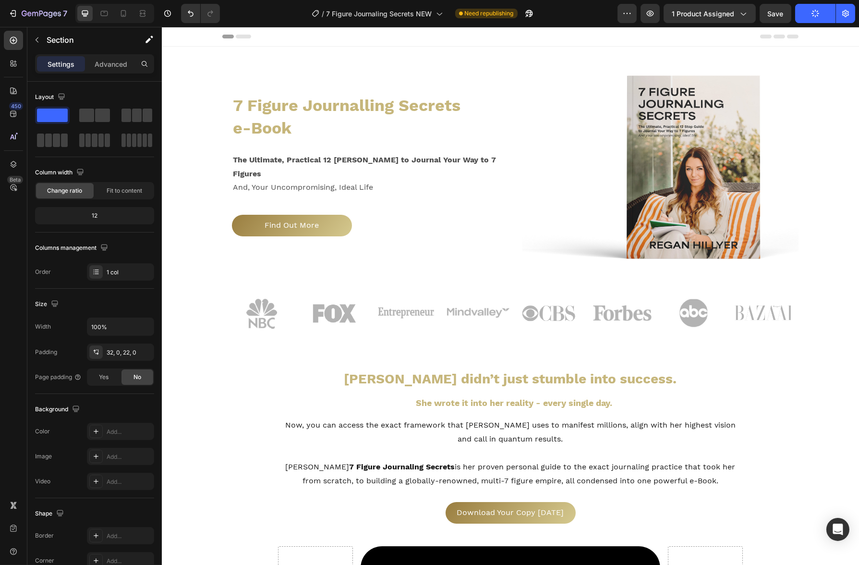
click at [772, 42] on div "Header" at bounding box center [510, 36] width 576 height 19
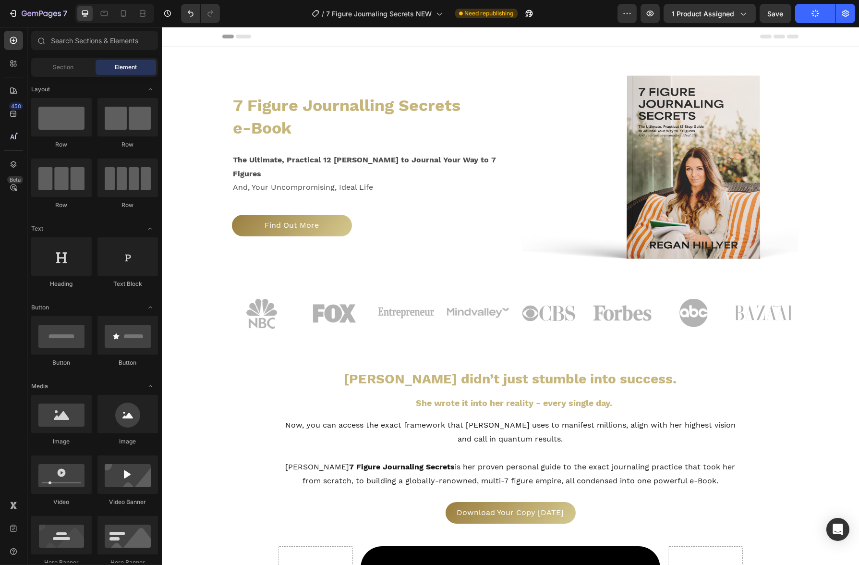
click at [773, 41] on div "Header" at bounding box center [510, 36] width 576 height 19
click at [774, 40] on div "Header" at bounding box center [510, 36] width 576 height 19
click at [774, 38] on div "Header" at bounding box center [510, 36] width 576 height 19
click at [250, 52] on div "7 Figure Journalling Secrets e-Book Heading The Ultimate, Practical 12 [PERSON_…" at bounding box center [509, 203] width 697 height 313
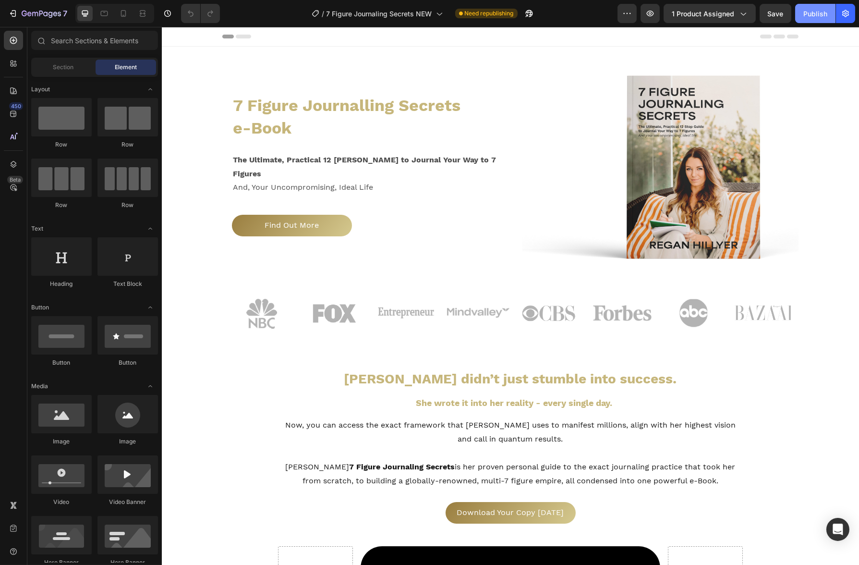
click at [806, 16] on div "Publish" at bounding box center [815, 14] width 24 height 10
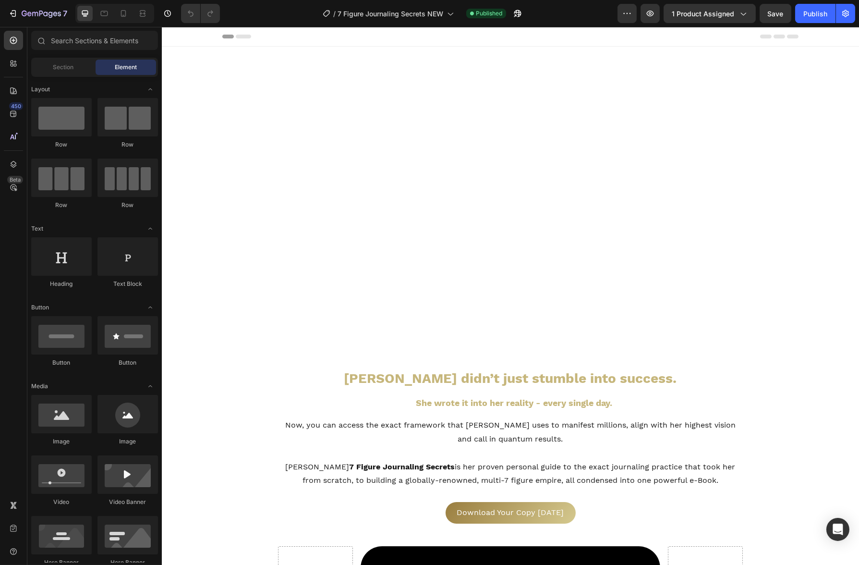
scroll to position [1102, 0]
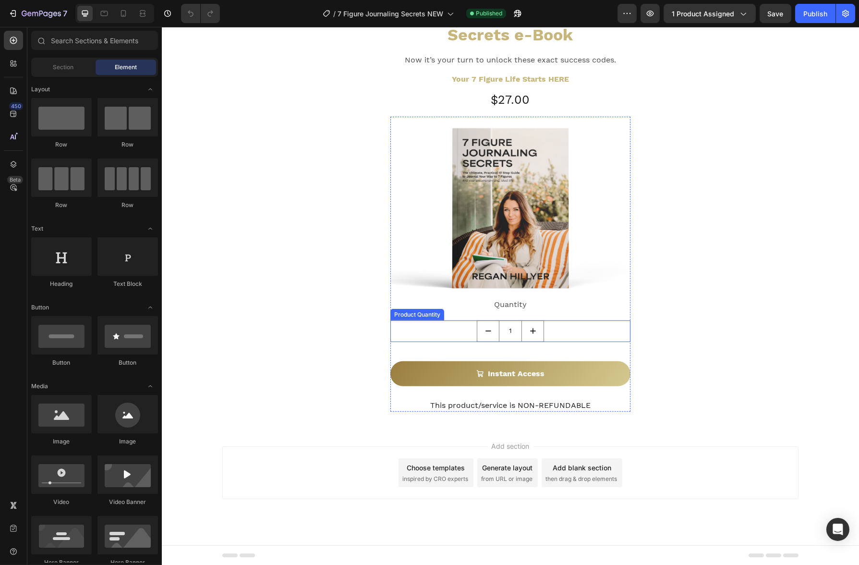
click at [565, 331] on div "1" at bounding box center [510, 331] width 240 height 22
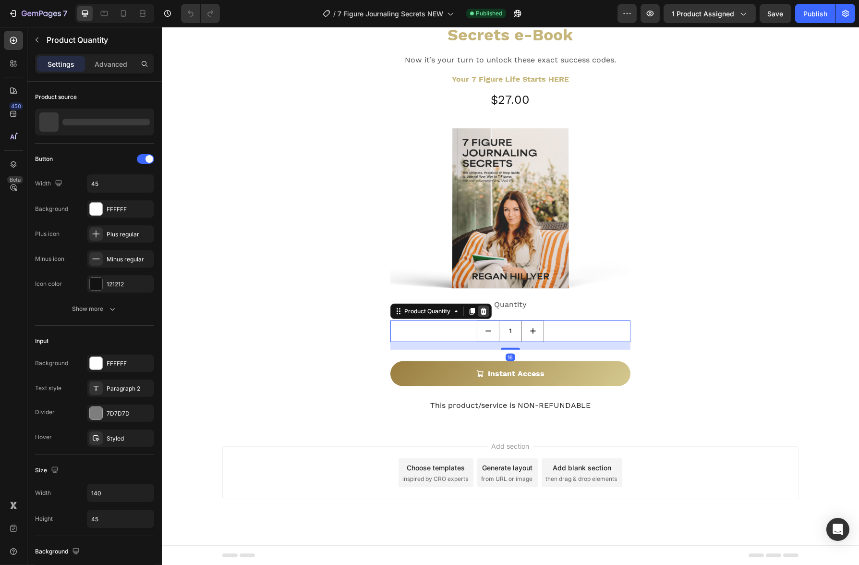
click at [482, 312] on icon at bounding box center [483, 311] width 8 height 8
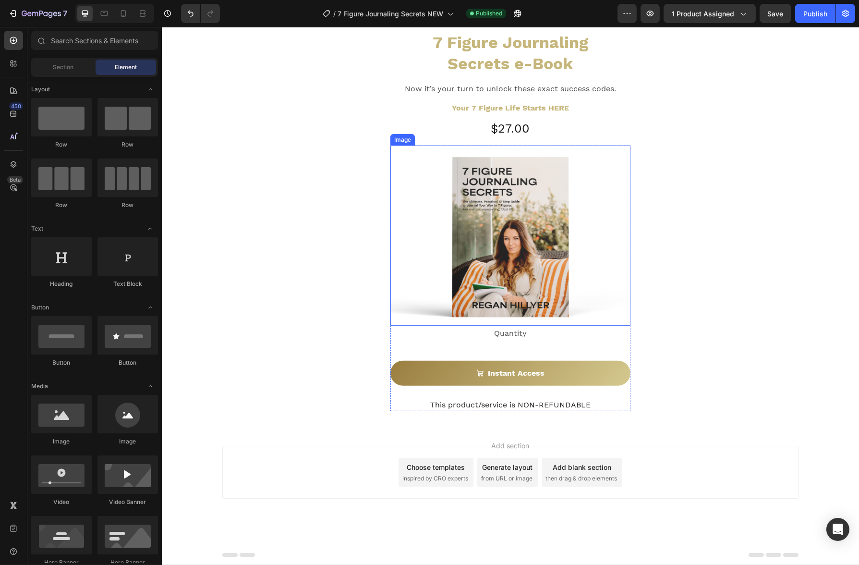
scroll to position [1072, 0]
click at [550, 326] on div "Quantity" at bounding box center [510, 334] width 240 height 16
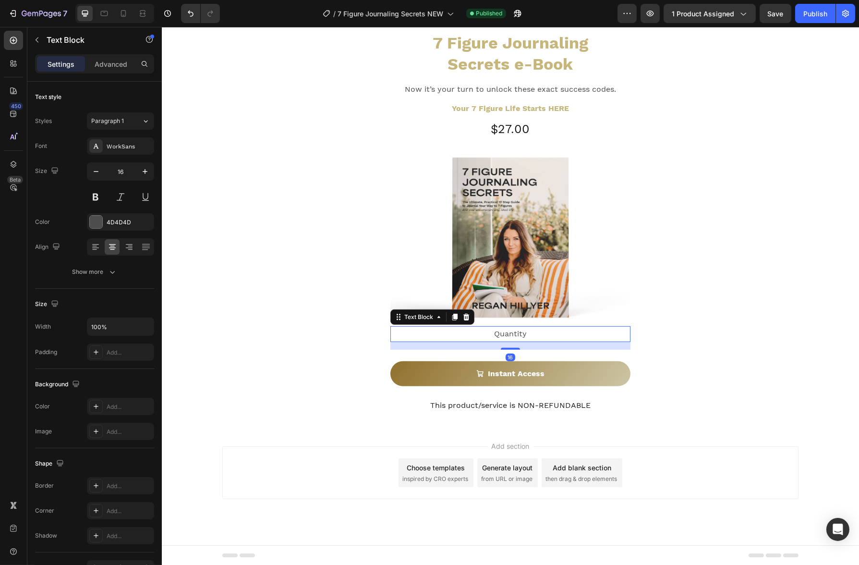
click at [464, 317] on icon at bounding box center [466, 316] width 6 height 7
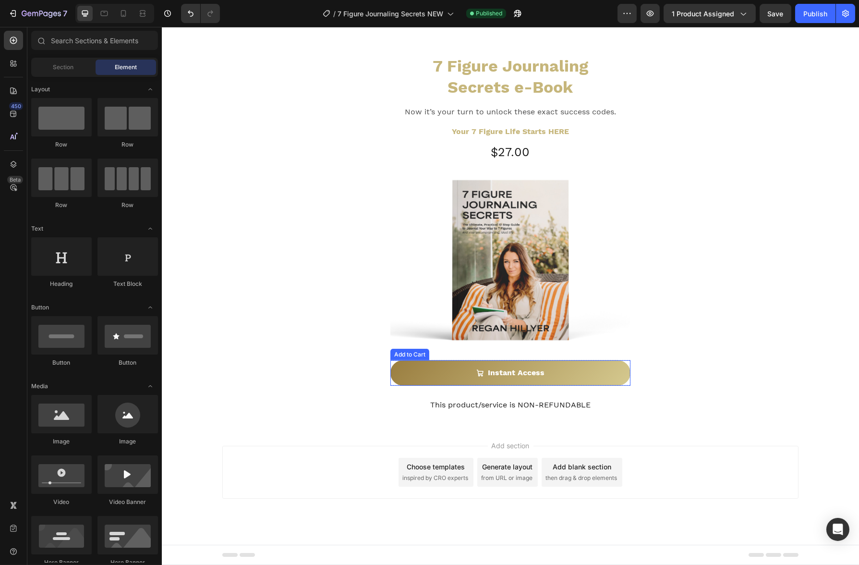
scroll to position [1049, 0]
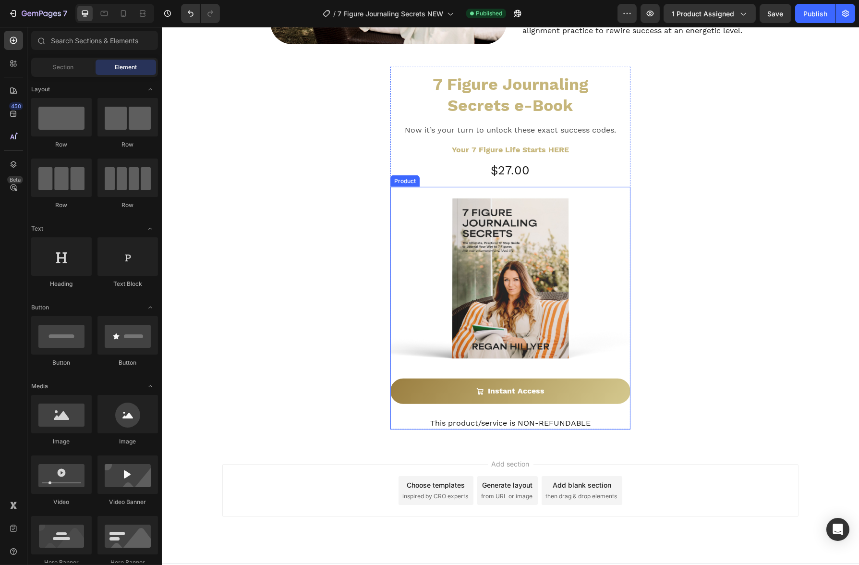
click at [593, 417] on h2 "This product/service is NON-REFUNDABLE" at bounding box center [510, 423] width 240 height 12
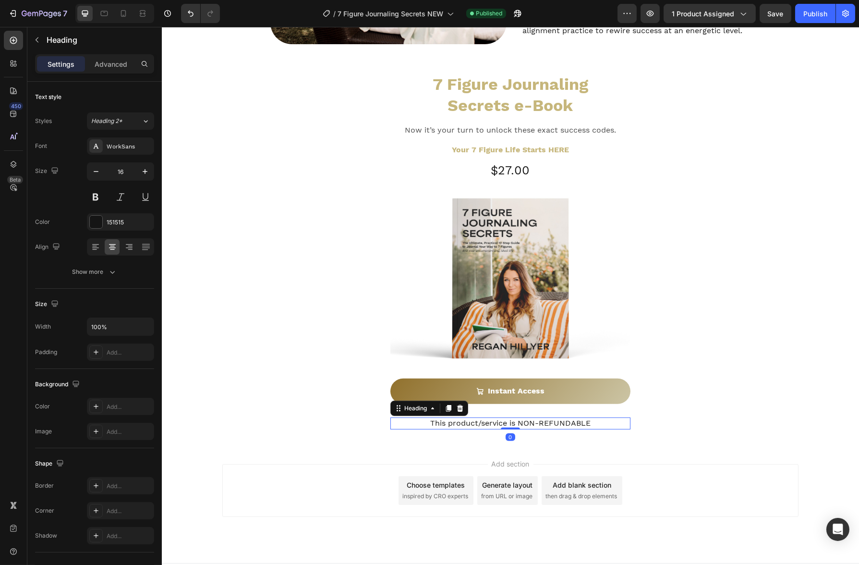
click at [457, 405] on icon at bounding box center [460, 408] width 6 height 7
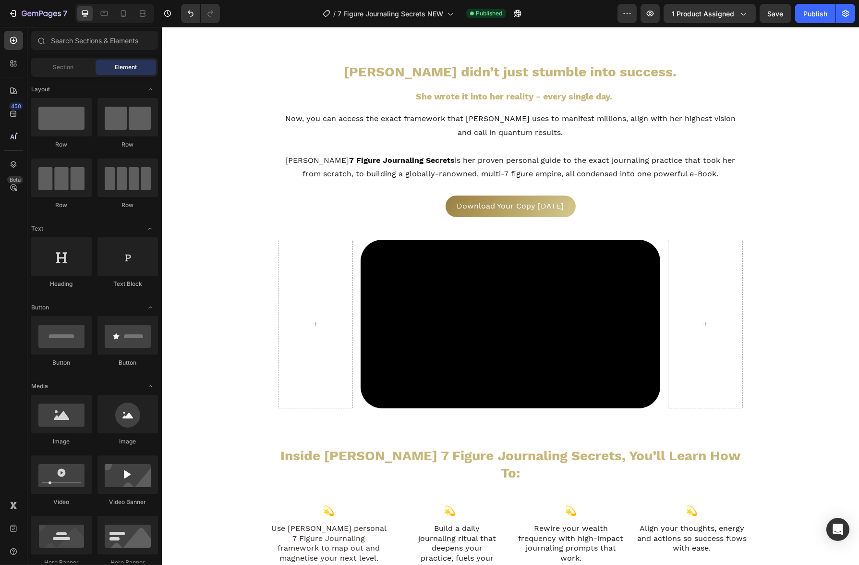
scroll to position [0, 0]
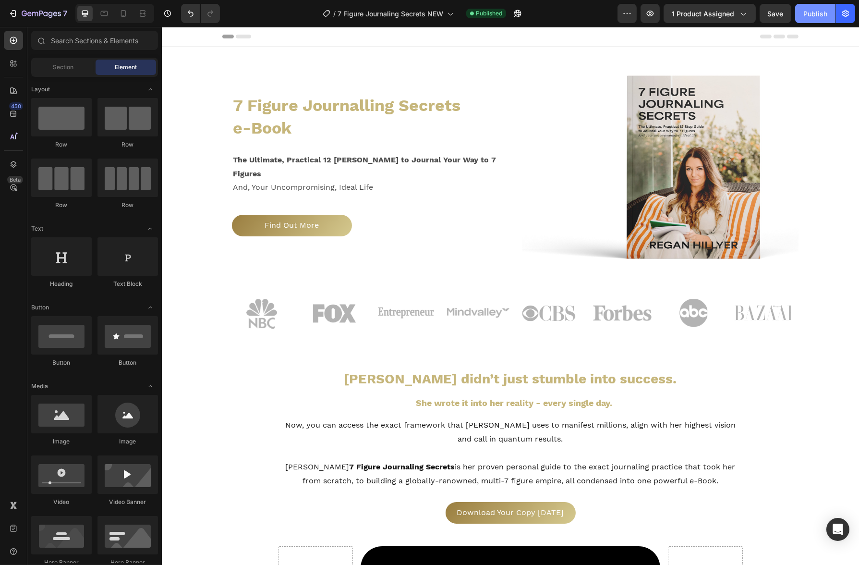
click at [812, 21] on button "Publish" at bounding box center [815, 13] width 40 height 19
click at [338, 220] on link "Find Out More" at bounding box center [291, 226] width 120 height 22
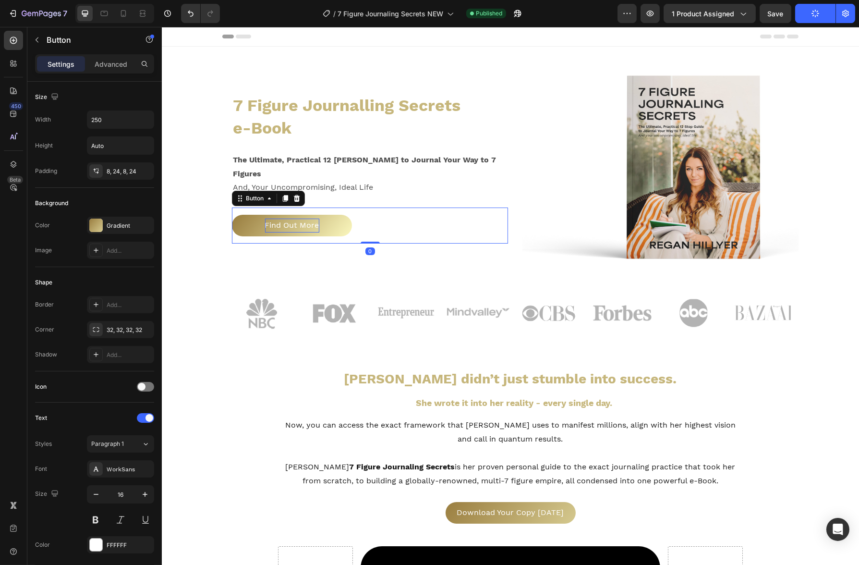
click at [265, 223] on p "Find Out More" at bounding box center [292, 225] width 54 height 14
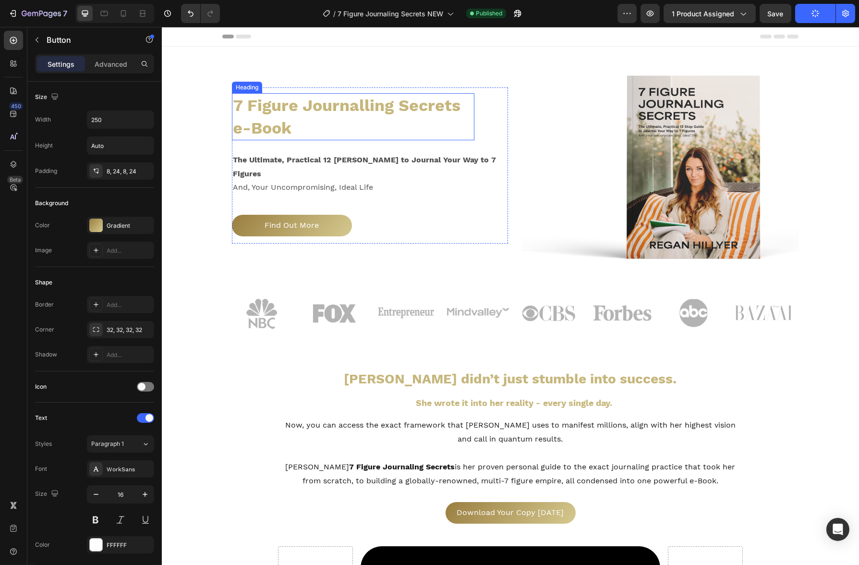
click at [278, 137] on span "7 Figure Journalling Secrets e-Book" at bounding box center [346, 117] width 228 height 42
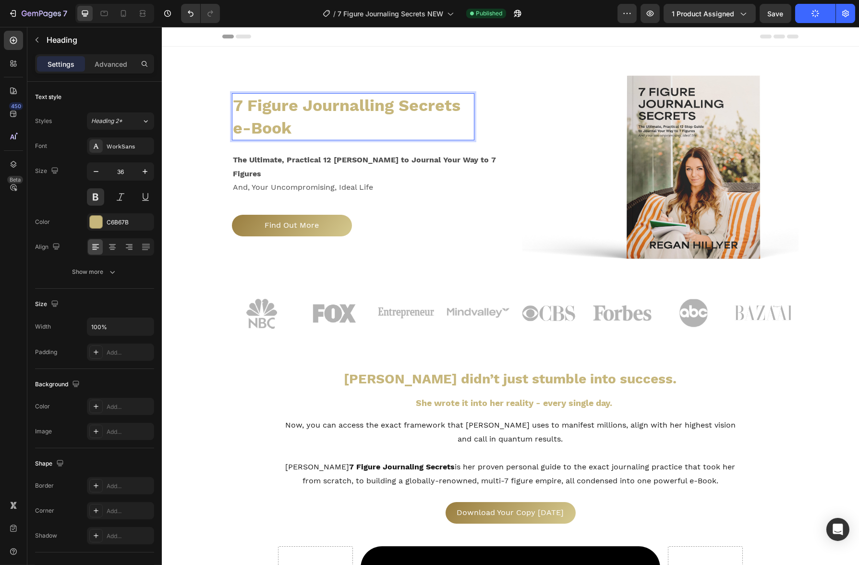
click at [242, 135] on span "7 Figure Journalling Secrets e-Book" at bounding box center [346, 117] width 228 height 42
click at [301, 224] on p "Find Out More" at bounding box center [292, 225] width 54 height 14
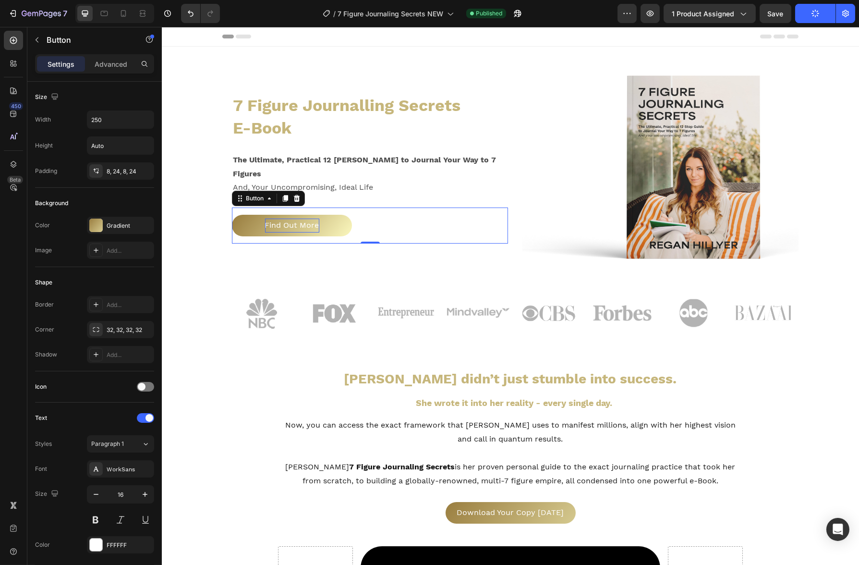
click at [301, 224] on p "Find Out More" at bounding box center [292, 225] width 54 height 14
click at [343, 260] on div "⁠⁠⁠⁠⁠⁠⁠ 7 Figure Journalling Secrets E-Book Heading The Ultimate, Practical 12 …" at bounding box center [360, 165] width 276 height 207
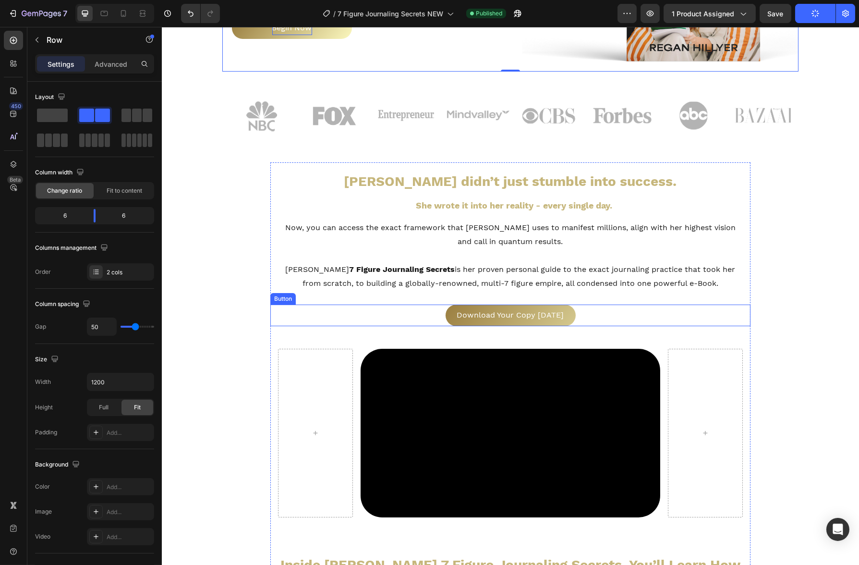
scroll to position [1023, 0]
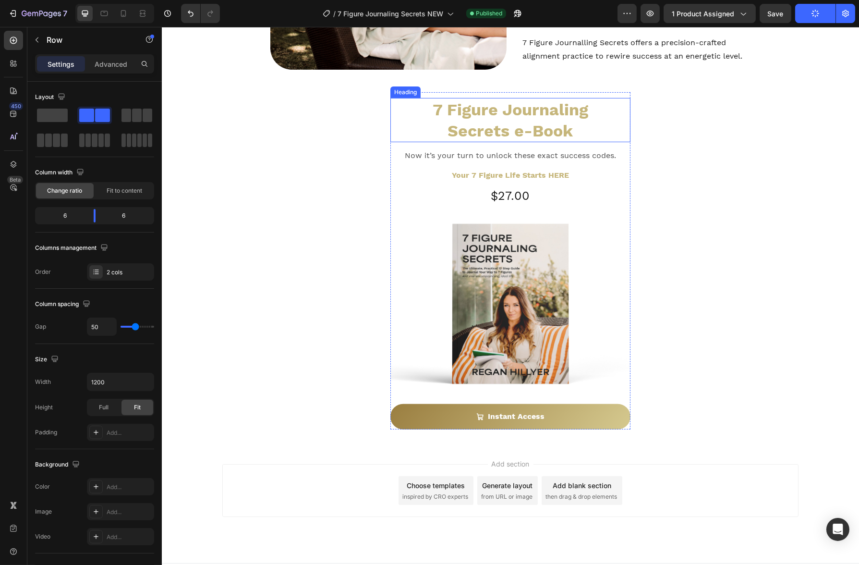
click at [523, 98] on h2 "7 Figure Journaling Secrets e-Book" at bounding box center [510, 120] width 240 height 44
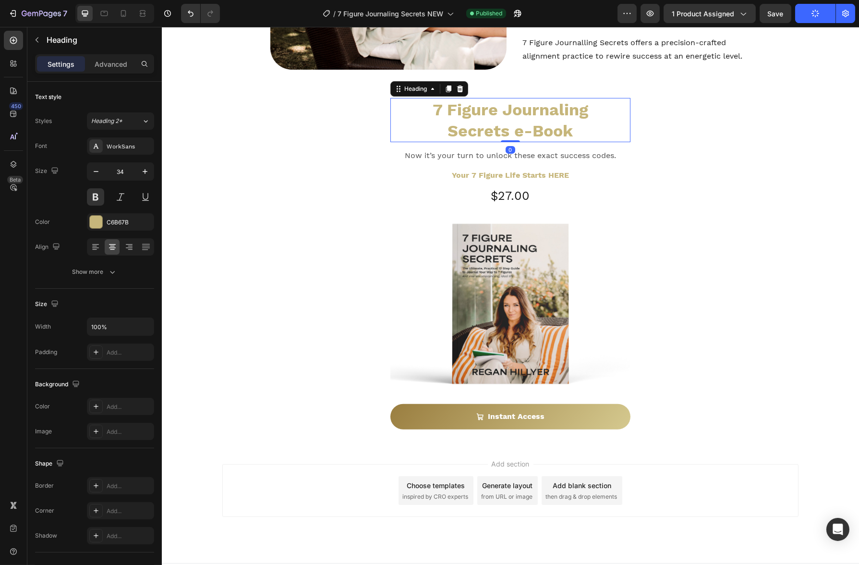
click at [521, 106] on h2 "7 Figure Journaling Secrets e-Book" at bounding box center [510, 120] width 240 height 44
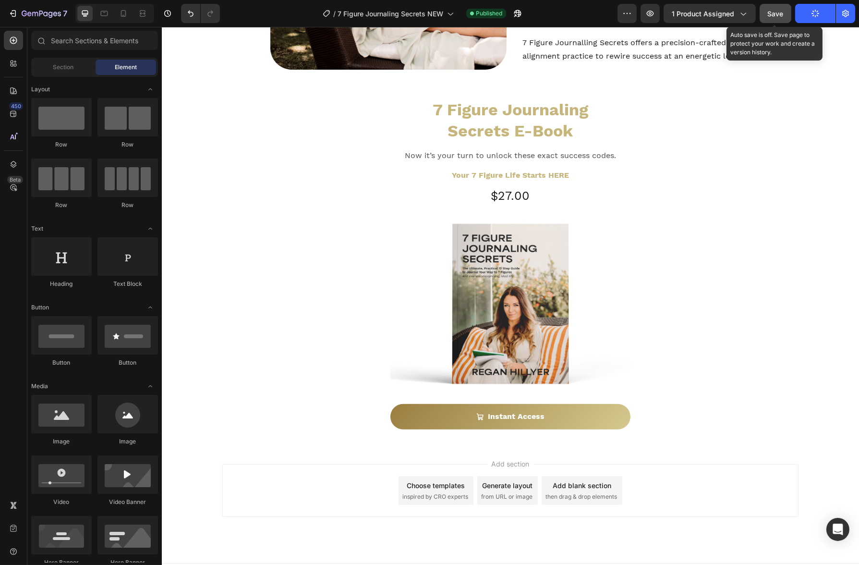
click at [776, 20] on button "Save" at bounding box center [775, 13] width 32 height 19
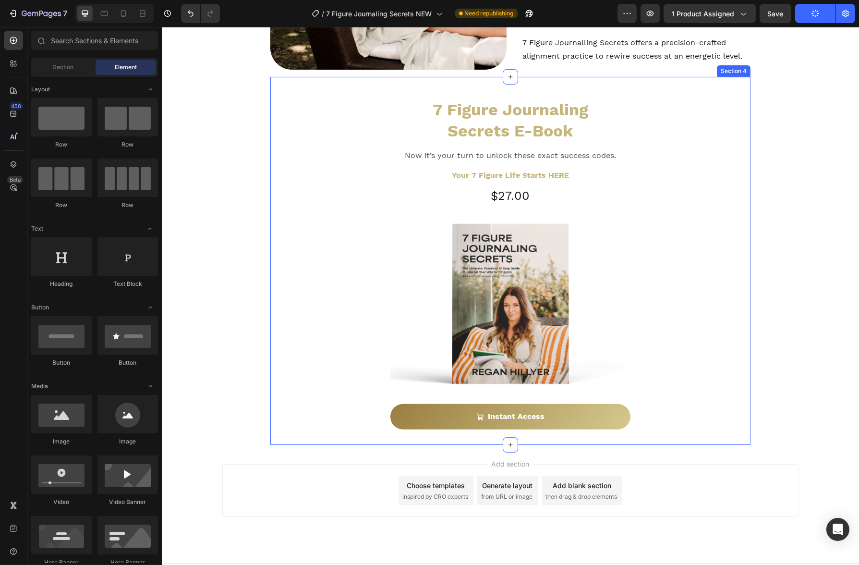
scroll to position [566, 0]
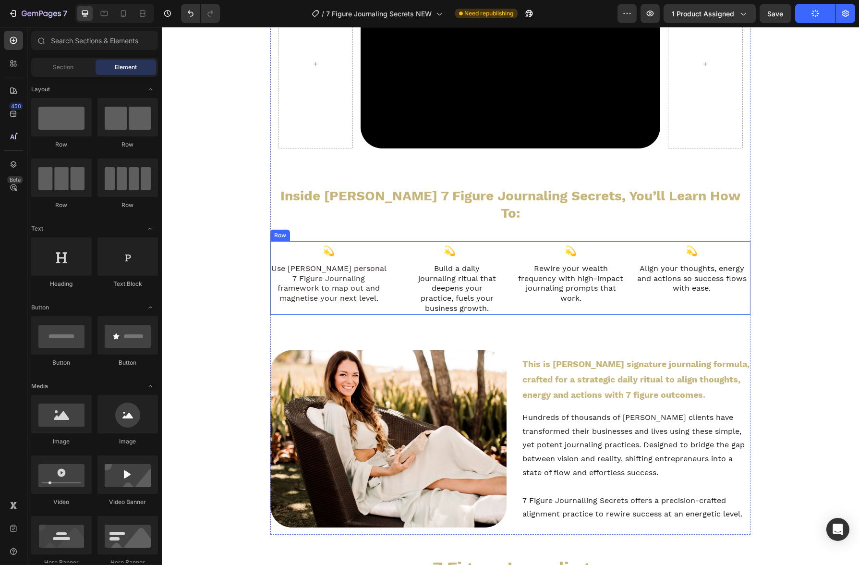
click at [558, 293] on div "💫 Text Block Rewire your wealth frequency with high-impact journaling prompts t…" at bounding box center [570, 277] width 117 height 73
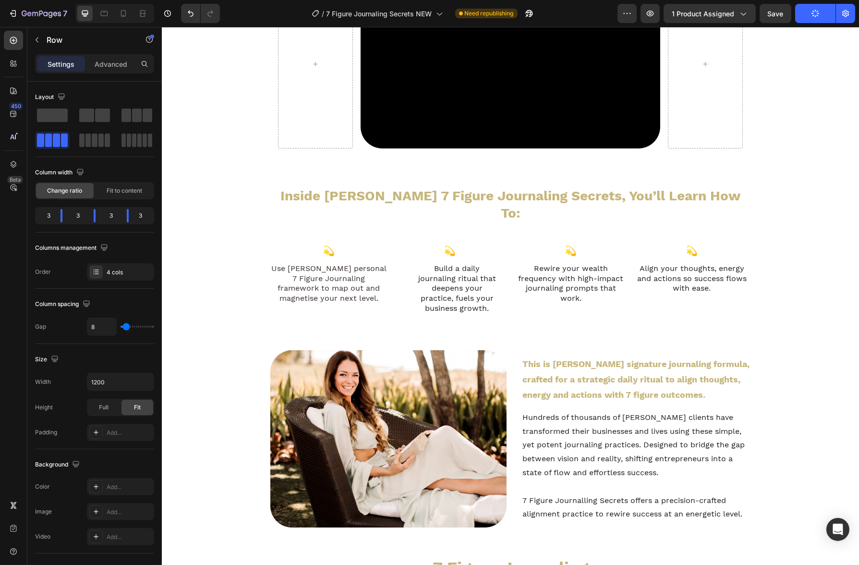
click at [232, 265] on div "7 Figure Journalling Secrets e-Book Heading The Ultimate, Practical 12 [PERSON_…" at bounding box center [509, 191] width 697 height 1421
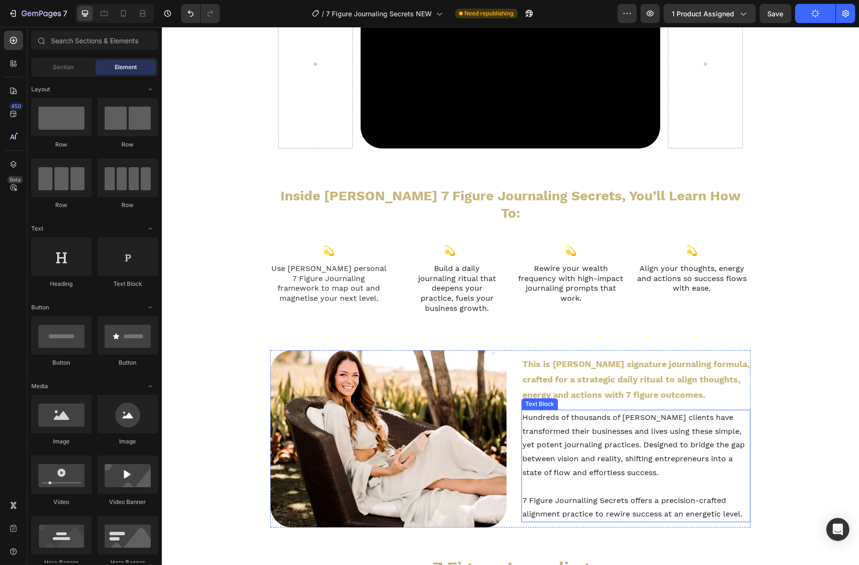
scroll to position [1023, 0]
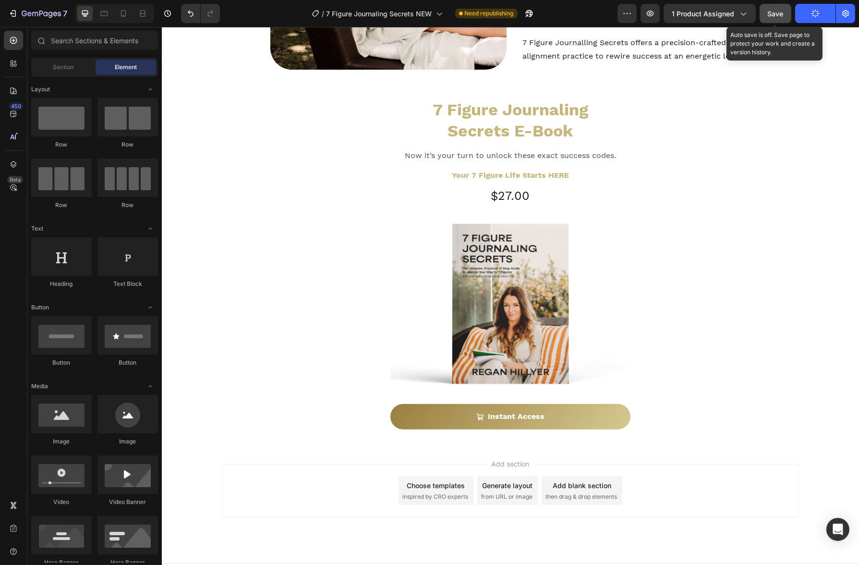
click at [784, 15] on button "Save" at bounding box center [775, 13] width 32 height 19
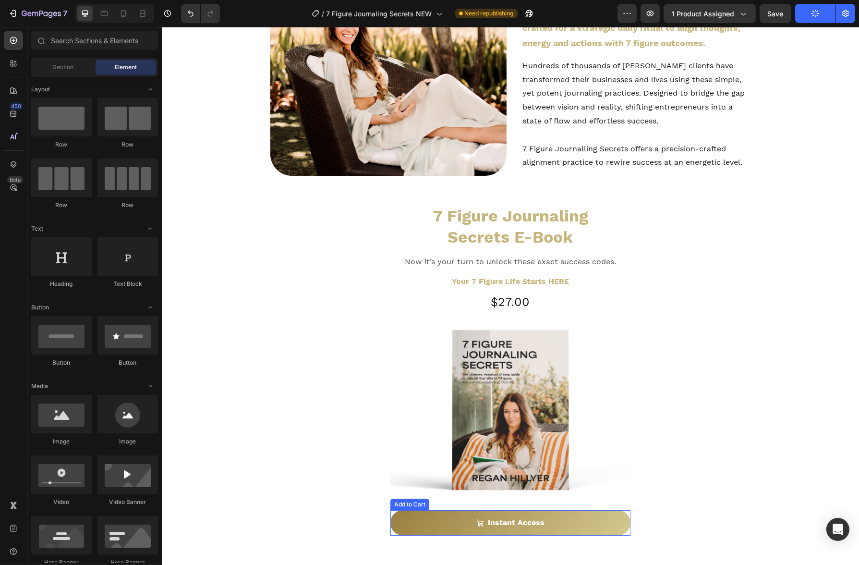
scroll to position [0, 0]
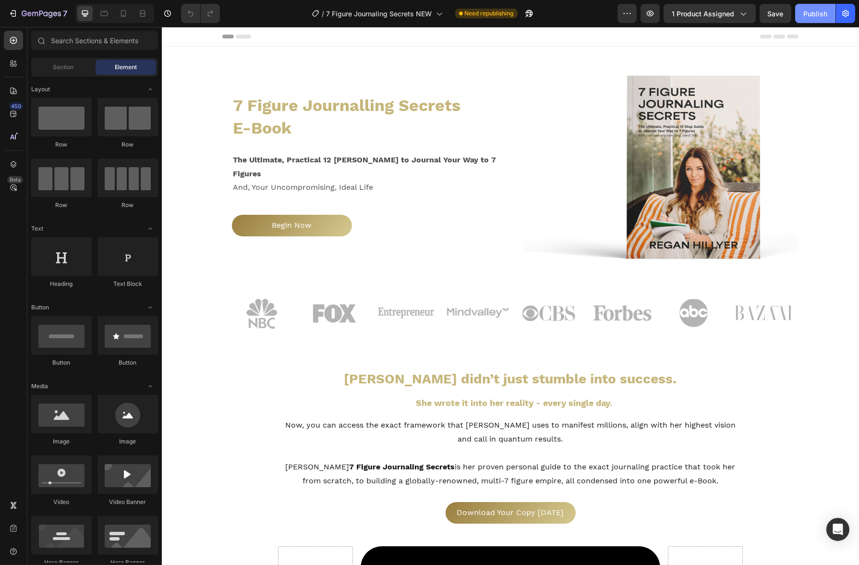
click at [811, 18] on button "Publish" at bounding box center [815, 13] width 40 height 19
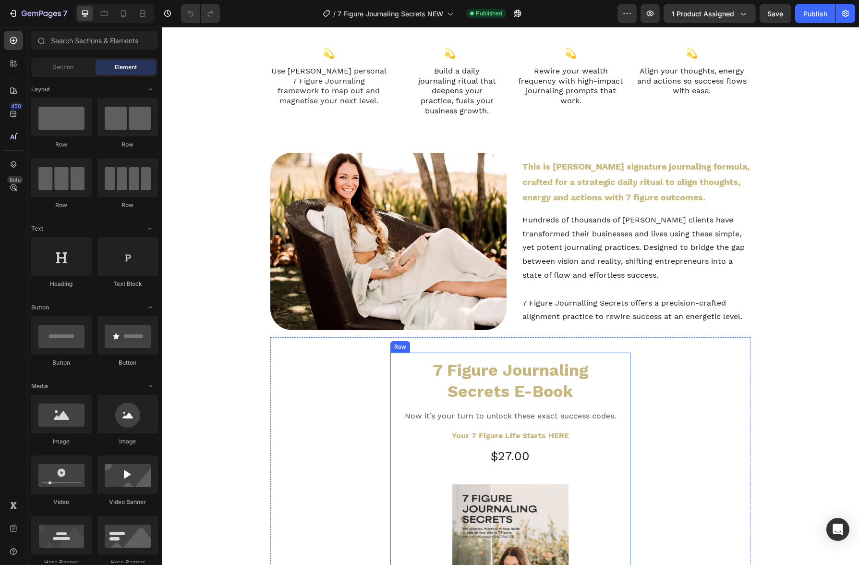
scroll to position [1023, 0]
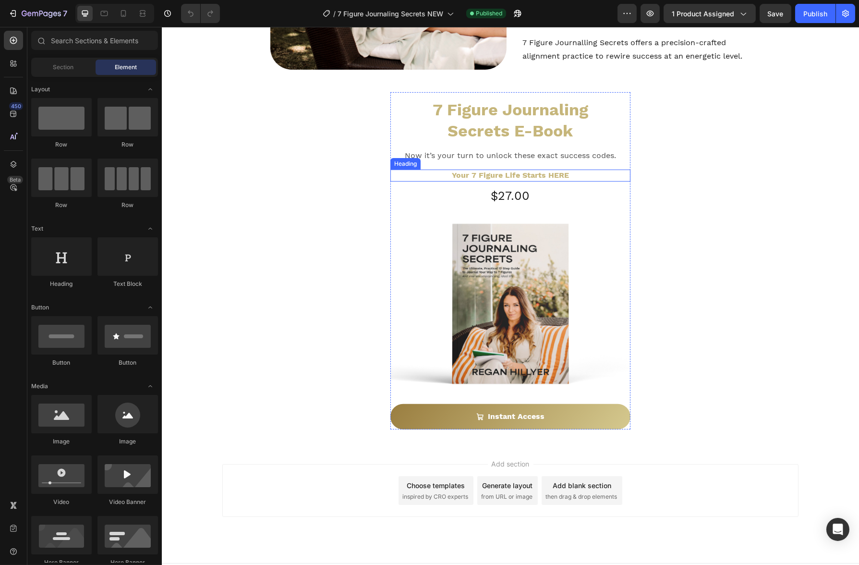
click at [529, 169] on h2 "Your 7 Figure Life Starts HERE" at bounding box center [510, 175] width 240 height 12
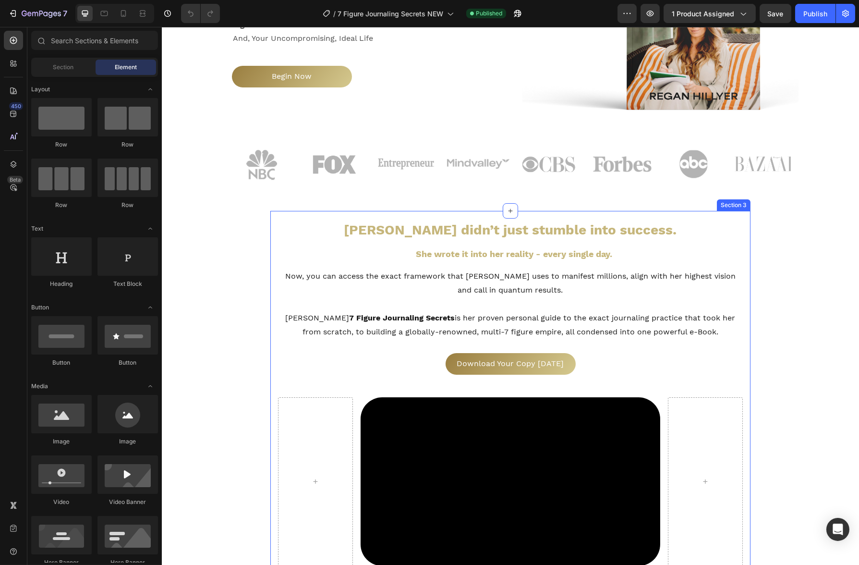
scroll to position [0, 0]
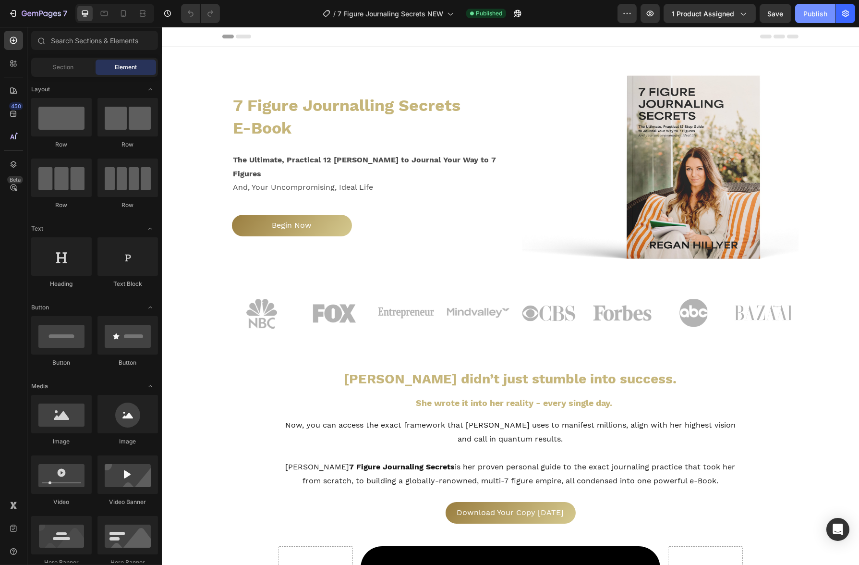
click at [820, 17] on div "Publish" at bounding box center [815, 14] width 24 height 10
click at [120, 19] on div at bounding box center [123, 13] width 15 height 15
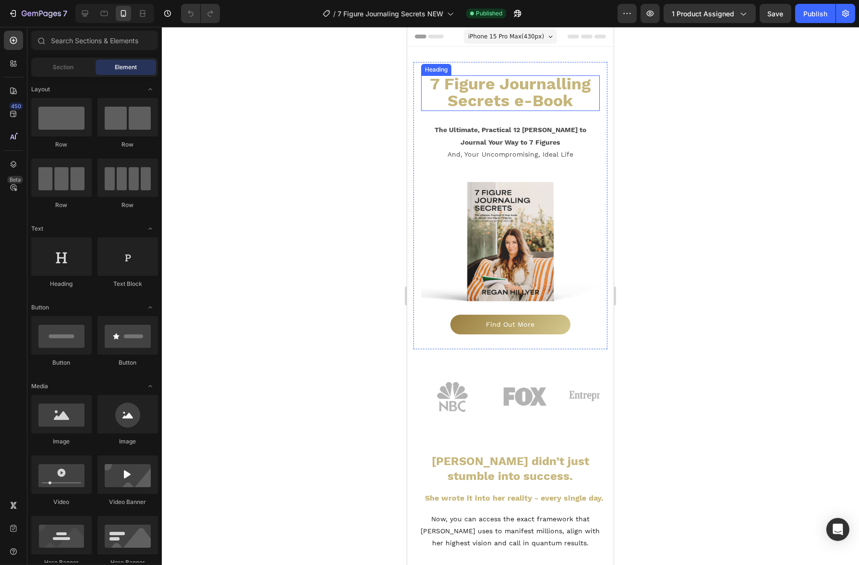
click at [557, 104] on span "7 Figure Journalling Secrets e-Book" at bounding box center [510, 92] width 161 height 36
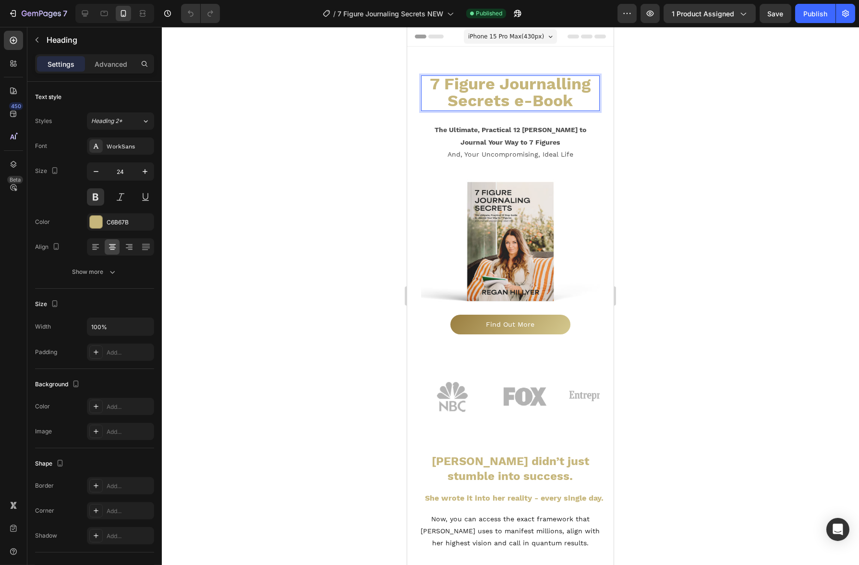
click at [523, 103] on span "7 Figure Journalling Secrets e-Book" at bounding box center [510, 92] width 161 height 36
click at [557, 162] on div "The Ultimate, Practical 12 [PERSON_NAME] to Journal Your Way to 7 Figures And, …" at bounding box center [510, 142] width 179 height 62
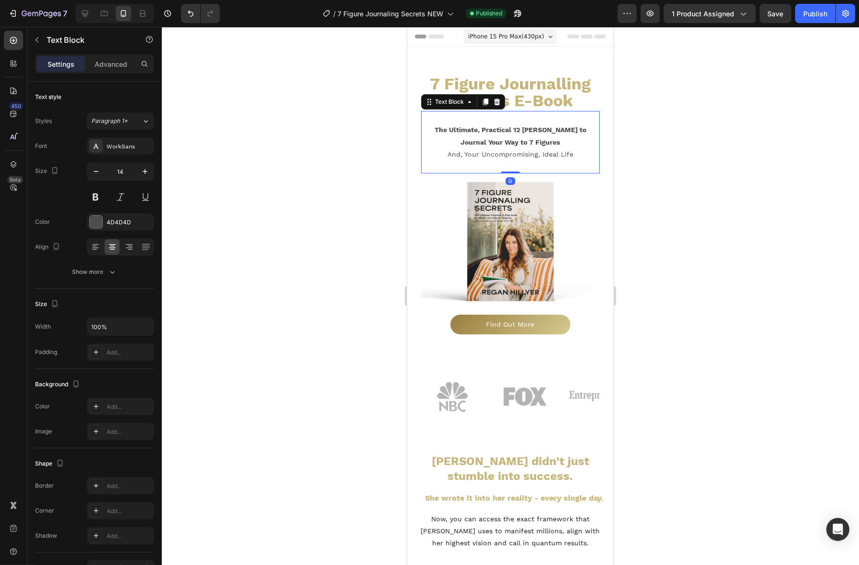
click at [546, 163] on div "The Ultimate, Practical 12 [PERSON_NAME] to Journal Your Way to 7 Figures And, …" at bounding box center [510, 142] width 179 height 62
click at [541, 164] on div "The Ultimate, Practical 12 [PERSON_NAME] to Journal Your Way to 7 Figures And, …" at bounding box center [510, 142] width 179 height 62
click at [538, 166] on div "The Ultimate, Practical 12 [PERSON_NAME] to Journal Your Way to 7 Figures And, …" at bounding box center [510, 142] width 179 height 62
click at [538, 166] on div "The Ultimate, Practical 12 Step Guide to Journal Your Way to 7 Figures And, You…" at bounding box center [510, 142] width 179 height 62
click at [533, 164] on div "The Ultimate, Practical 12 Step Guide to Journal Your Way to 7 Figures And, You…" at bounding box center [510, 142] width 179 height 62
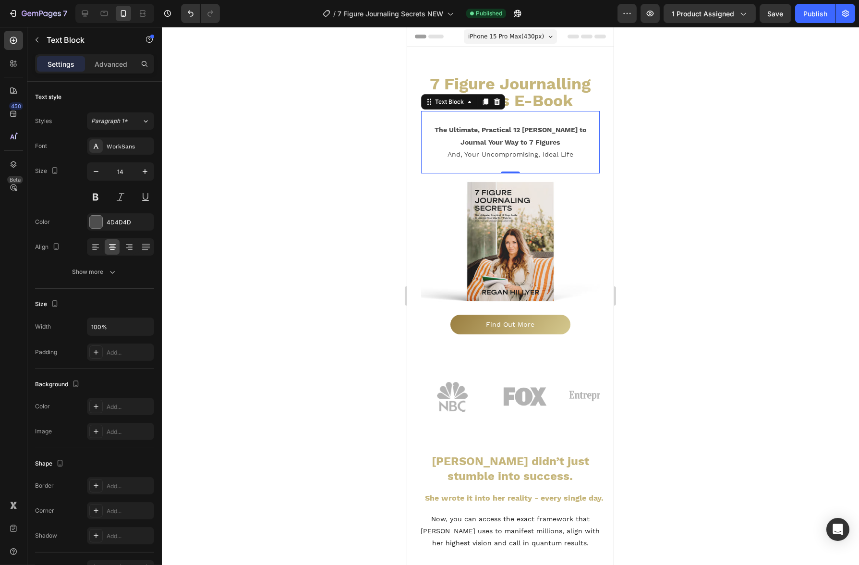
click at [533, 164] on div "The Ultimate, Practical 12 Step Guide to Journal Your Way to 7 Figures And, You…" at bounding box center [510, 142] width 179 height 62
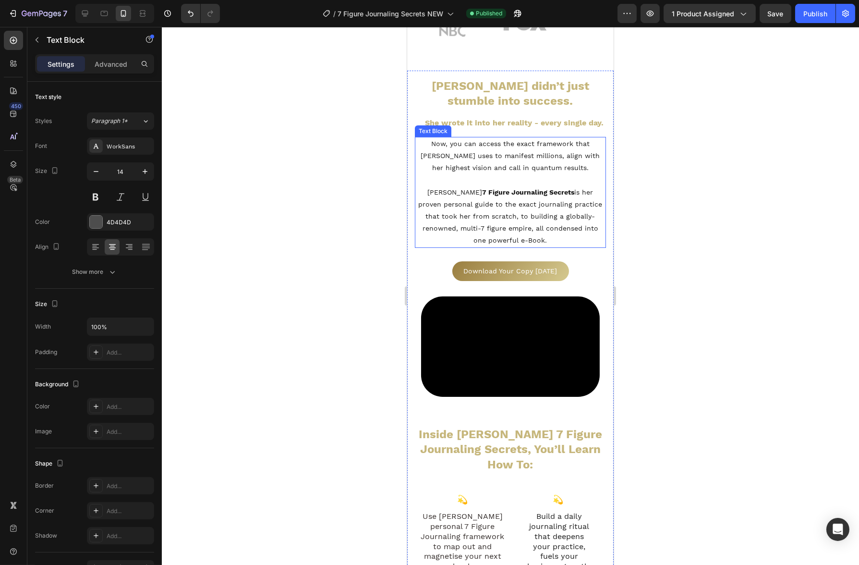
scroll to position [134, 0]
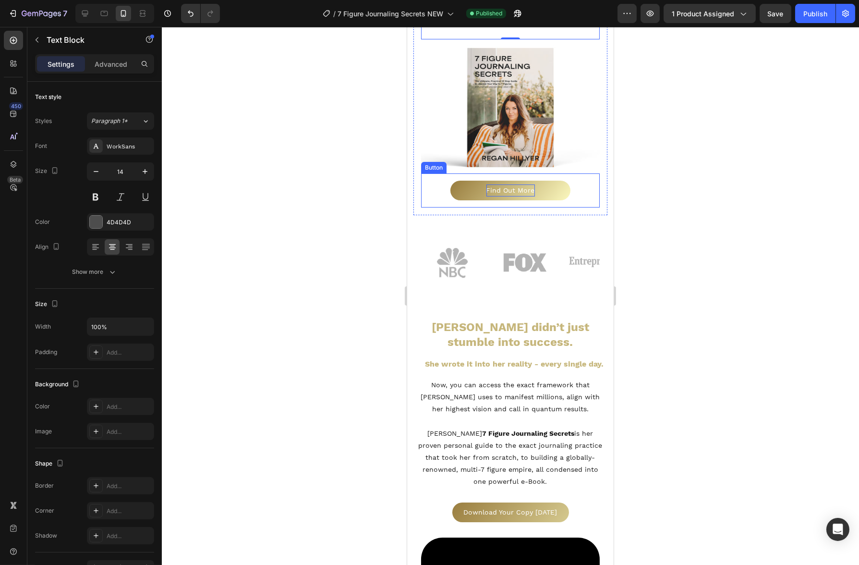
click at [518, 184] on p "Find Out More" at bounding box center [510, 190] width 48 height 12
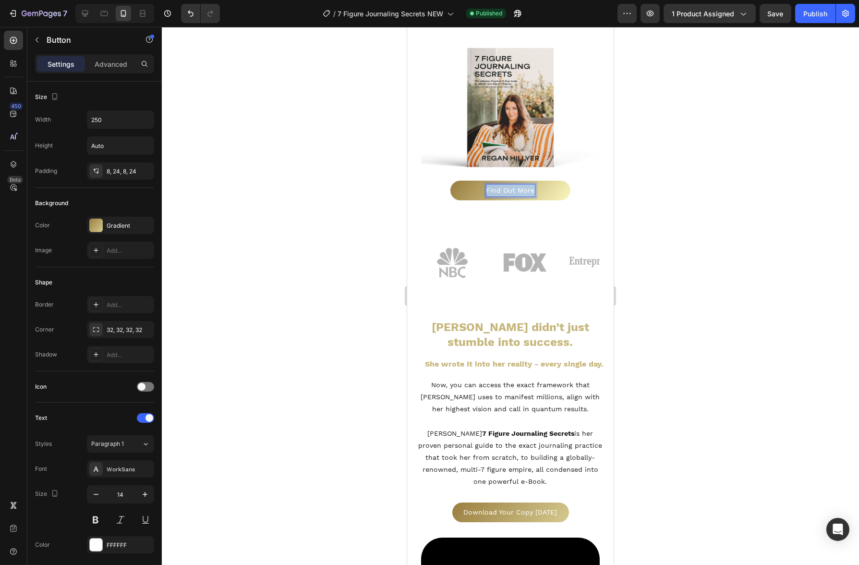
click at [518, 184] on p "Find Out More" at bounding box center [510, 190] width 48 height 12
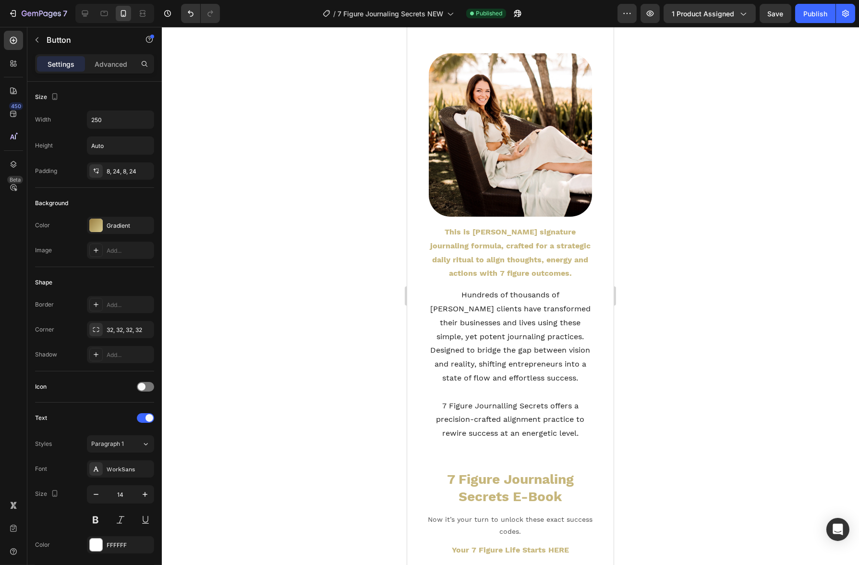
scroll to position [1356, 0]
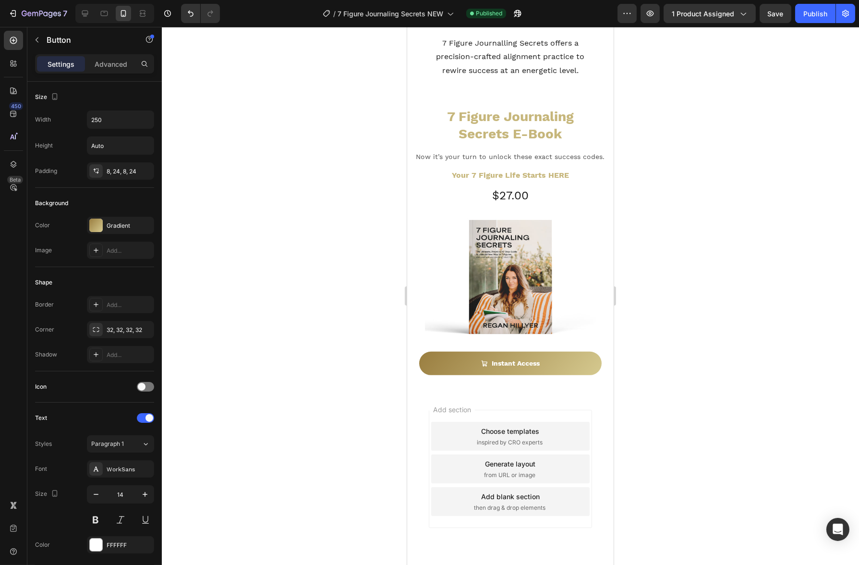
click at [813, 25] on div "7 Version history / 7 Figure Journaling Secrets NEW Published Preview 1 product…" at bounding box center [429, 13] width 859 height 27
click at [813, 22] on button "Publish" at bounding box center [815, 13] width 40 height 19
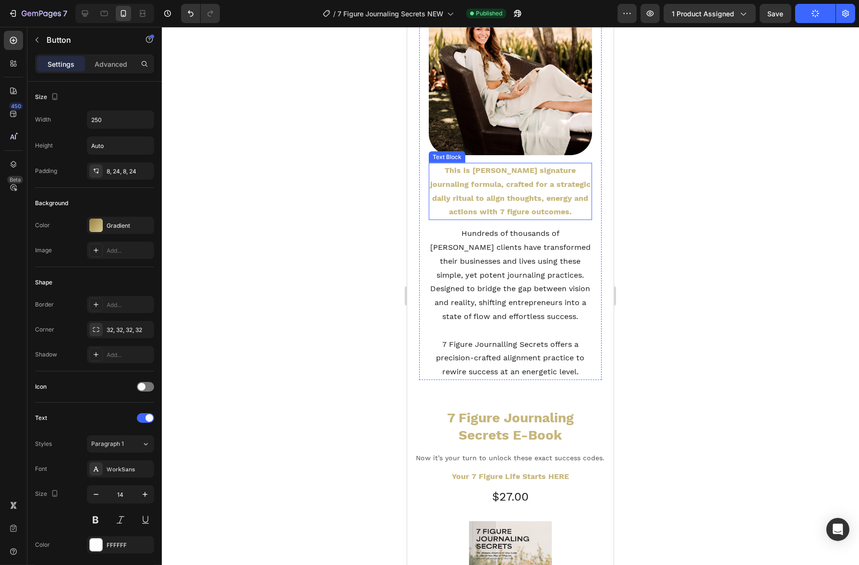
click at [531, 178] on p "This is [PERSON_NAME] signature journaling formula, crafted for a strategic dai…" at bounding box center [509, 191] width 161 height 55
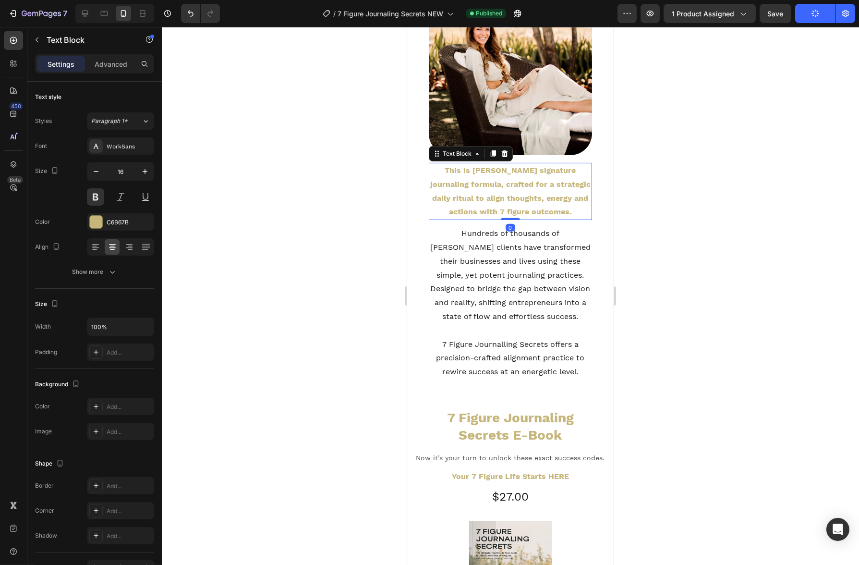
click at [531, 178] on p "This is [PERSON_NAME] signature journaling formula, crafted for a strategic dai…" at bounding box center [509, 191] width 161 height 55
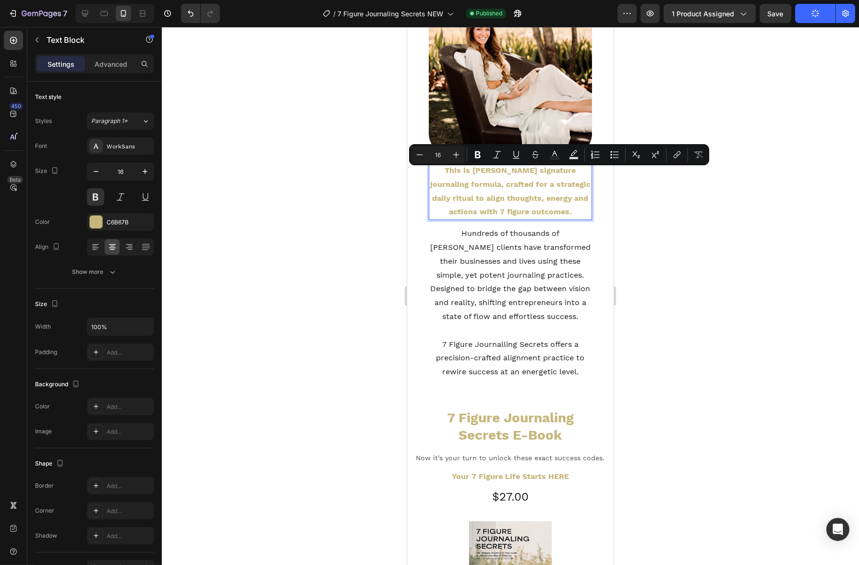
click at [529, 183] on p "This is [PERSON_NAME] signature journaling formula, crafted for a strategic dai…" at bounding box center [509, 191] width 161 height 55
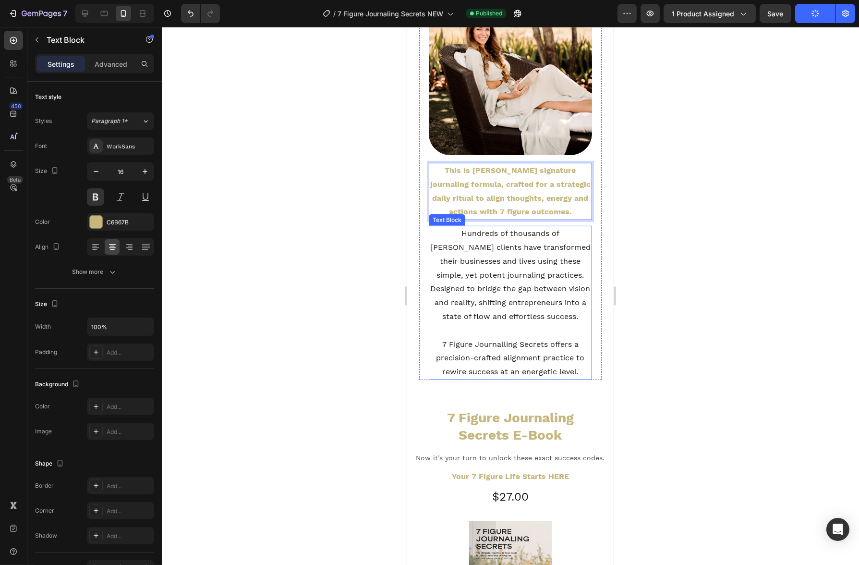
click at [571, 243] on p "Hundreds of thousands of [PERSON_NAME] clients have transformed their businesse…" at bounding box center [509, 275] width 161 height 97
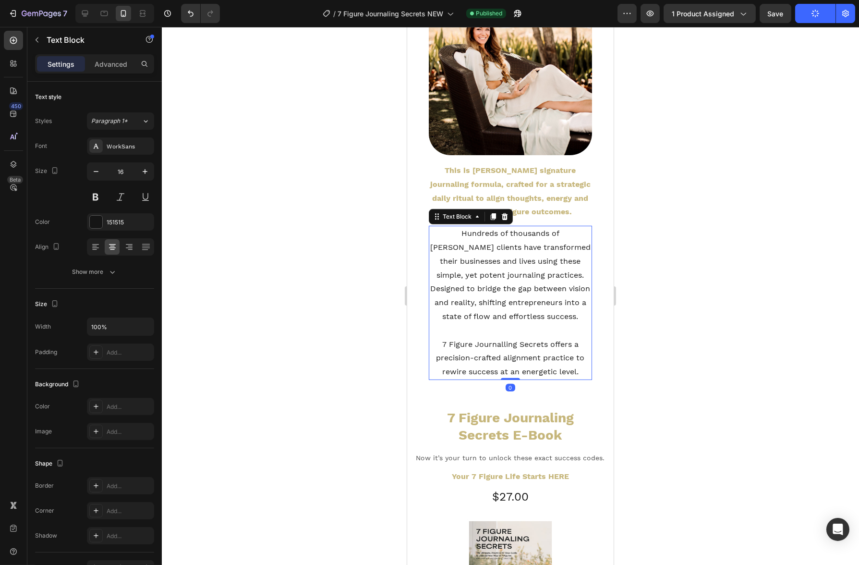
click at [588, 251] on div "Image This is Regan’s signature journaling formula, crafted for a strategic dai…" at bounding box center [510, 186] width 182 height 388
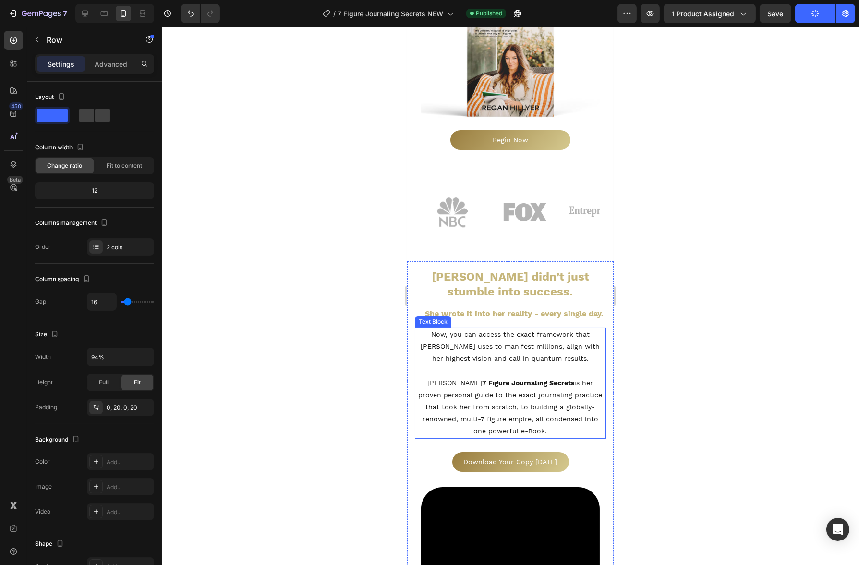
scroll to position [0, 0]
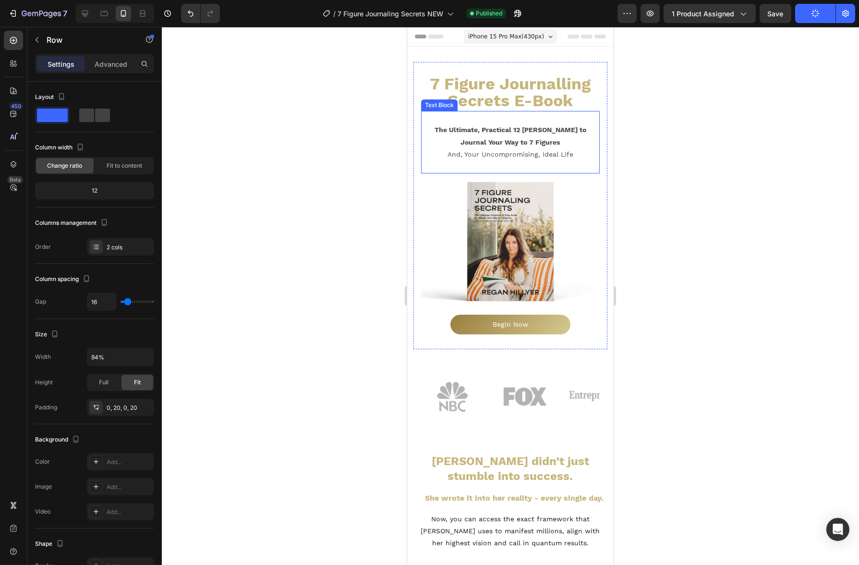
click at [506, 154] on p "And, Your Uncompromising, Ideal Life" at bounding box center [509, 154] width 177 height 12
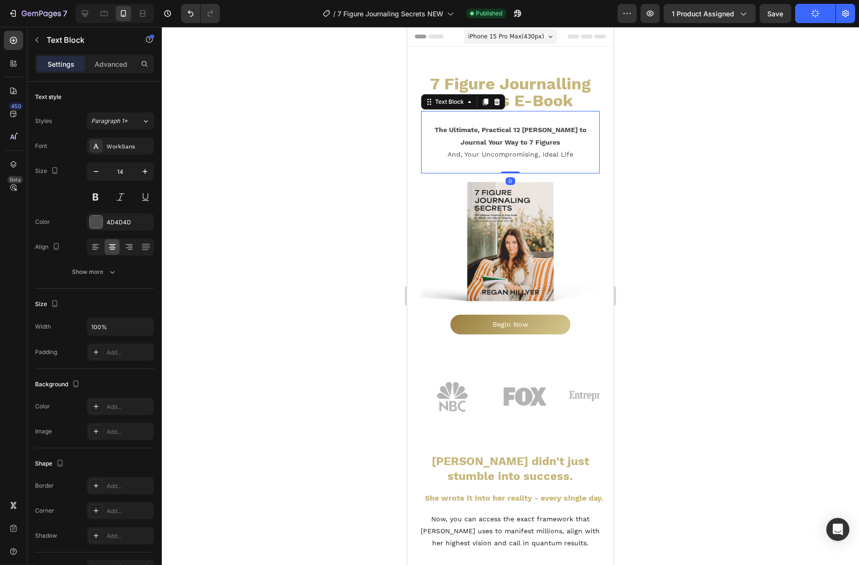
click at [512, 165] on div "The Ultimate, Practical 12 Step Guide to Journal Your Way to 7 Figures And, You…" at bounding box center [510, 142] width 179 height 62
click at [514, 168] on div "The Ultimate, Practical 12 Step Guide to Journal Your Way to 7 Figures And, You…" at bounding box center [510, 142] width 179 height 62
click at [515, 168] on div "The Ultimate, Practical 12 Step Guide to Journal Your Way to 7 Figures And, You…" at bounding box center [510, 142] width 179 height 62
click at [526, 165] on div "The Ultimate, Practical 12 Step Guide to Journal Your Way to 7 Figures And, You…" at bounding box center [510, 142] width 179 height 62
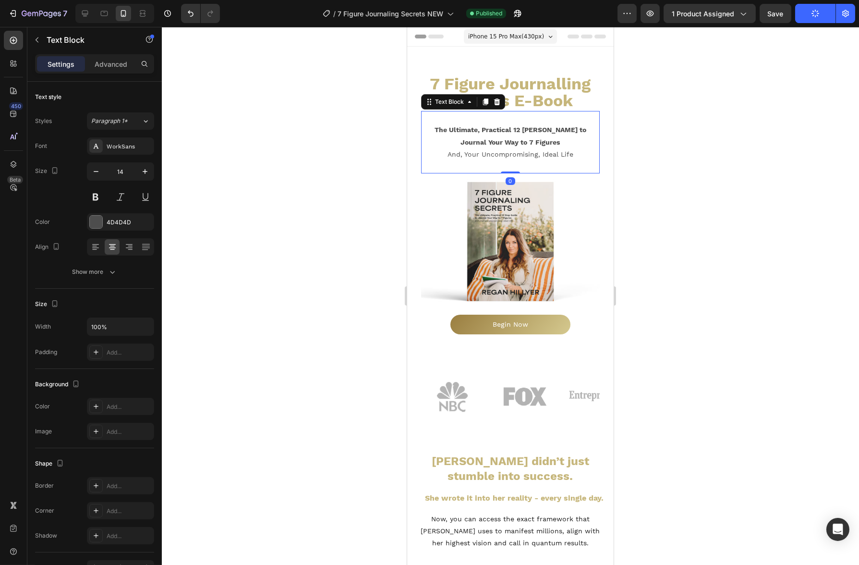
click at [644, 185] on div at bounding box center [510, 296] width 697 height 538
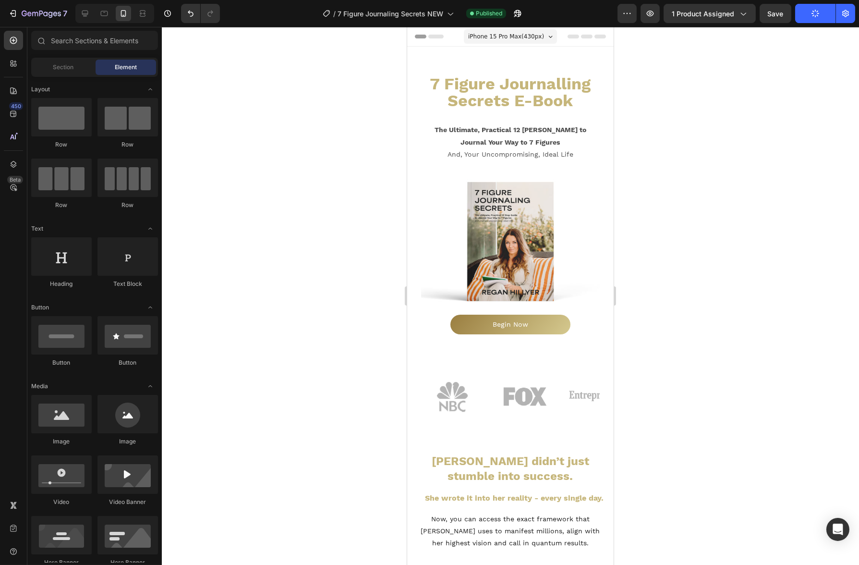
click at [552, 154] on p "And, Your Uncompromising, Ideal Life" at bounding box center [509, 154] width 177 height 12
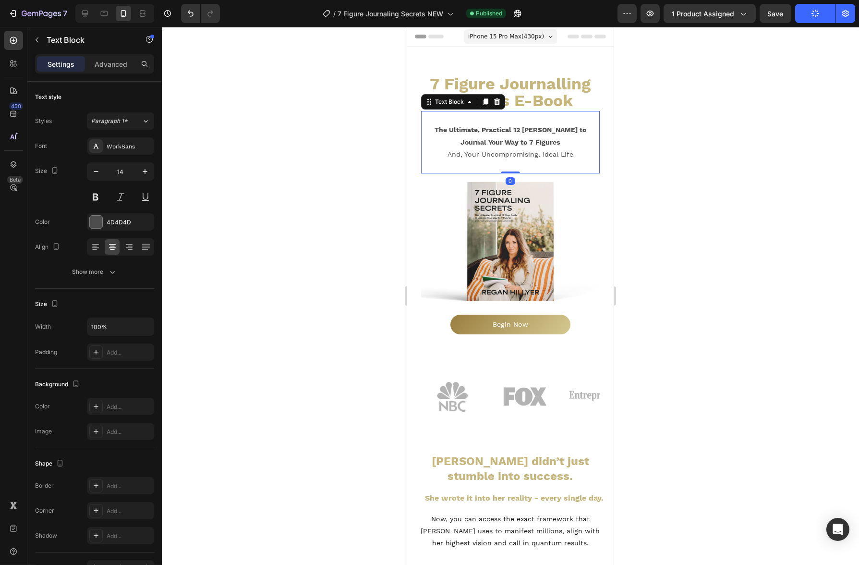
click at [565, 162] on div "The Ultimate, Practical 12 Step Guide to Journal Your Way to 7 Figures And, You…" at bounding box center [510, 142] width 179 height 62
click at [568, 142] on p "The Ultimate, Practical 12 [PERSON_NAME] to Journal Your Way to 7 Figures" at bounding box center [509, 136] width 177 height 24
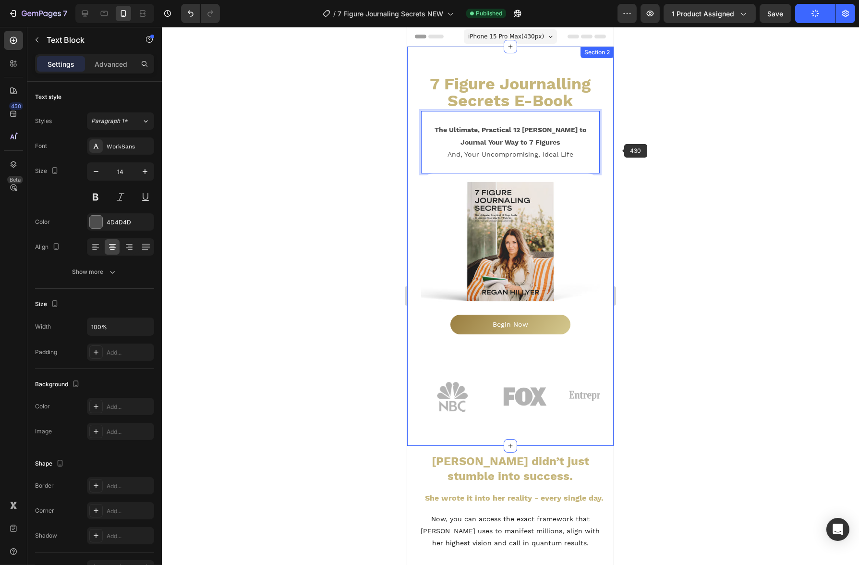
click at [654, 156] on div at bounding box center [510, 296] width 697 height 538
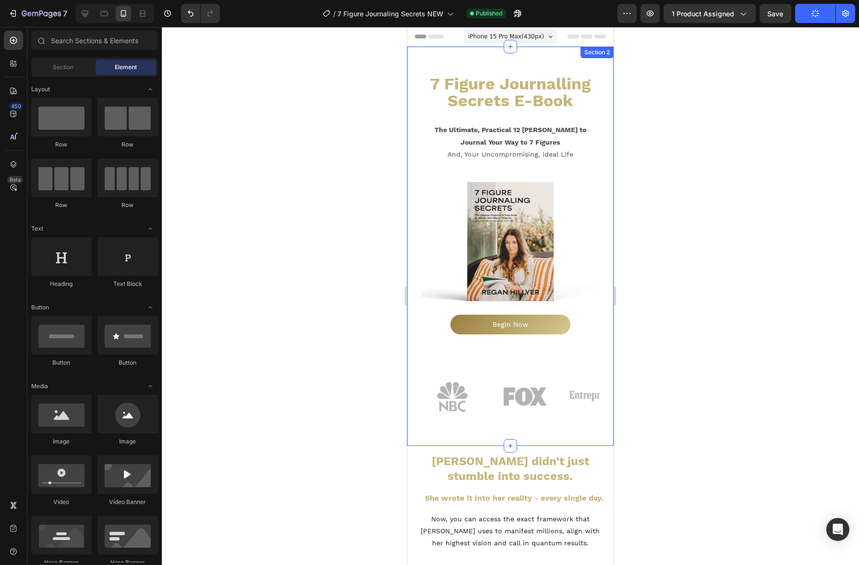
click at [654, 156] on div at bounding box center [510, 296] width 697 height 538
click at [346, 131] on div at bounding box center [510, 296] width 697 height 538
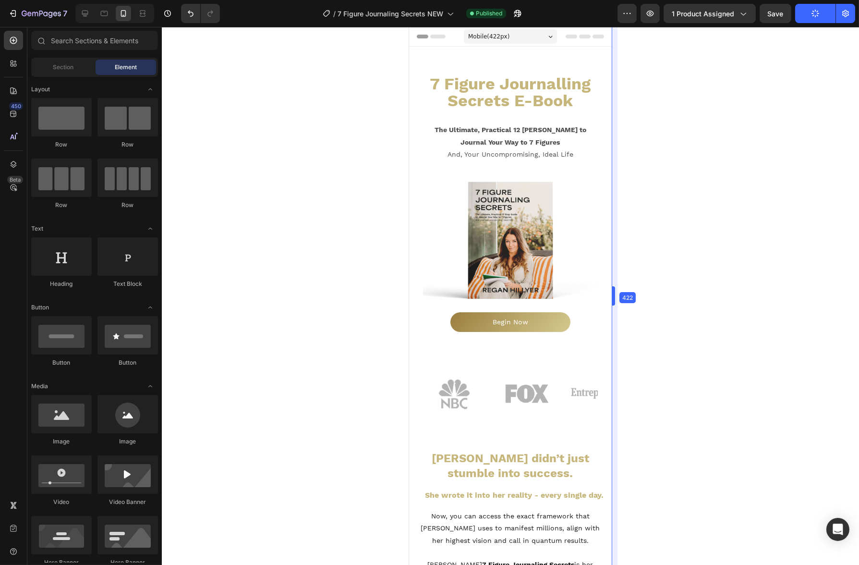
drag, startPoint x: 613, startPoint y: 55, endPoint x: 200, endPoint y: 31, distance: 413.5
click at [670, 94] on div at bounding box center [510, 296] width 697 height 538
click at [744, 163] on div at bounding box center [510, 296] width 697 height 538
click at [284, 222] on div at bounding box center [510, 296] width 697 height 538
click at [306, 132] on div at bounding box center [510, 296] width 697 height 538
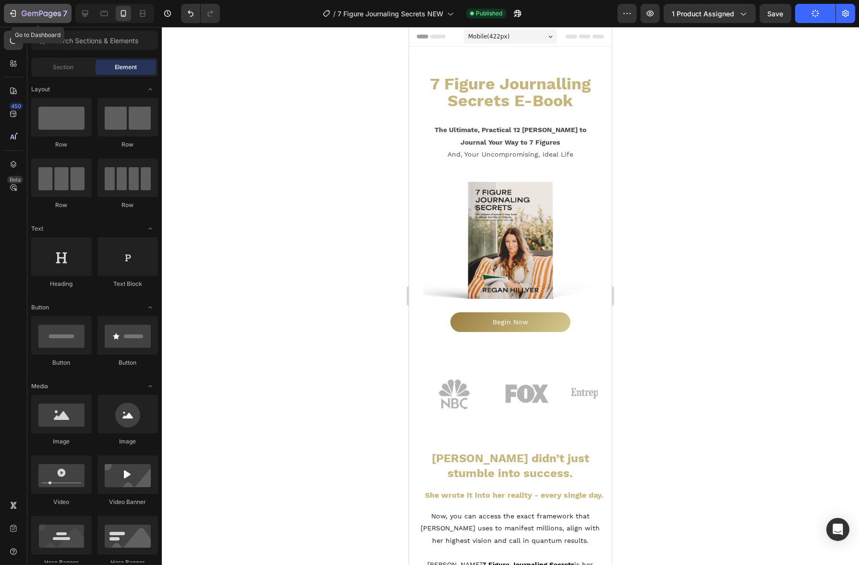
click at [46, 15] on icon "button" at bounding box center [45, 14] width 4 height 4
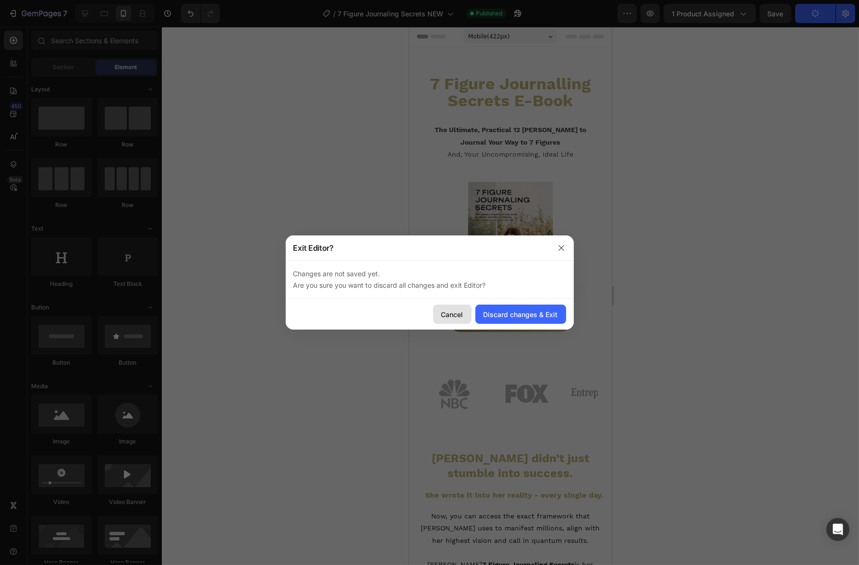
click at [461, 313] on div "Cancel" at bounding box center [452, 314] width 22 height 10
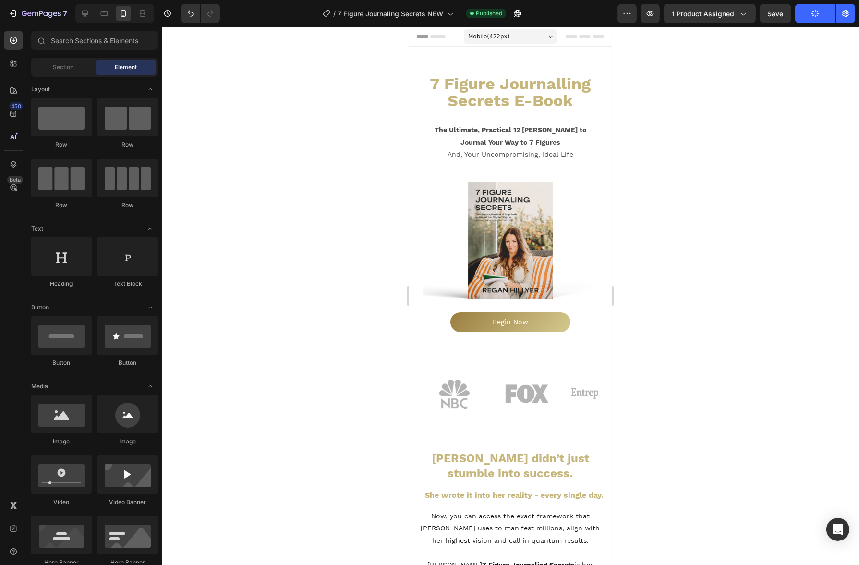
click at [719, 154] on div at bounding box center [510, 296] width 697 height 538
click at [34, 12] on icon "button" at bounding box center [41, 14] width 39 height 8
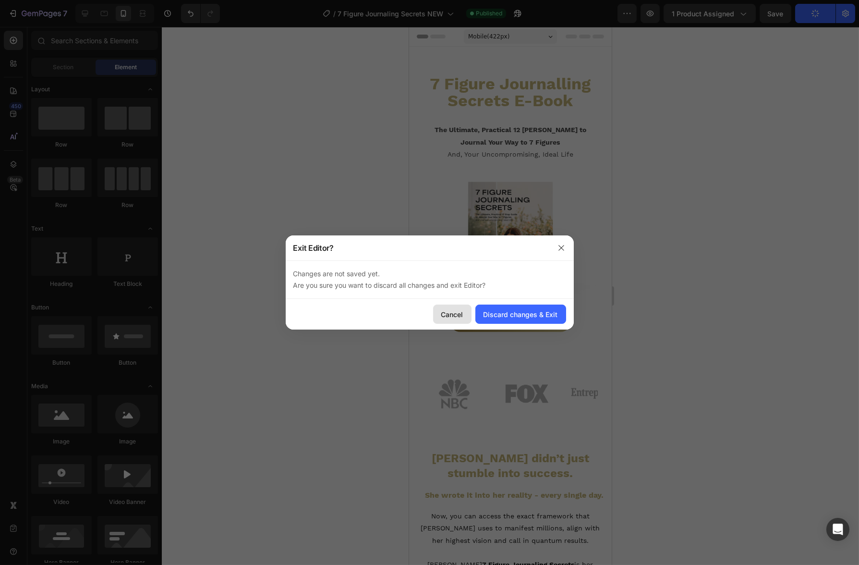
drag, startPoint x: 447, startPoint y: 304, endPoint x: 42, endPoint y: 282, distance: 405.8
click at [447, 304] on button "Cancel" at bounding box center [452, 313] width 38 height 19
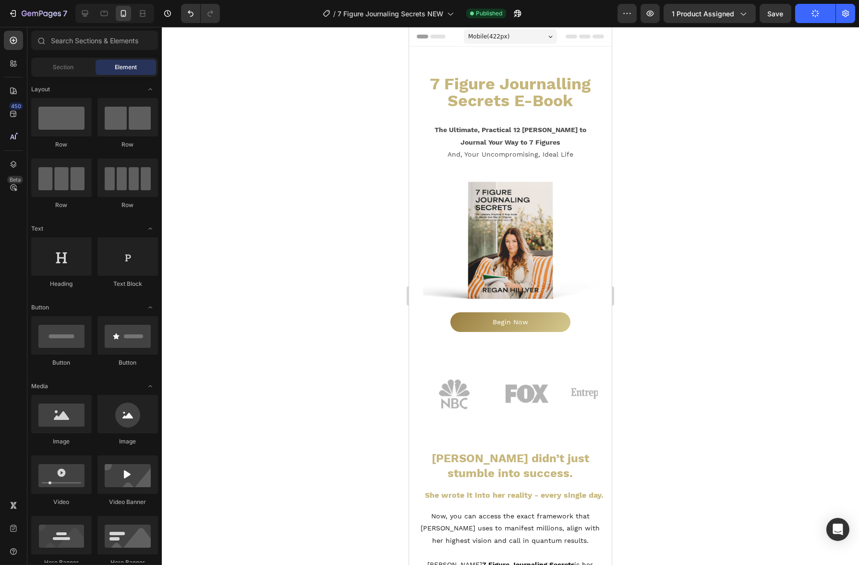
click at [246, 75] on div at bounding box center [510, 296] width 697 height 538
click at [51, 16] on icon "button" at bounding box center [41, 14] width 39 height 8
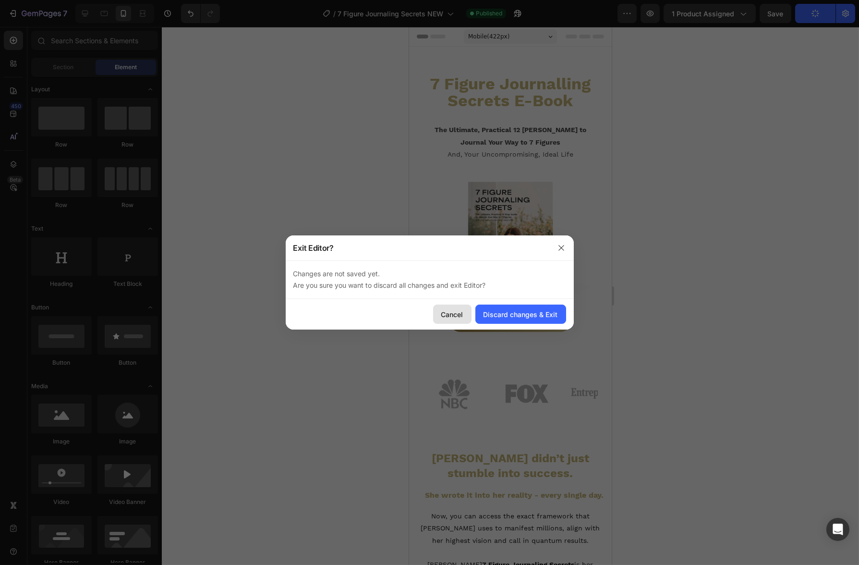
drag, startPoint x: 467, startPoint y: 313, endPoint x: 22, endPoint y: 242, distance: 451.0
click at [467, 313] on button "Cancel" at bounding box center [452, 313] width 38 height 19
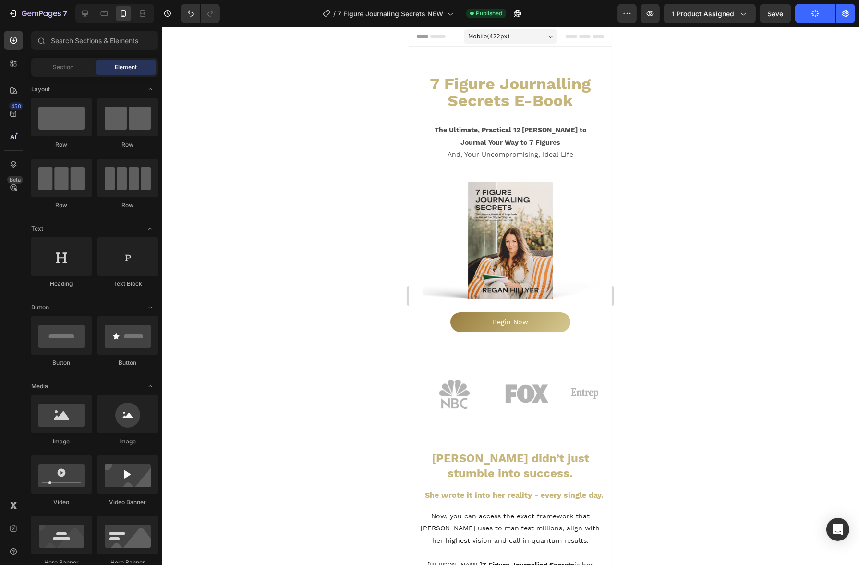
click at [283, 137] on div at bounding box center [510, 296] width 697 height 538
click at [337, 169] on div at bounding box center [510, 296] width 697 height 538
click at [528, 111] on div "The Ultimate, Practical 12 [PERSON_NAME] to Journal Your Way to 7 Figures And, …" at bounding box center [509, 142] width 175 height 62
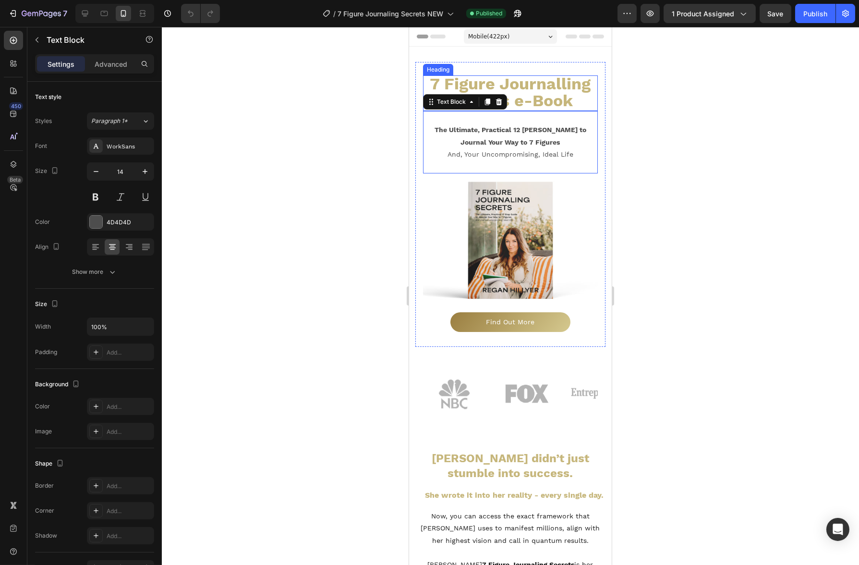
click at [521, 100] on span "7 Figure Journalling Secrets e-Book" at bounding box center [509, 92] width 161 height 36
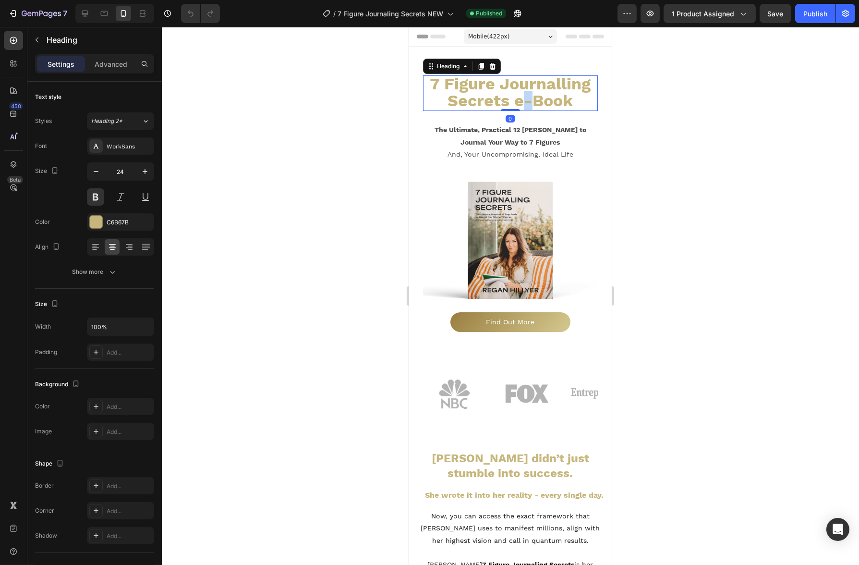
click at [518, 101] on span "7 Figure Journalling Secrets e-Book" at bounding box center [509, 92] width 161 height 36
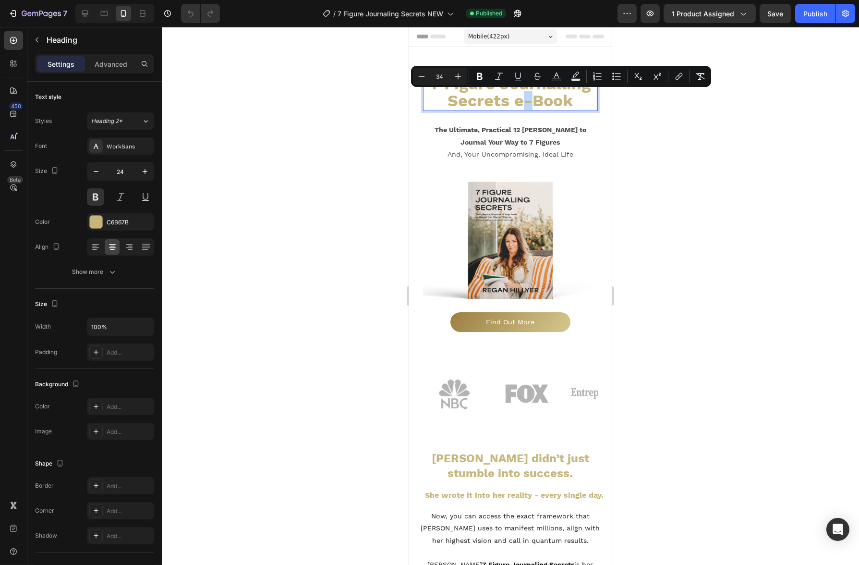
click at [521, 106] on span "7 Figure Journalling Secrets e-Book" at bounding box center [509, 92] width 161 height 36
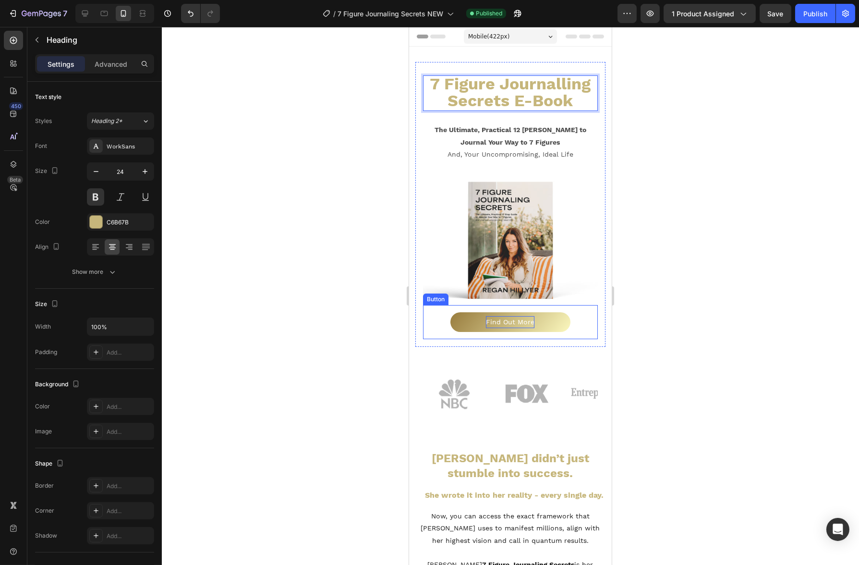
click at [526, 316] on p "Find Out More" at bounding box center [509, 322] width 48 height 12
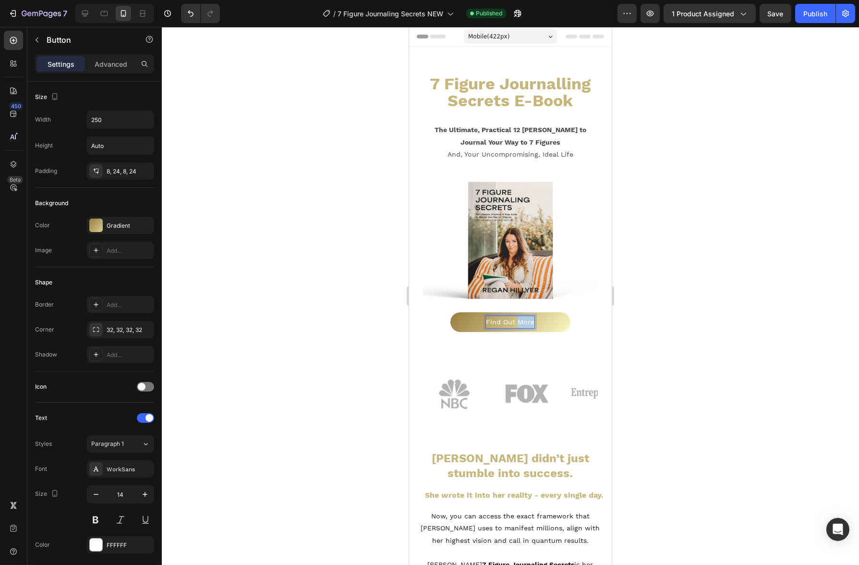
click at [526, 316] on p "Find Out More" at bounding box center [509, 322] width 48 height 12
click at [798, 51] on div at bounding box center [510, 296] width 697 height 538
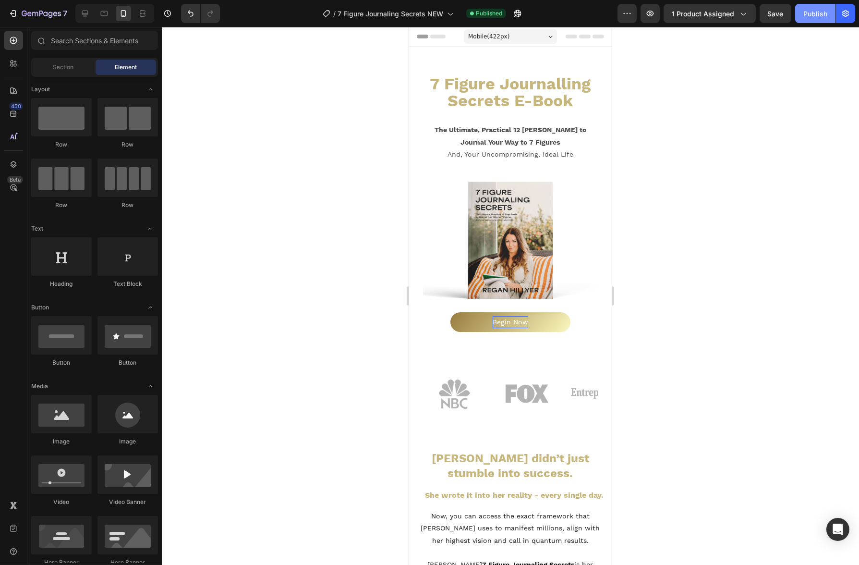
click at [813, 22] on button "Publish" at bounding box center [815, 13] width 40 height 19
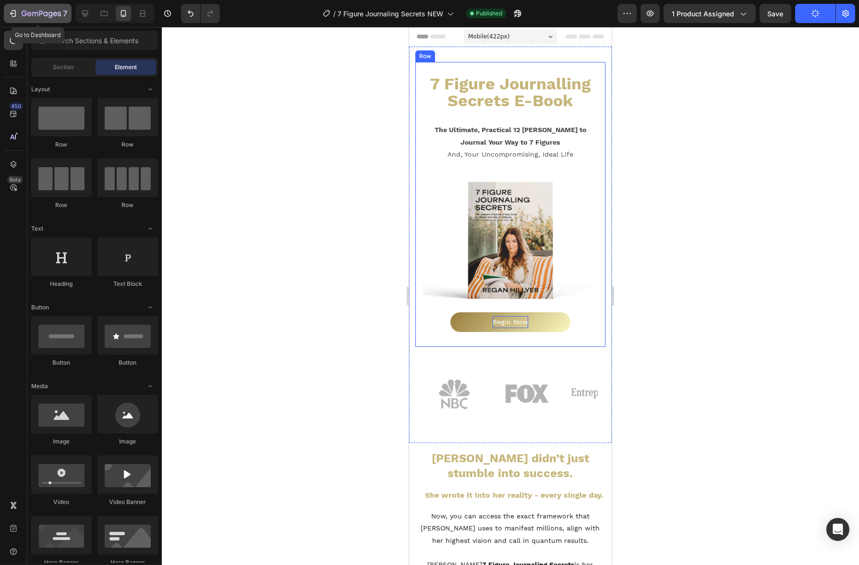
click at [40, 18] on div "7" at bounding box center [45, 14] width 46 height 12
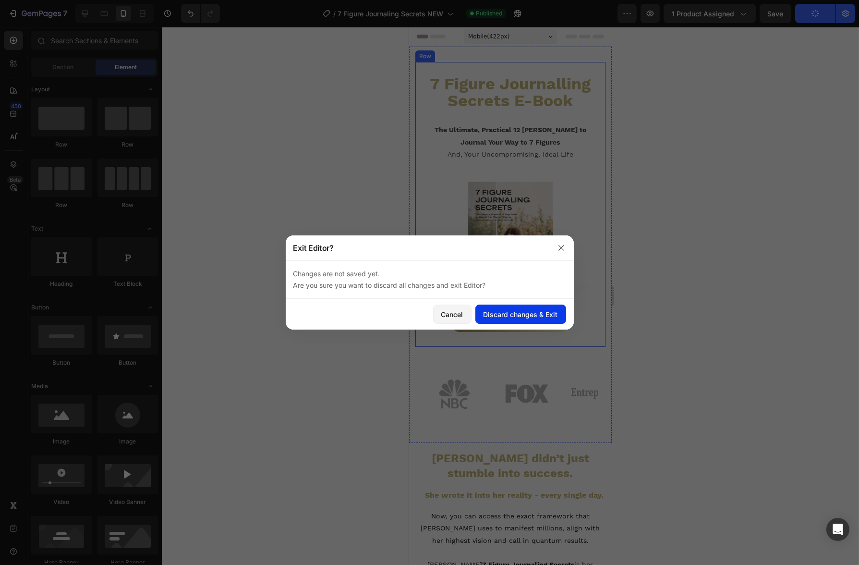
click at [527, 312] on div "Discard changes & Exit" at bounding box center [520, 314] width 74 height 10
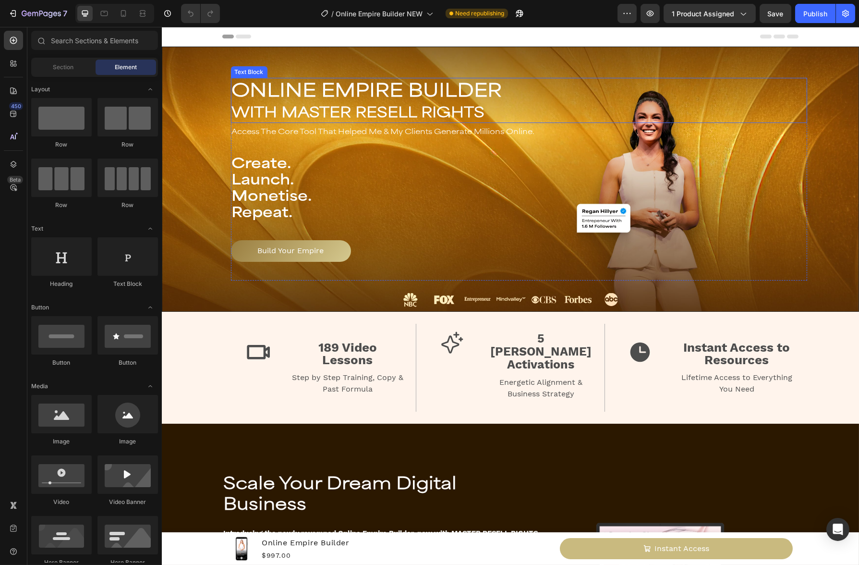
click at [534, 108] on p "WITH MASTER RESELL RIGHTS" at bounding box center [518, 111] width 574 height 22
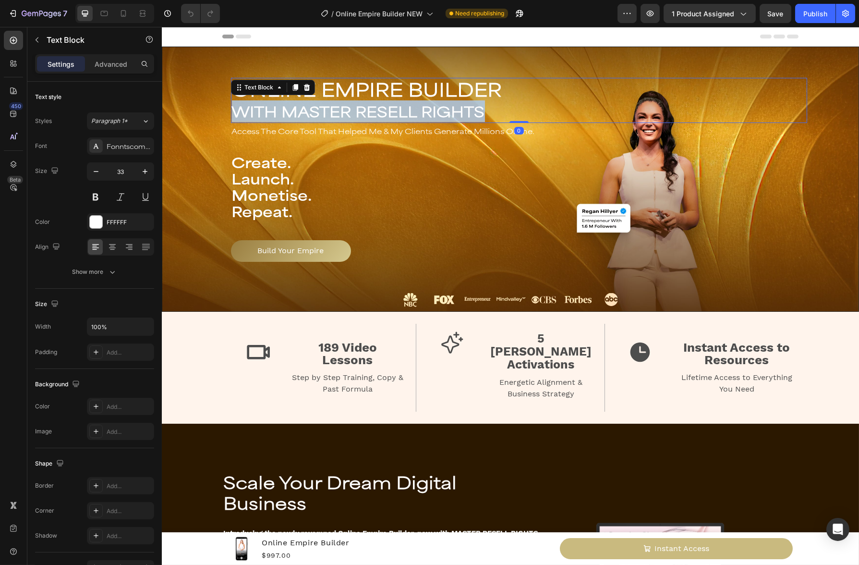
click at [534, 108] on p "WITH MASTER RESELL RIGHTS" at bounding box center [518, 111] width 574 height 22
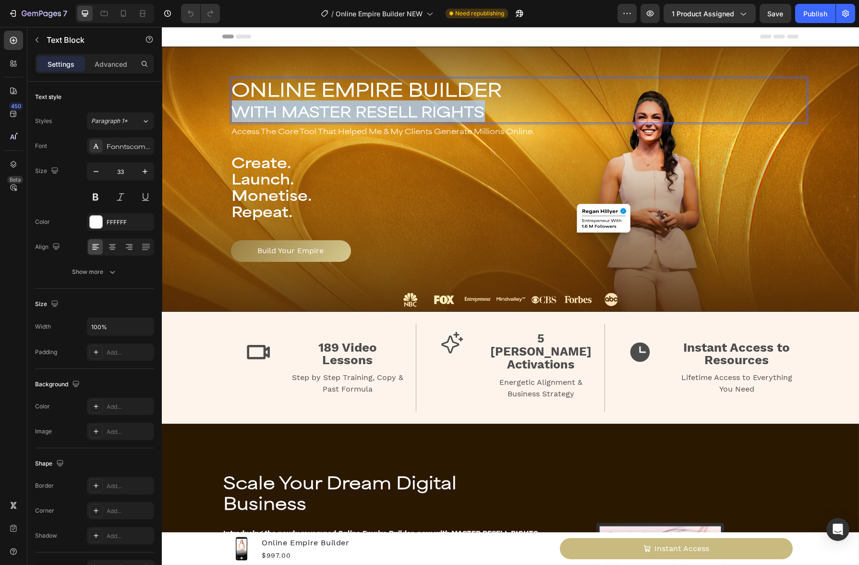
click at [534, 108] on p "WITH MASTER RESELL RIGHTS" at bounding box center [518, 111] width 574 height 22
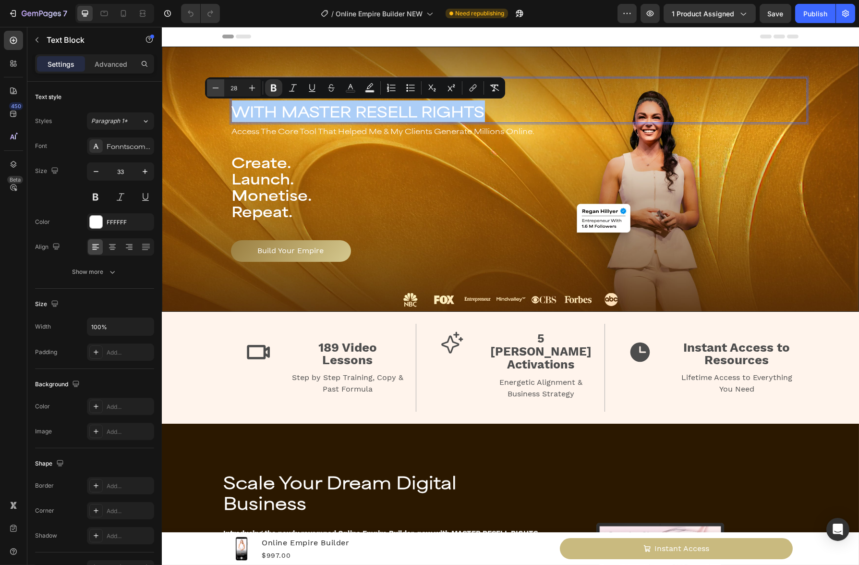
click at [215, 90] on icon "Editor contextual toolbar" at bounding box center [216, 88] width 10 height 10
type input "25"
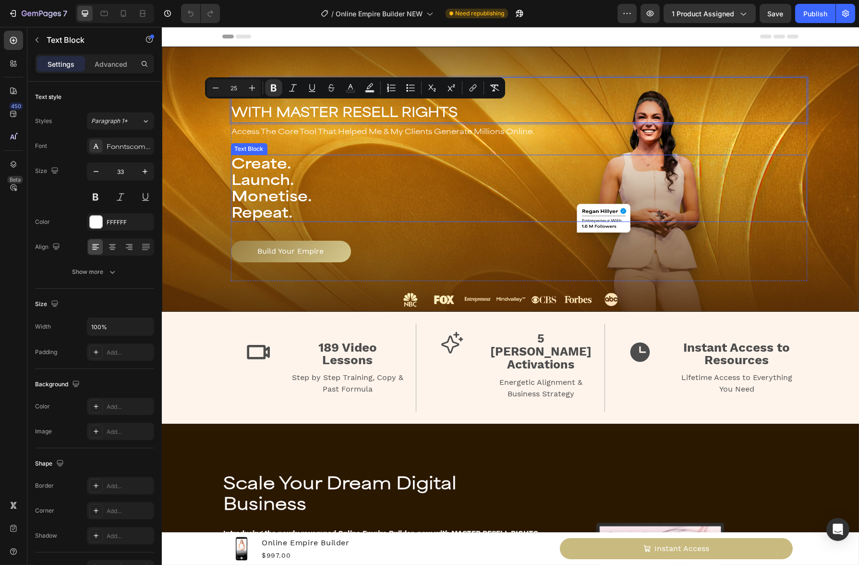
click at [416, 202] on p "Monetise." at bounding box center [518, 196] width 574 height 16
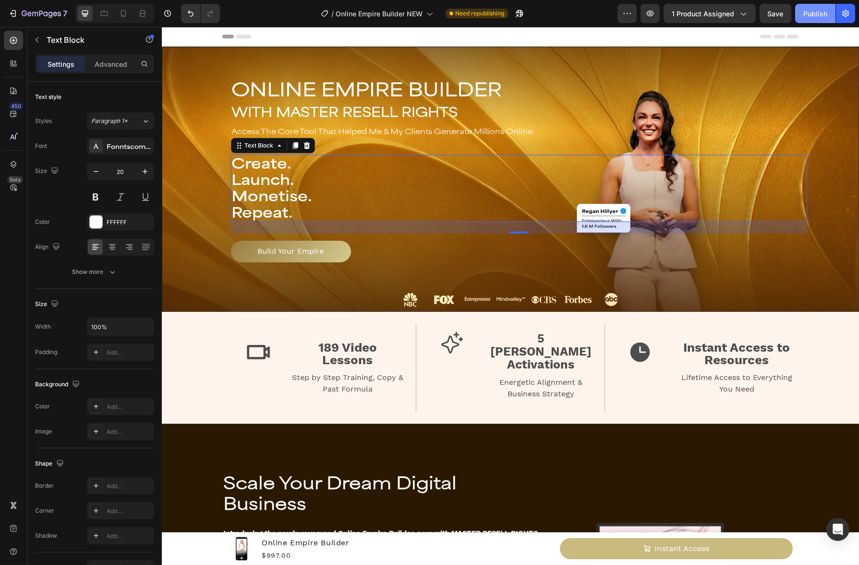
click at [808, 23] on button "Publish" at bounding box center [815, 13] width 40 height 19
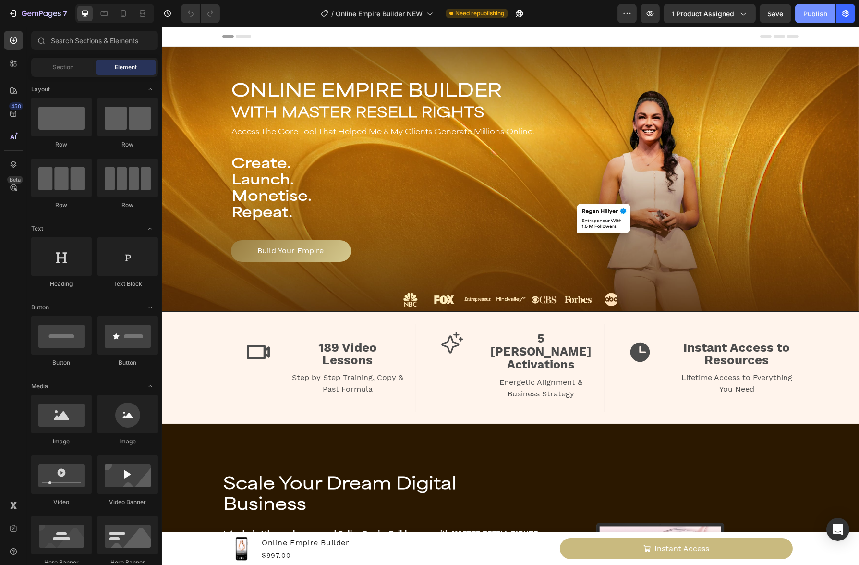
click at [808, 14] on div "Publish" at bounding box center [815, 14] width 24 height 10
